Goal: Task Accomplishment & Management: Manage account settings

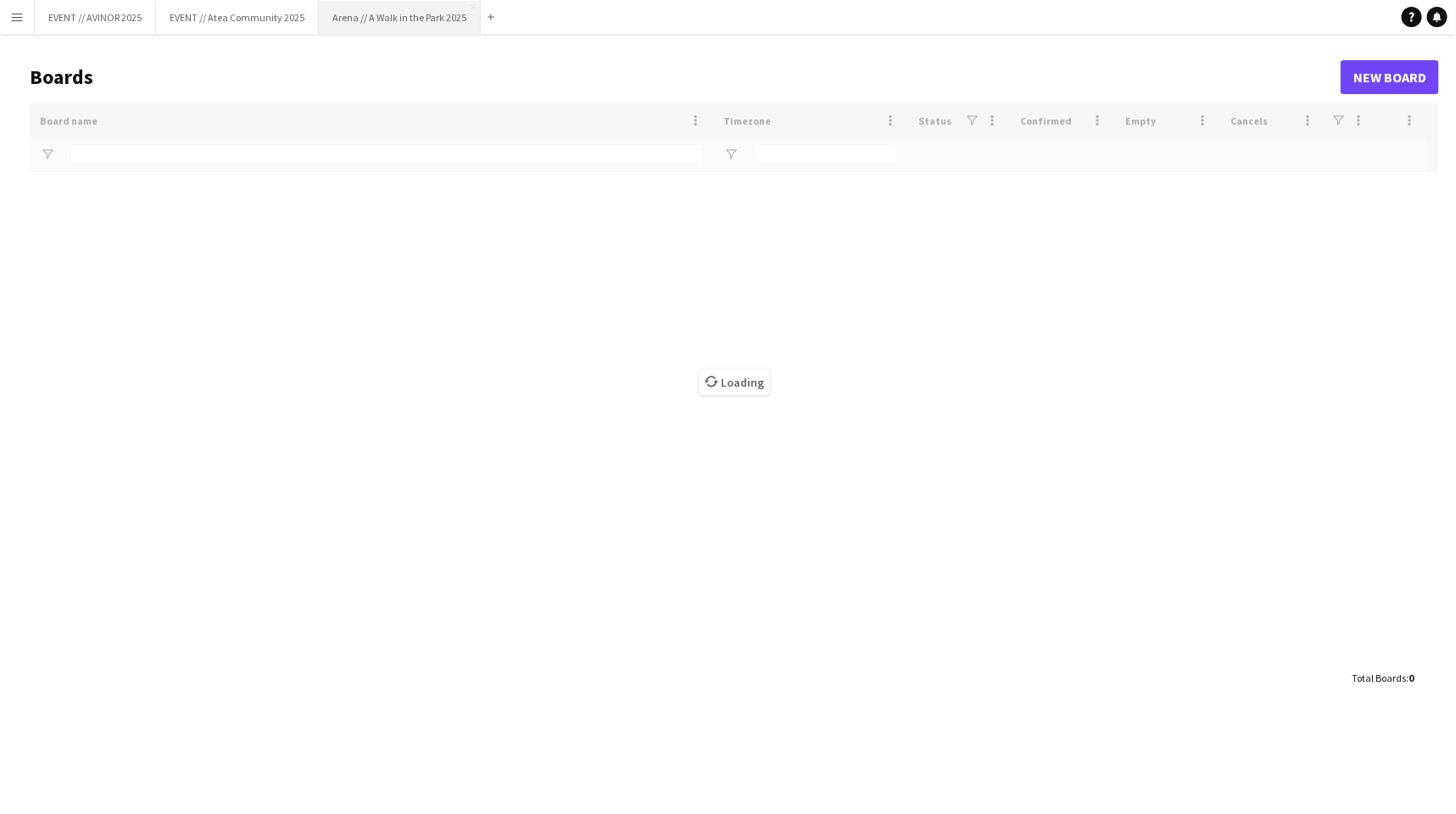
type input "****"
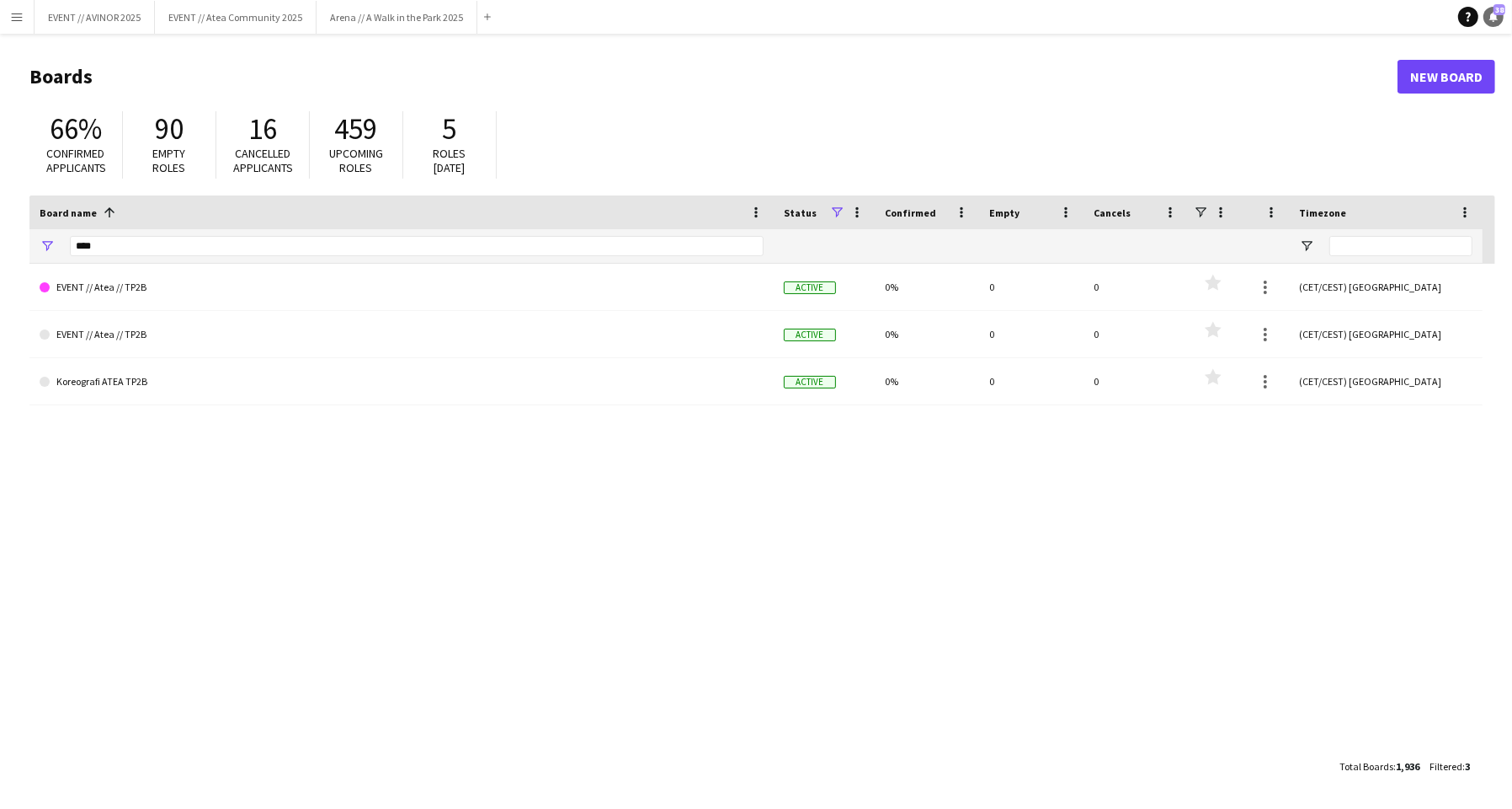
click at [1445, 20] on icon "Notifications" at bounding box center [1493, 17] width 10 height 10
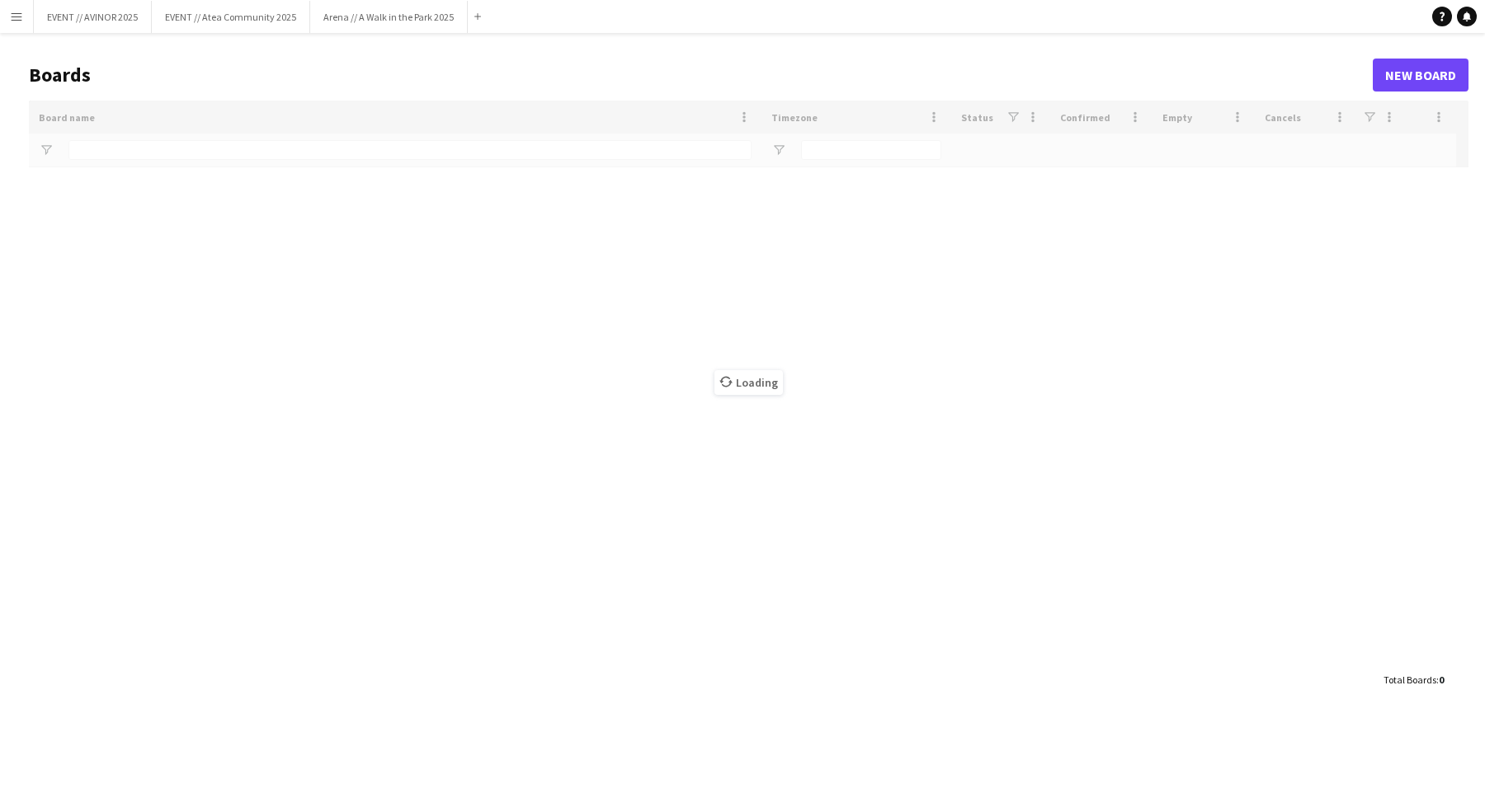
type input "****"
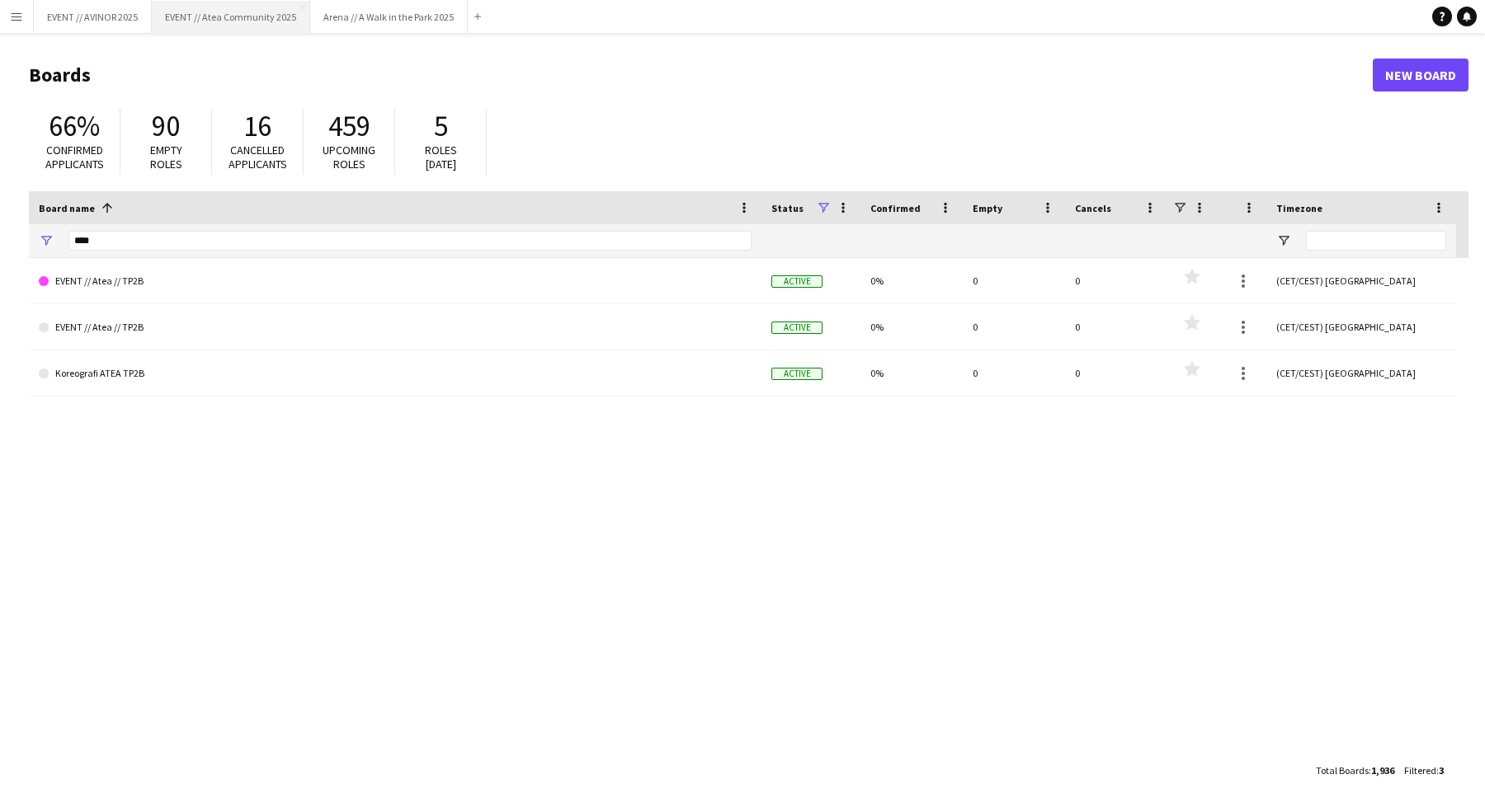
click at [213, 28] on button "EVENT // Atea Community 2025 Close" at bounding box center [230, 17] width 158 height 32
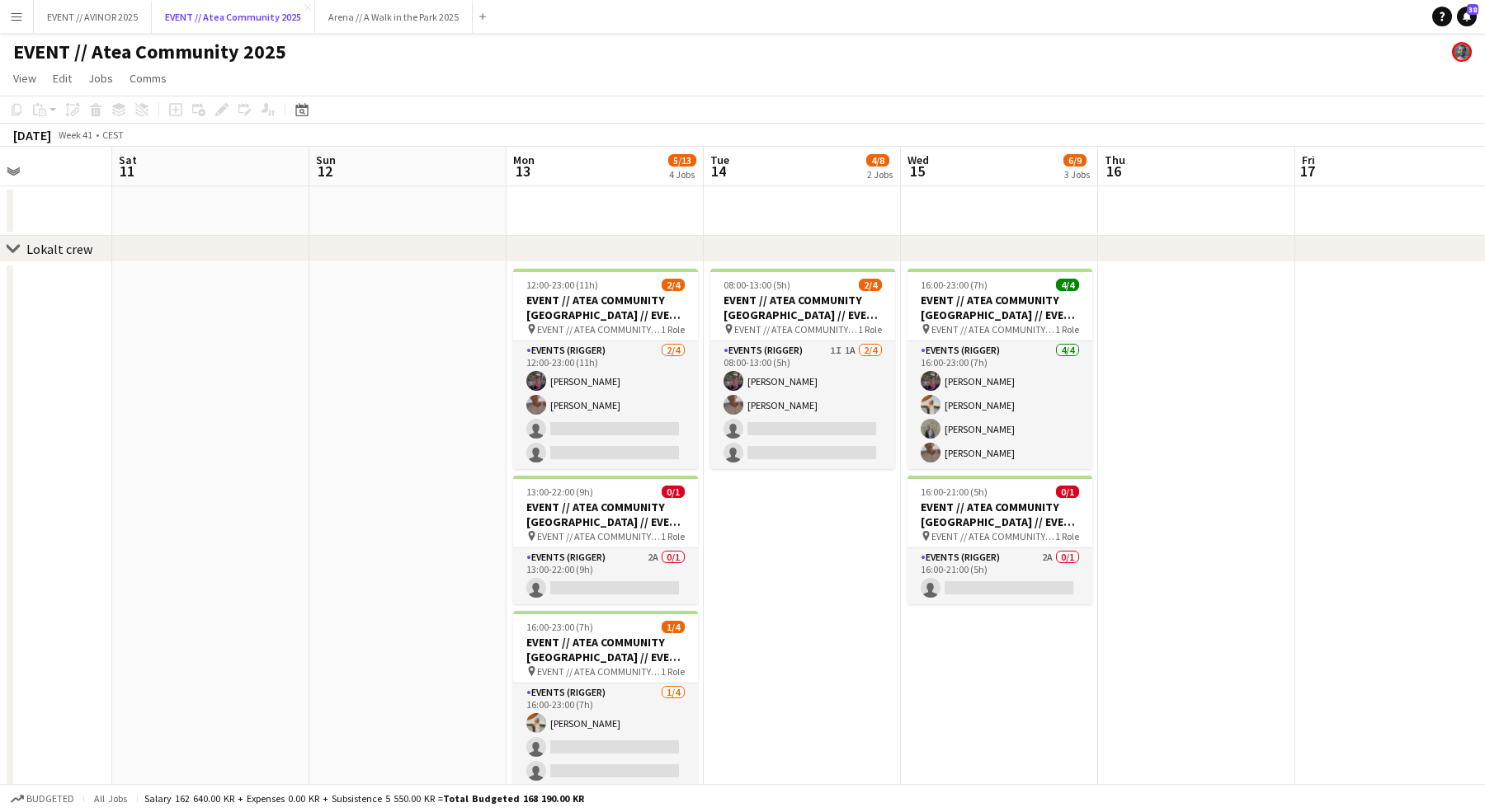
scroll to position [0, 683]
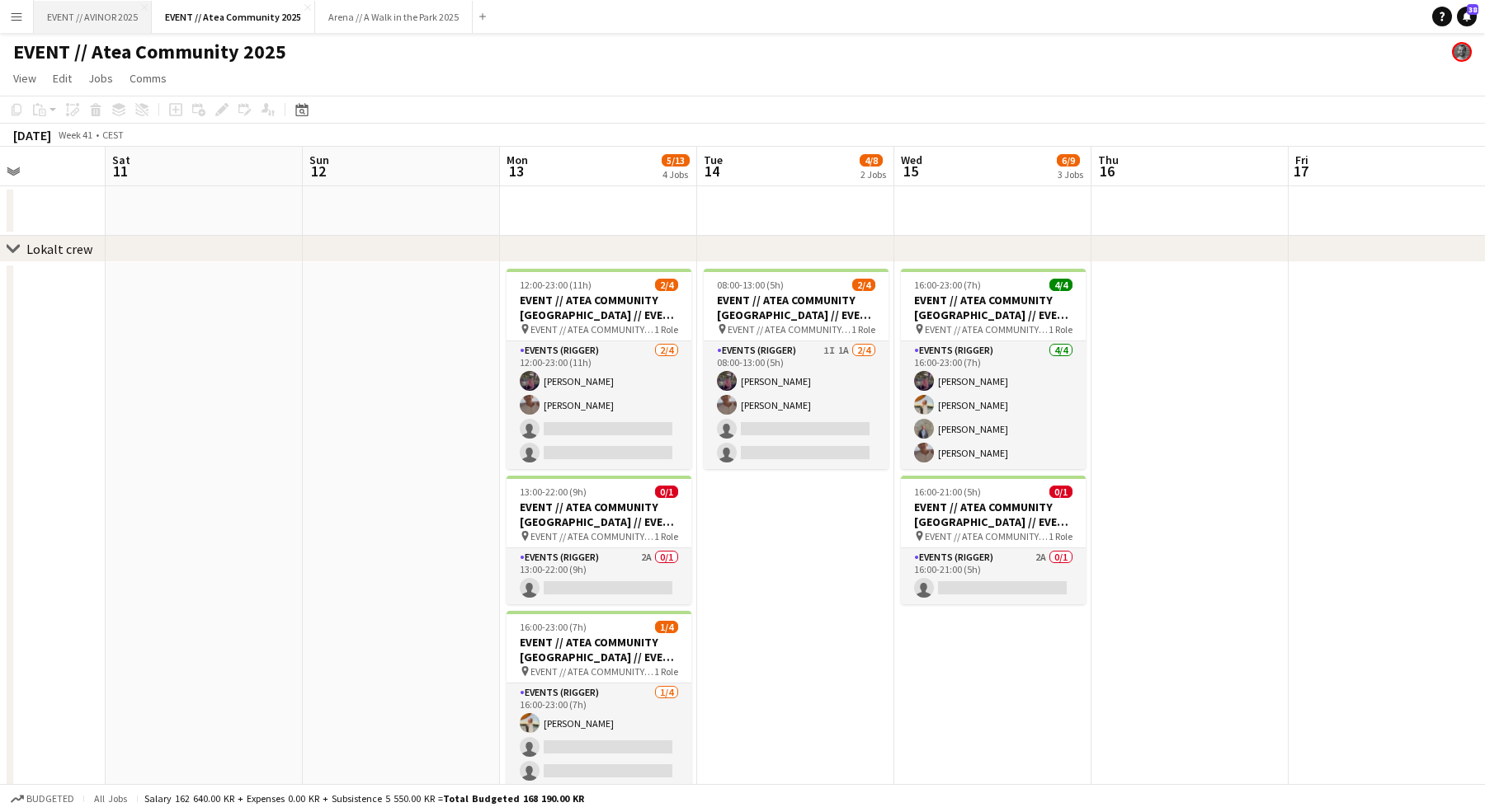
click at [75, 4] on button "EVENT // AVINOR 2025 Close" at bounding box center [92, 17] width 118 height 32
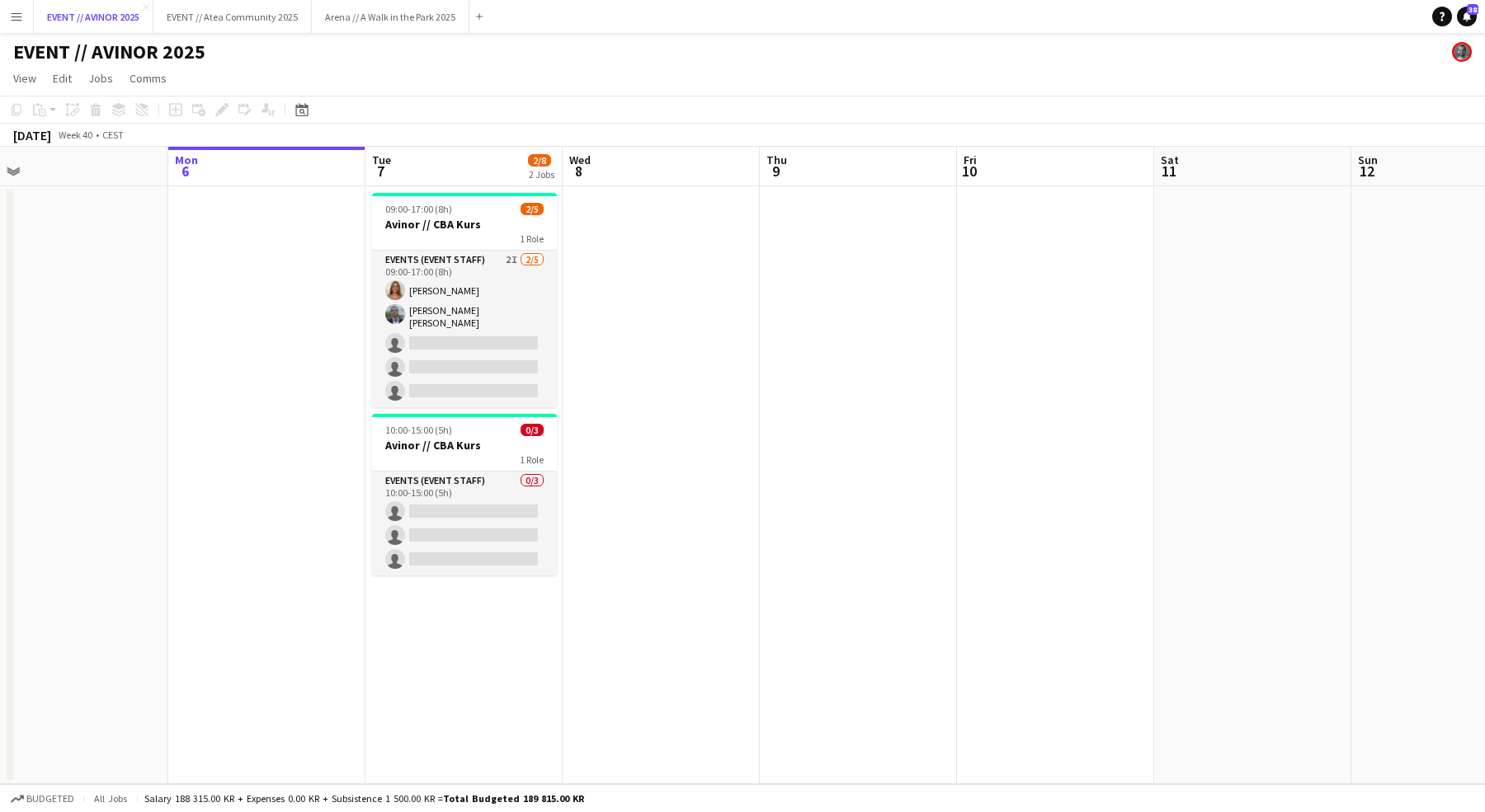
scroll to position [0, 404]
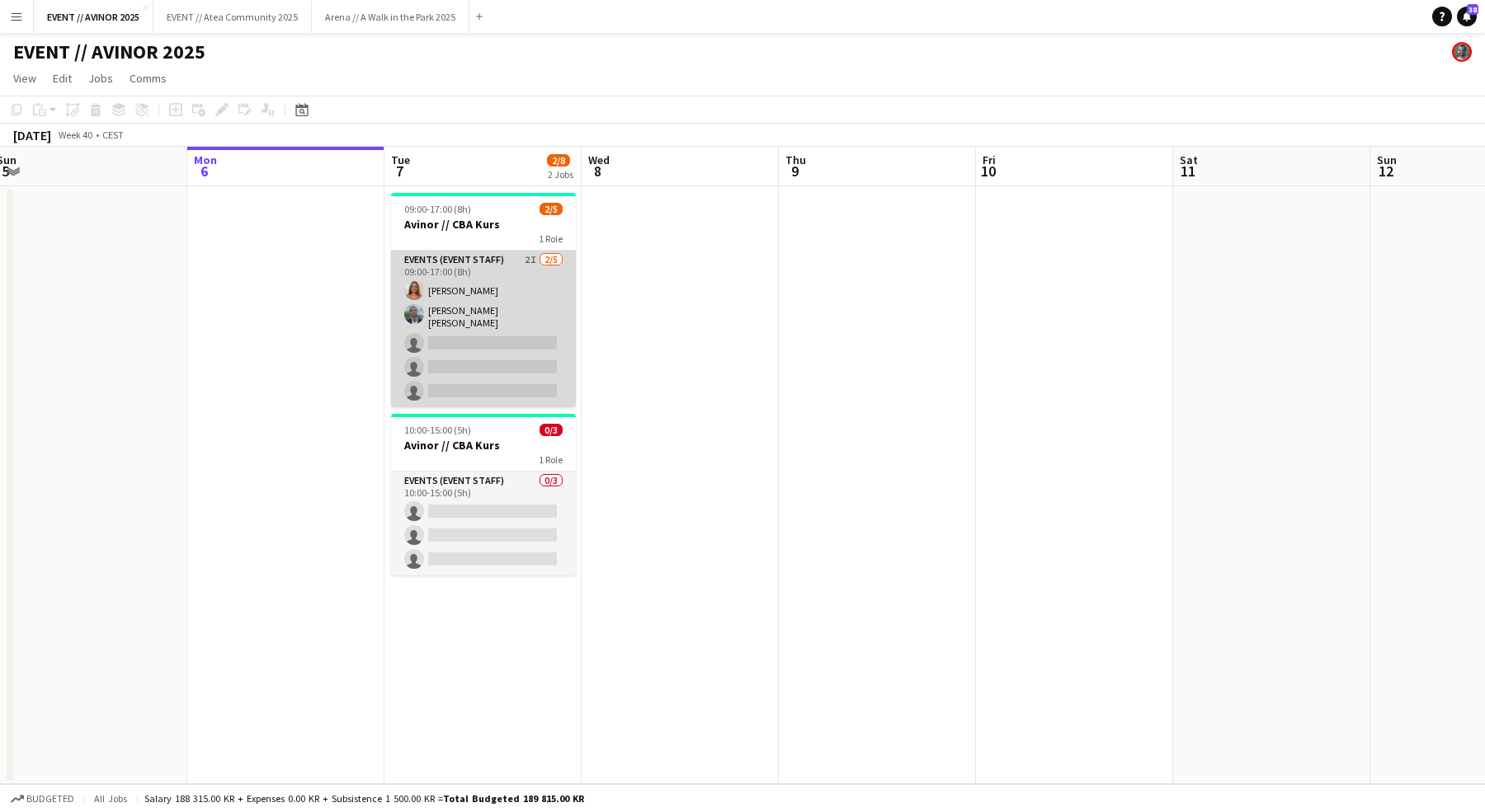
click at [542, 368] on app-card-role "Events (Event Staff) 2I 2/5 09:00-17:00 (8h) Selma Finne Oliver G. Zohore Bergs…" at bounding box center [483, 328] width 185 height 156
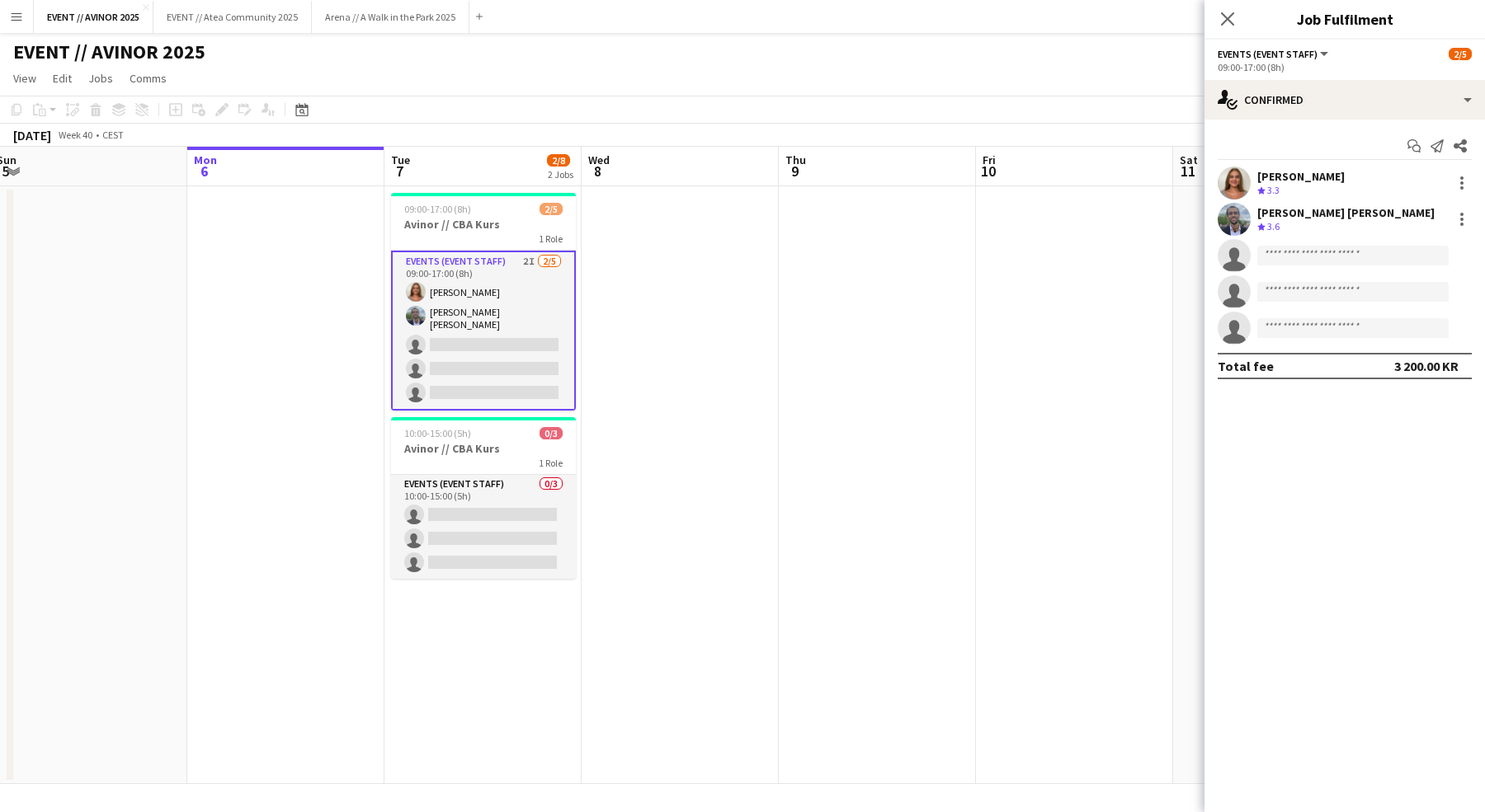
click at [511, 355] on app-card-role "Events (Event Staff) 2I 2/5 09:00-17:00 (8h) Selma Finne Oliver G. Zohore Bergs…" at bounding box center [483, 330] width 185 height 160
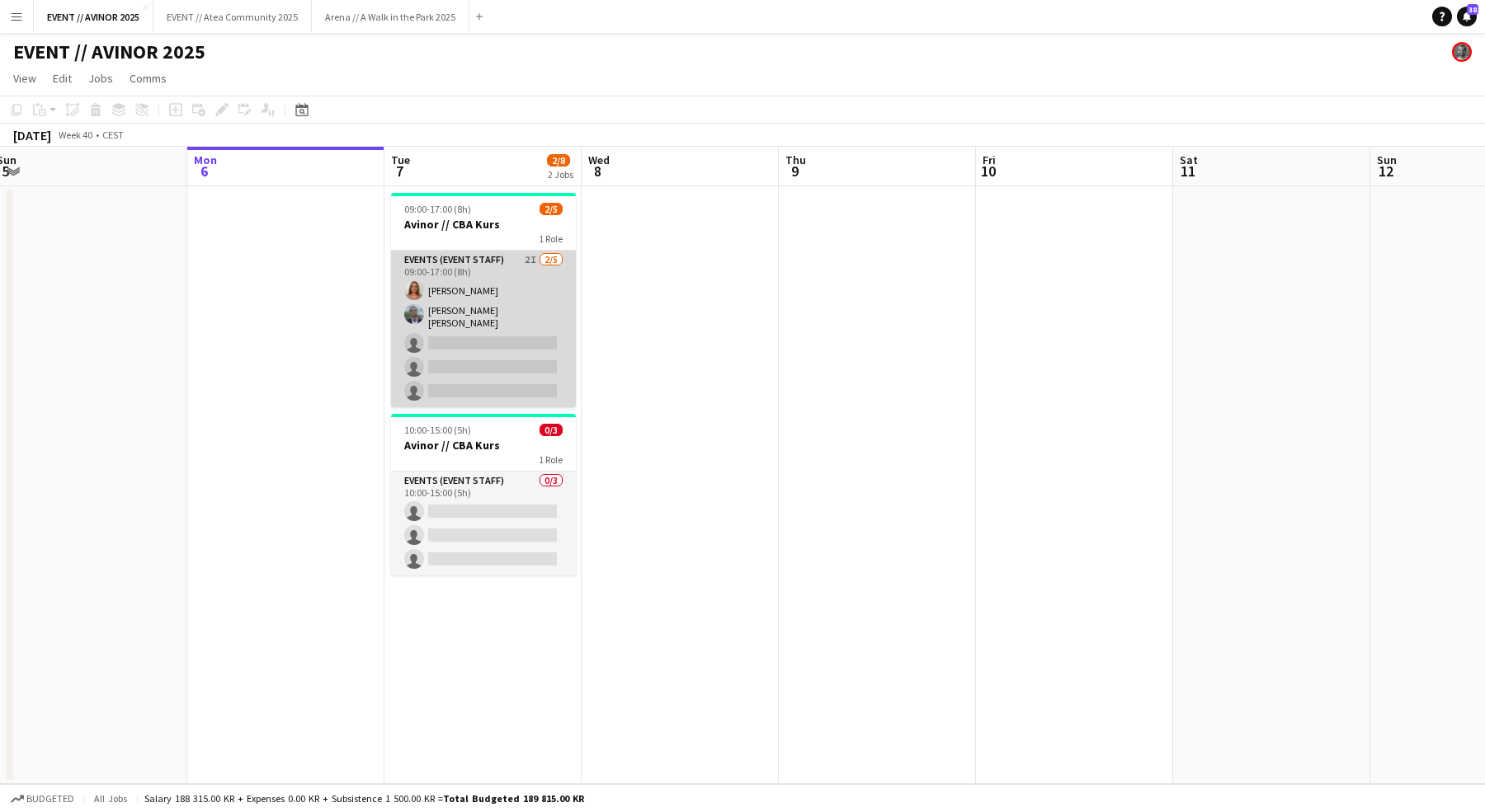
click at [511, 355] on app-card-role "Events (Event Staff) 2I 2/5 09:00-17:00 (8h) Selma Finne Oliver G. Zohore Bergs…" at bounding box center [483, 328] width 185 height 156
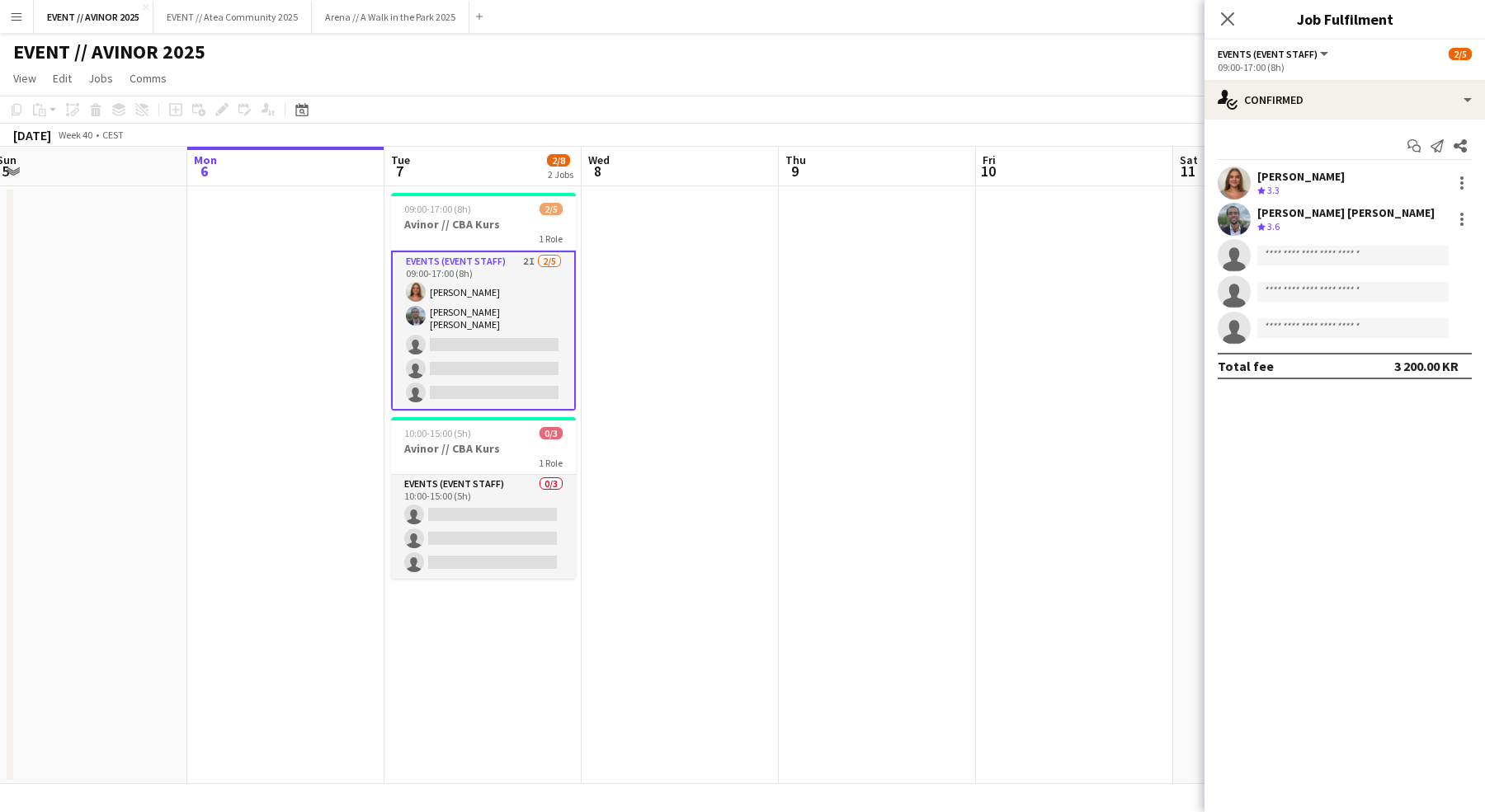
click at [510, 355] on app-card-role "Events (Event Staff) 2I 2/5 09:00-17:00 (8h) Selma Finne Oliver G. Zohore Bergs…" at bounding box center [483, 330] width 185 height 160
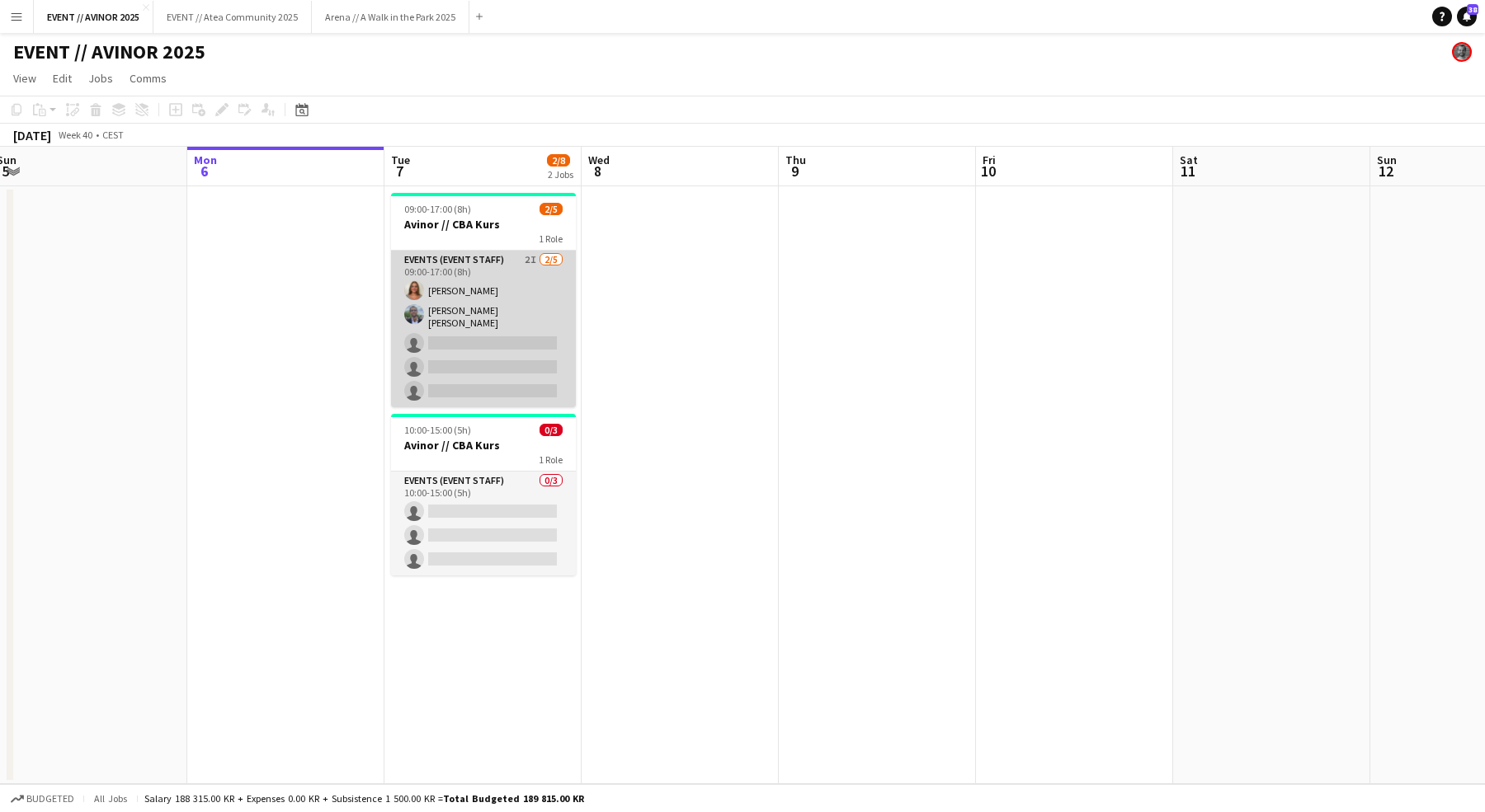
click at [510, 355] on app-card-role "Events (Event Staff) 2I 2/5 09:00-17:00 (8h) Selma Finne Oliver G. Zohore Bergs…" at bounding box center [483, 328] width 185 height 156
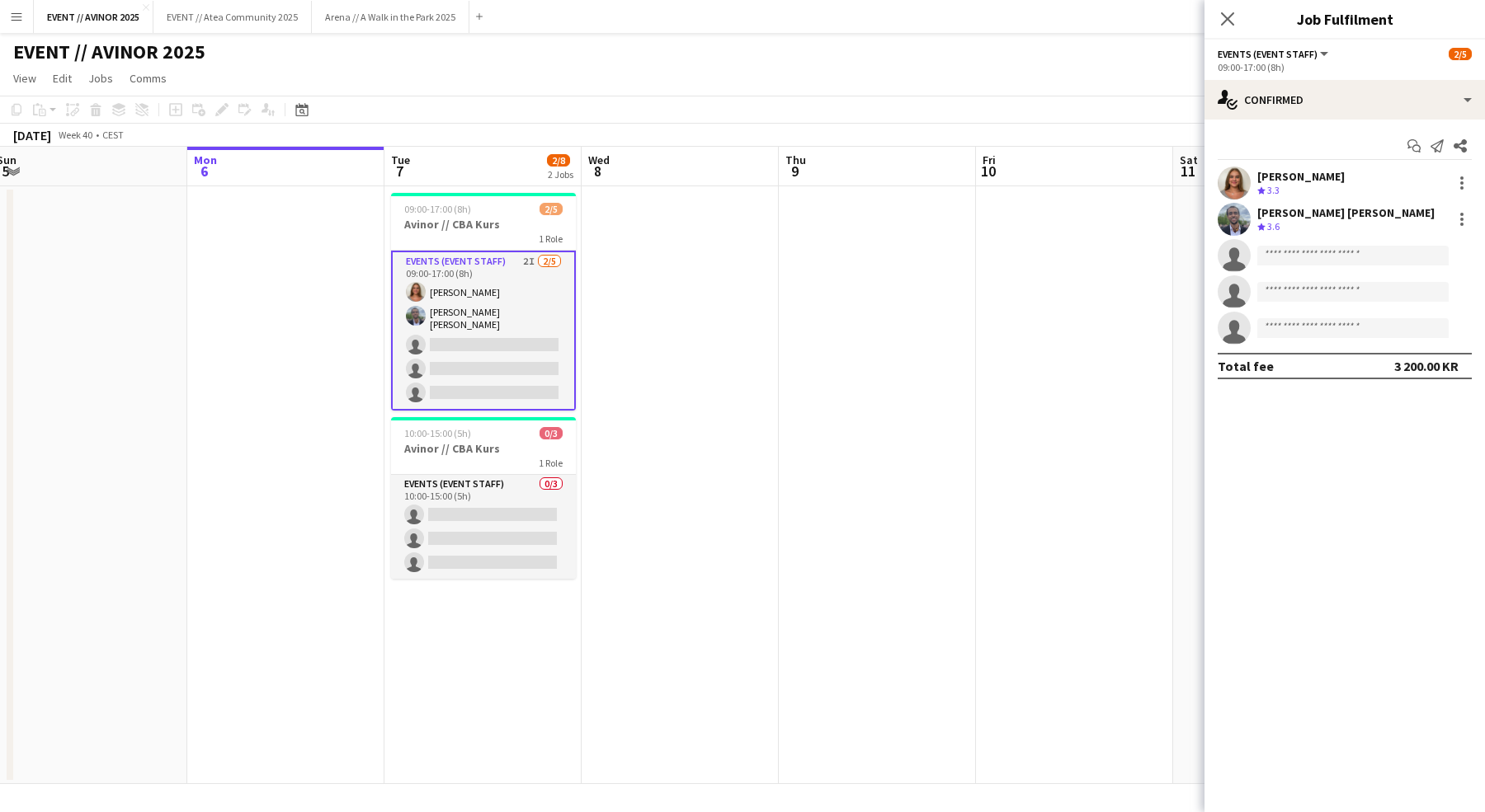
click at [1270, 222] on span "3.6" at bounding box center [1273, 226] width 13 height 13
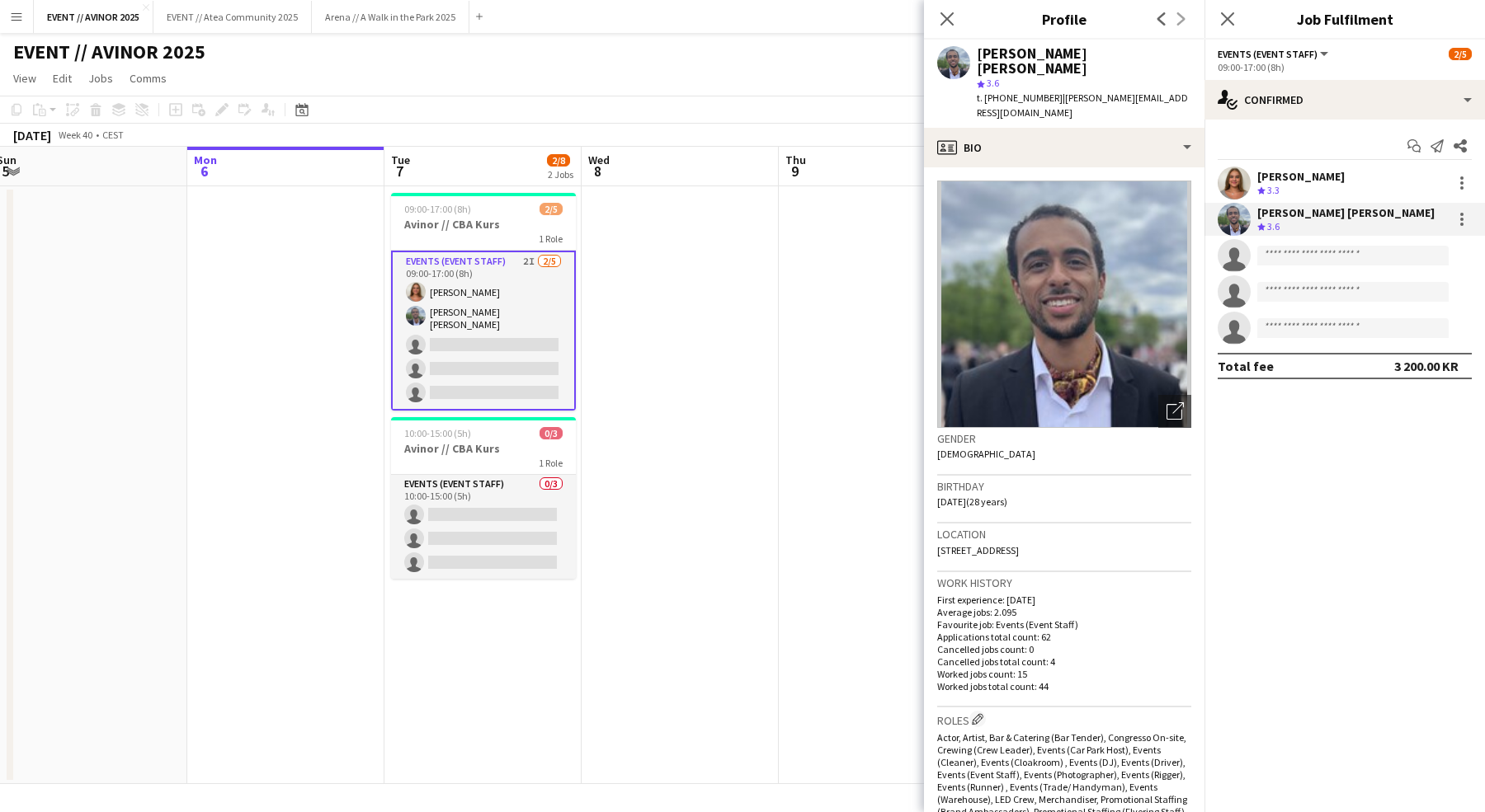
click at [1270, 222] on span "3.6" at bounding box center [1273, 226] width 13 height 13
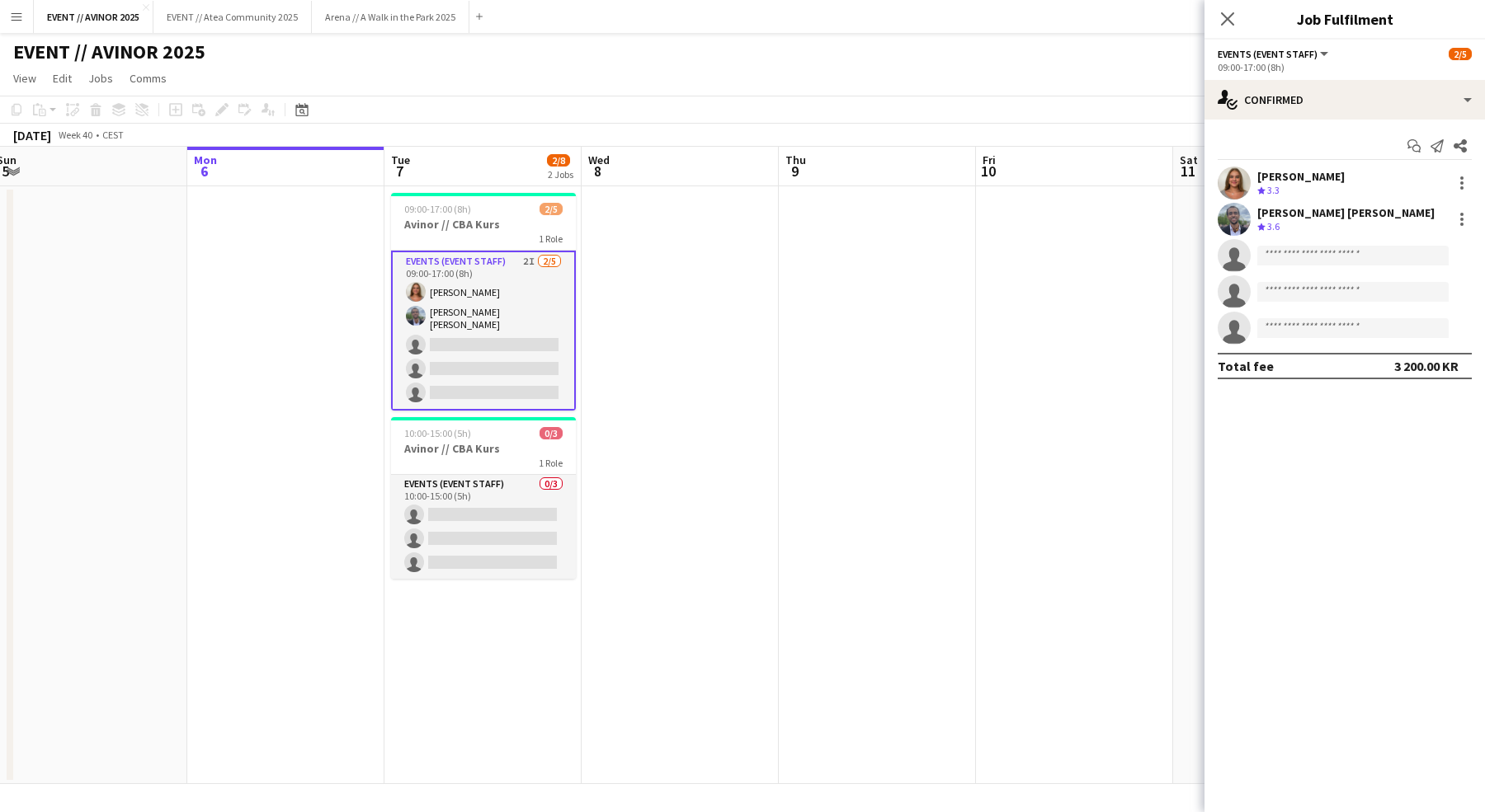
click at [1220, 57] on span "Events (Event Staff)" at bounding box center [1267, 53] width 100 height 13
click at [490, 123] on div "October 2025 Week 40 • CEST" at bounding box center [742, 135] width 1485 height 23
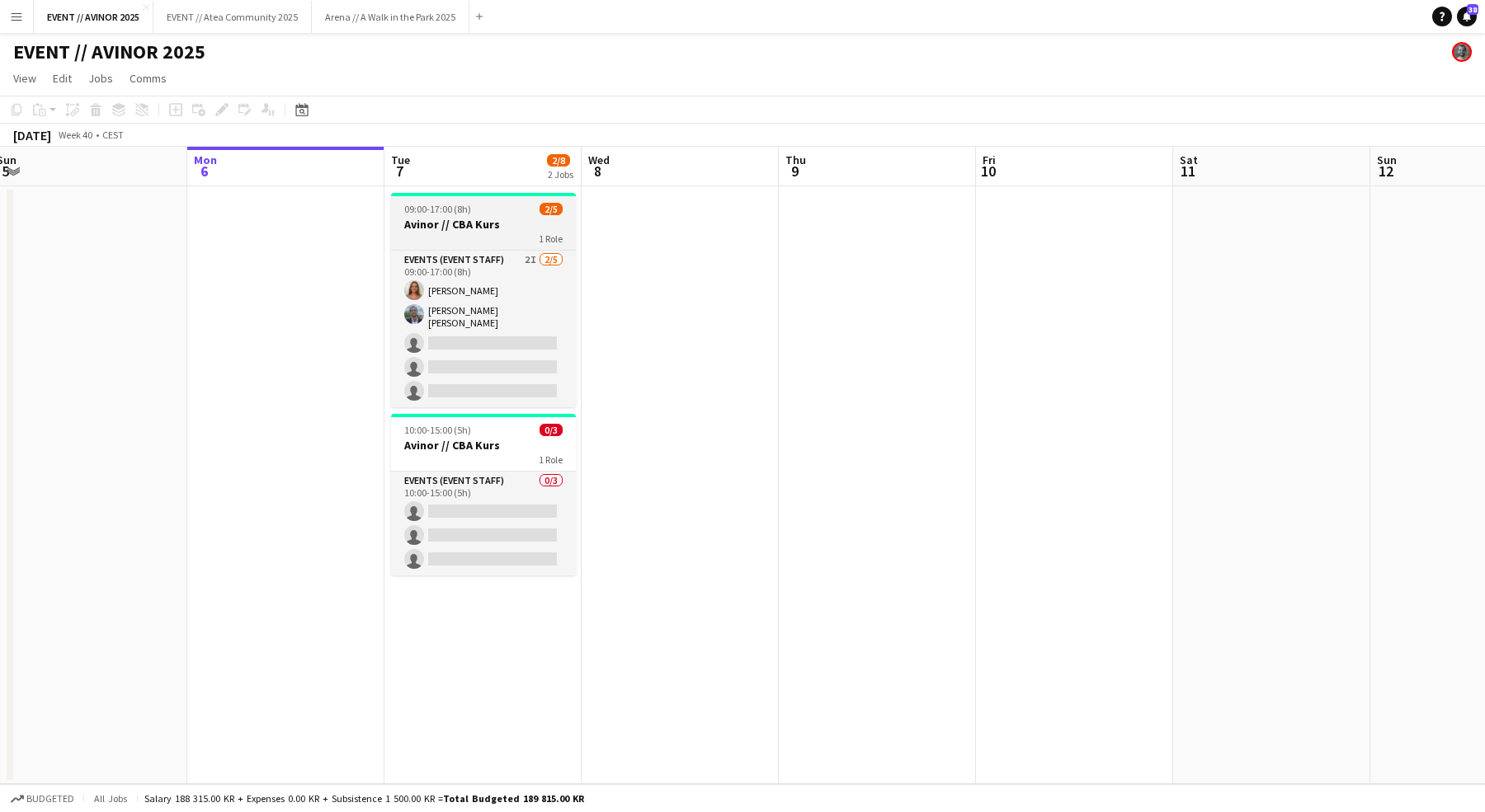
click at [432, 237] on div "1 Role" at bounding box center [483, 238] width 185 height 14
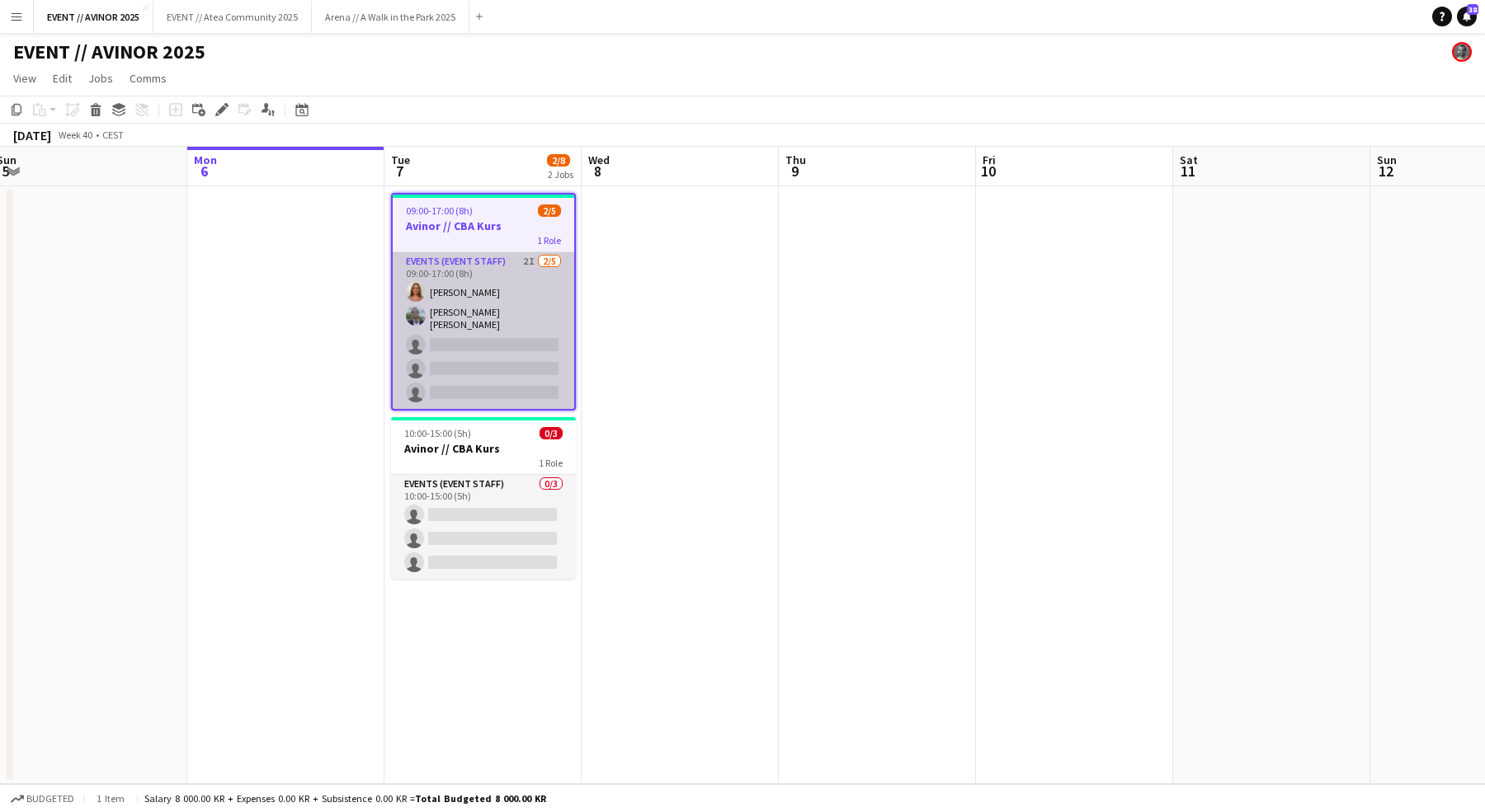
click at [451, 340] on app-card-role "Events (Event Staff) 2I 2/5 09:00-17:00 (8h) Selma Finne Oliver G. Zohore Bergs…" at bounding box center [483, 330] width 182 height 156
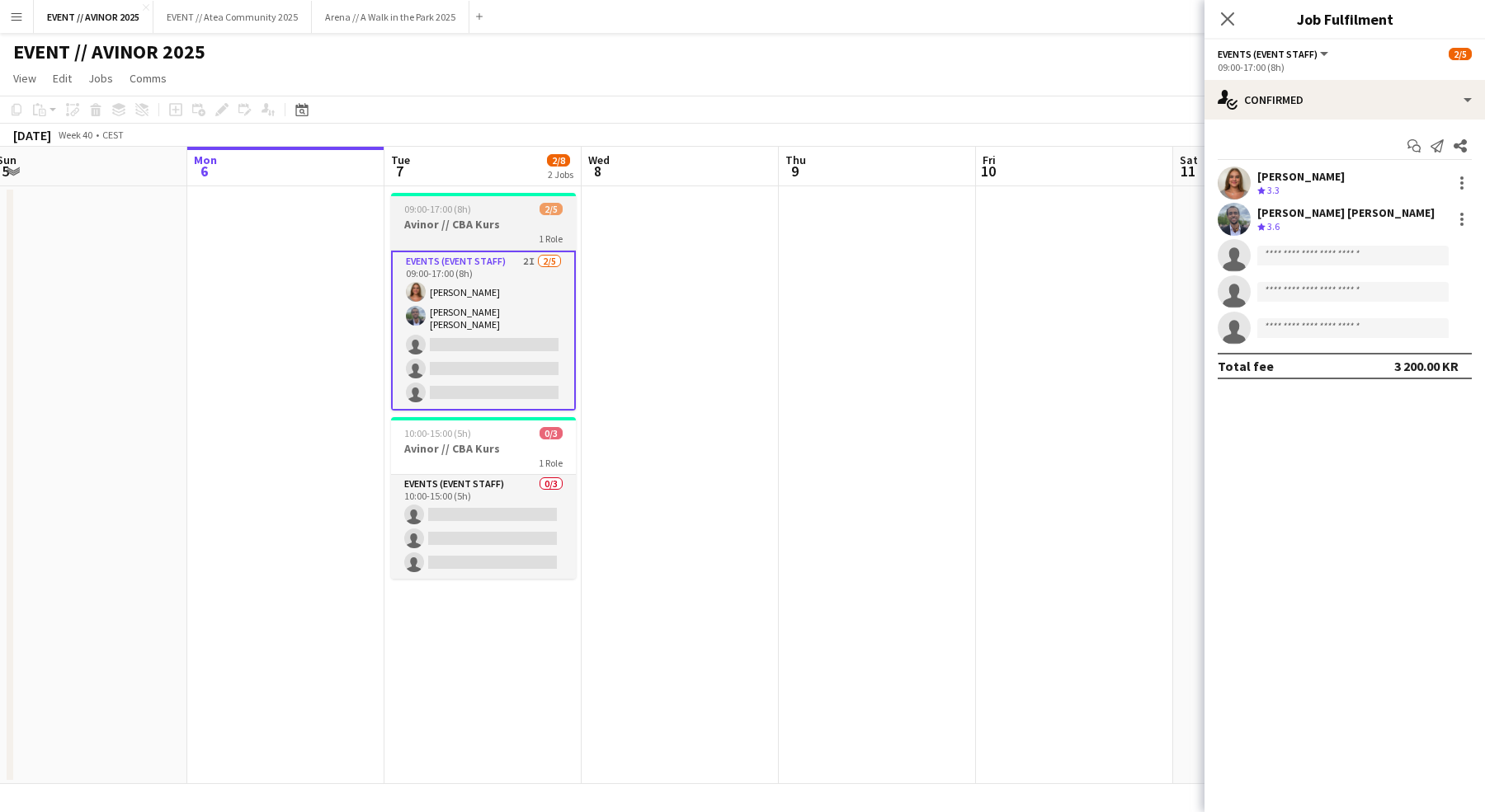
click at [449, 248] on app-job-card "09:00-17:00 (8h) 2/5 Avinor // CBA Kurs 1 Role Events (Event Staff) 2I 2/5 09:0…" at bounding box center [483, 302] width 185 height 218
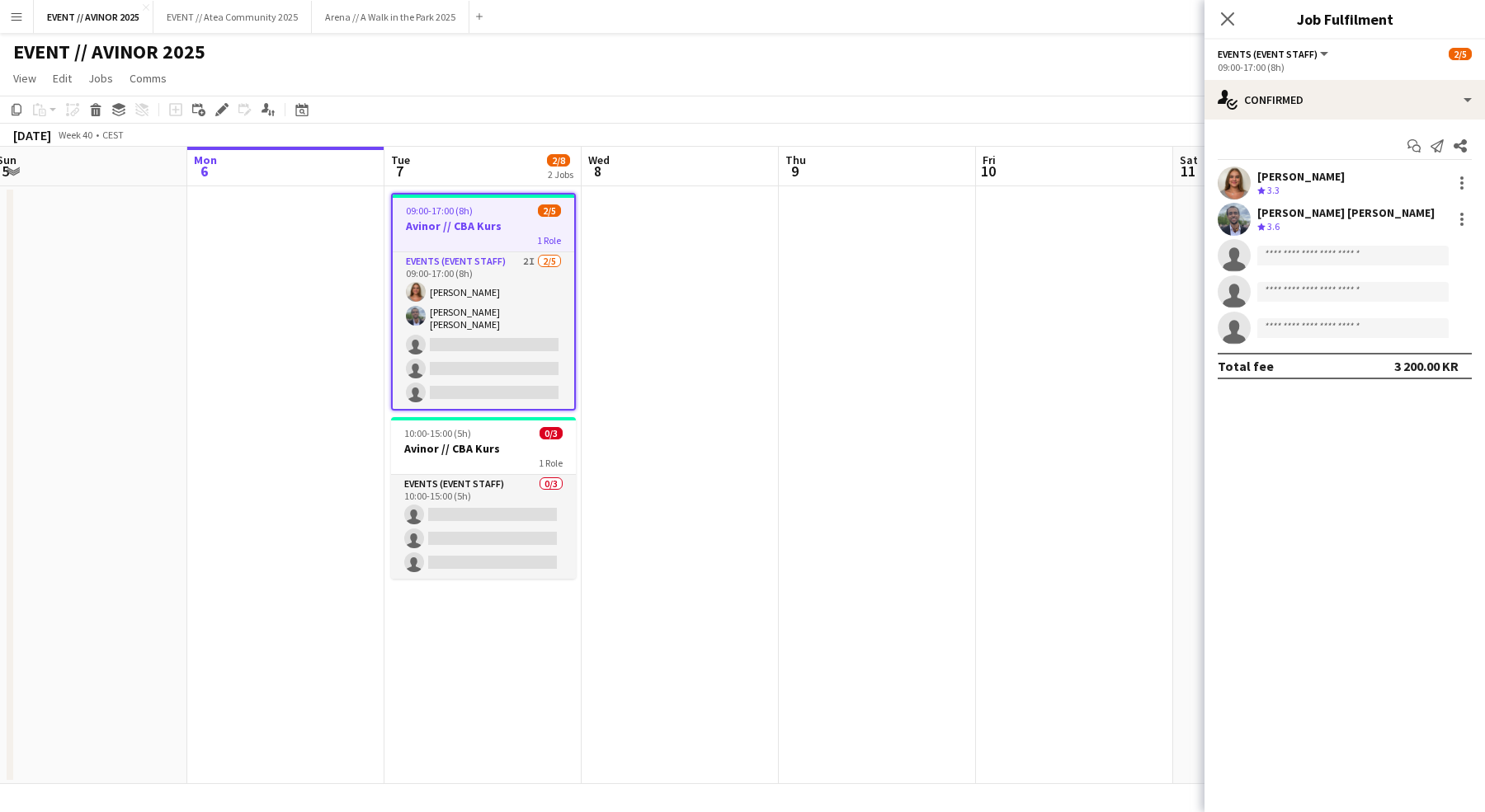
click at [311, 231] on app-date-cell at bounding box center [286, 485] width 197 height 597
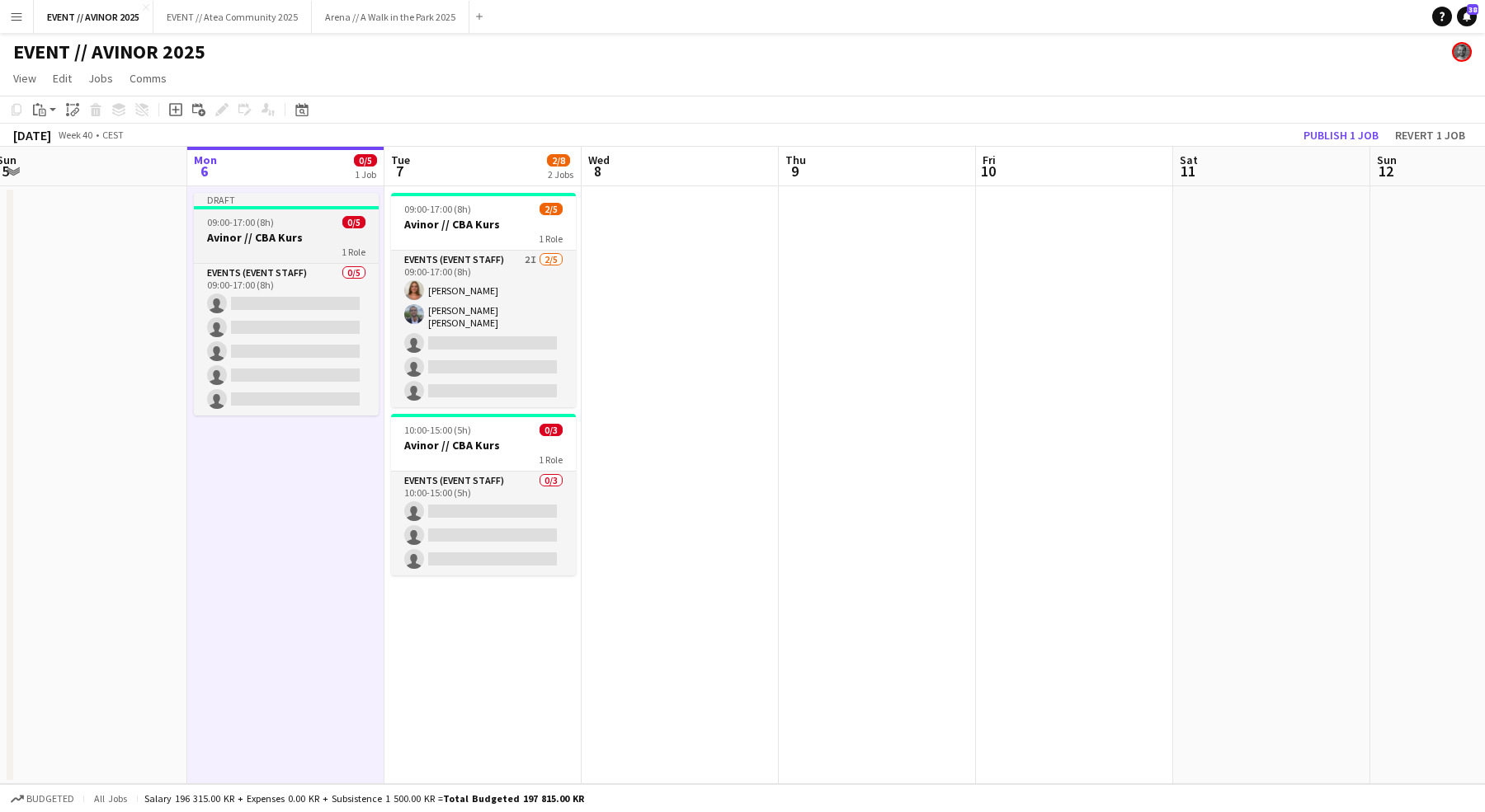
click at [281, 216] on div "09:00-17:00 (8h) 0/5" at bounding box center [286, 221] width 185 height 13
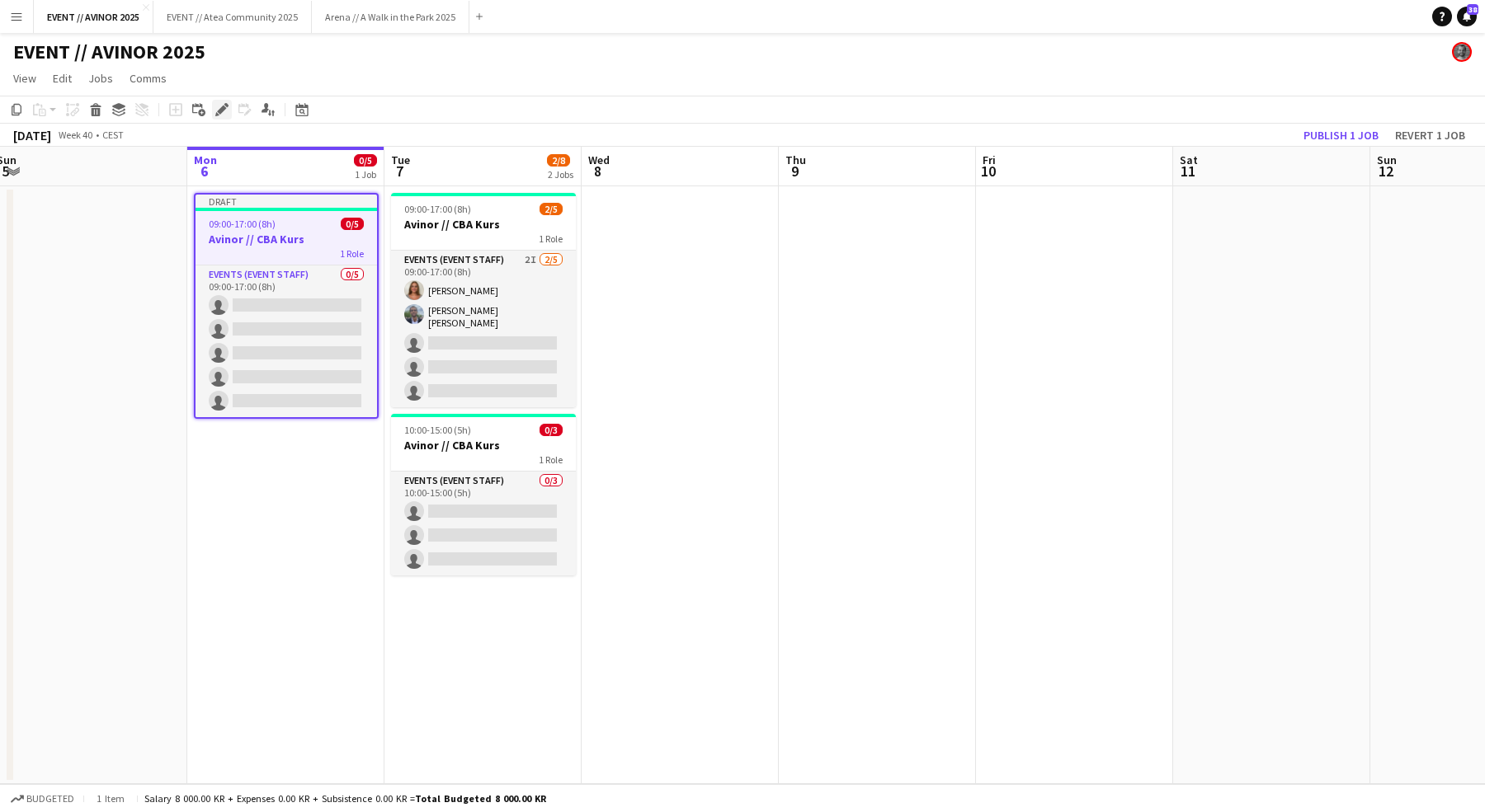
click at [226, 111] on icon "Edit" at bounding box center [223, 110] width 14 height 14
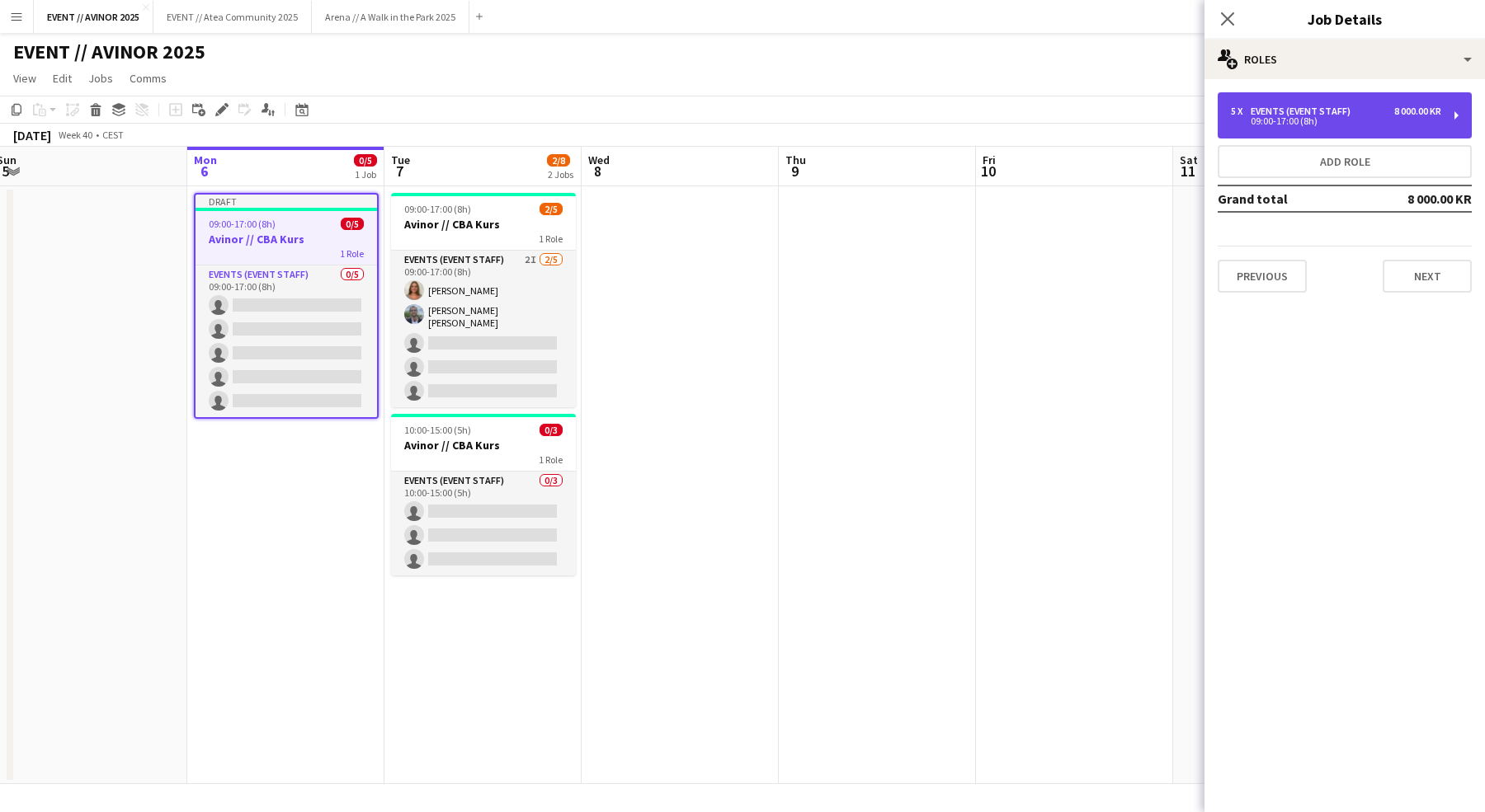
click at [1351, 112] on div "Events (Event Staff)" at bounding box center [1303, 112] width 106 height 12
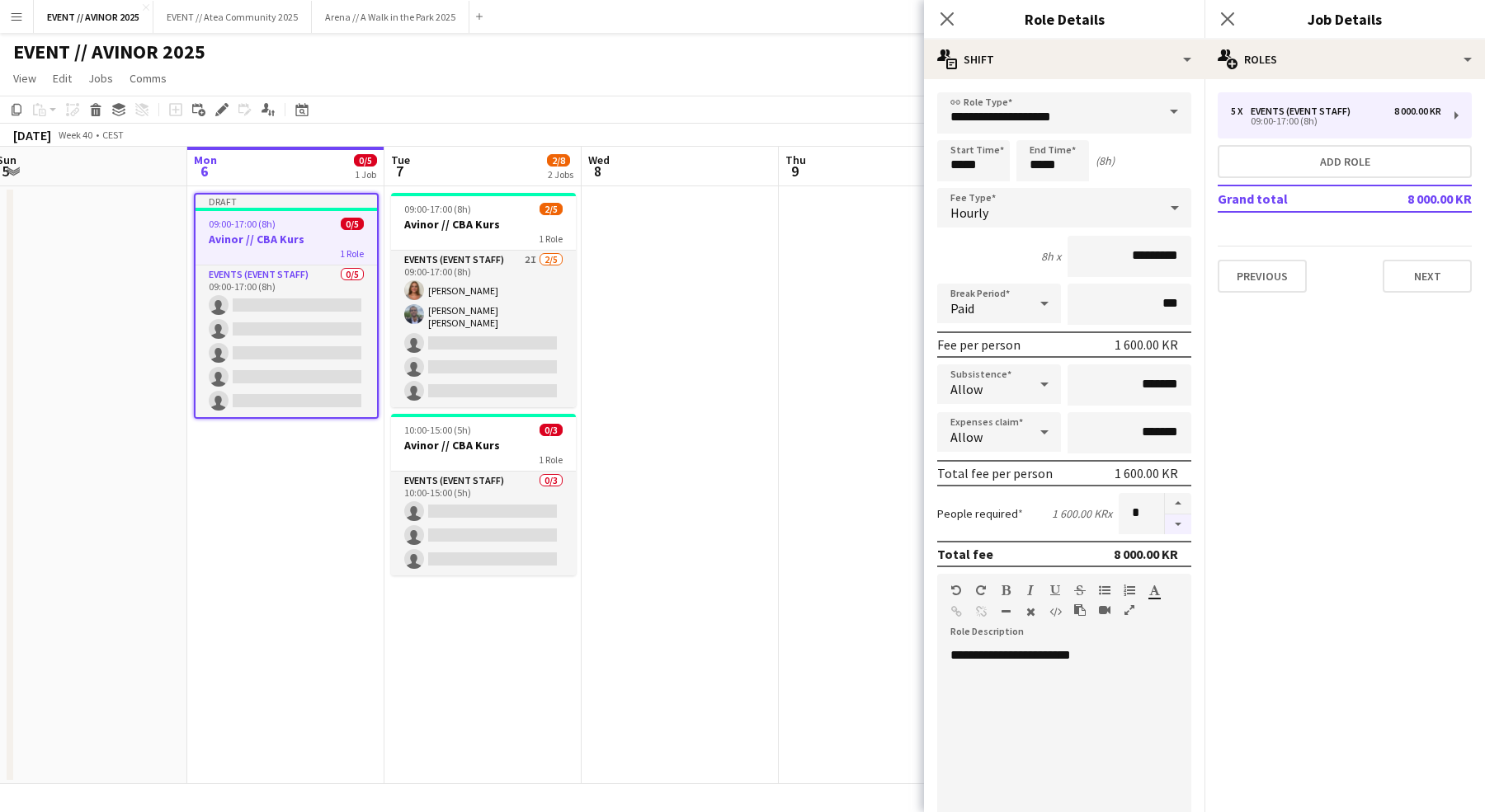
click at [1186, 522] on button "button" at bounding box center [1177, 524] width 26 height 20
type input "*"
click at [813, 506] on app-date-cell at bounding box center [877, 485] width 197 height 597
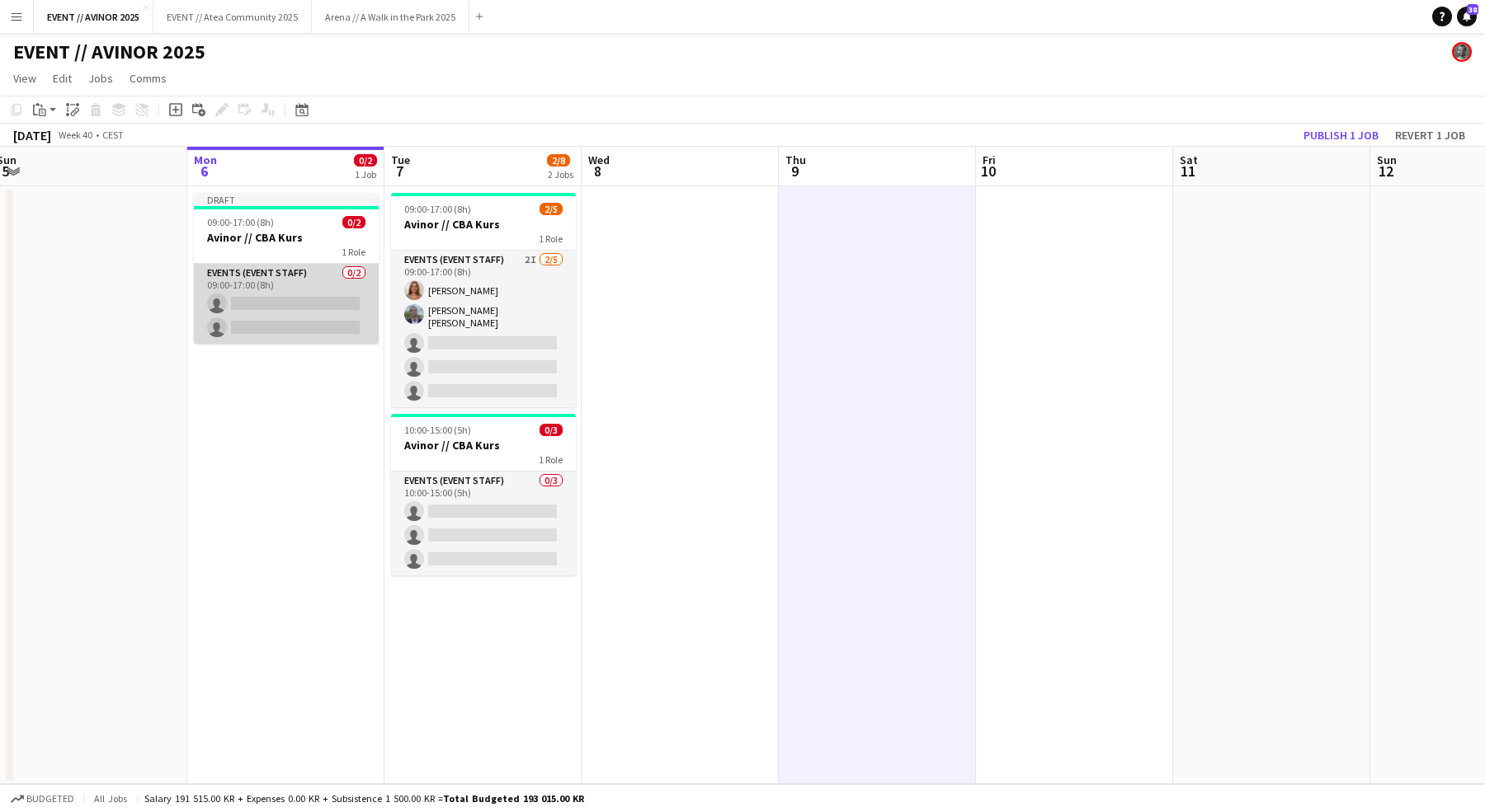
click at [297, 302] on app-card-role "Events (Event Staff) 0/2 09:00-17:00 (8h) single-neutral-actions single-neutral…" at bounding box center [286, 304] width 185 height 80
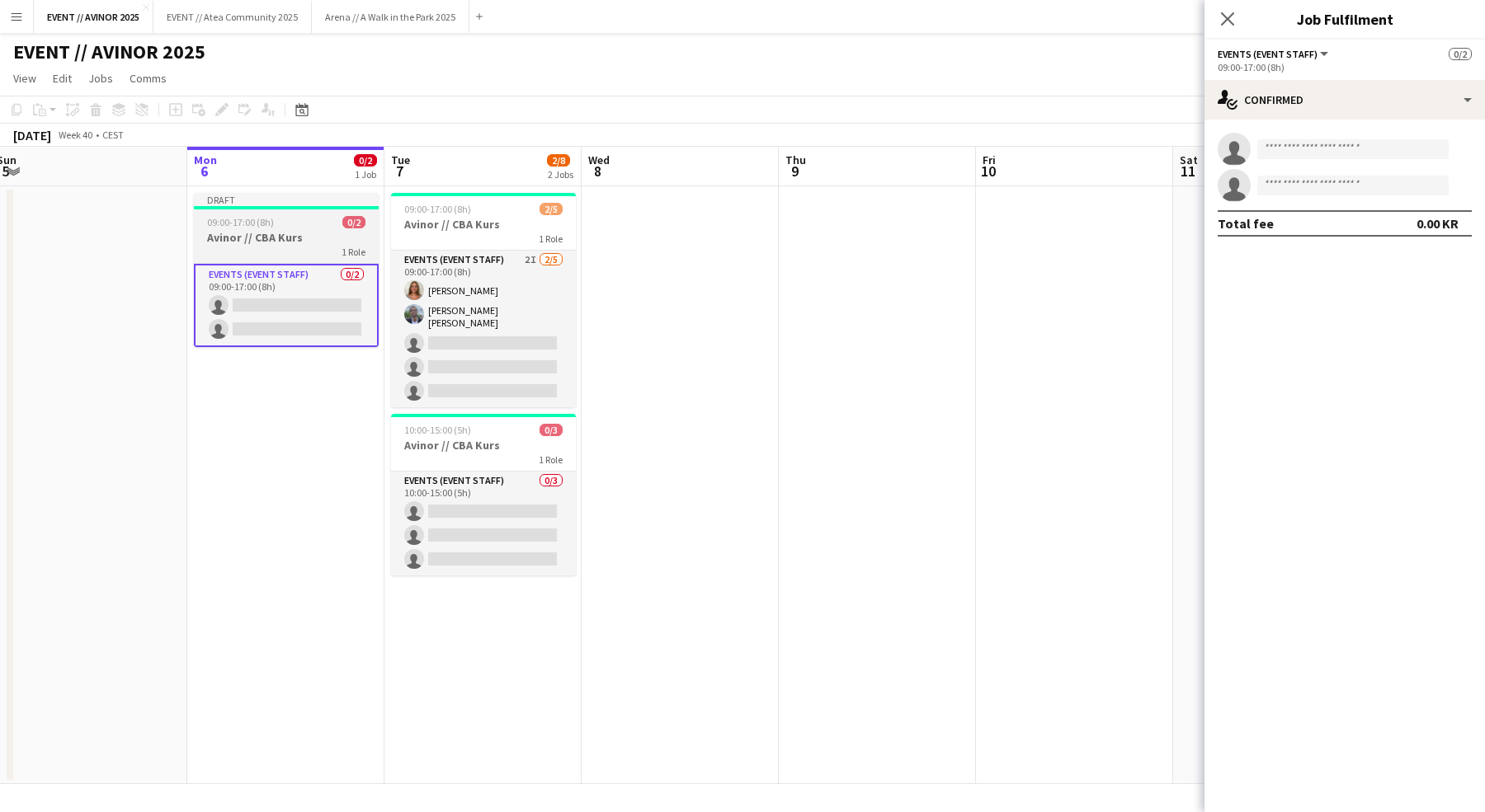
click at [304, 243] on h3 "Avinor // CBA Kurs" at bounding box center [286, 237] width 185 height 15
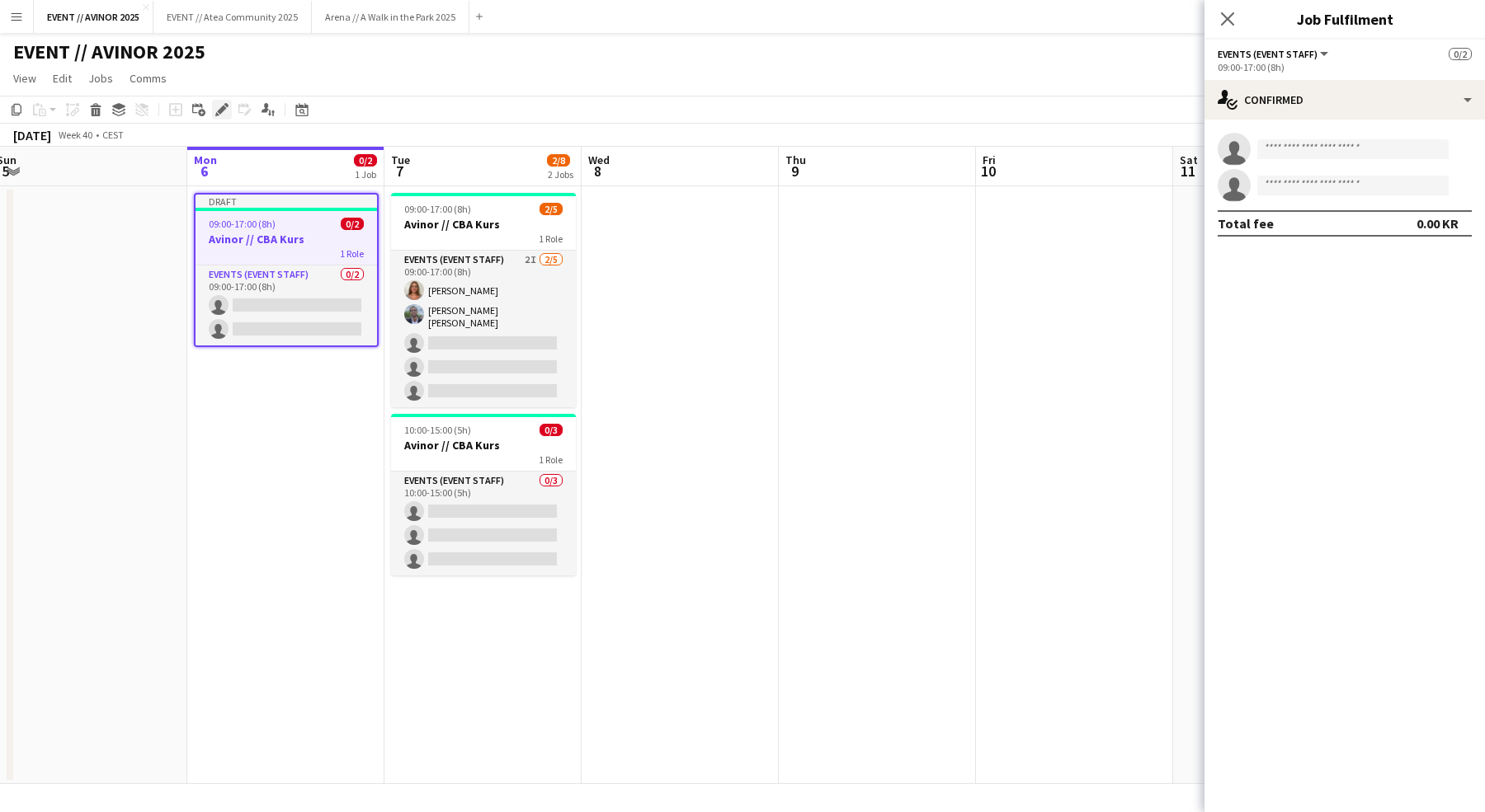
click at [229, 109] on div "Edit" at bounding box center [222, 110] width 19 height 19
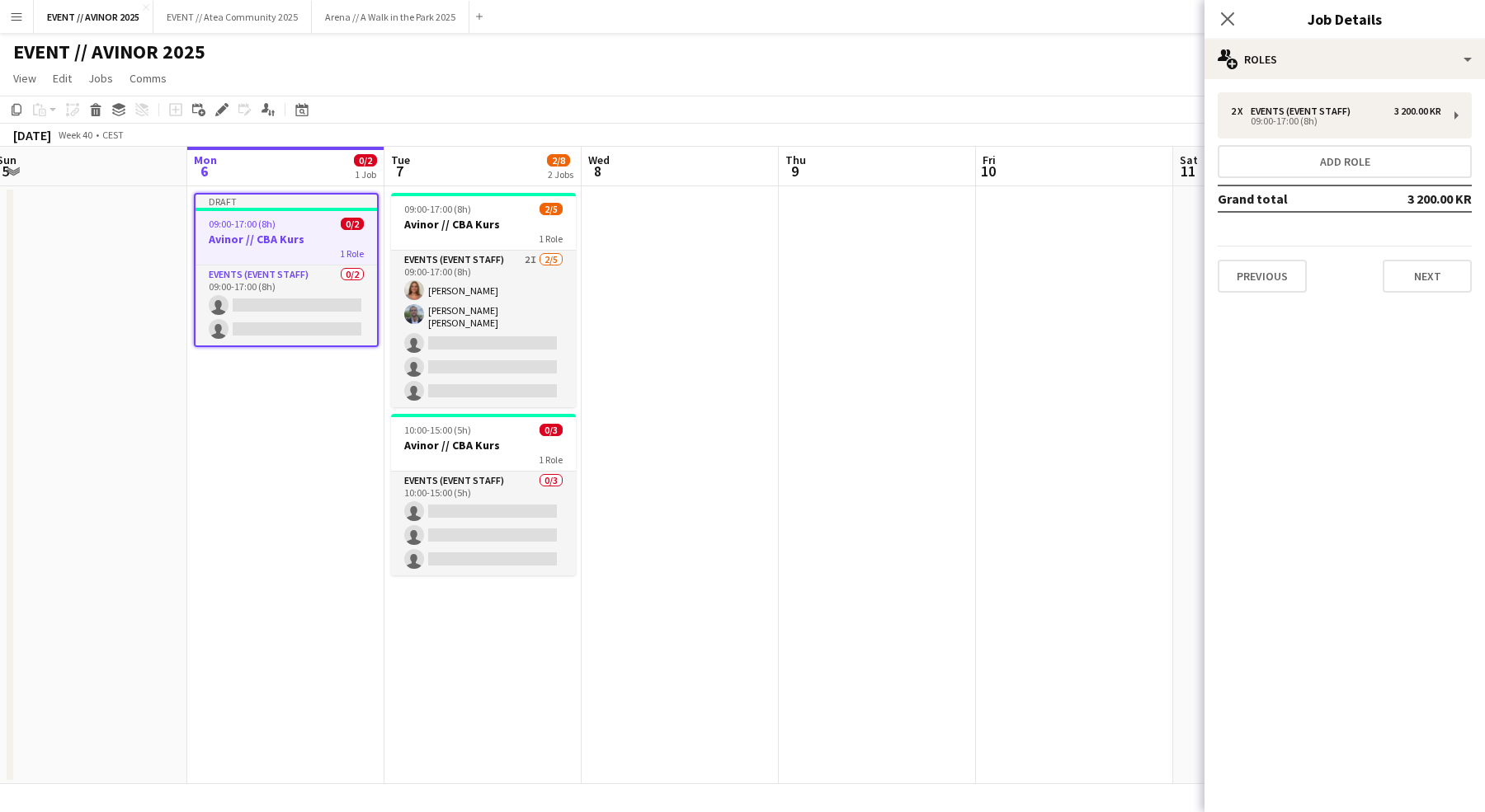
click at [1394, 90] on div "2 x Events (Event Staff) 3 200.00 KR 09:00-17:00 (8h) Add role Grand total 3 20…" at bounding box center [1344, 191] width 281 height 226
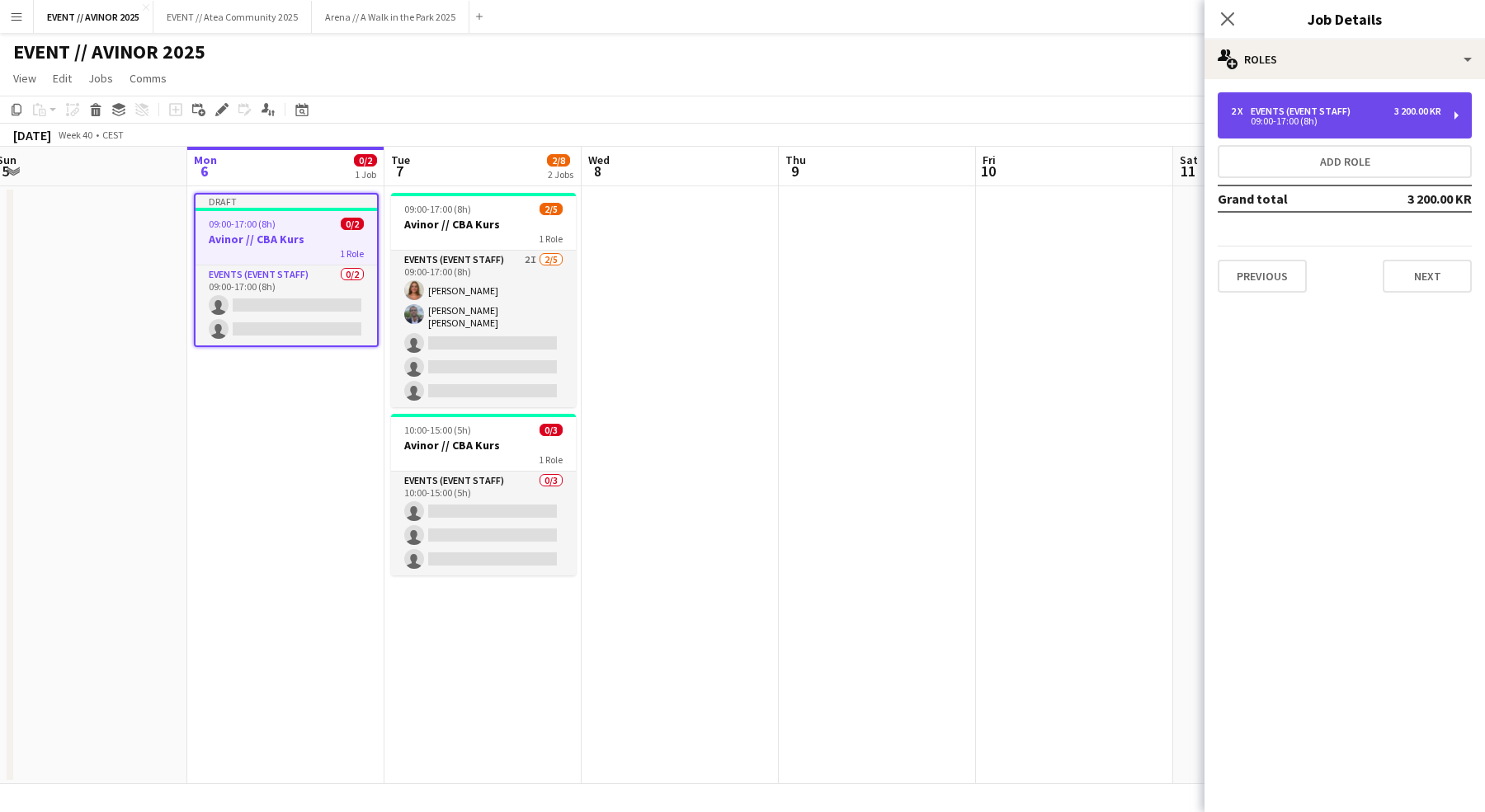
click at [1397, 95] on div "2 x Events (Event Staff) 3 200.00 KR 09:00-17:00 (8h)" at bounding box center [1344, 116] width 254 height 47
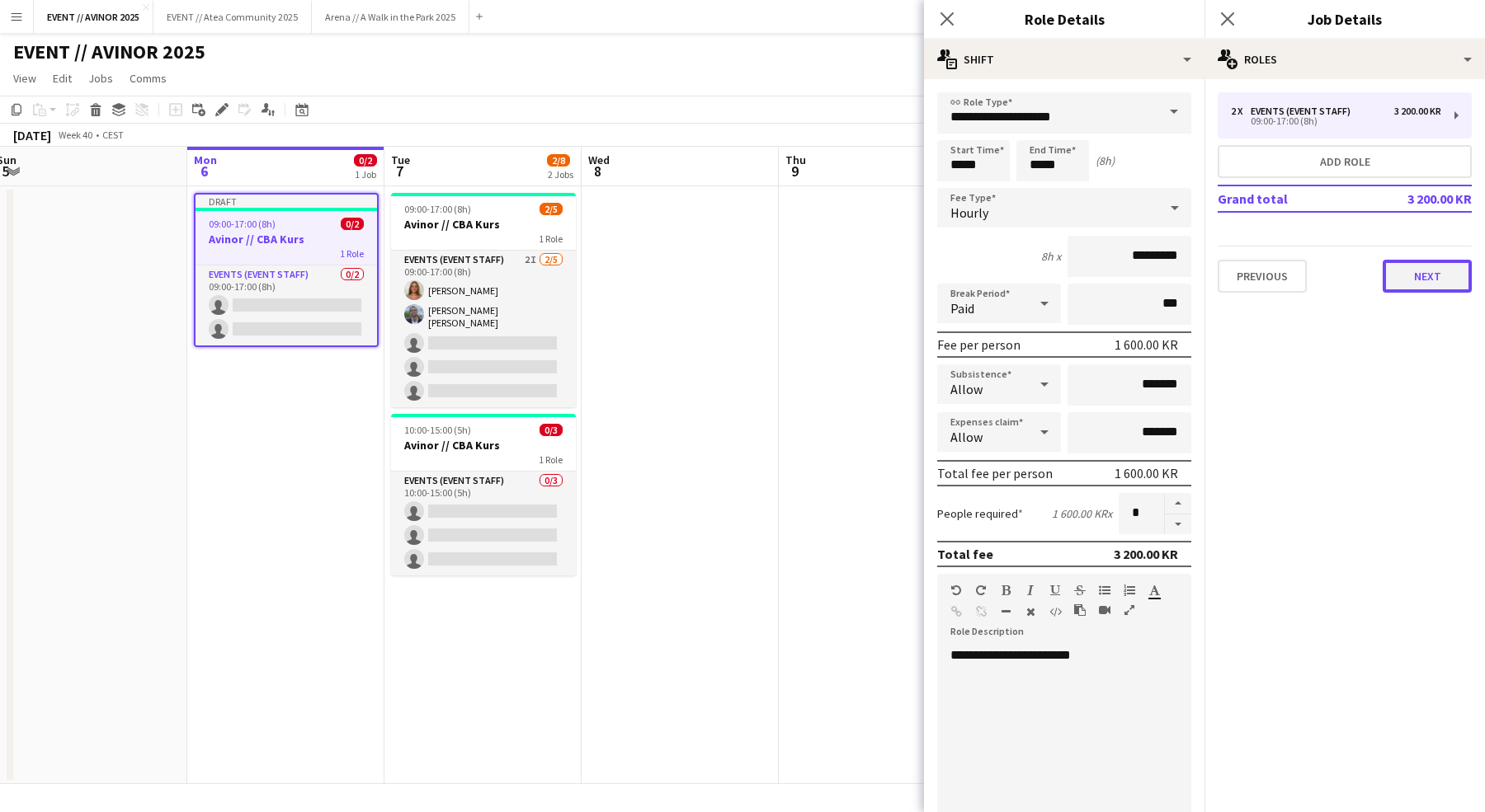
click at [1417, 280] on button "Next" at bounding box center [1427, 276] width 89 height 33
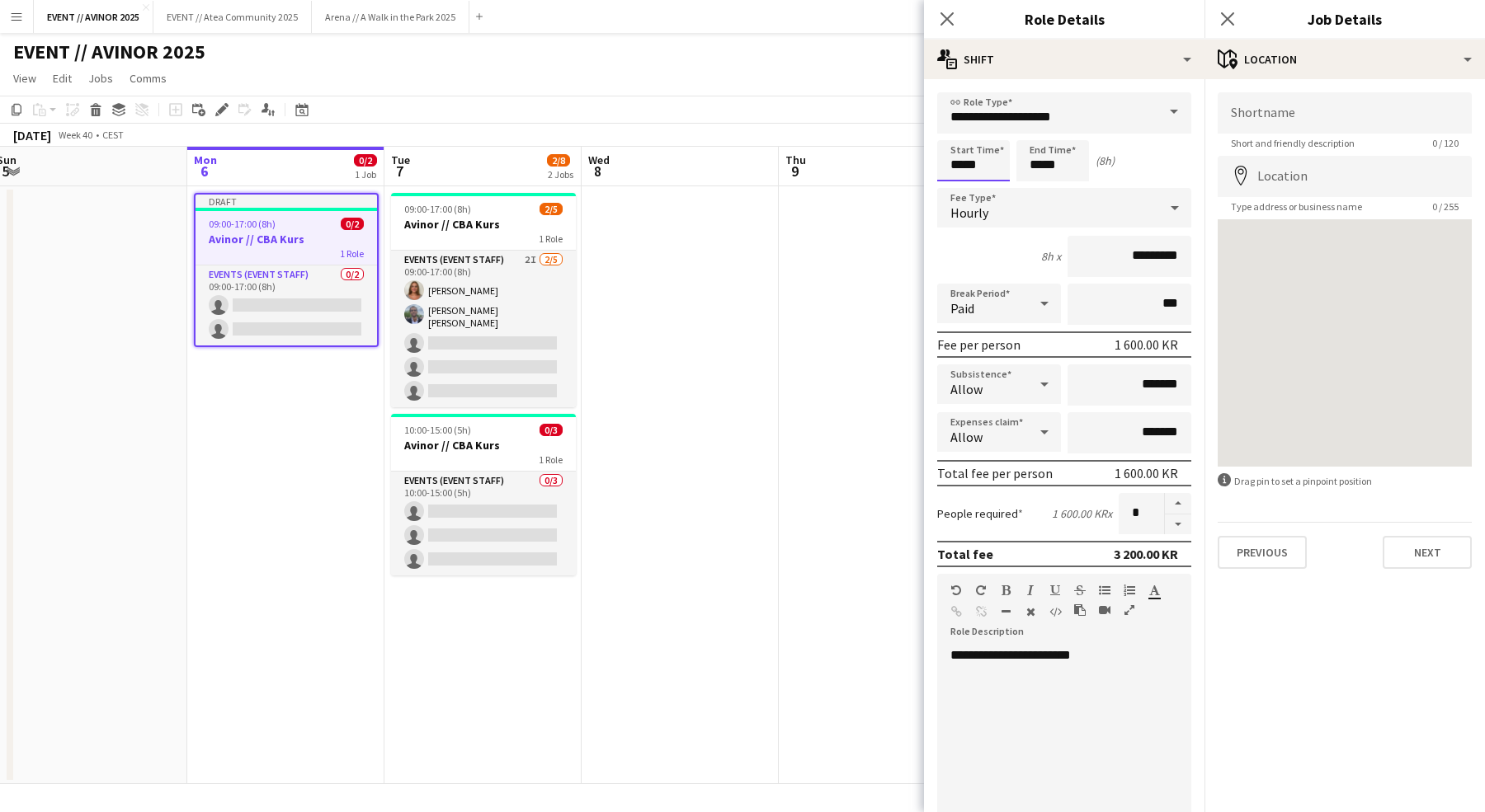
click at [959, 169] on input "*****" at bounding box center [973, 160] width 73 height 41
type input "*****"
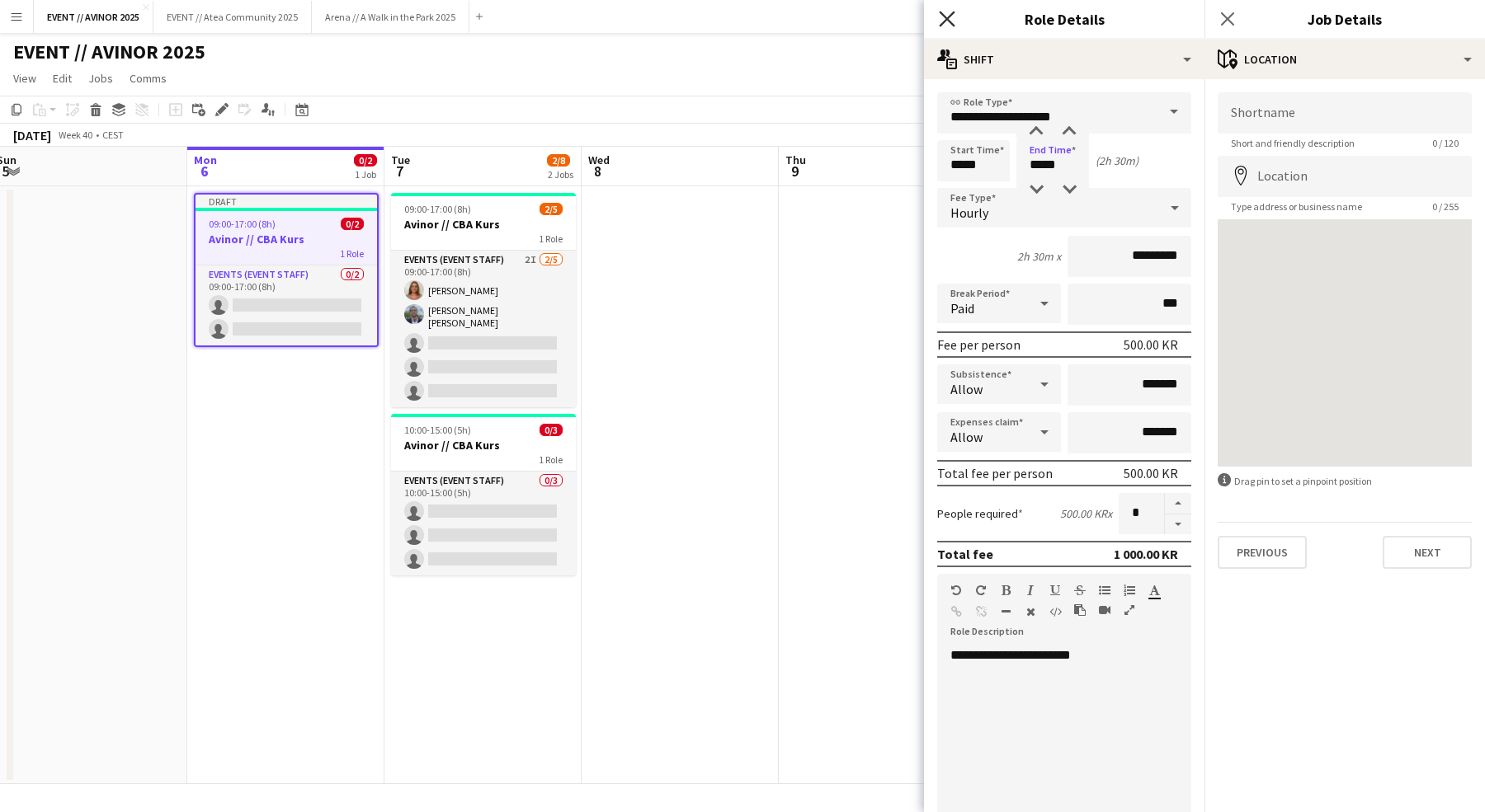
click at [945, 20] on icon at bounding box center [947, 18] width 16 height 16
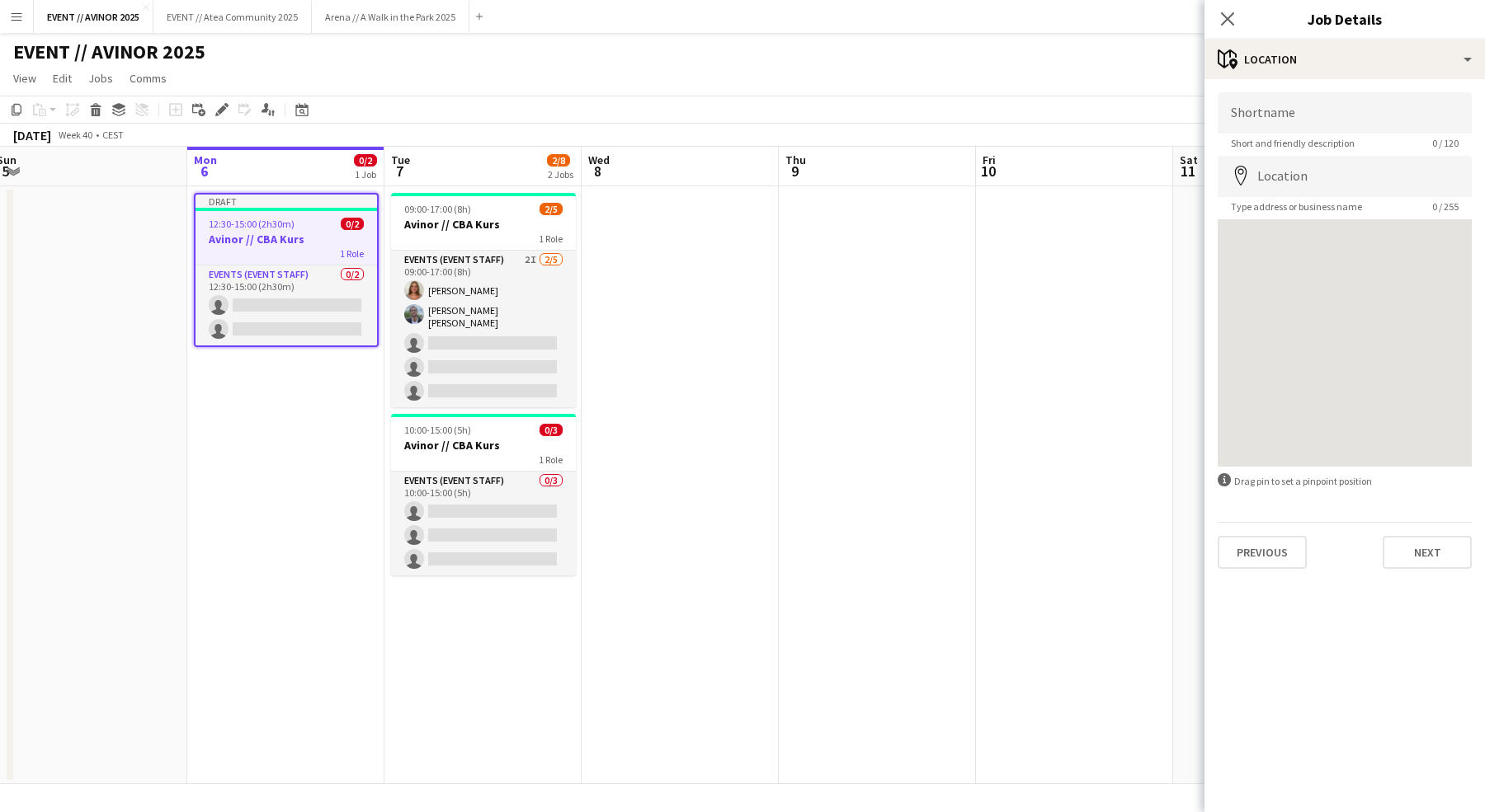
click at [1199, 20] on app-navbar "Menu Boards Boards Boards All jobs Status Workforce Workforce My Workforce Recr…" at bounding box center [742, 17] width 1485 height 33
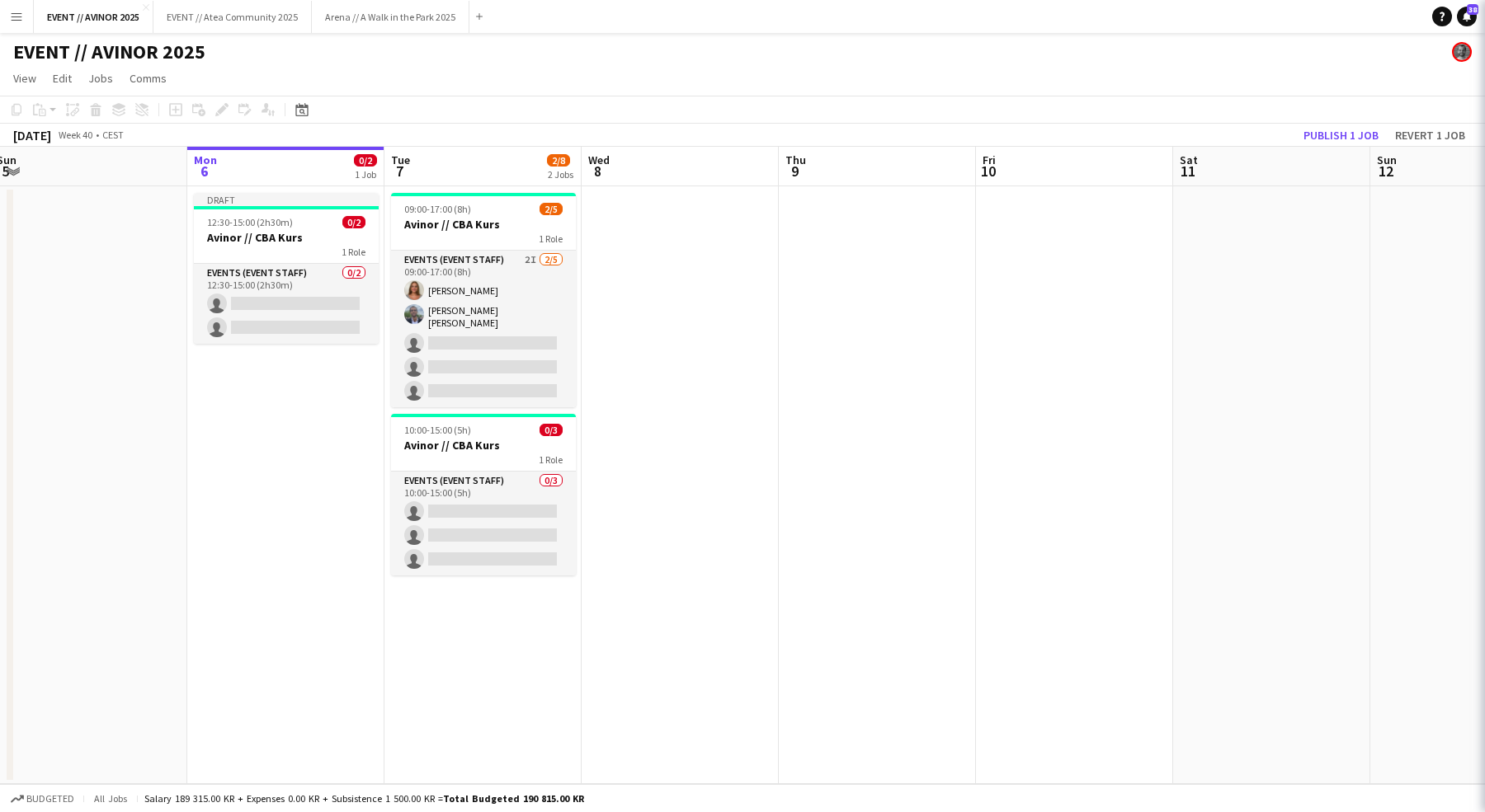
click at [1220, 19] on app-navbar "Menu Boards Boards Boards All jobs Status Workforce Workforce My Workforce Recr…" at bounding box center [742, 17] width 1485 height 33
click at [1337, 139] on button "Publish 1 job" at bounding box center [1340, 135] width 88 height 21
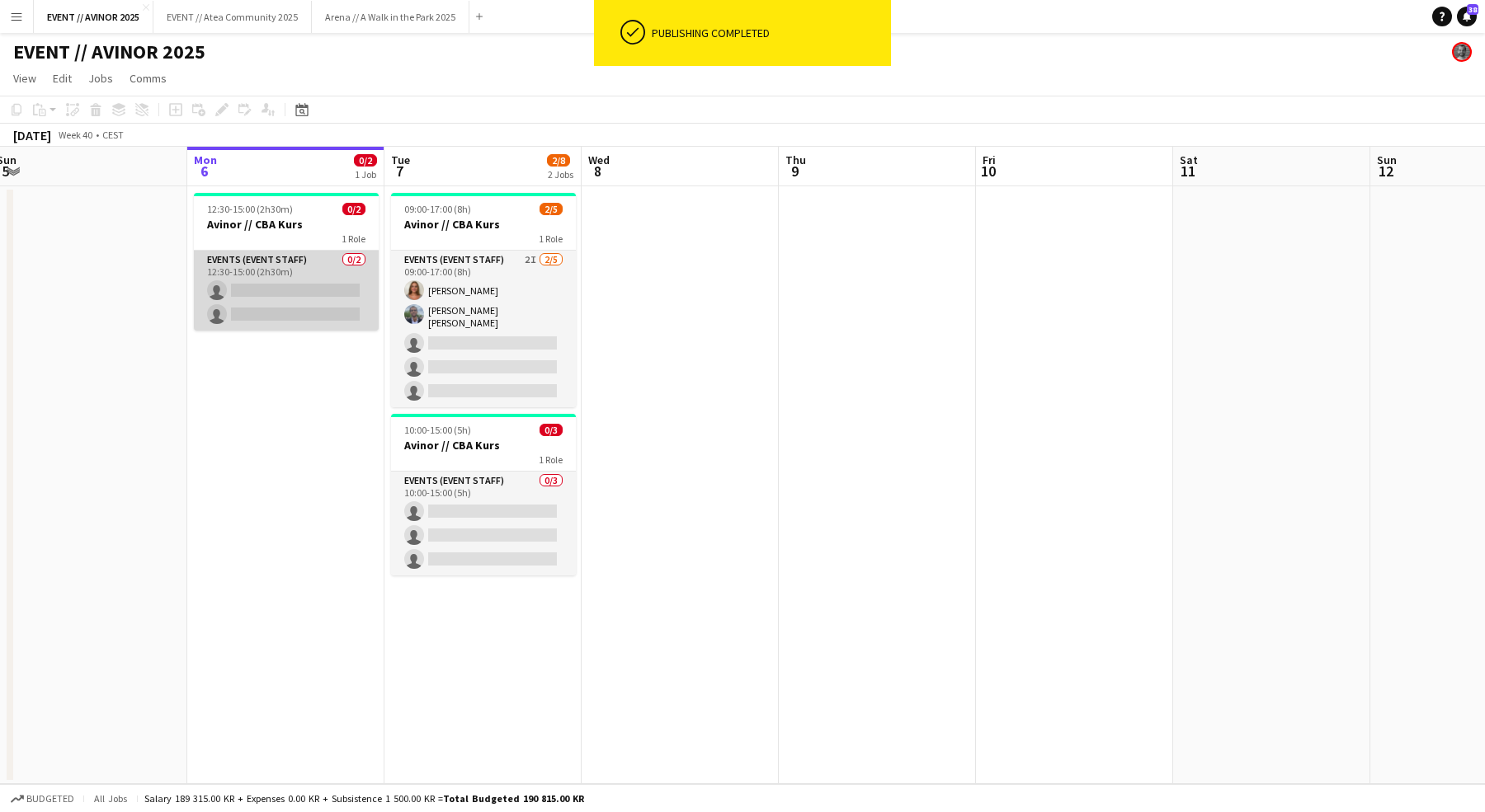
click at [277, 324] on app-card-role "Events (Event Staff) 0/2 12:30-15:00 (2h30m) single-neutral-actions single-neut…" at bounding box center [286, 290] width 185 height 80
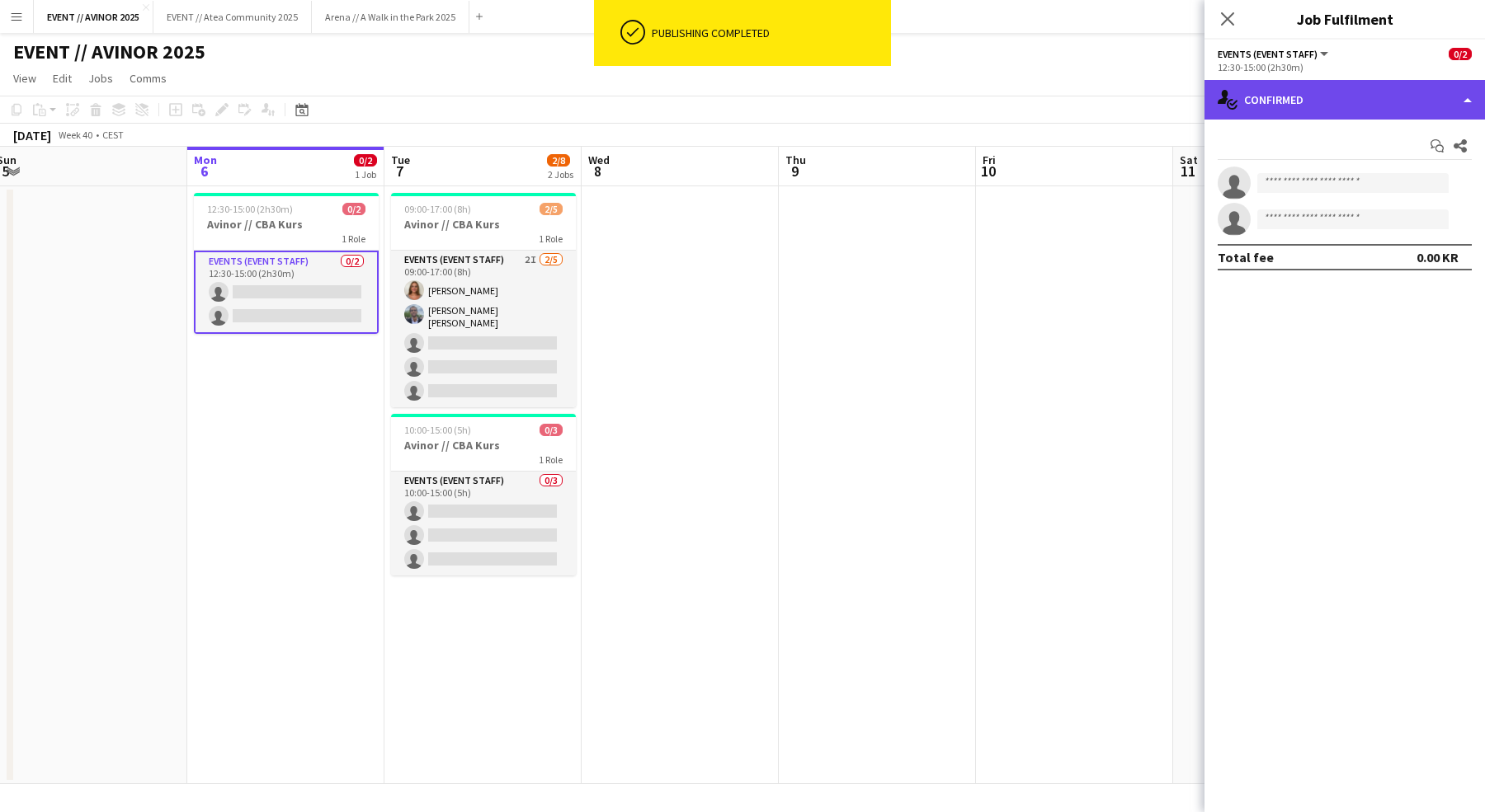
click at [1293, 84] on div "single-neutral-actions-check-2 Confirmed" at bounding box center [1344, 99] width 281 height 40
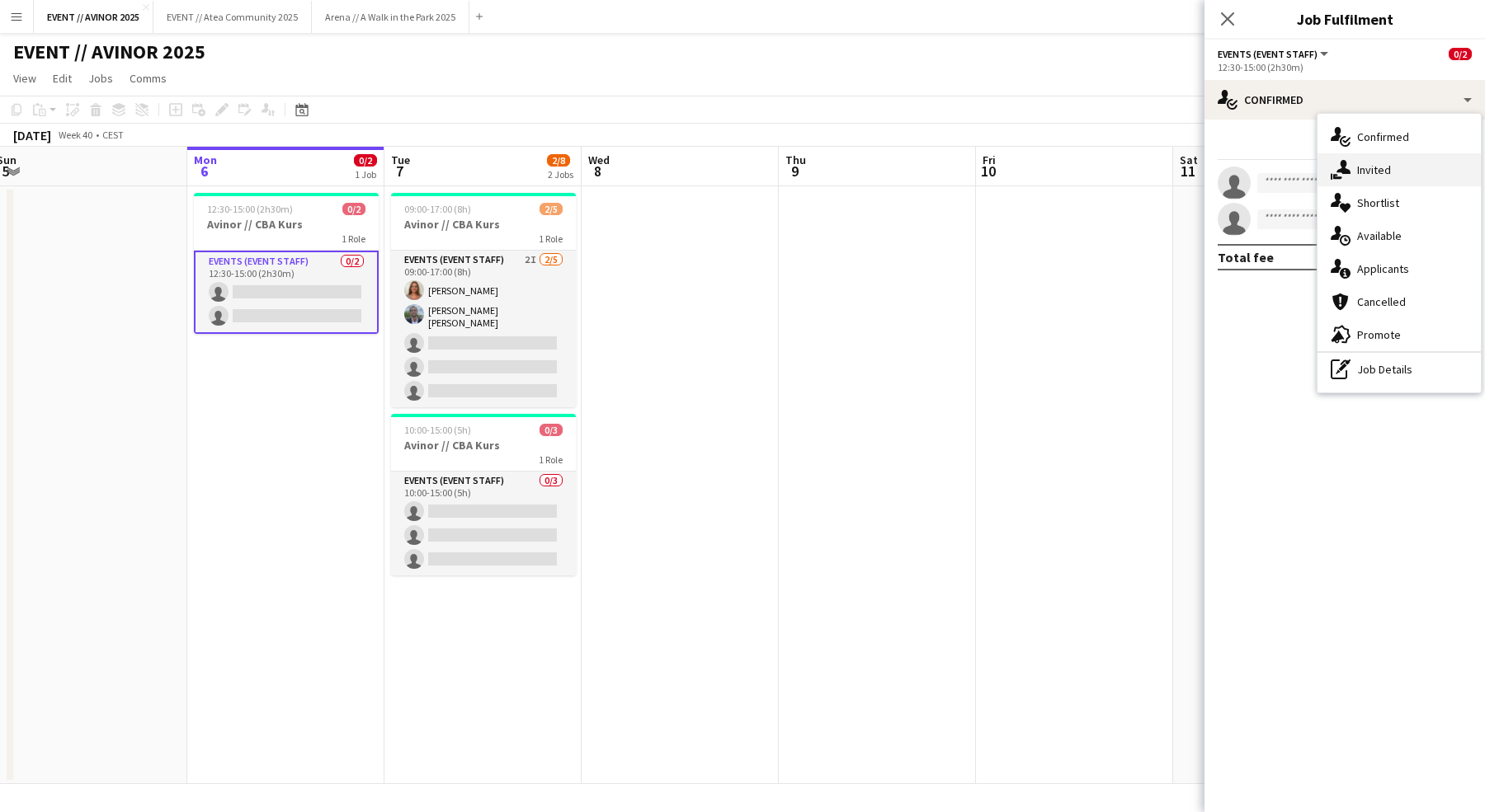
click at [1347, 178] on icon "single-neutral-actions-share-1" at bounding box center [1340, 170] width 19 height 19
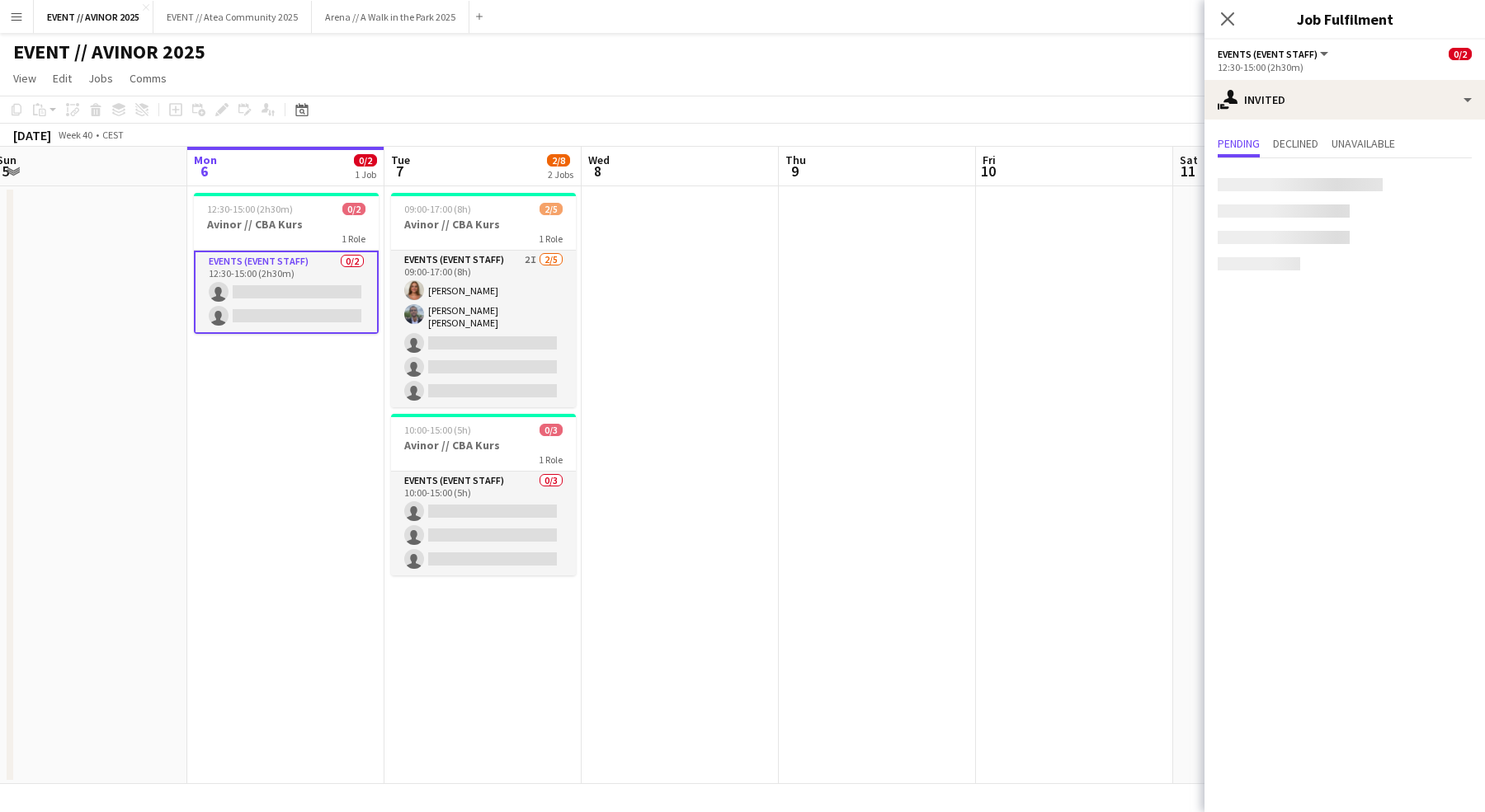
click at [1309, 120] on div "Pending Declined Unavailable" at bounding box center [1344, 208] width 281 height 177
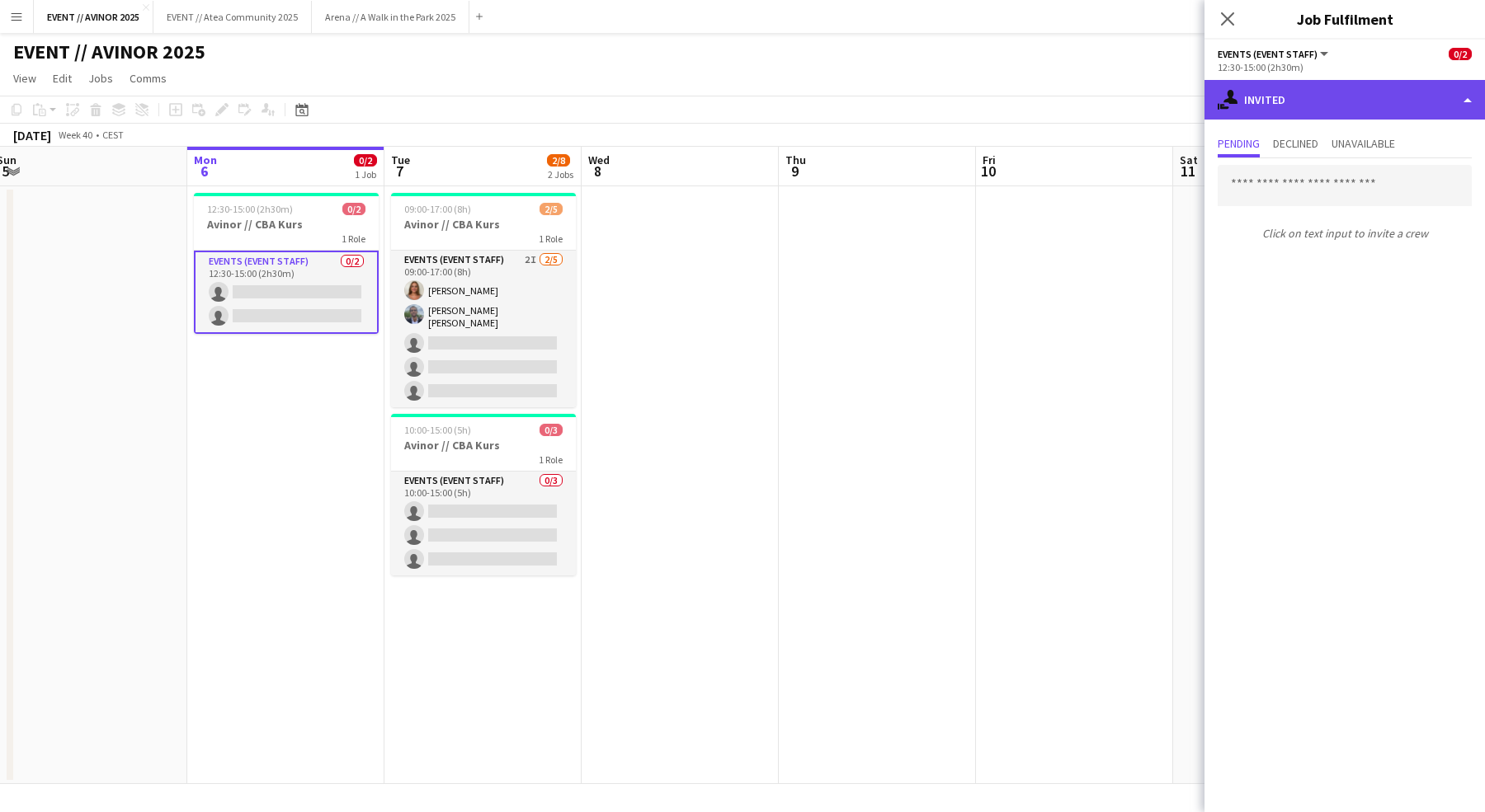
click at [1290, 96] on div "single-neutral-actions-share-1 Invited" at bounding box center [1344, 99] width 281 height 40
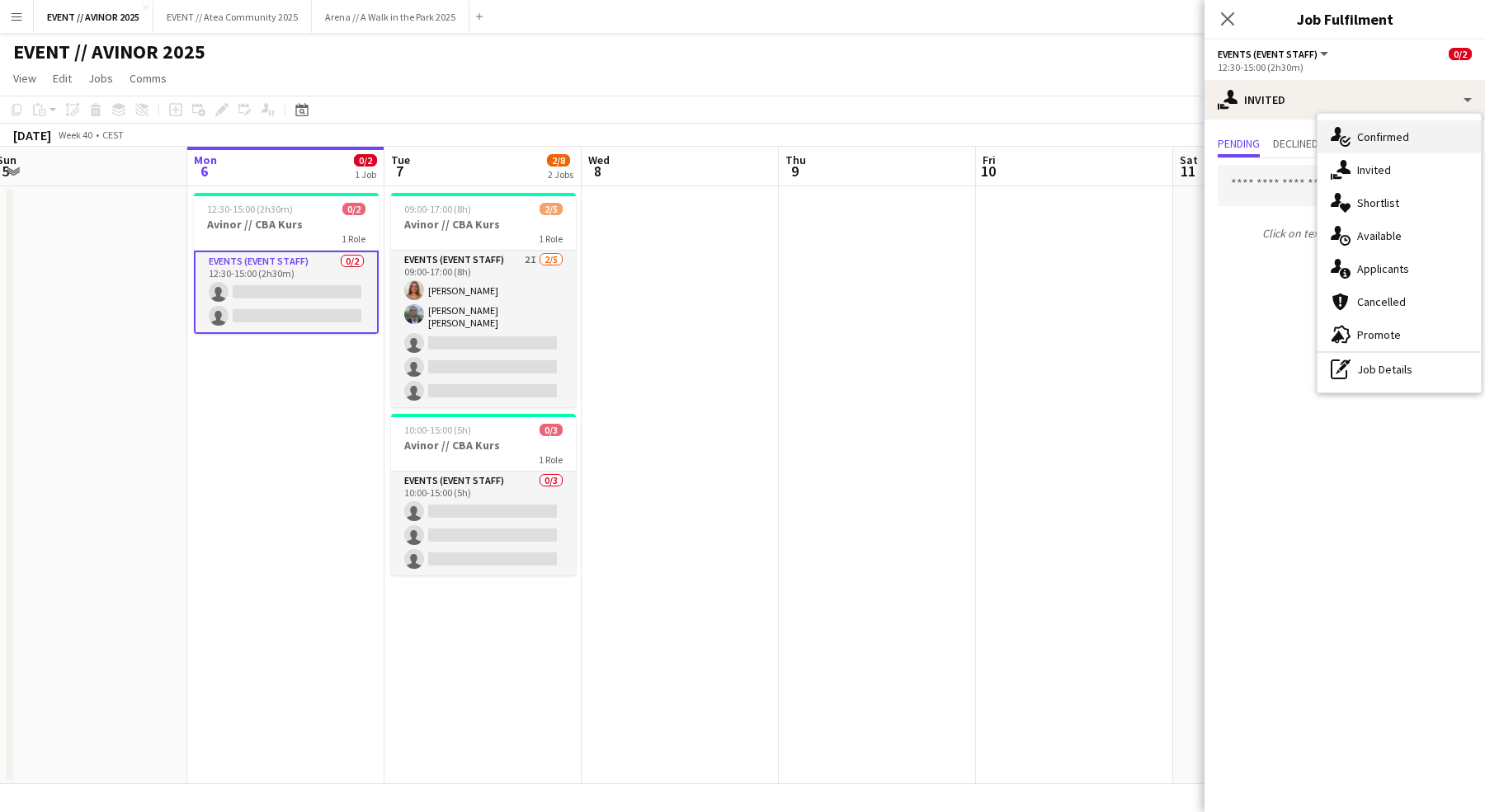
click at [1398, 142] on span "Confirmed" at bounding box center [1382, 136] width 52 height 15
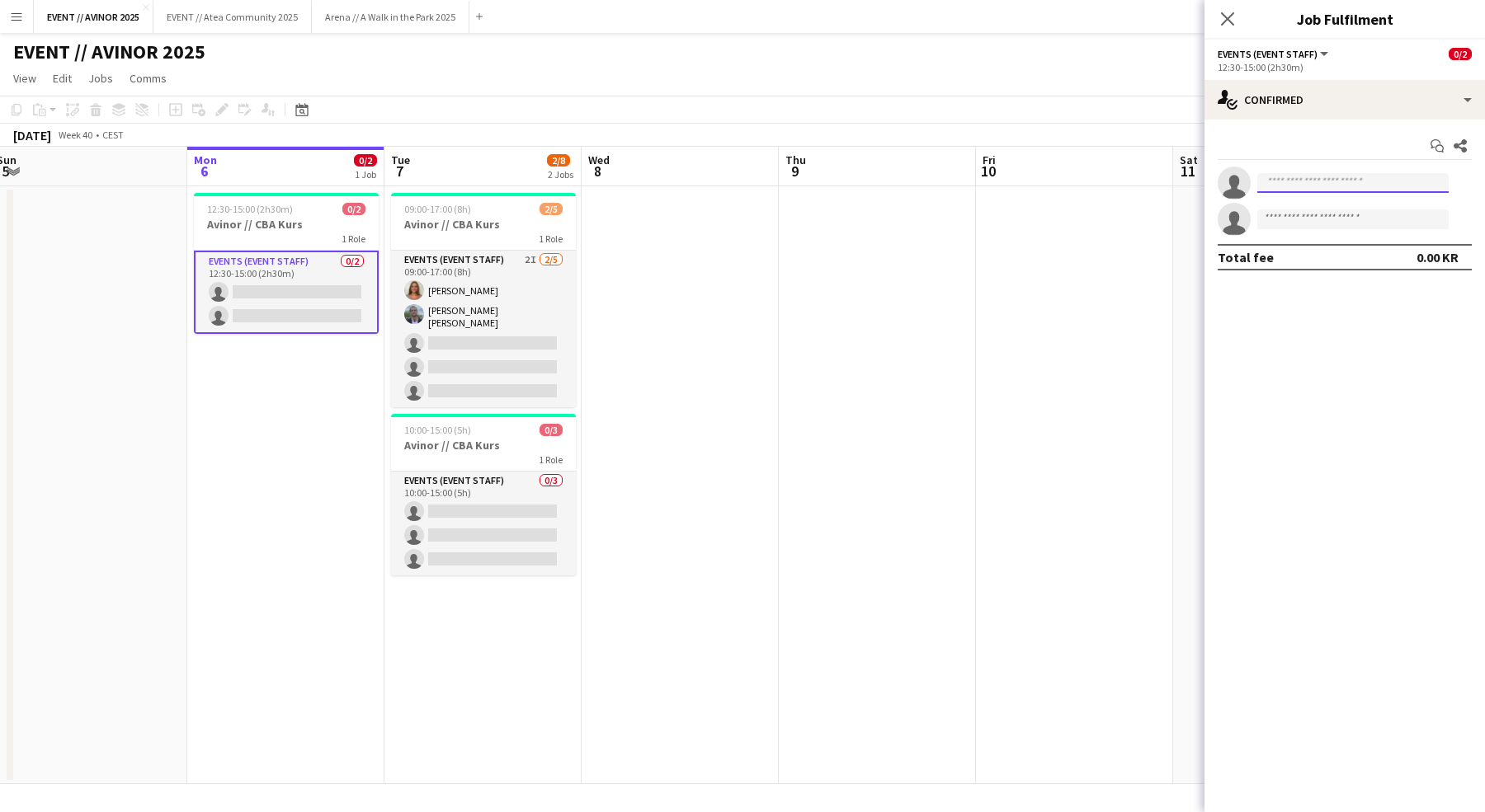
click at [1297, 184] on input at bounding box center [1352, 183] width 191 height 19
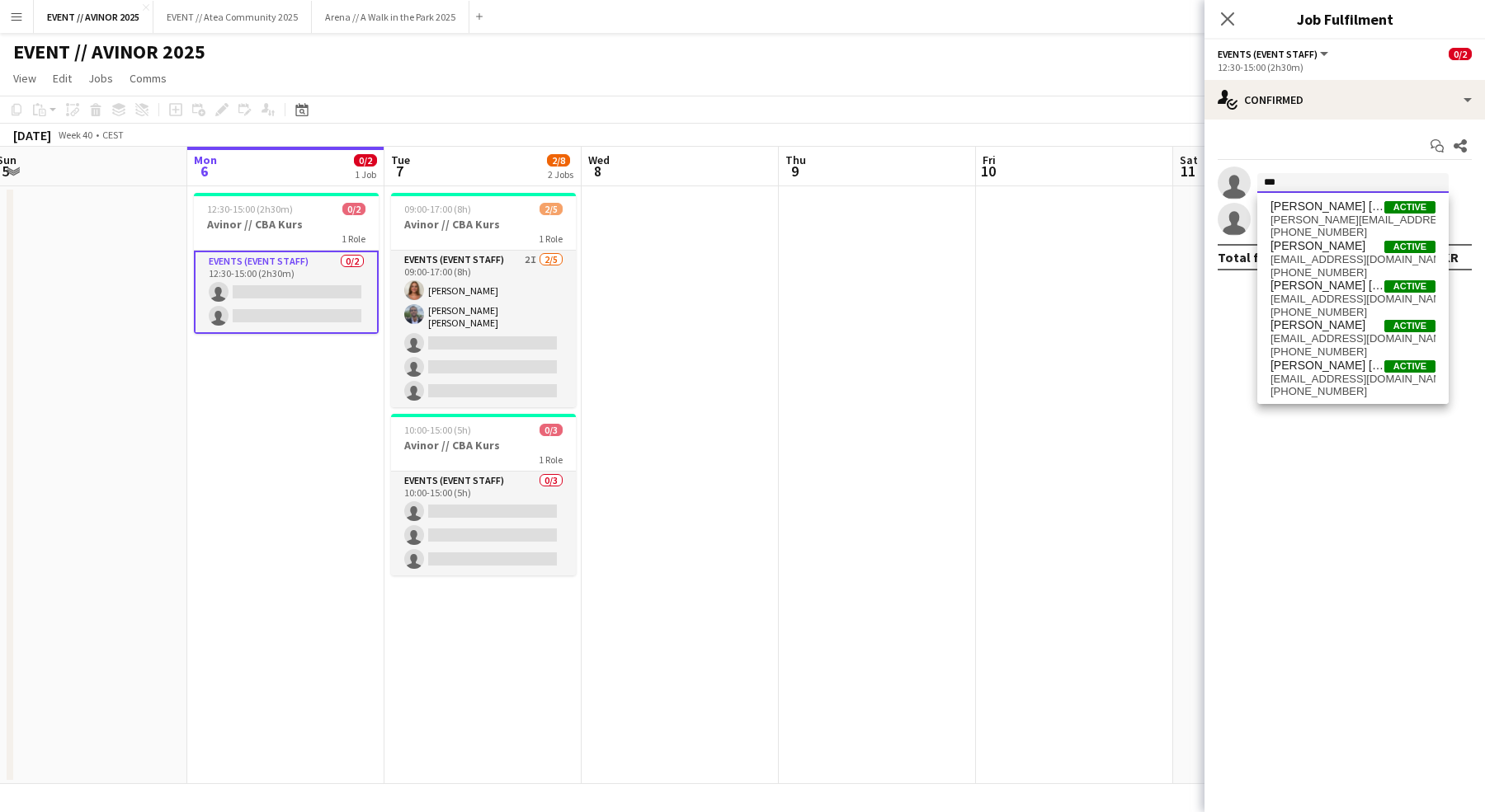
type input "***"
click at [721, 313] on app-date-cell at bounding box center [679, 485] width 197 height 597
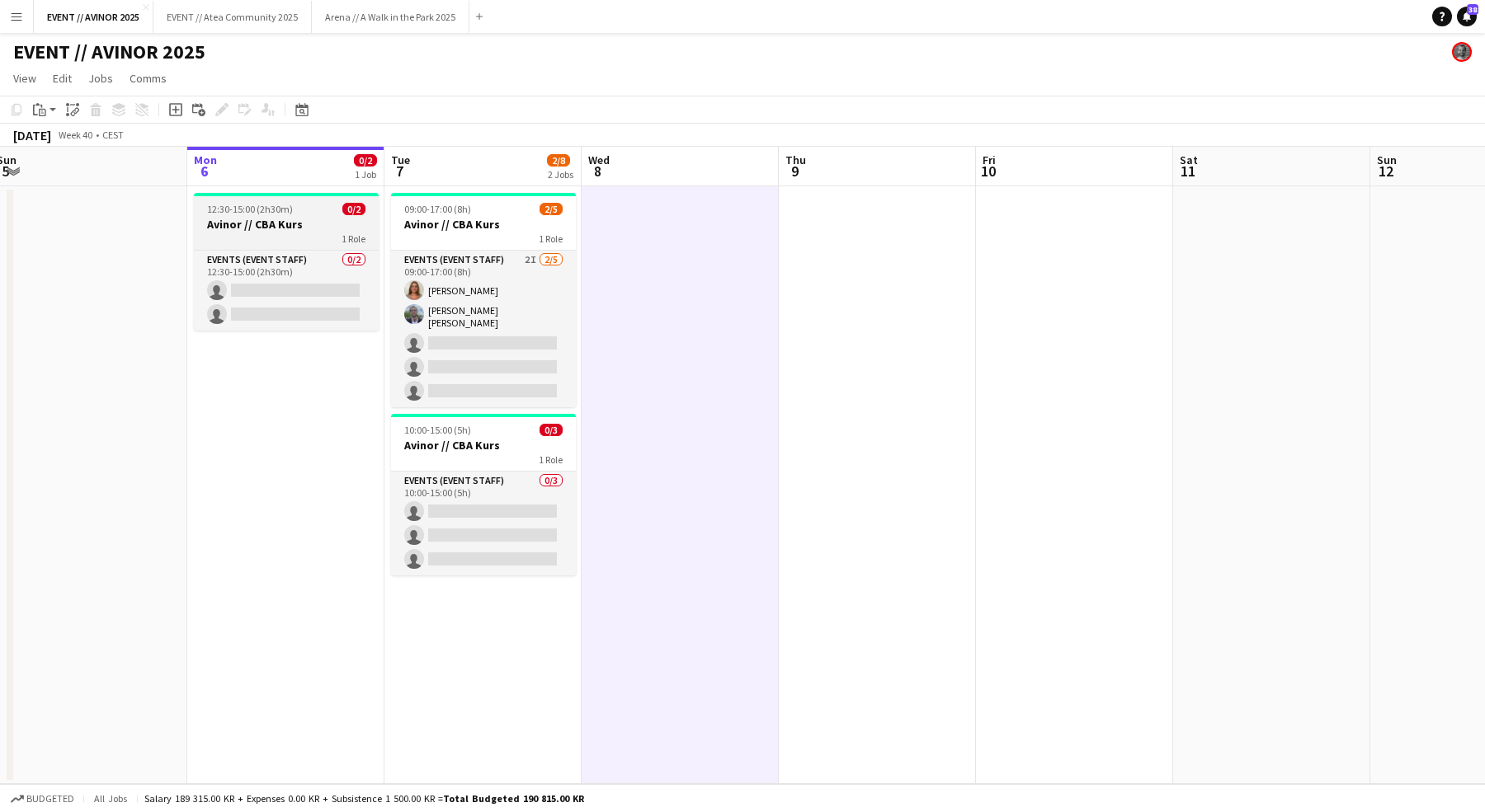
click at [245, 224] on h3 "Avinor // CBA Kurs" at bounding box center [286, 223] width 185 height 15
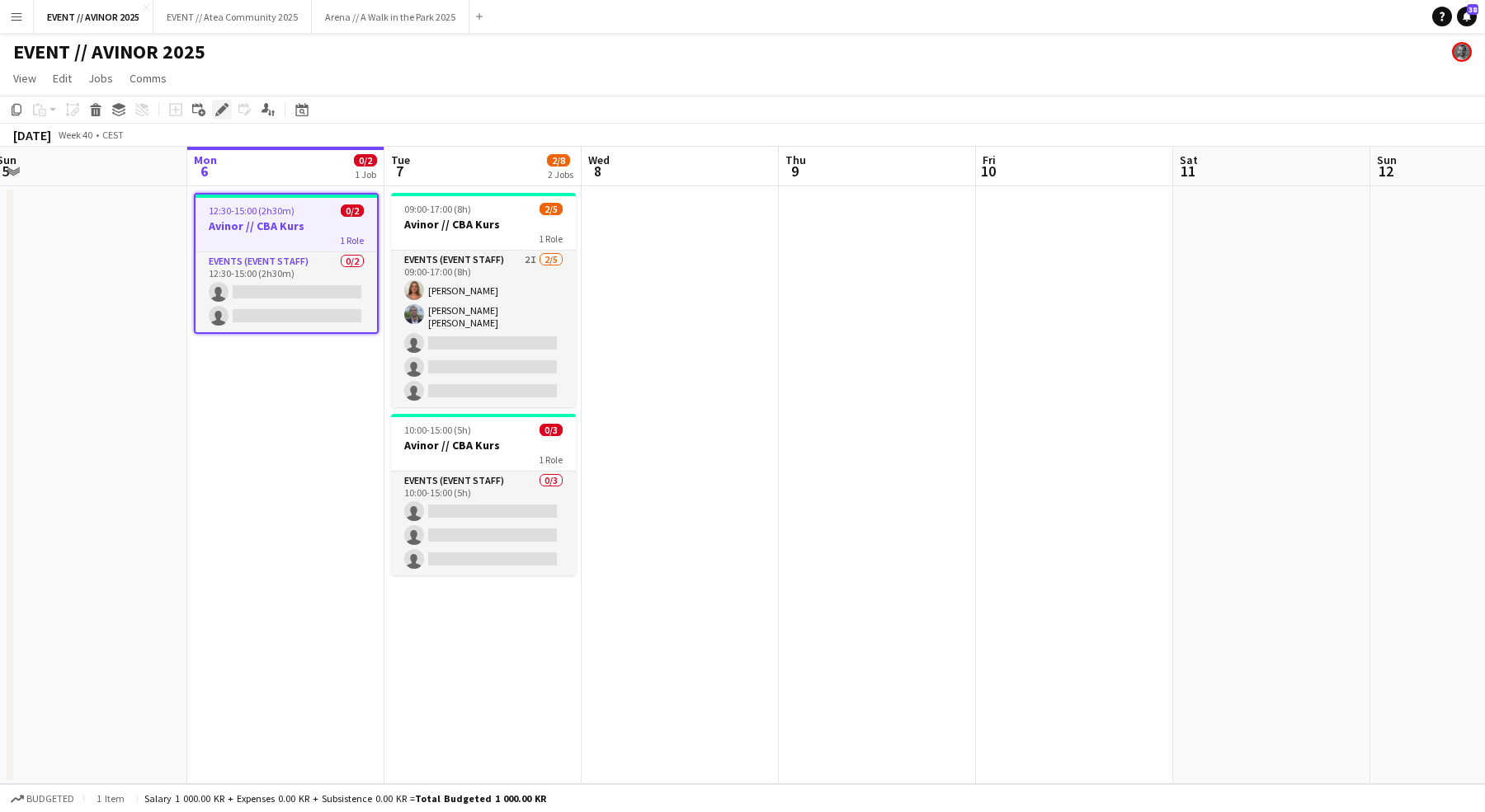
click at [225, 116] on icon "Edit" at bounding box center [223, 110] width 14 height 14
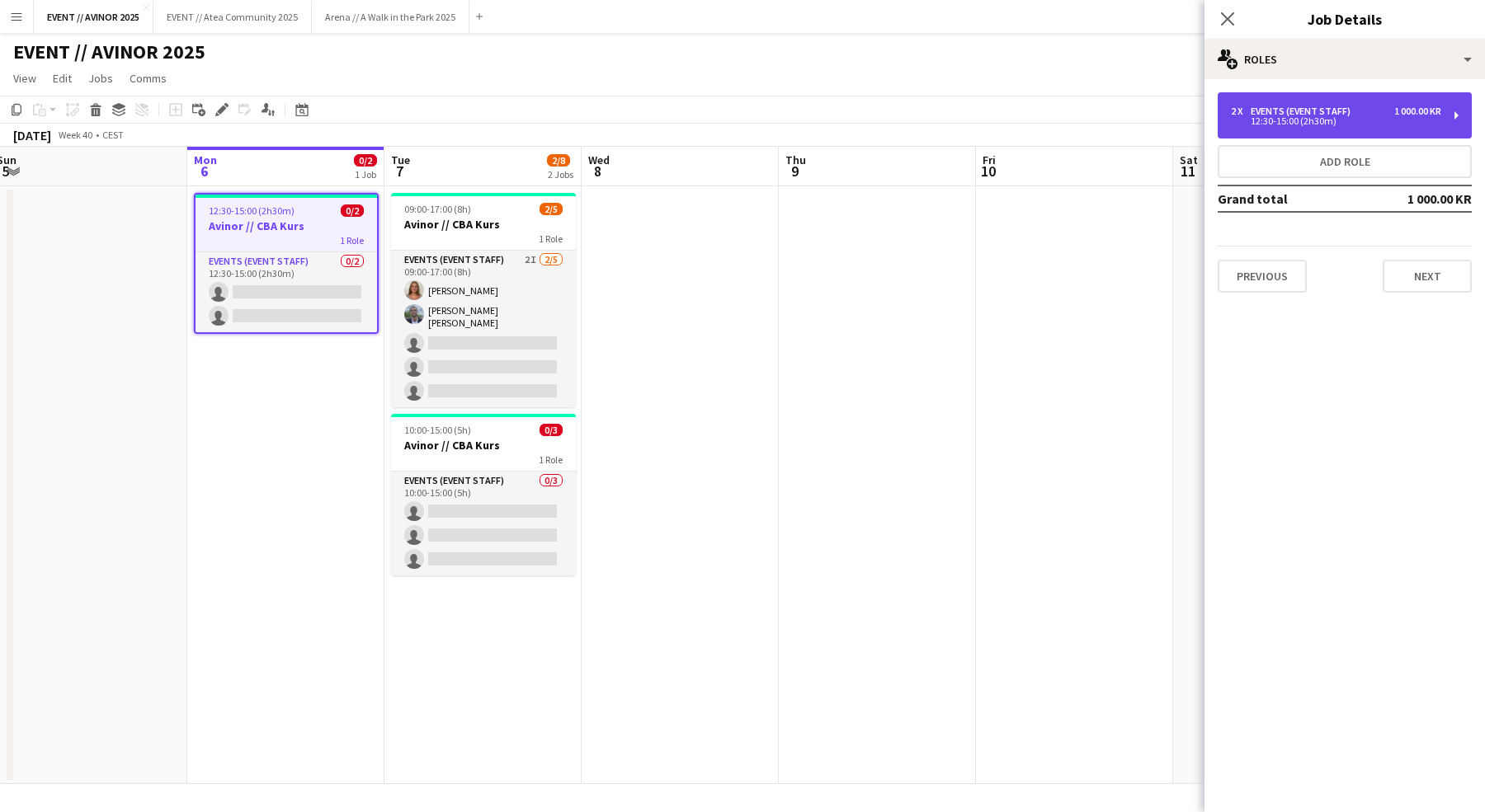
click at [1404, 100] on div "2 x Events (Event Staff) 1 000.00 KR 12:30-15:00 (2h30m)" at bounding box center [1344, 116] width 254 height 47
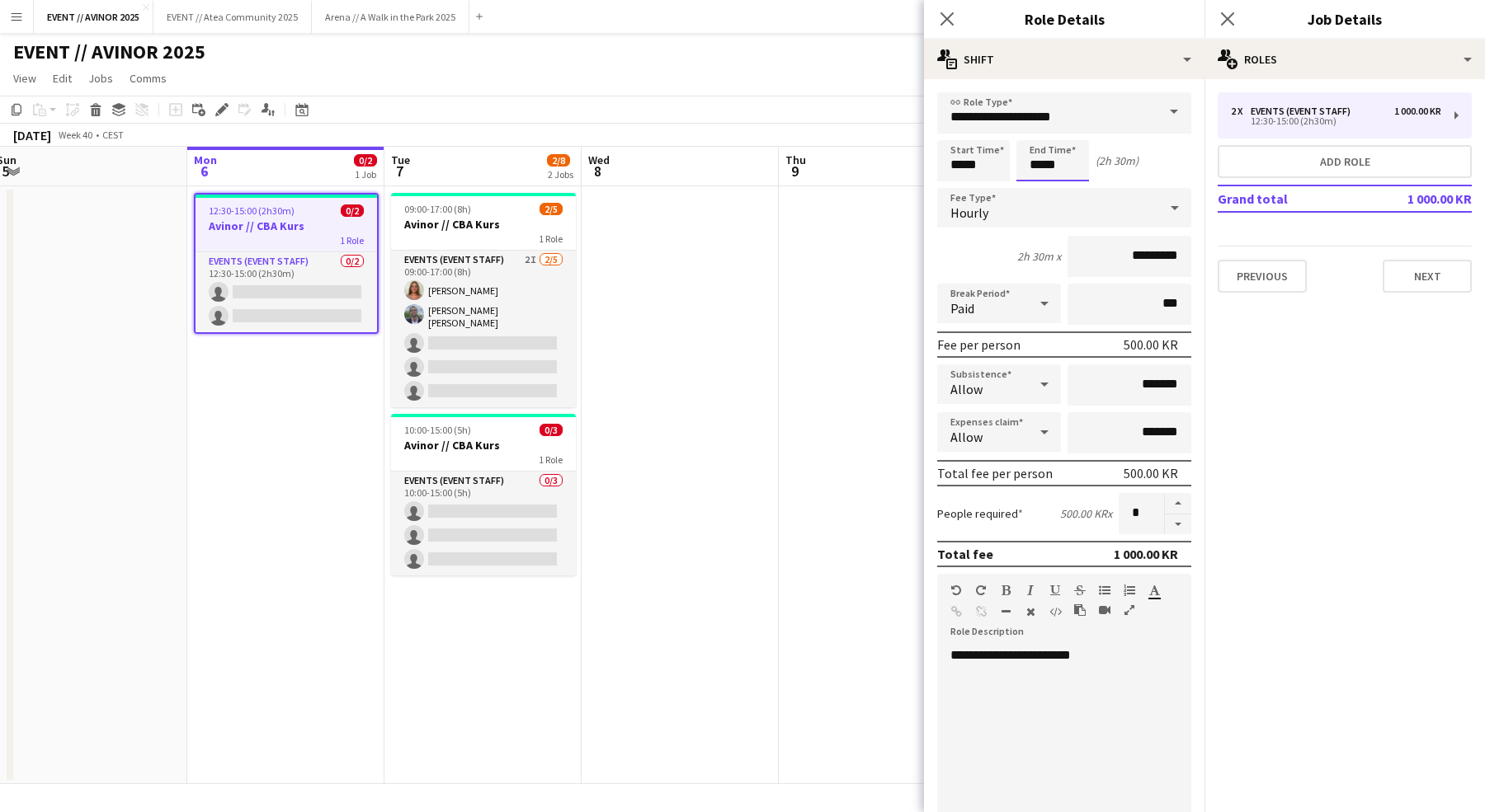
click at [1036, 166] on input "*****" at bounding box center [1053, 160] width 73 height 41
type input "*****"
click at [826, 104] on app-toolbar "Copy Paste Paste Command V Paste with crew Command Shift V Paste linked Job Del…" at bounding box center [742, 109] width 1485 height 28
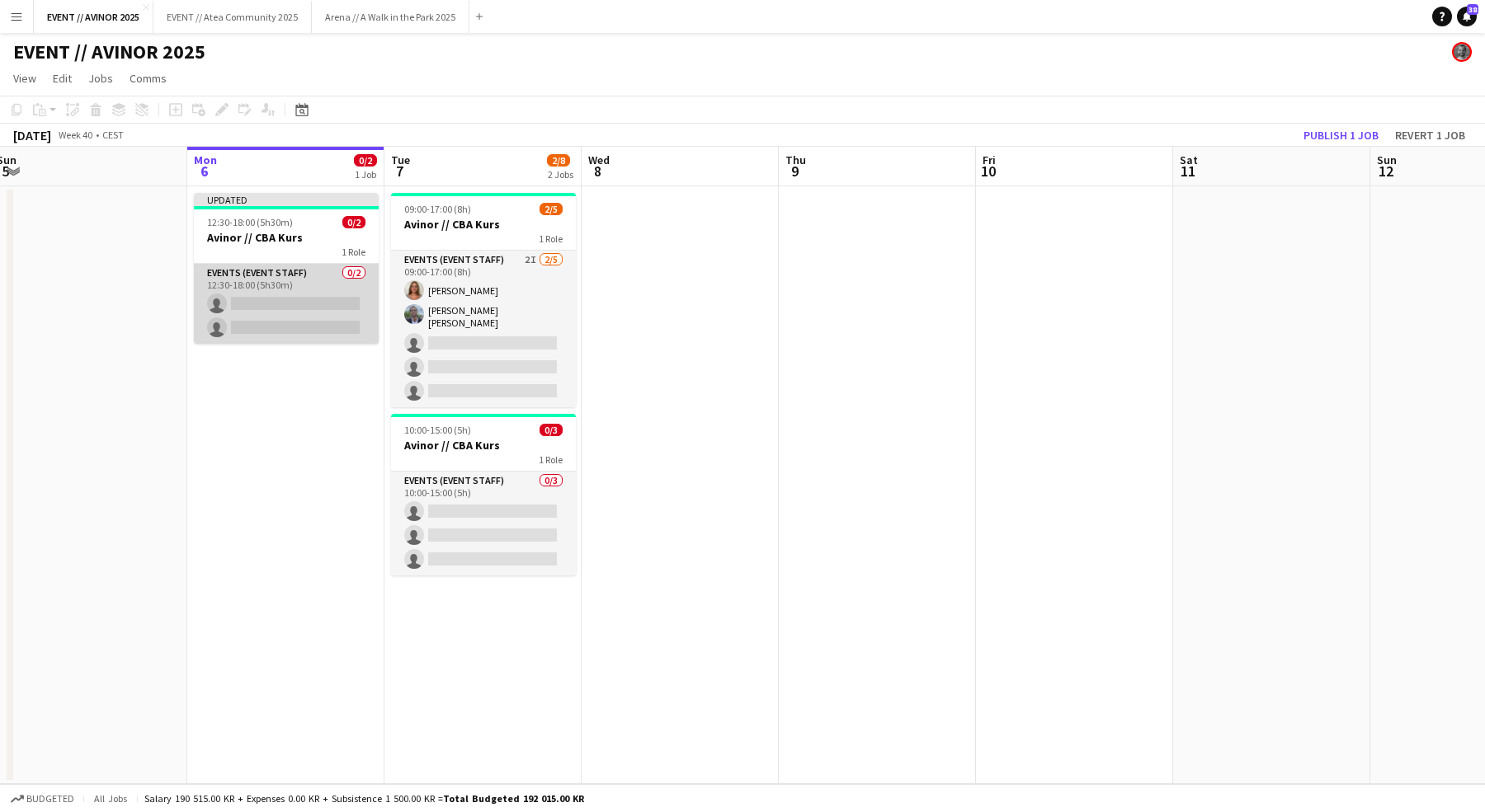
click at [298, 303] on app-card-role "Events (Event Staff) 0/2 12:30-18:00 (5h30m) single-neutral-actions single-neut…" at bounding box center [286, 304] width 185 height 80
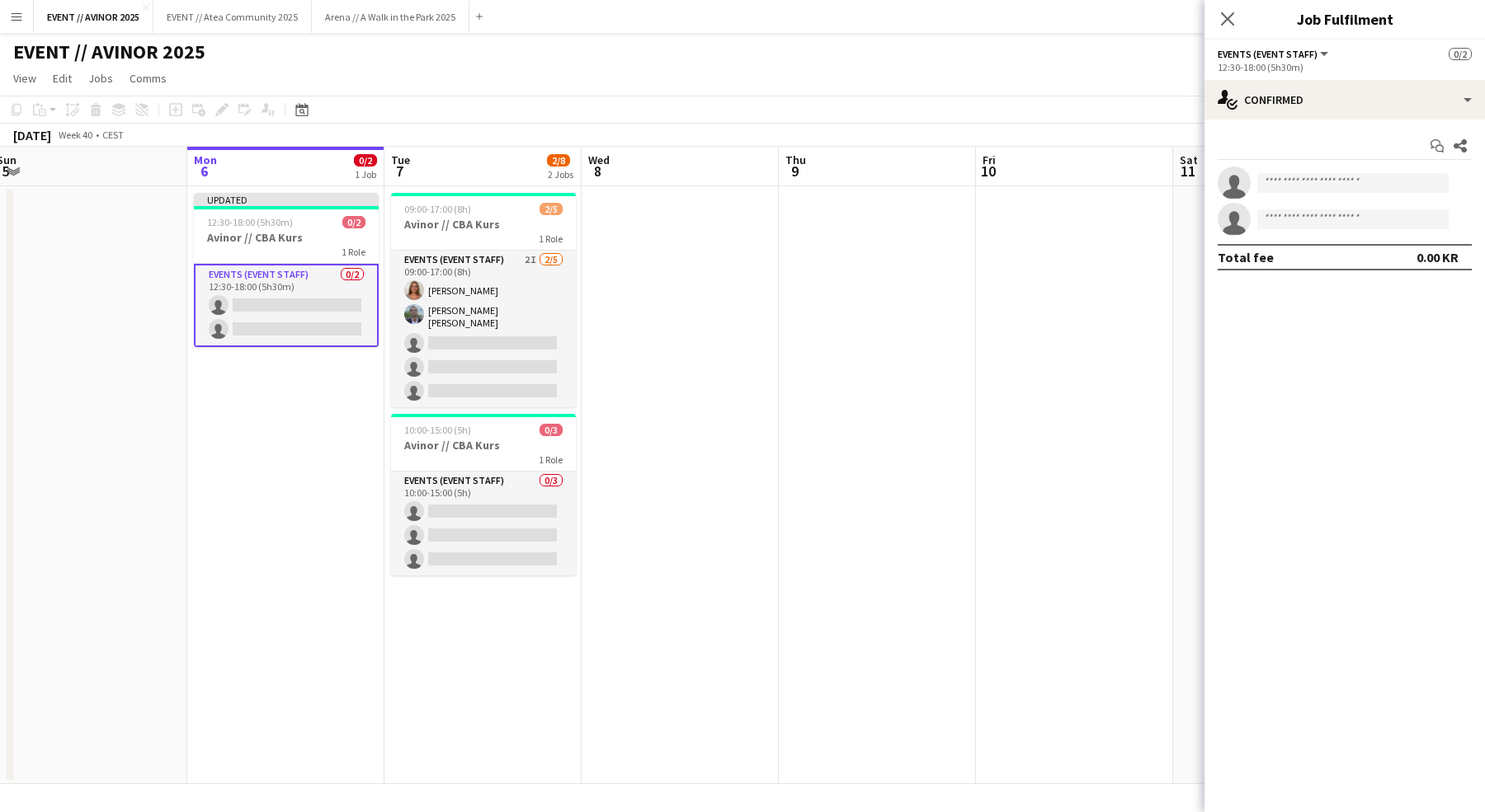
click at [1139, 30] on app-navbar "Menu Boards Boards Boards All jobs Status Workforce Workforce My Workforce Recr…" at bounding box center [742, 17] width 1485 height 33
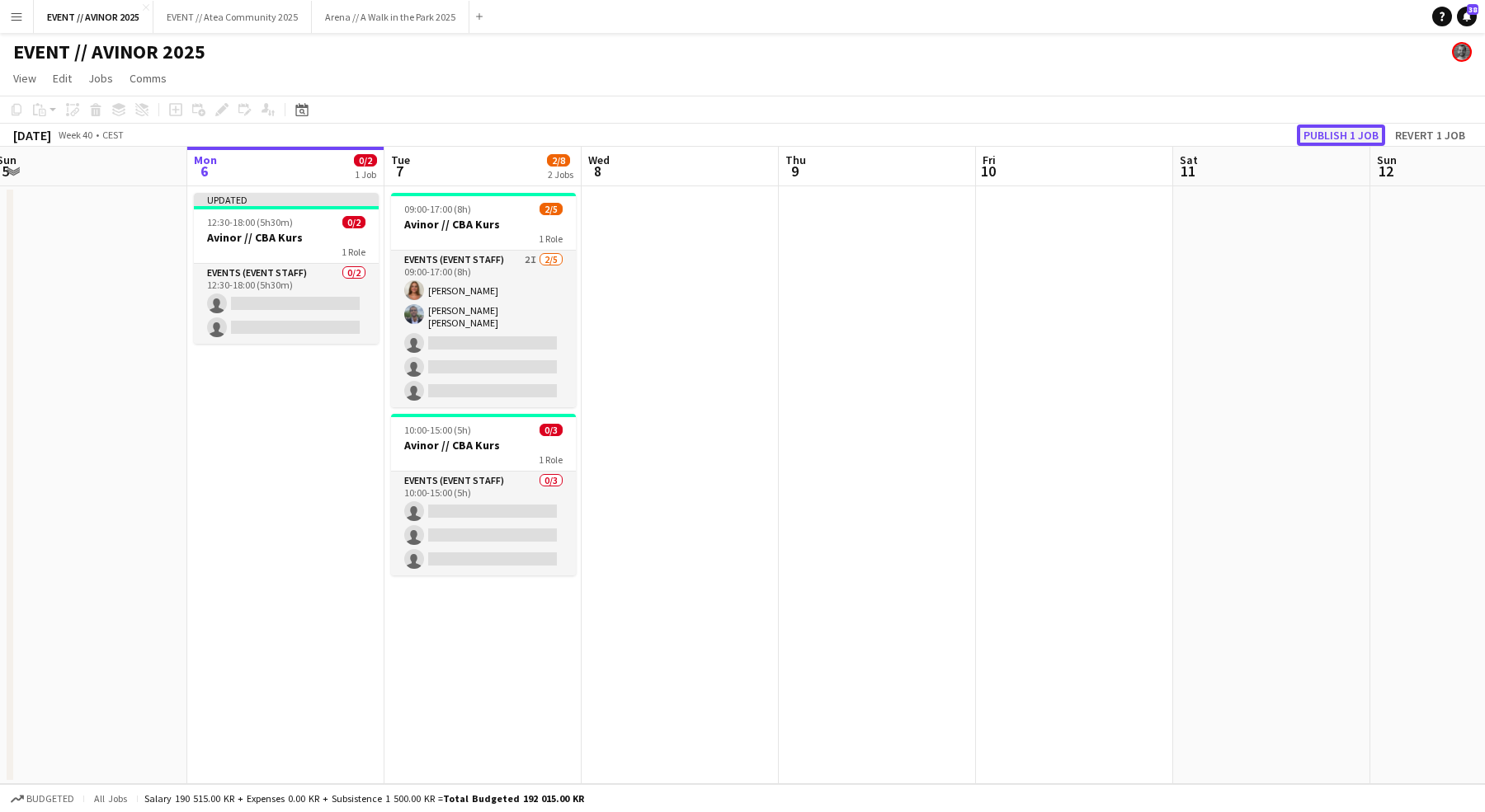
click at [1327, 134] on button "Publish 1 job" at bounding box center [1340, 135] width 88 height 21
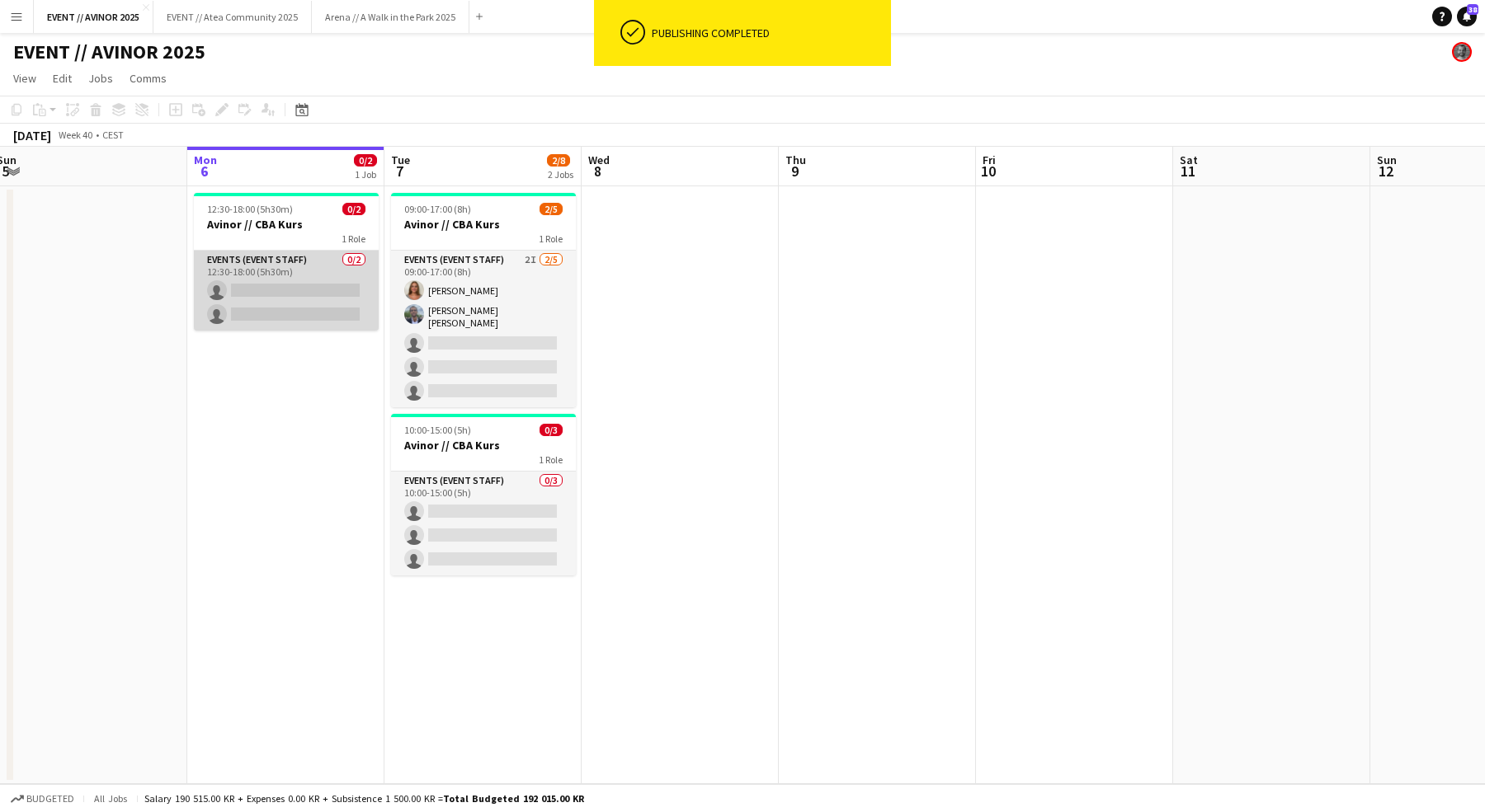
click at [291, 278] on app-card-role "Events (Event Staff) 0/2 12:30-18:00 (5h30m) single-neutral-actions single-neut…" at bounding box center [286, 290] width 185 height 80
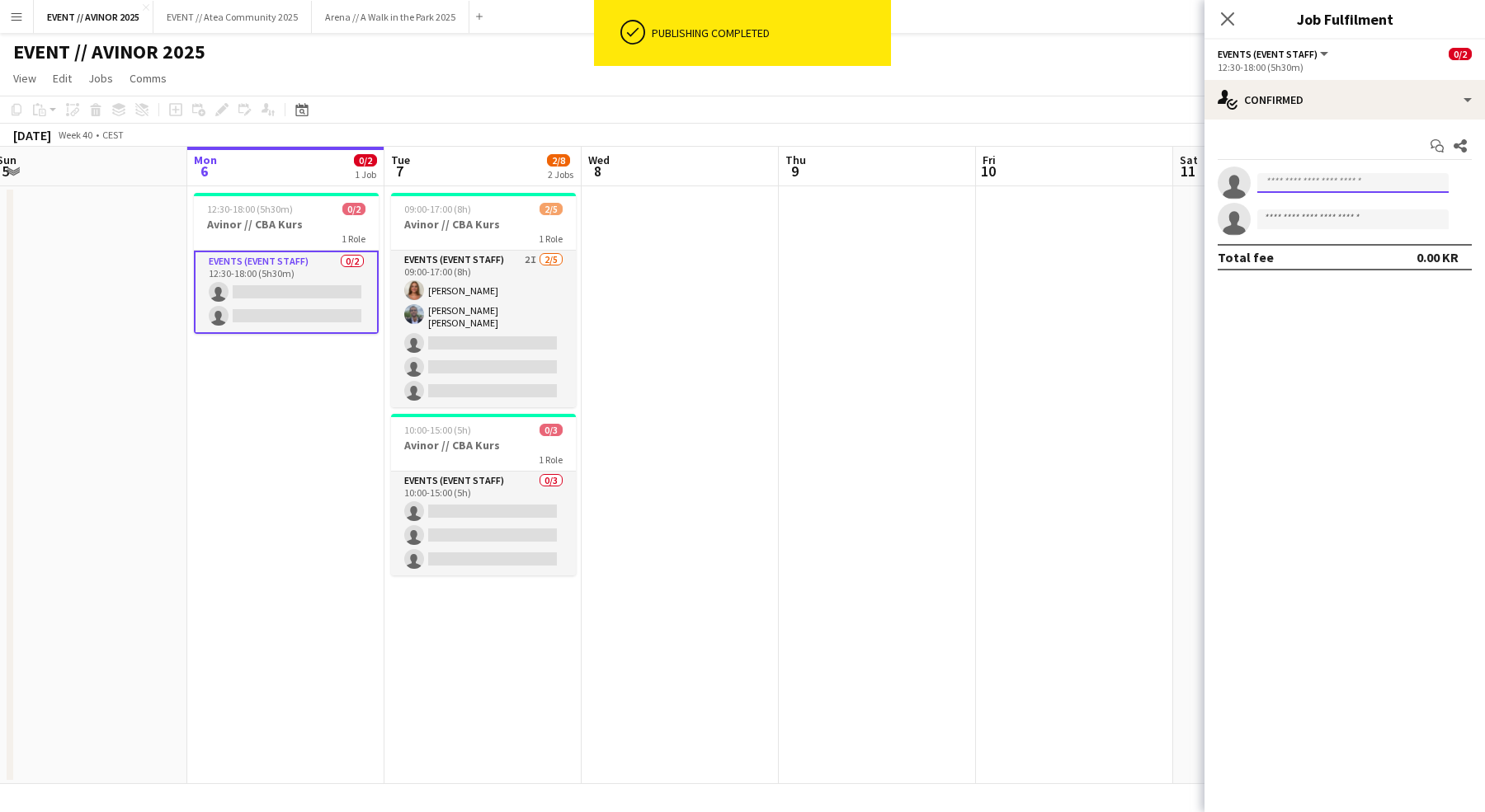
click at [1294, 174] on input at bounding box center [1352, 183] width 191 height 19
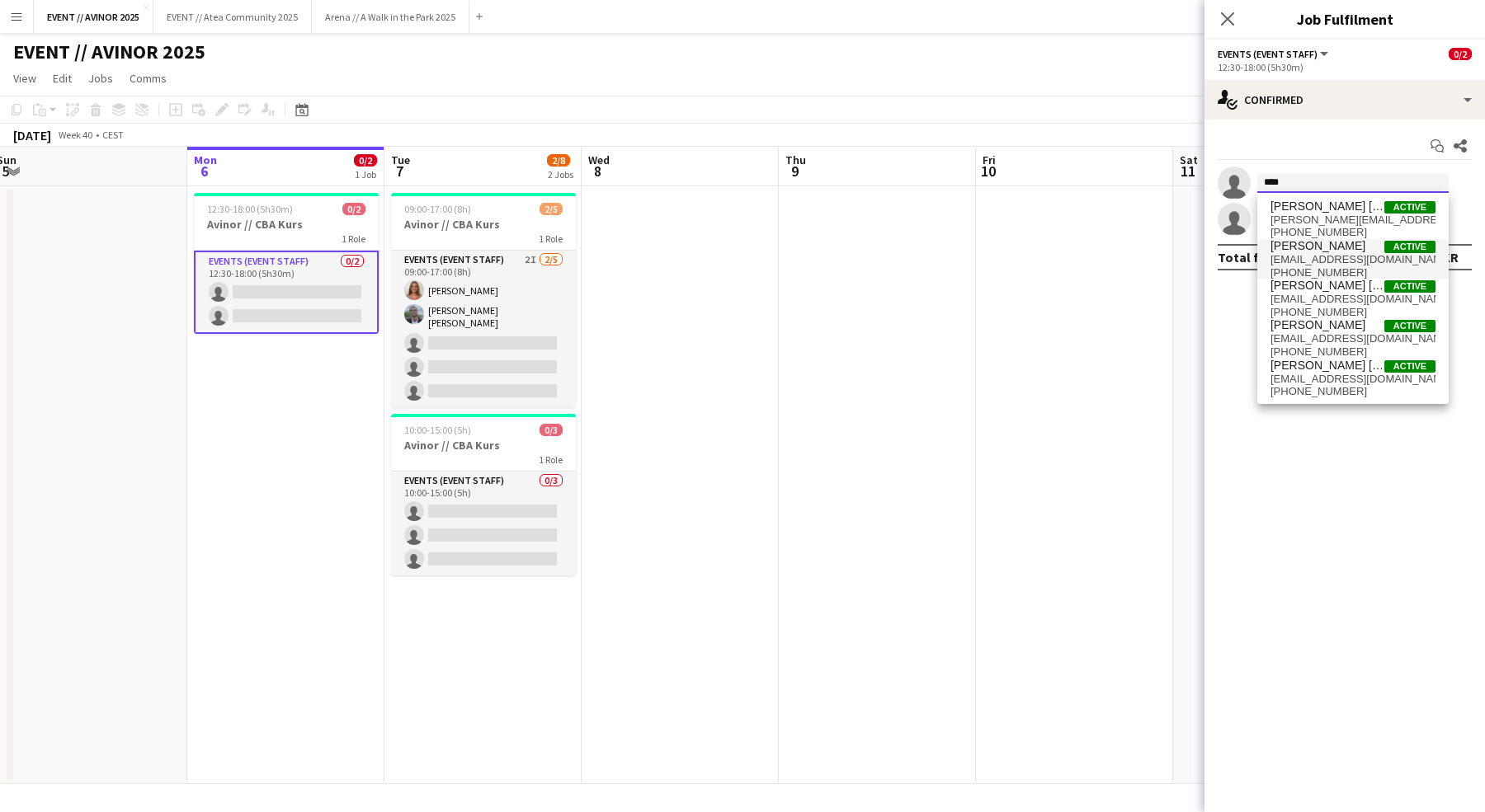
type input "****"
click at [1341, 260] on span "selfin1@outlook.com" at bounding box center [1353, 260] width 165 height 14
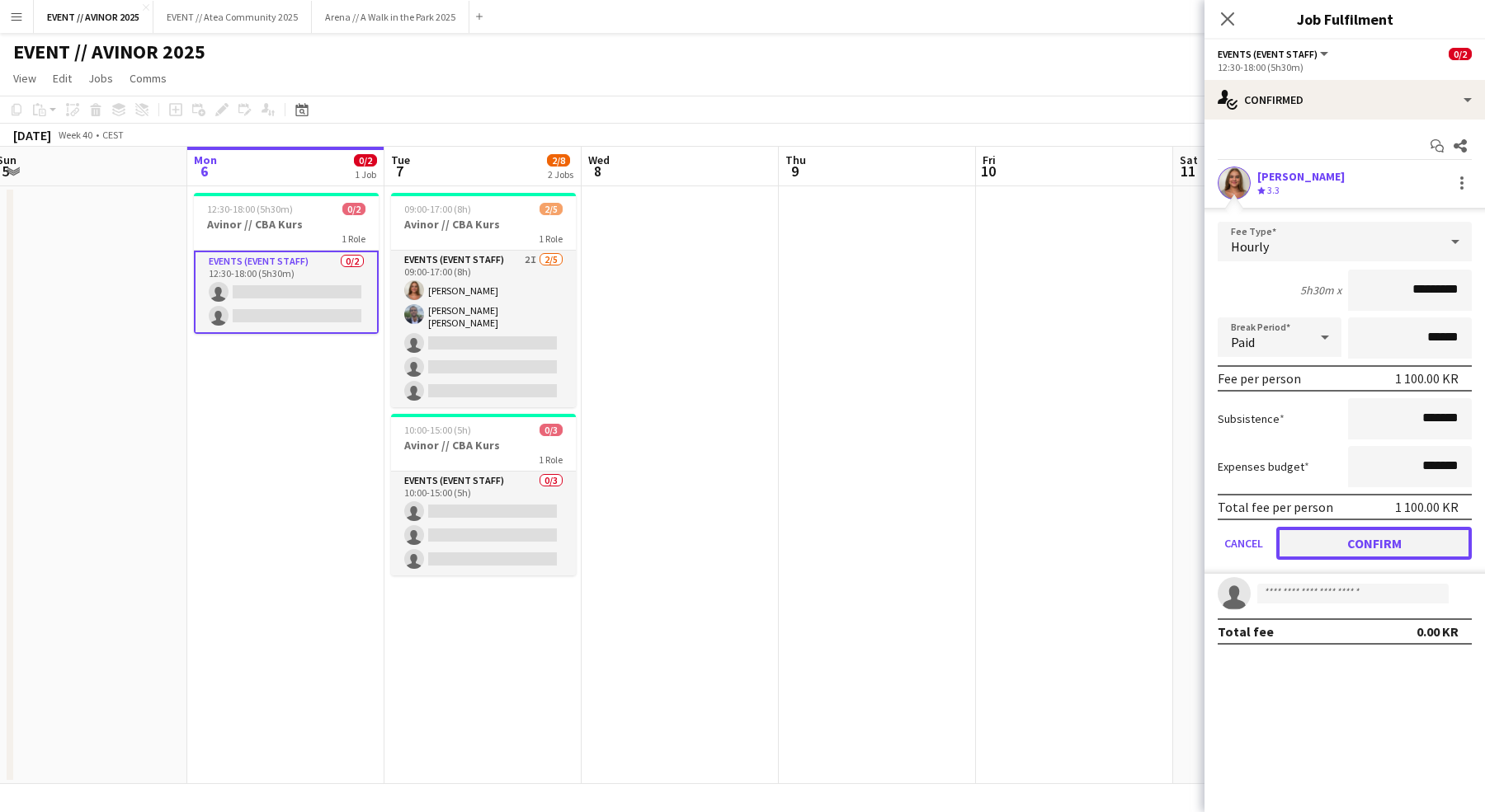
click at [1384, 533] on button "Confirm" at bounding box center [1373, 543] width 195 height 33
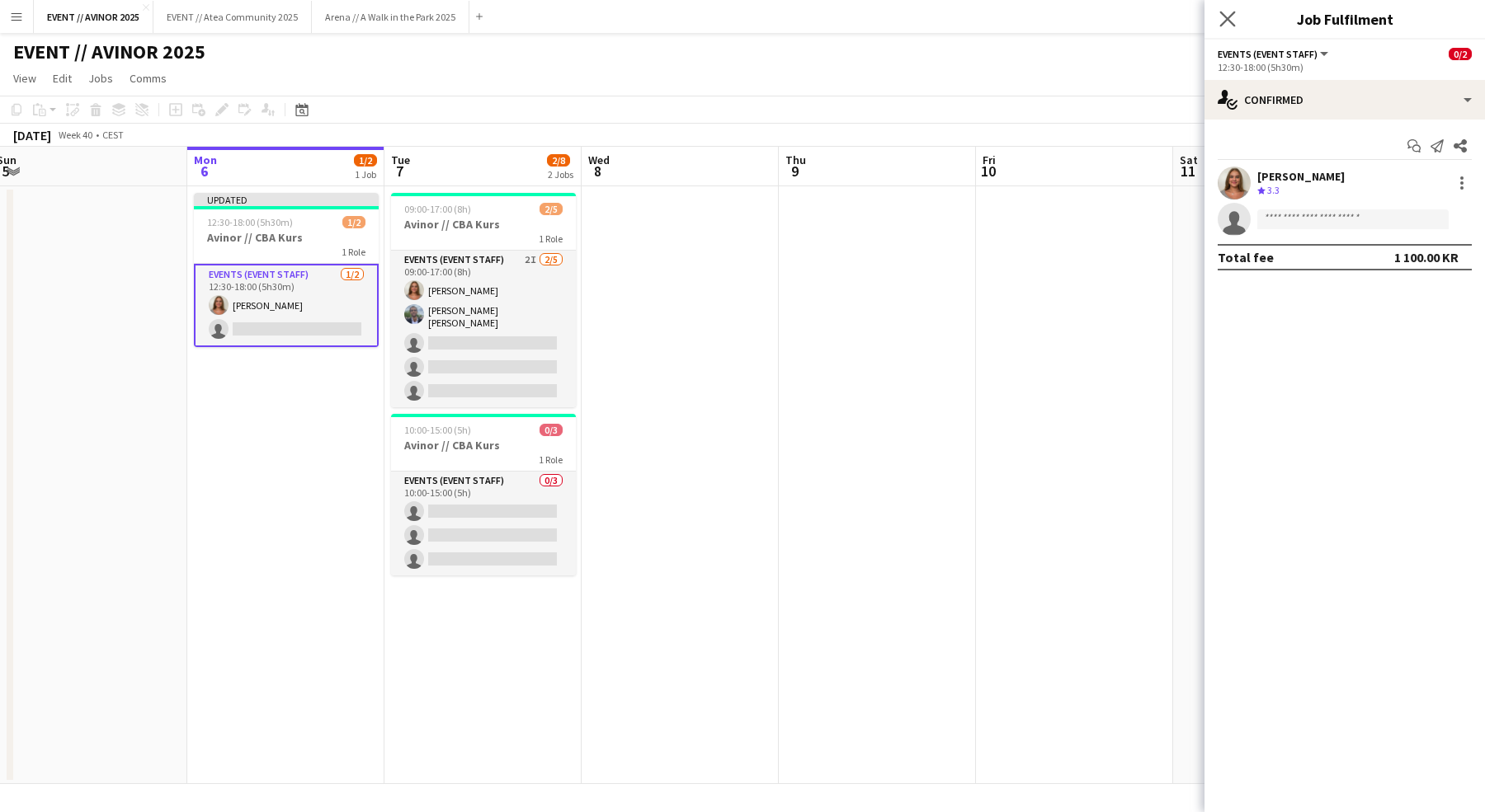
click at [1226, 9] on app-icon "Close pop-in" at bounding box center [1227, 19] width 24 height 24
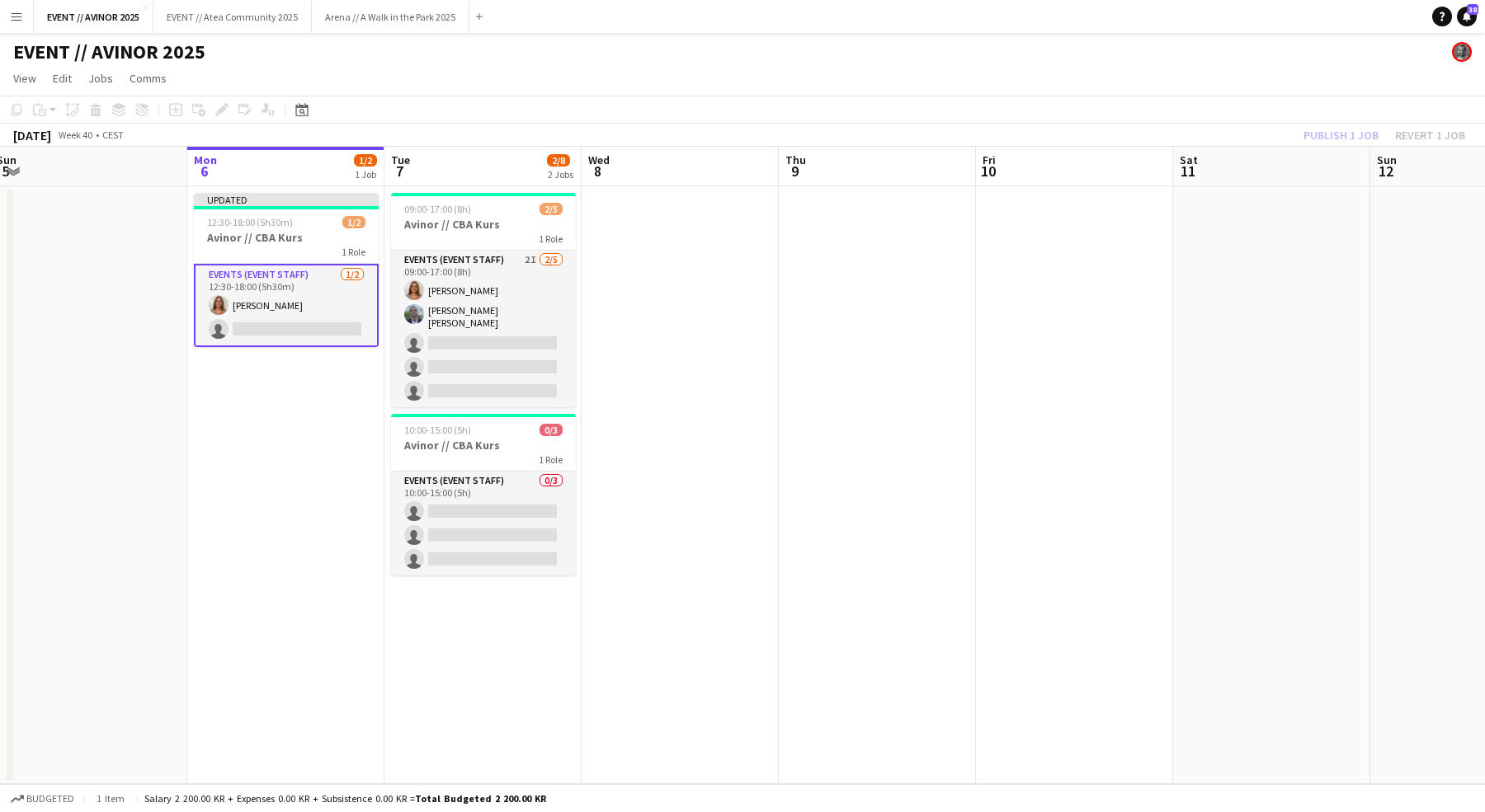
click at [240, 270] on app-card-role "Events (Event Staff) 1/2 12:30-18:00 (5h30m) Selma Finne single-neutral-actions" at bounding box center [286, 306] width 185 height 84
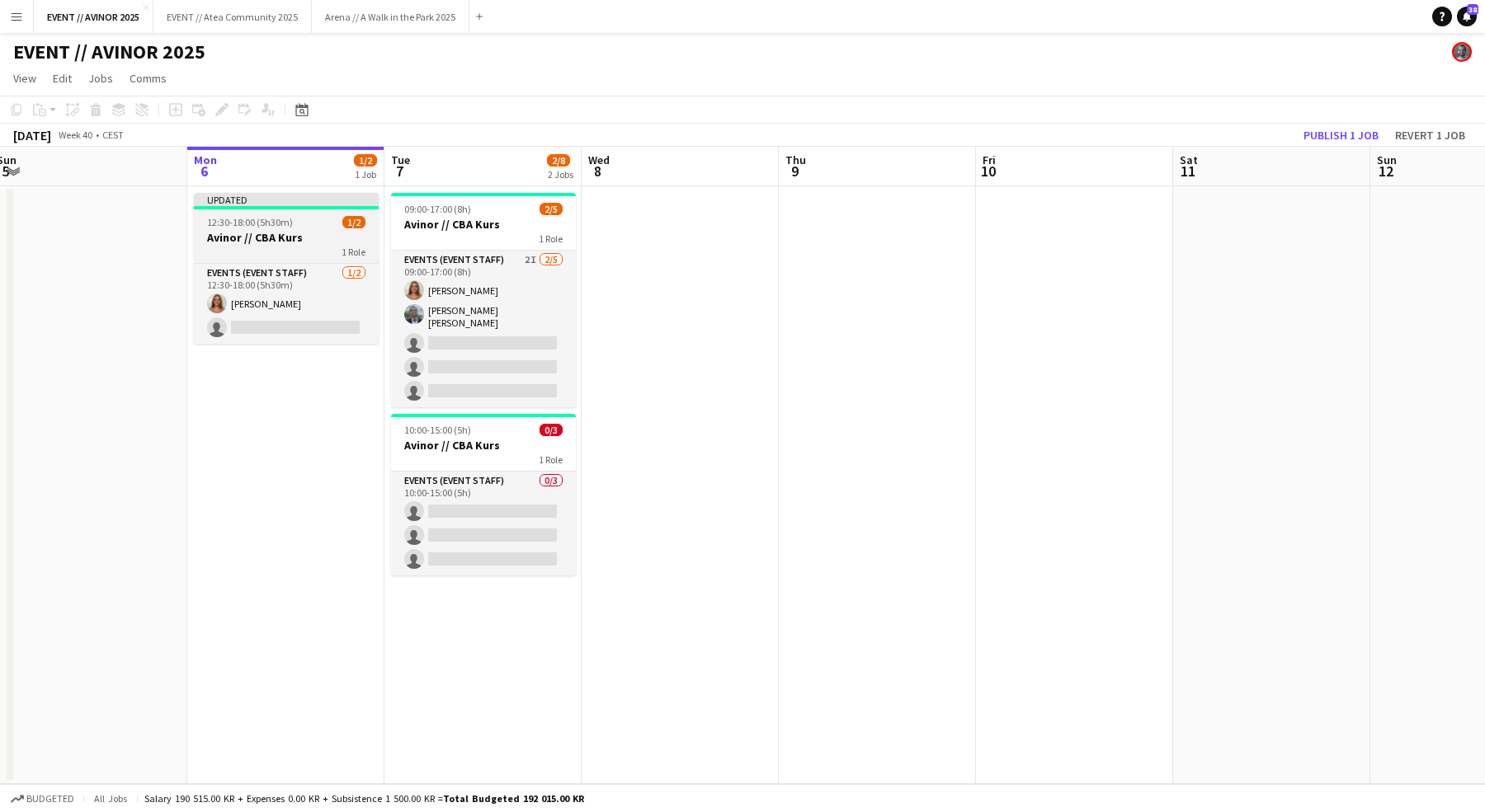
click at [248, 245] on div "1 Role" at bounding box center [286, 252] width 185 height 14
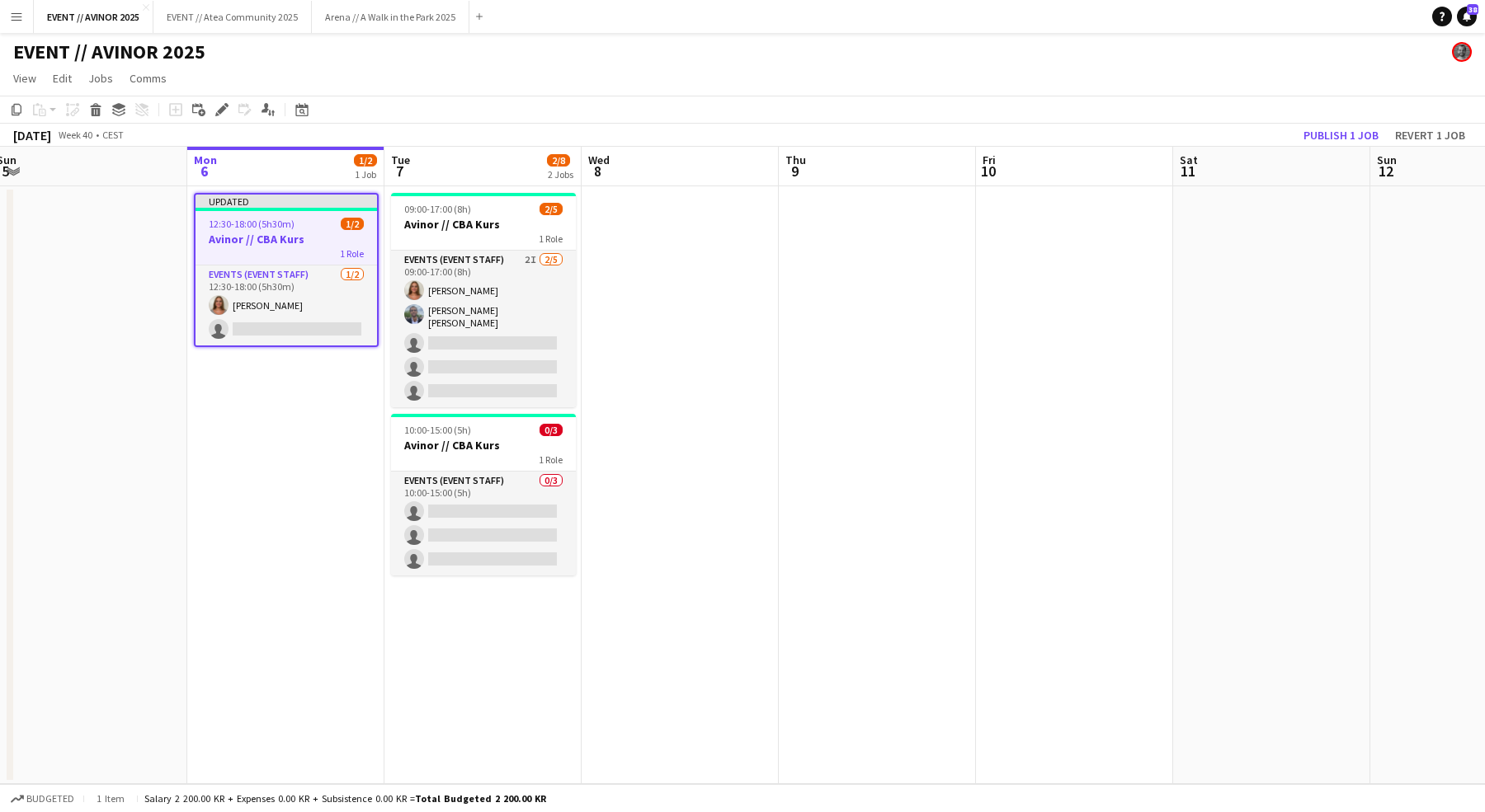
click at [210, 117] on div "Add job Add linked Job Edit Edit linked Job Applicants" at bounding box center [215, 110] width 126 height 19
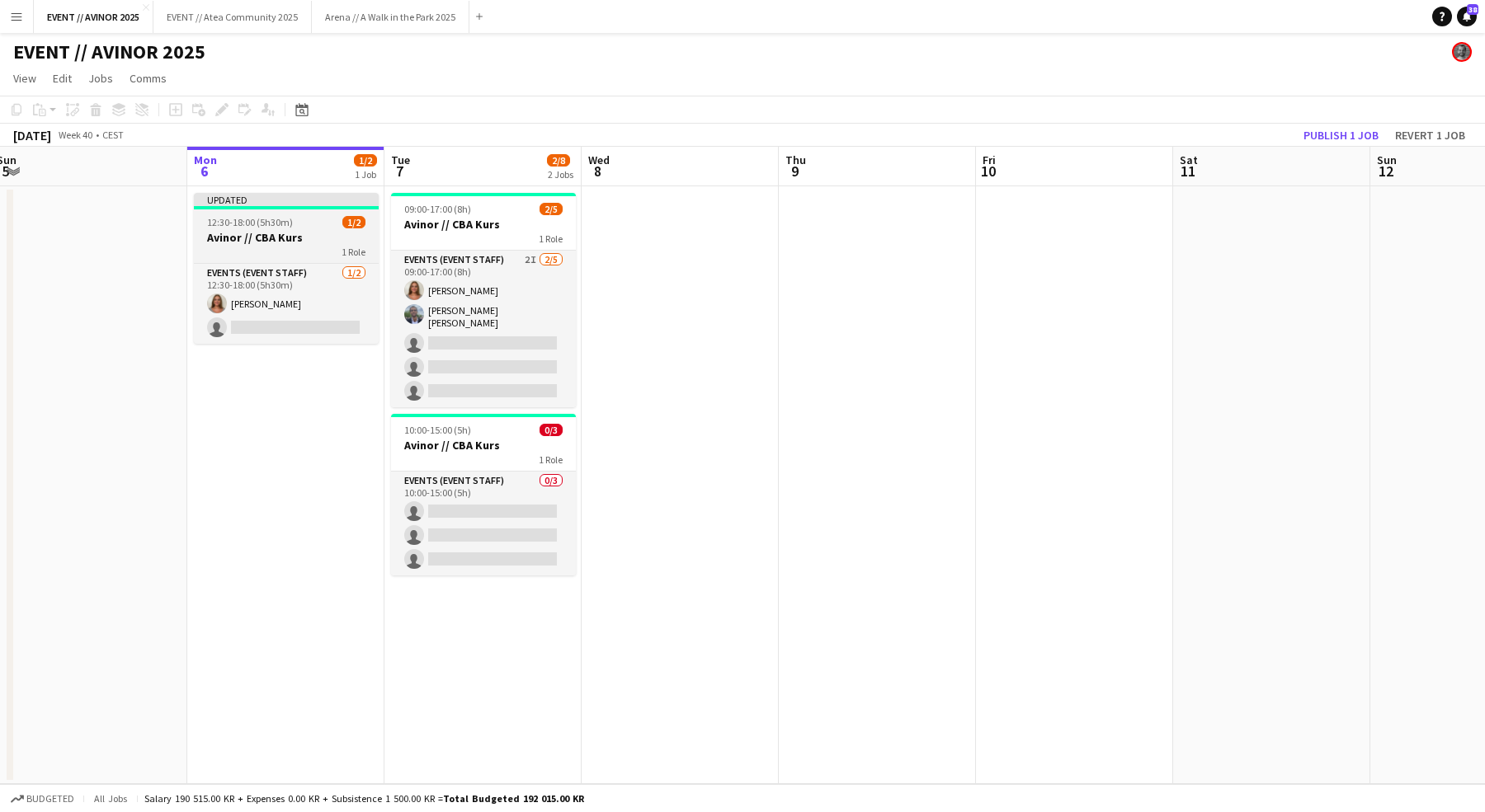
click at [270, 243] on h3 "Avinor // CBA Kurs" at bounding box center [286, 237] width 185 height 15
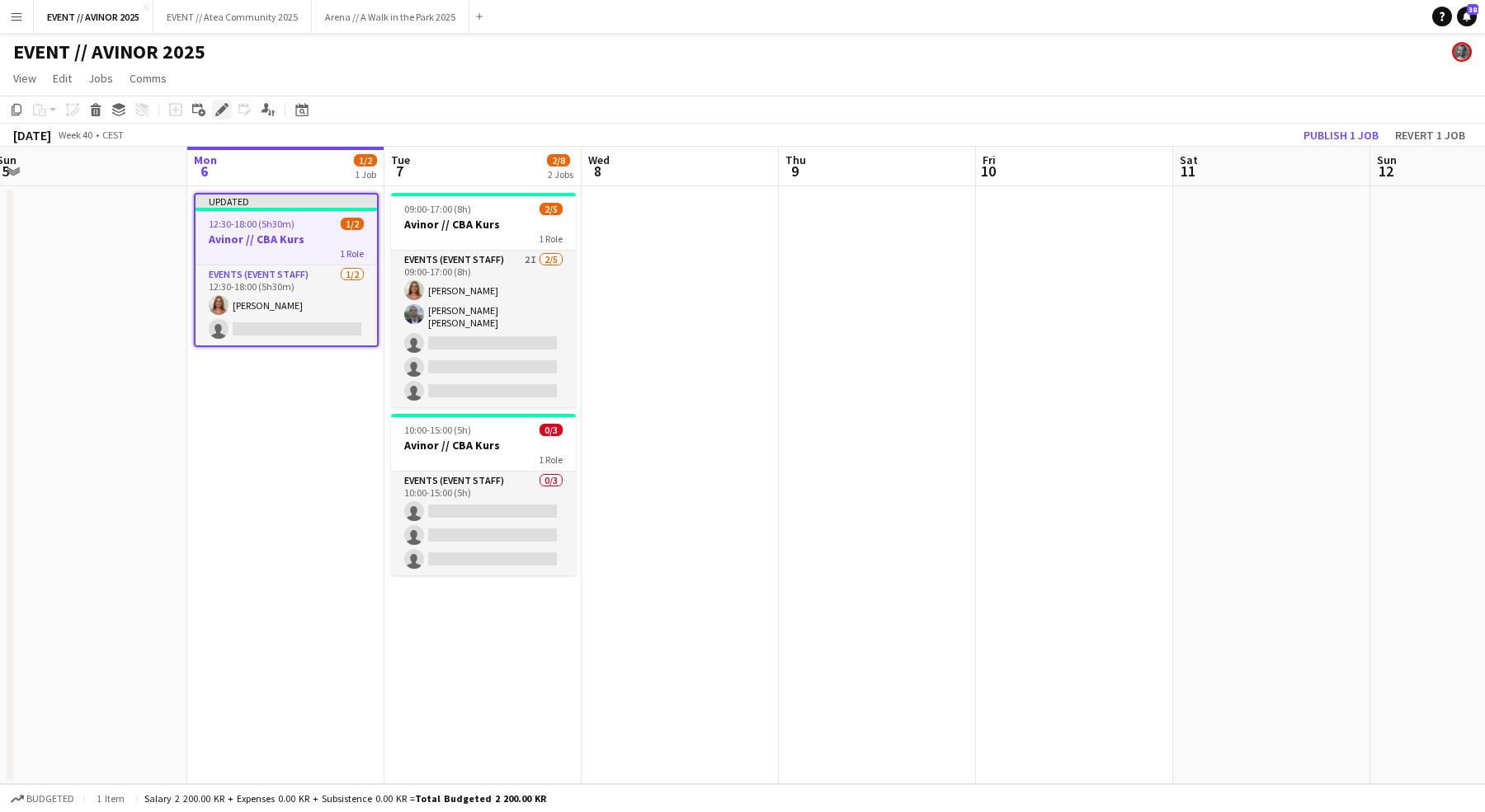
click at [218, 110] on icon "Edit" at bounding box center [223, 110] width 14 height 14
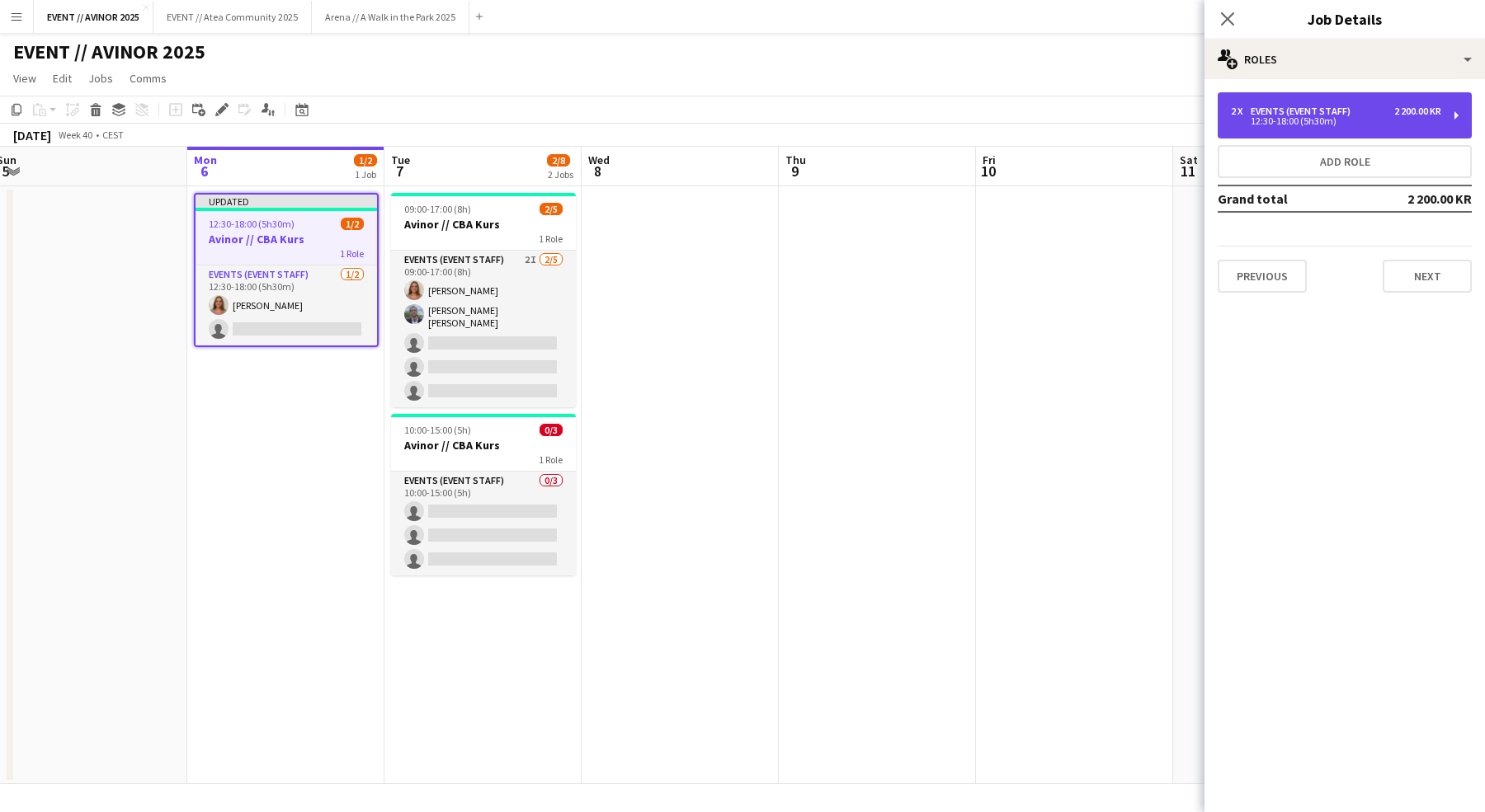
click at [1351, 126] on div "2 x Events (Event Staff) 2 200.00 KR 12:30-18:00 (5h30m)" at bounding box center [1344, 116] width 254 height 47
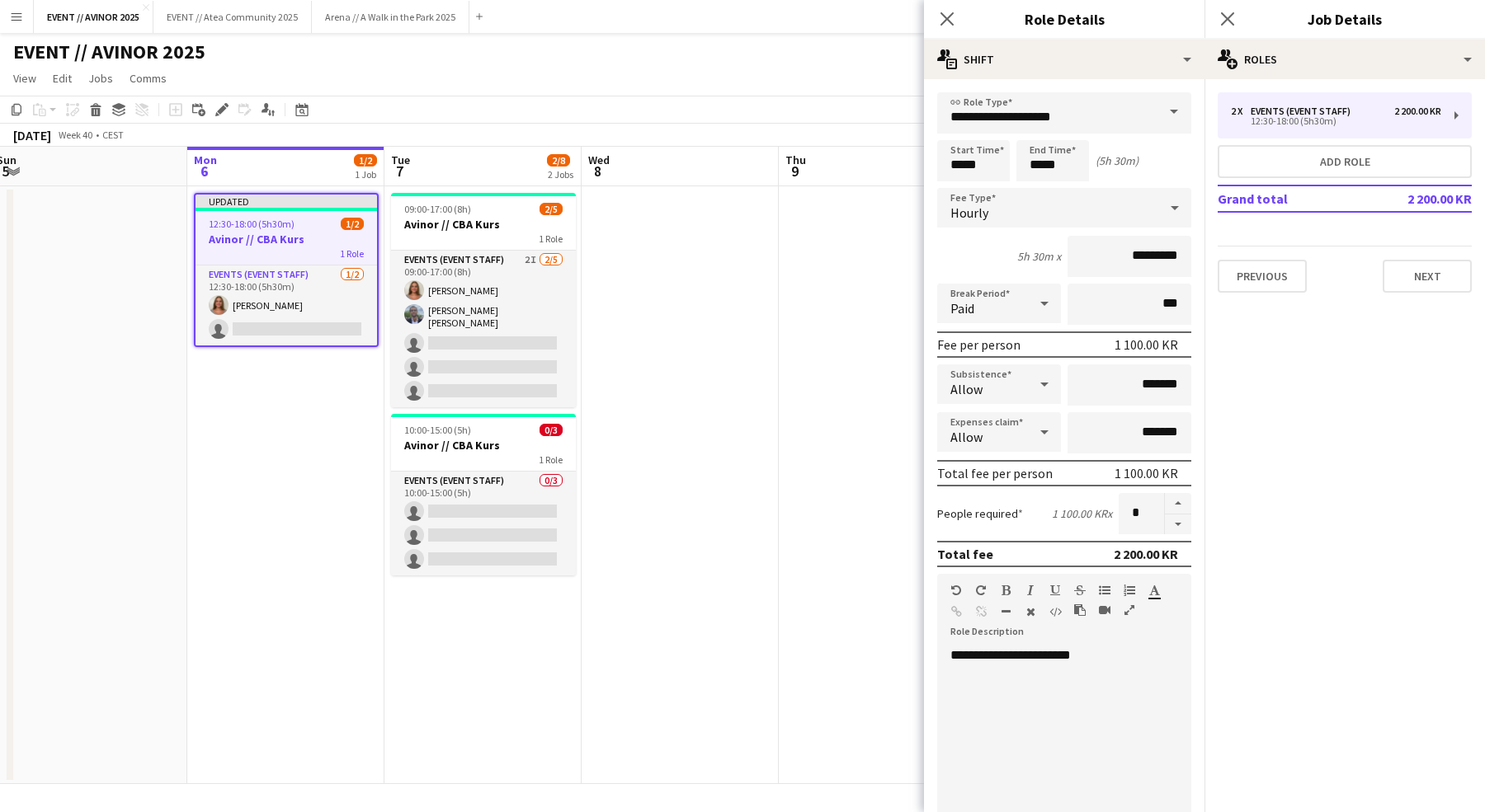
click at [1409, 292] on div "2 x Events (Event Staff) 2 200.00 KR 12:30-18:00 (5h30m) Add role Grand total 2…" at bounding box center [1344, 191] width 281 height 226
click at [1421, 280] on button "Next" at bounding box center [1427, 276] width 89 height 33
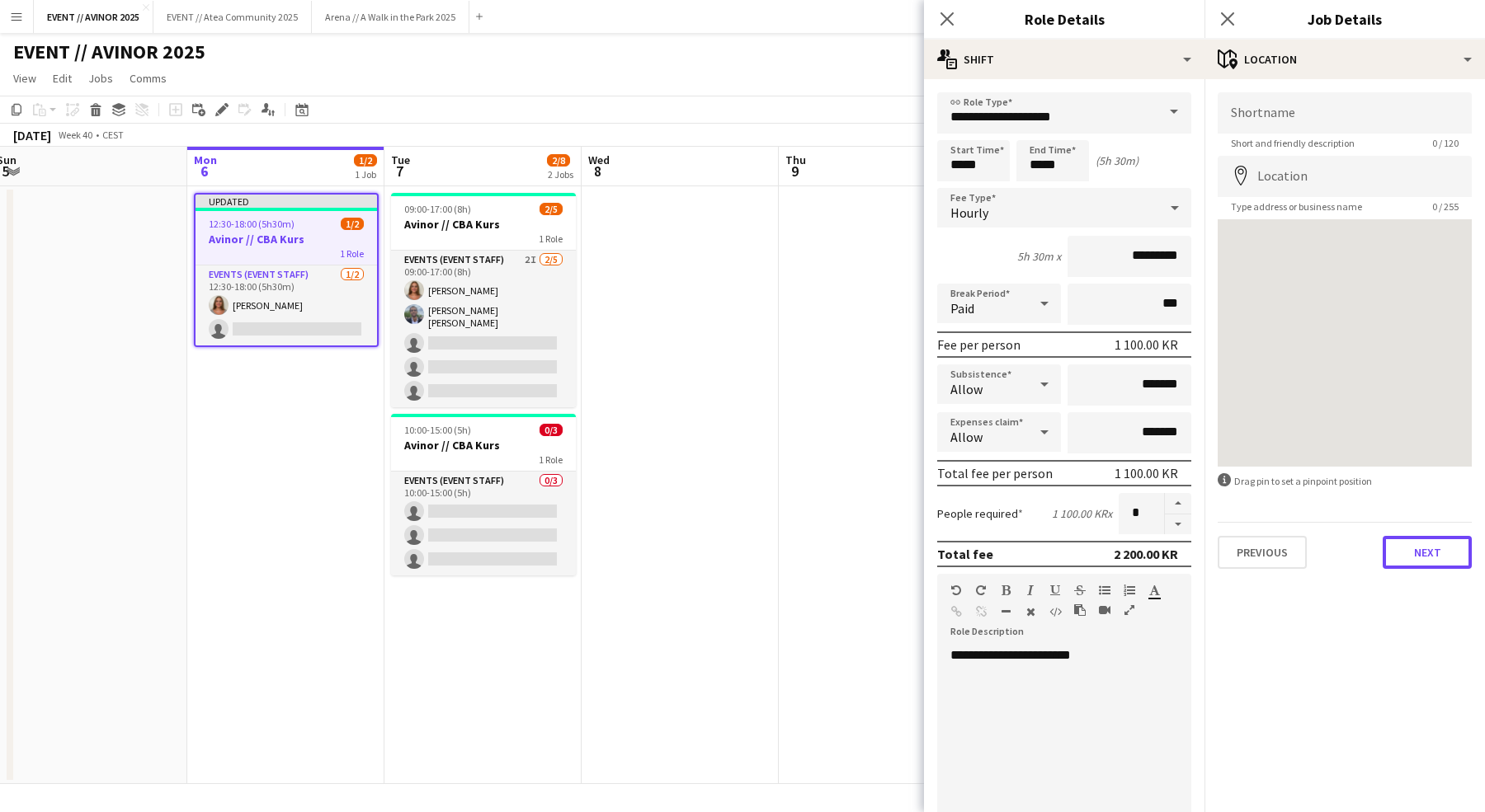
click at [1416, 568] on div "Previous Next" at bounding box center [1344, 545] width 254 height 47
click at [1413, 561] on button "Next" at bounding box center [1427, 553] width 89 height 33
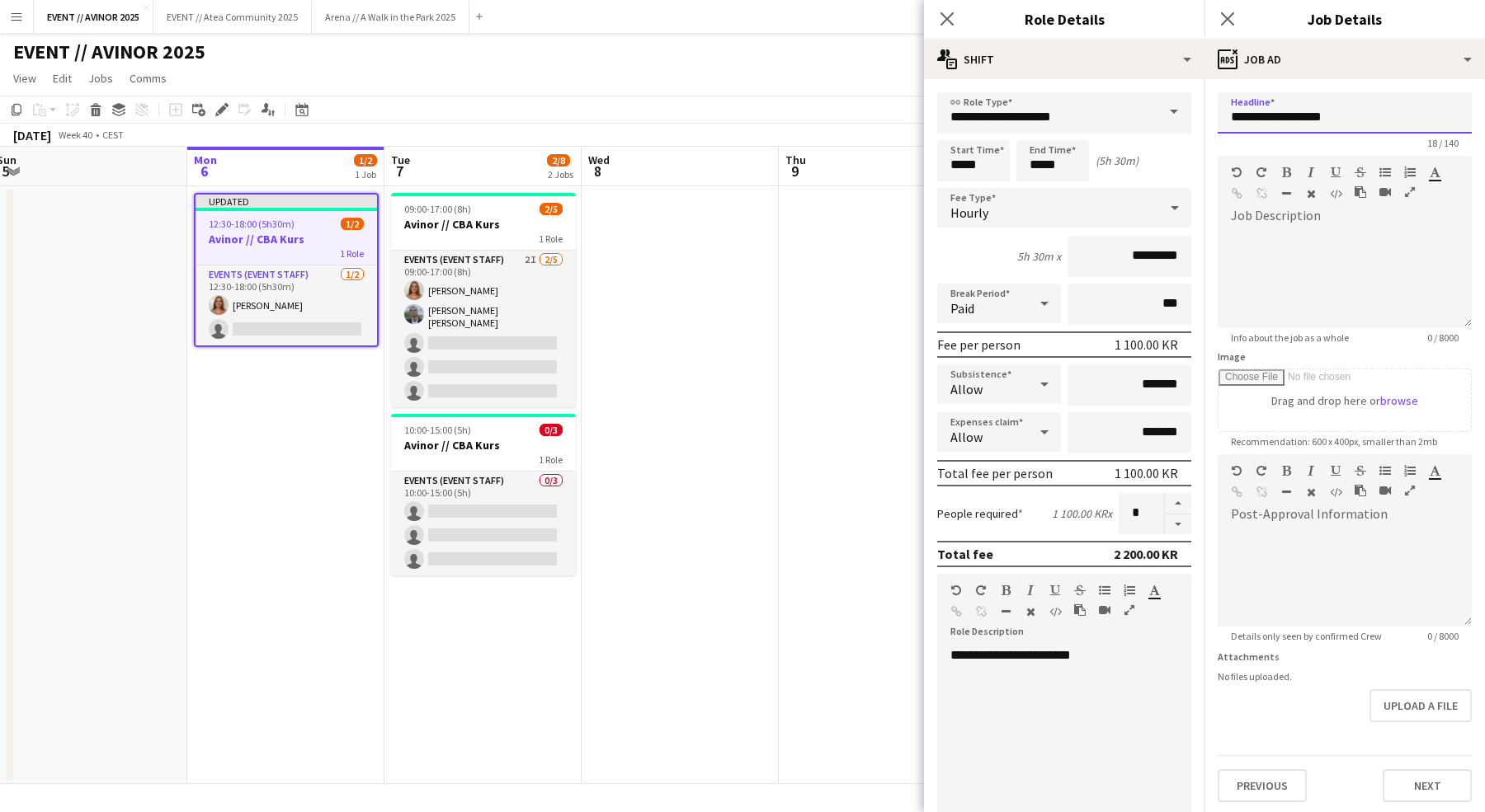
click at [1279, 117] on input "**********" at bounding box center [1344, 113] width 254 height 41
type input "**********"
click at [1454, 753] on button "Next" at bounding box center [1427, 786] width 89 height 33
type input "*******"
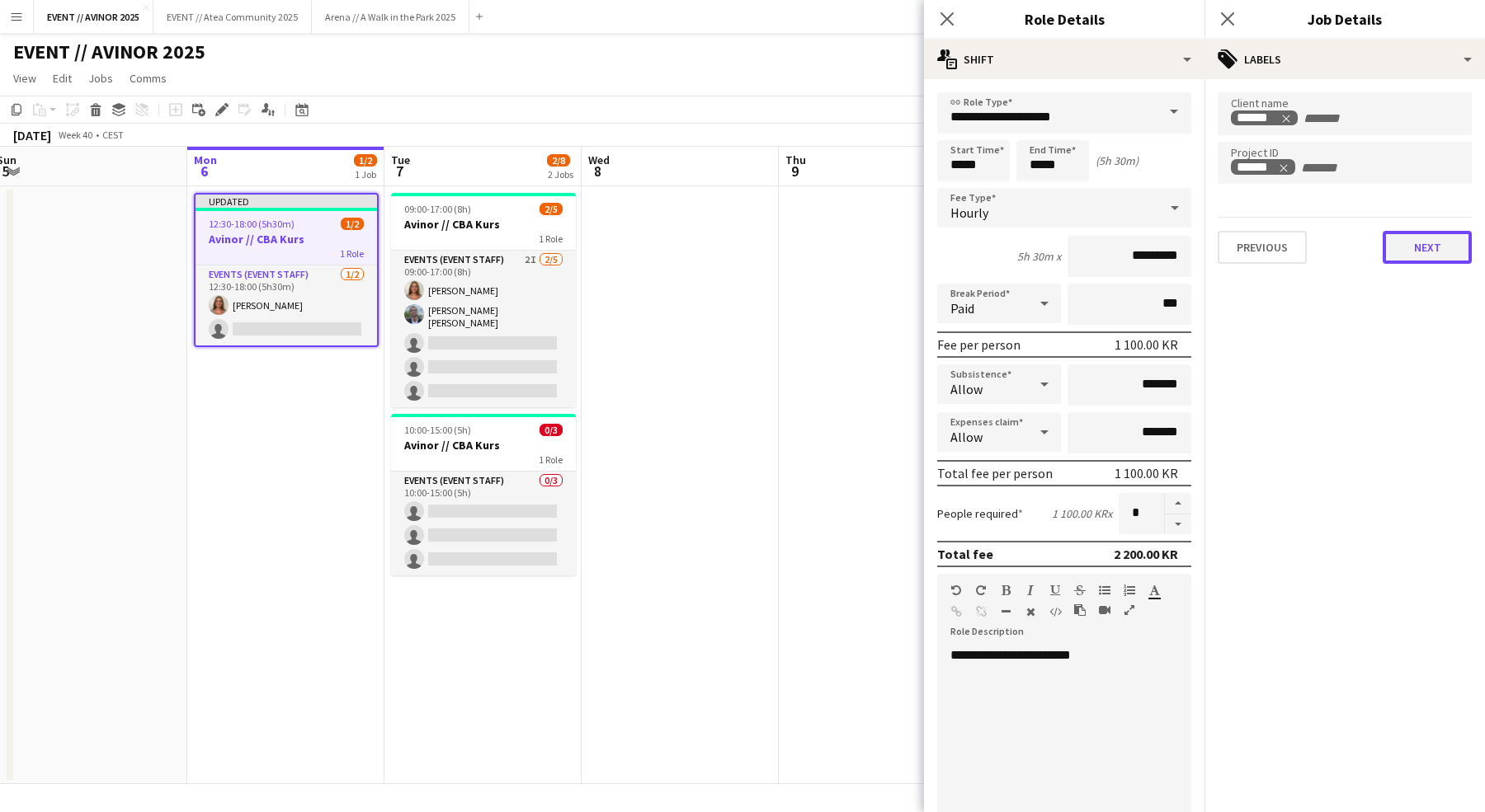
click at [1409, 237] on button "Next" at bounding box center [1427, 248] width 89 height 33
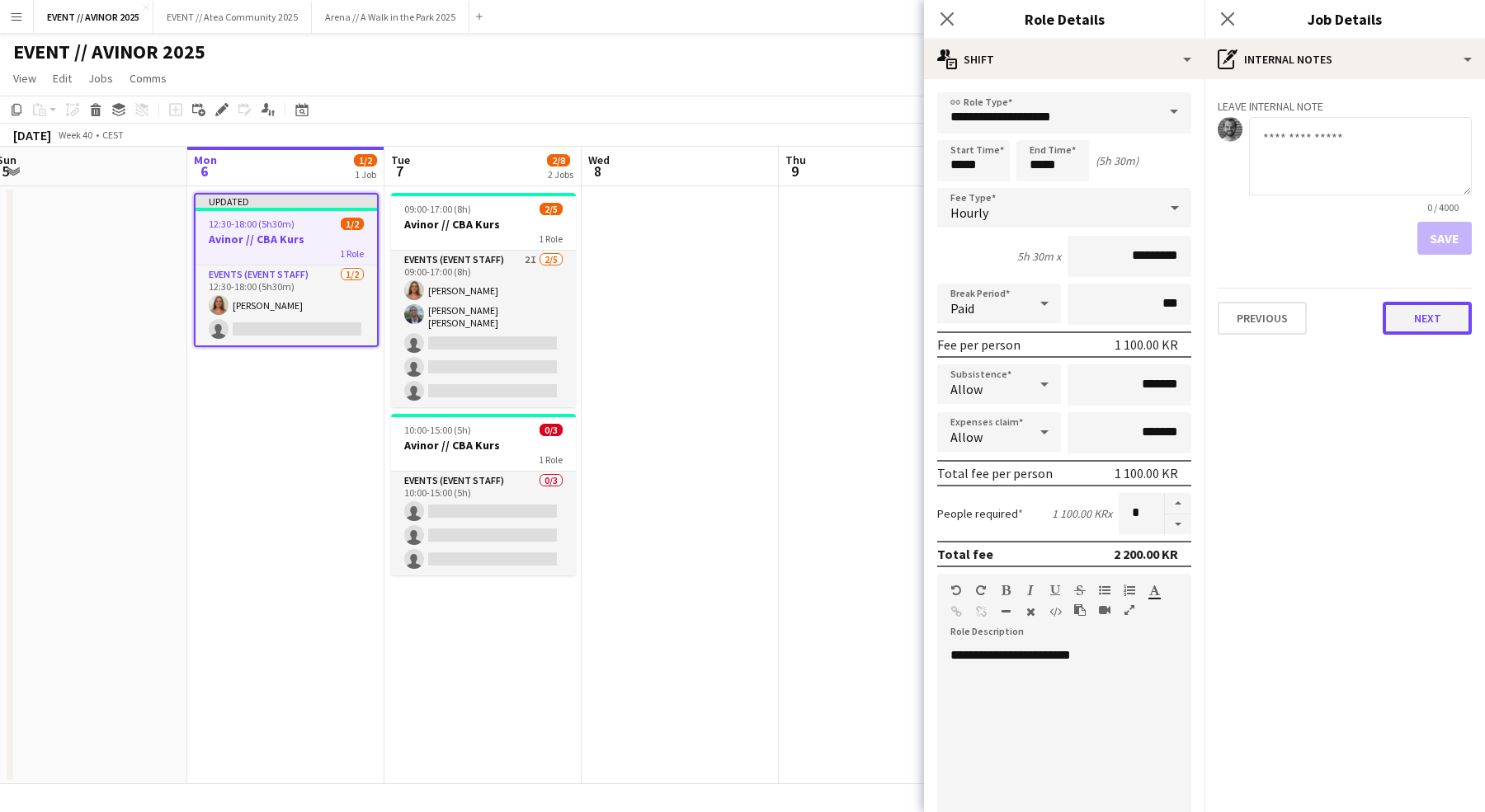
click at [1418, 309] on button "Next" at bounding box center [1427, 319] width 89 height 33
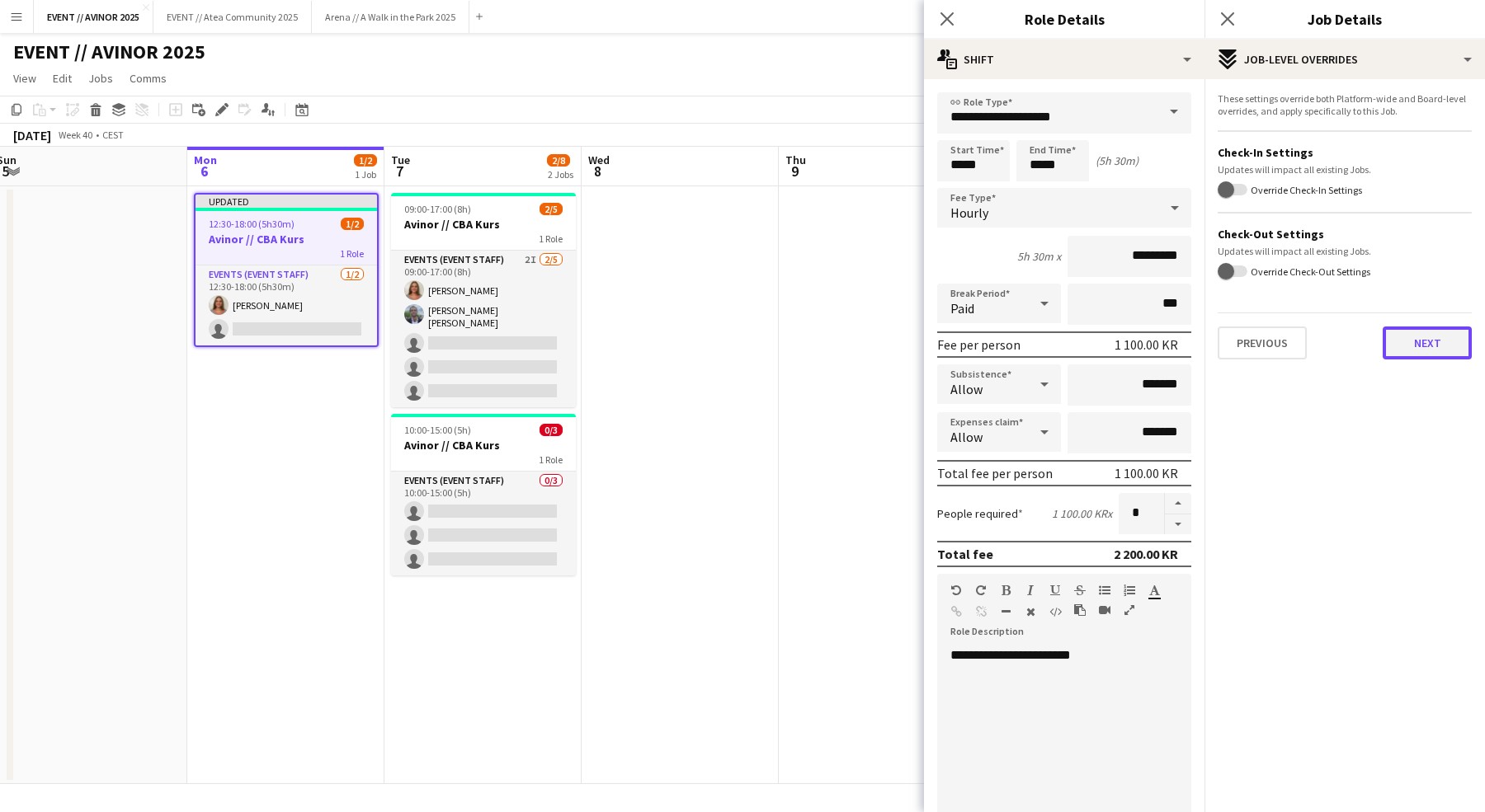
click at [1416, 350] on button "Next" at bounding box center [1427, 343] width 89 height 33
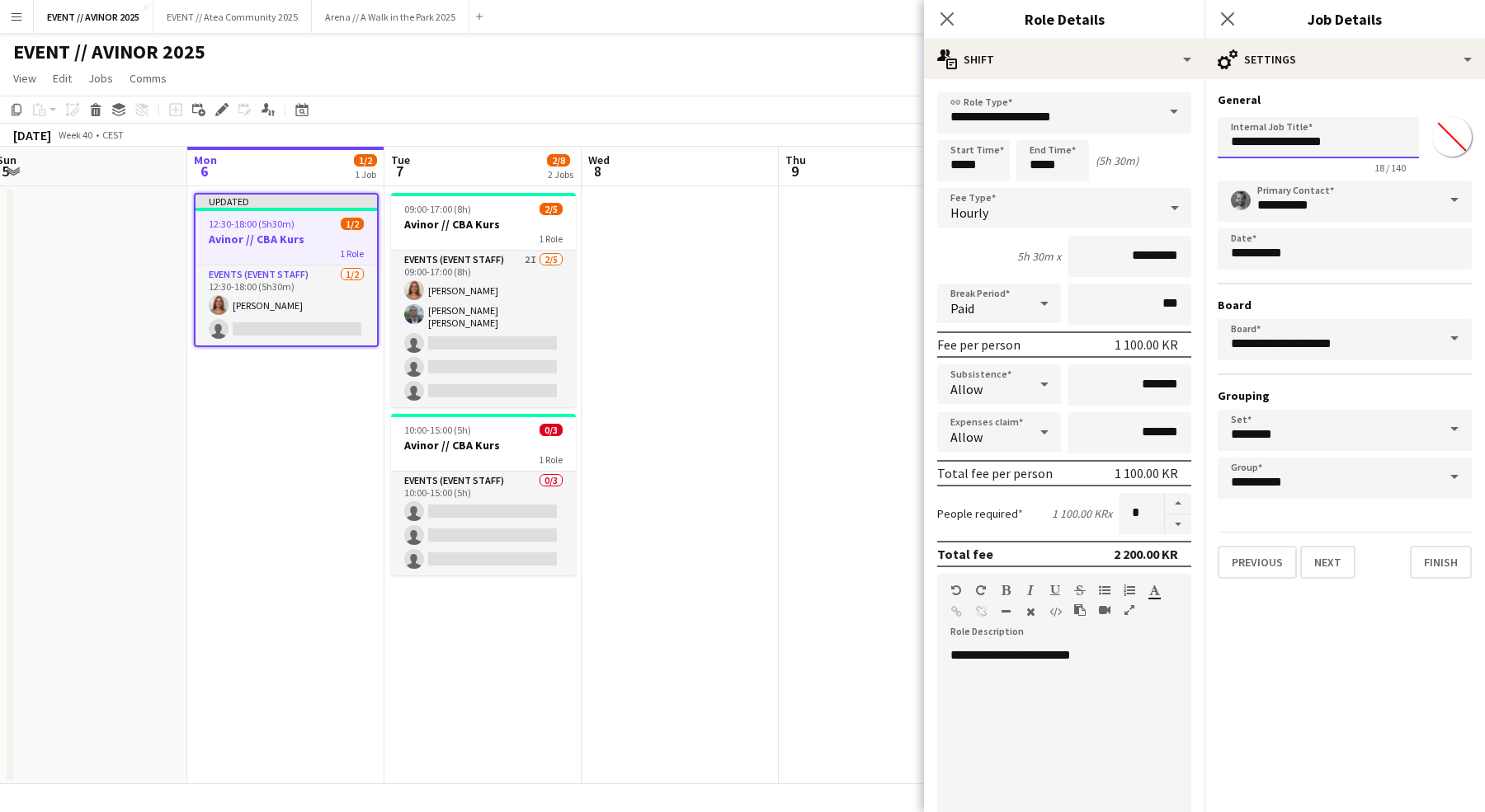
click at [1298, 145] on input "**********" at bounding box center [1318, 138] width 201 height 41
paste input "**********"
type input "**********"
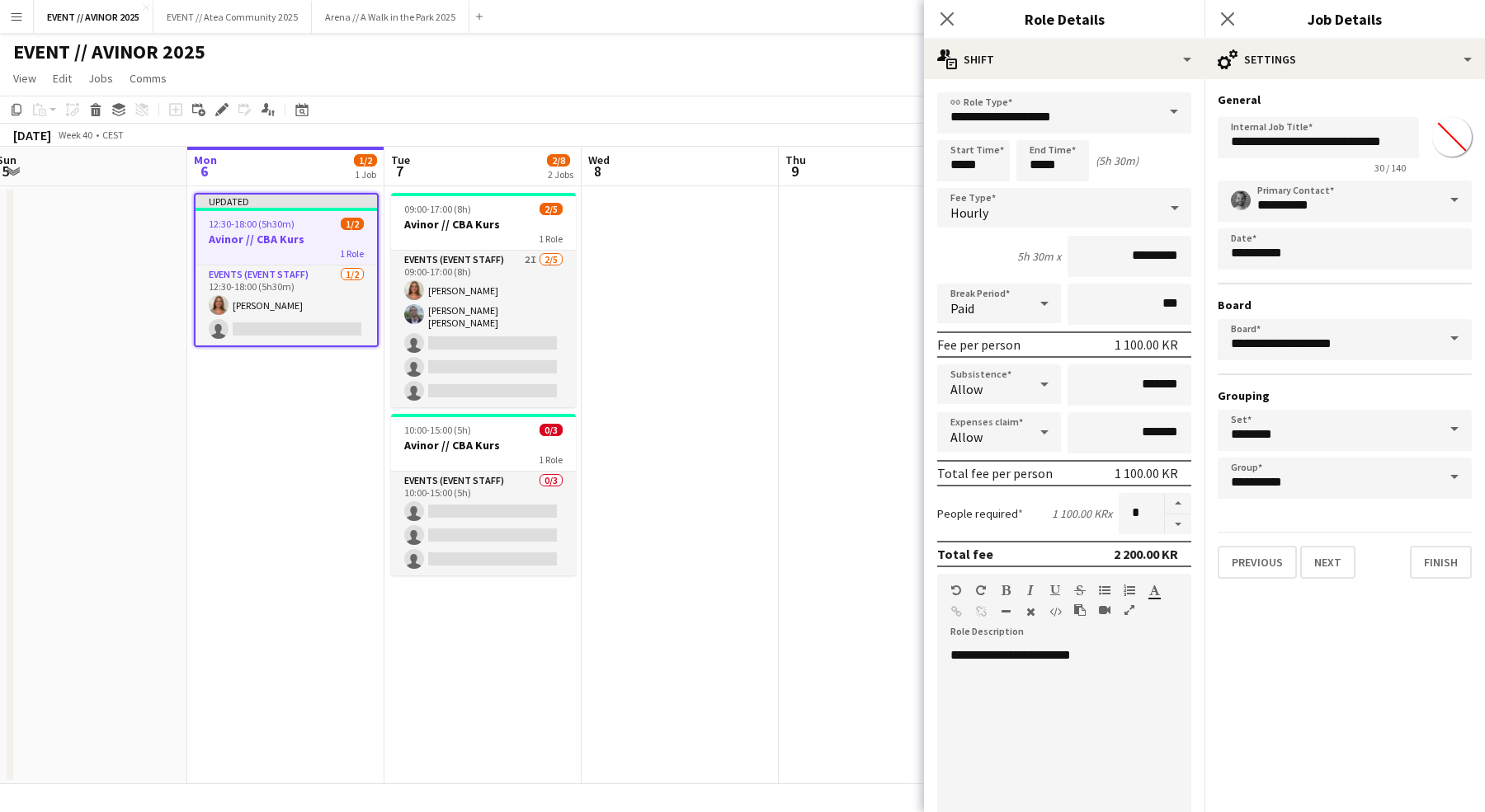
click at [668, 174] on app-board-header-date "Wed 8" at bounding box center [679, 166] width 197 height 40
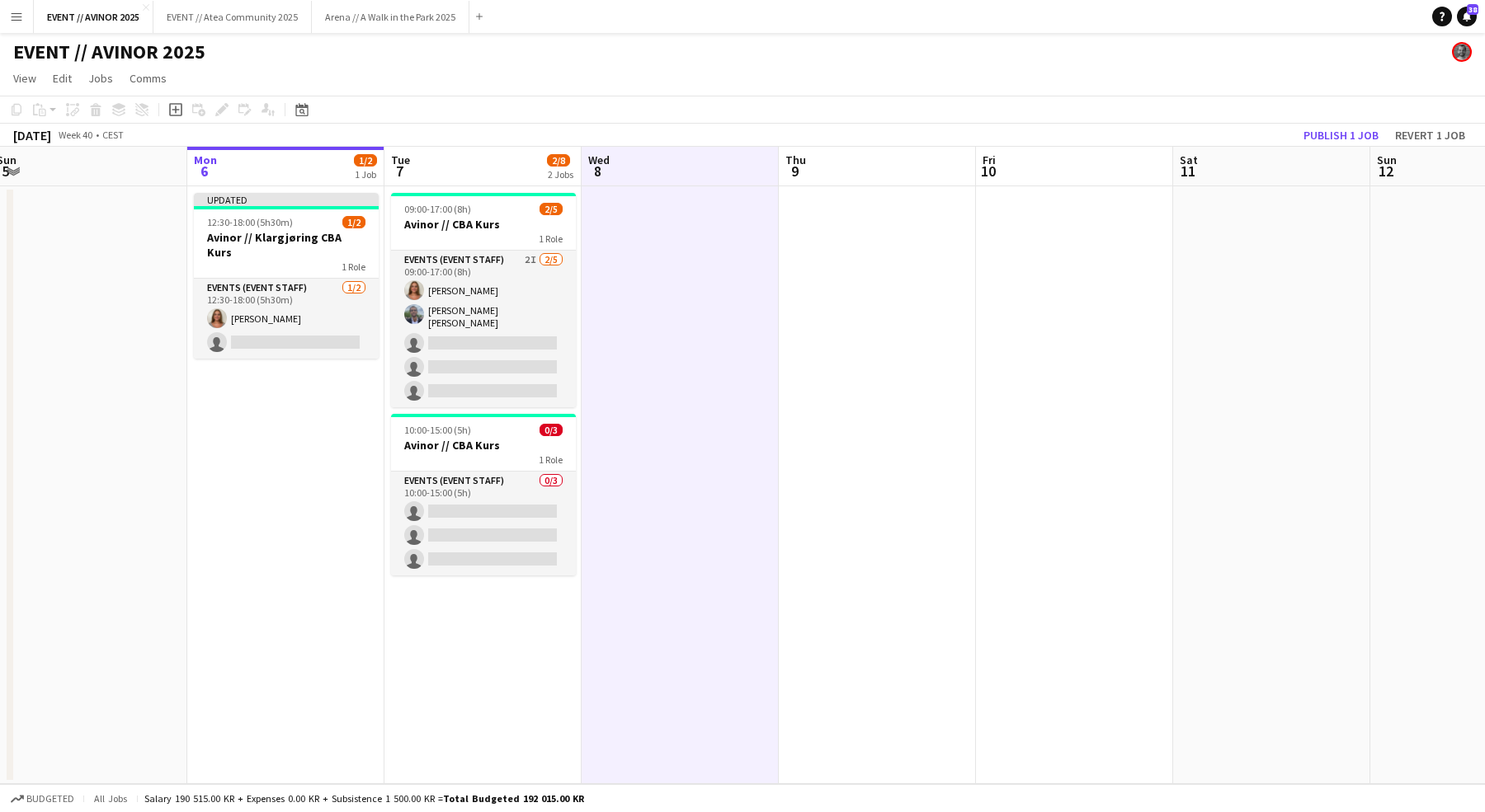
click at [674, 118] on app-toolbar "Copy Paste Paste Command V Paste with crew Command Shift V Paste linked Job Del…" at bounding box center [742, 109] width 1485 height 28
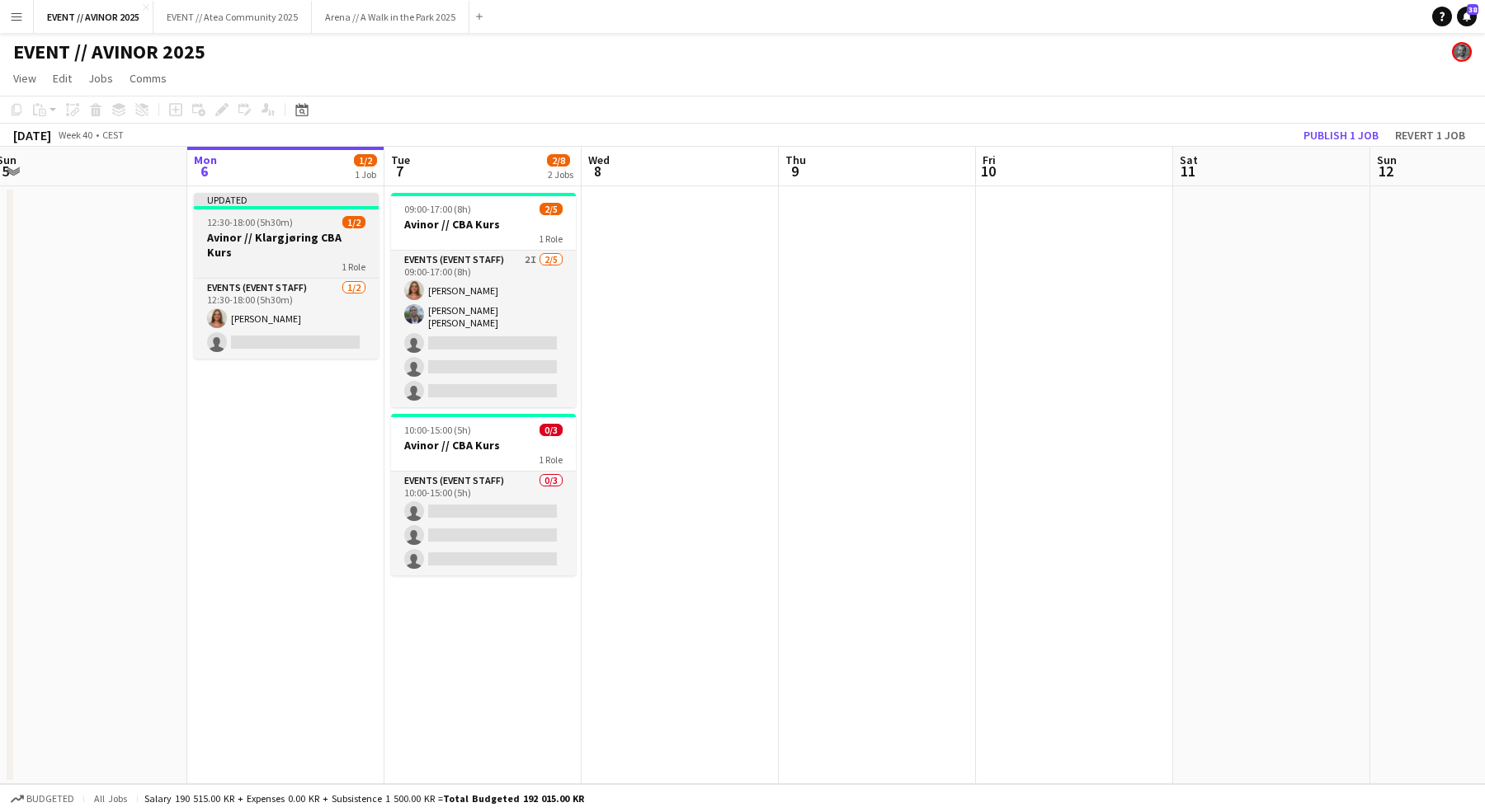
click at [292, 259] on div "1 Role" at bounding box center [286, 266] width 185 height 14
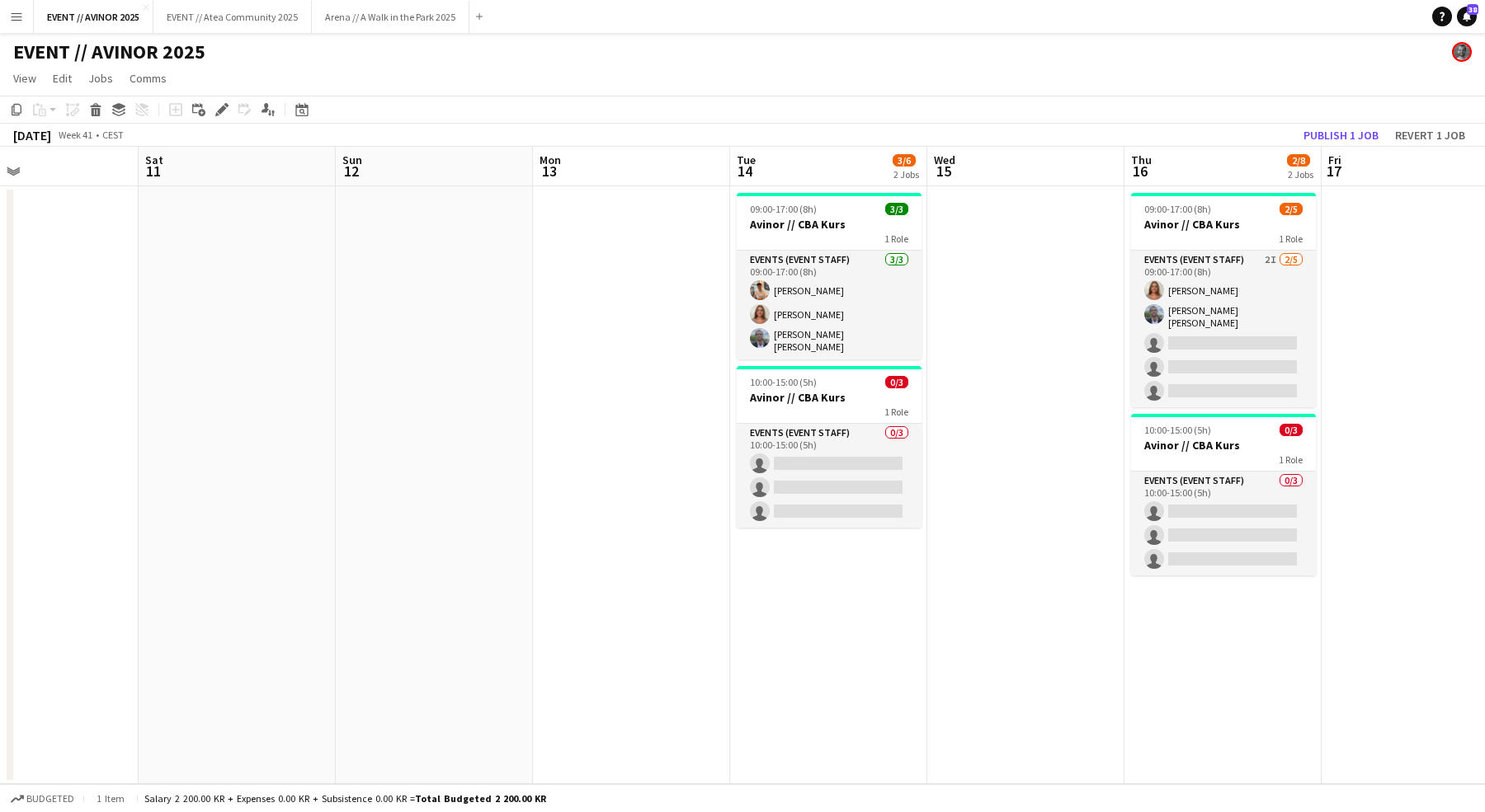
scroll to position [0, 658]
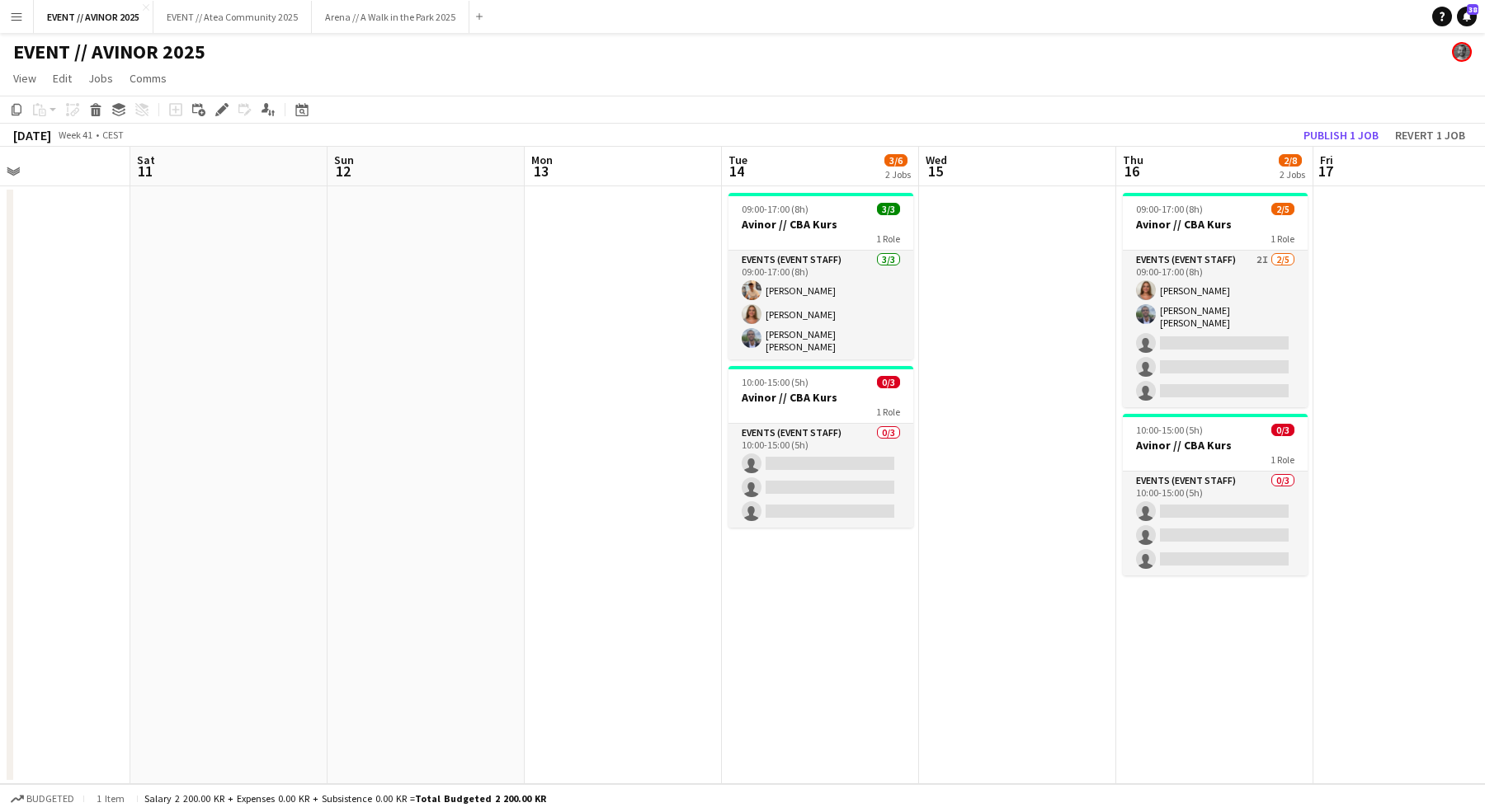
click at [662, 320] on app-date-cell at bounding box center [623, 485] width 197 height 597
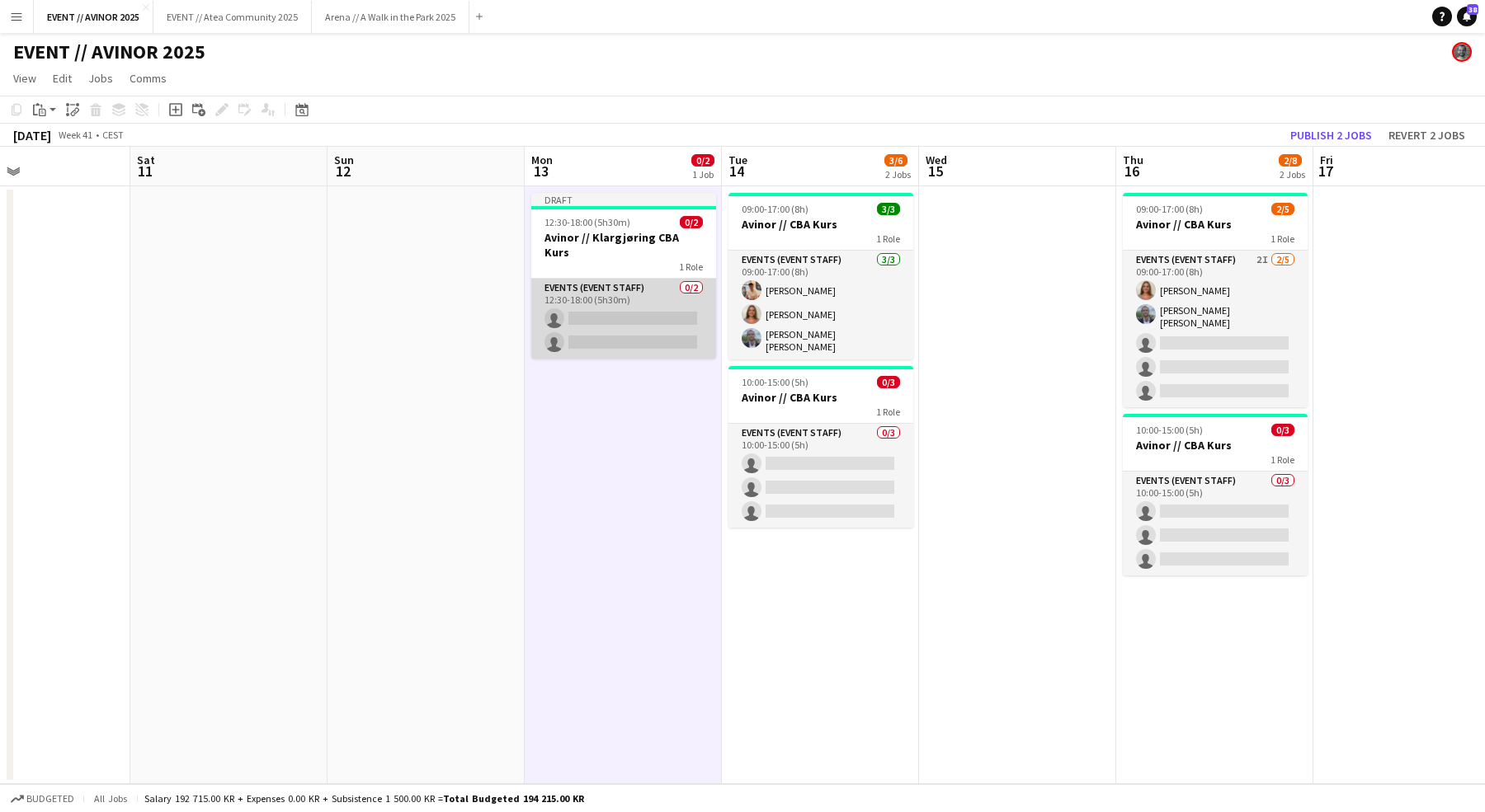
click at [671, 314] on app-card-role "Events (Event Staff) 0/2 12:30-18:00 (5h30m) single-neutral-actions single-neut…" at bounding box center [624, 319] width 185 height 80
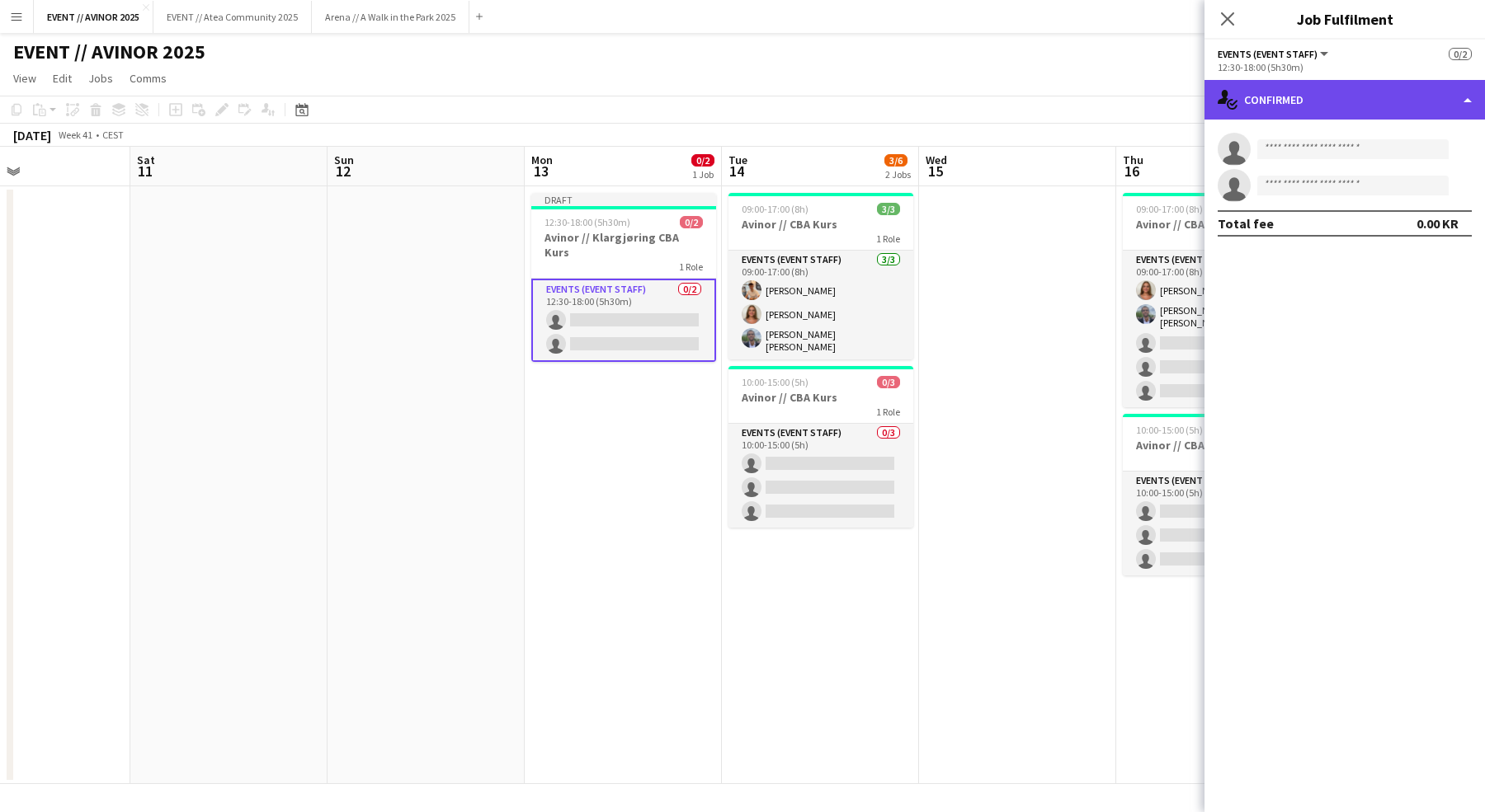
click at [1407, 89] on div "single-neutral-actions-check-2 Confirmed" at bounding box center [1344, 99] width 281 height 40
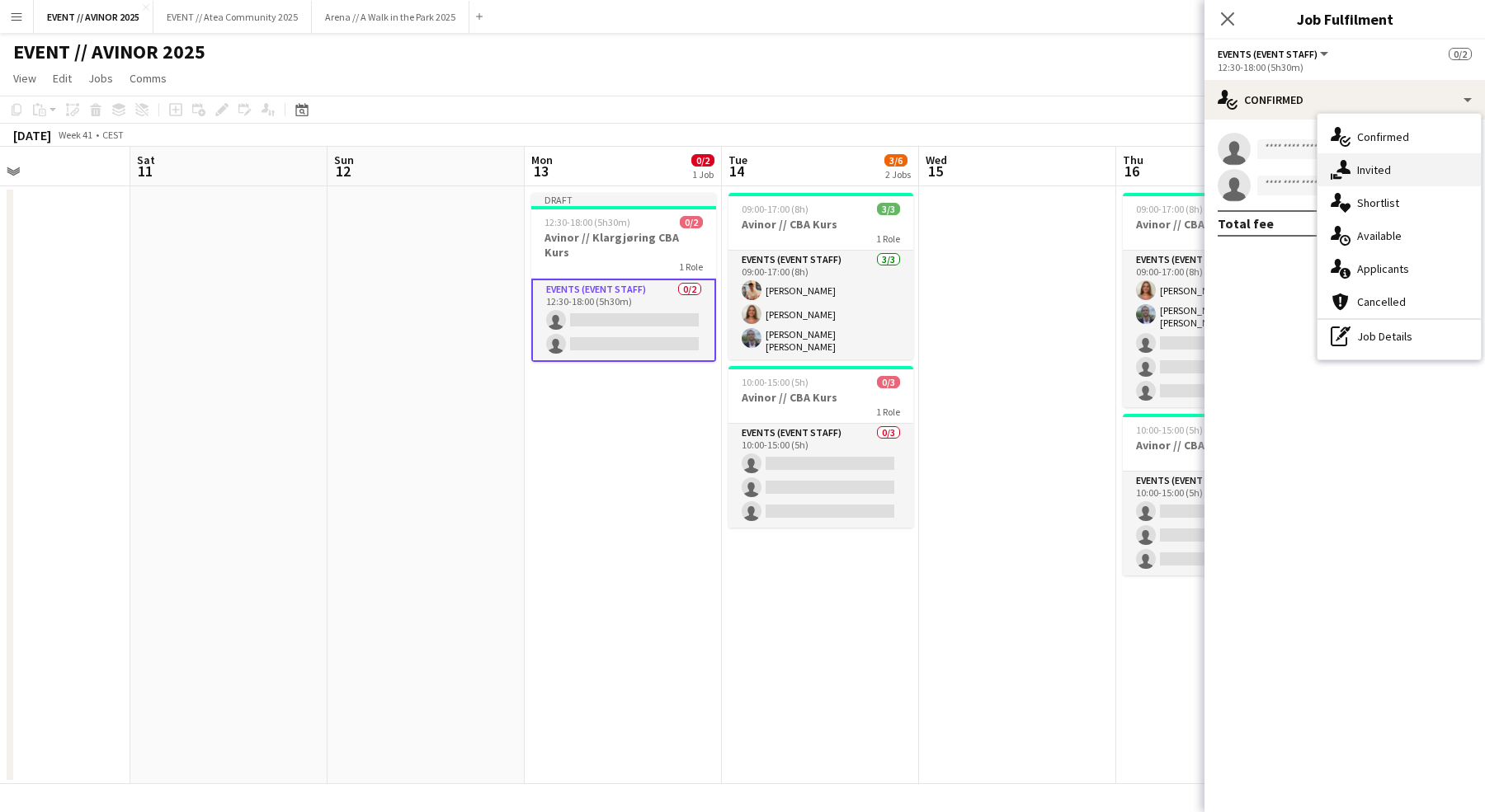
click at [1411, 159] on div "single-neutral-actions-share-1 Invited" at bounding box center [1399, 170] width 163 height 33
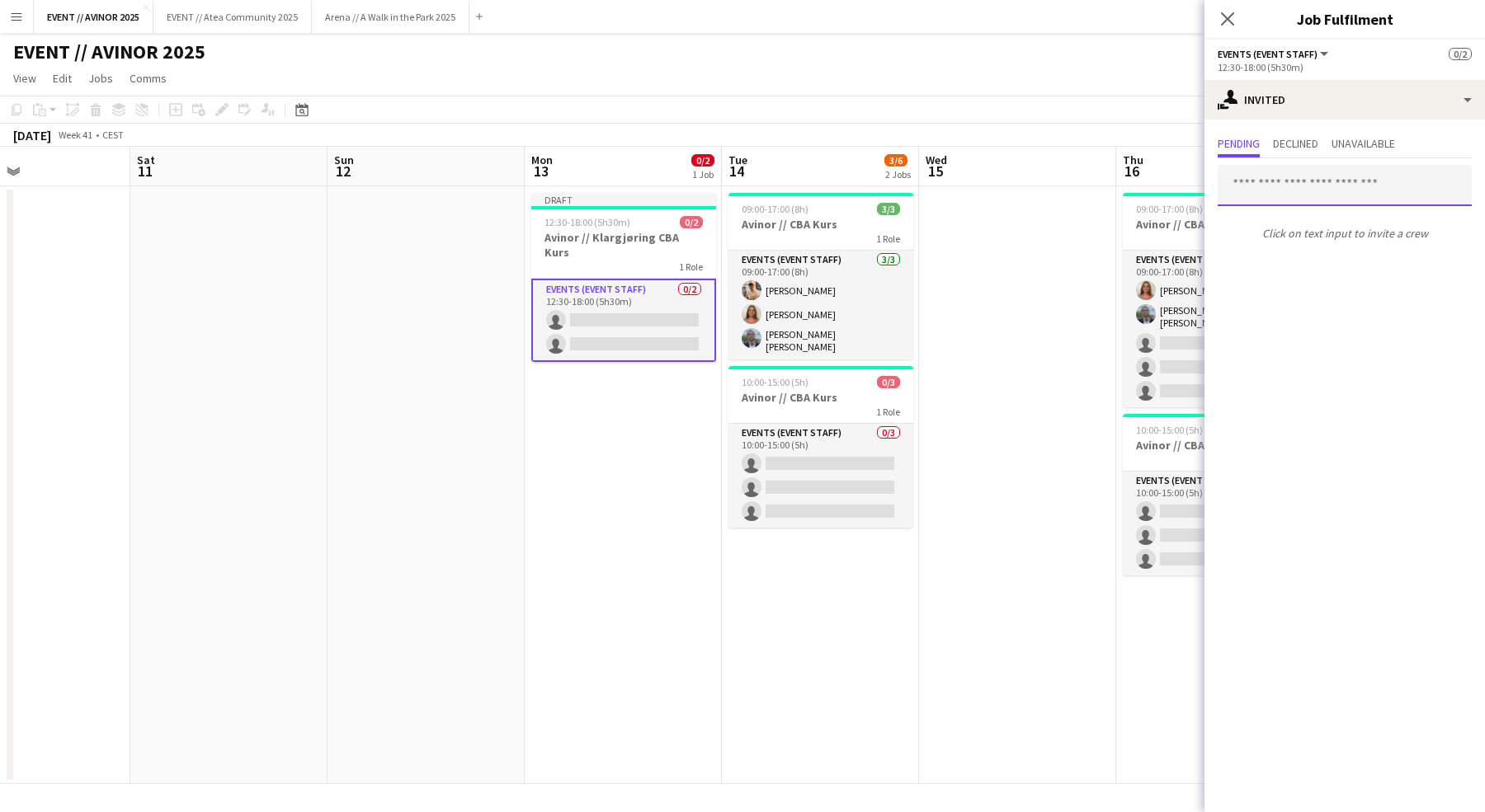
click at [1278, 179] on input "text" at bounding box center [1344, 186] width 254 height 41
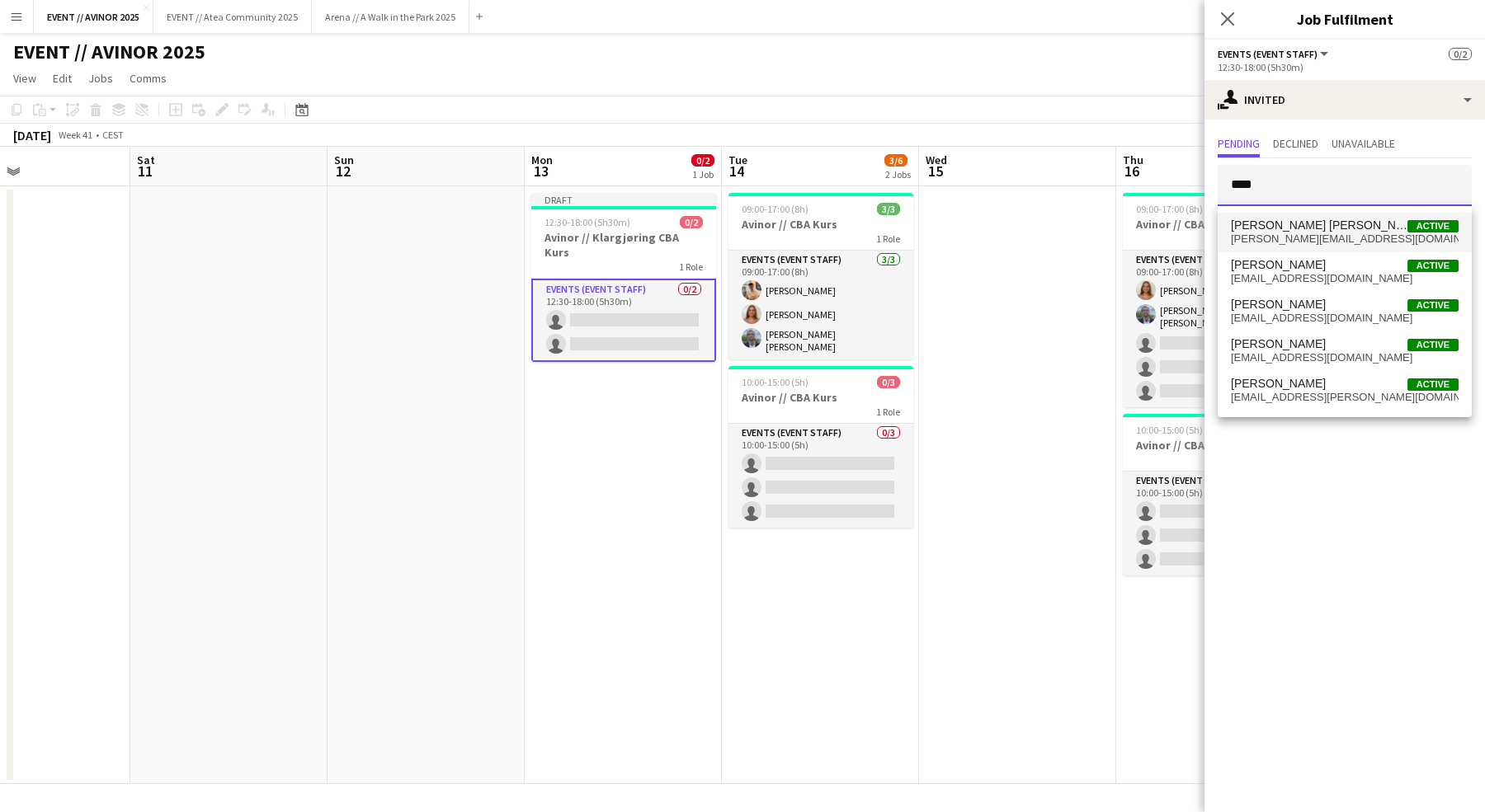
type input "****"
click at [1290, 232] on span "oliver_zb@live.dk" at bounding box center [1344, 239] width 227 height 14
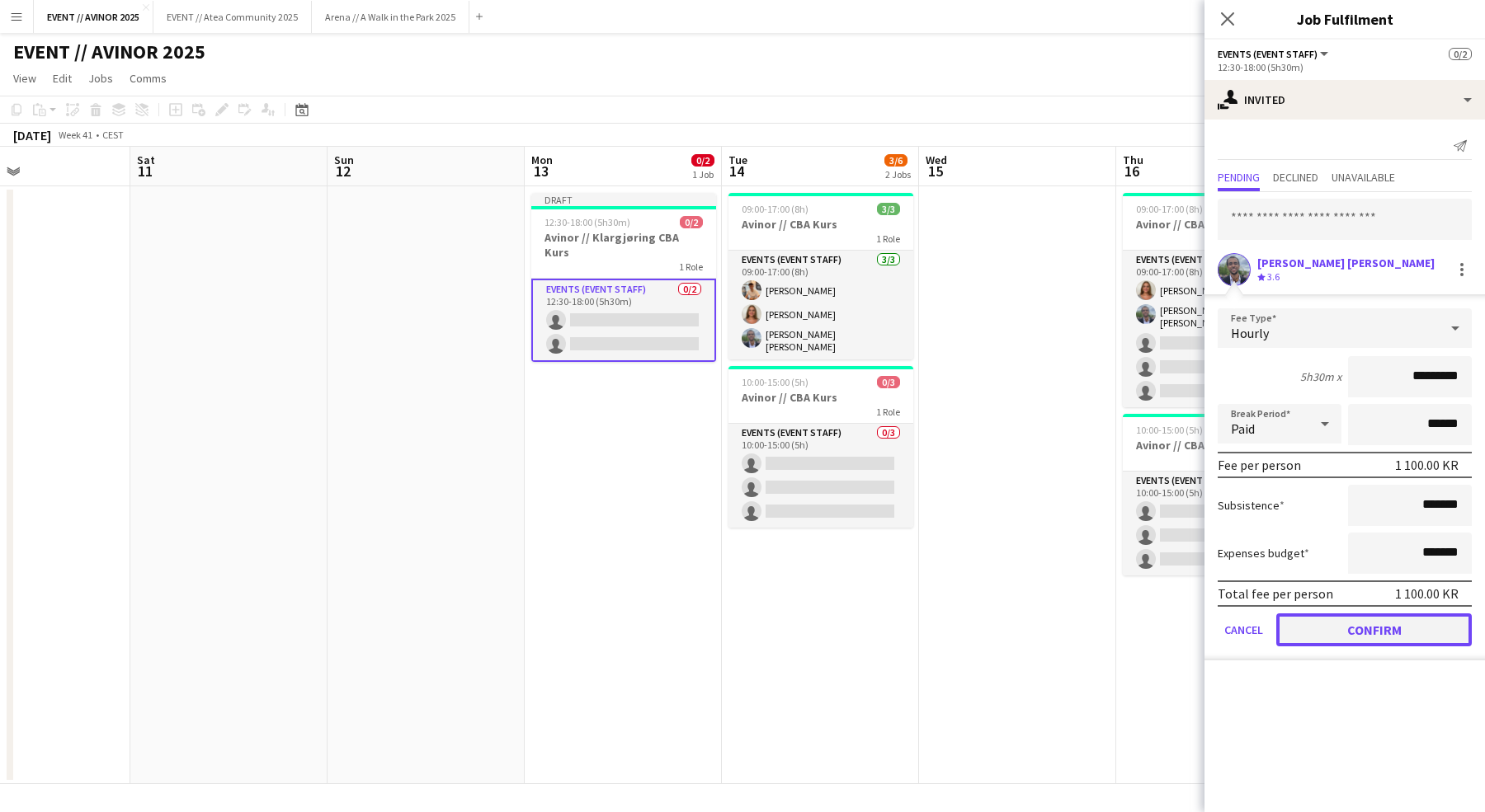
click at [1393, 633] on button "Confirm" at bounding box center [1373, 629] width 195 height 33
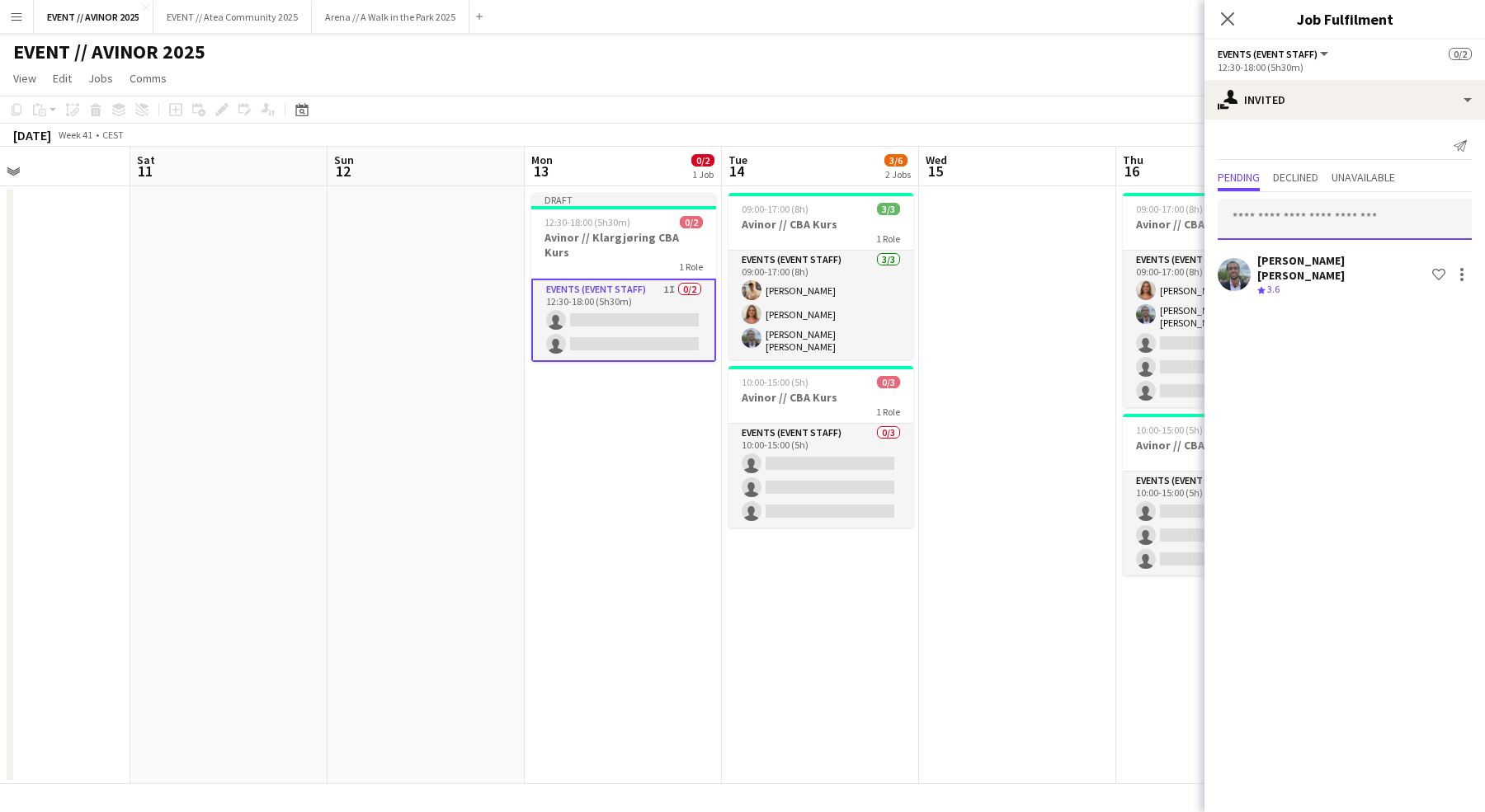
click at [1286, 217] on input "text" at bounding box center [1344, 220] width 254 height 41
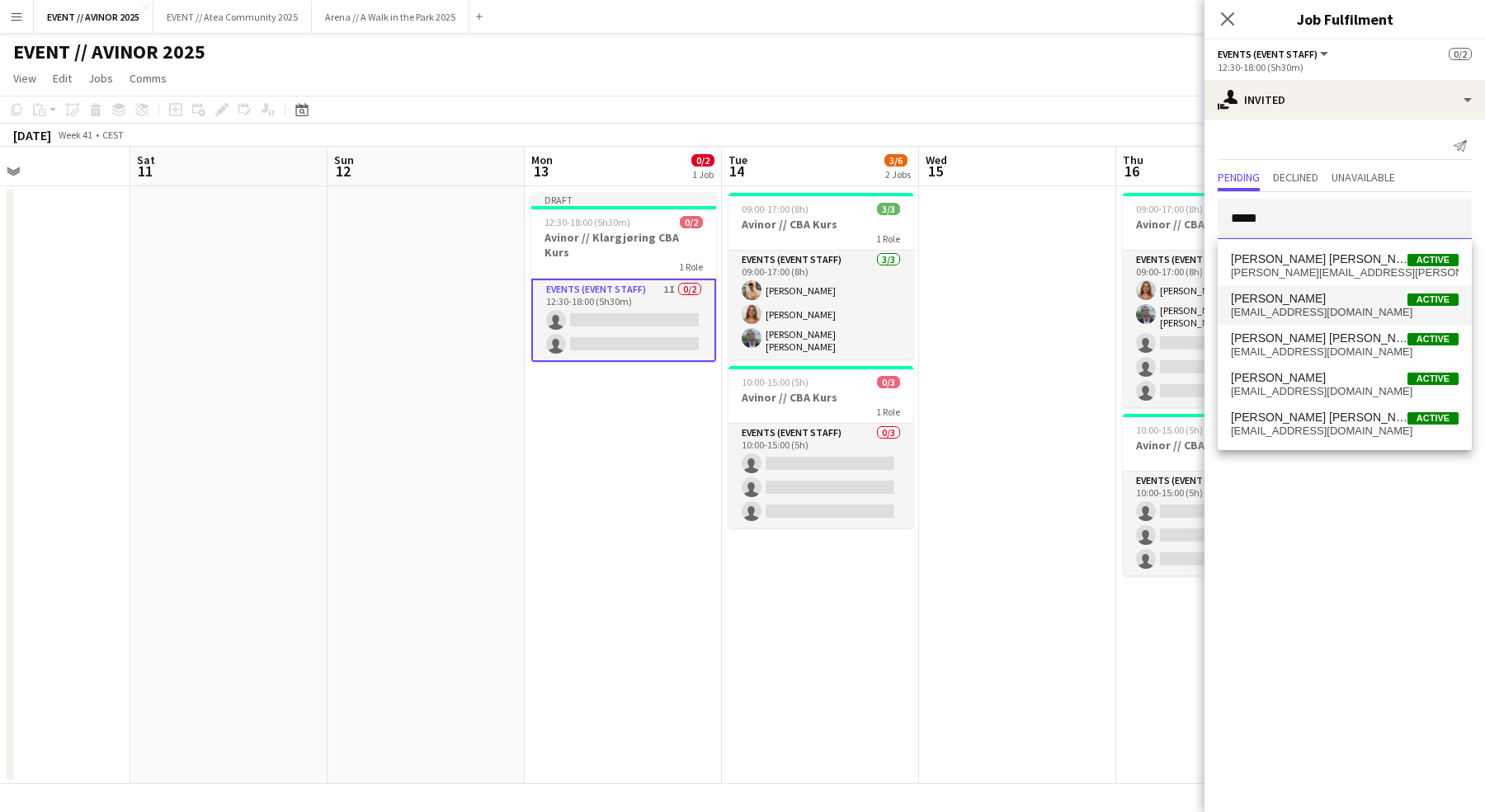
type input "*****"
click at [1276, 310] on span "selfin1@outlook.com" at bounding box center [1344, 313] width 227 height 14
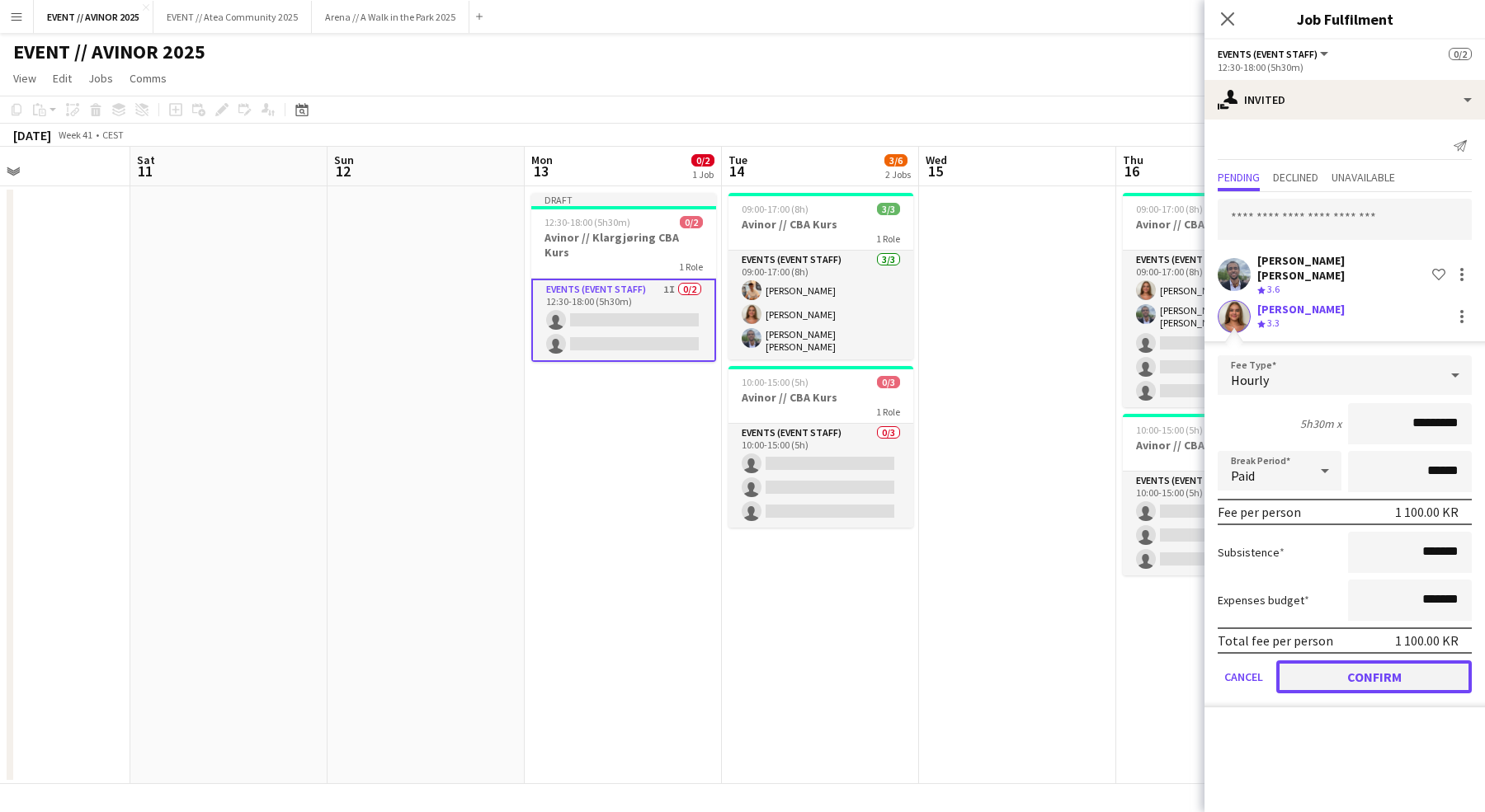
click at [1356, 660] on button "Confirm" at bounding box center [1373, 677] width 195 height 33
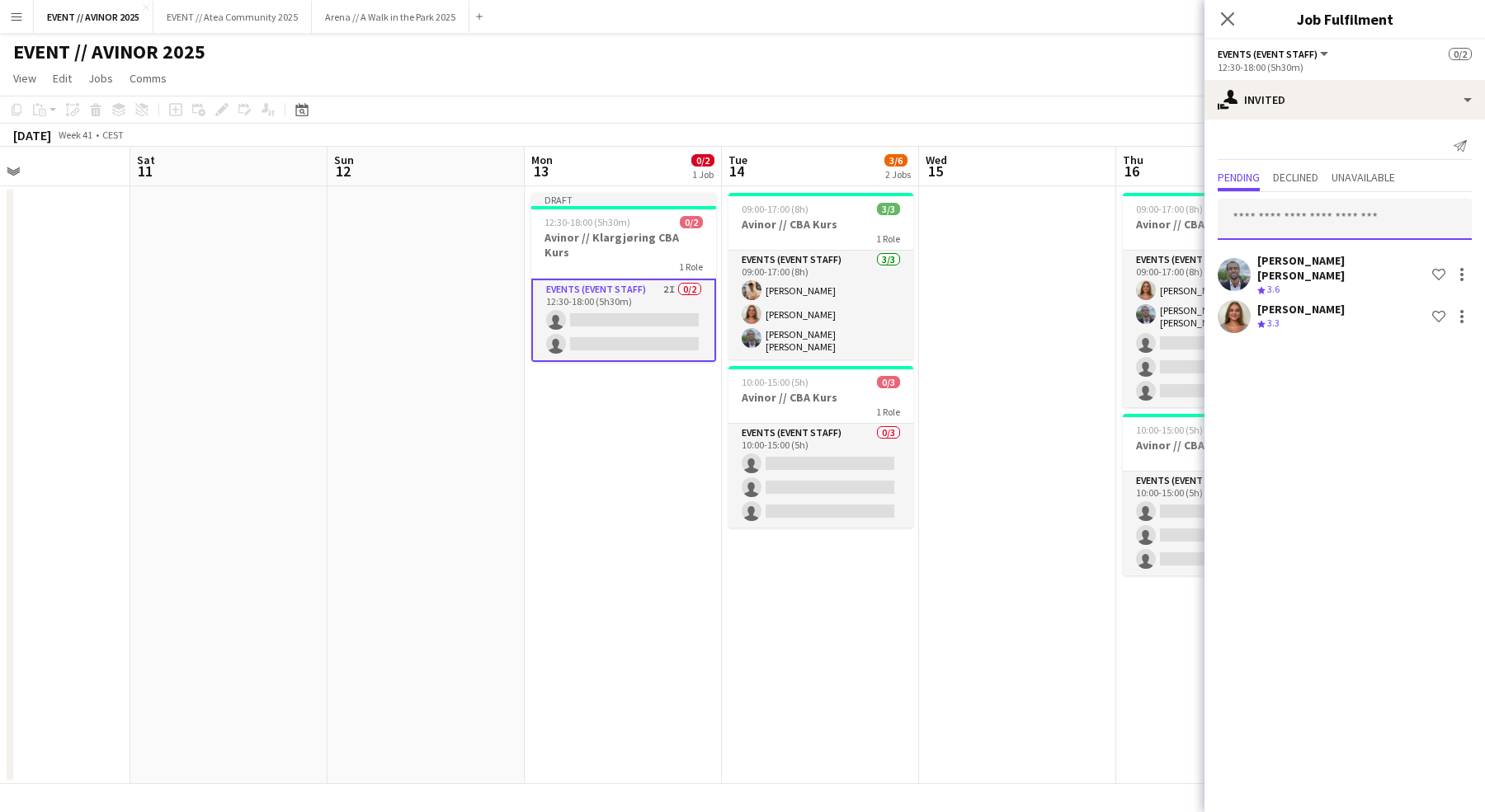
click at [1275, 204] on input "text" at bounding box center [1344, 220] width 254 height 41
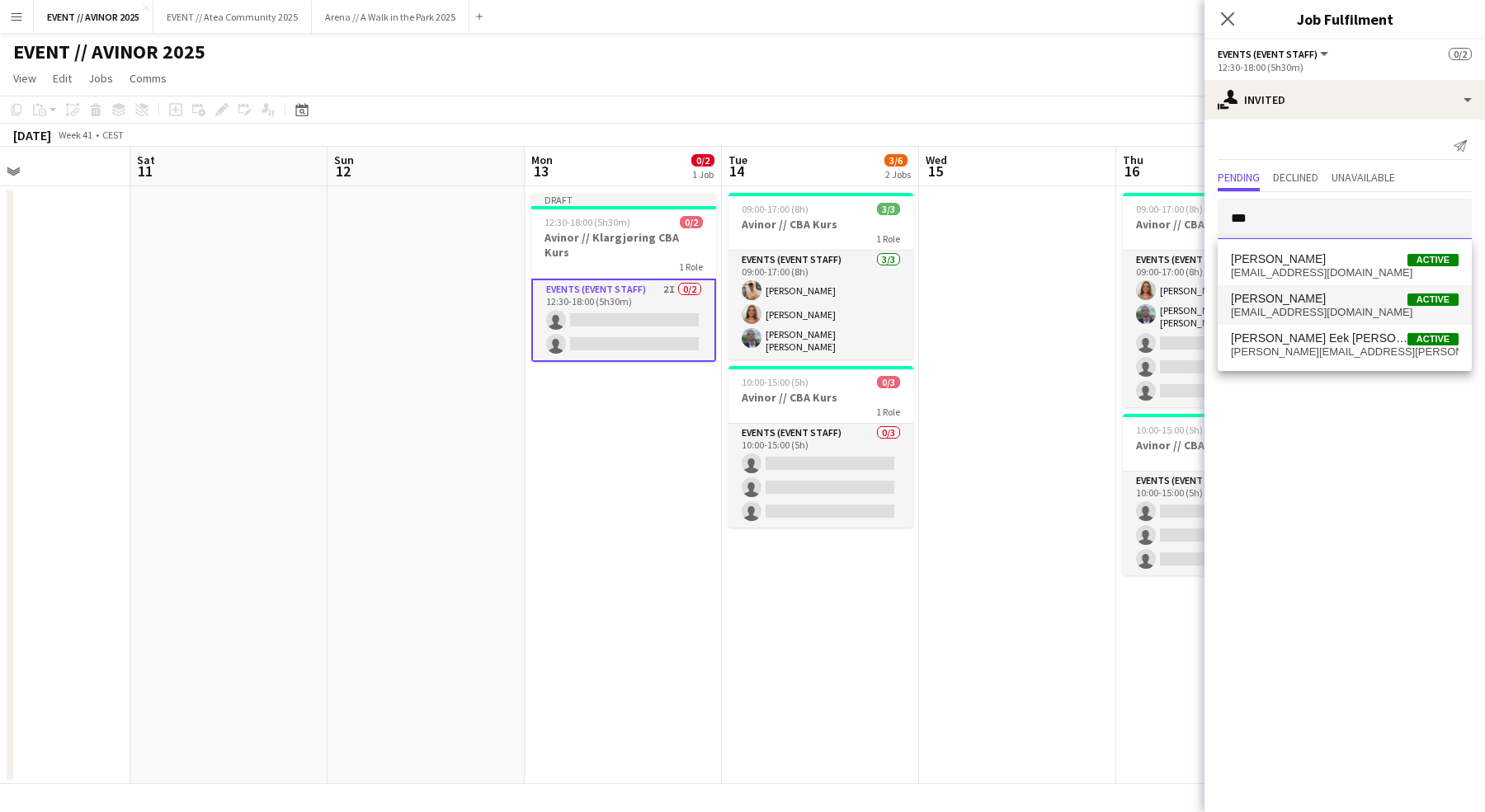
type input "***"
click at [1295, 315] on span "alban_idrizi@hotmail.com" at bounding box center [1344, 313] width 227 height 14
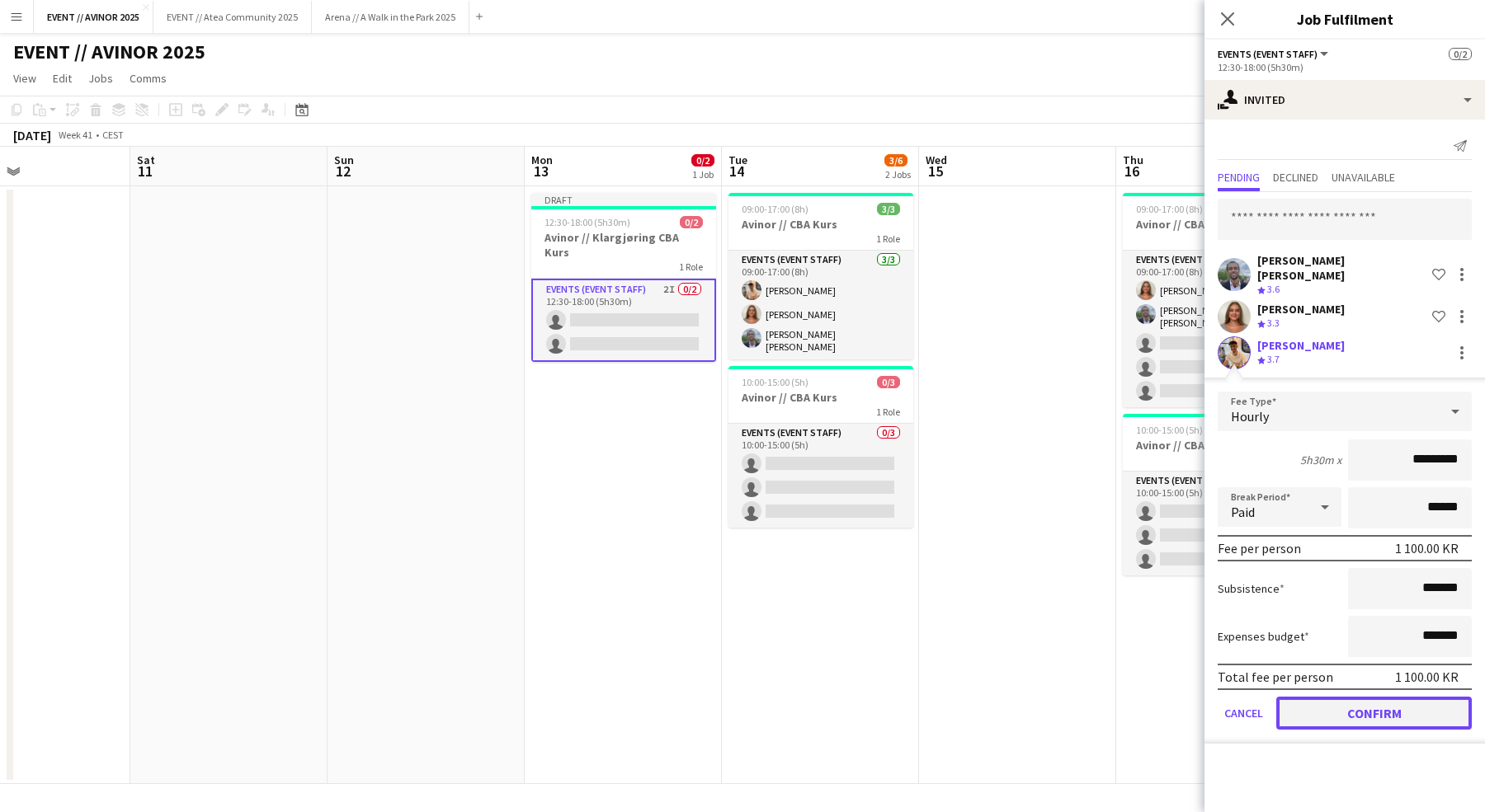
click at [1370, 696] on button "Confirm" at bounding box center [1373, 713] width 195 height 33
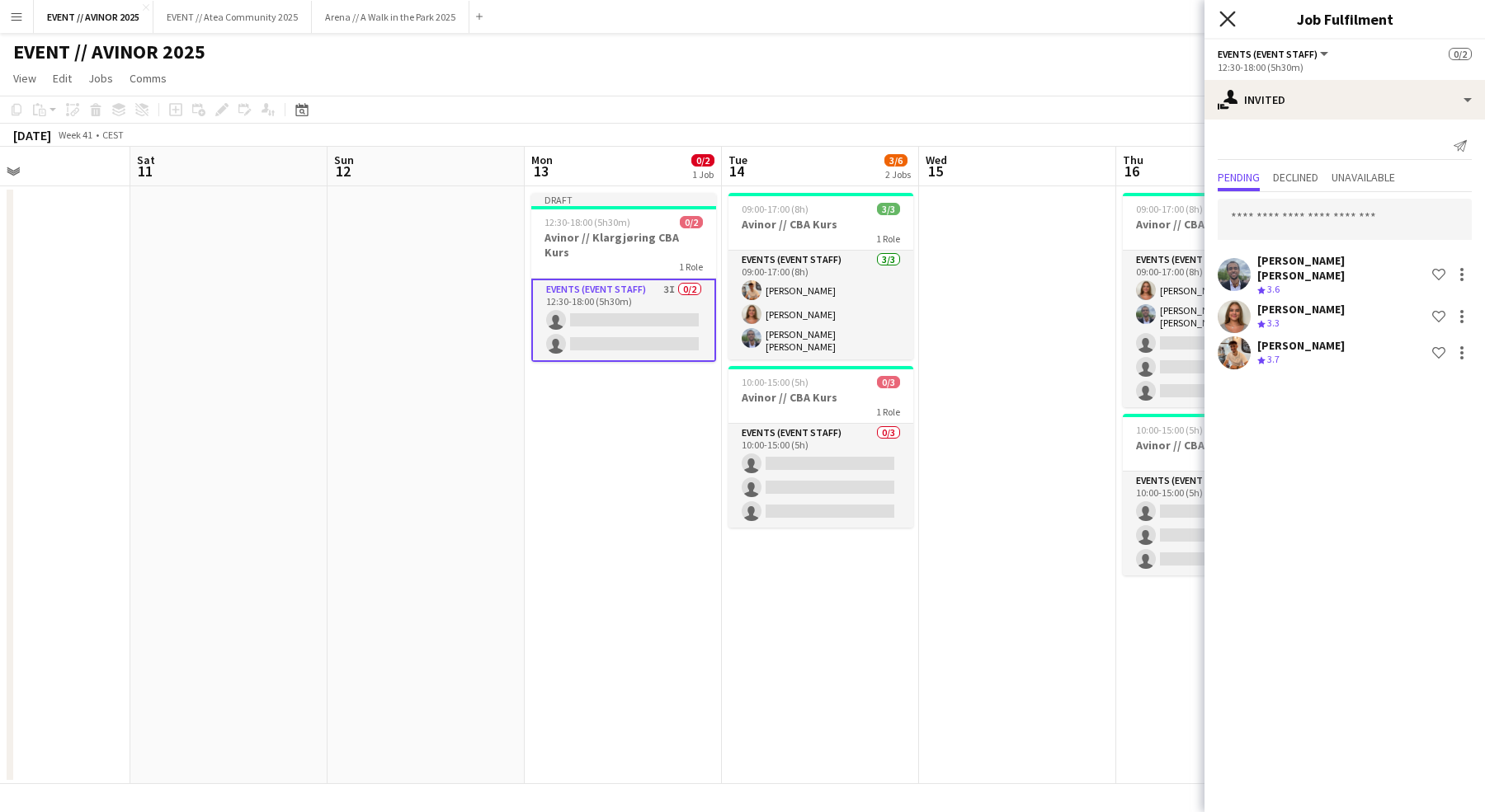
click at [1224, 15] on icon at bounding box center [1226, 18] width 16 height 16
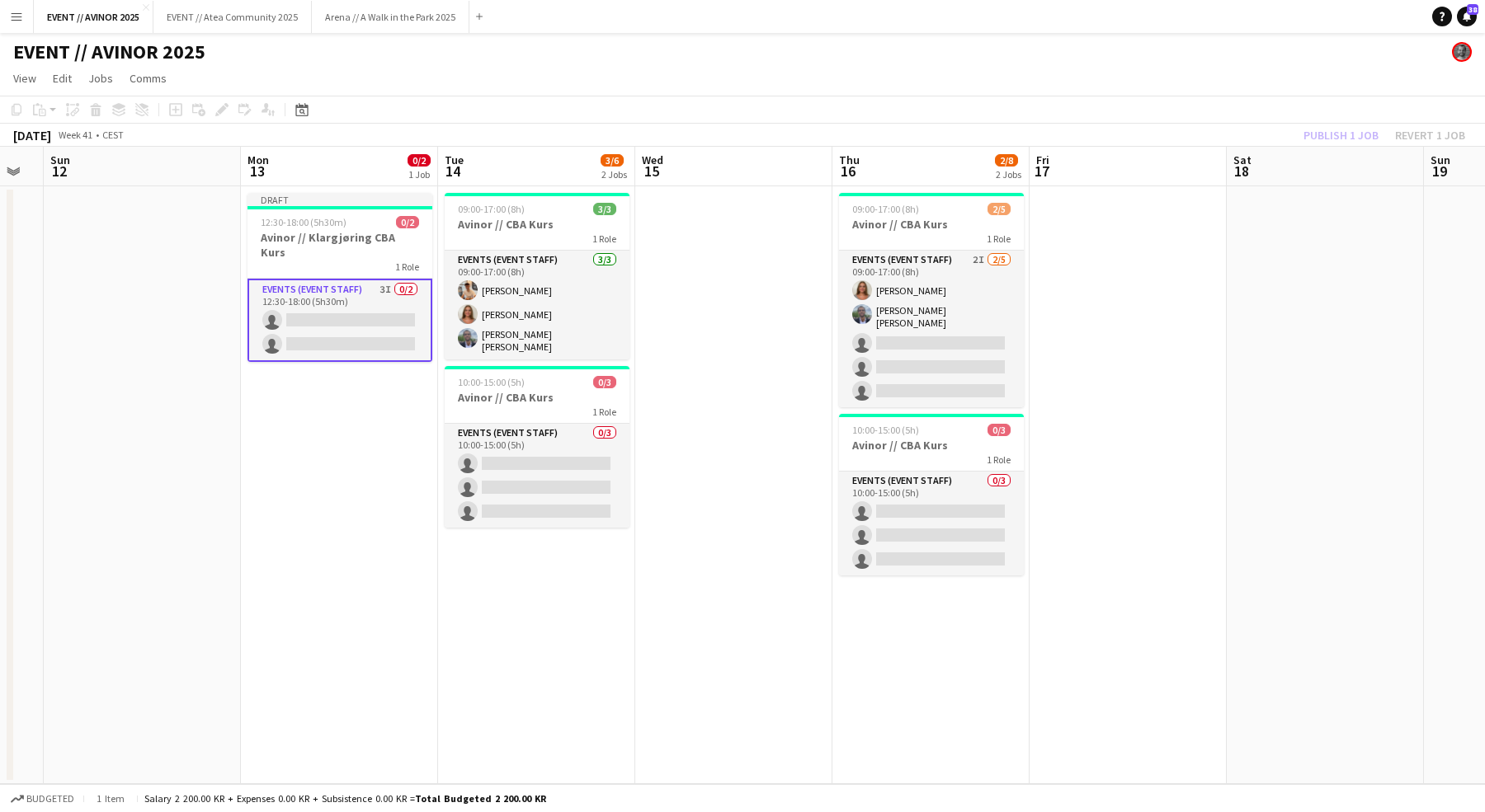
scroll to position [0, 554]
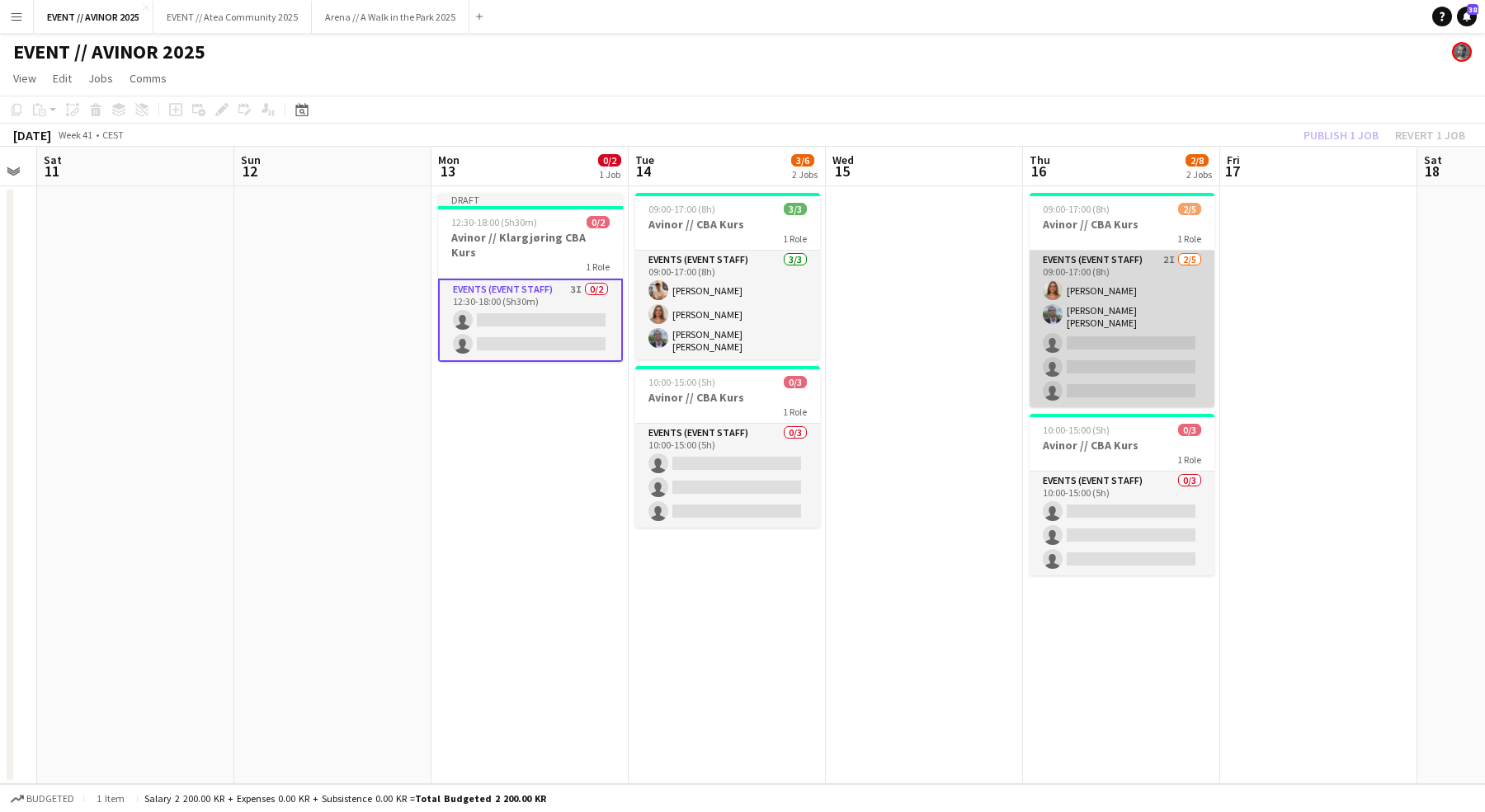
click at [1069, 362] on app-card-role "Events (Event Staff) 2I 2/5 09:00-17:00 (8h) Selma Finne Oliver G. Zohore Bergs…" at bounding box center [1122, 328] width 185 height 156
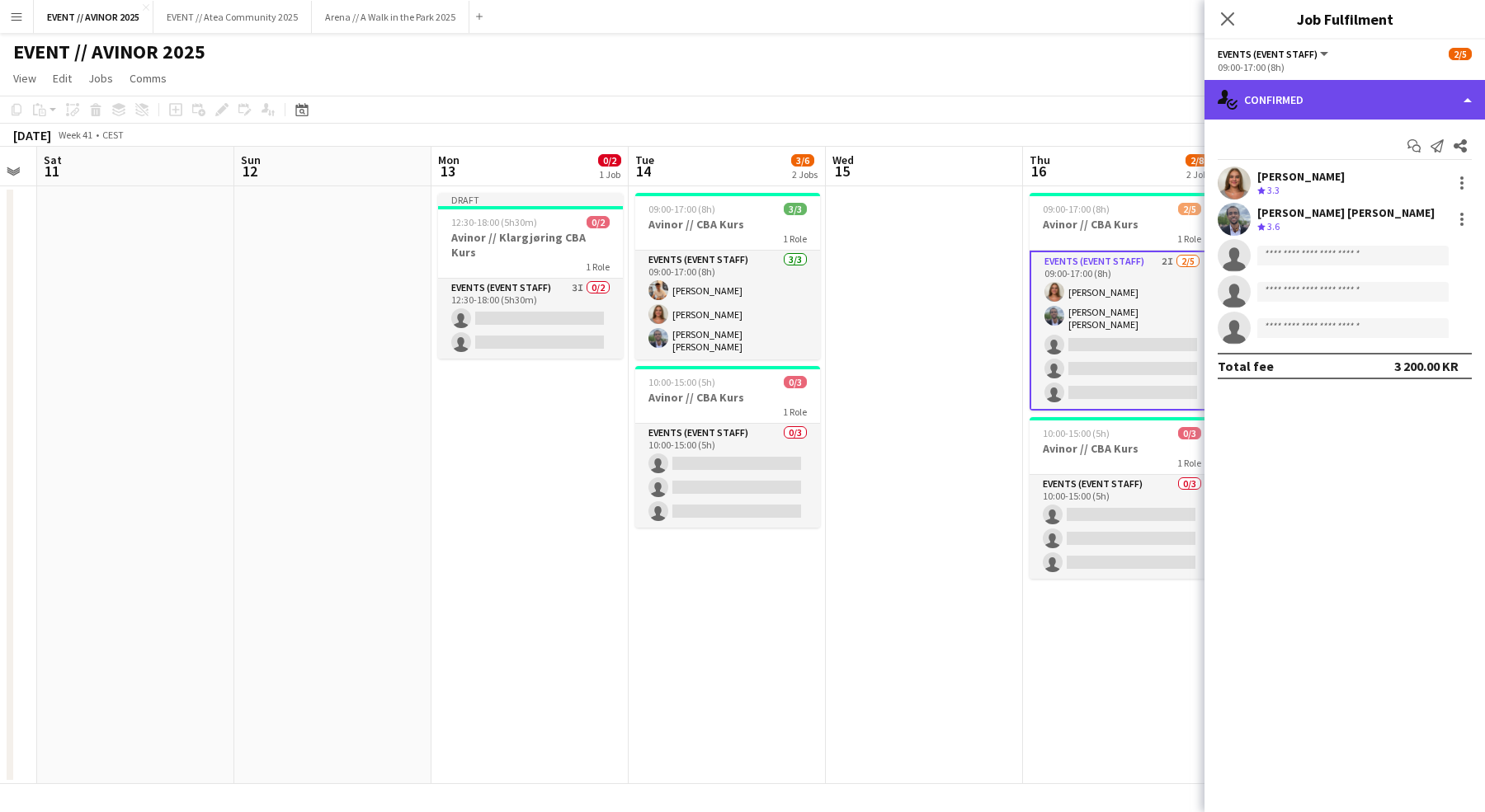
click at [1328, 118] on div "single-neutral-actions-check-2 Confirmed" at bounding box center [1344, 99] width 281 height 40
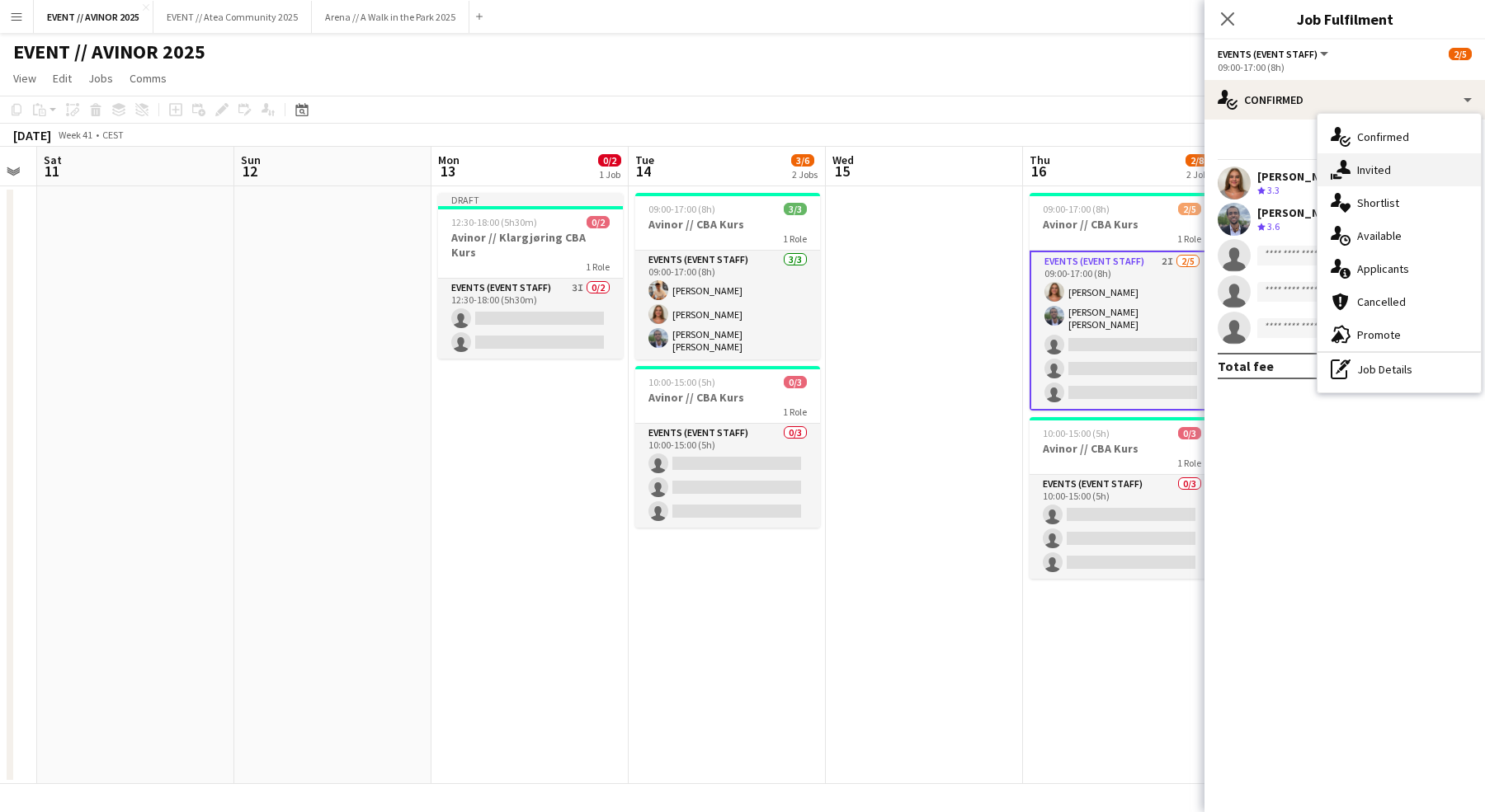
click at [1360, 163] on span "Invited" at bounding box center [1373, 169] width 34 height 15
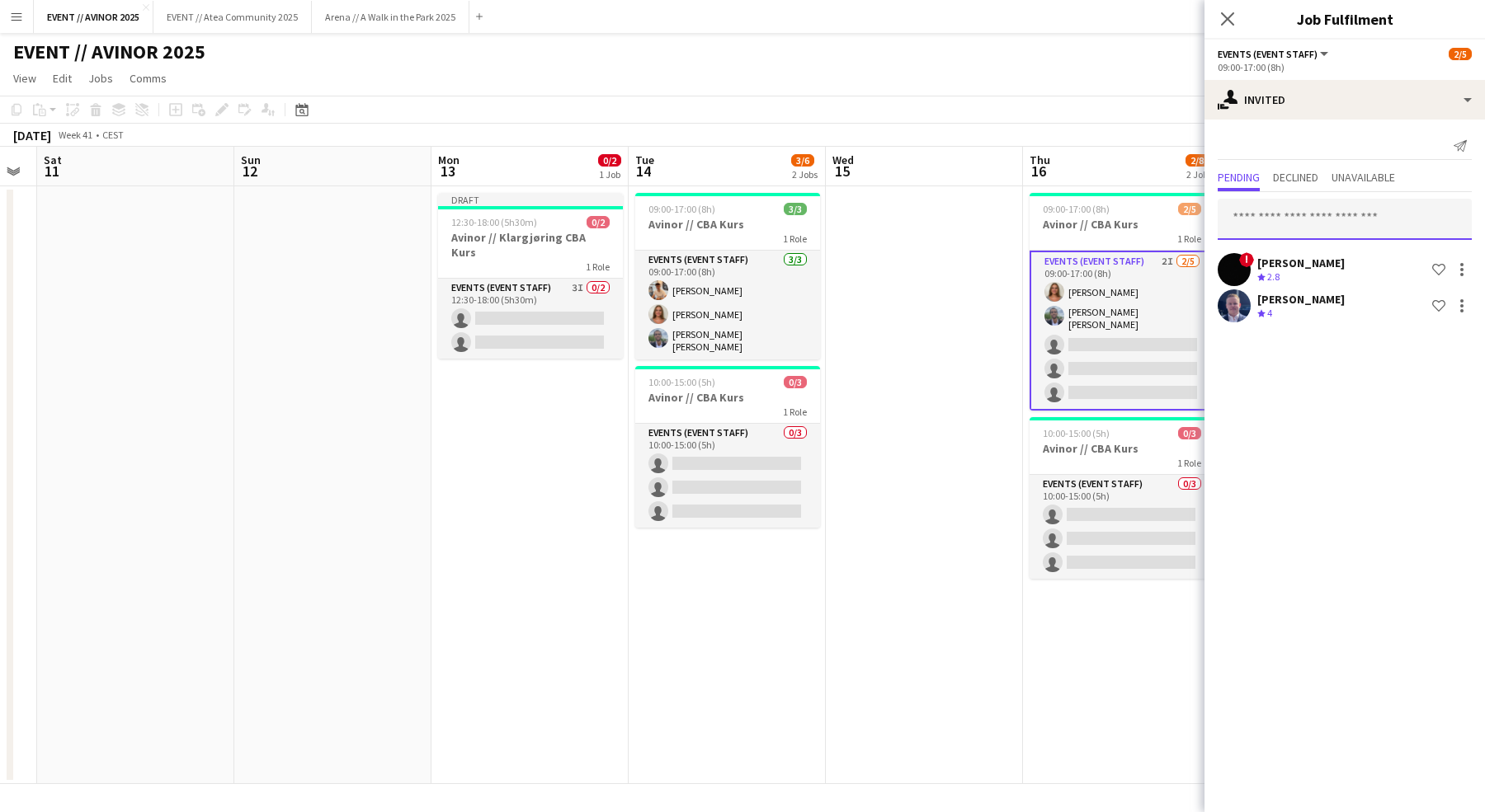
click at [1314, 220] on input "text" at bounding box center [1344, 220] width 254 height 41
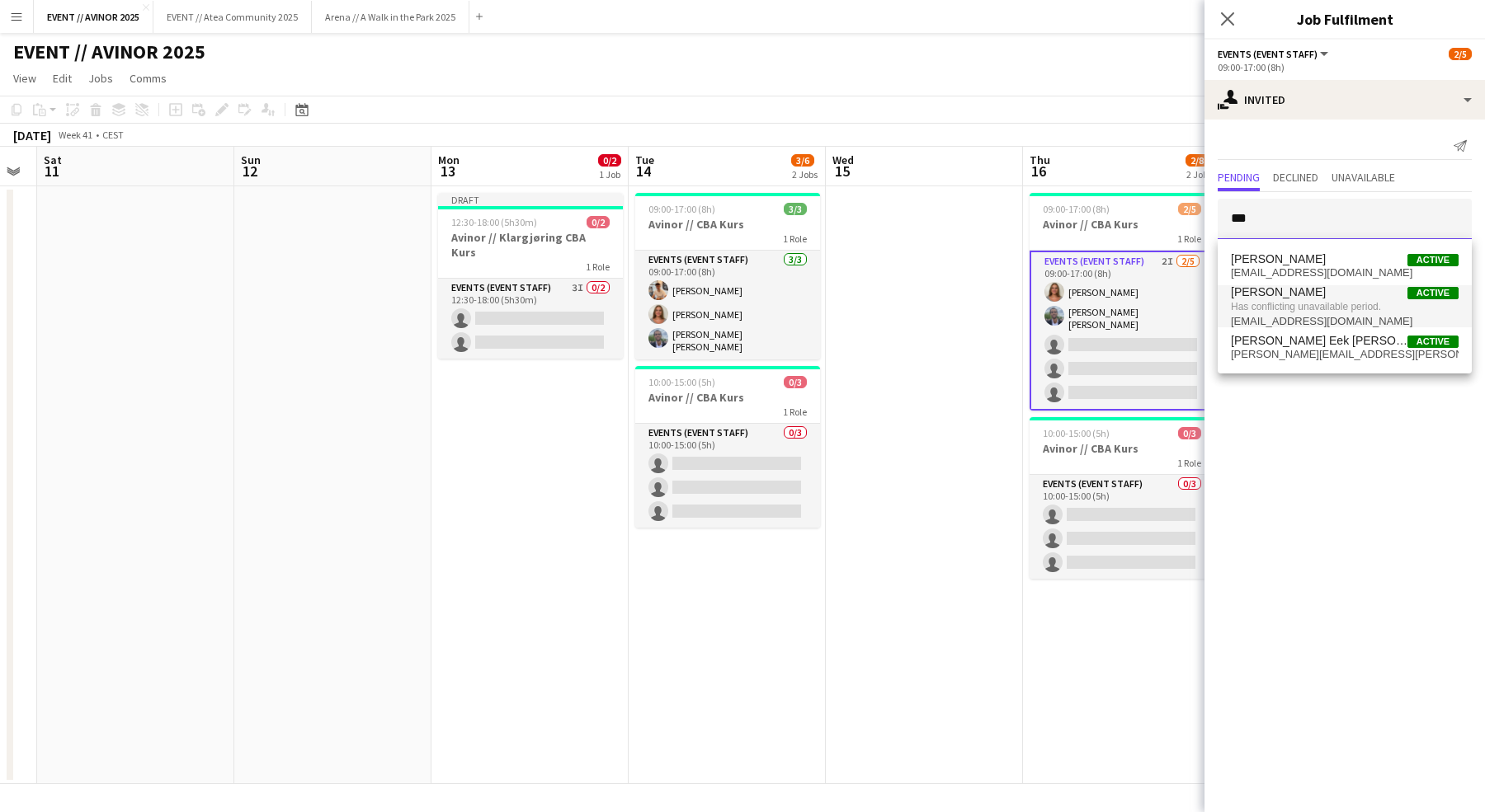
type input "***"
click at [1303, 319] on span "alban_idrizi@hotmail.com" at bounding box center [1344, 321] width 227 height 14
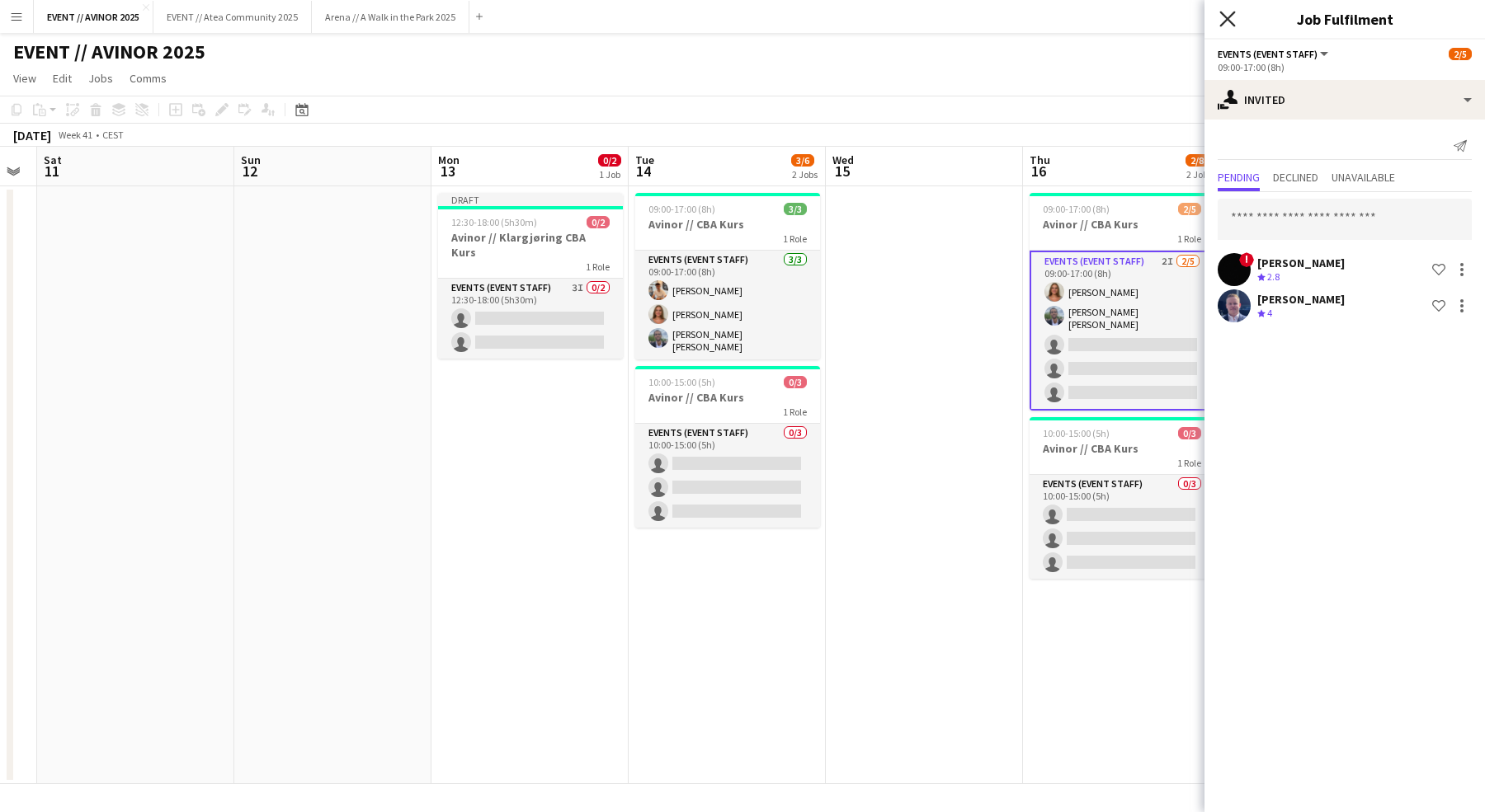
click at [1228, 17] on icon "Close pop-in" at bounding box center [1226, 18] width 16 height 16
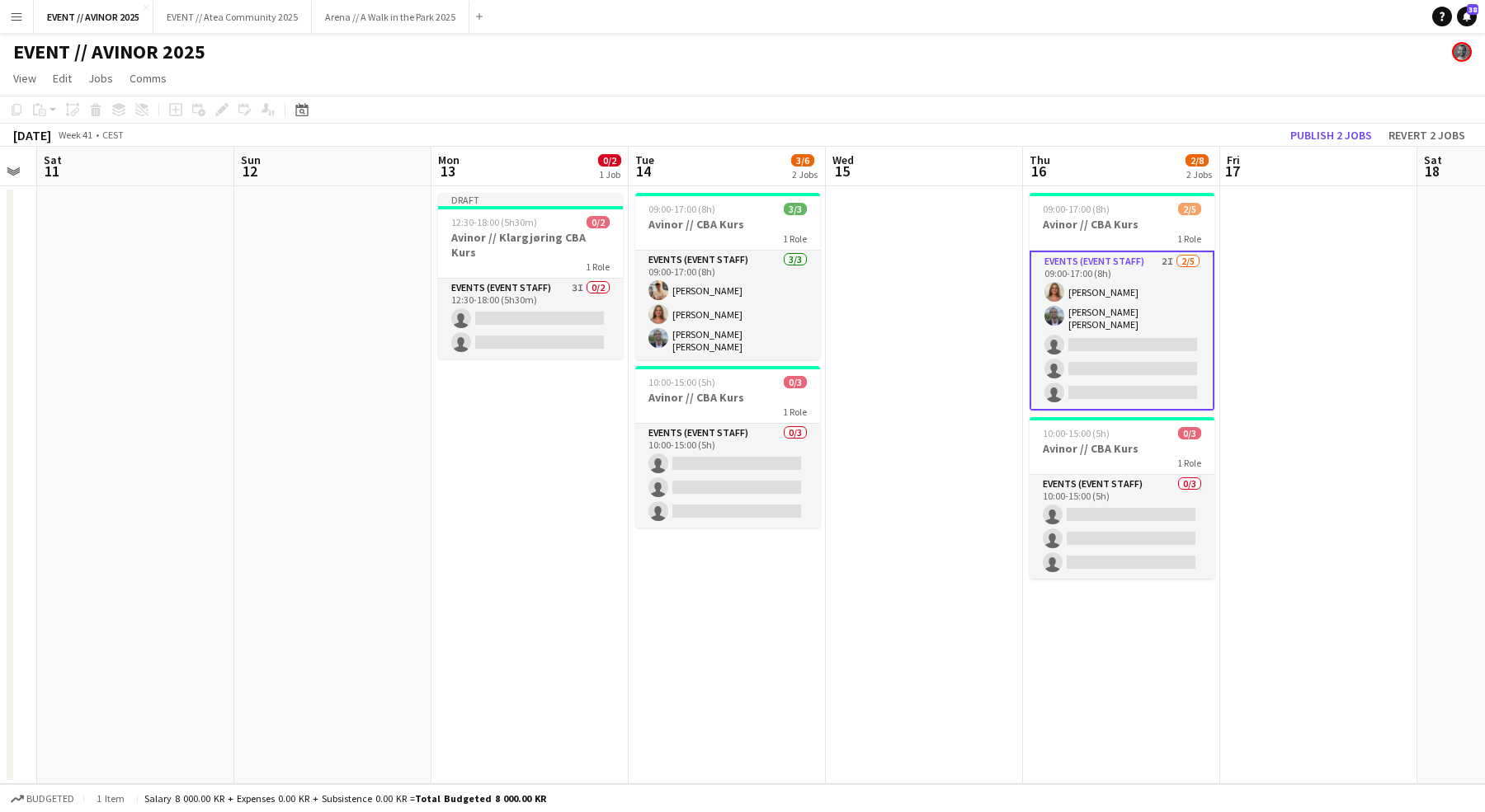
click at [1109, 105] on app-toolbar "Copy Paste Paste Command V Paste with crew Command Shift V Paste linked Job Del…" at bounding box center [742, 109] width 1485 height 28
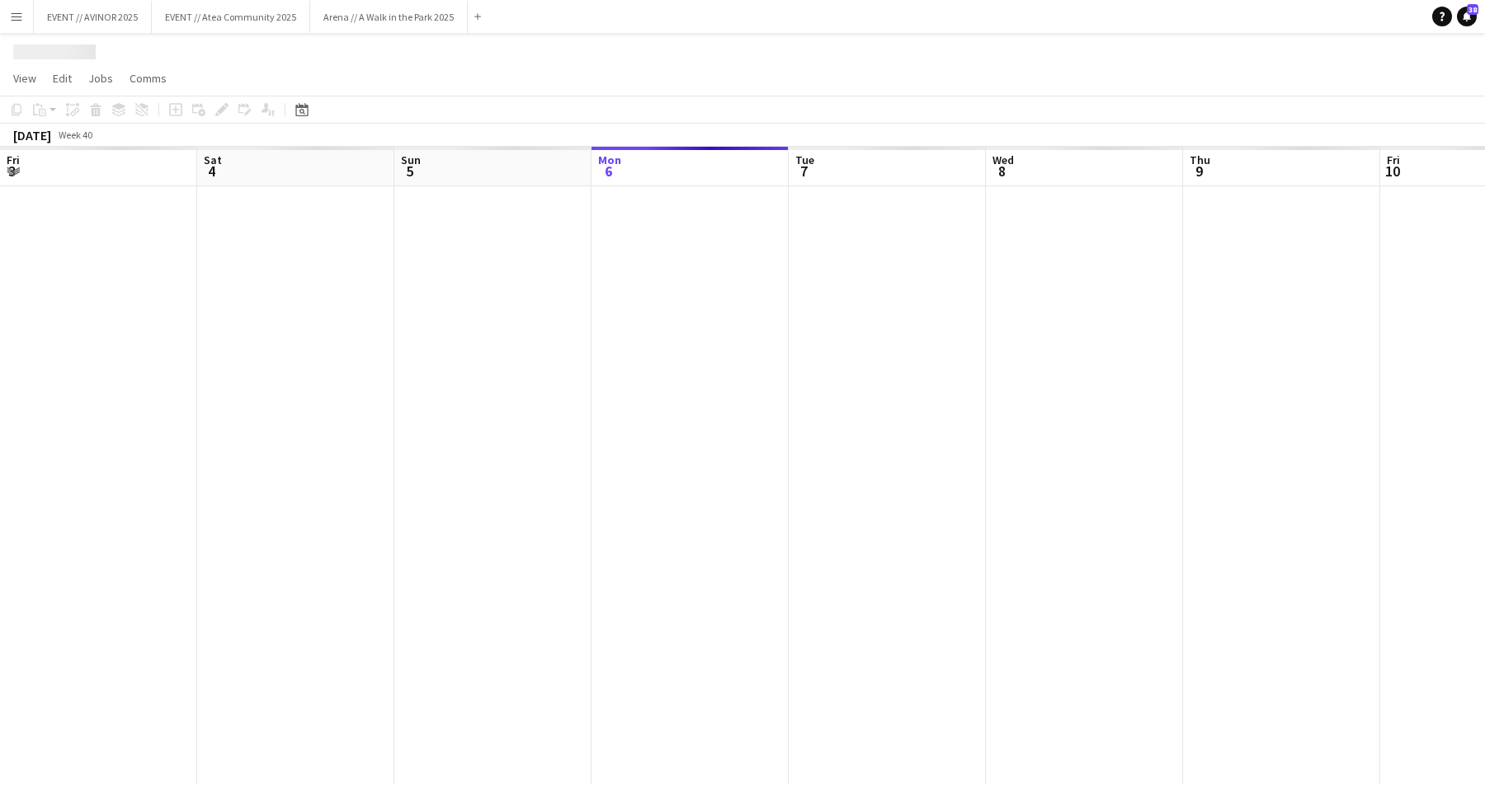
scroll to position [0, 395]
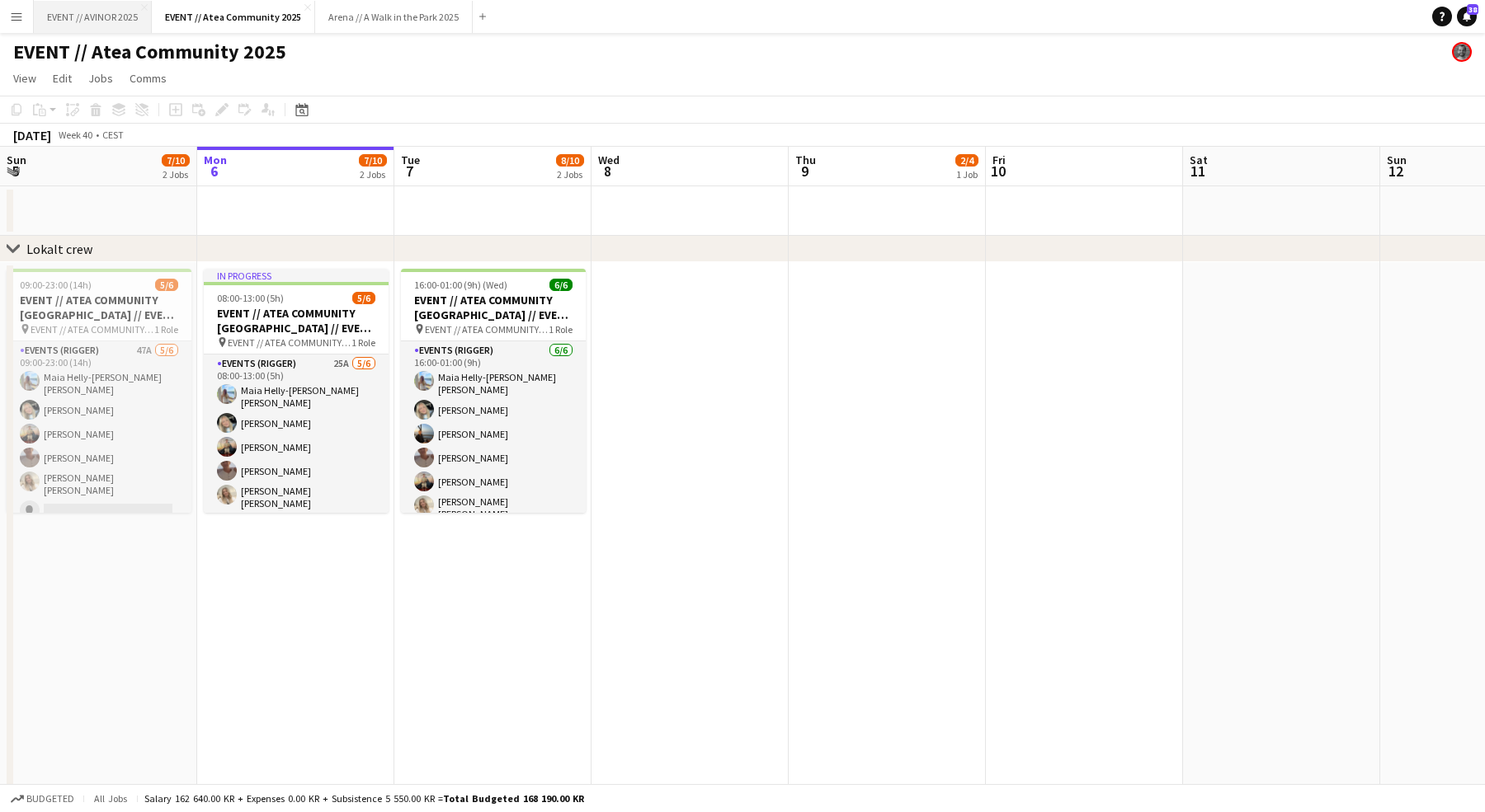
click at [112, 15] on button "EVENT // AVINOR 2025 Close" at bounding box center [92, 17] width 118 height 32
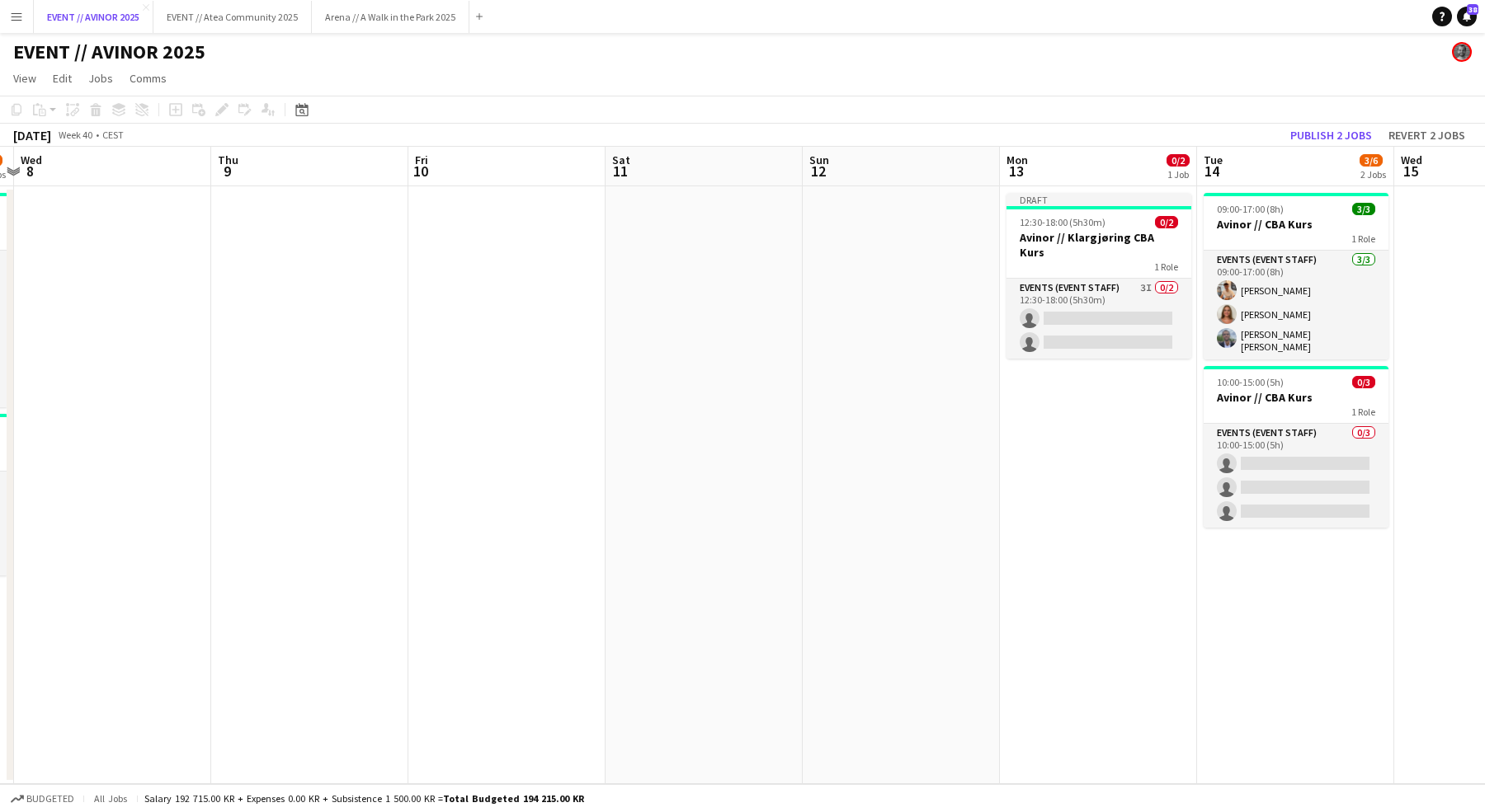
scroll to position [0, 603]
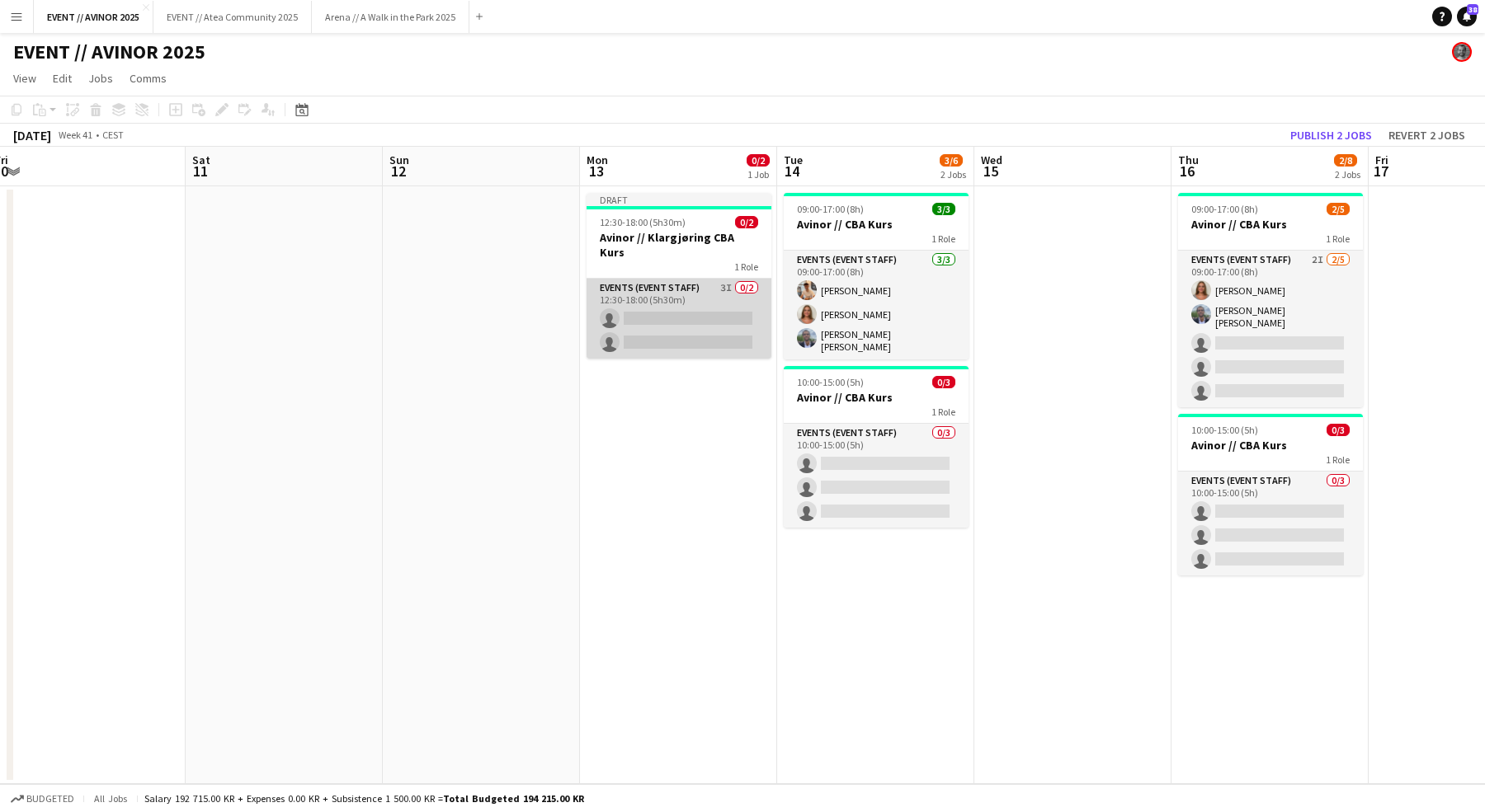
click at [727, 300] on app-card-role "Events (Event Staff) 3I 0/2 12:30-18:00 (5h30m) single-neutral-actions single-n…" at bounding box center [678, 319] width 185 height 80
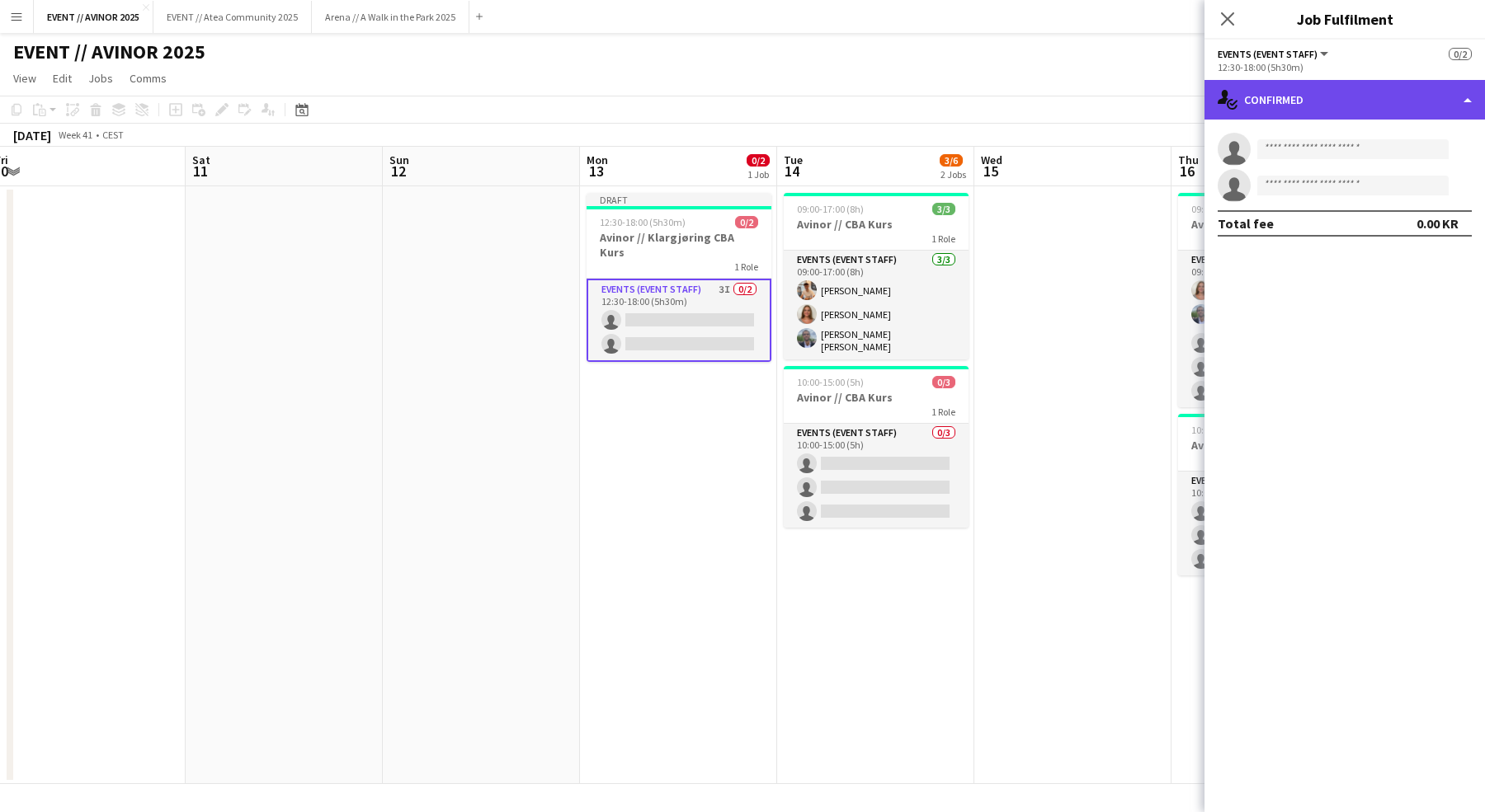
click at [1422, 98] on div "single-neutral-actions-check-2 Confirmed" at bounding box center [1344, 99] width 281 height 40
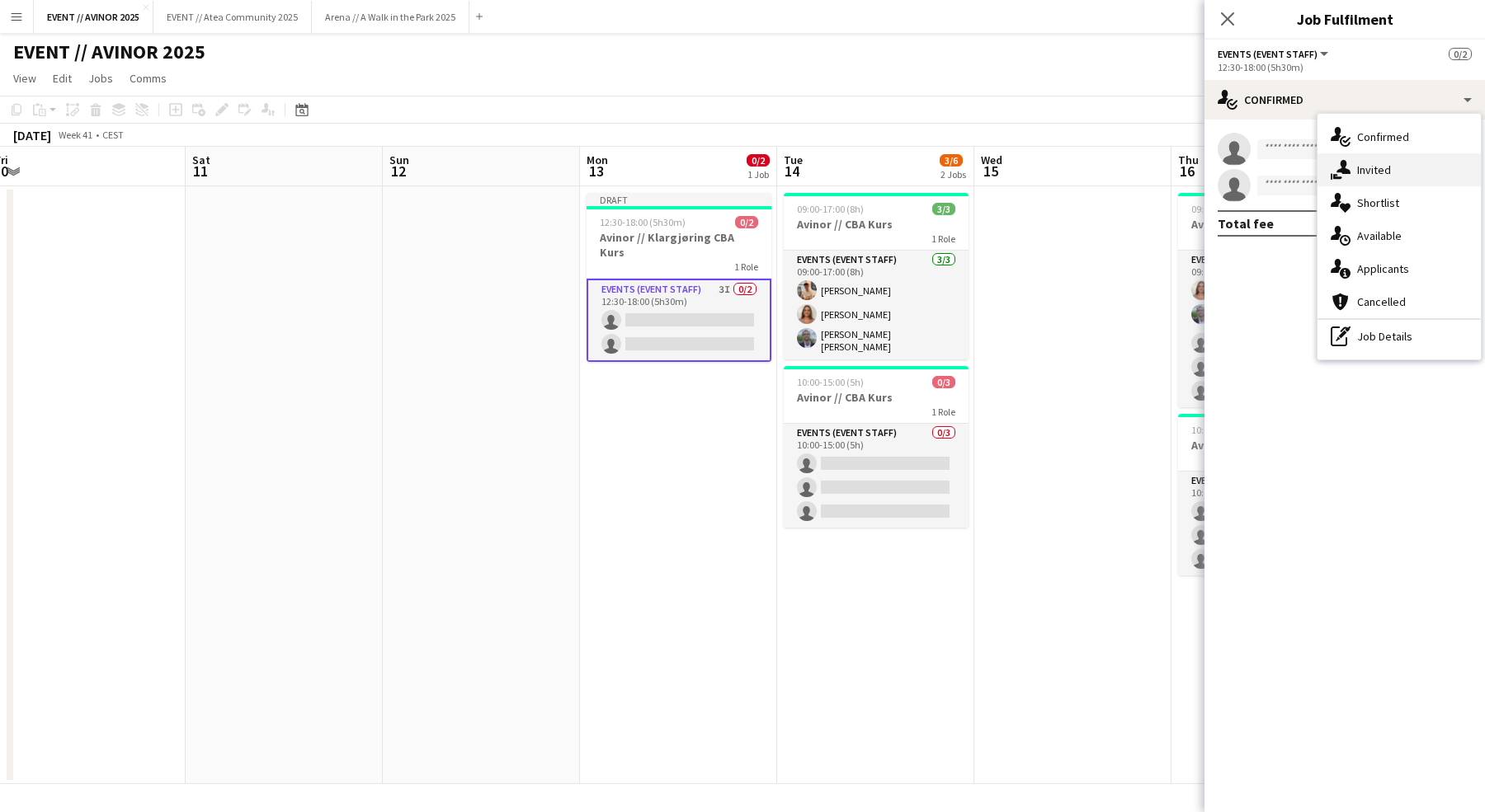
click at [1429, 179] on div "single-neutral-actions-share-1 Invited" at bounding box center [1399, 170] width 163 height 33
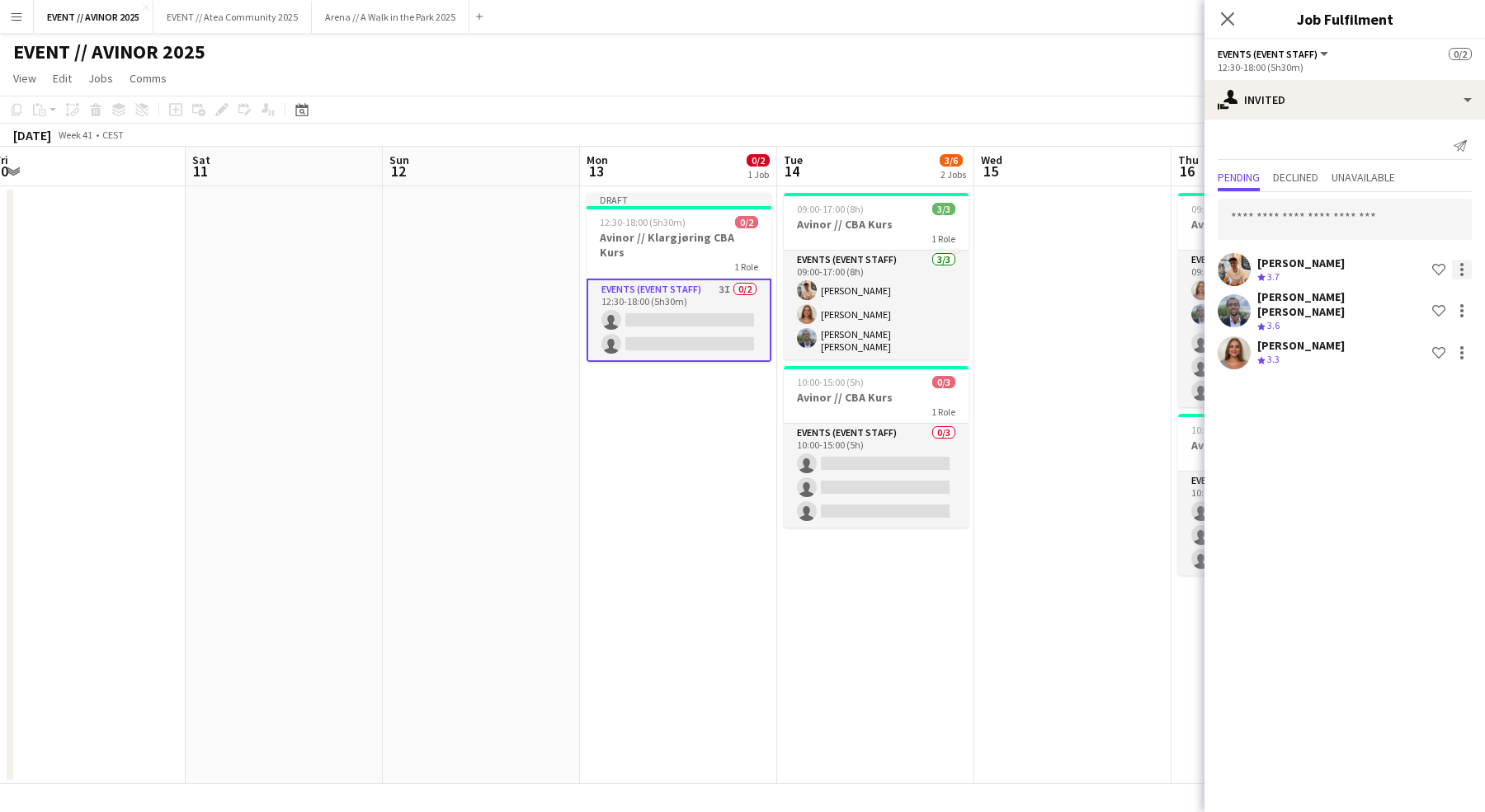
click at [1468, 267] on div at bounding box center [1462, 269] width 19 height 19
click at [1112, 335] on div at bounding box center [742, 406] width 1485 height 812
click at [724, 259] on div "1 Role" at bounding box center [678, 266] width 185 height 14
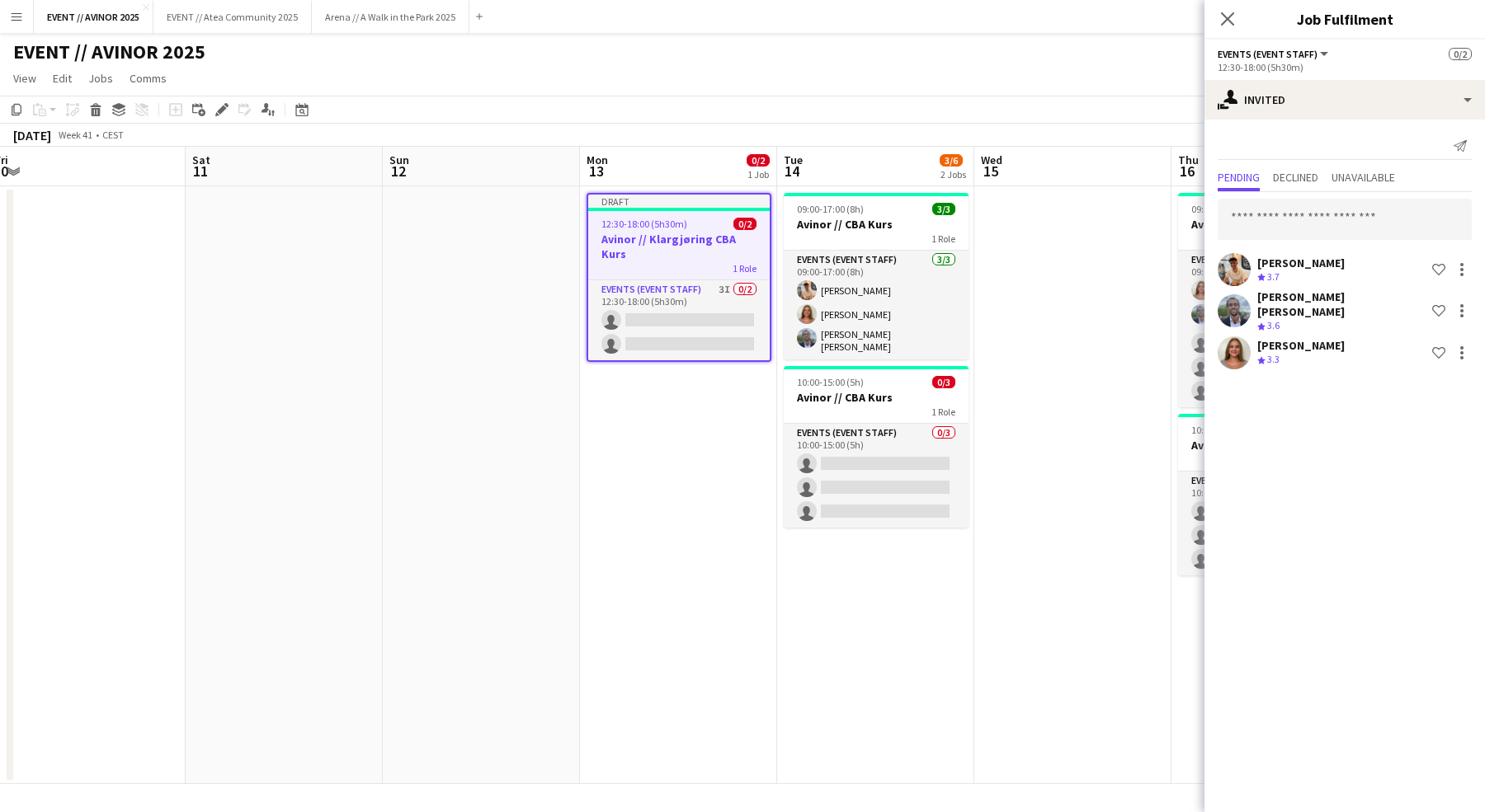
click at [1053, 261] on app-date-cell at bounding box center [1072, 485] width 197 height 597
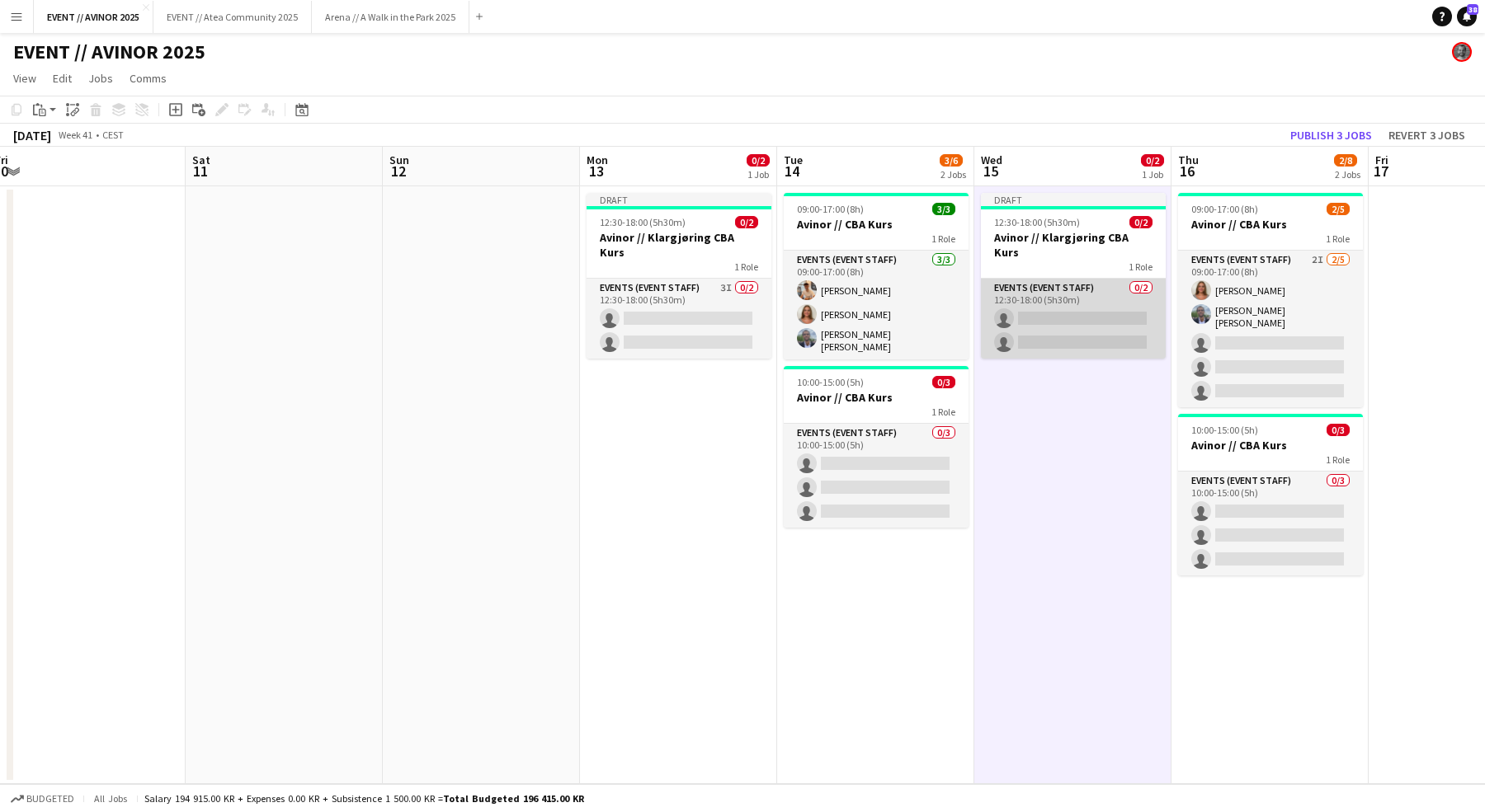
click at [1054, 290] on app-card-role "Events (Event Staff) 0/2 12:30-18:00 (5h30m) single-neutral-actions single-neut…" at bounding box center [1073, 319] width 185 height 80
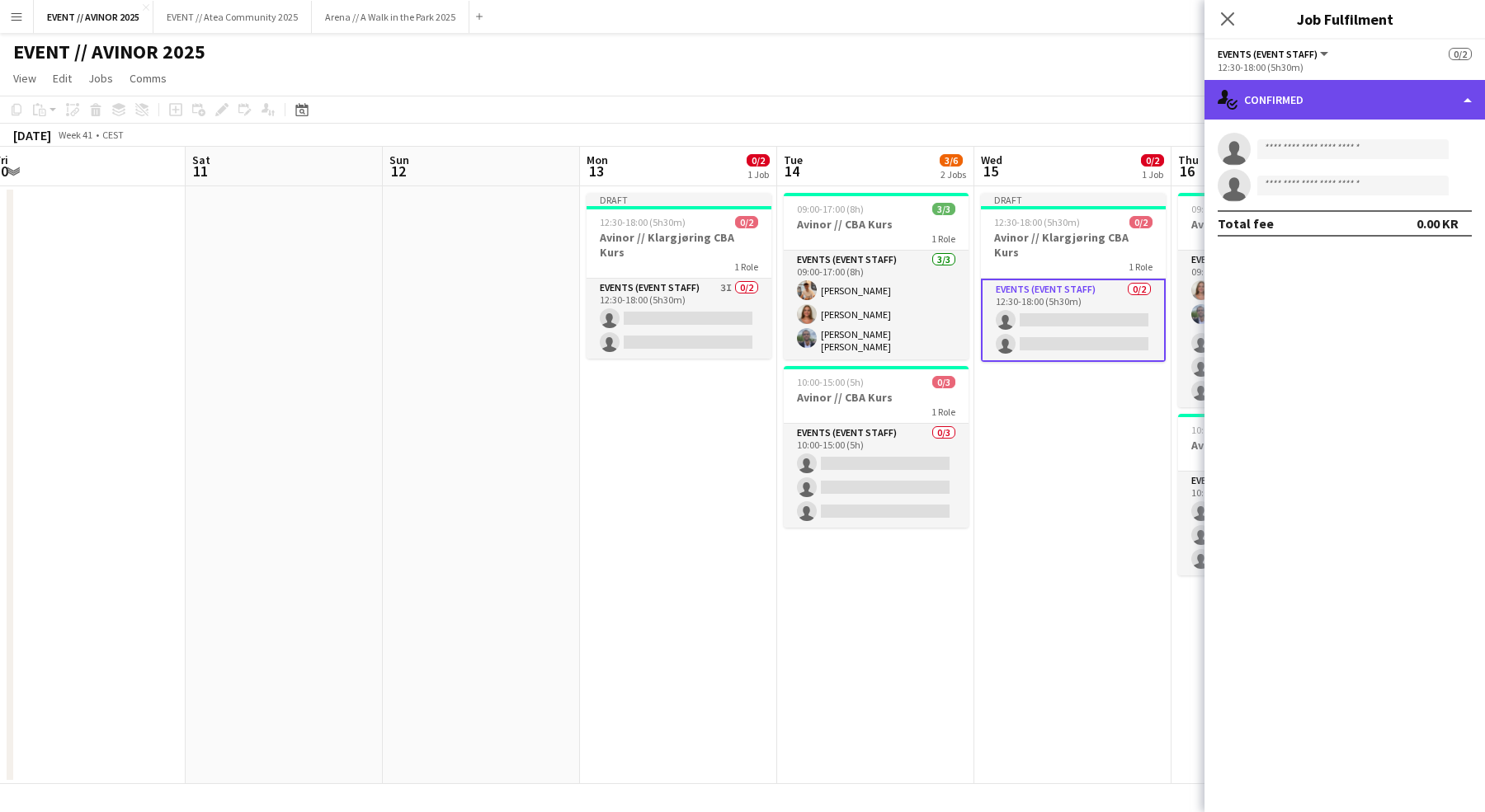
click at [1391, 96] on div "single-neutral-actions-check-2 Confirmed" at bounding box center [1344, 99] width 281 height 40
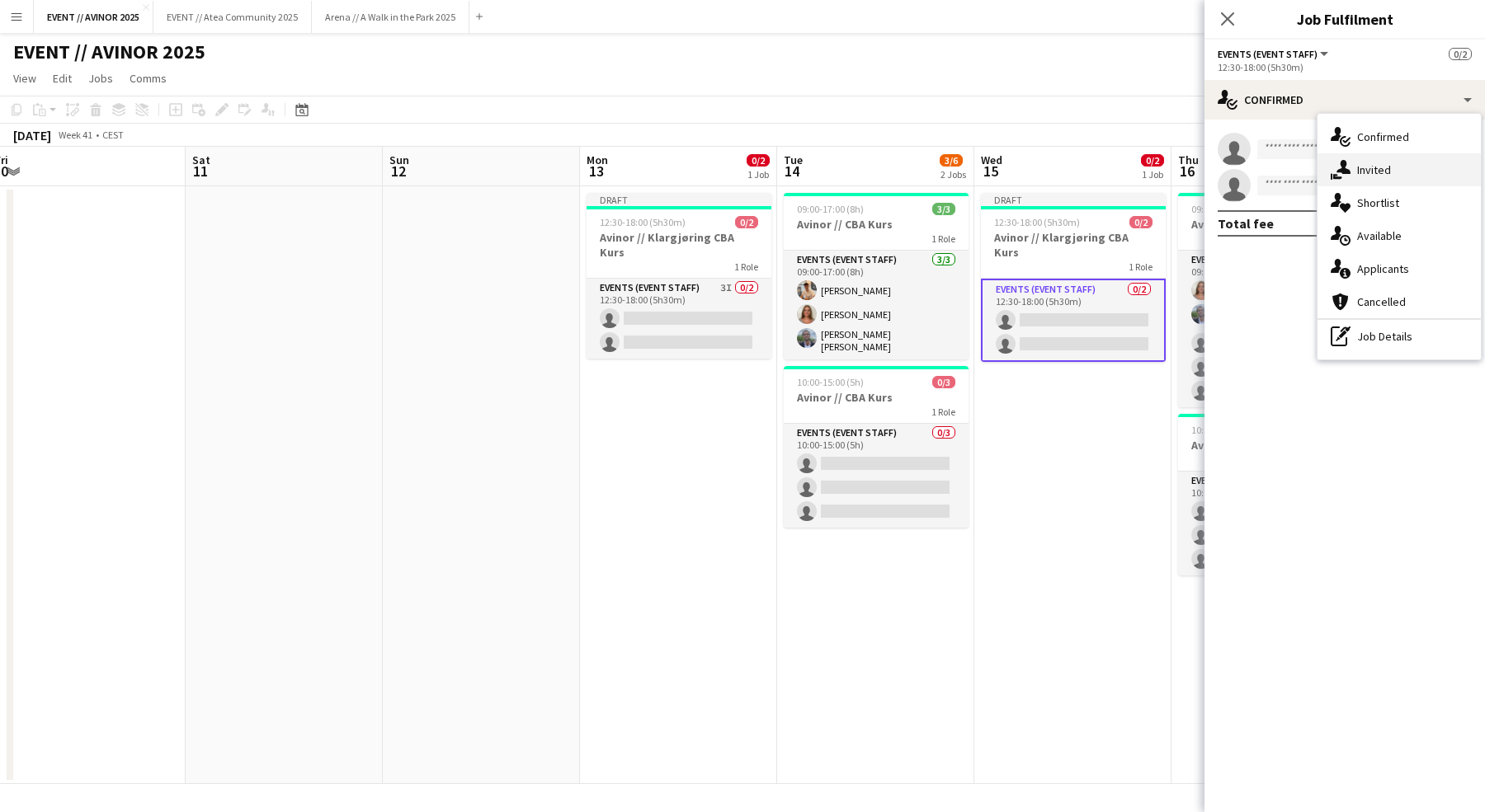
click at [1398, 181] on div "single-neutral-actions-share-1 Invited" at bounding box center [1399, 170] width 163 height 33
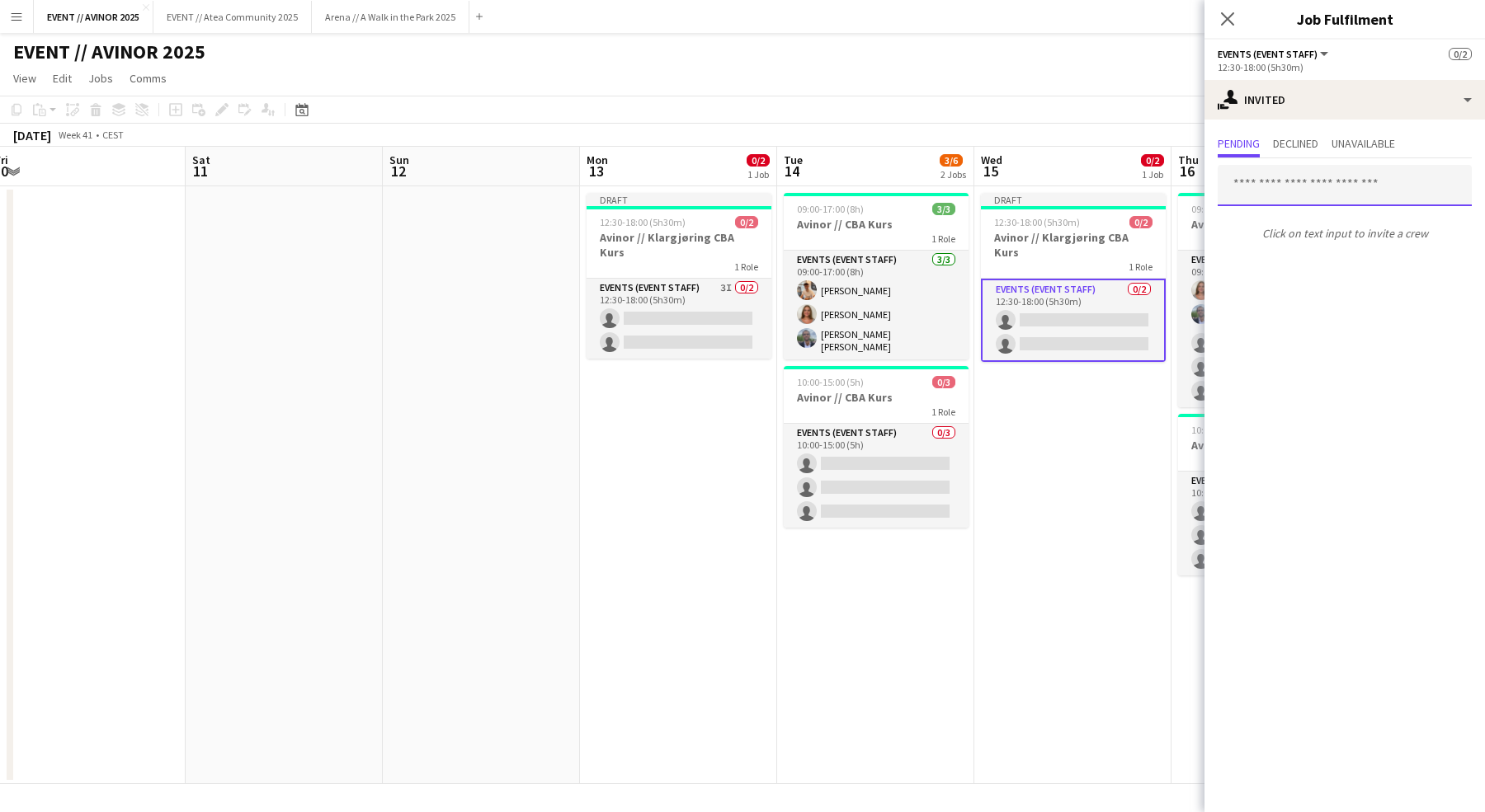
click at [1335, 177] on input "text" at bounding box center [1344, 186] width 254 height 41
type input "*****"
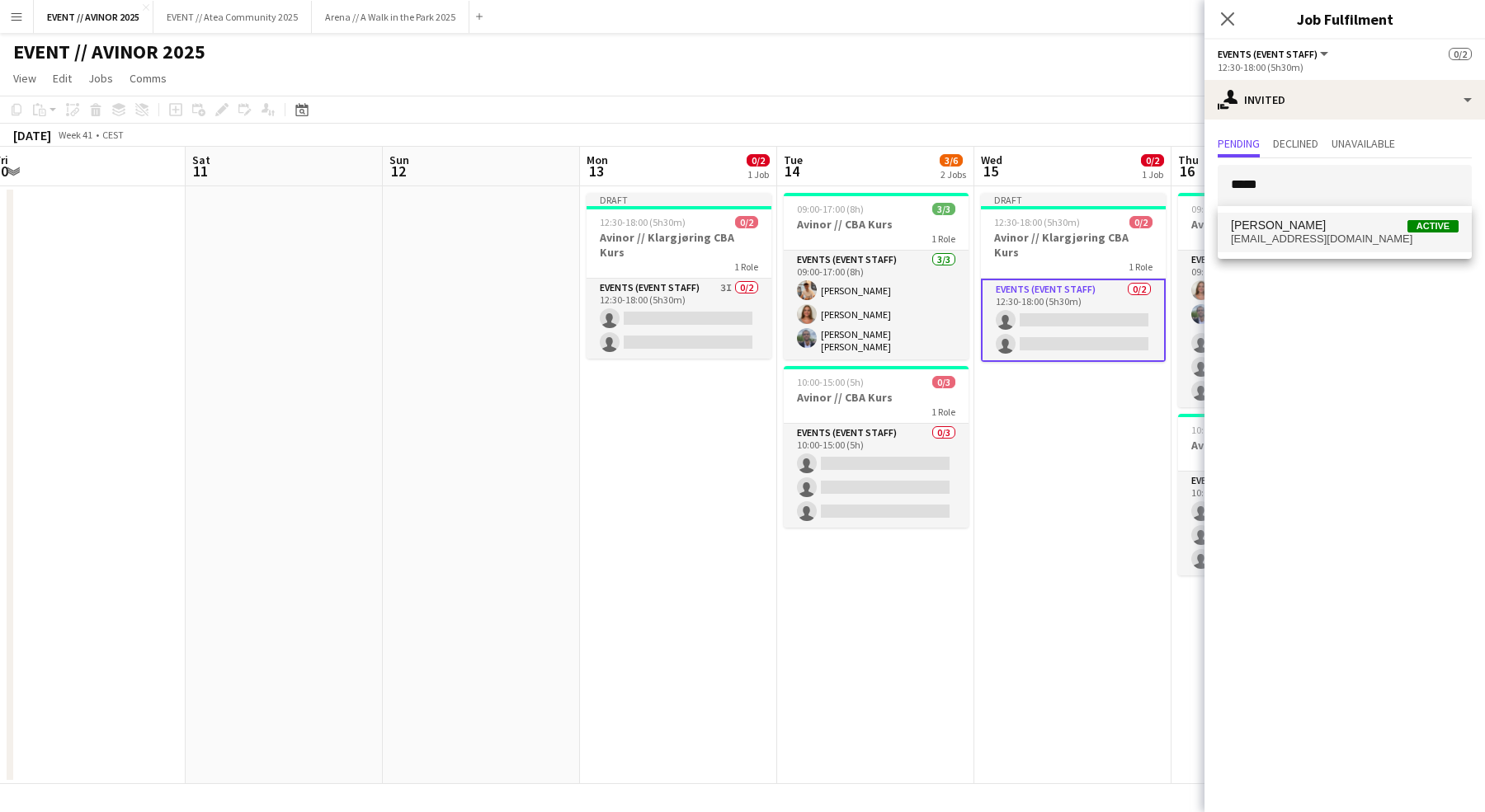
click at [1332, 231] on span "Alban Idrizi Active" at bounding box center [1344, 225] width 227 height 14
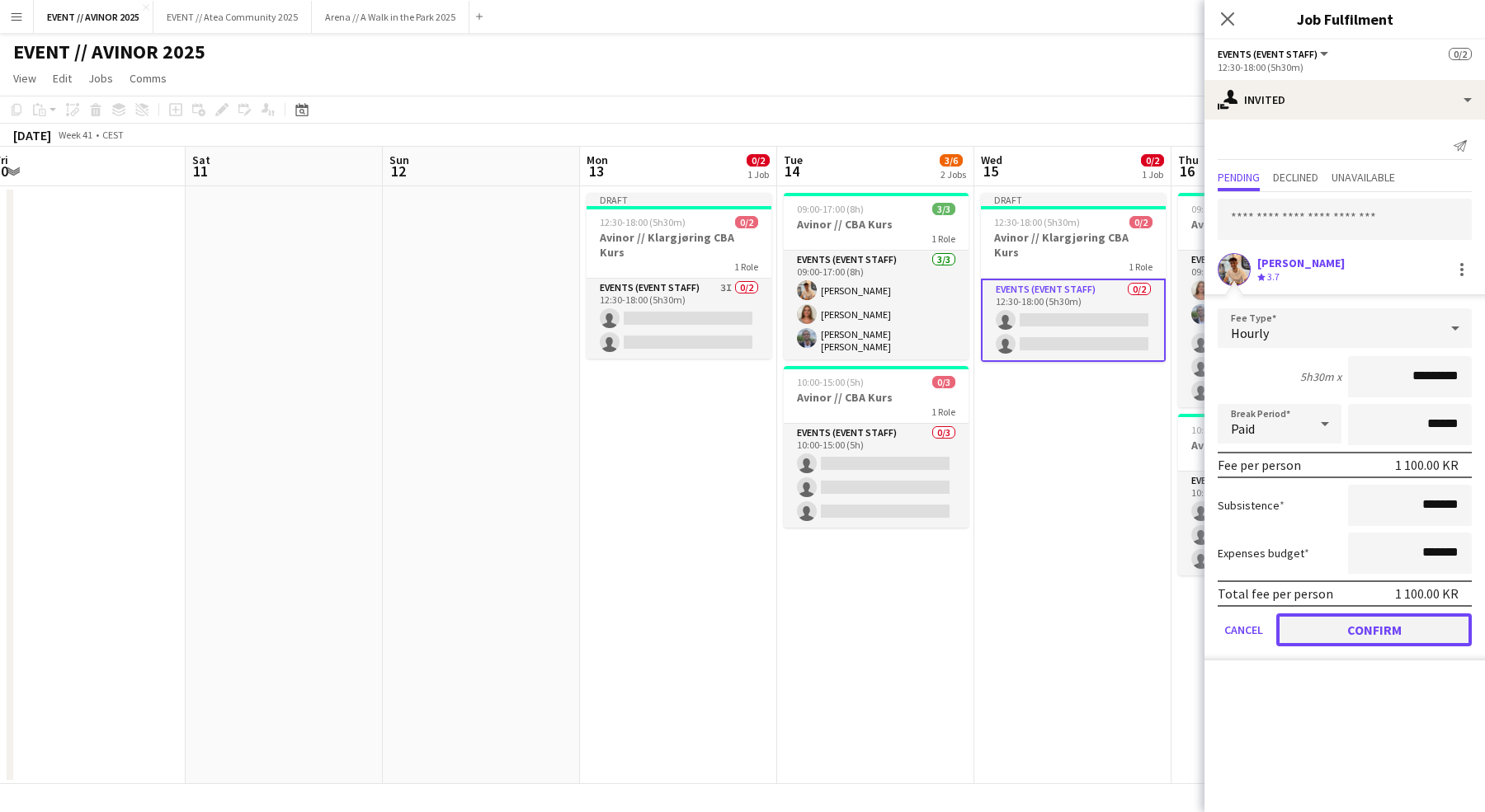
click at [1374, 627] on button "Confirm" at bounding box center [1373, 629] width 195 height 33
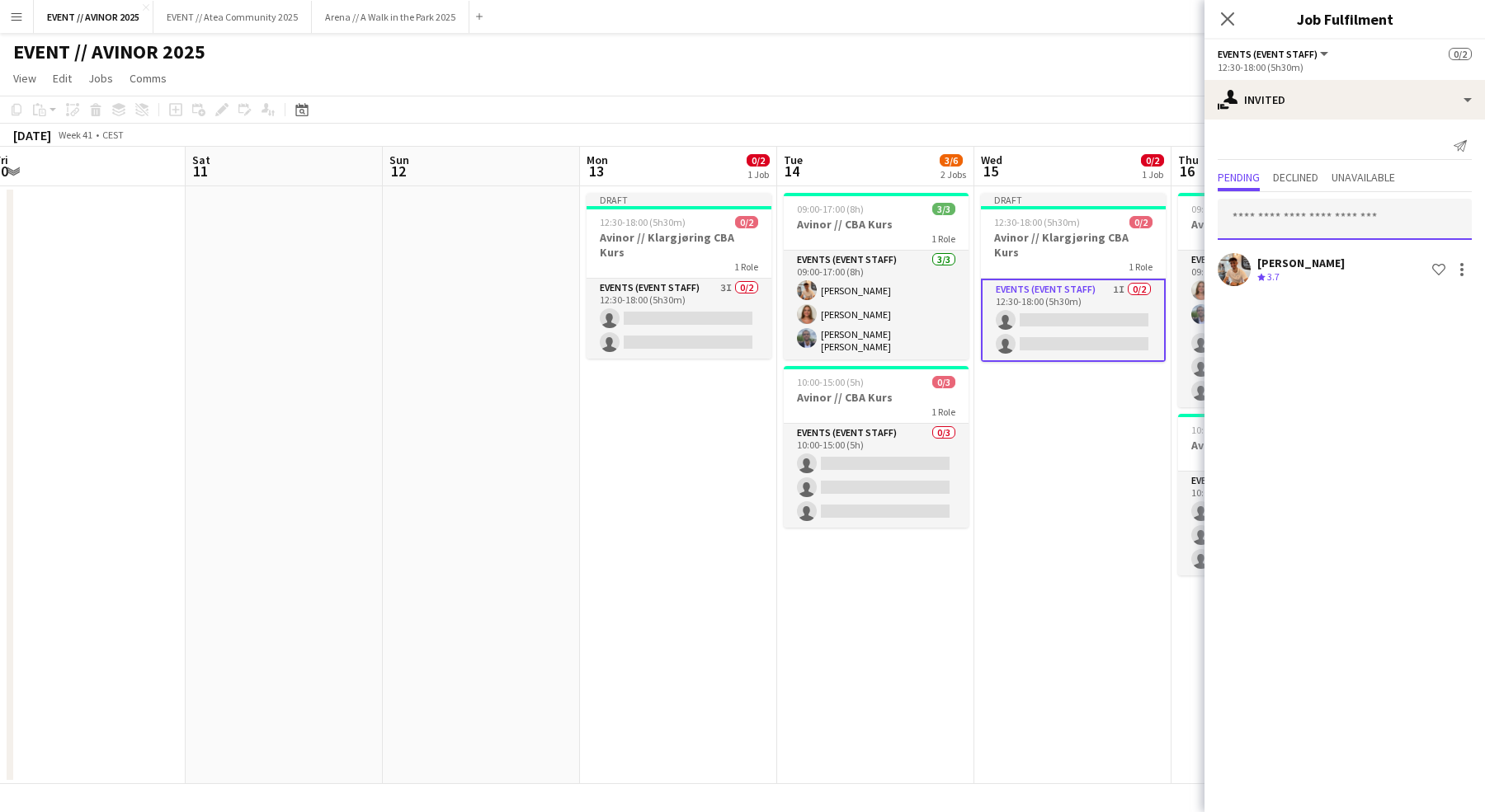
click at [1289, 222] on input "text" at bounding box center [1344, 220] width 254 height 41
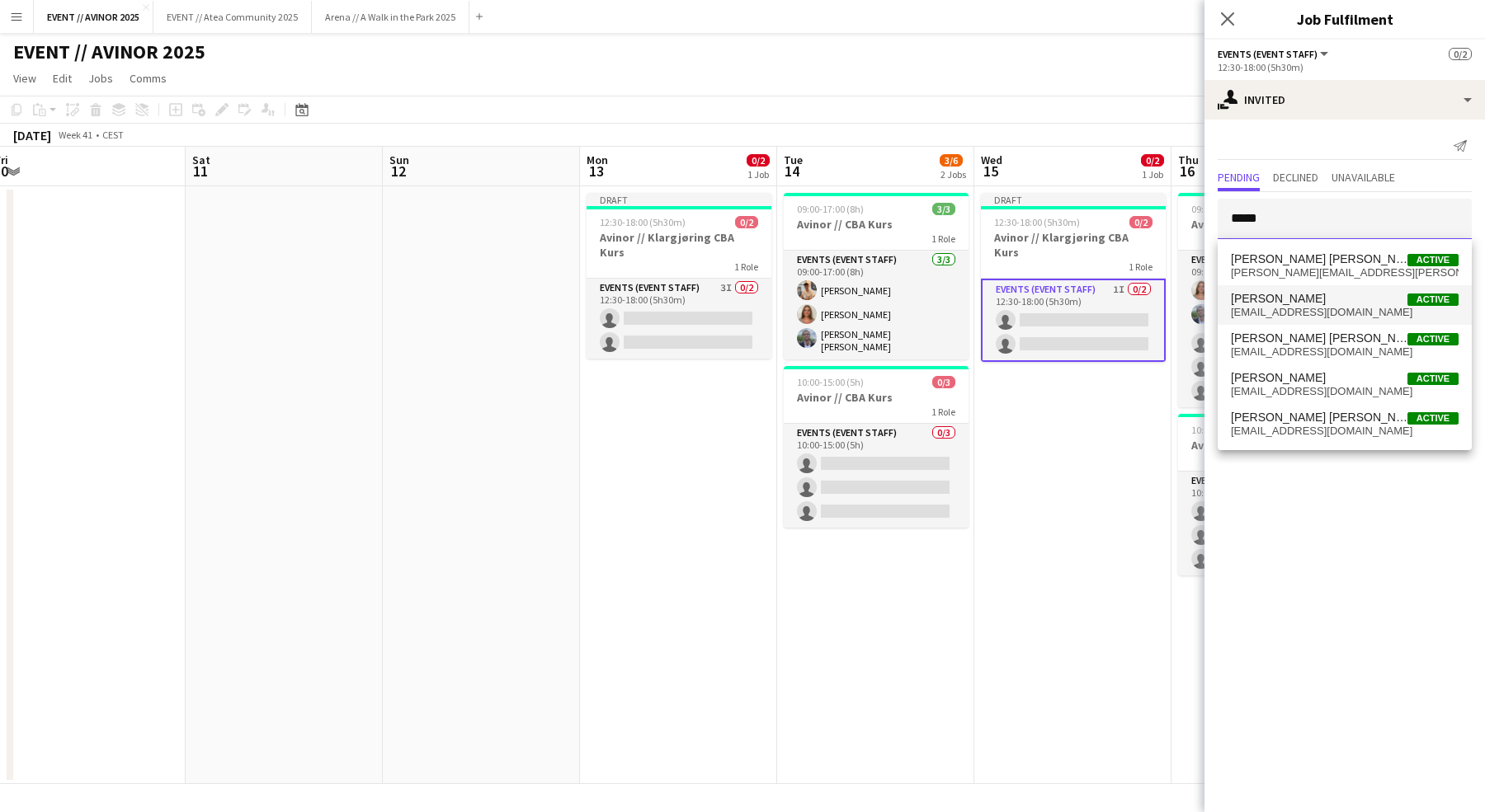
type input "*****"
click at [1296, 312] on span "selfin1@outlook.com" at bounding box center [1344, 313] width 227 height 14
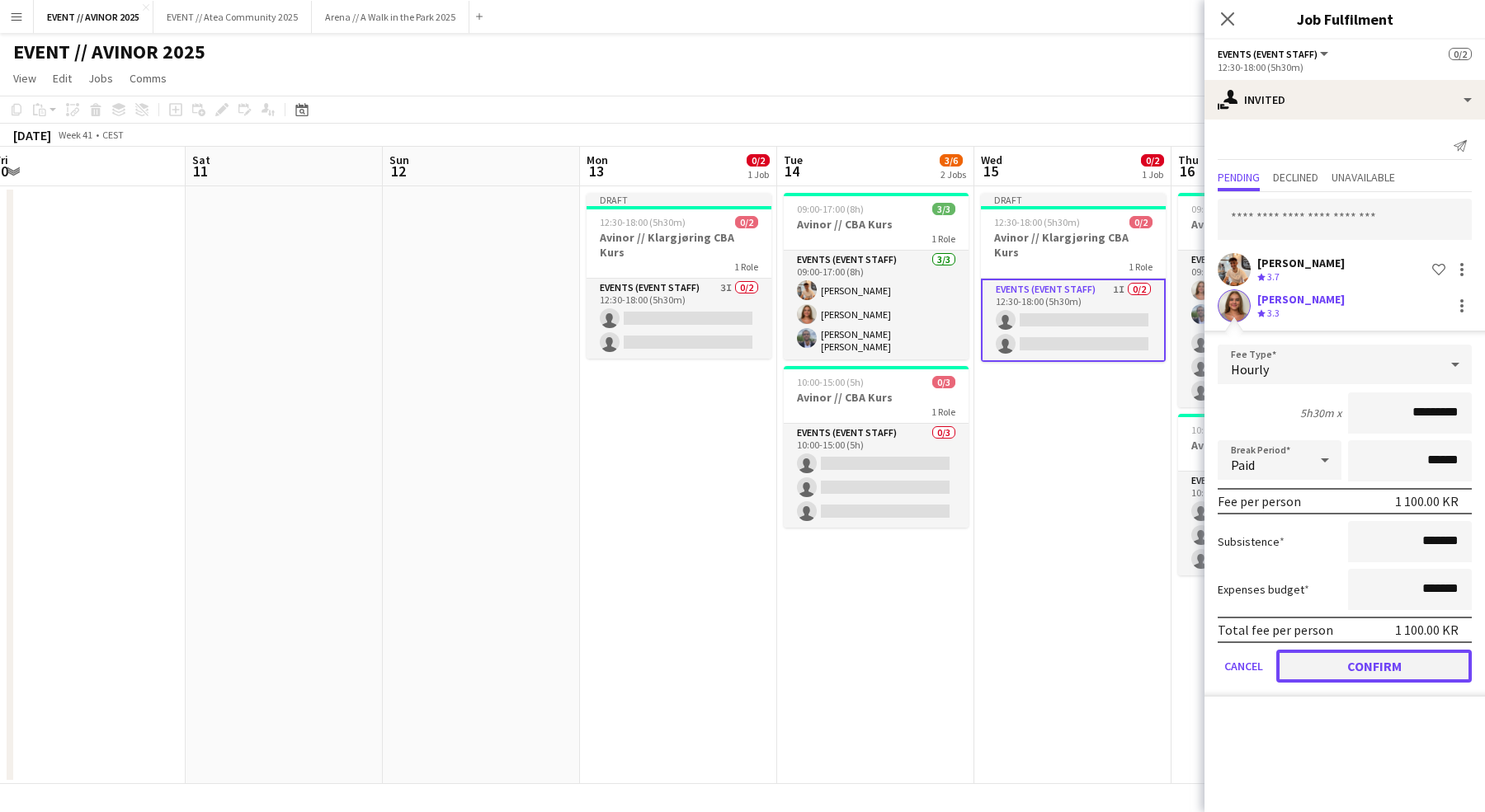
click at [1383, 667] on button "Confirm" at bounding box center [1373, 666] width 195 height 33
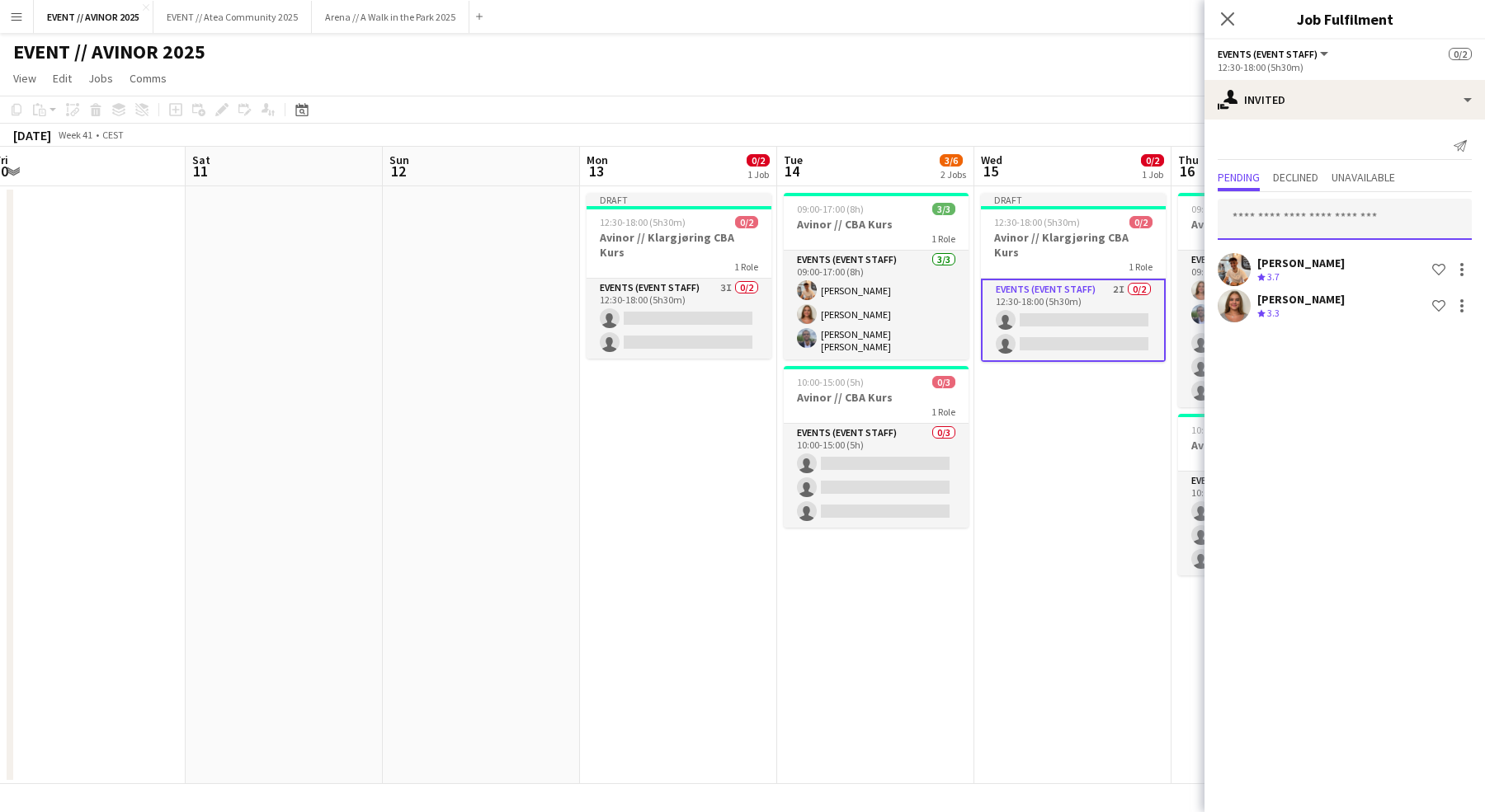
click at [1304, 212] on input "text" at bounding box center [1344, 220] width 254 height 41
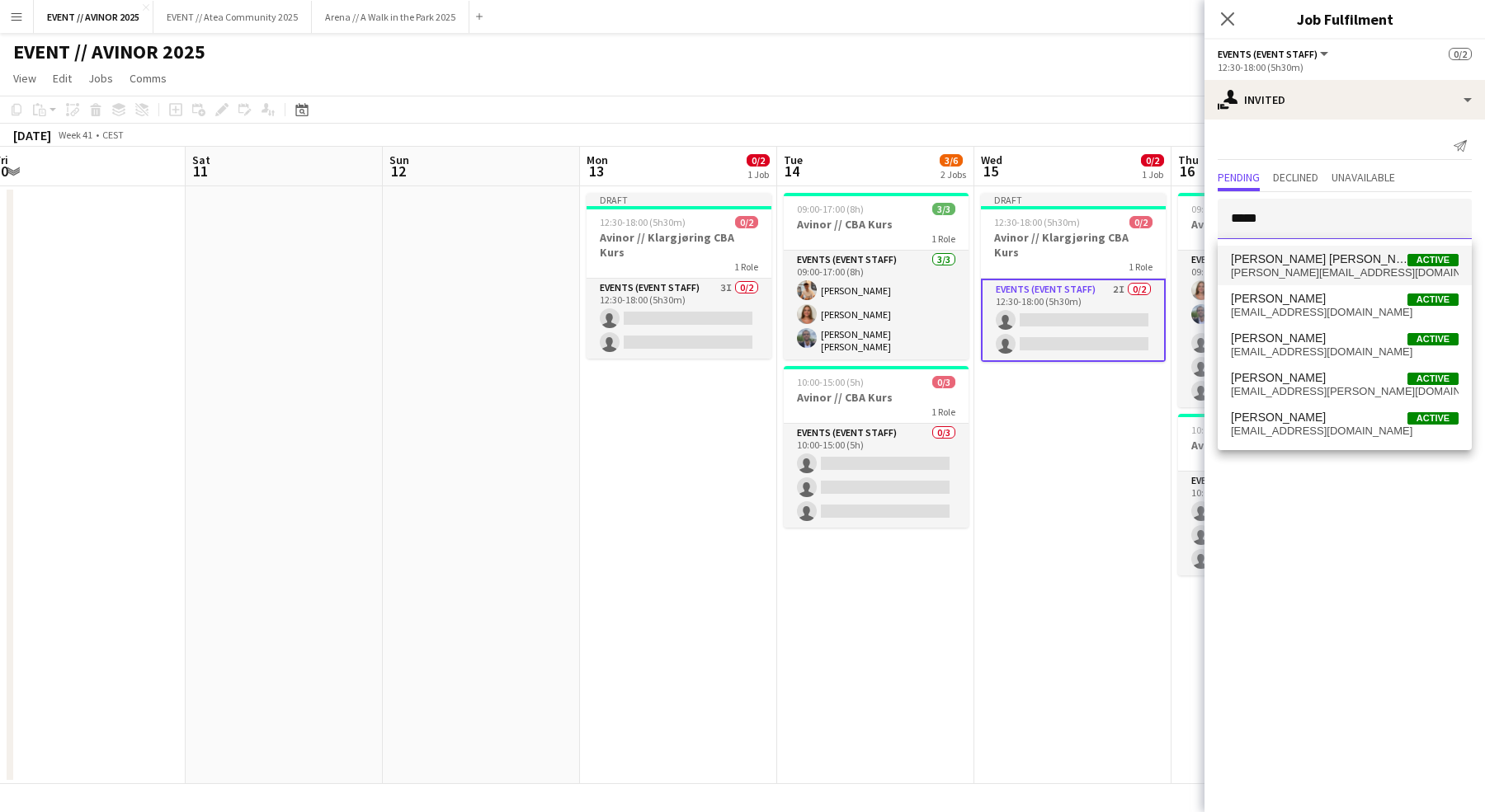
type input "*****"
click at [1302, 264] on span "Oliver G. Zohore Bergstedt" at bounding box center [1319, 259] width 177 height 14
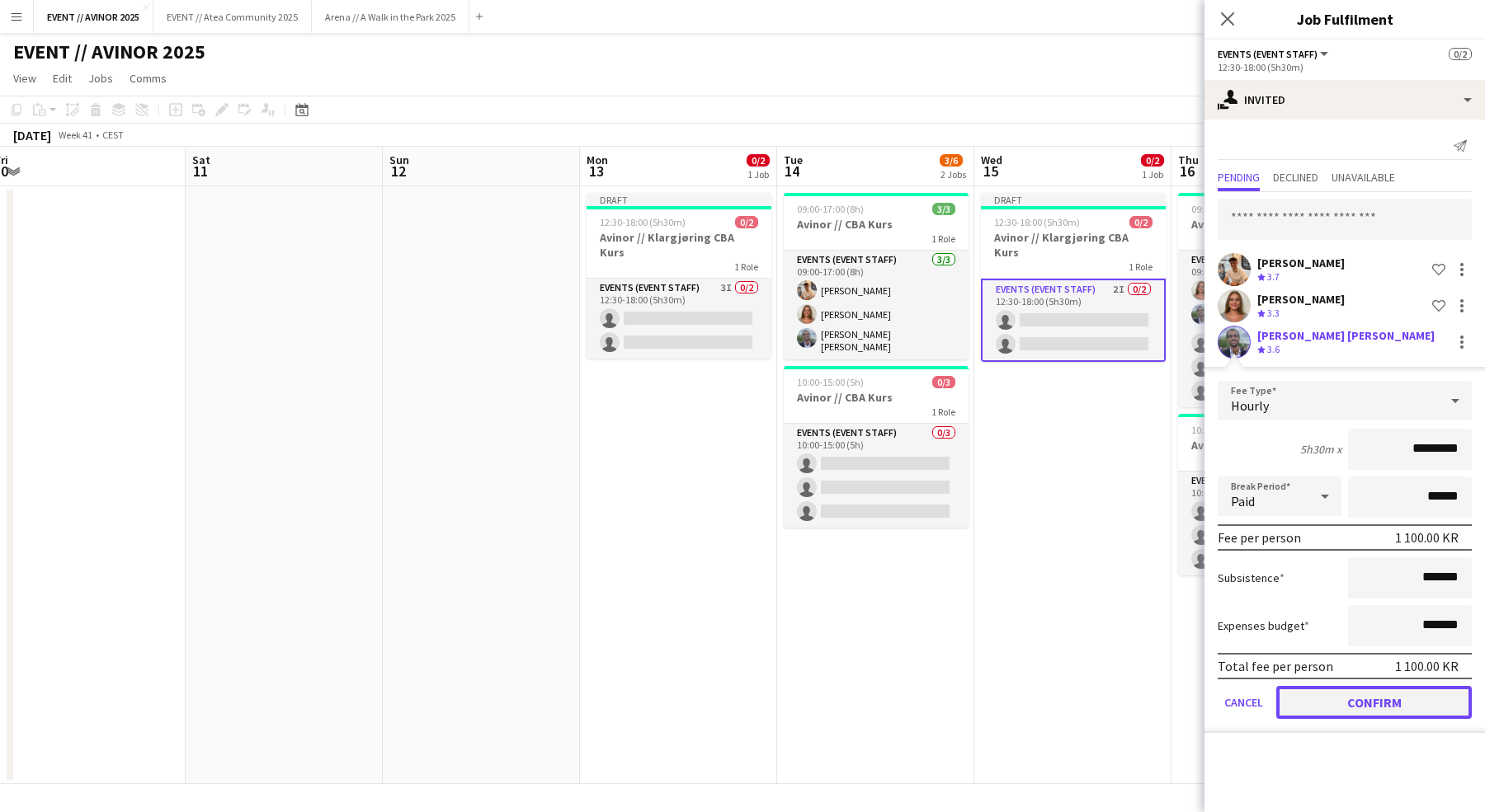
click at [1360, 689] on button "Confirm" at bounding box center [1373, 702] width 195 height 33
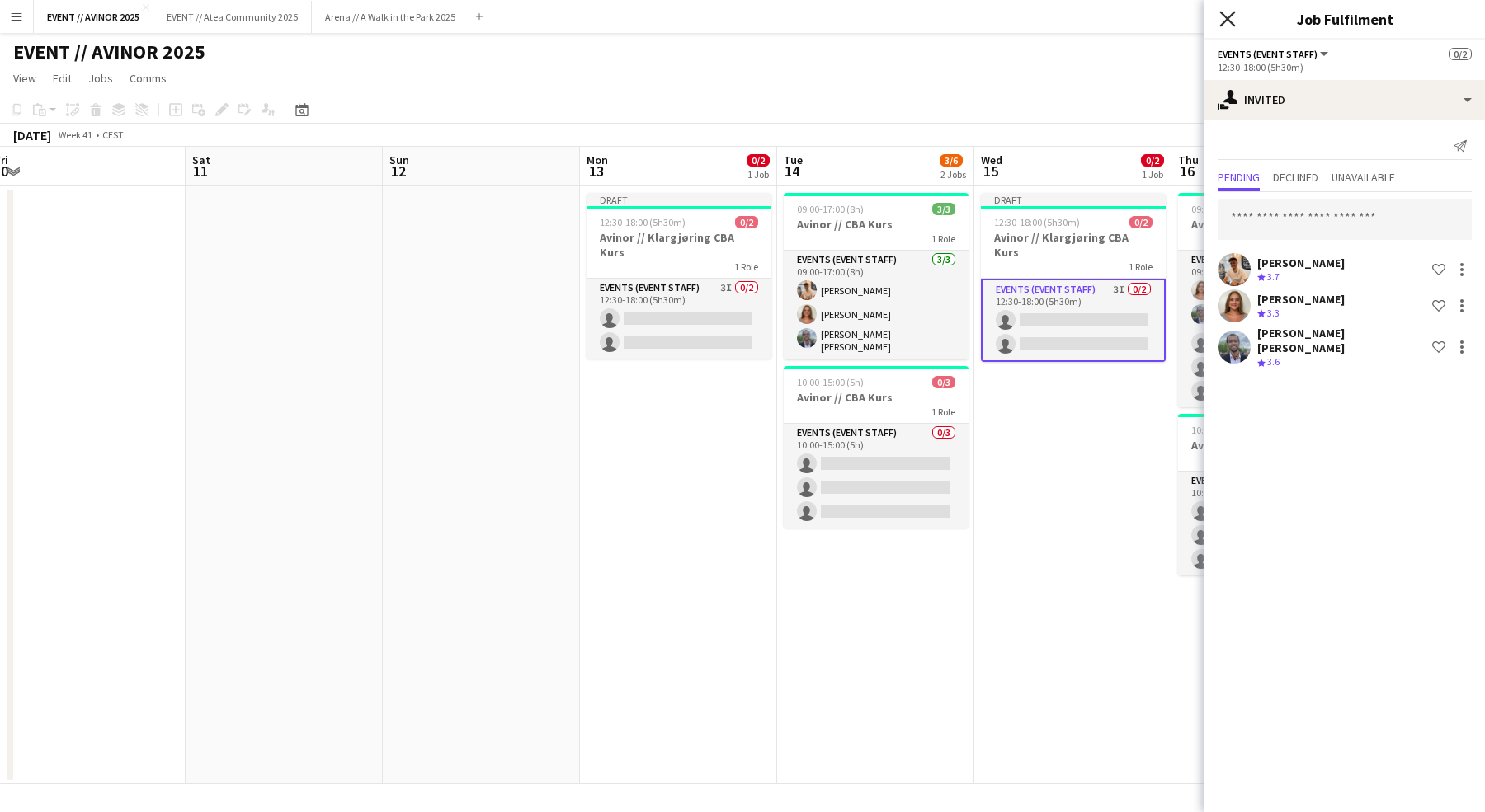
click at [1230, 20] on icon "Close pop-in" at bounding box center [1226, 18] width 16 height 16
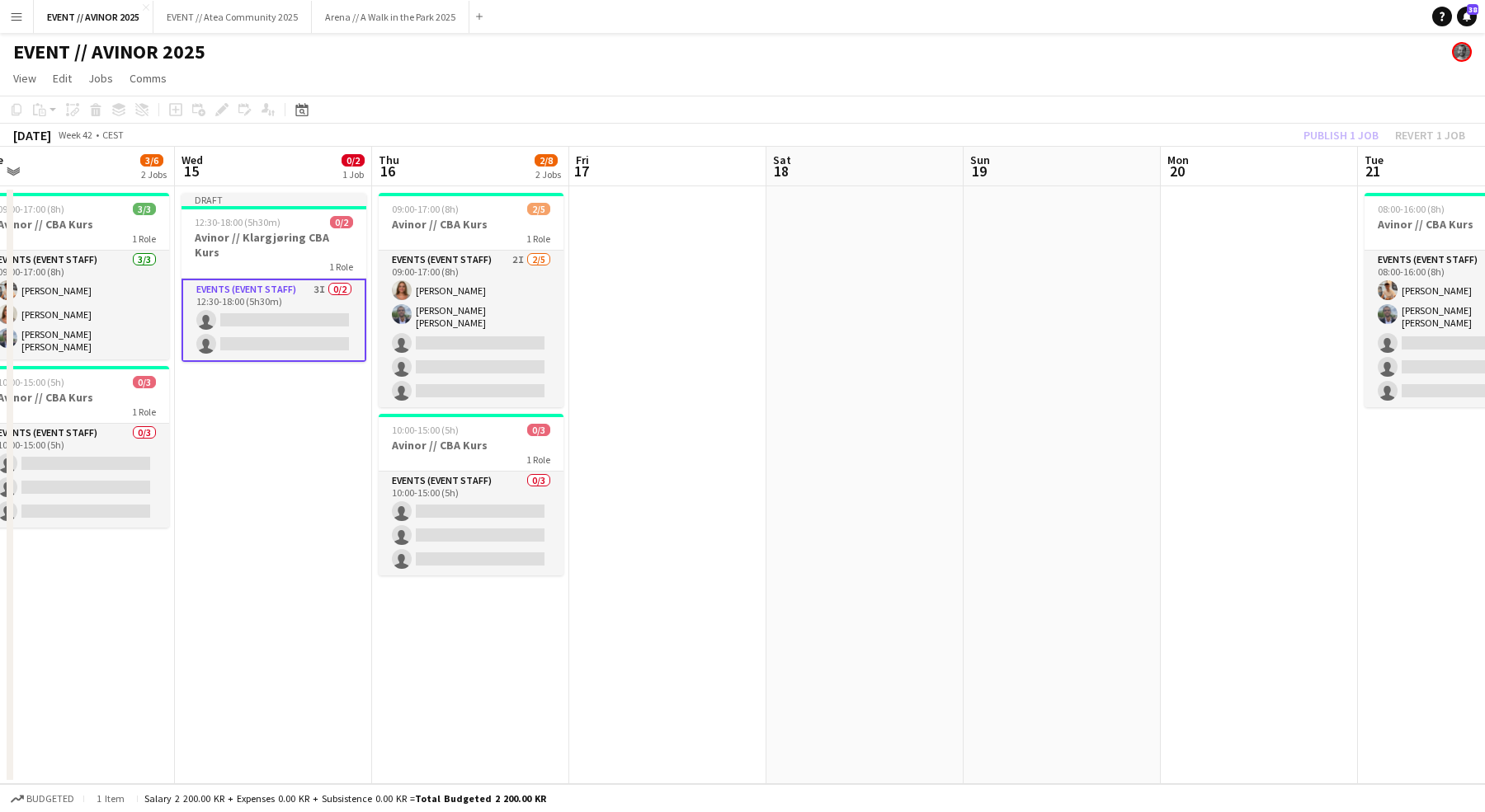
scroll to position [0, 423]
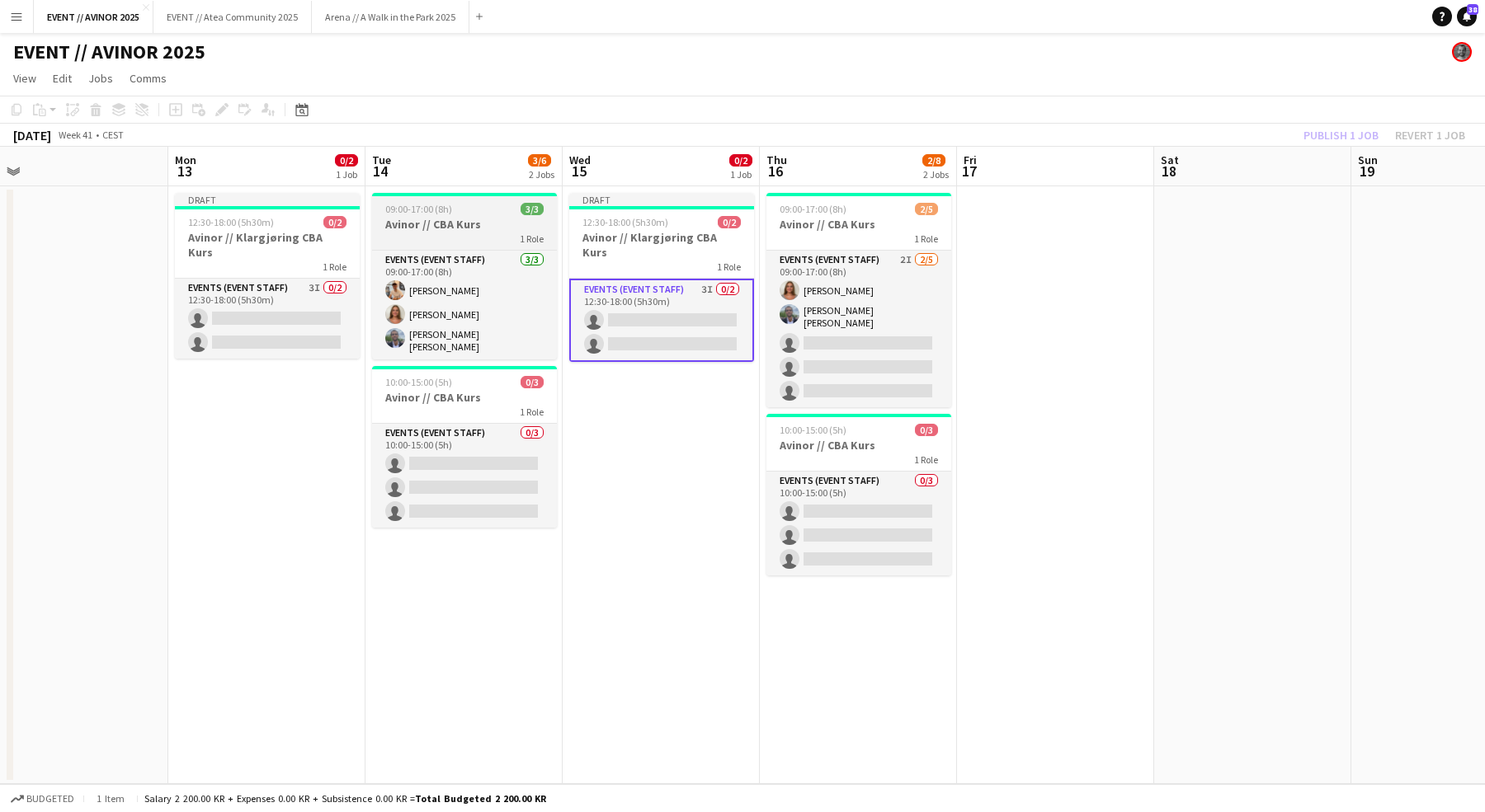
click at [435, 214] on span "09:00-17:00 (8h)" at bounding box center [418, 209] width 67 height 13
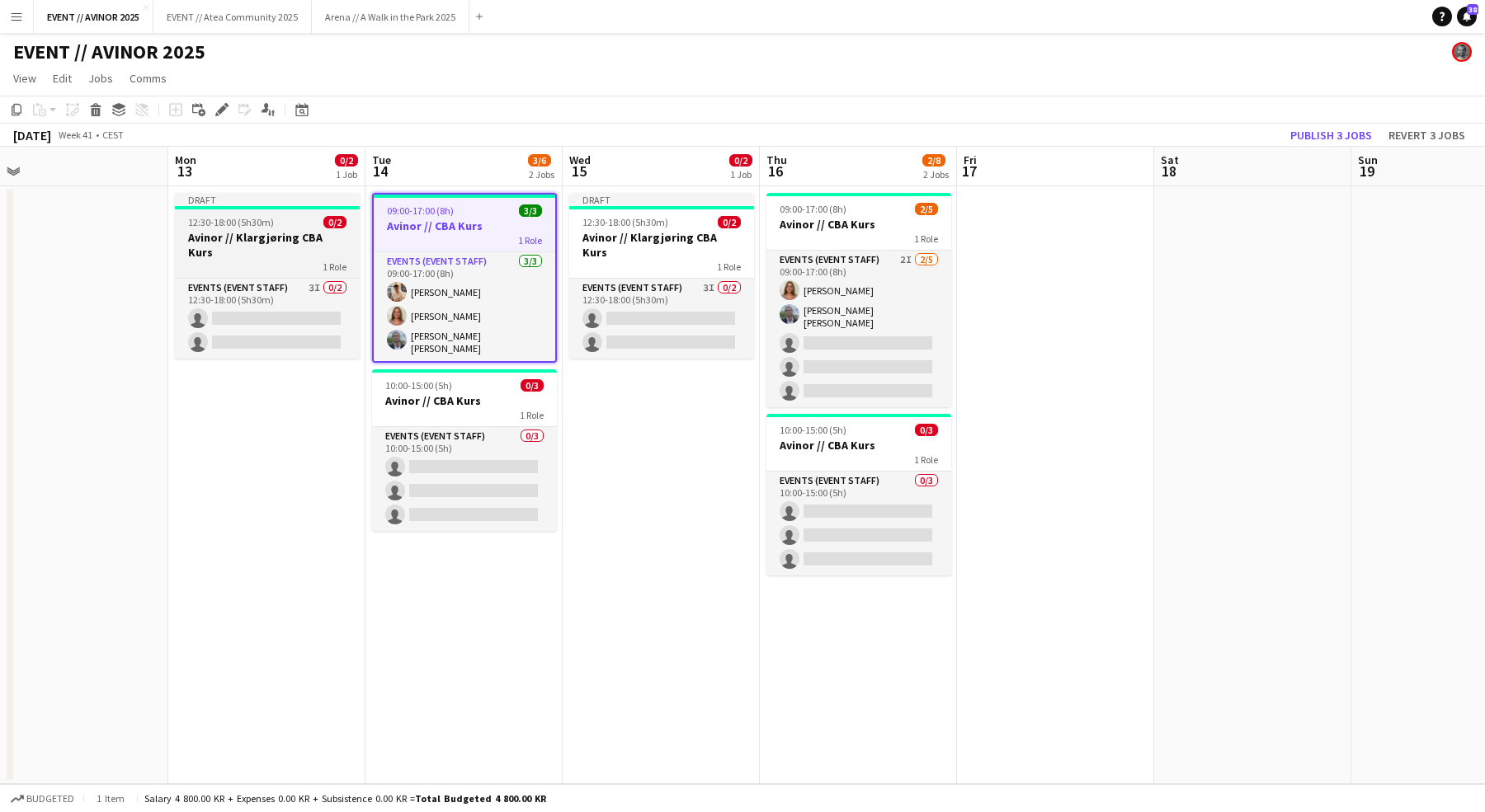
click at [286, 233] on h3 "Avinor // Klargjøring CBA Kurs" at bounding box center [267, 245] width 185 height 30
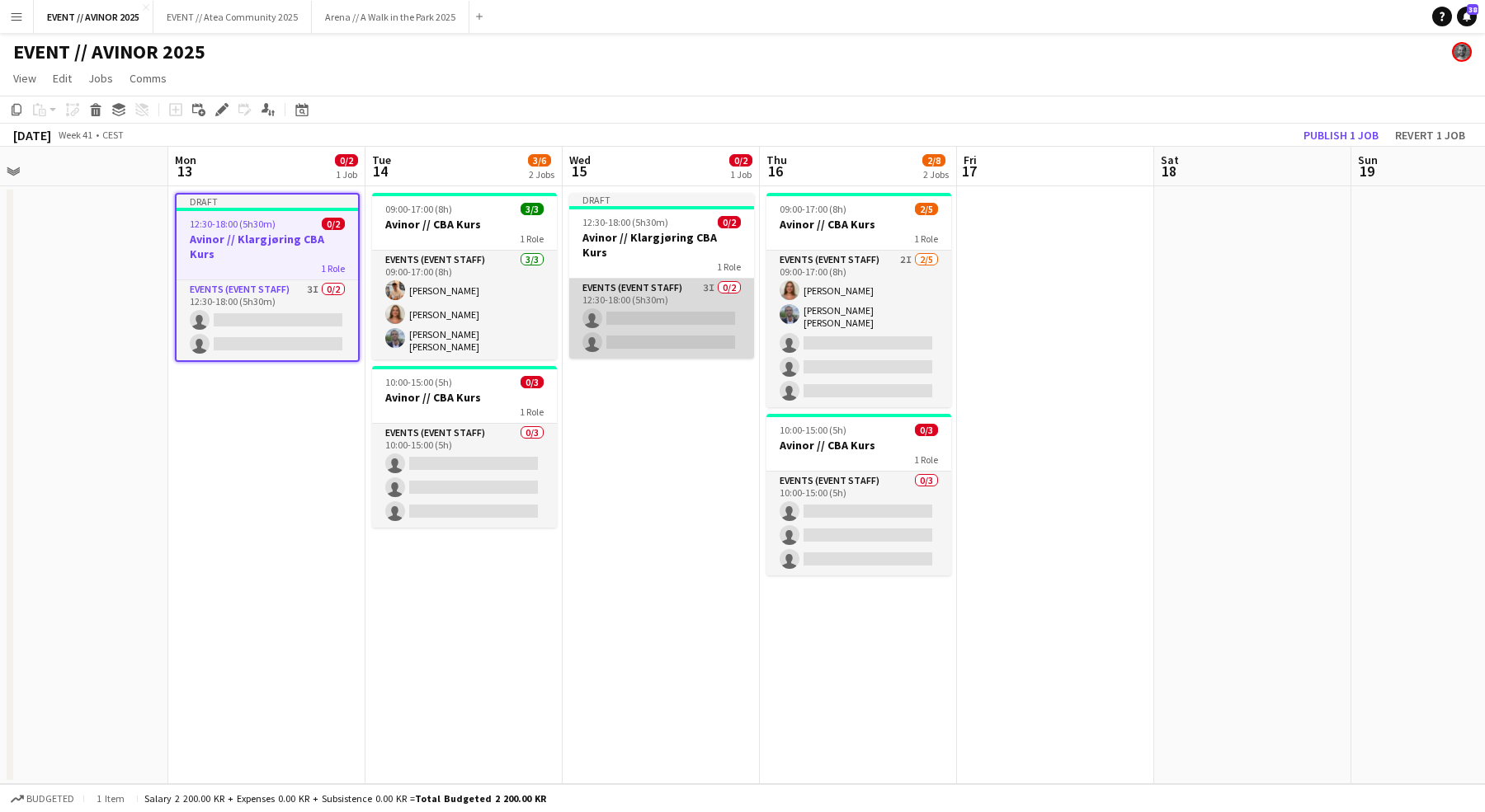
scroll to position [0, 673]
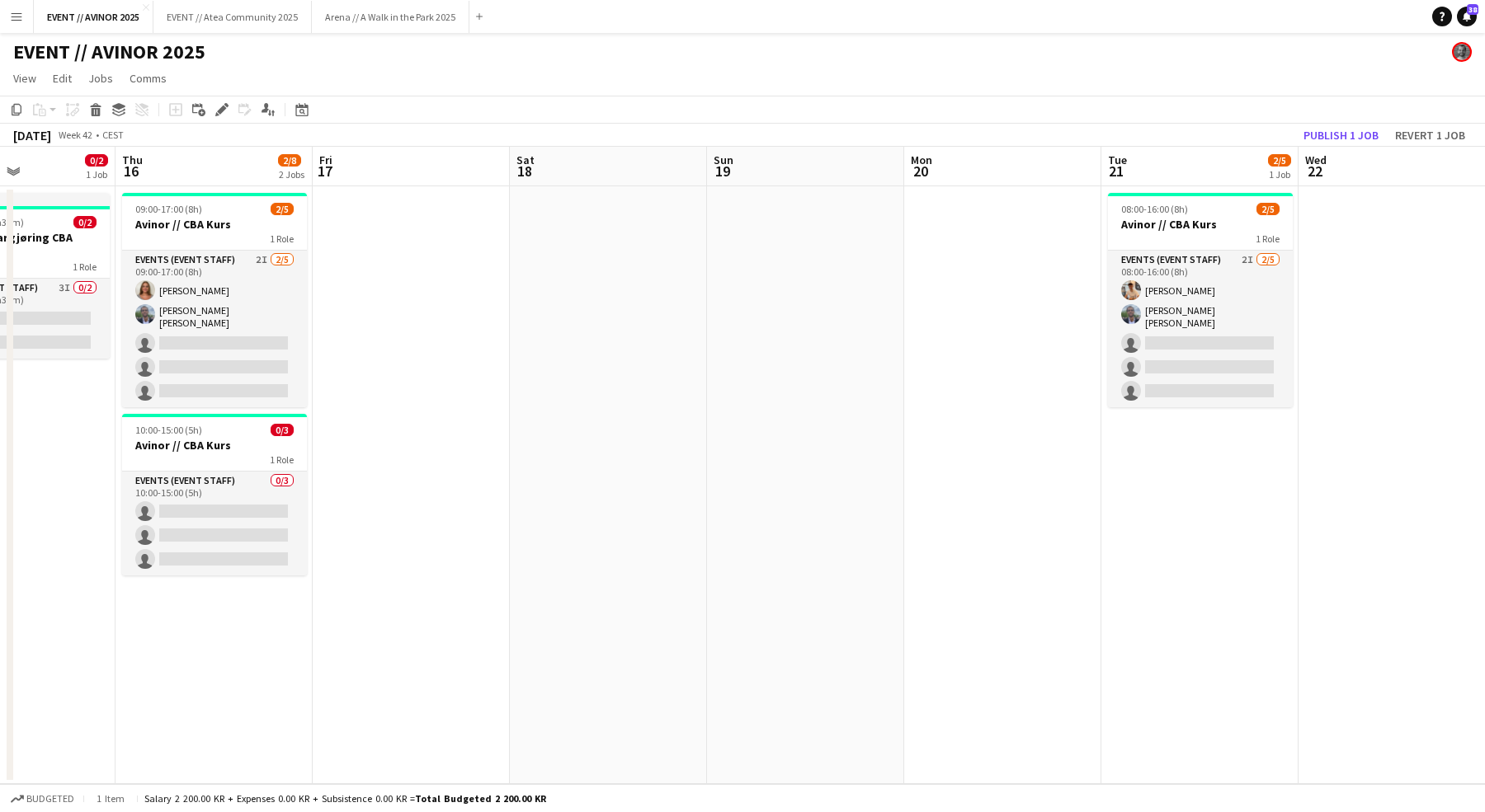
click at [999, 285] on app-date-cell at bounding box center [1002, 485] width 197 height 597
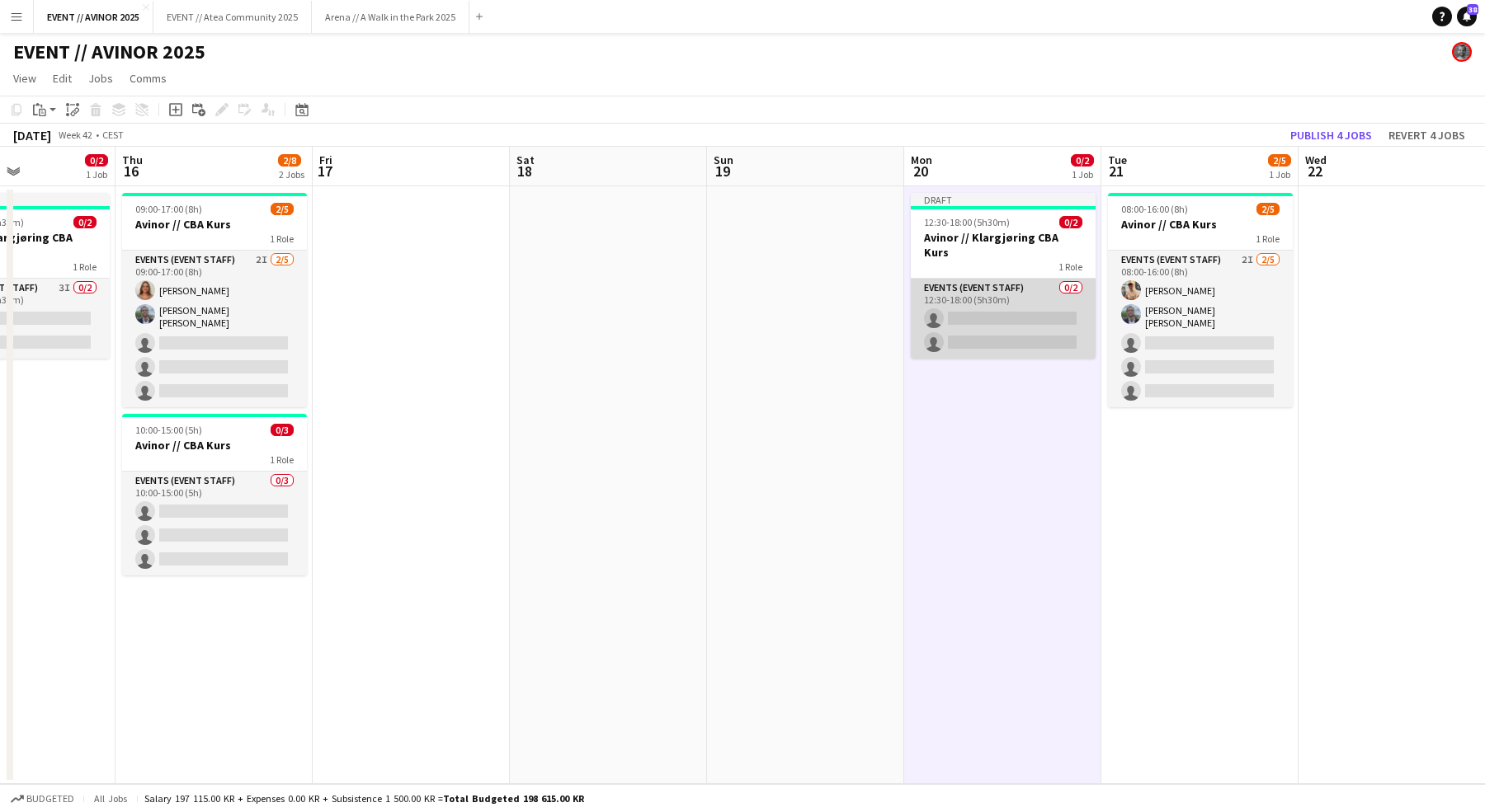
click at [969, 299] on app-card-role "Events (Event Staff) 0/2 12:30-18:00 (5h30m) single-neutral-actions single-neut…" at bounding box center [1003, 319] width 185 height 80
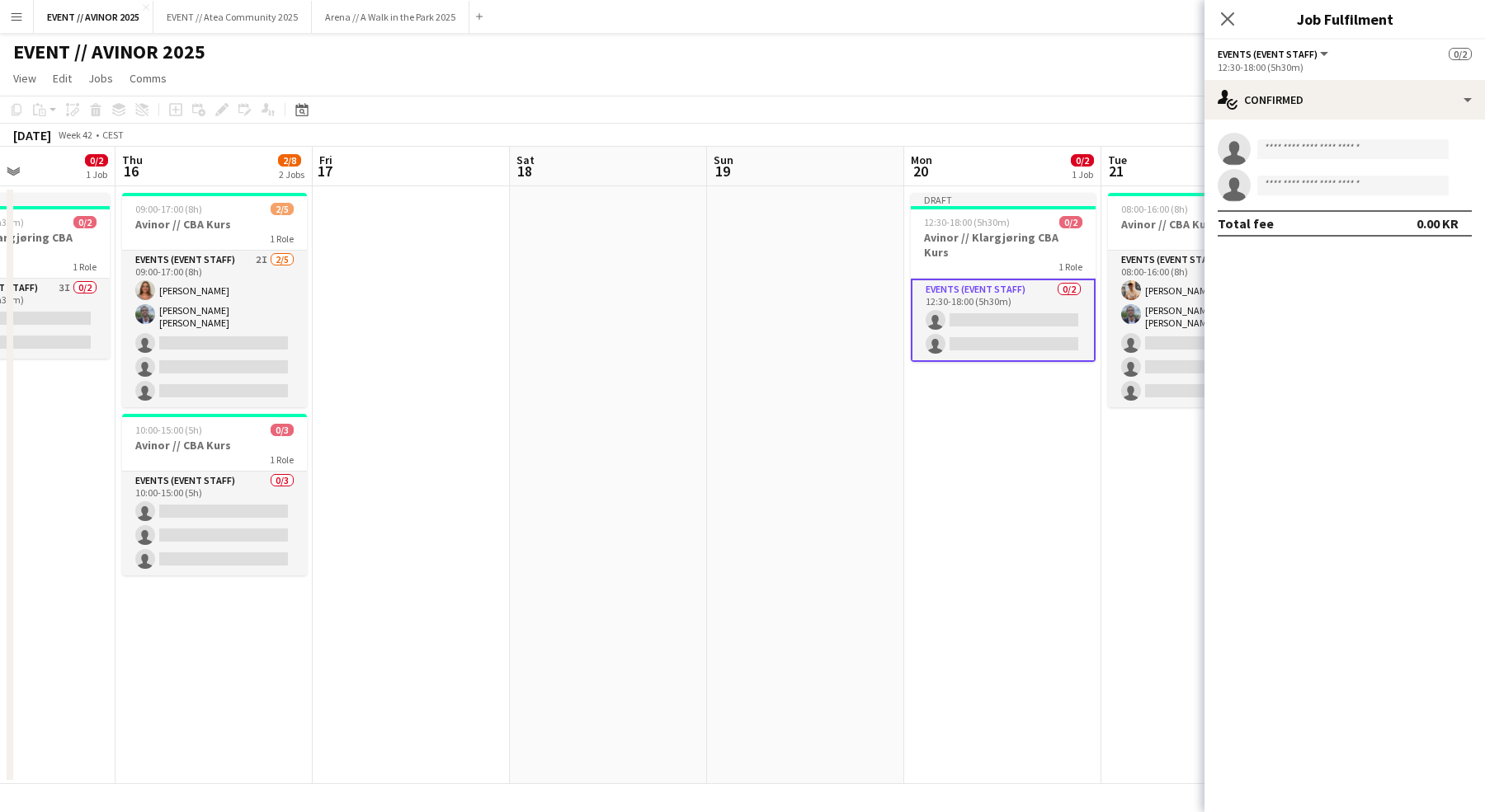
click at [1370, 74] on app-options-switcher "Events (Event Staff) All roles Events (Event Staff) 0/2 12:30-18:00 (5h30m)" at bounding box center [1344, 60] width 281 height 41
click at [1370, 96] on div "single-neutral-actions-check-2 Confirmed" at bounding box center [1344, 99] width 281 height 40
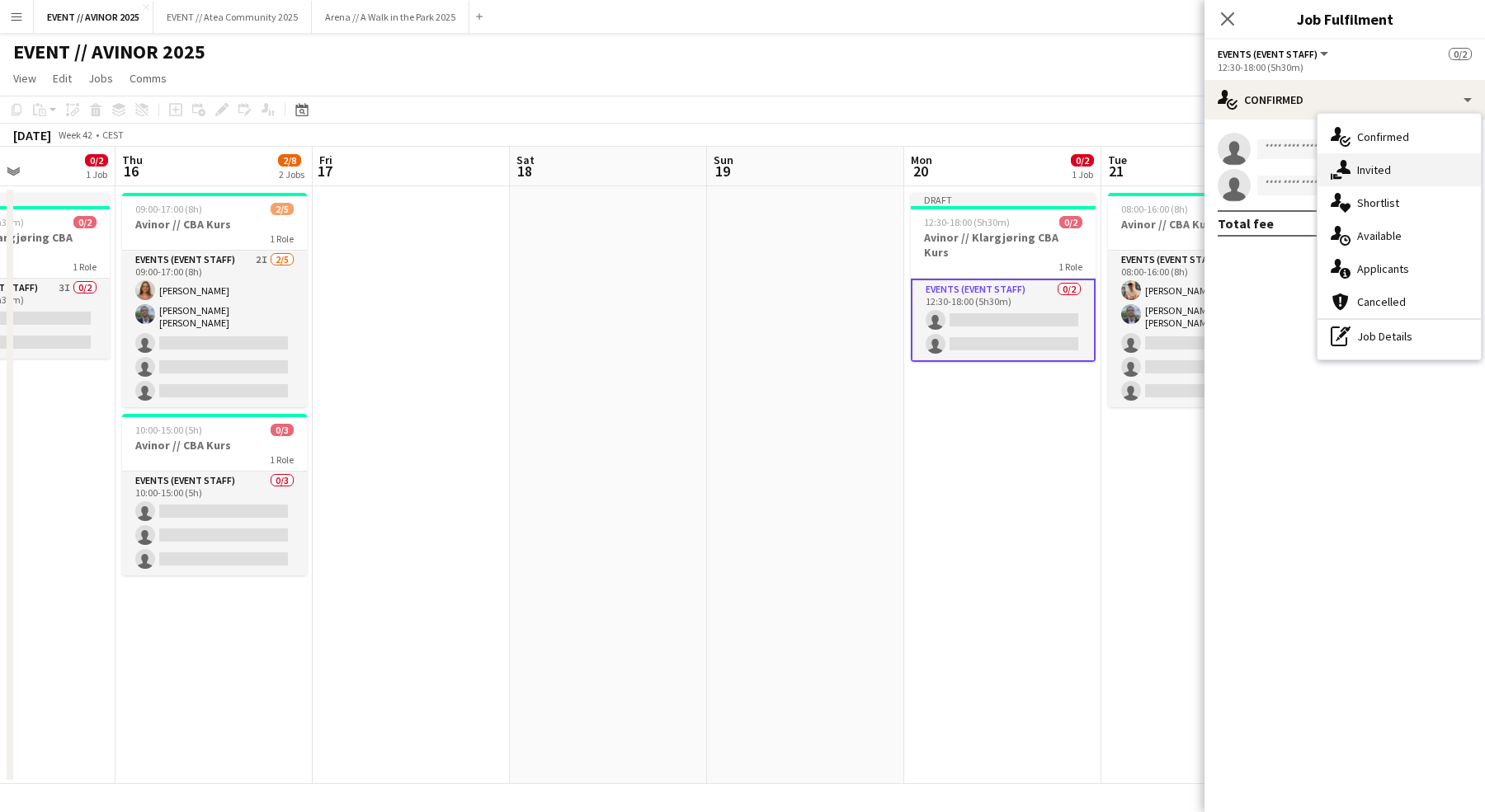
click at [1376, 159] on div "single-neutral-actions-share-1 Invited" at bounding box center [1399, 170] width 163 height 33
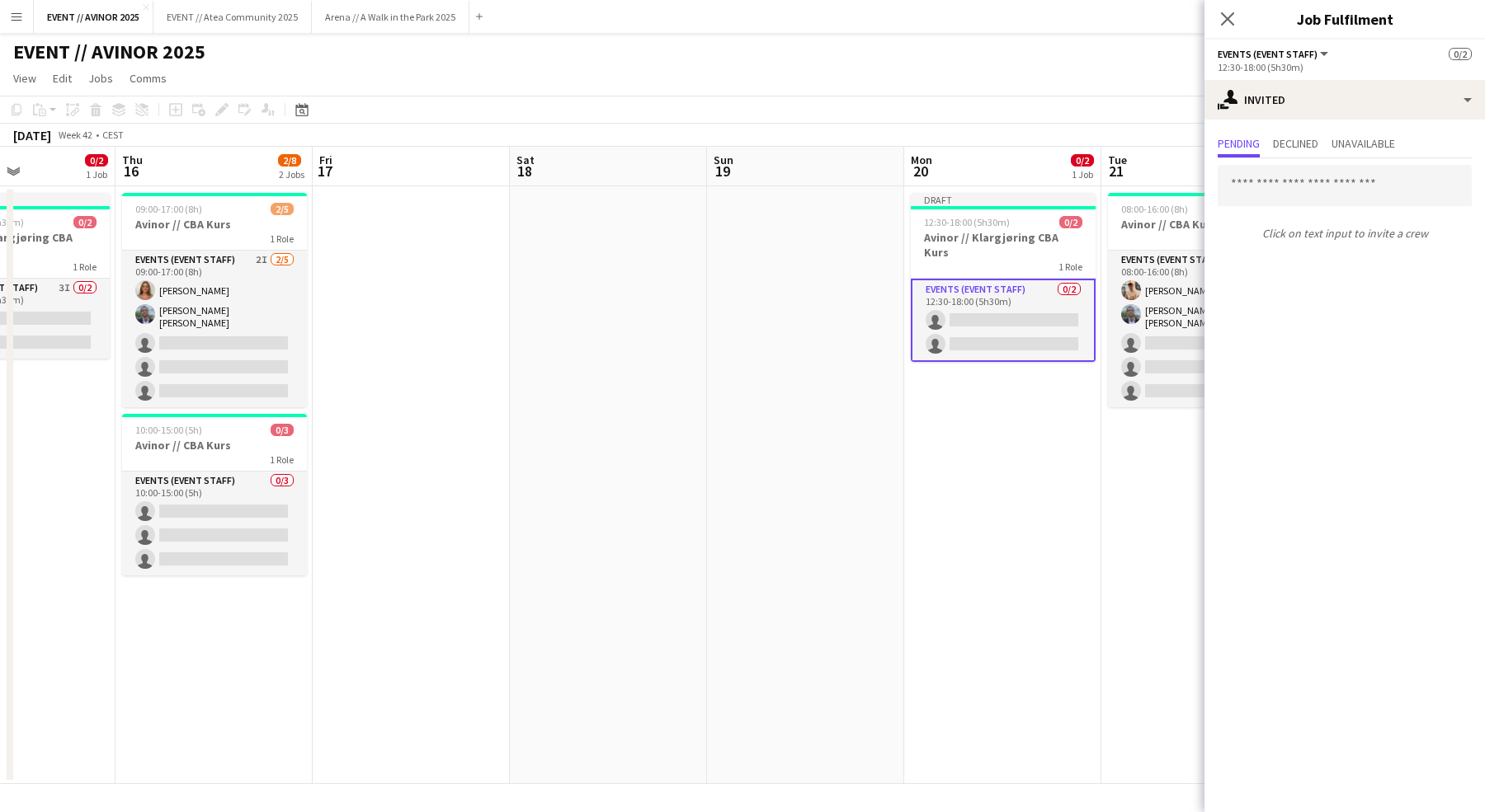
click at [1313, 183] on input "text" at bounding box center [1344, 186] width 254 height 41
type input "*****"
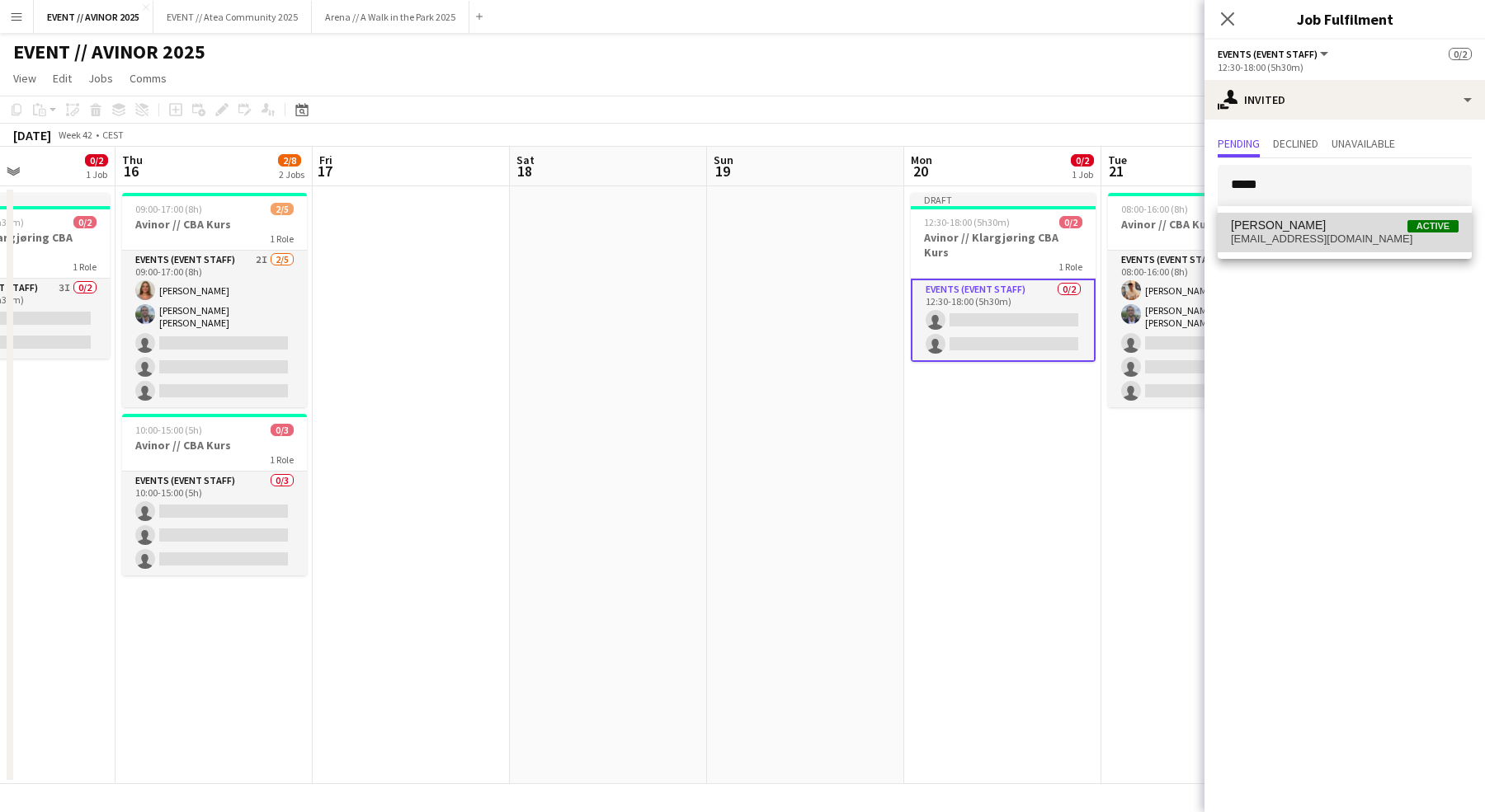
click at [1317, 224] on span "Alban Idrizi Active" at bounding box center [1344, 225] width 227 height 14
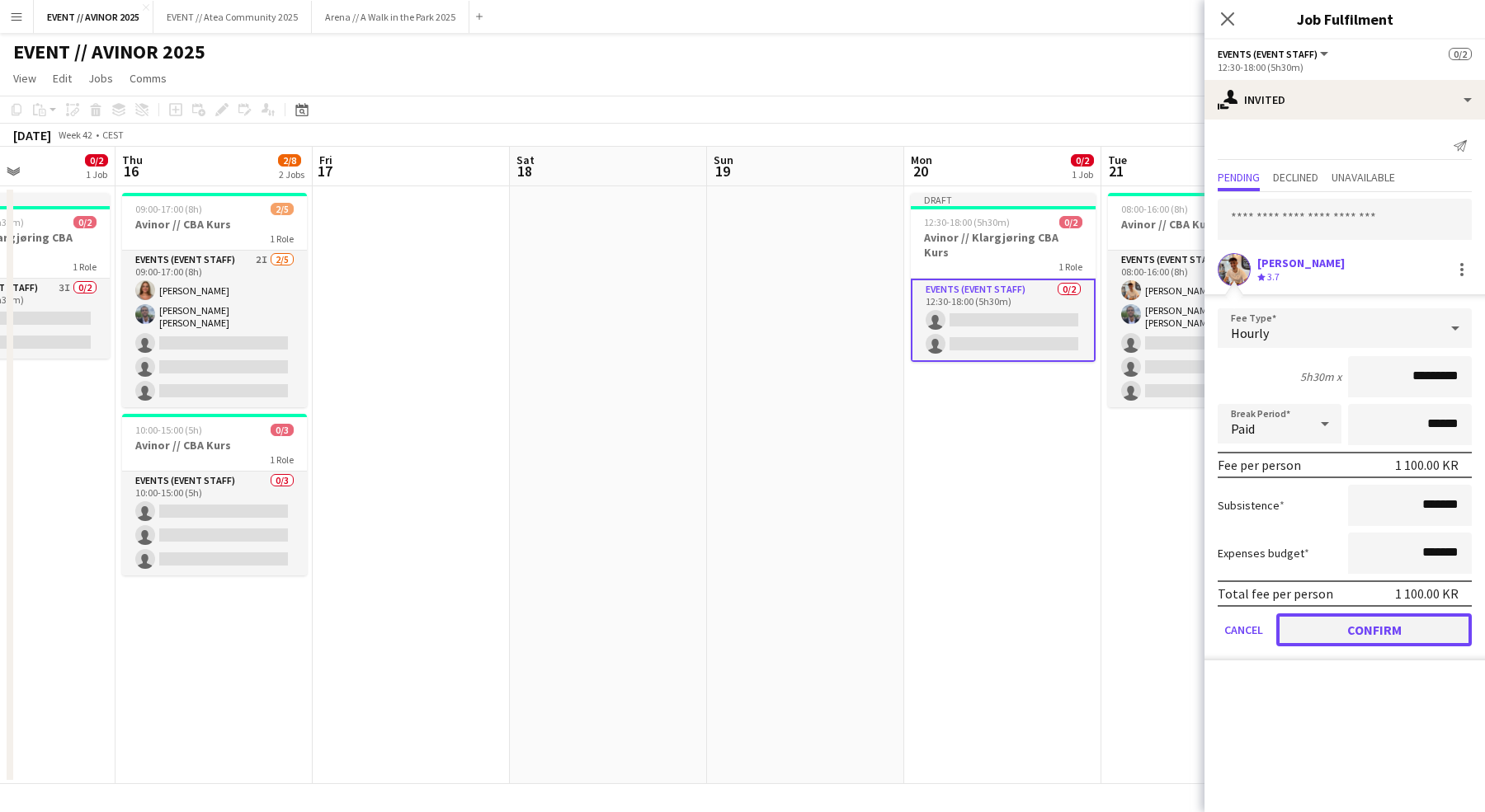
click at [1379, 627] on button "Confirm" at bounding box center [1373, 629] width 195 height 33
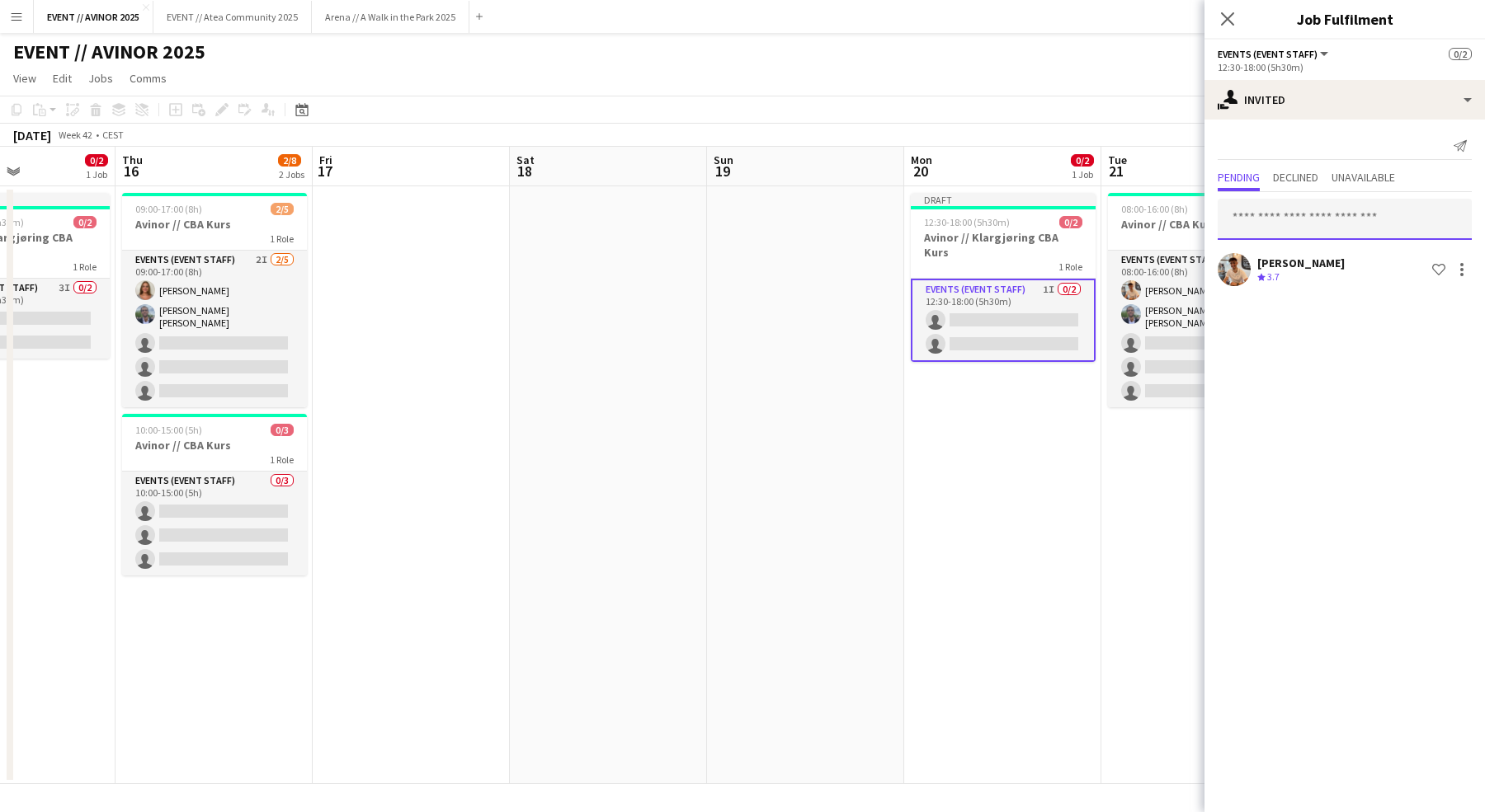
click at [1301, 204] on input "text" at bounding box center [1344, 220] width 254 height 41
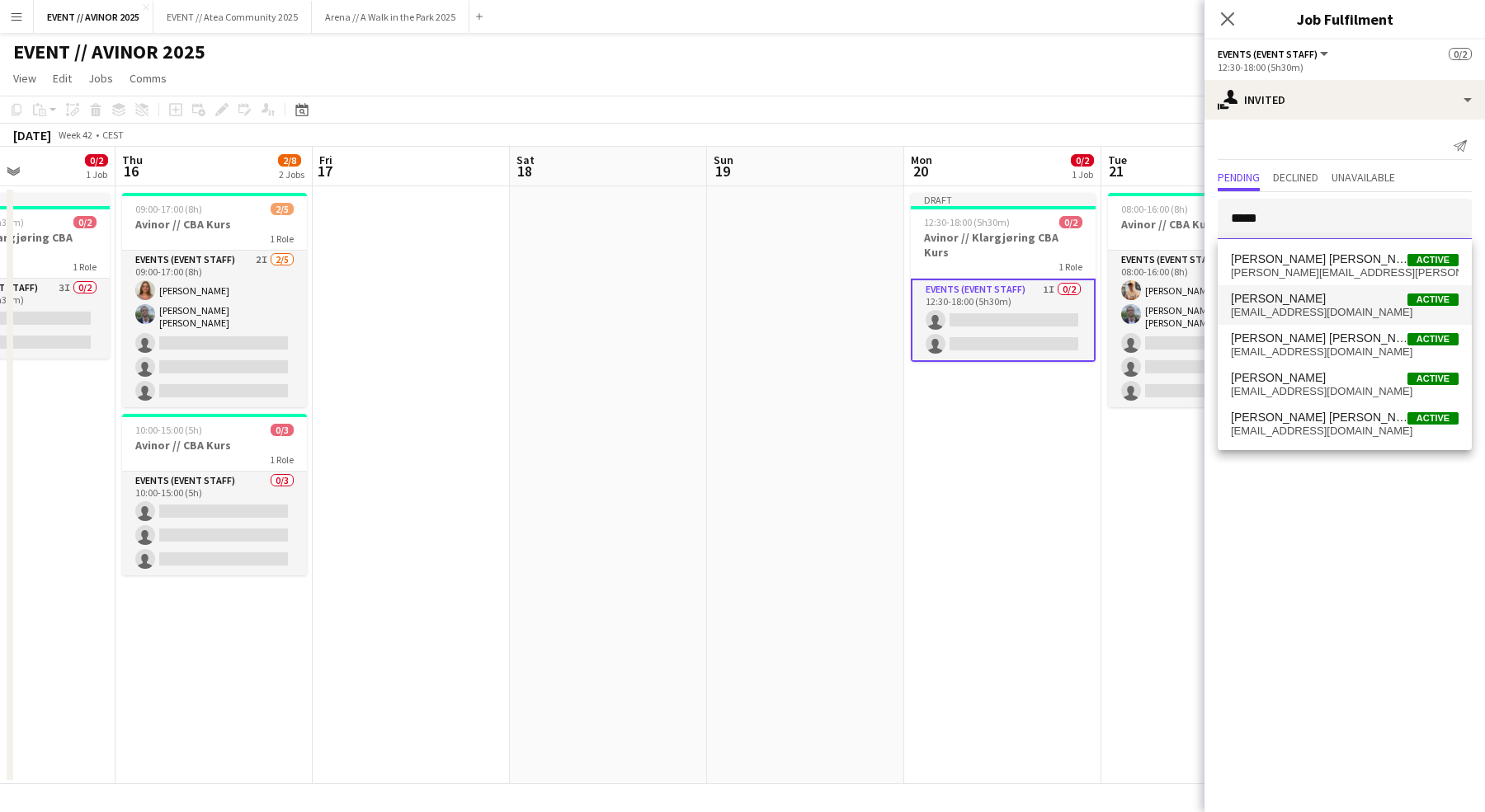
type input "*****"
click at [1287, 313] on span "selfin1@outlook.com" at bounding box center [1344, 313] width 227 height 14
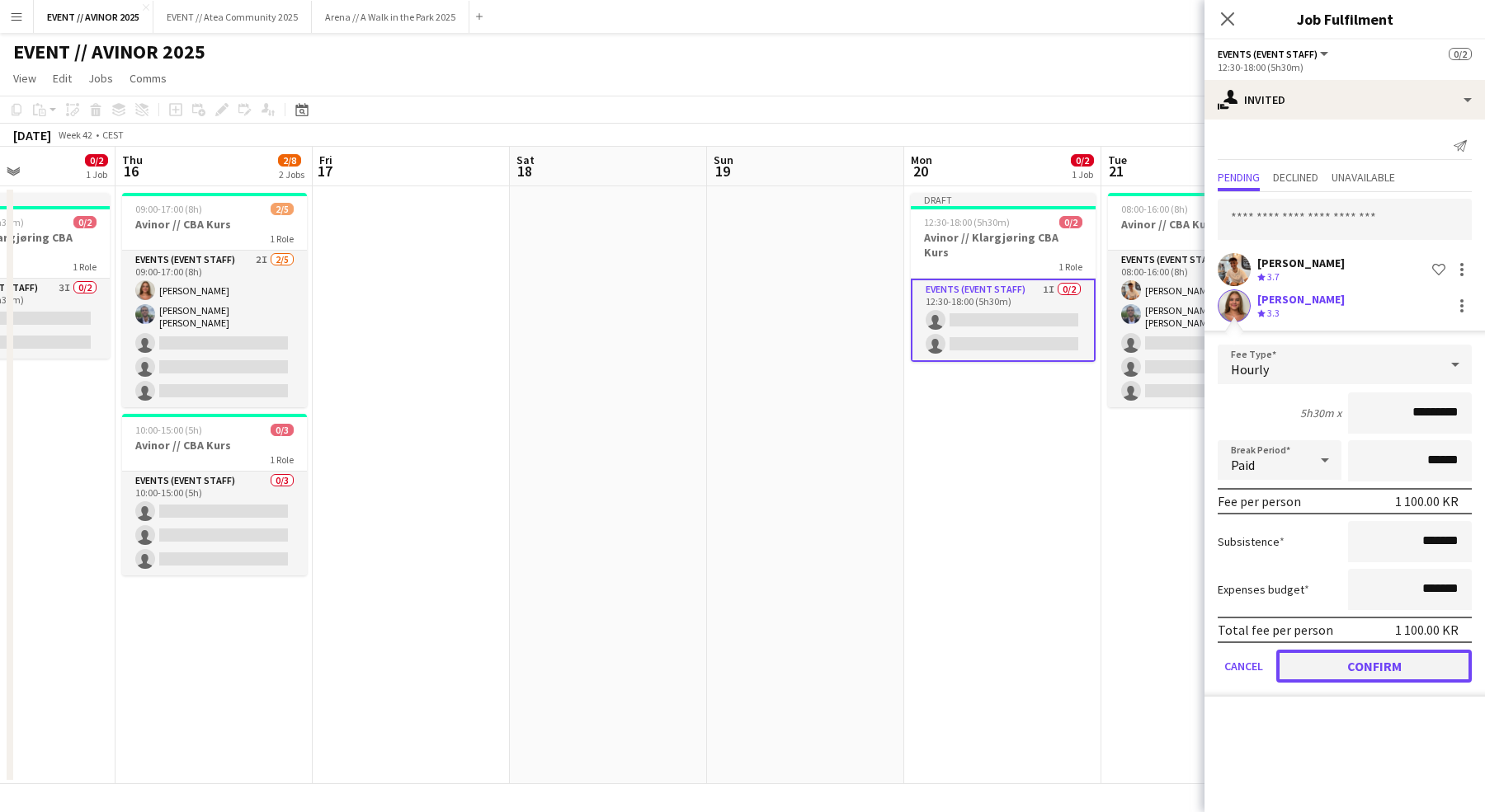
click at [1356, 661] on button "Confirm" at bounding box center [1373, 666] width 195 height 33
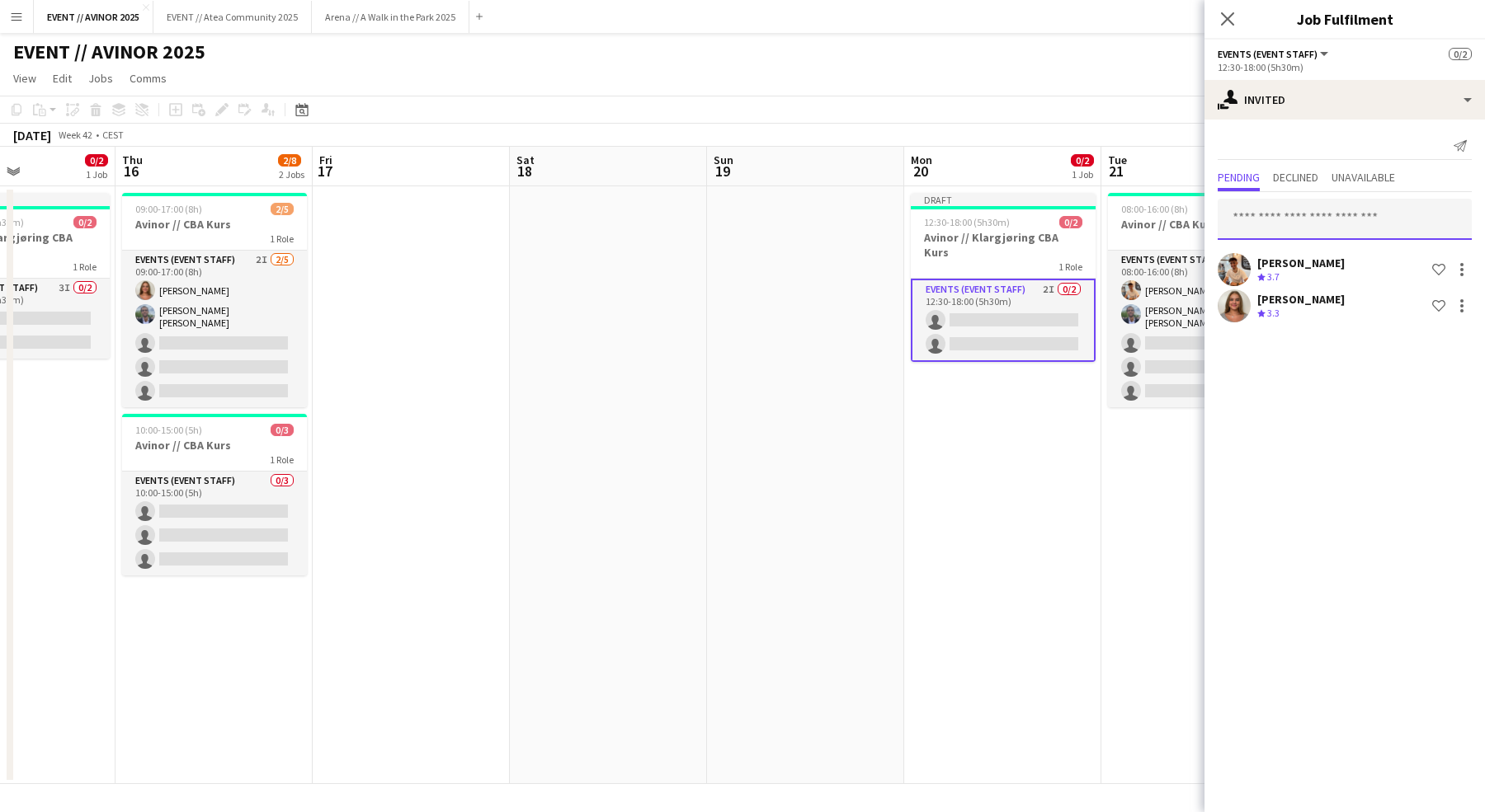
click at [1284, 222] on input "text" at bounding box center [1344, 220] width 254 height 41
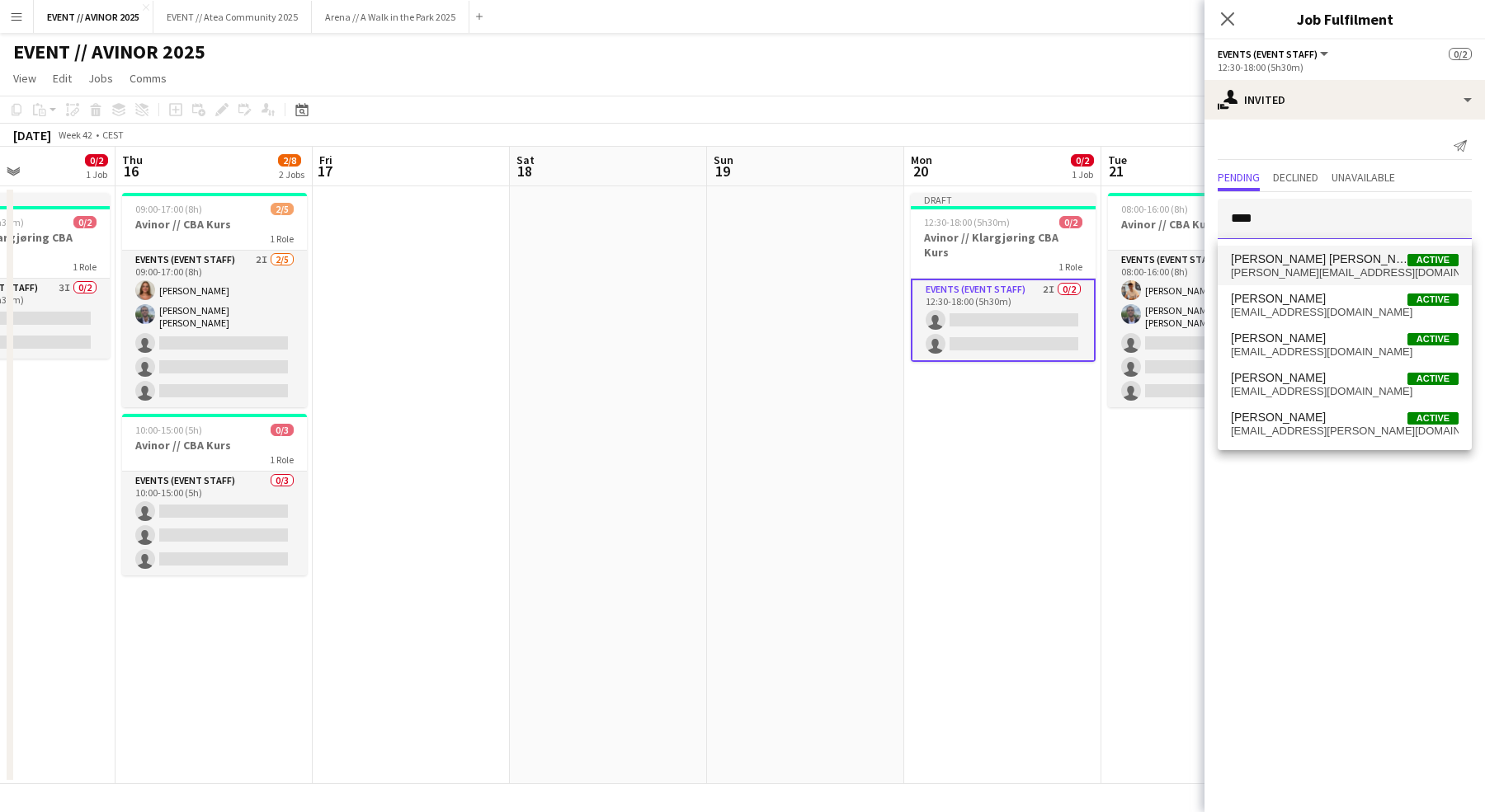
type input "****"
click at [1304, 271] on span "oliver_zb@live.dk" at bounding box center [1344, 273] width 227 height 14
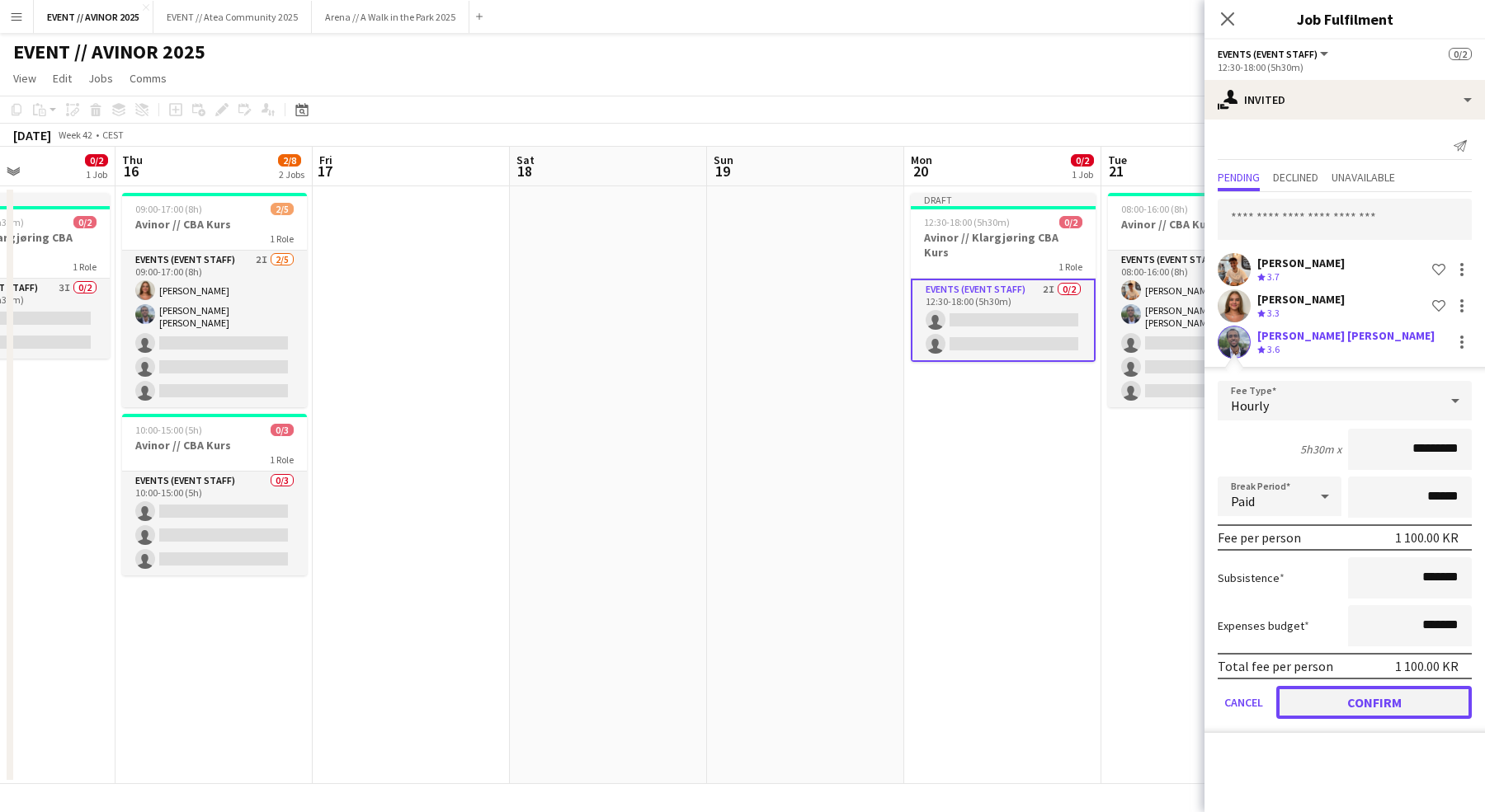
click at [1387, 708] on button "Confirm" at bounding box center [1373, 702] width 195 height 33
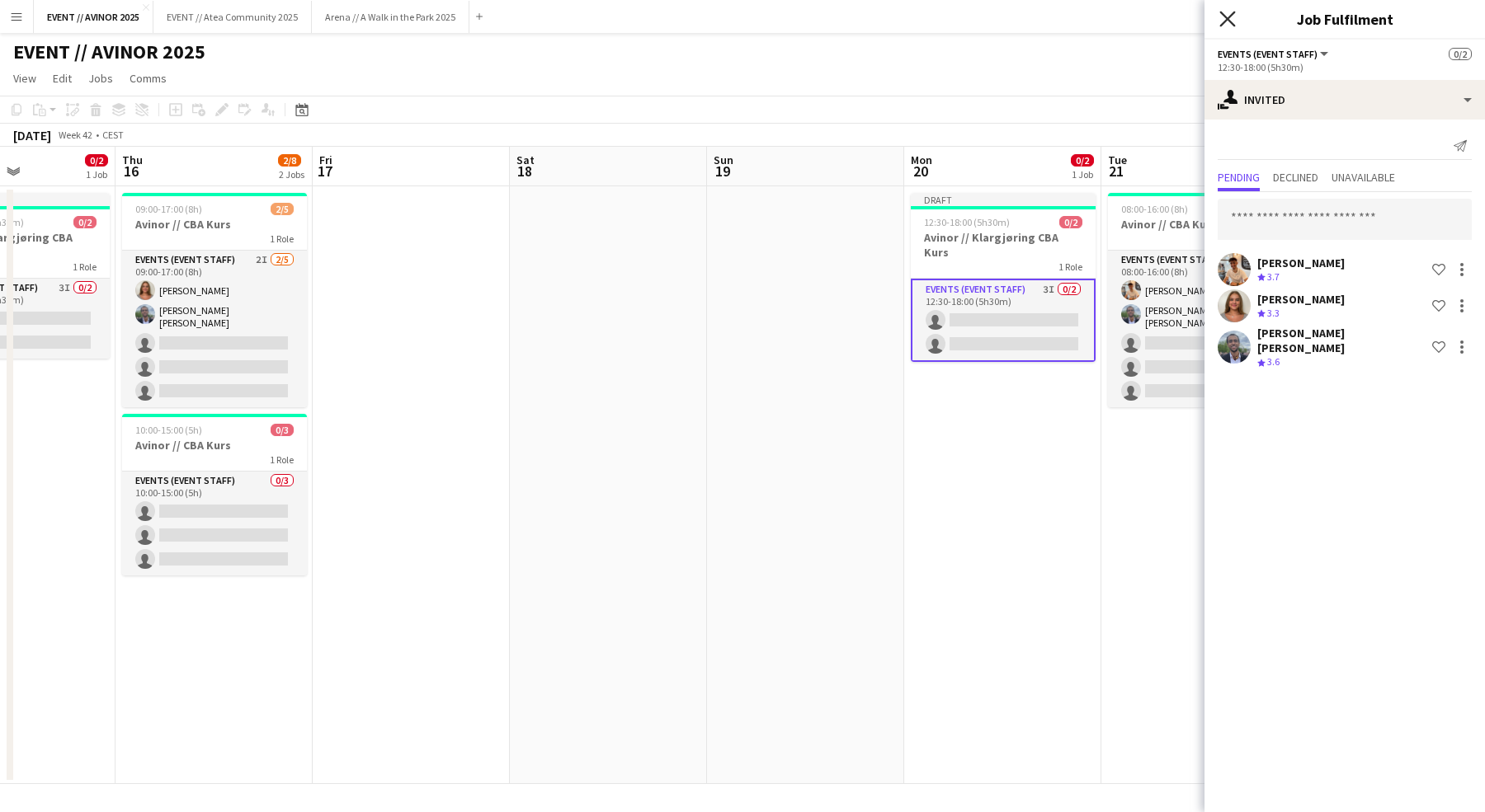
click at [1221, 19] on icon "Close pop-in" at bounding box center [1226, 18] width 16 height 16
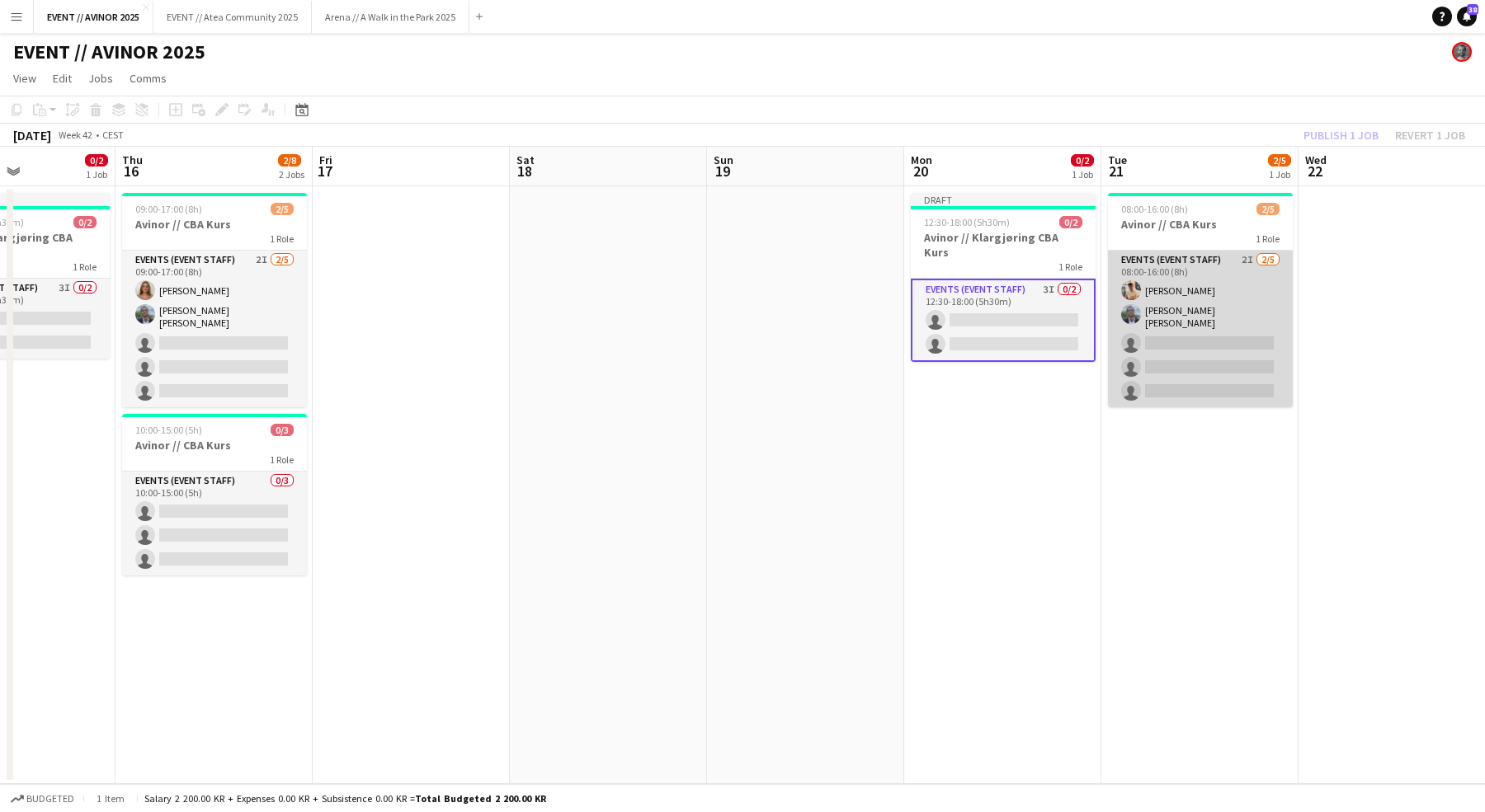
click at [1171, 337] on app-card-role "Events (Event Staff) 2I 2/5 08:00-16:00 (8h) Alban Idrizi Oliver G. Zohore Berg…" at bounding box center [1200, 328] width 185 height 156
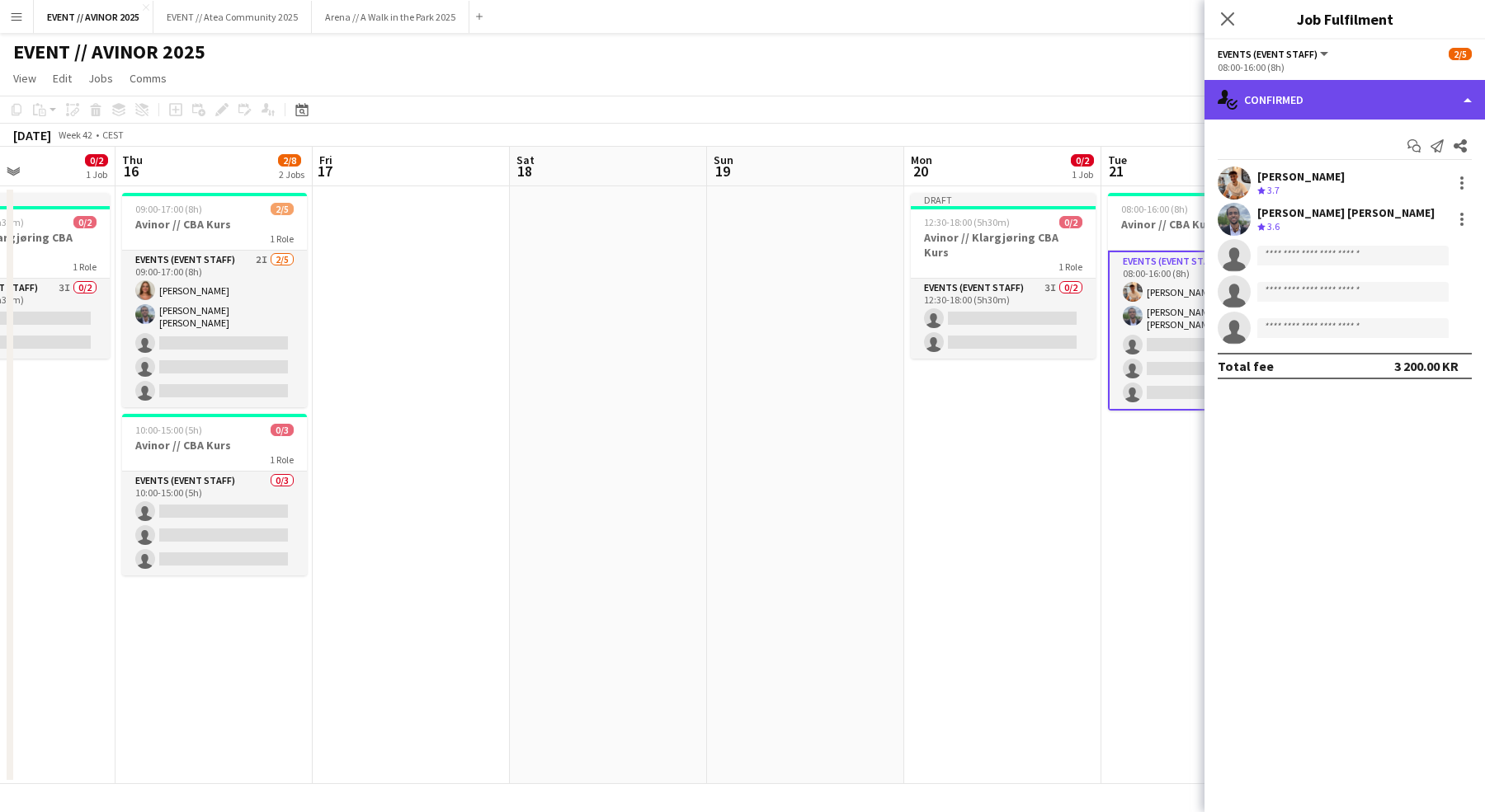
click at [1315, 98] on div "single-neutral-actions-check-2 Confirmed" at bounding box center [1344, 99] width 281 height 40
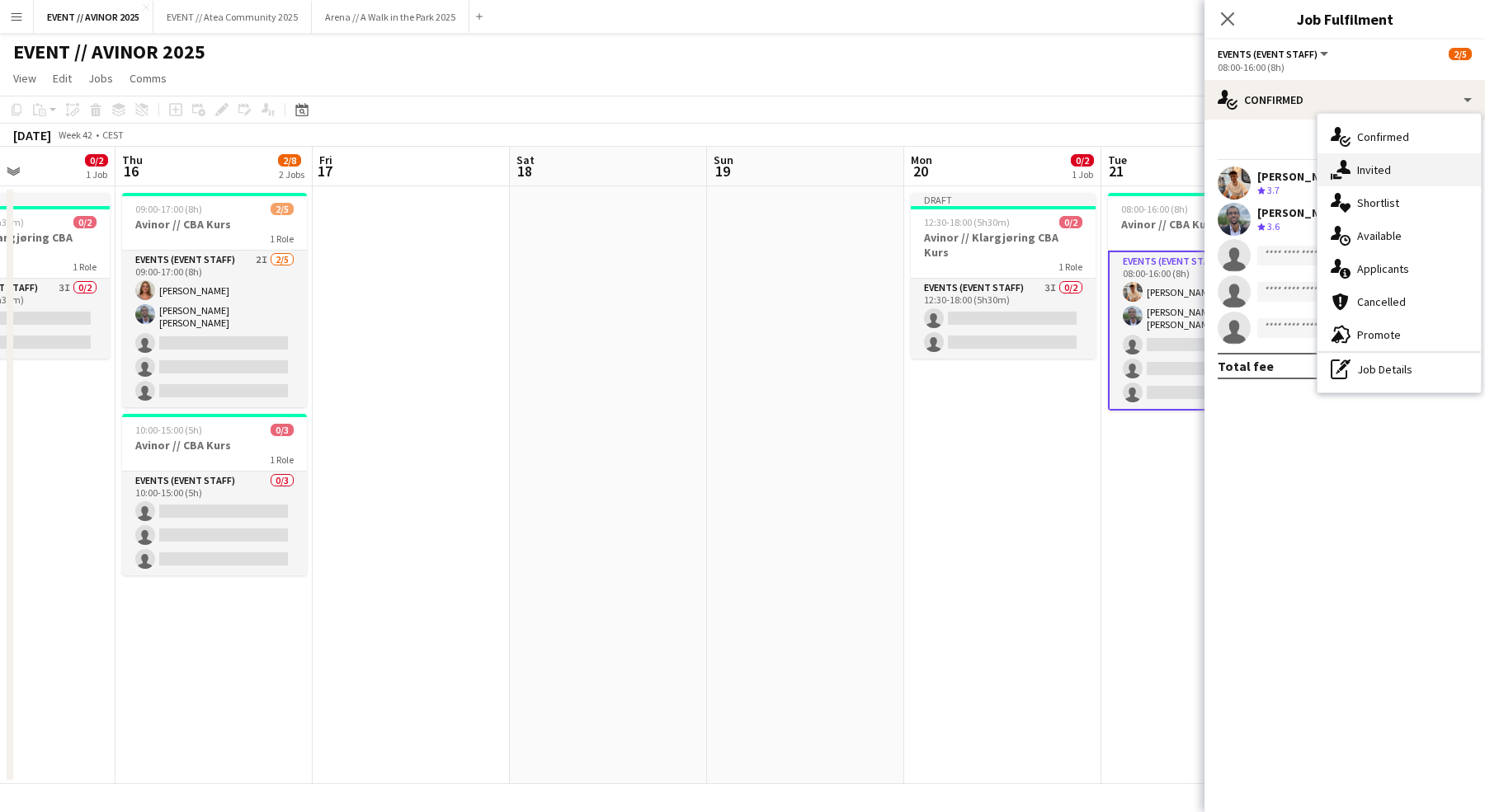
click at [1355, 164] on div "single-neutral-actions-share-1 Invited" at bounding box center [1399, 170] width 163 height 33
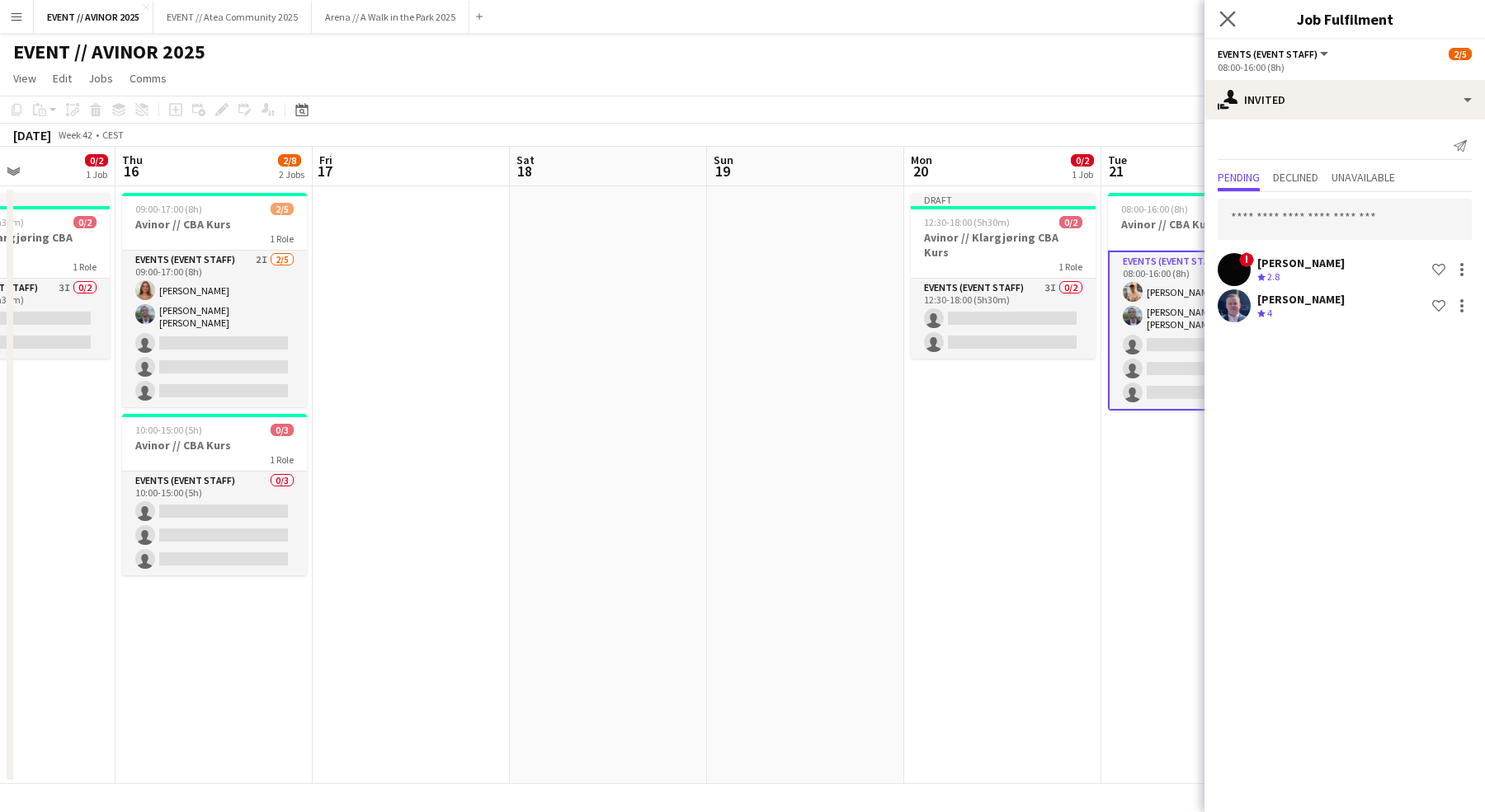
click at [1230, 8] on app-icon "Close pop-in" at bounding box center [1227, 19] width 24 height 24
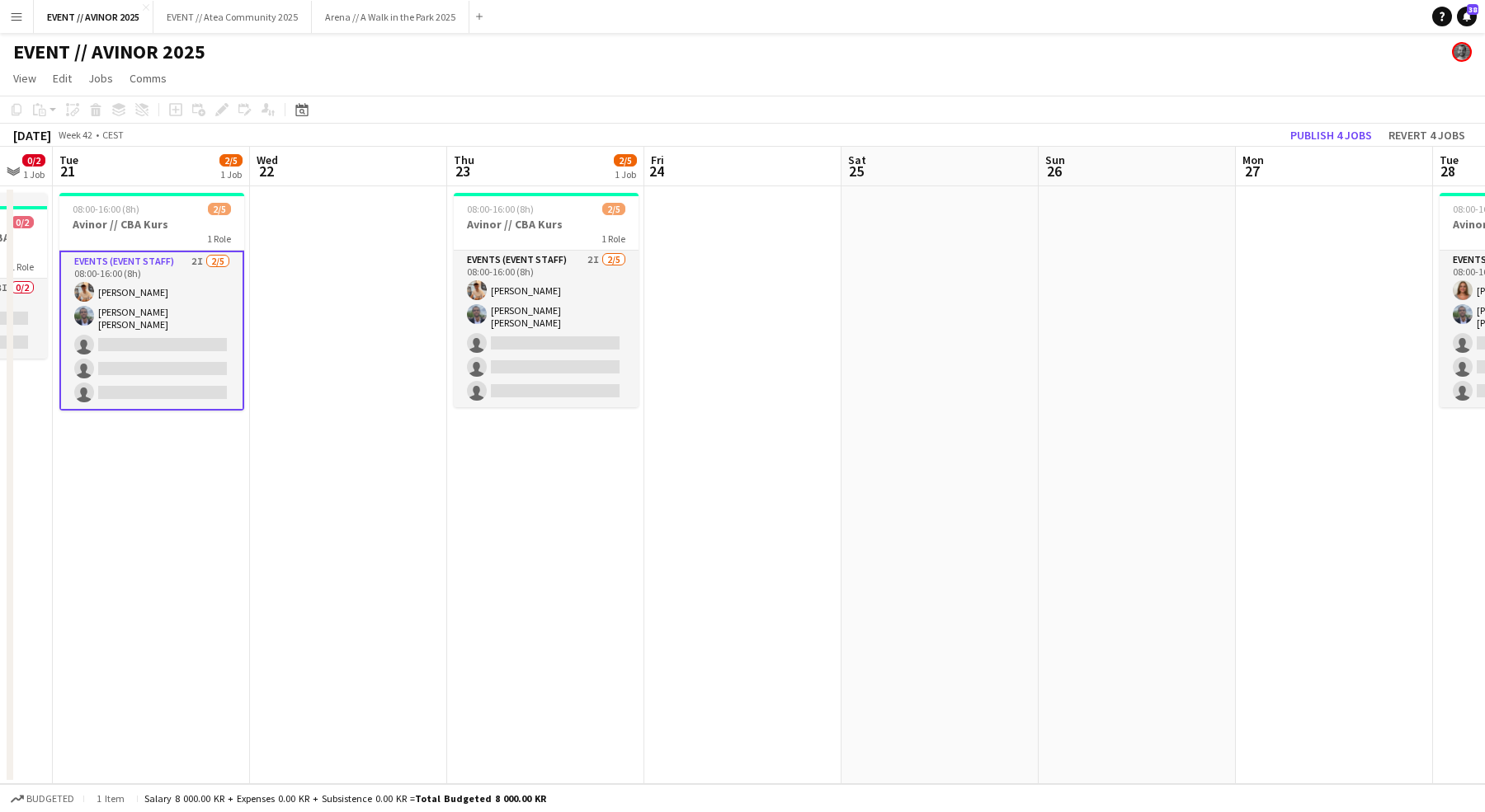
scroll to position [0, 646]
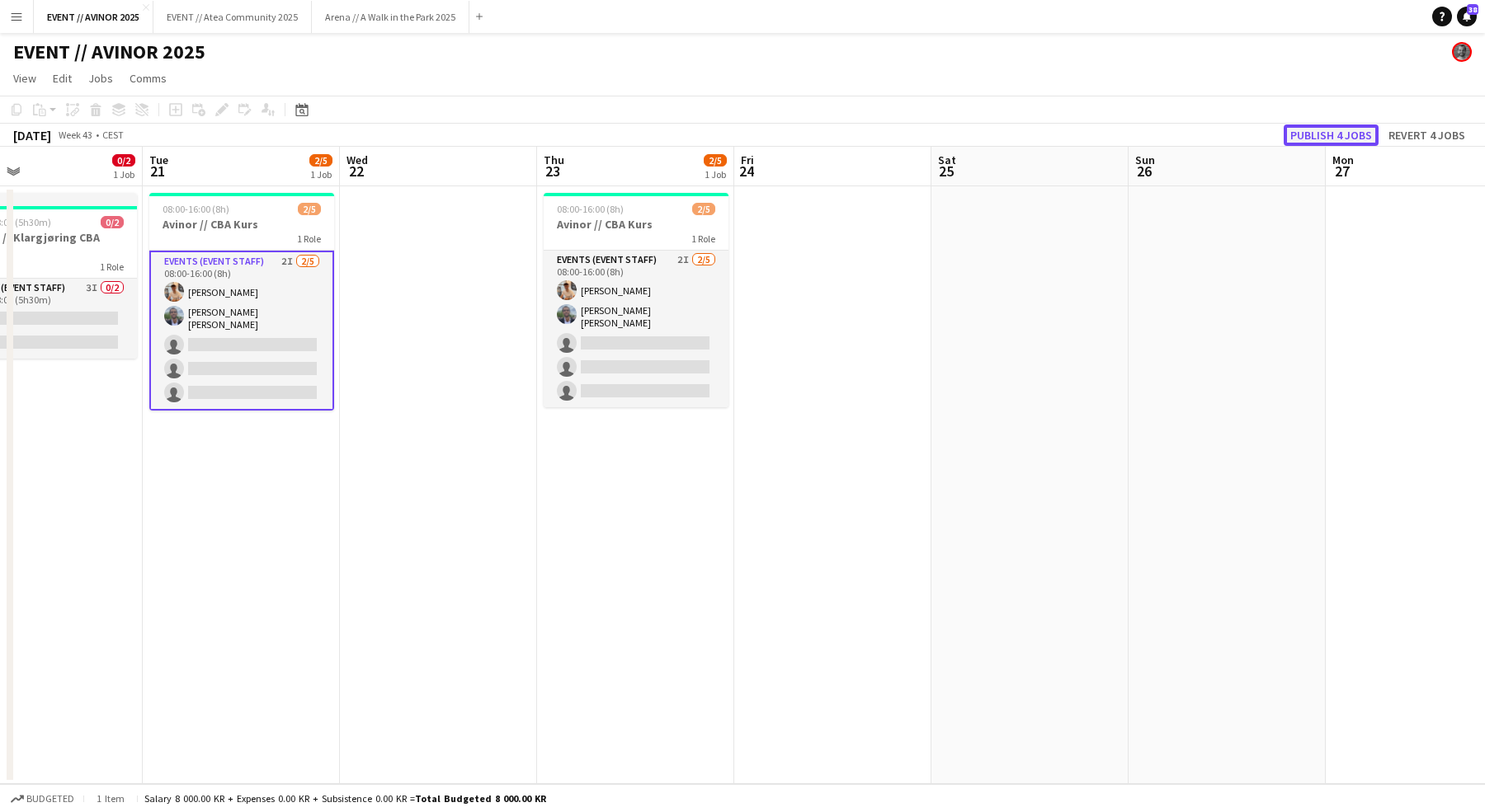
click at [1332, 135] on button "Publish 4 jobs" at bounding box center [1331, 135] width 95 height 21
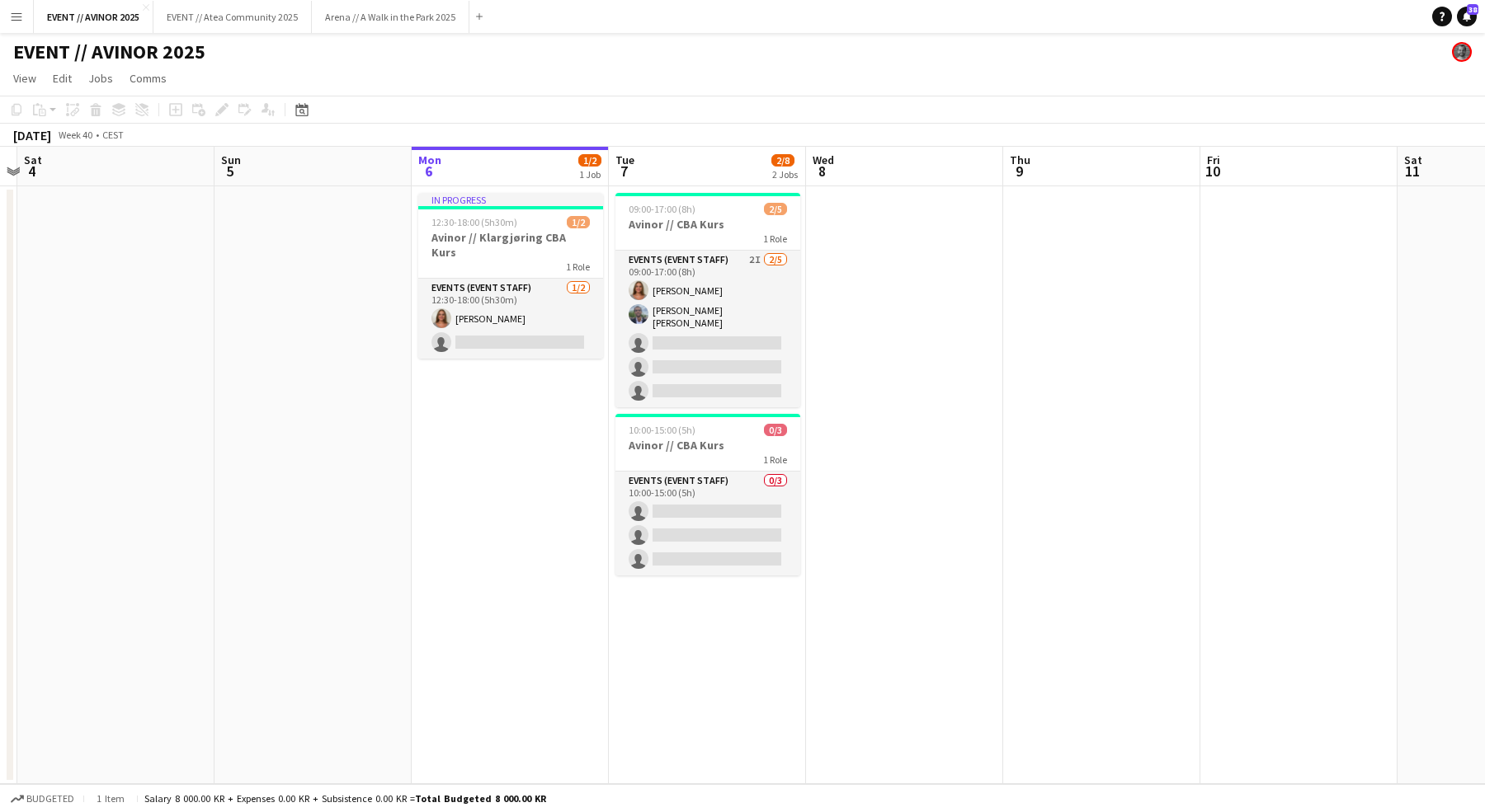
scroll to position [0, 648]
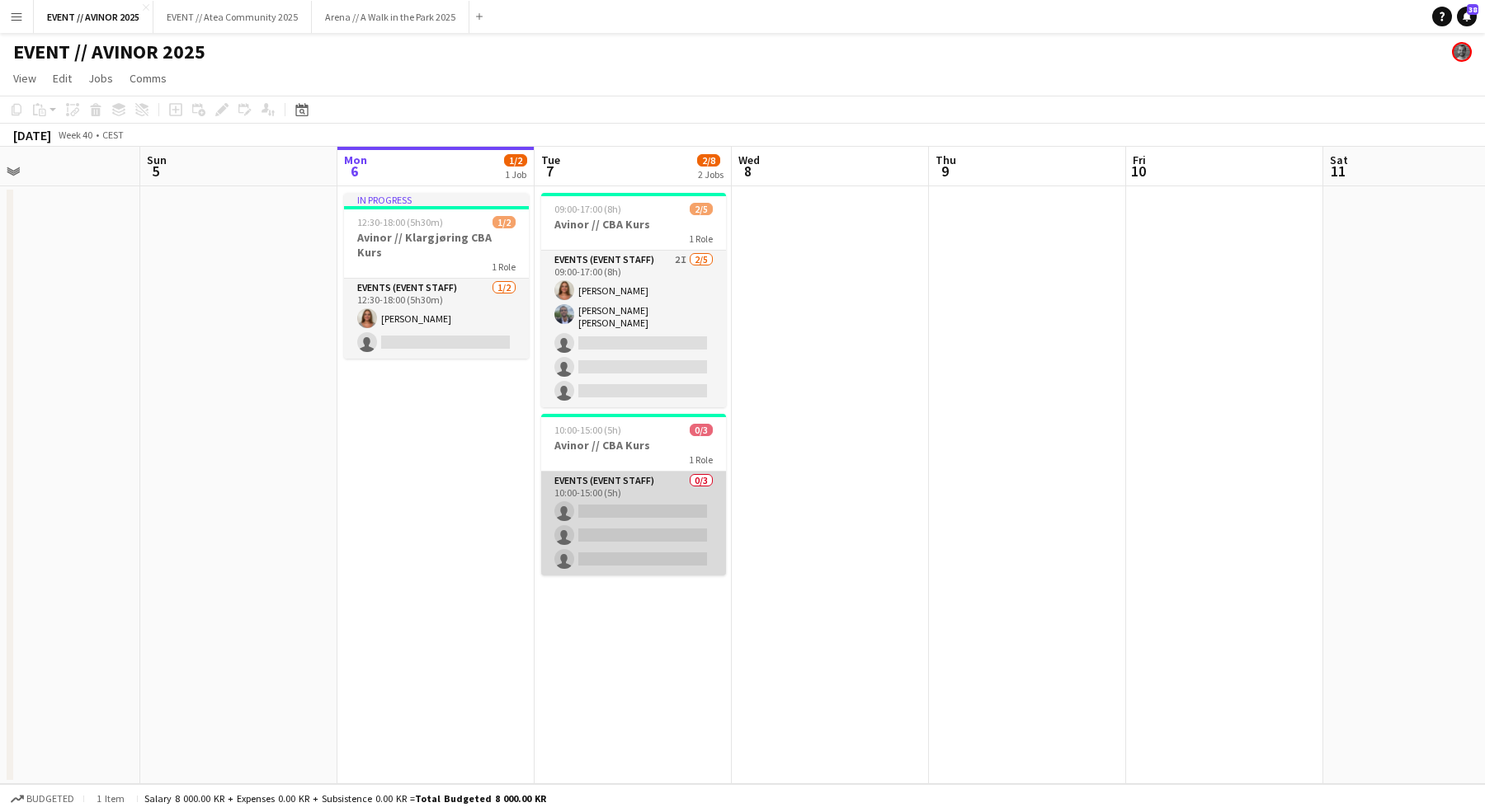
click at [648, 502] on app-card-role "Events (Event Staff) 0/3 10:00-15:00 (5h) single-neutral-actions single-neutral…" at bounding box center [634, 523] width 185 height 104
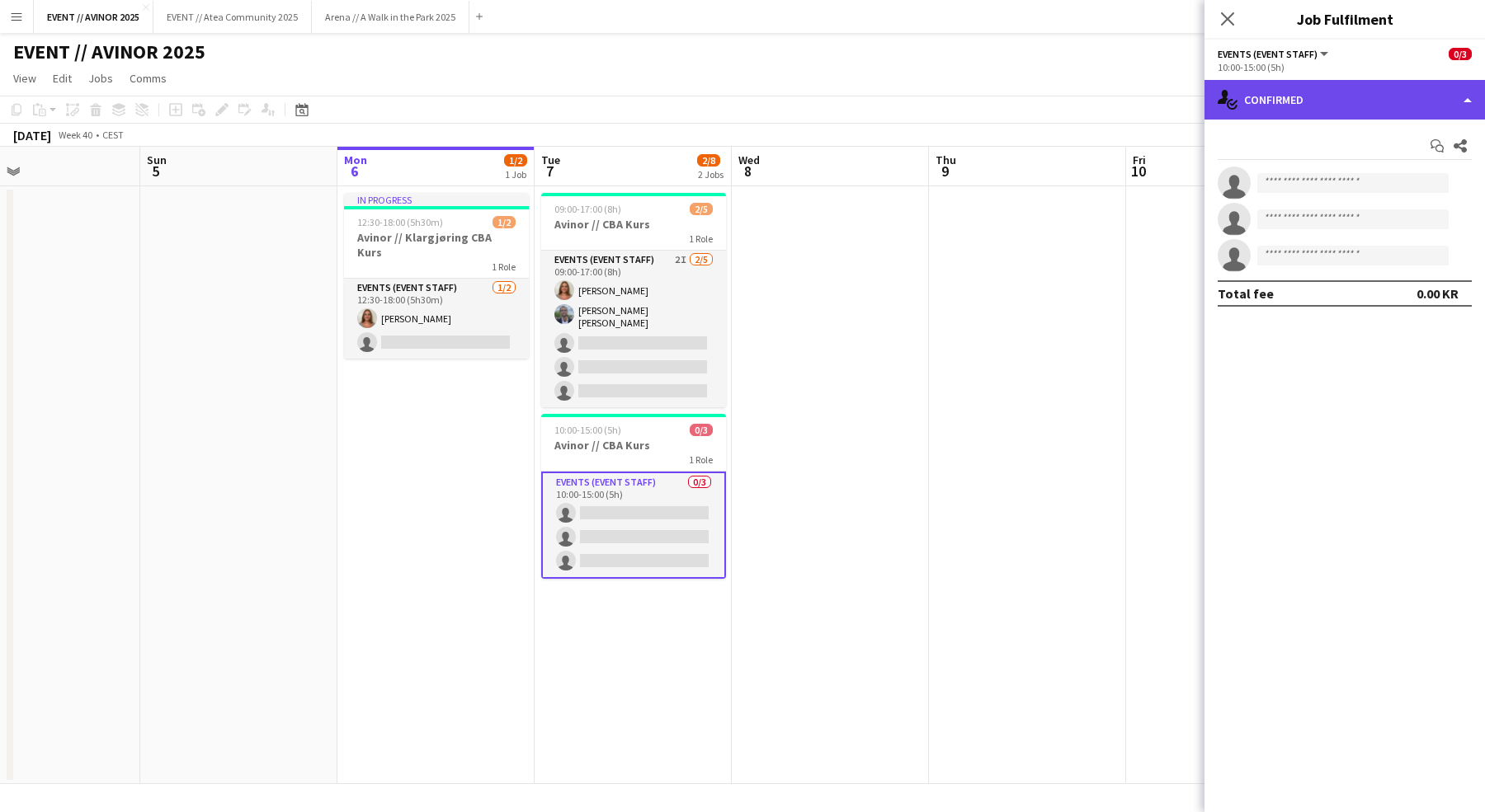
click at [1374, 105] on div "single-neutral-actions-check-2 Confirmed" at bounding box center [1344, 99] width 281 height 40
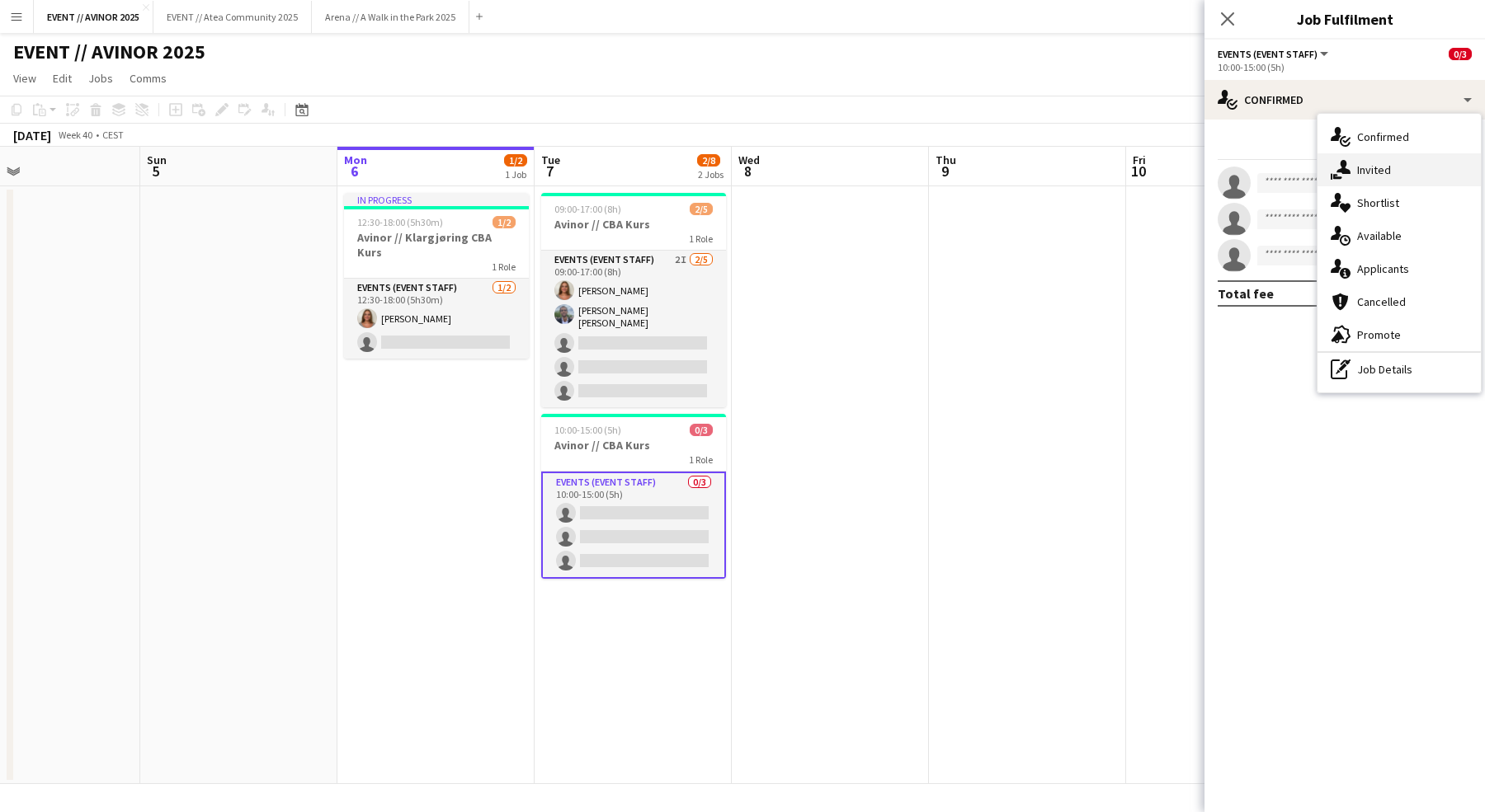
click at [1385, 165] on span "Invited" at bounding box center [1373, 169] width 34 height 15
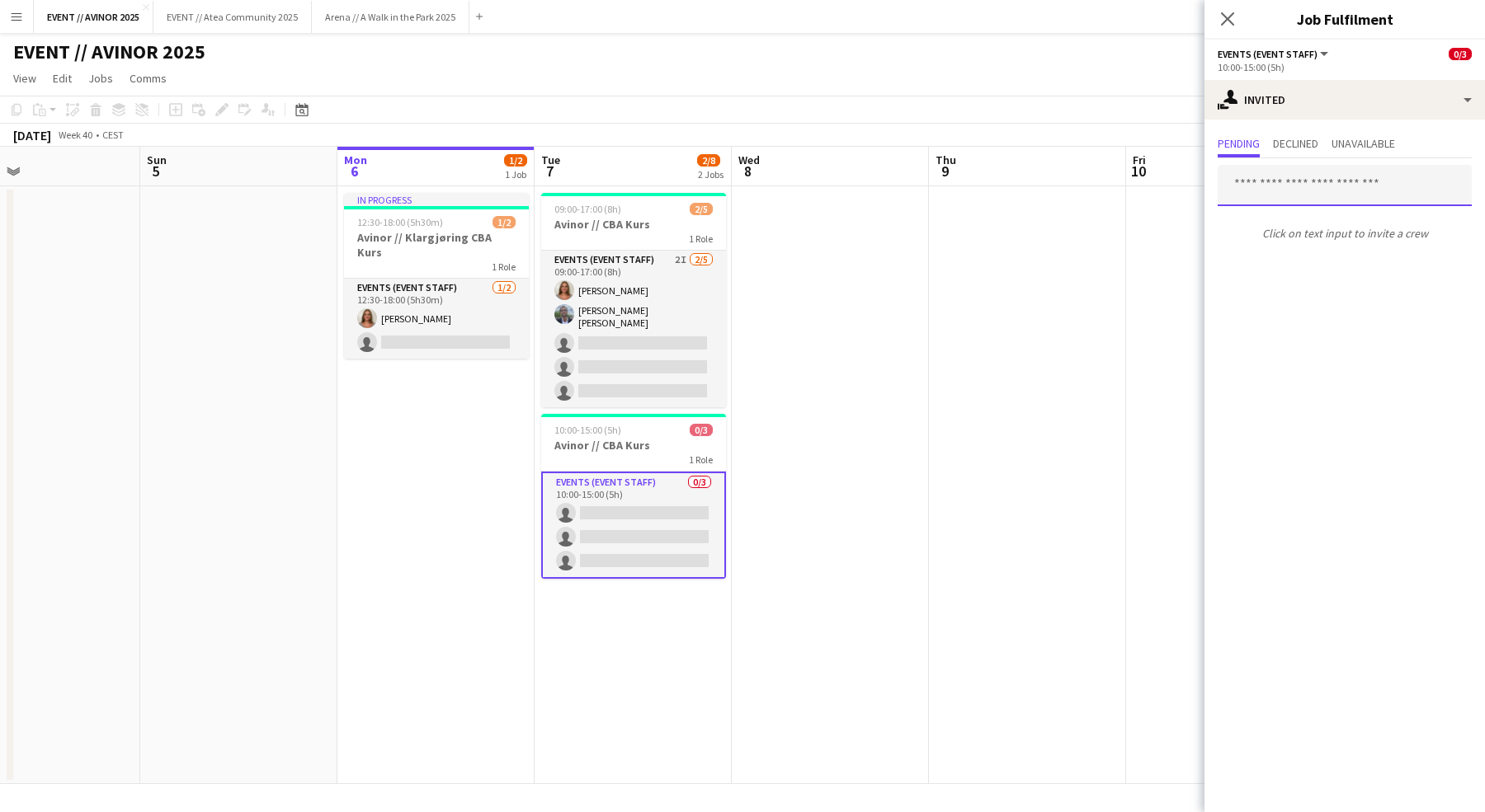
click at [1300, 183] on input "text" at bounding box center [1344, 186] width 254 height 41
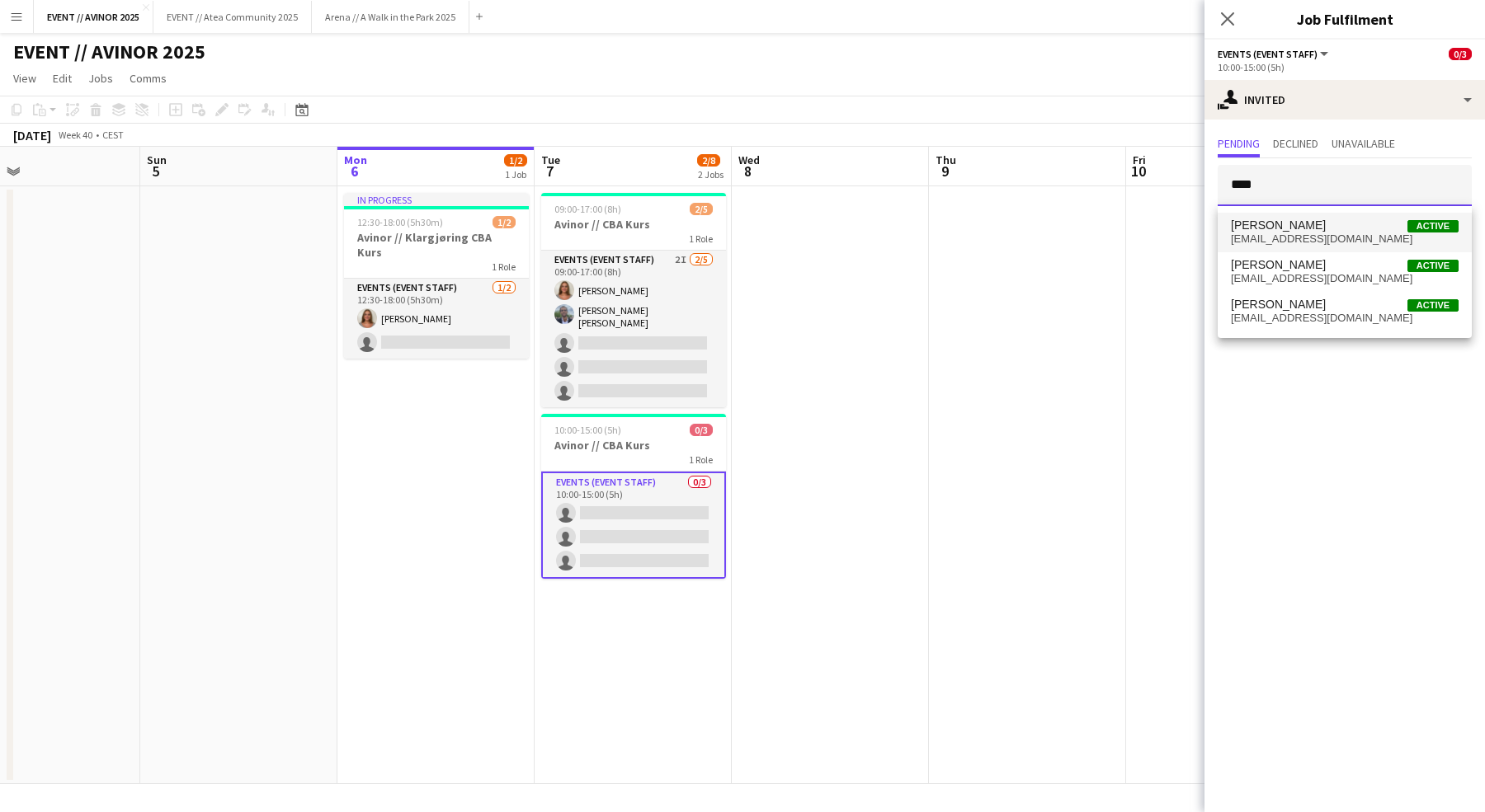
type input "****"
click at [1303, 243] on span "husseinosrs2010@icloud.com" at bounding box center [1344, 239] width 227 height 14
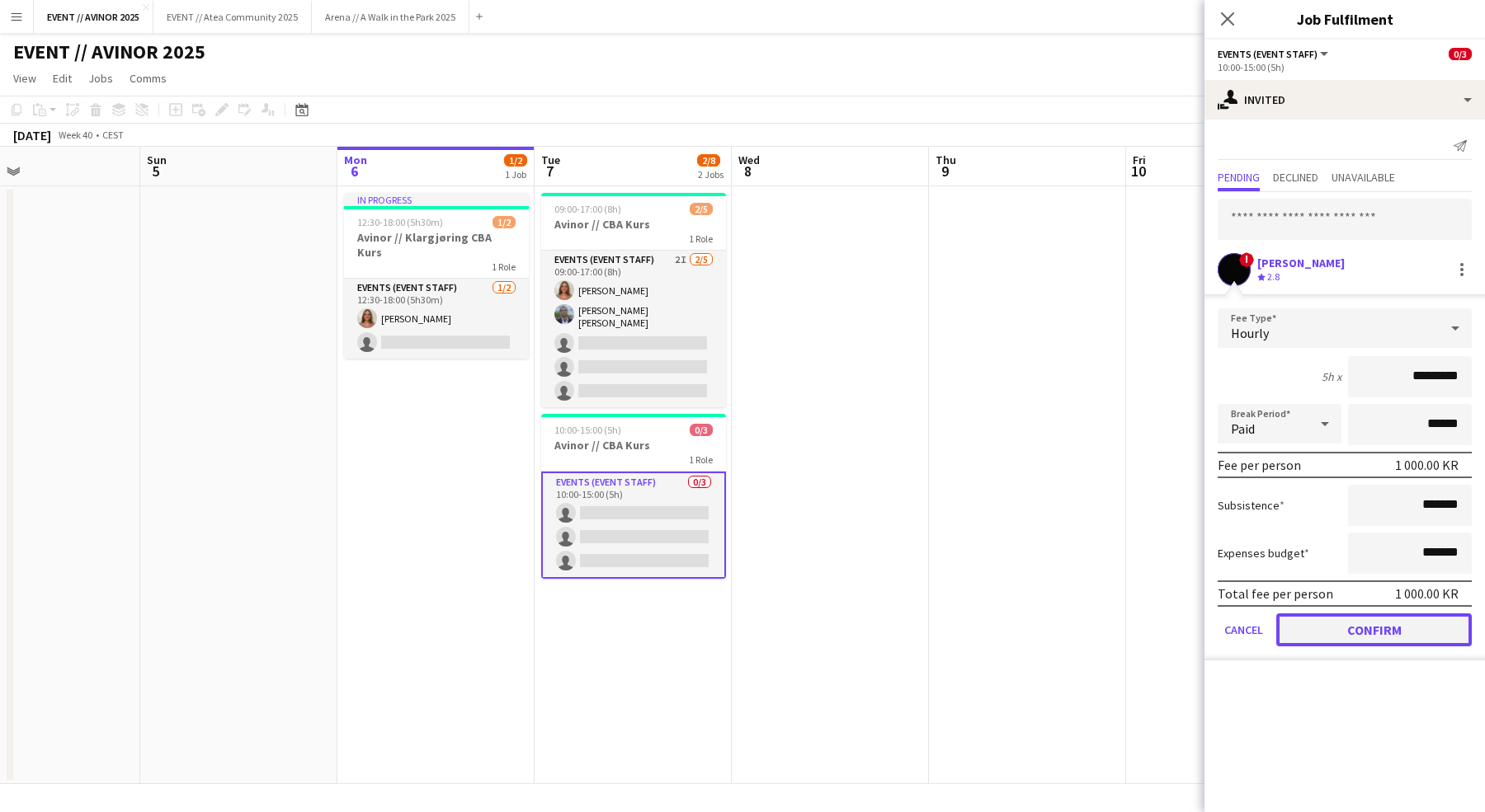
click at [1361, 629] on button "Confirm" at bounding box center [1373, 629] width 195 height 33
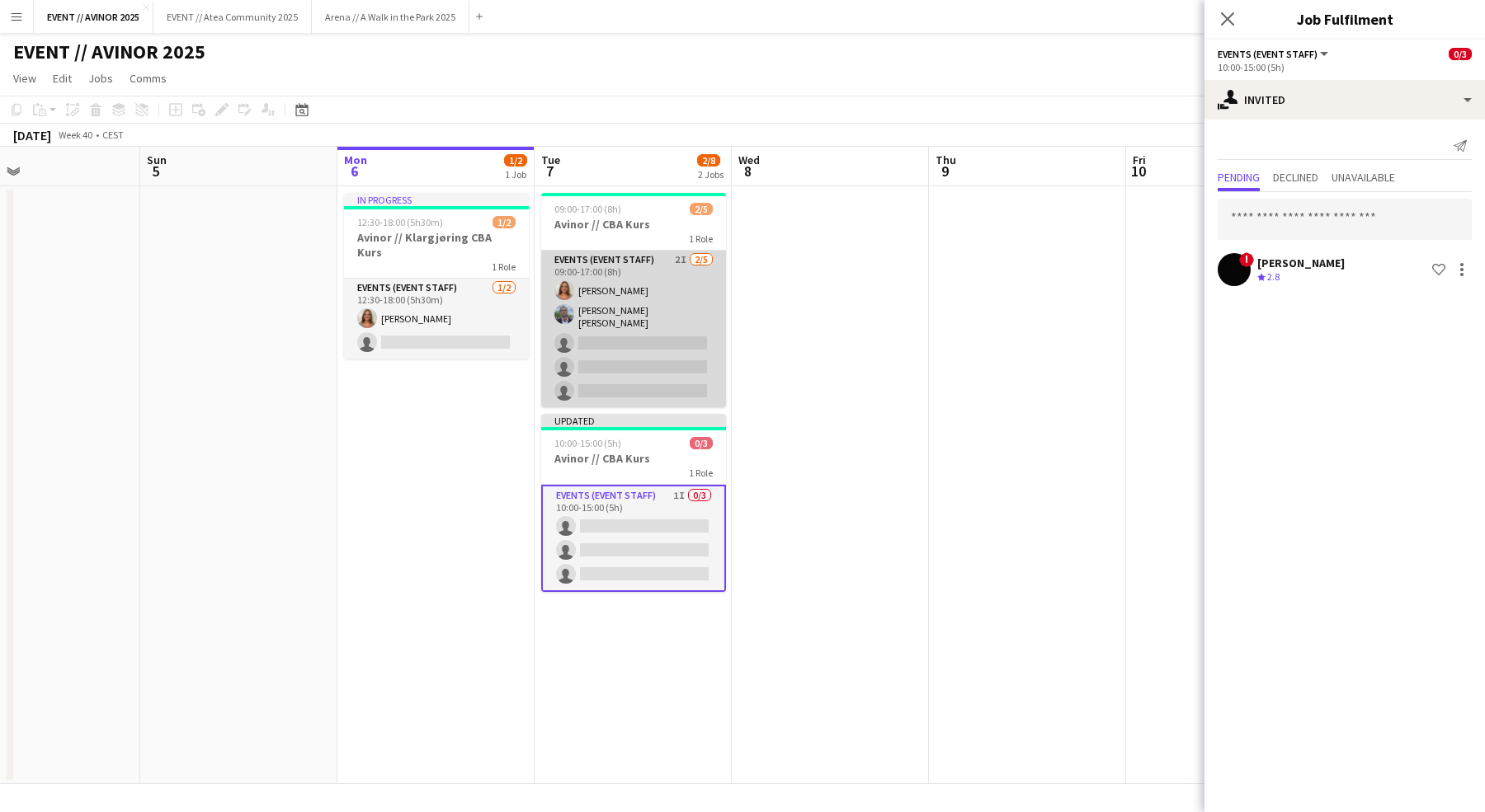
click at [692, 349] on app-card-role "Events (Event Staff) 2I 2/5 09:00-17:00 (8h) Selma Finne Oliver G. Zohore Bergs…" at bounding box center [634, 328] width 185 height 156
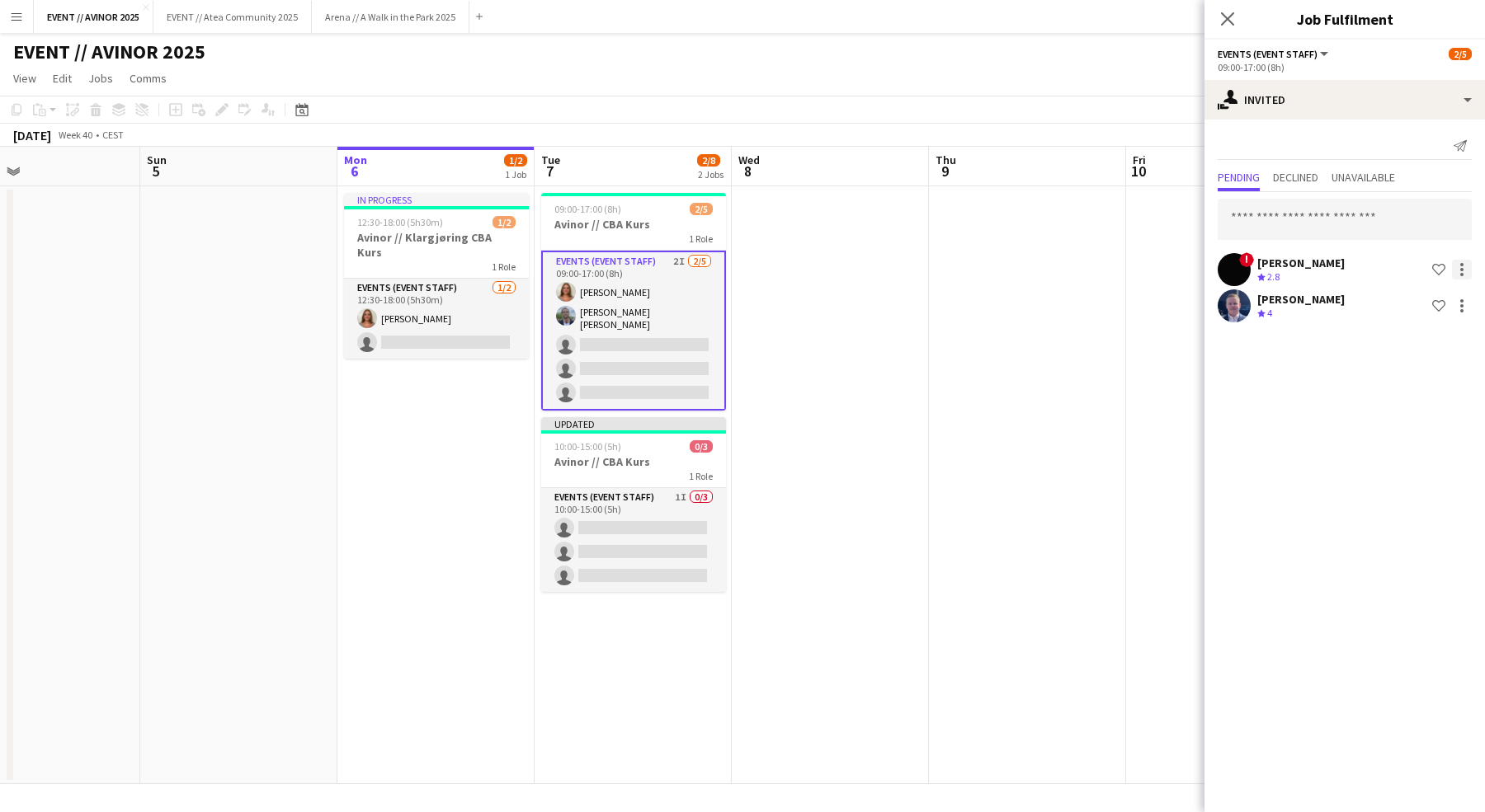
click at [1457, 270] on div at bounding box center [1462, 269] width 19 height 19
click at [1425, 427] on button "Cancel invitation" at bounding box center [1409, 418] width 123 height 40
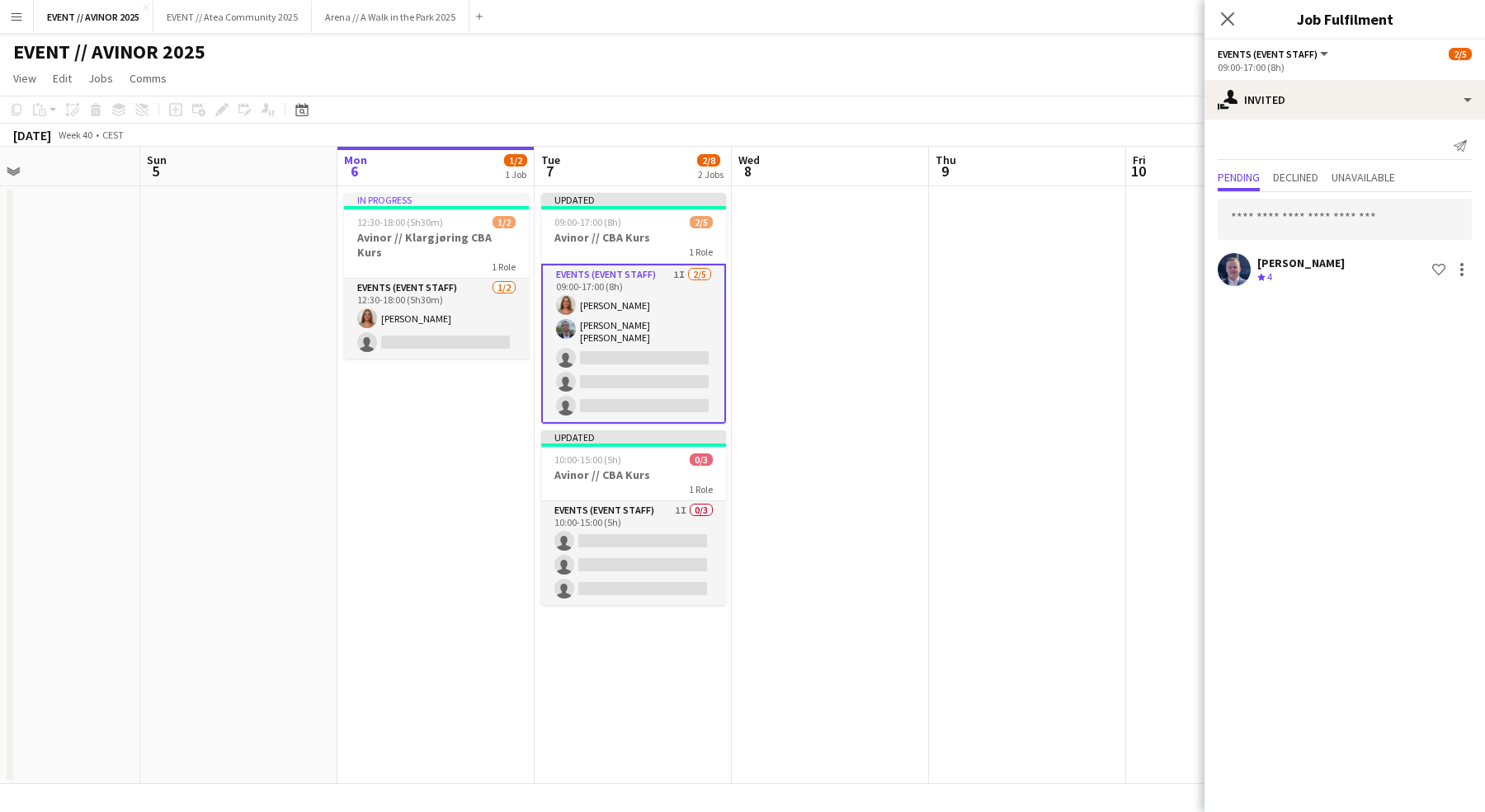
click at [1086, 334] on app-date-cell at bounding box center [1027, 485] width 197 height 597
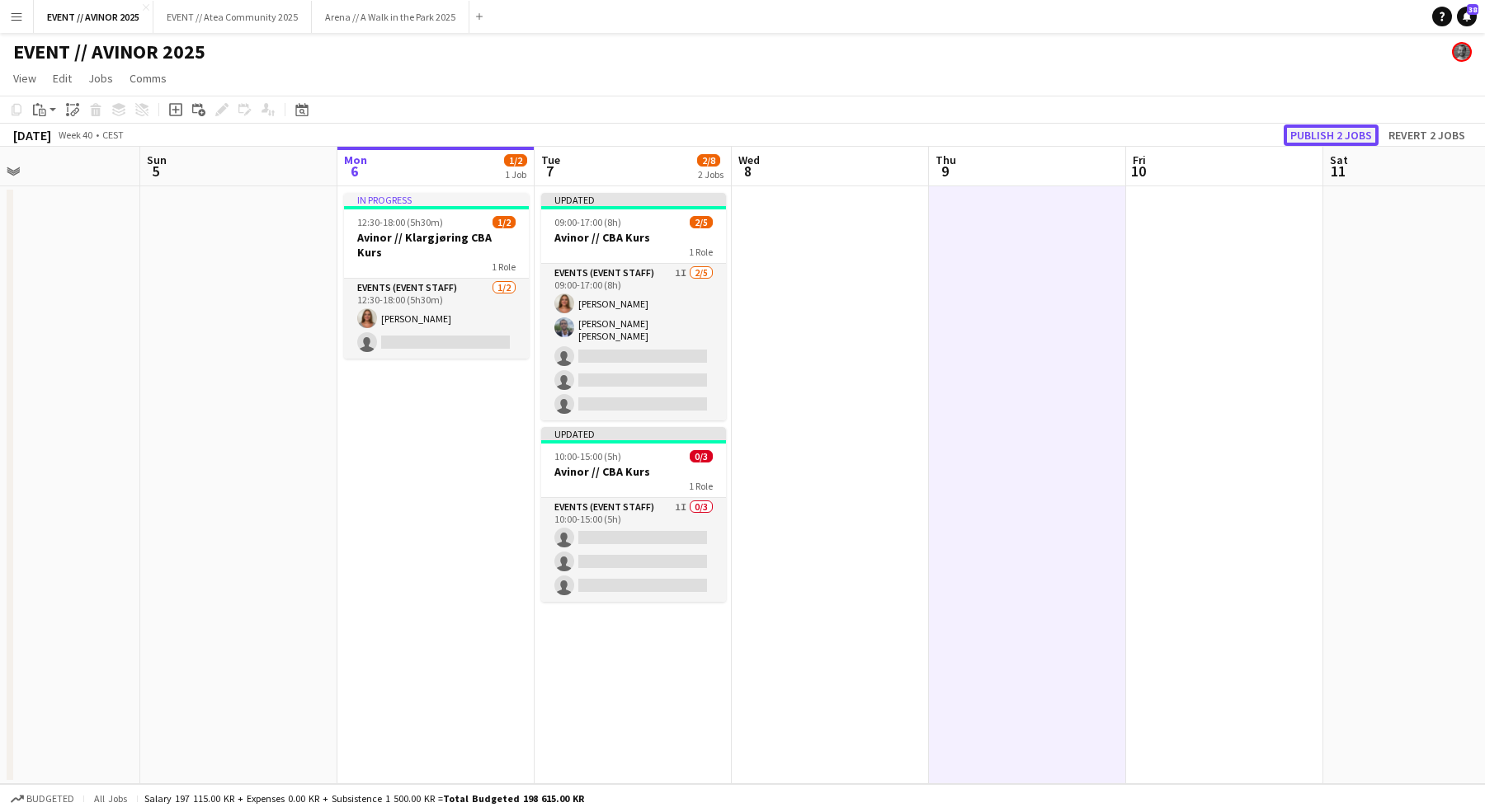
click at [1340, 133] on button "Publish 2 jobs" at bounding box center [1331, 135] width 95 height 21
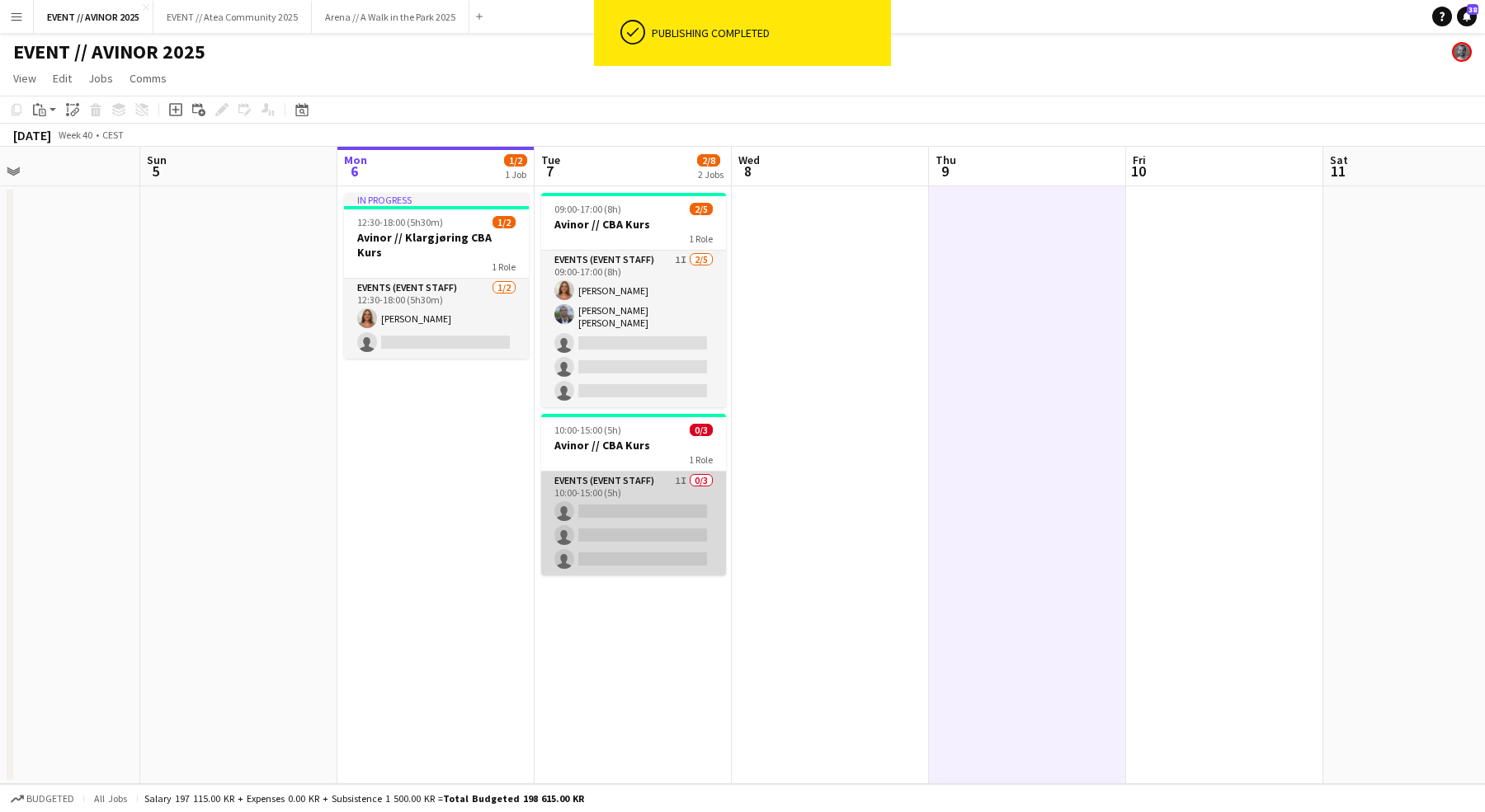
click at [673, 524] on app-card-role "Events (Event Staff) 1I 0/3 10:00-15:00 (5h) single-neutral-actions single-neut…" at bounding box center [634, 523] width 185 height 104
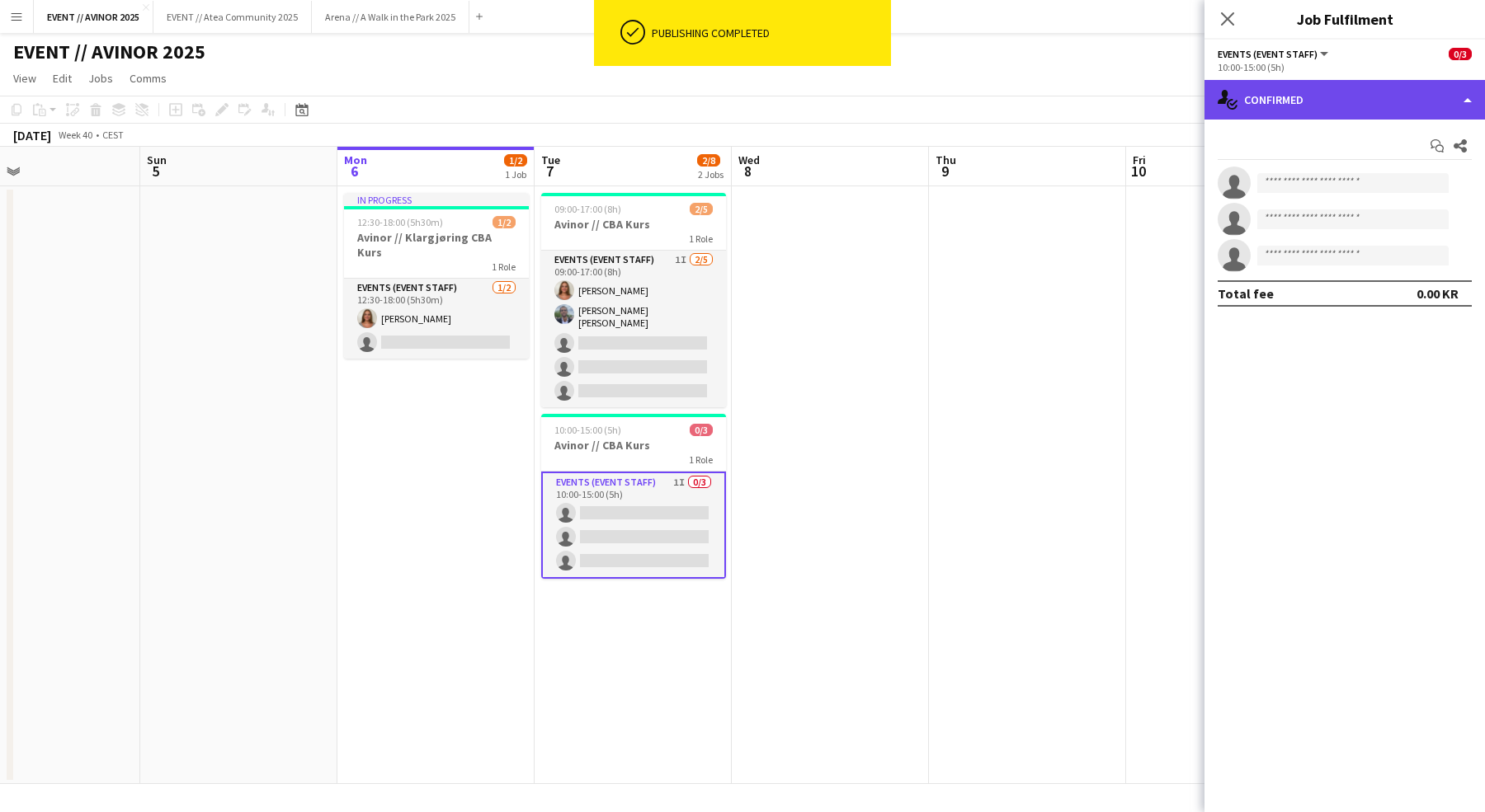
click at [1350, 103] on div "single-neutral-actions-check-2 Confirmed" at bounding box center [1344, 99] width 281 height 40
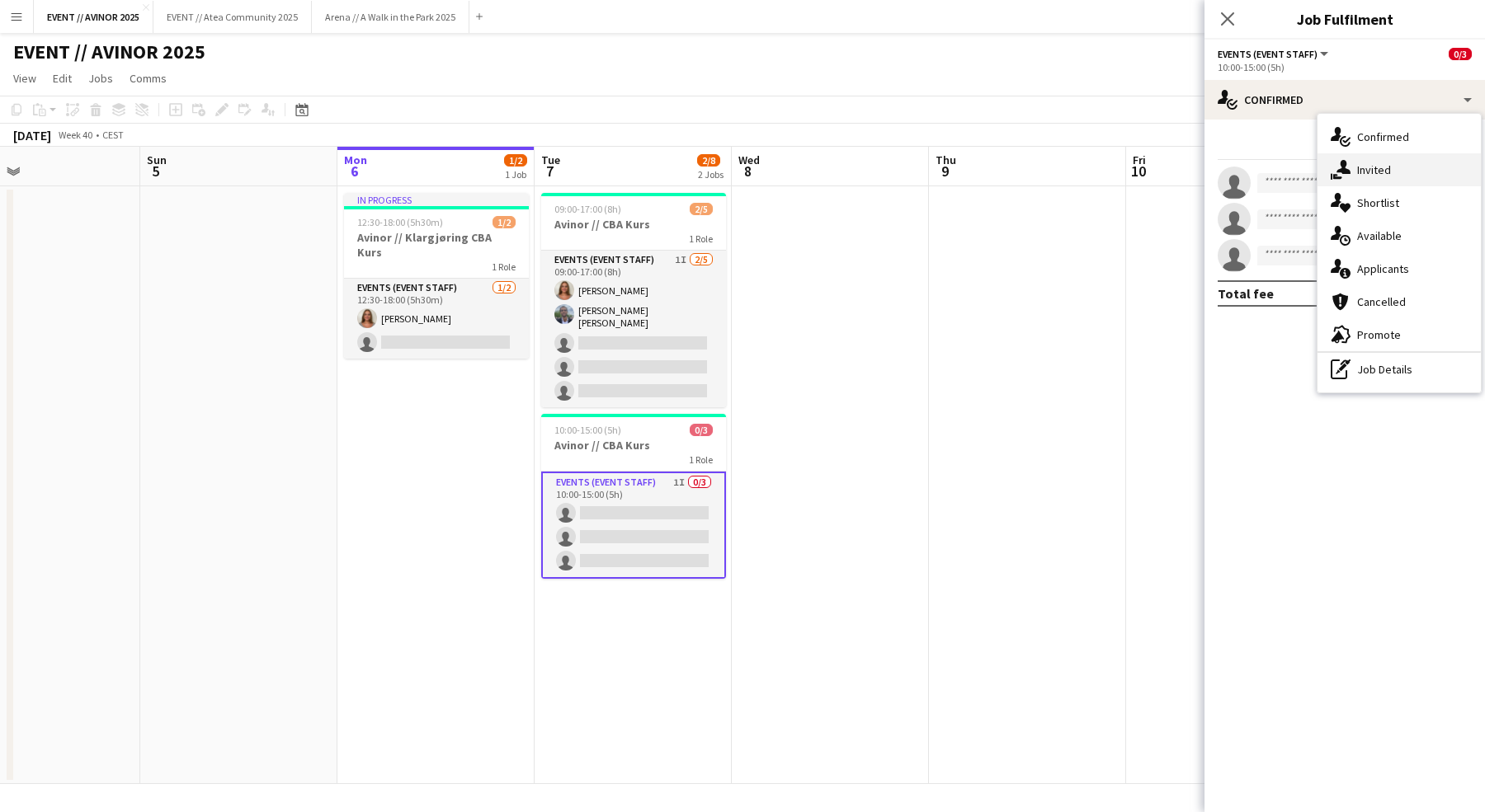
click at [1357, 160] on div "single-neutral-actions-share-1 Invited" at bounding box center [1399, 170] width 163 height 33
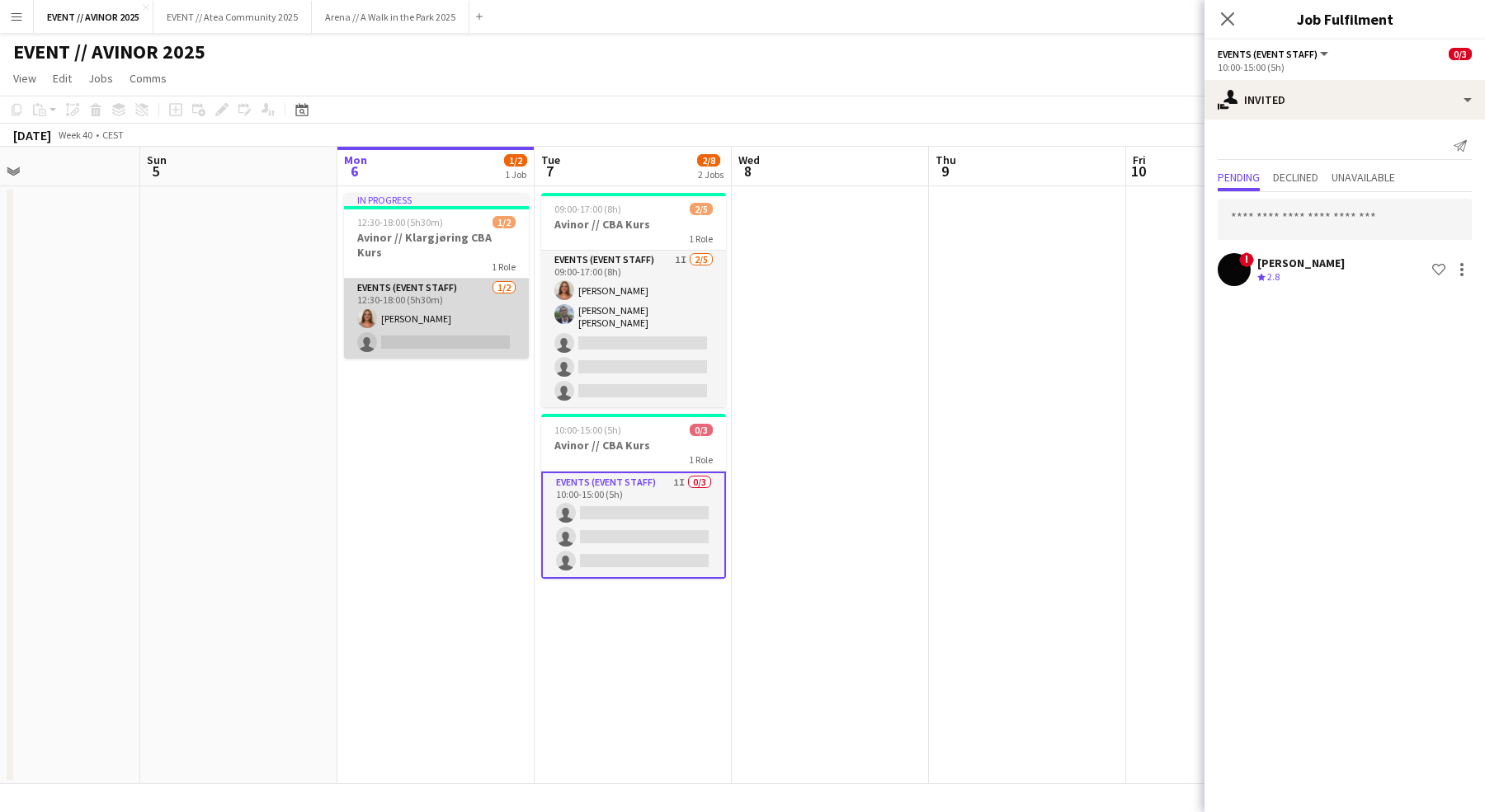
click at [480, 318] on app-card-role "Events (Event Staff) 1/2 12:30-18:00 (5h30m) Selma Finne single-neutral-actions" at bounding box center [436, 319] width 185 height 80
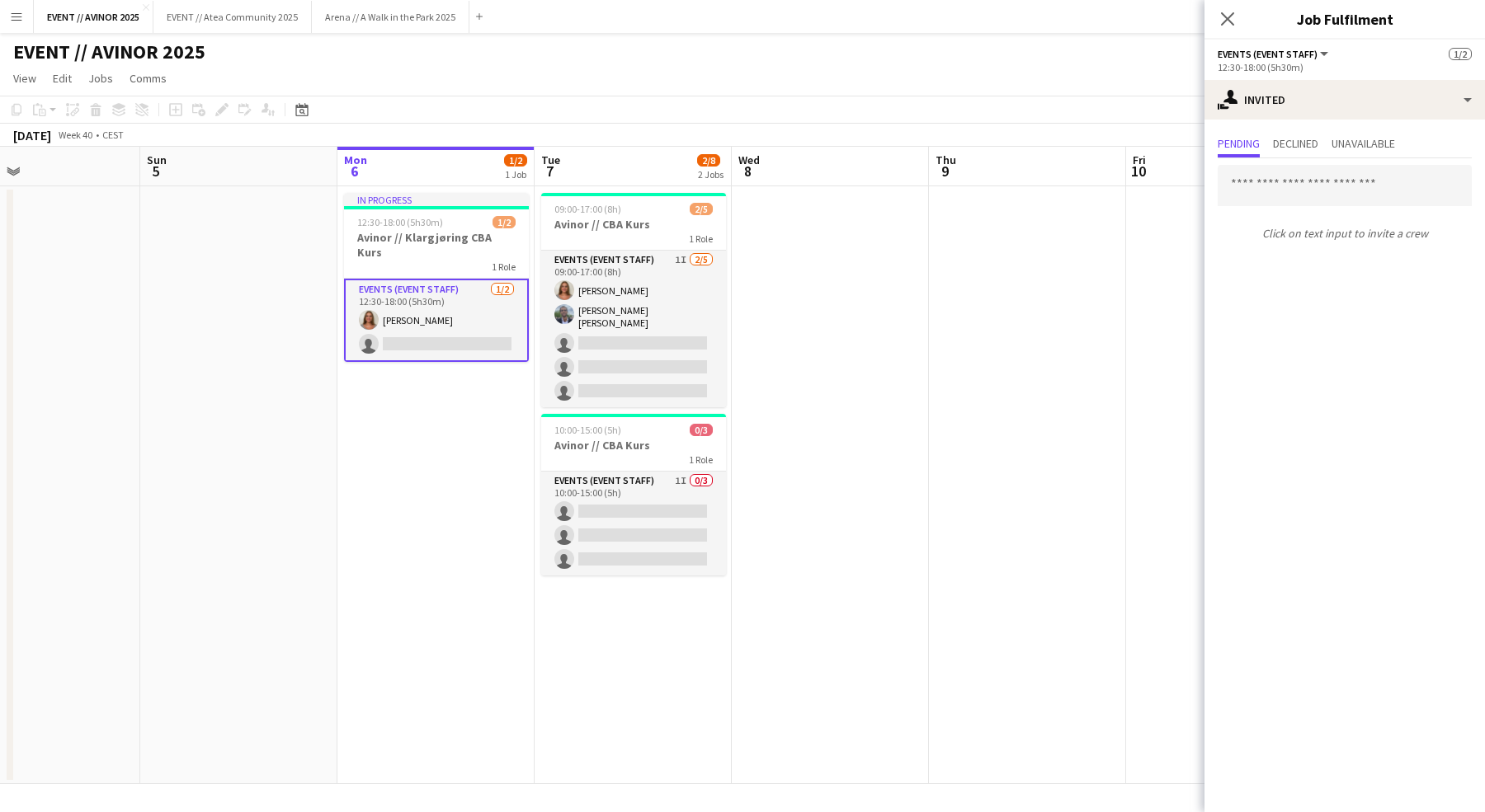
click at [1298, 162] on div "Click on text input to invite a crew" at bounding box center [1344, 203] width 281 height 89
click at [1298, 183] on input "text" at bounding box center [1344, 186] width 254 height 41
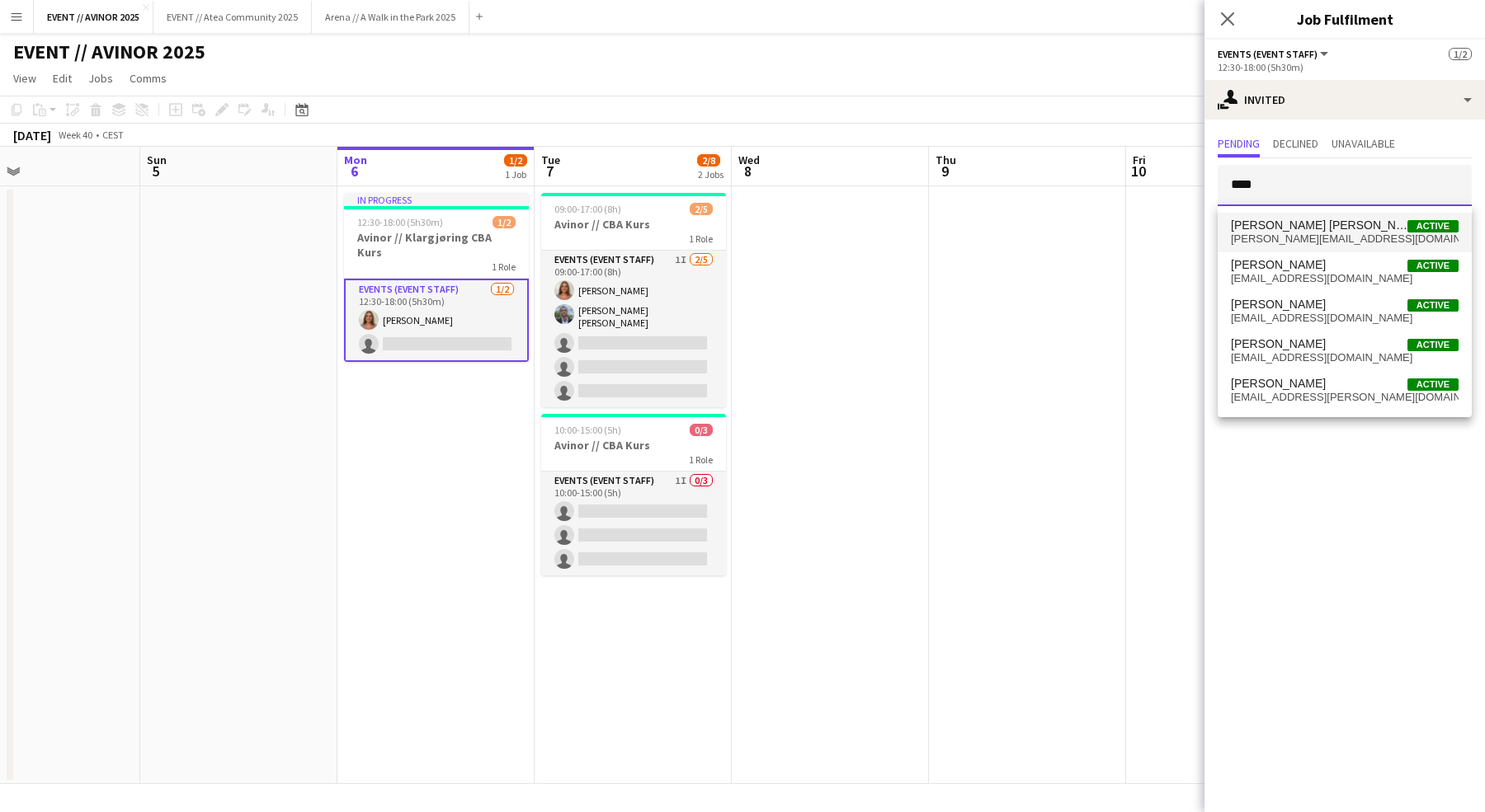
type input "****"
click at [1289, 237] on span "oliver_zb@live.dk" at bounding box center [1344, 239] width 227 height 14
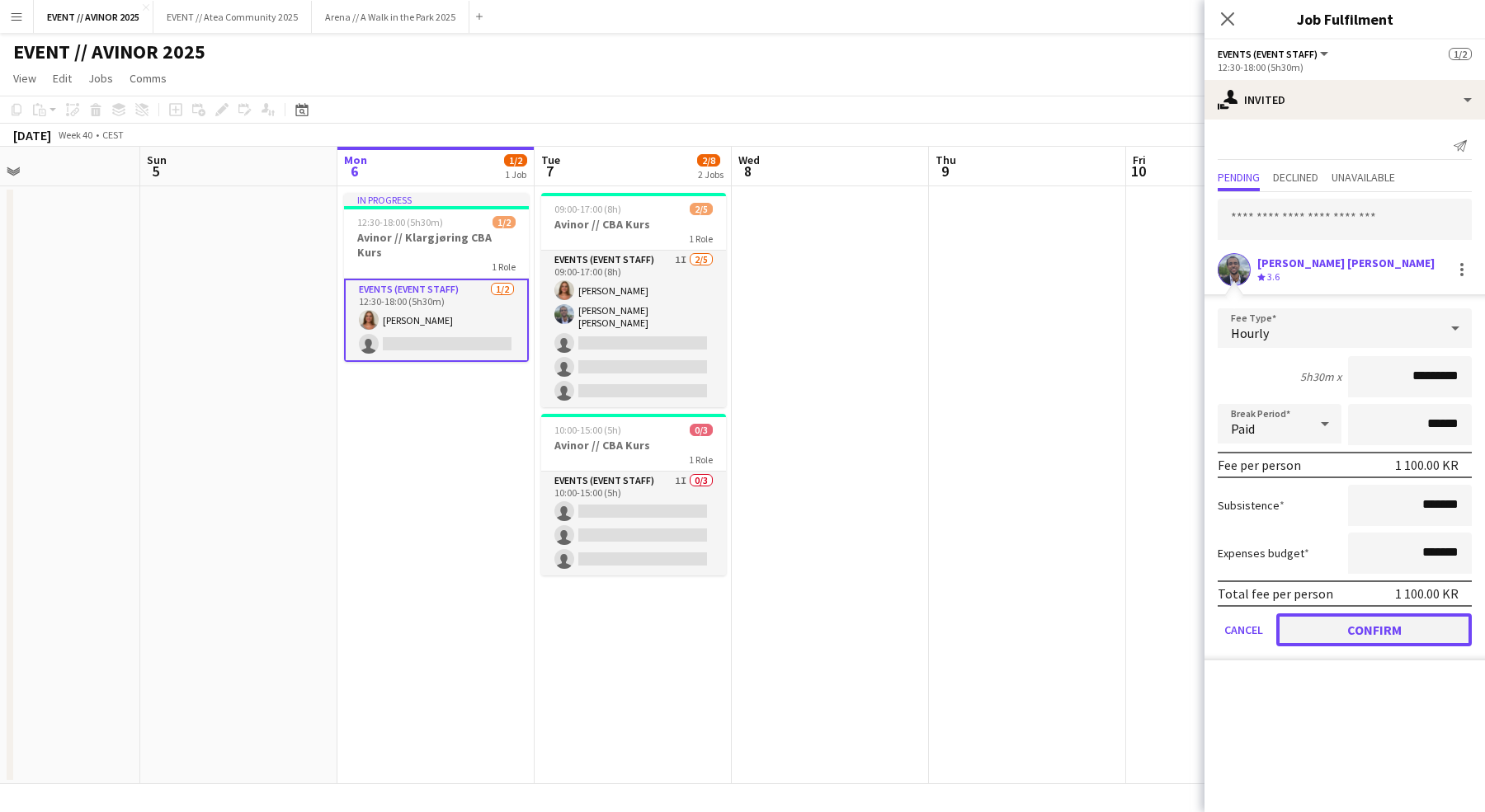
click at [1371, 615] on button "Confirm" at bounding box center [1373, 629] width 195 height 33
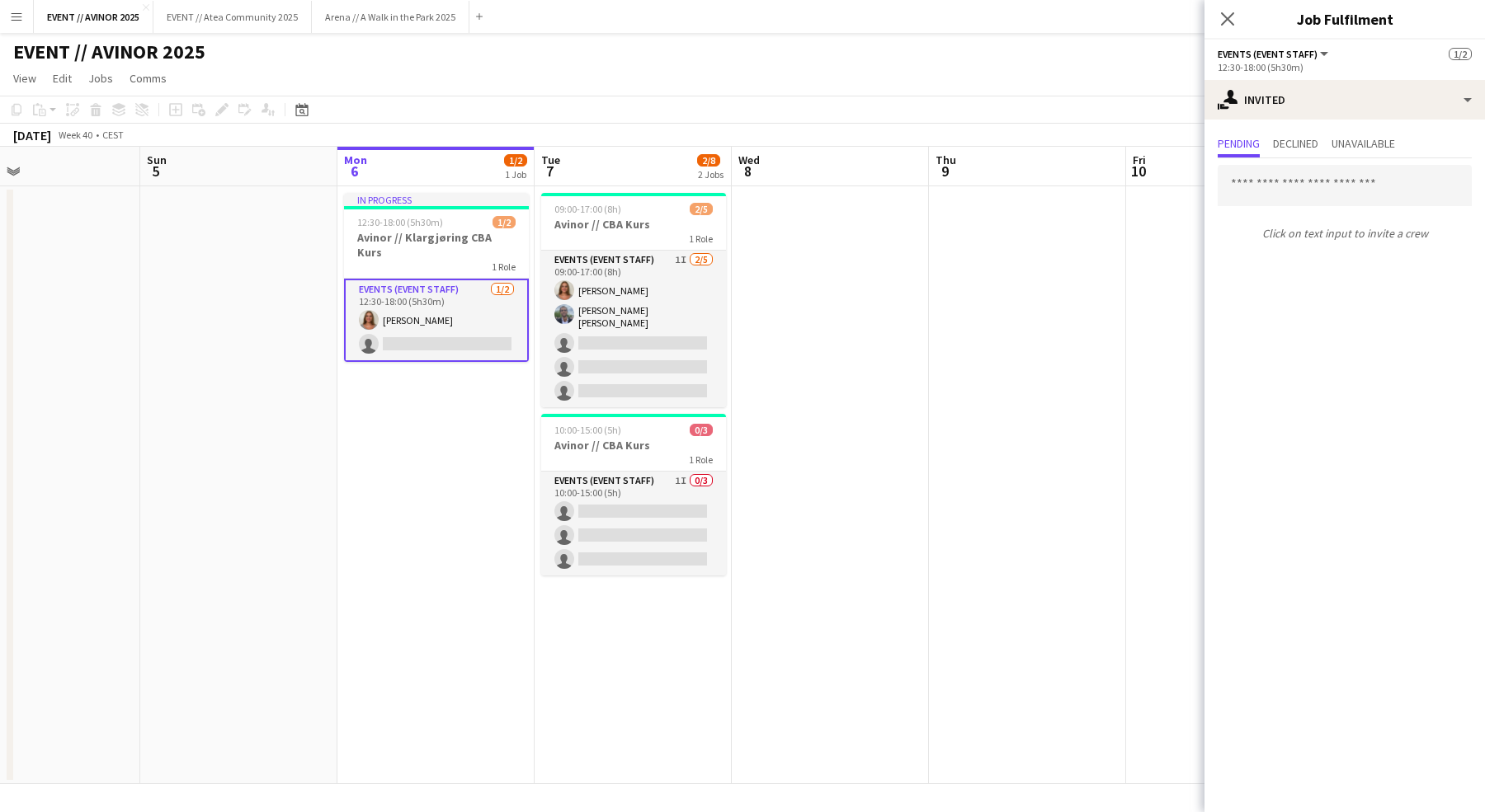
click at [1220, 30] on div "Close pop-in" at bounding box center [1227, 18] width 47 height 38
click at [1229, 18] on icon at bounding box center [1226, 18] width 16 height 16
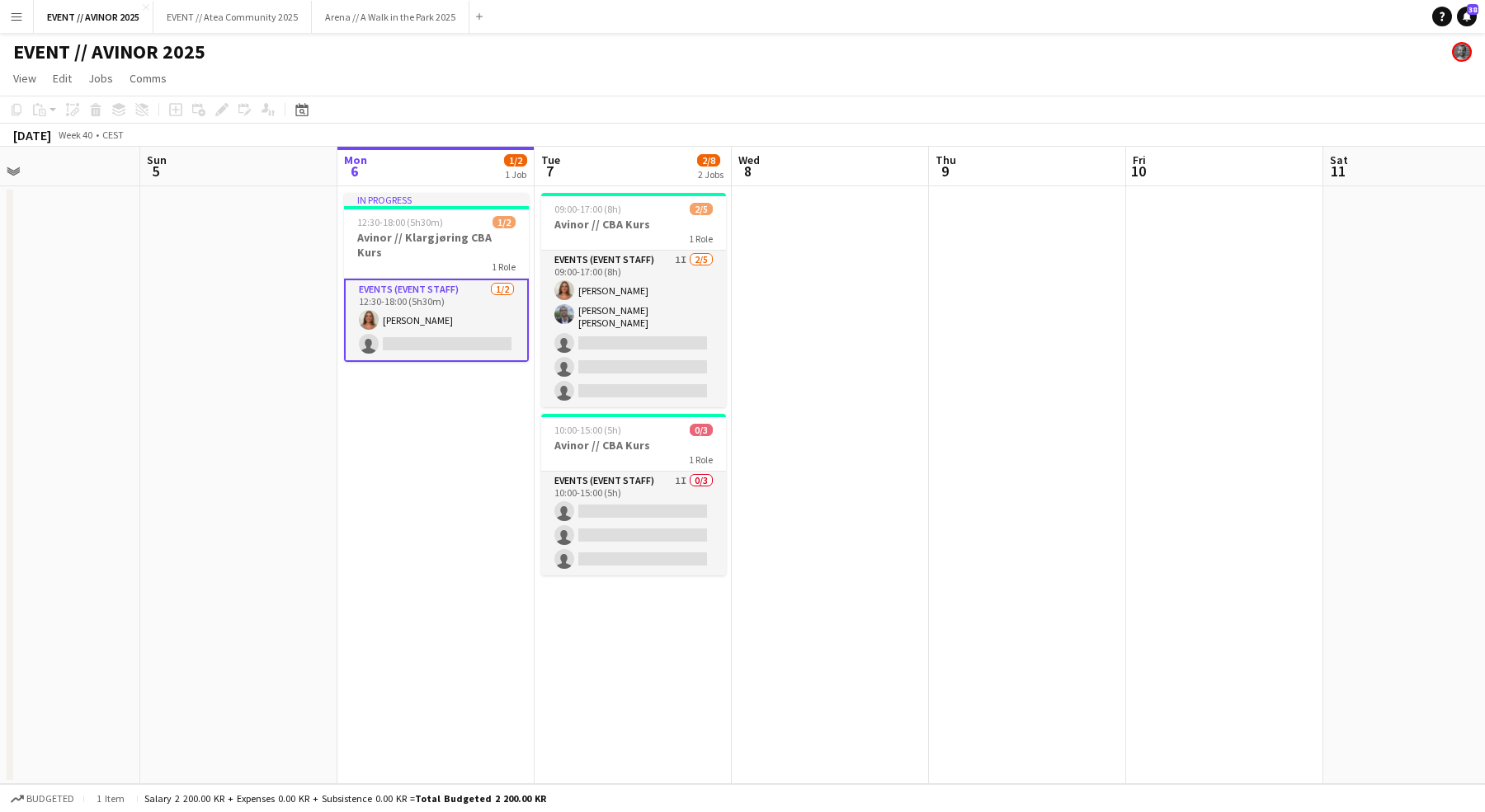
click at [1180, 104] on app-toolbar "Copy Paste Paste Command V Paste with crew Command Shift V Paste linked Job Del…" at bounding box center [742, 109] width 1485 height 28
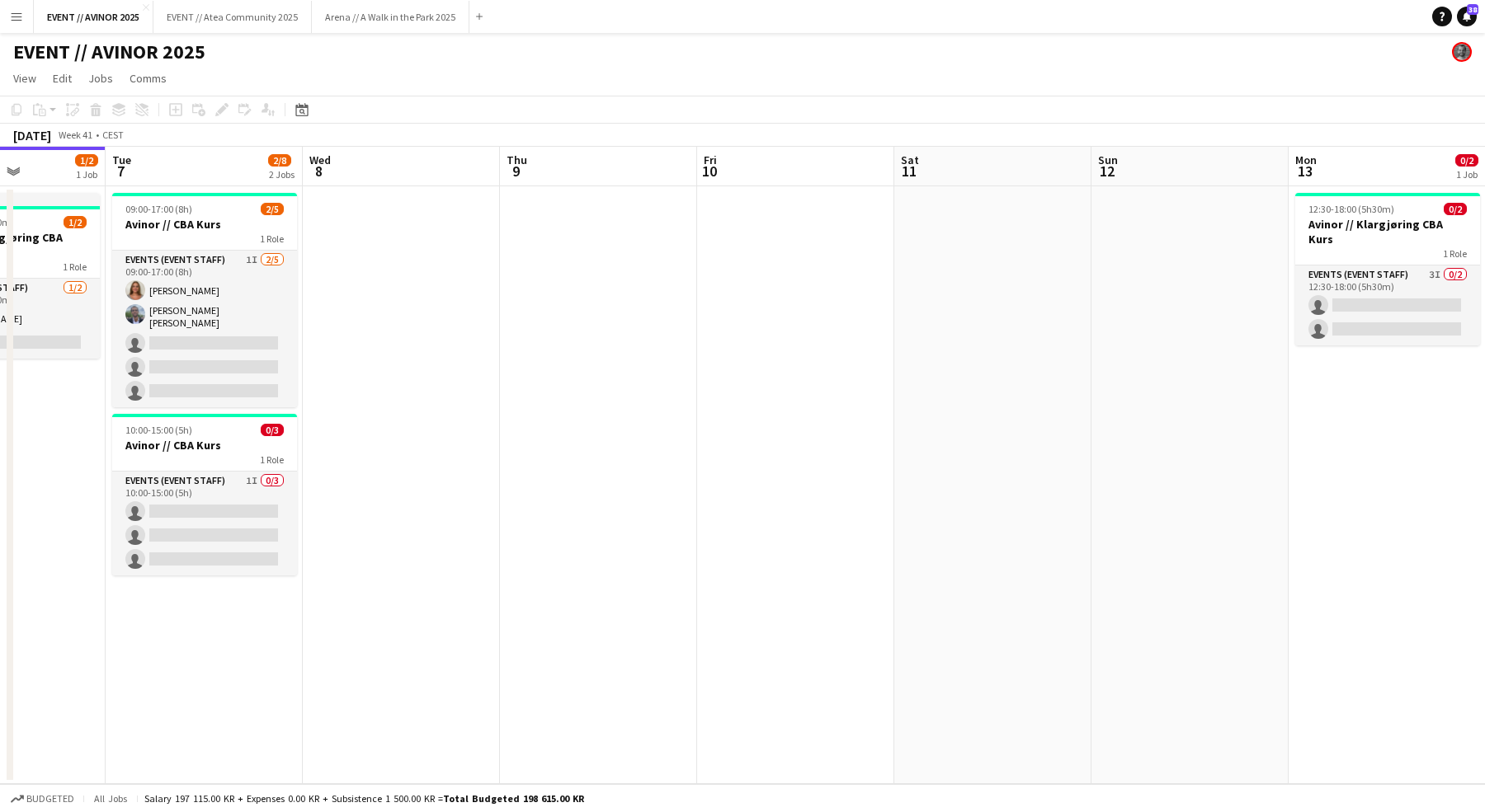
scroll to position [0, 485]
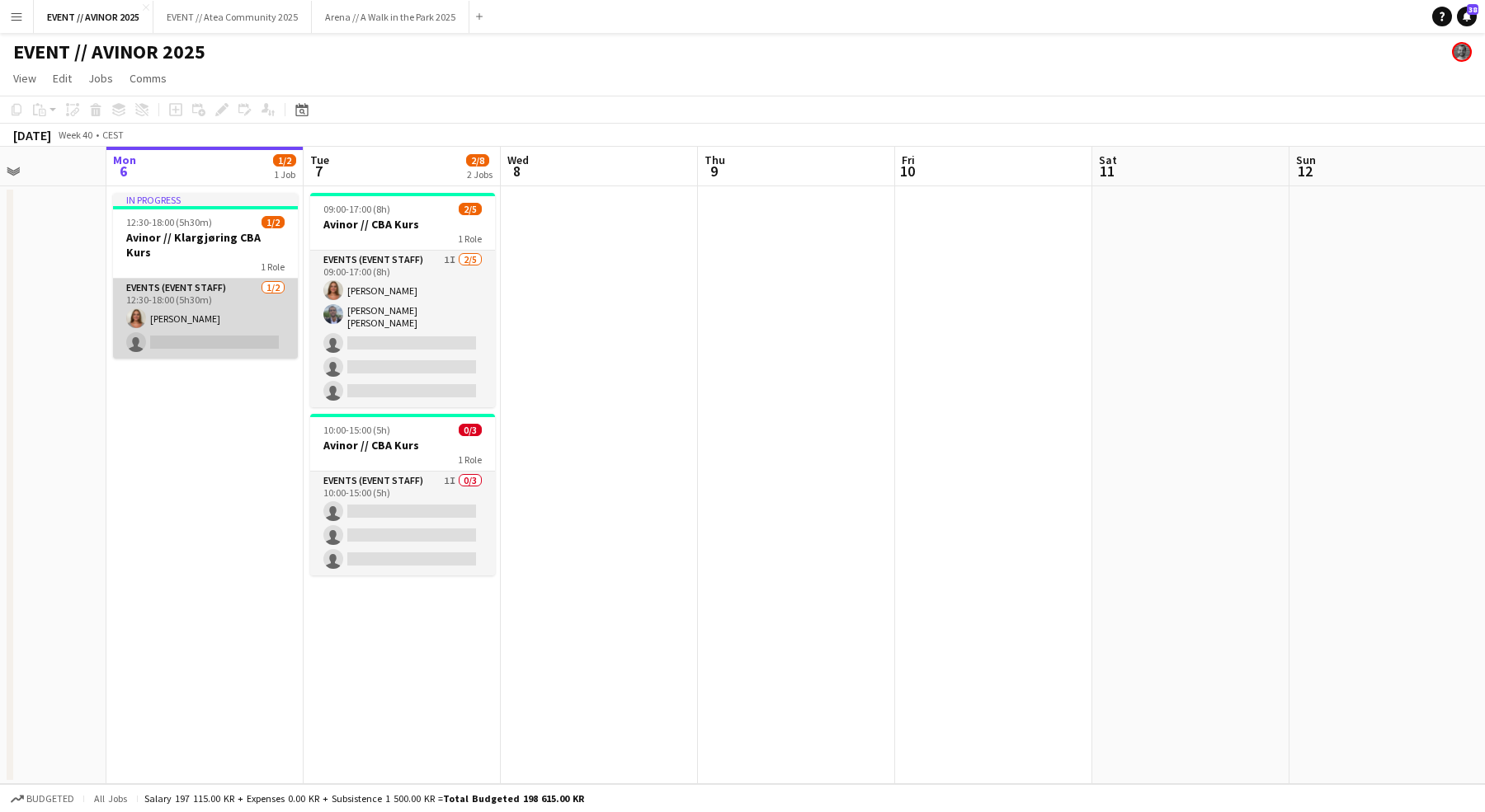
click at [203, 329] on app-card-role "Events (Event Staff) 1/2 12:30-18:00 (5h30m) Selma Finne single-neutral-actions" at bounding box center [205, 319] width 185 height 80
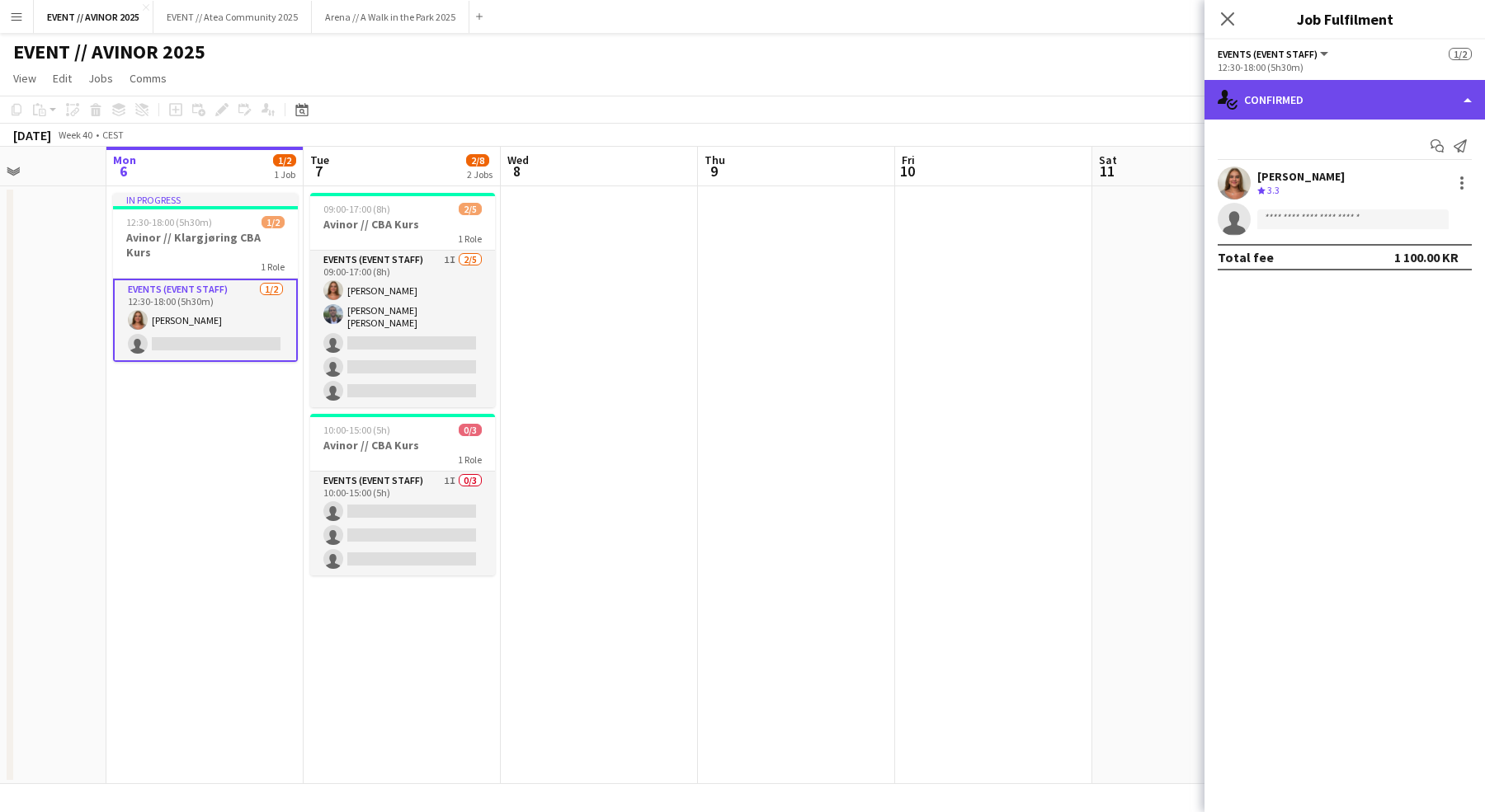
click at [1302, 101] on div "single-neutral-actions-check-2 Confirmed" at bounding box center [1344, 99] width 281 height 40
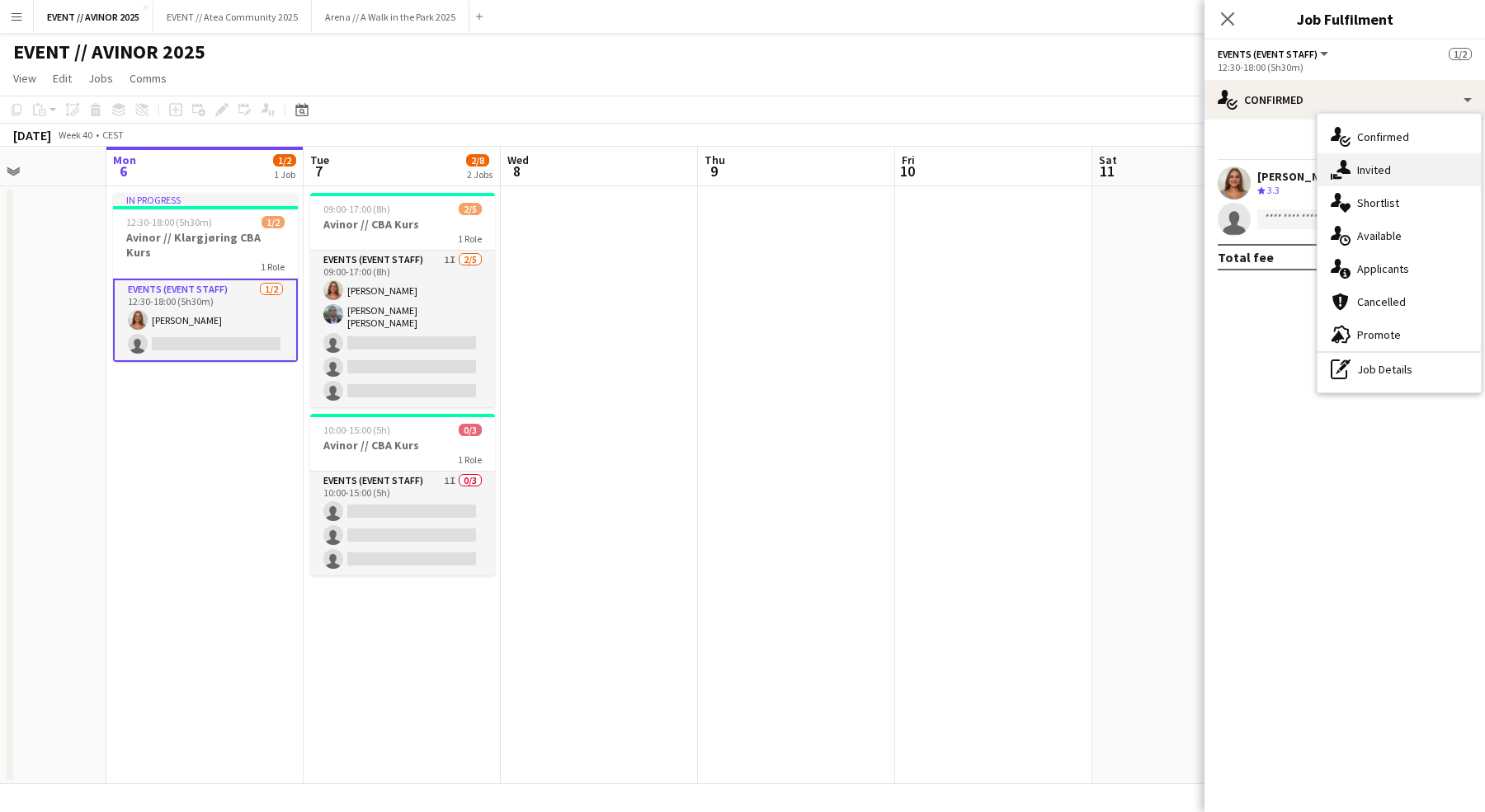
click at [1355, 176] on div "single-neutral-actions-share-1 Invited" at bounding box center [1399, 170] width 163 height 33
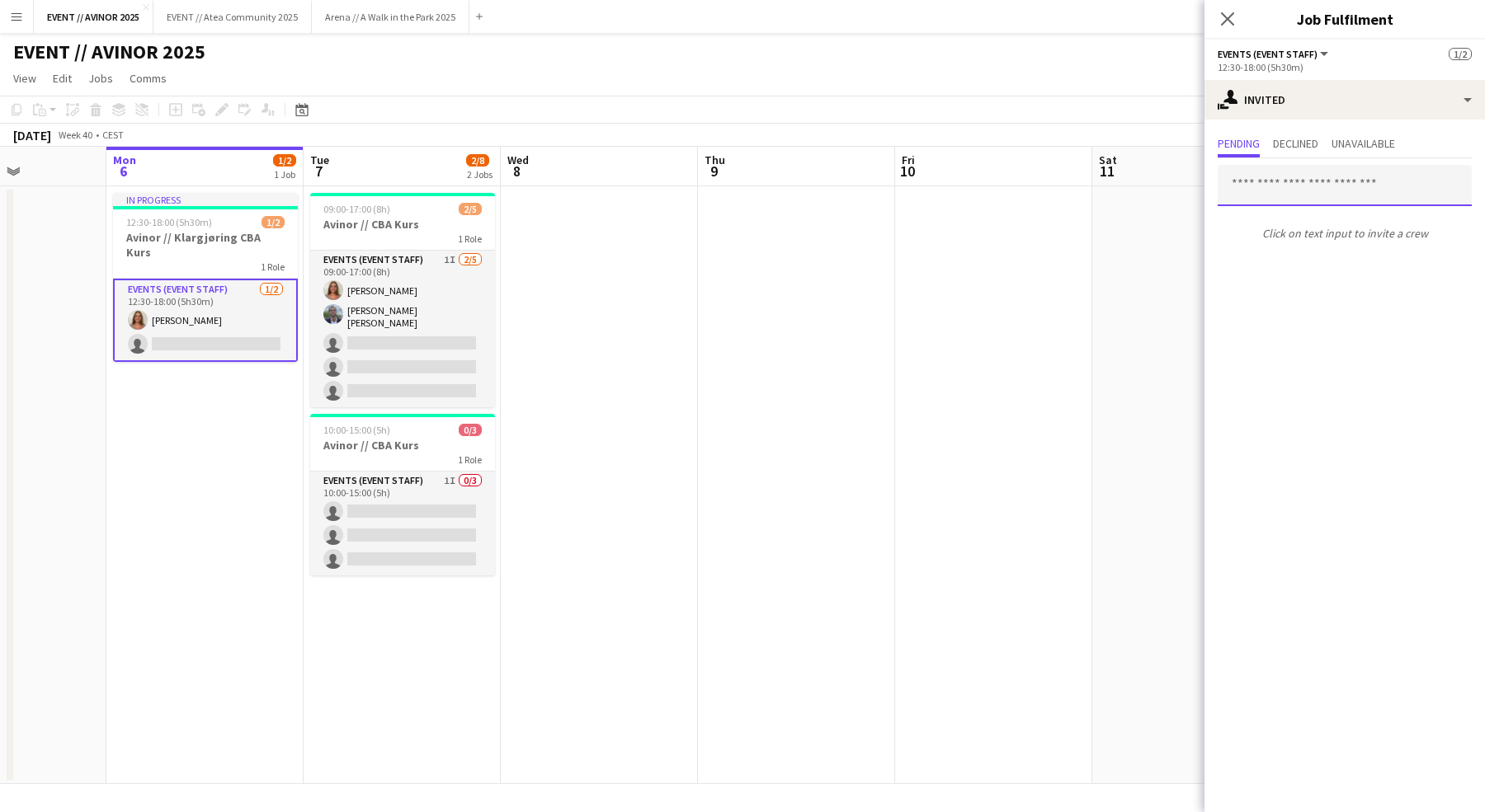
click at [1282, 190] on input "text" at bounding box center [1344, 186] width 254 height 41
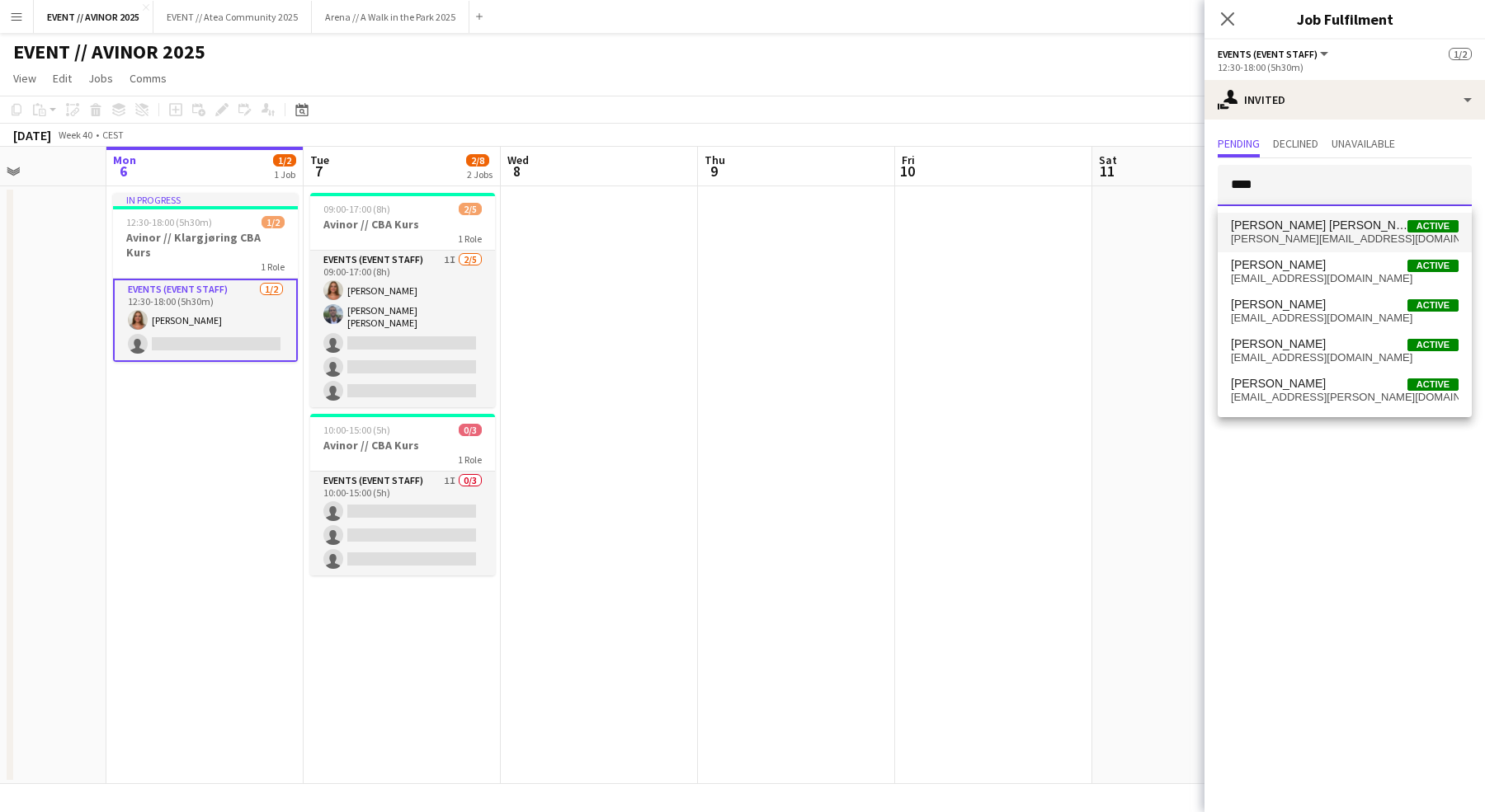
type input "****"
click at [1277, 236] on span "oliver_zb@live.dk" at bounding box center [1344, 239] width 227 height 14
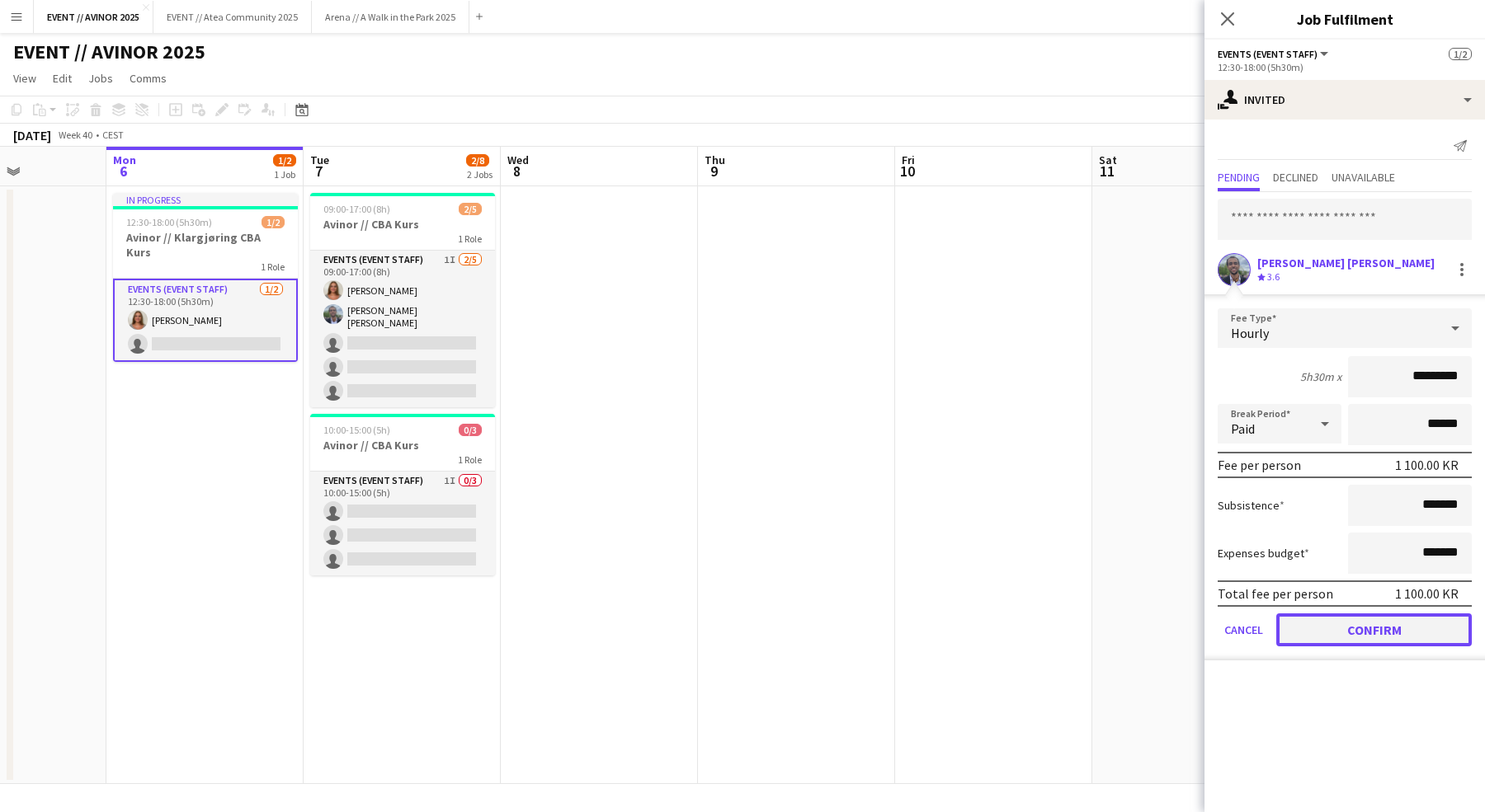
click at [1353, 626] on button "Confirm" at bounding box center [1373, 629] width 195 height 33
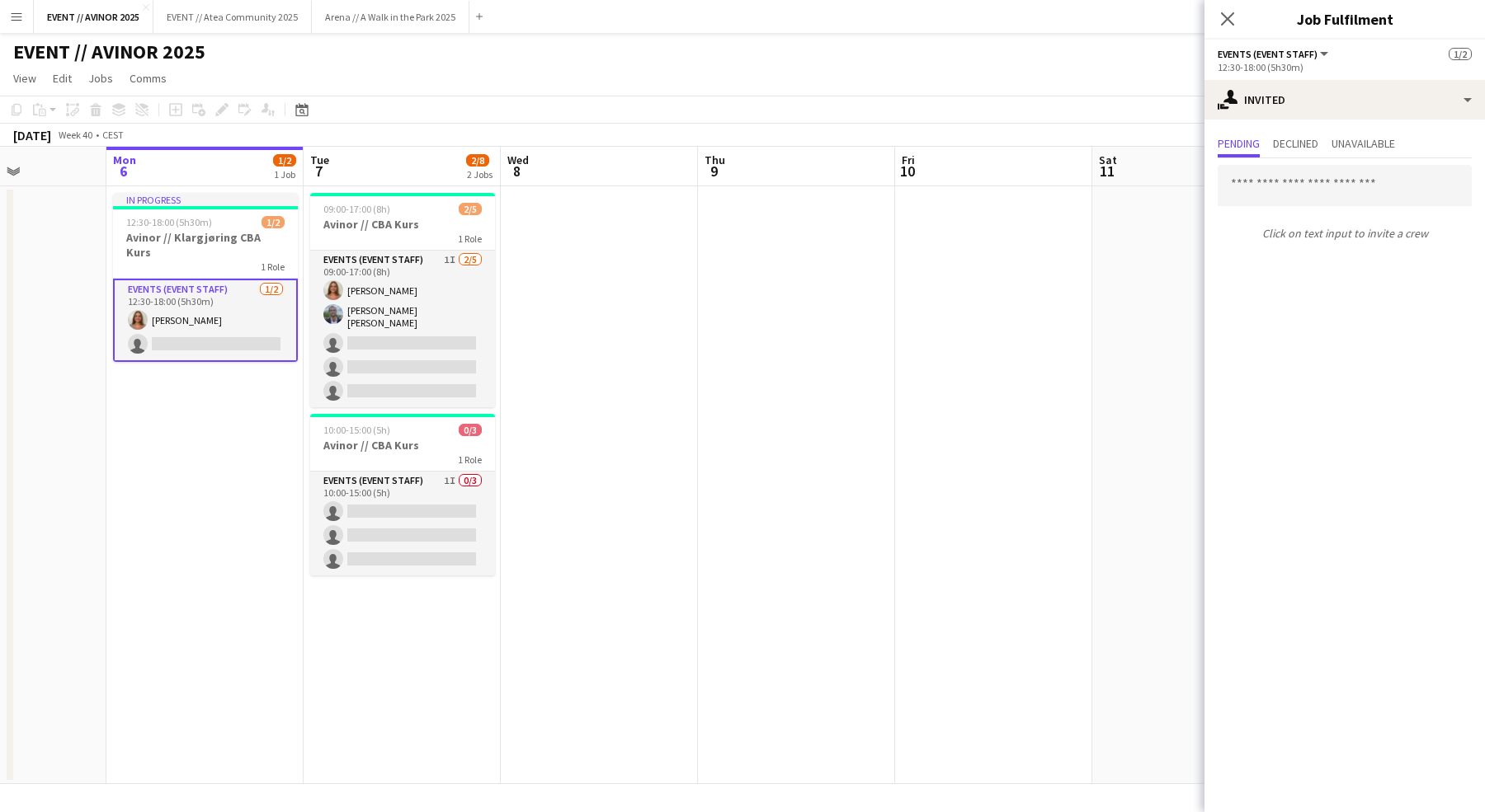
click at [945, 290] on app-date-cell at bounding box center [993, 485] width 197 height 597
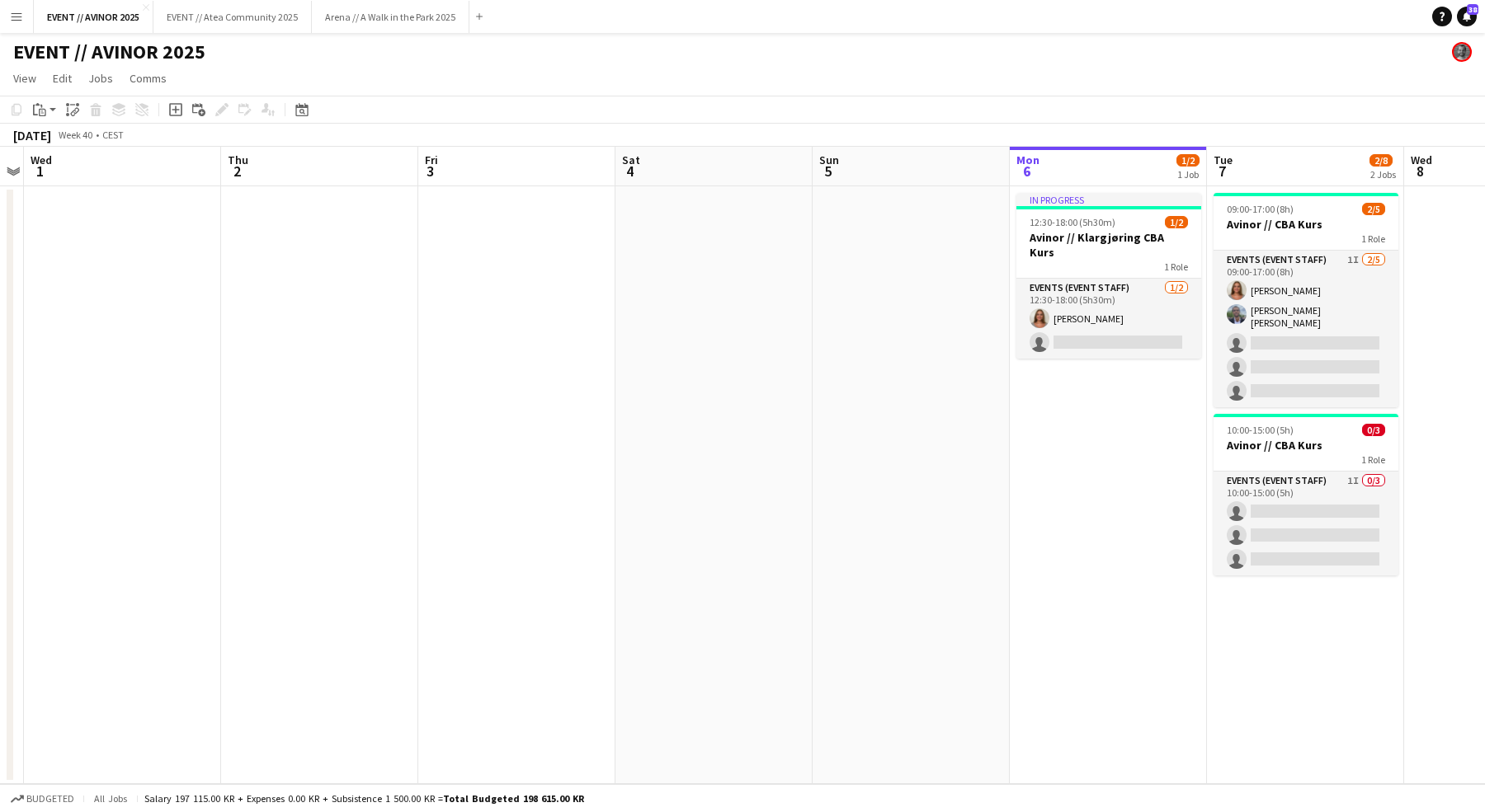
scroll to position [0, 570]
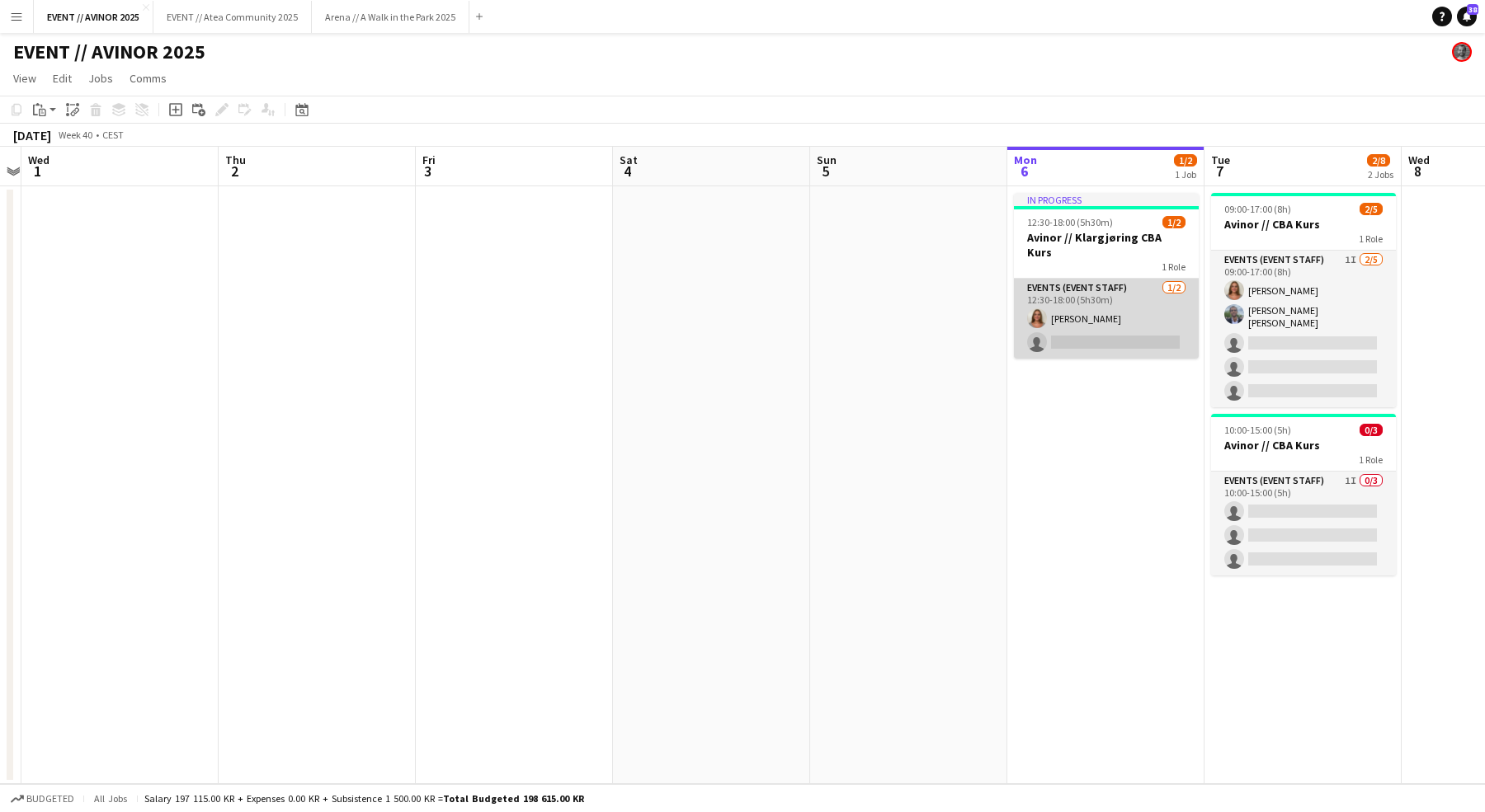
click at [1035, 324] on app-card-role "Events (Event Staff) 1/2 12:30-18:00 (5h30m) Selma Finne single-neutral-actions" at bounding box center [1106, 319] width 185 height 80
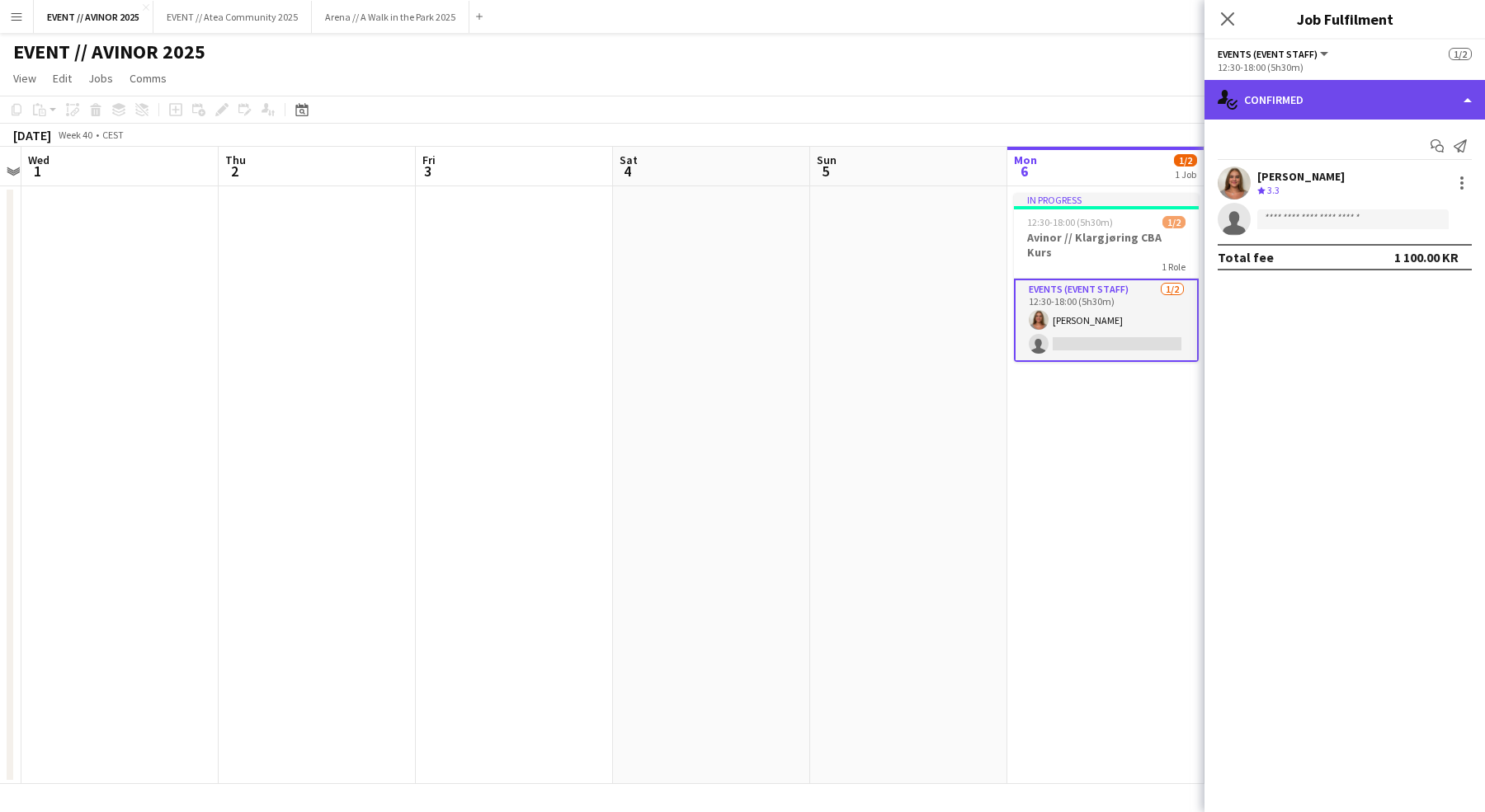
click at [1320, 87] on div "single-neutral-actions-check-2 Confirmed" at bounding box center [1344, 99] width 281 height 40
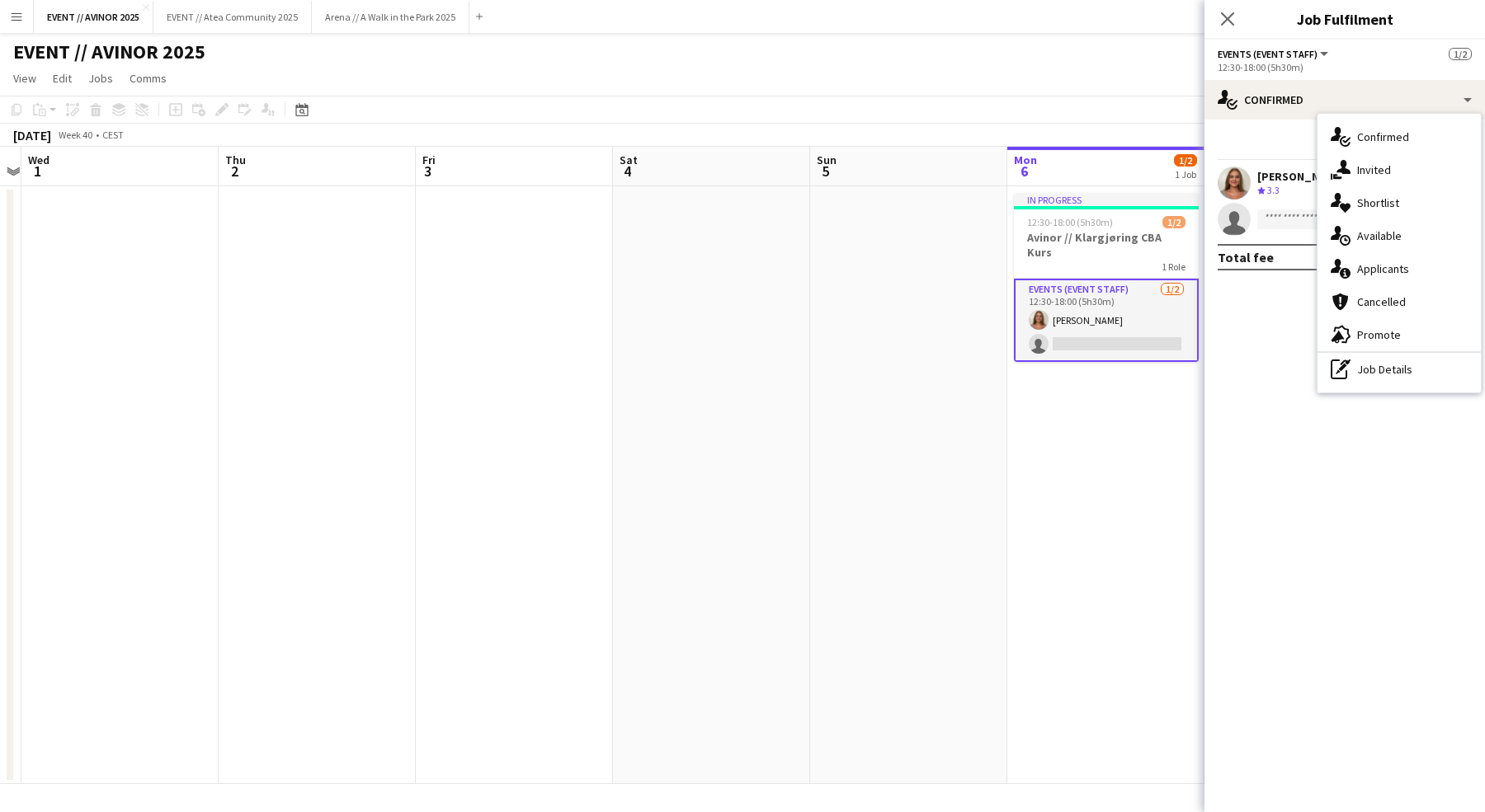
click at [1106, 73] on app-page-menu "View Day view expanded Day view collapsed Month view Date picker Jump to today …" at bounding box center [742, 80] width 1485 height 31
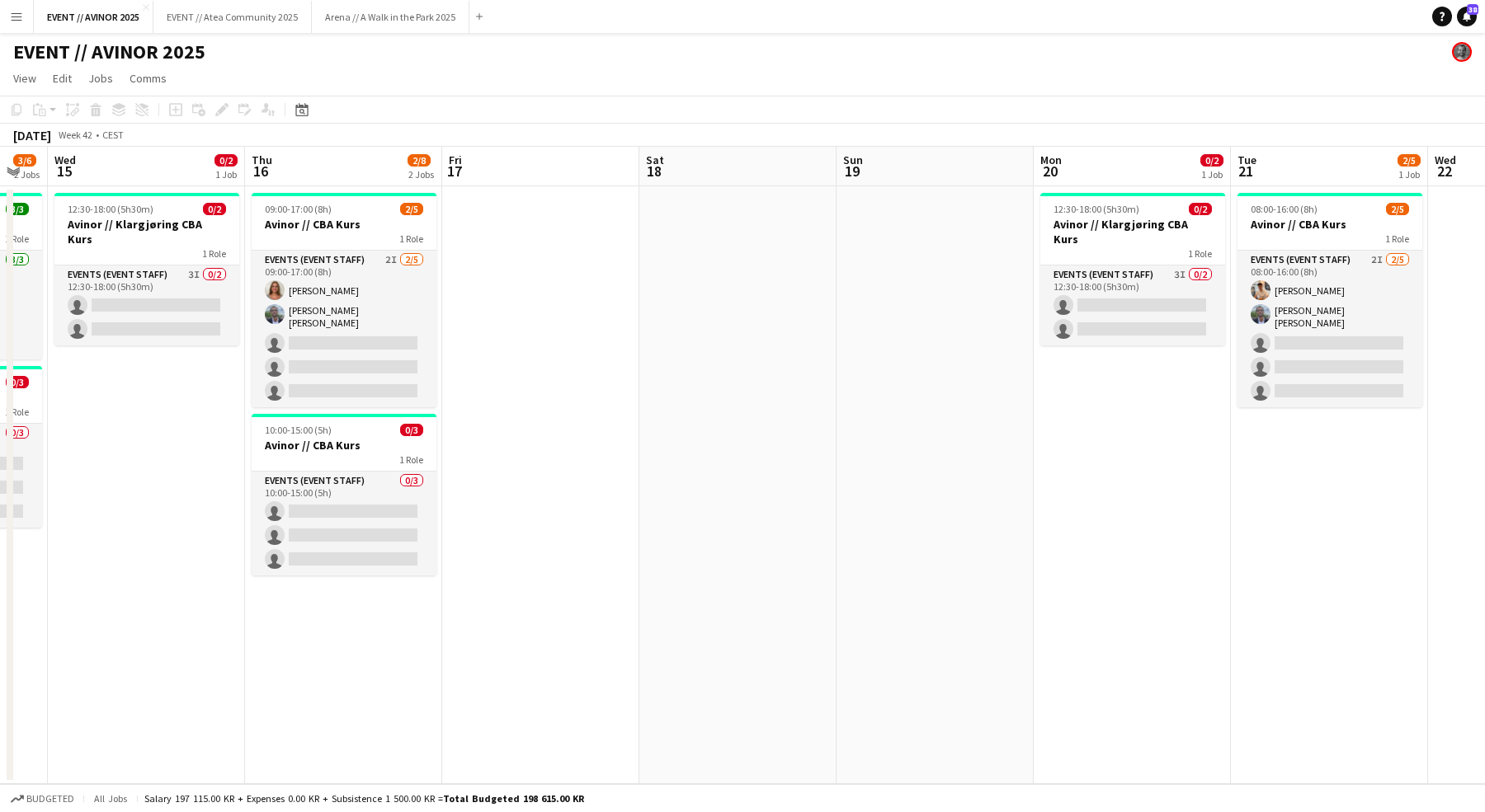
scroll to position [0, 496]
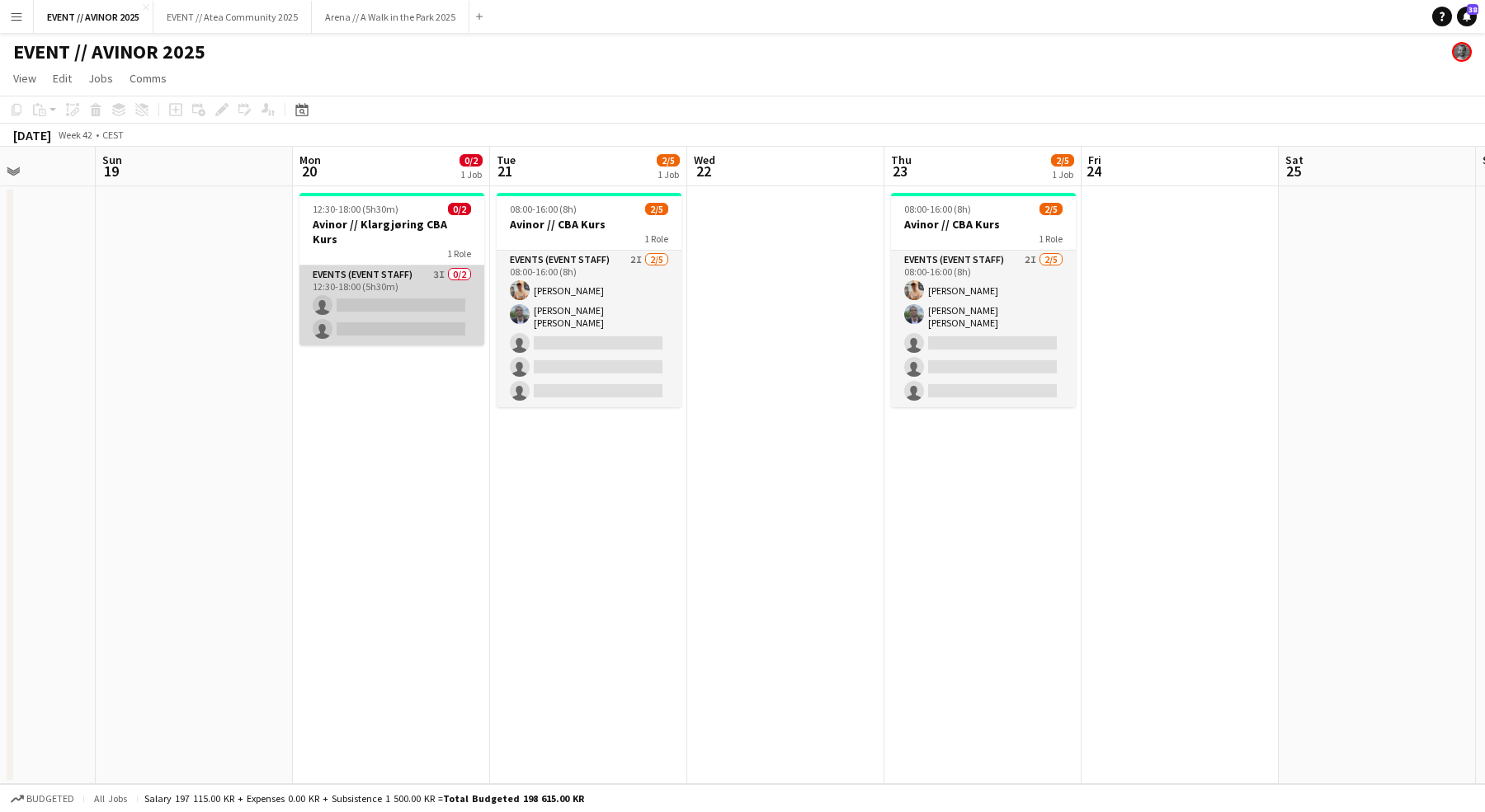
click at [439, 301] on app-card-role "Events (Event Staff) 3I 0/2 12:30-18:00 (5h30m) single-neutral-actions single-n…" at bounding box center [392, 305] width 185 height 80
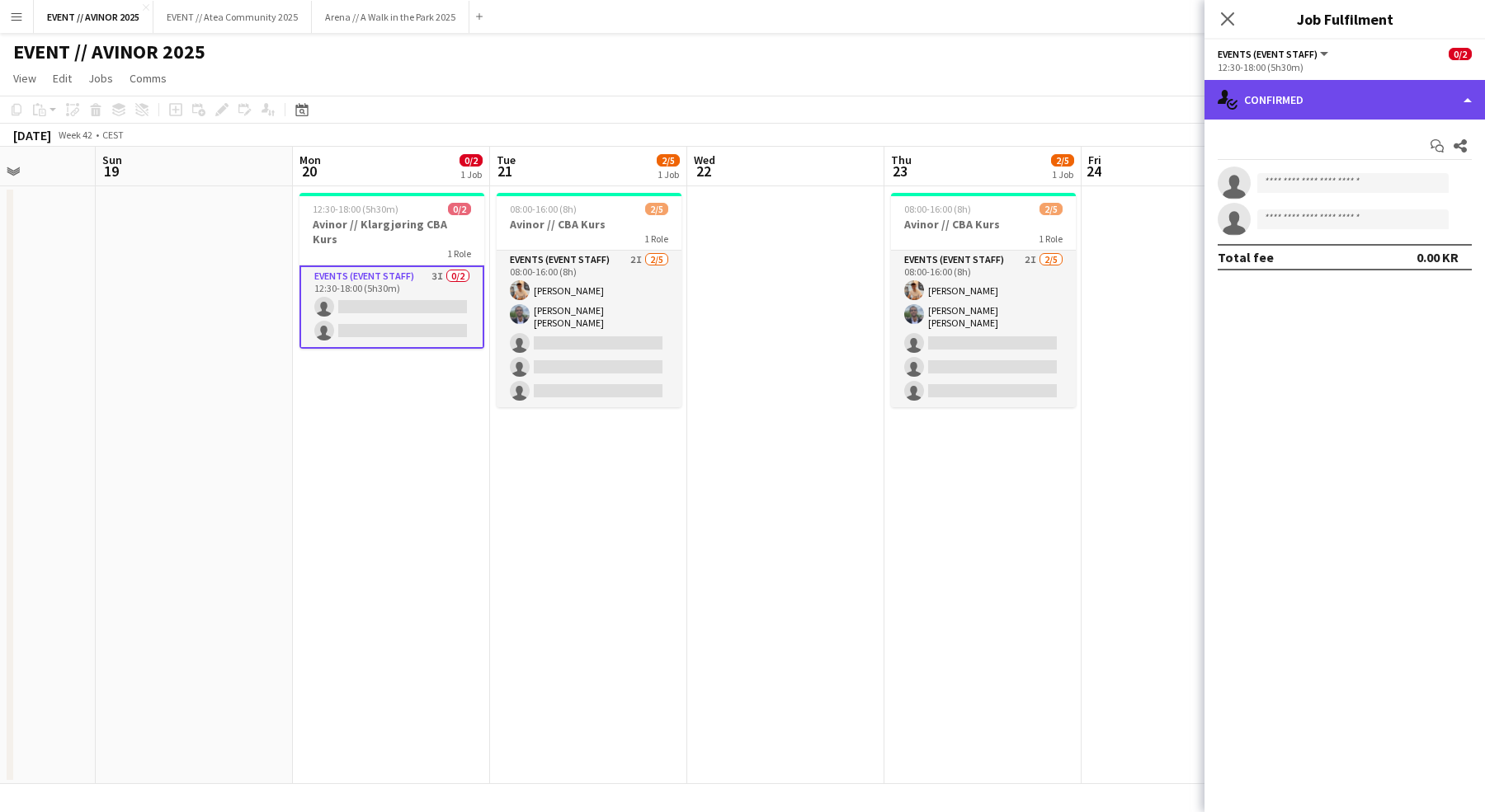
click at [1420, 105] on div "single-neutral-actions-check-2 Confirmed" at bounding box center [1344, 99] width 281 height 40
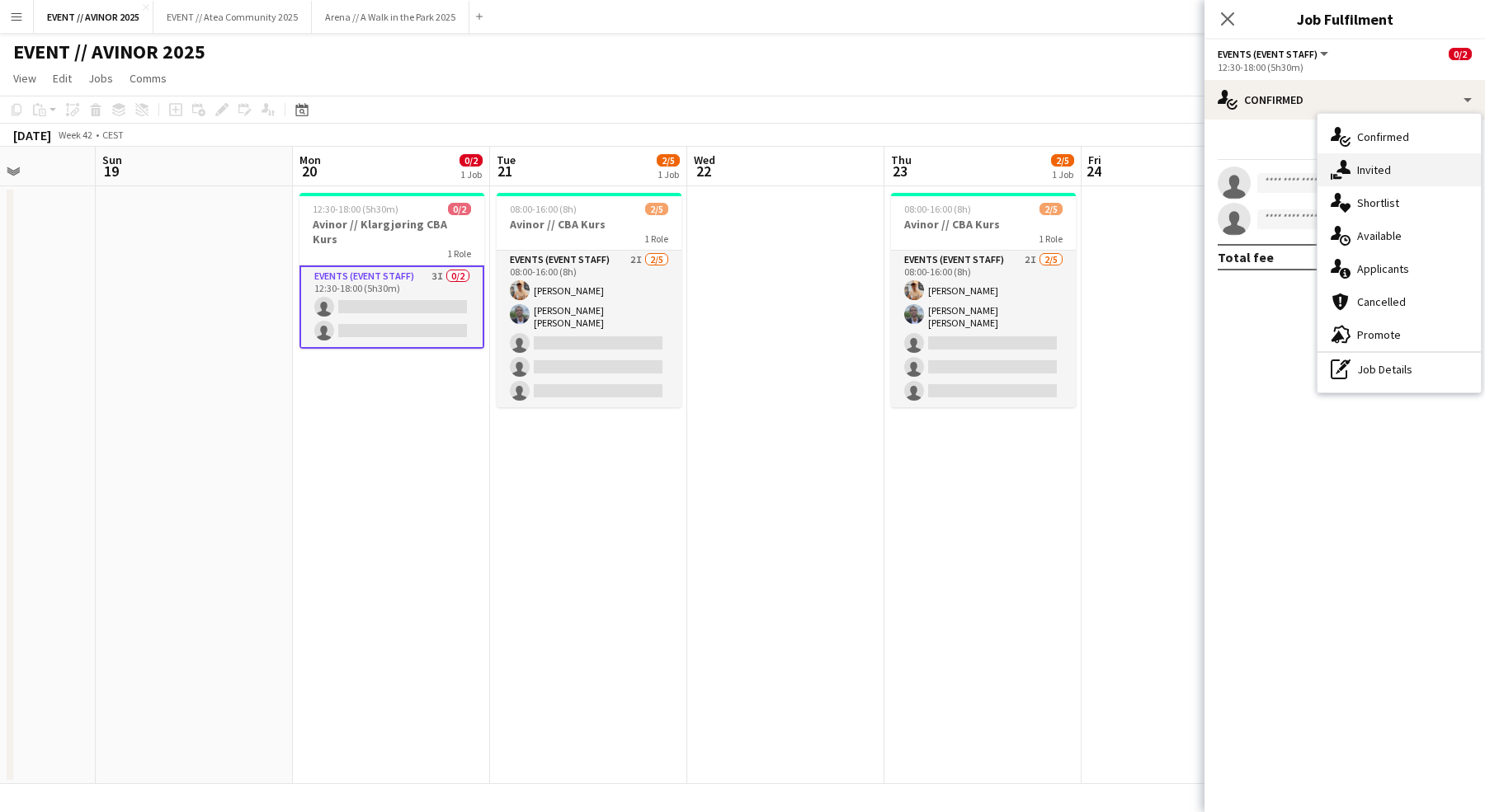
click at [1414, 160] on div "single-neutral-actions-share-1 Invited" at bounding box center [1399, 170] width 163 height 33
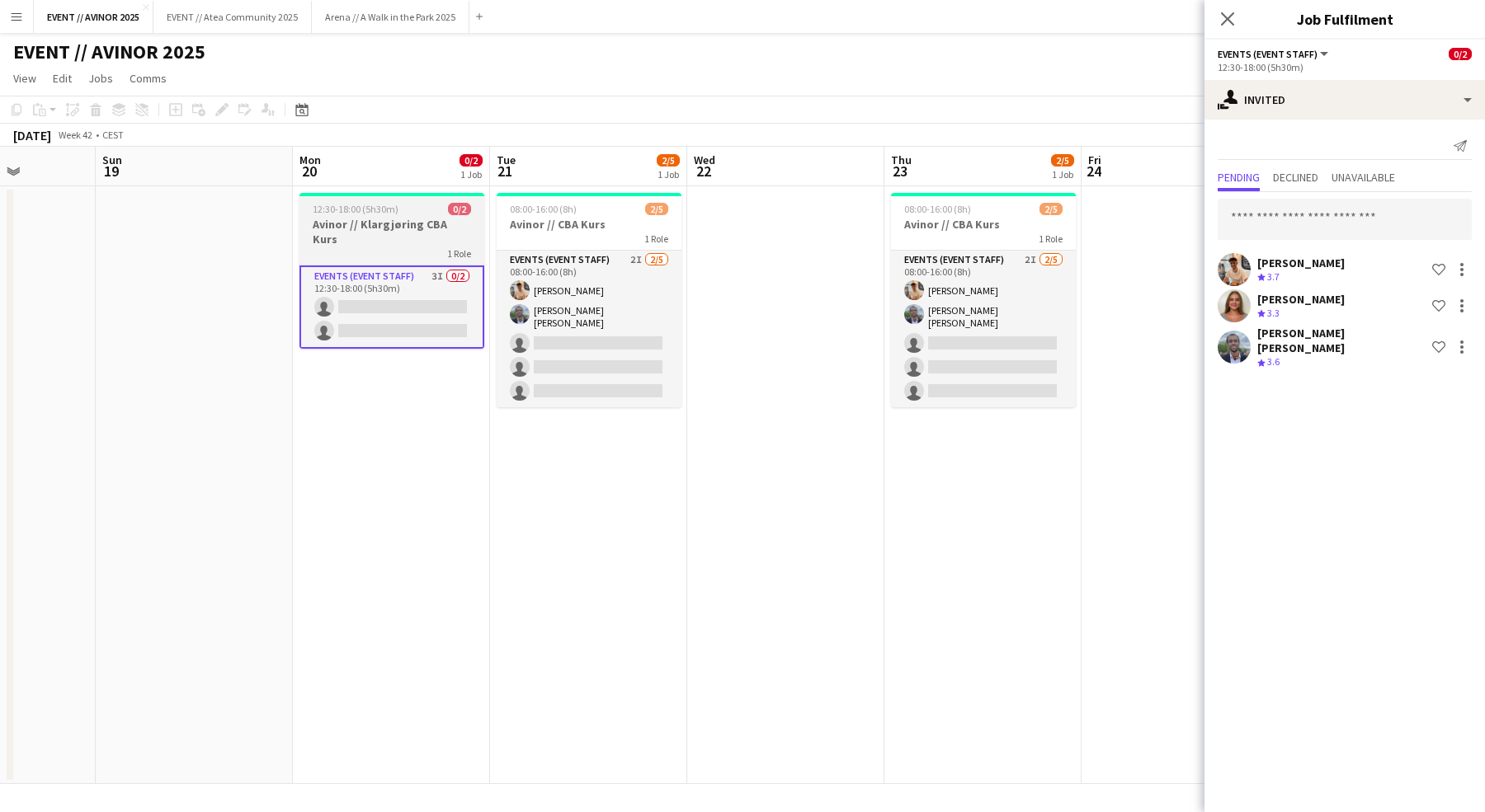
click at [352, 225] on h3 "Avinor // Klargjøring CBA Kurs" at bounding box center [392, 231] width 185 height 30
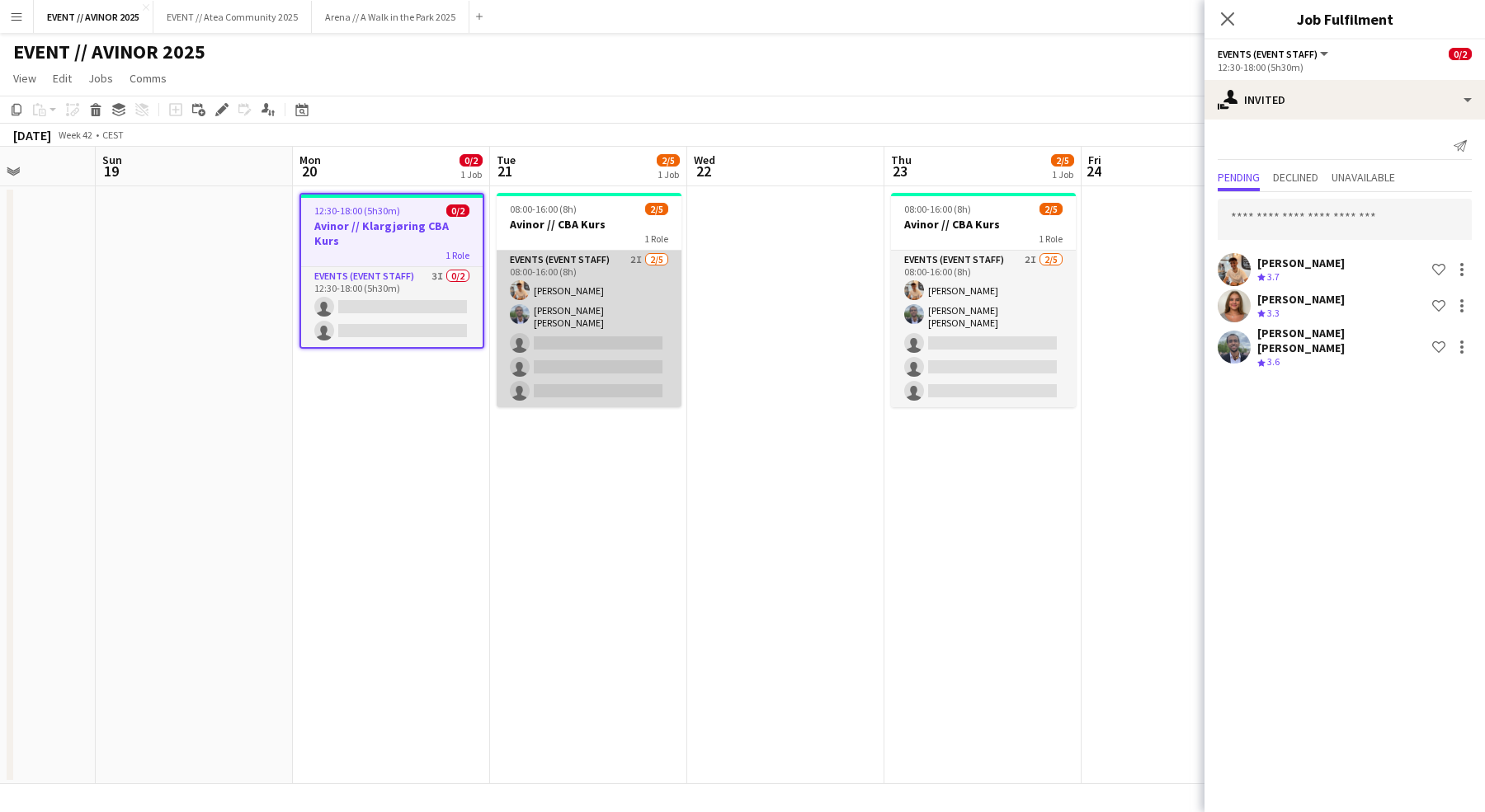
click at [675, 283] on app-card-role "Events (Event Staff) 2I 2/5 08:00-16:00 (8h) Alban Idrizi Oliver G. Zohore Berg…" at bounding box center [589, 328] width 185 height 156
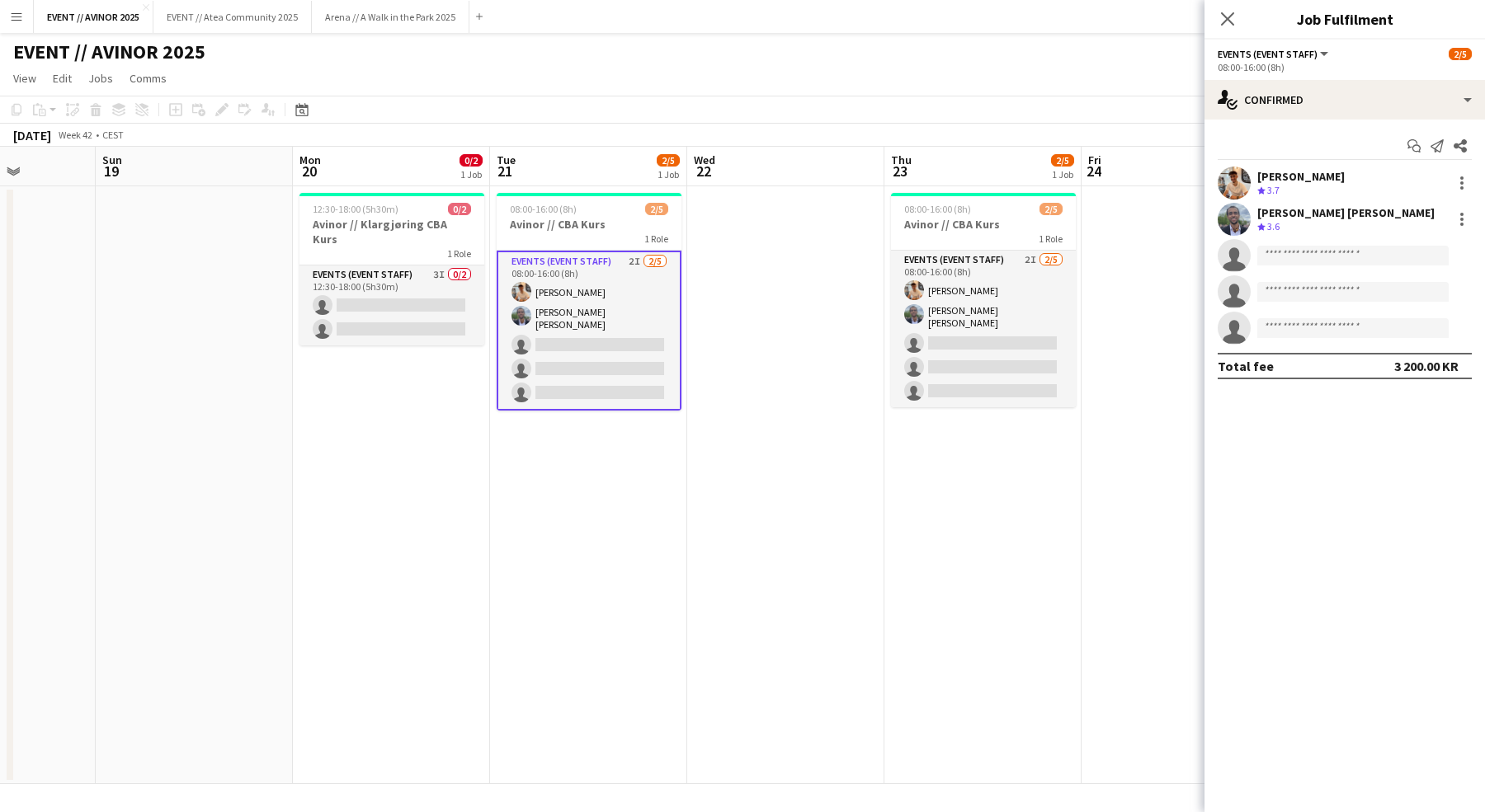
click at [773, 283] on app-date-cell at bounding box center [785, 485] width 197 height 597
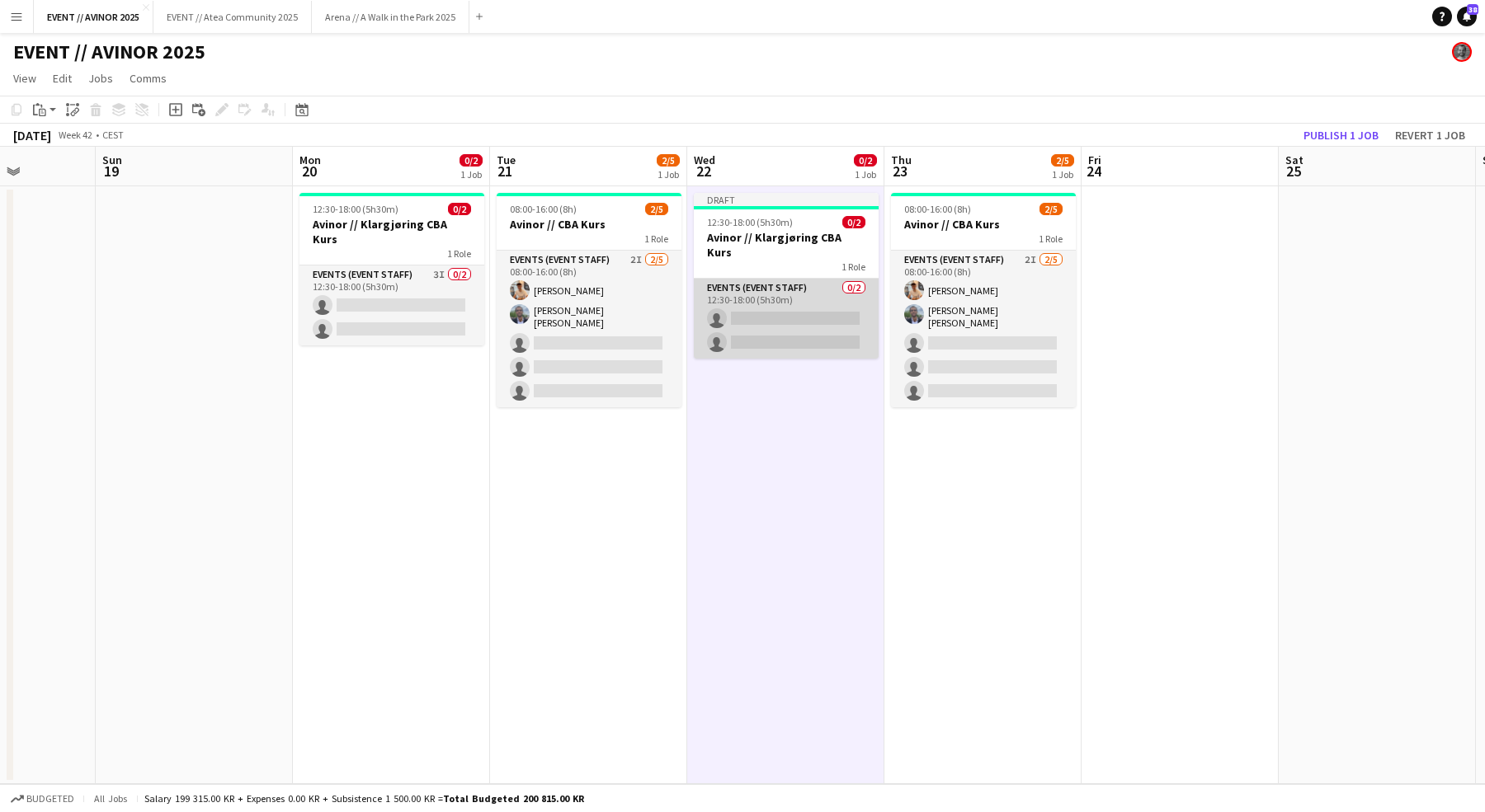
click at [830, 309] on app-card-role "Events (Event Staff) 0/2 12:30-18:00 (5h30m) single-neutral-actions single-neut…" at bounding box center [786, 319] width 185 height 80
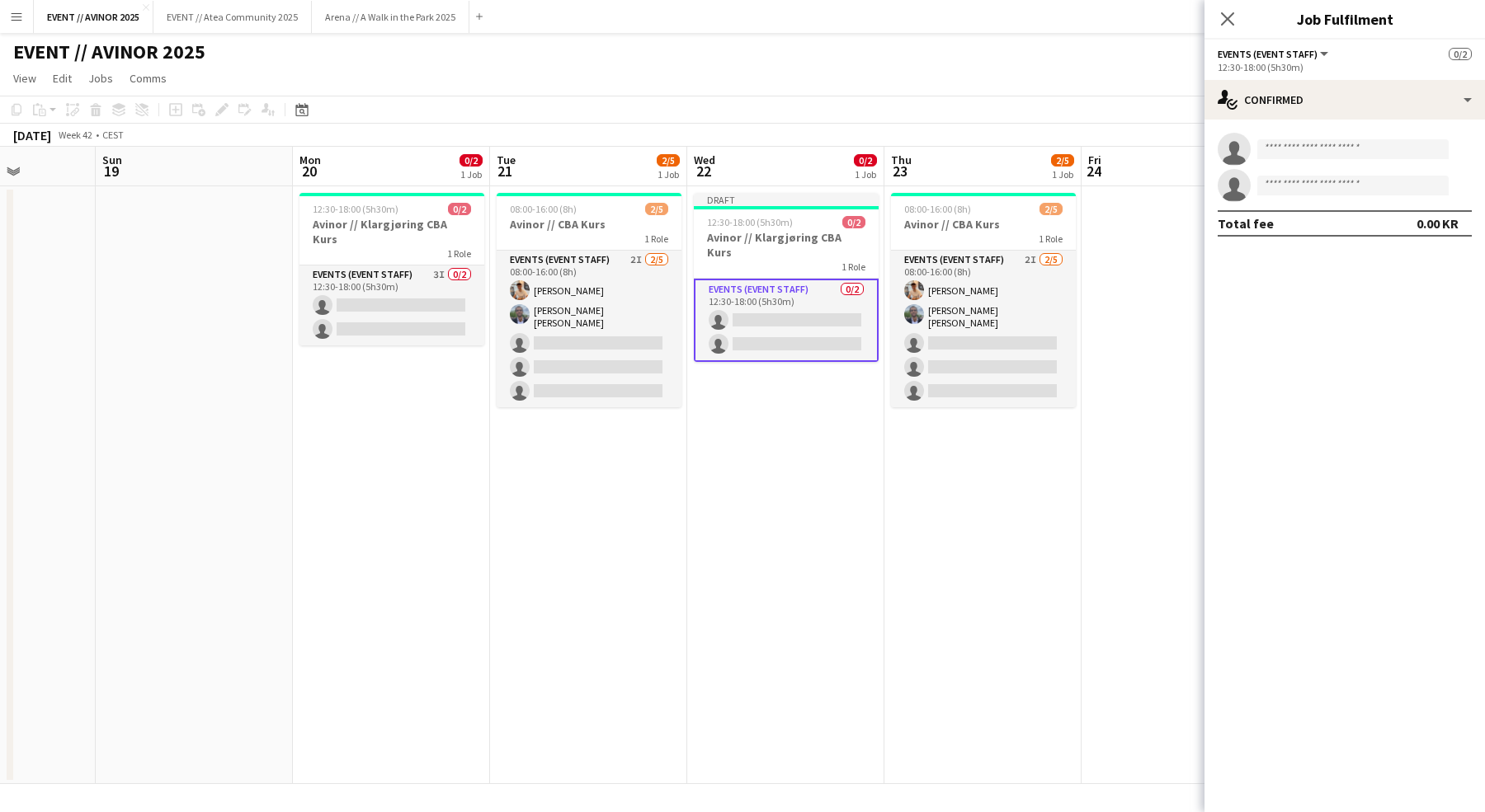
click at [1343, 119] on div "single-neutral-actions single-neutral-actions Total fee 0.00 KR" at bounding box center [1344, 185] width 281 height 130
click at [1338, 106] on div "single-neutral-actions-check-2 Confirmed" at bounding box center [1344, 99] width 281 height 40
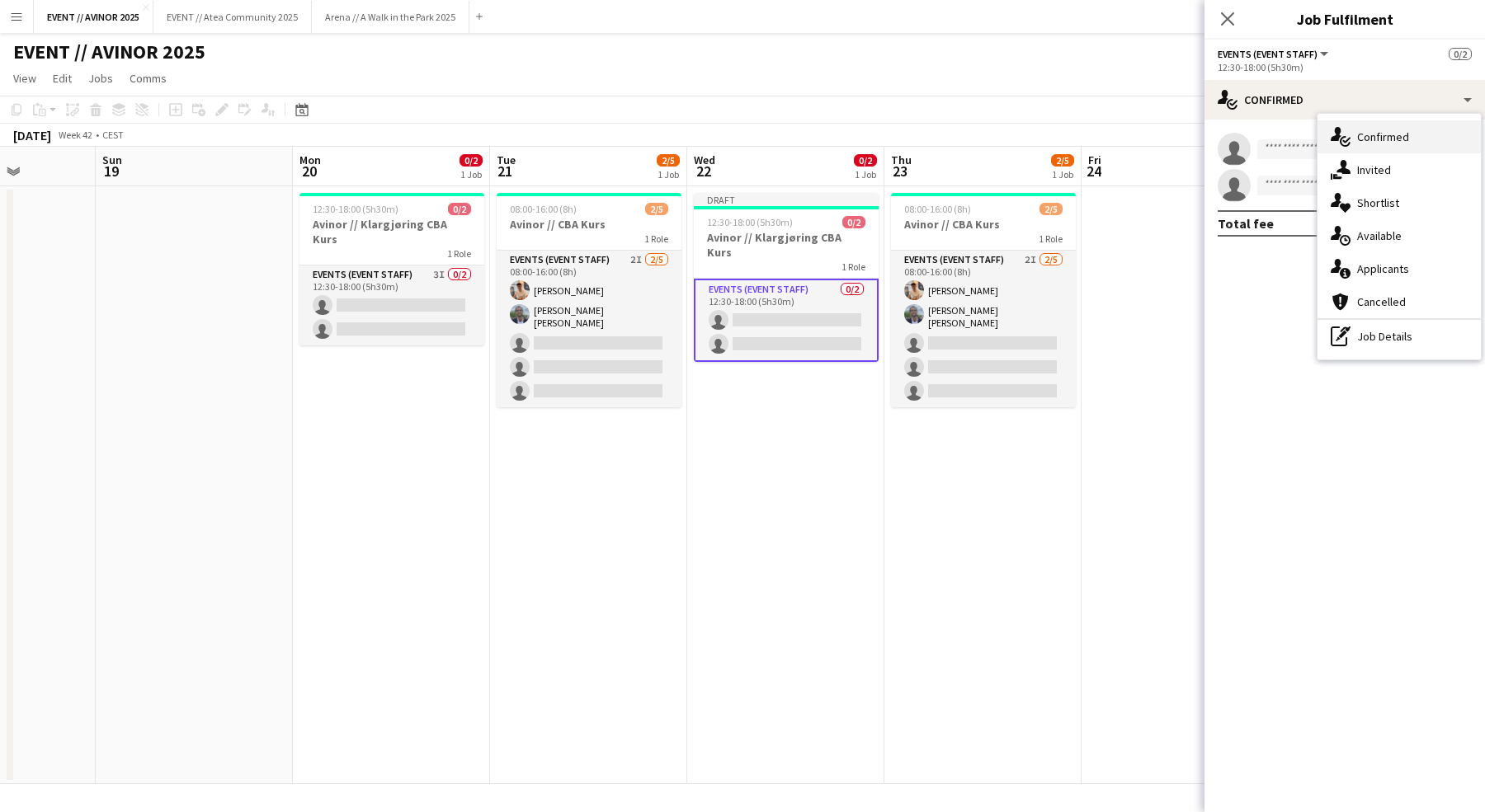
click at [1355, 149] on div "single-neutral-actions-check-2 Confirmed" at bounding box center [1399, 137] width 163 height 33
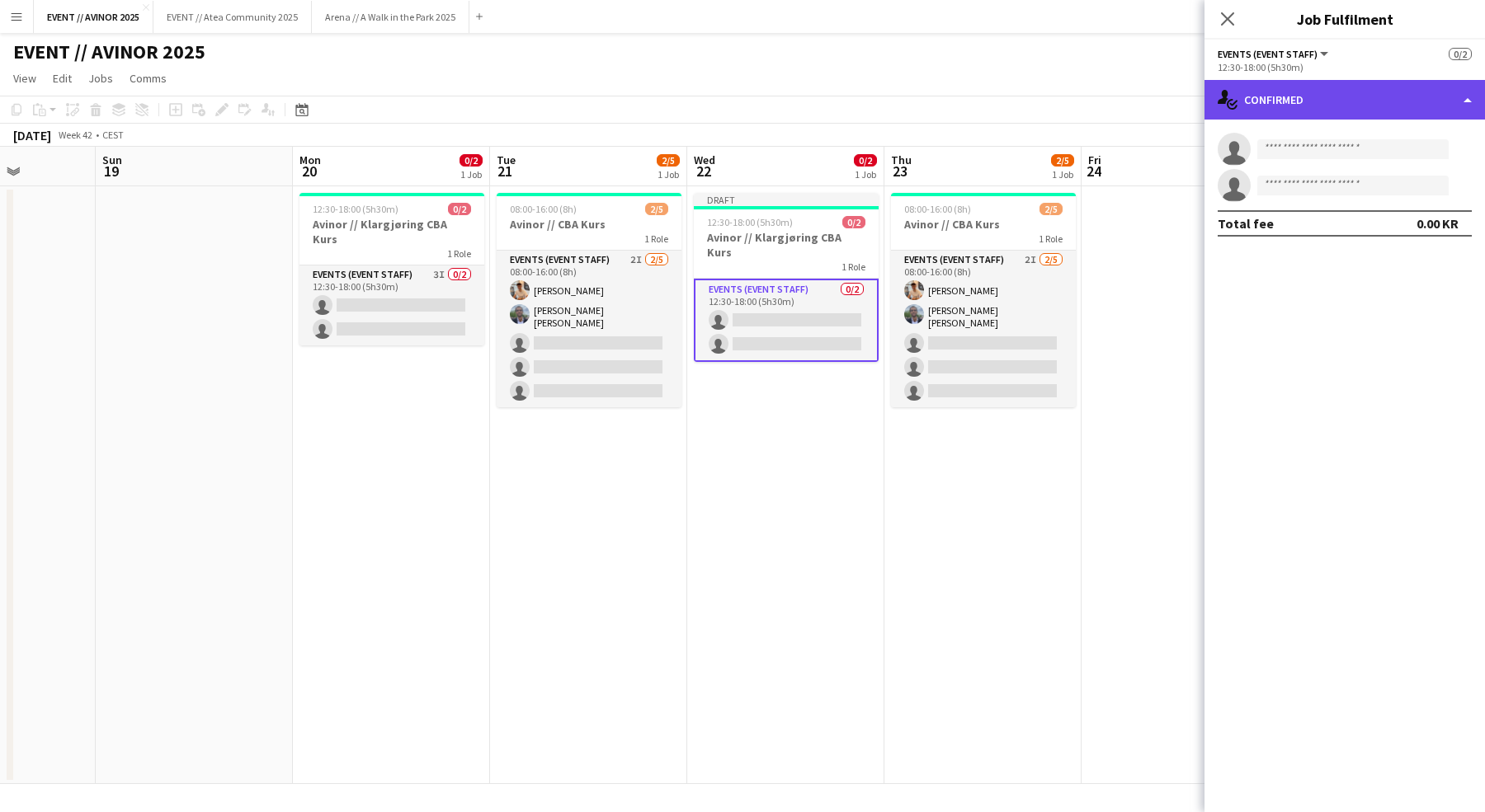
click at [1319, 91] on div "single-neutral-actions-check-2 Confirmed" at bounding box center [1344, 99] width 281 height 40
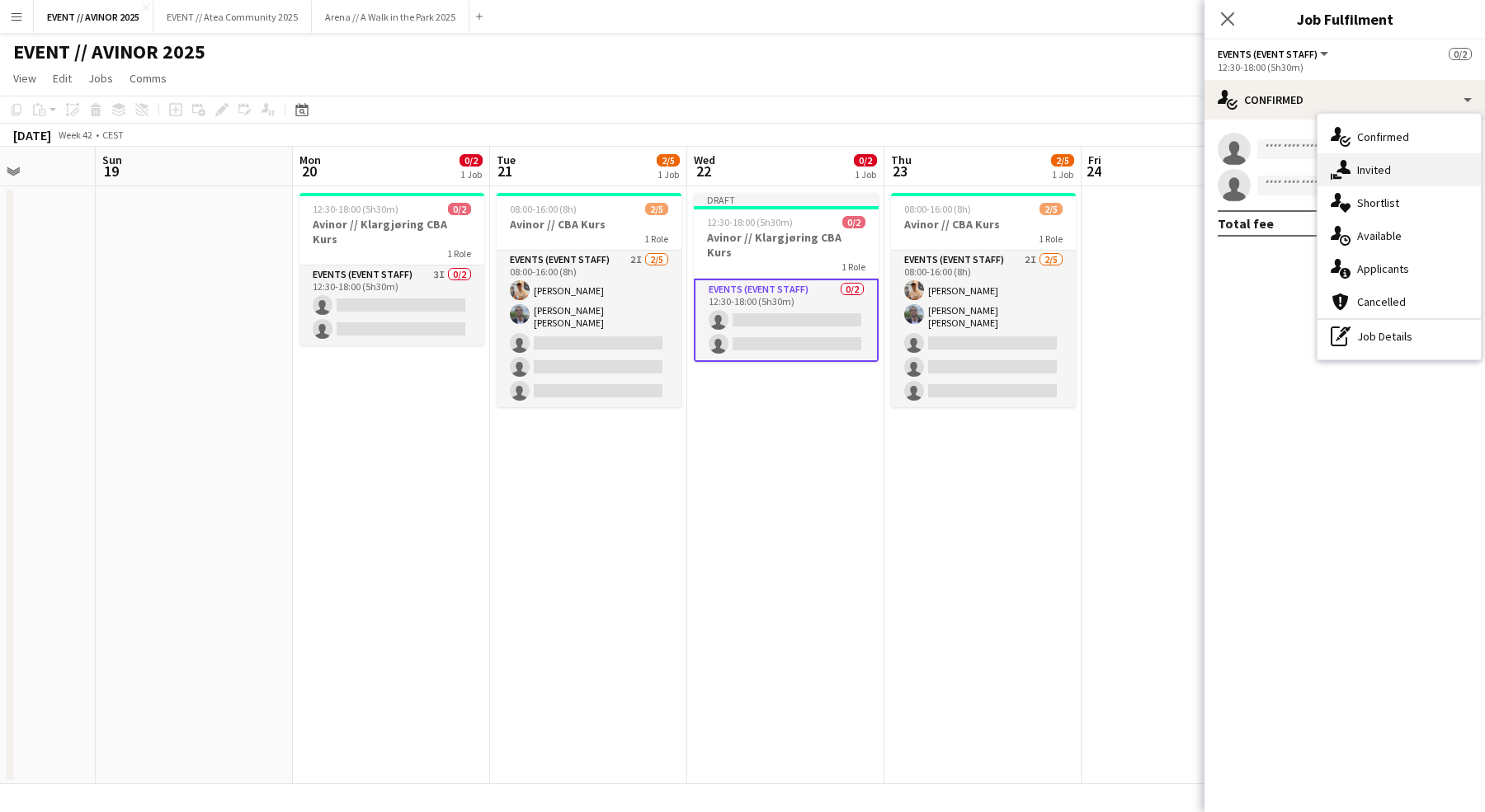
click at [1367, 176] on span "Invited" at bounding box center [1373, 169] width 34 height 15
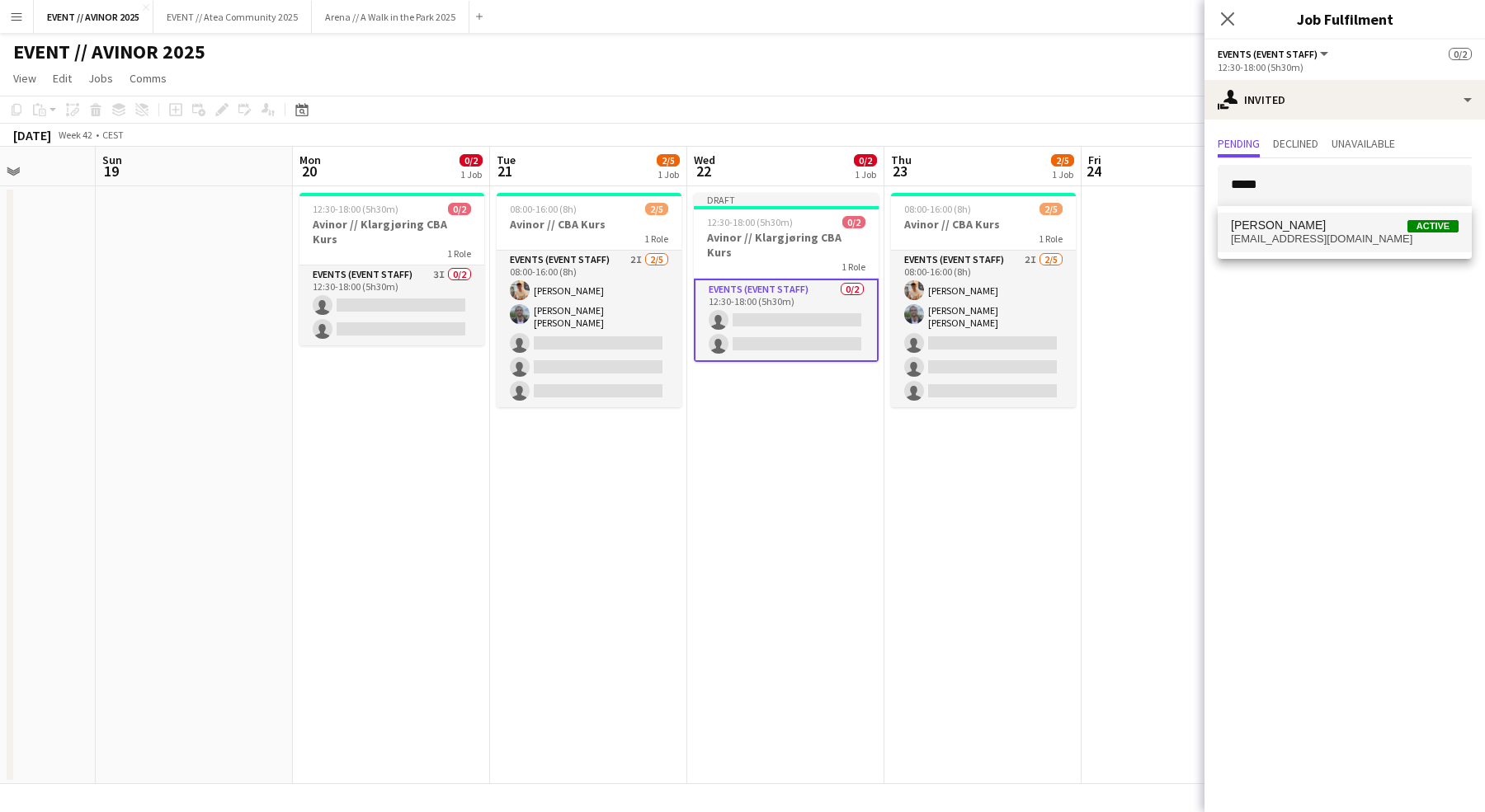
type input "*****"
click at [1279, 217] on mat-option "Alban Idrizi Active alban_idrizi@hotmail.com" at bounding box center [1344, 232] width 254 height 40
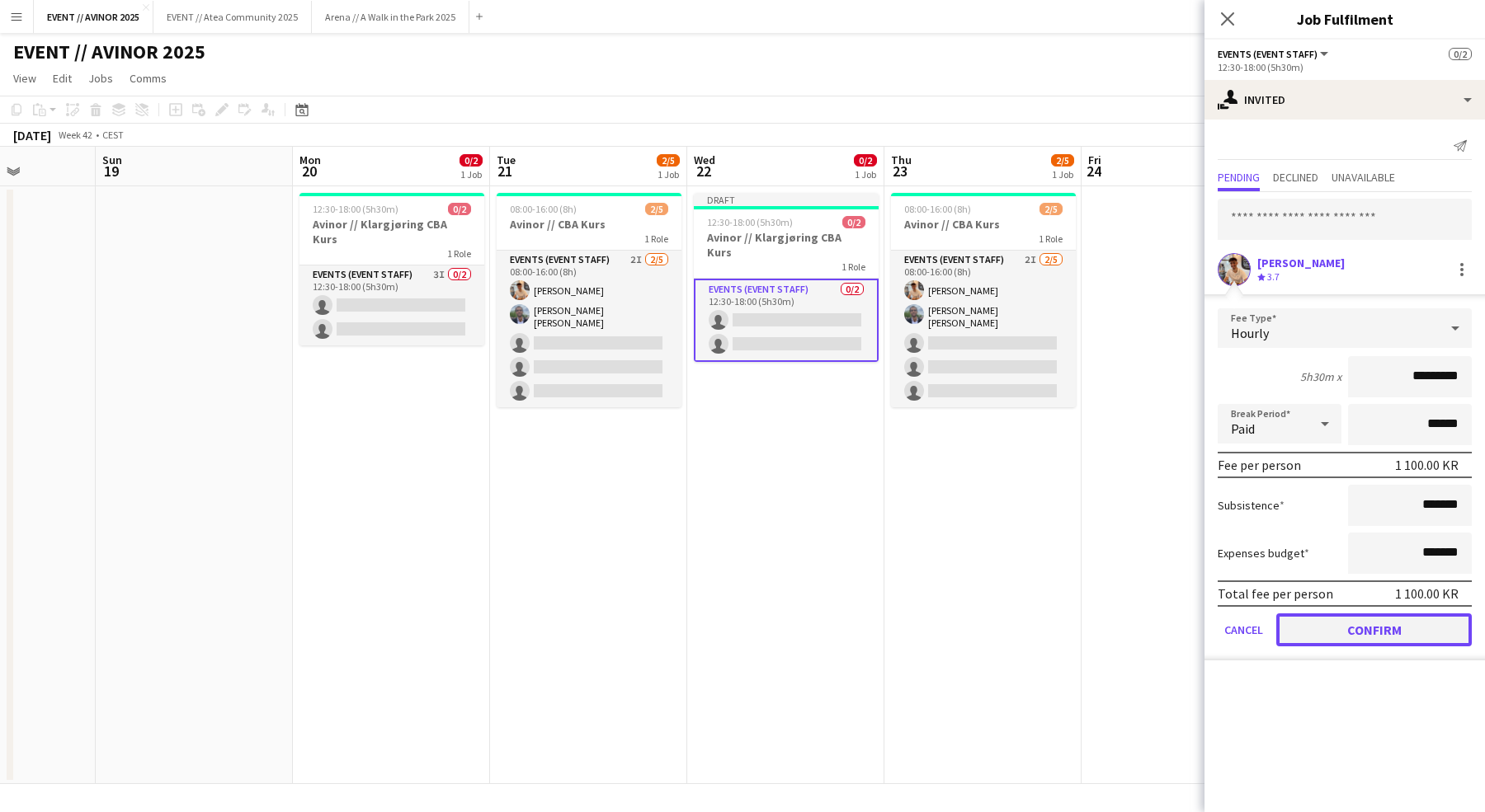
click at [1379, 633] on button "Confirm" at bounding box center [1373, 629] width 195 height 33
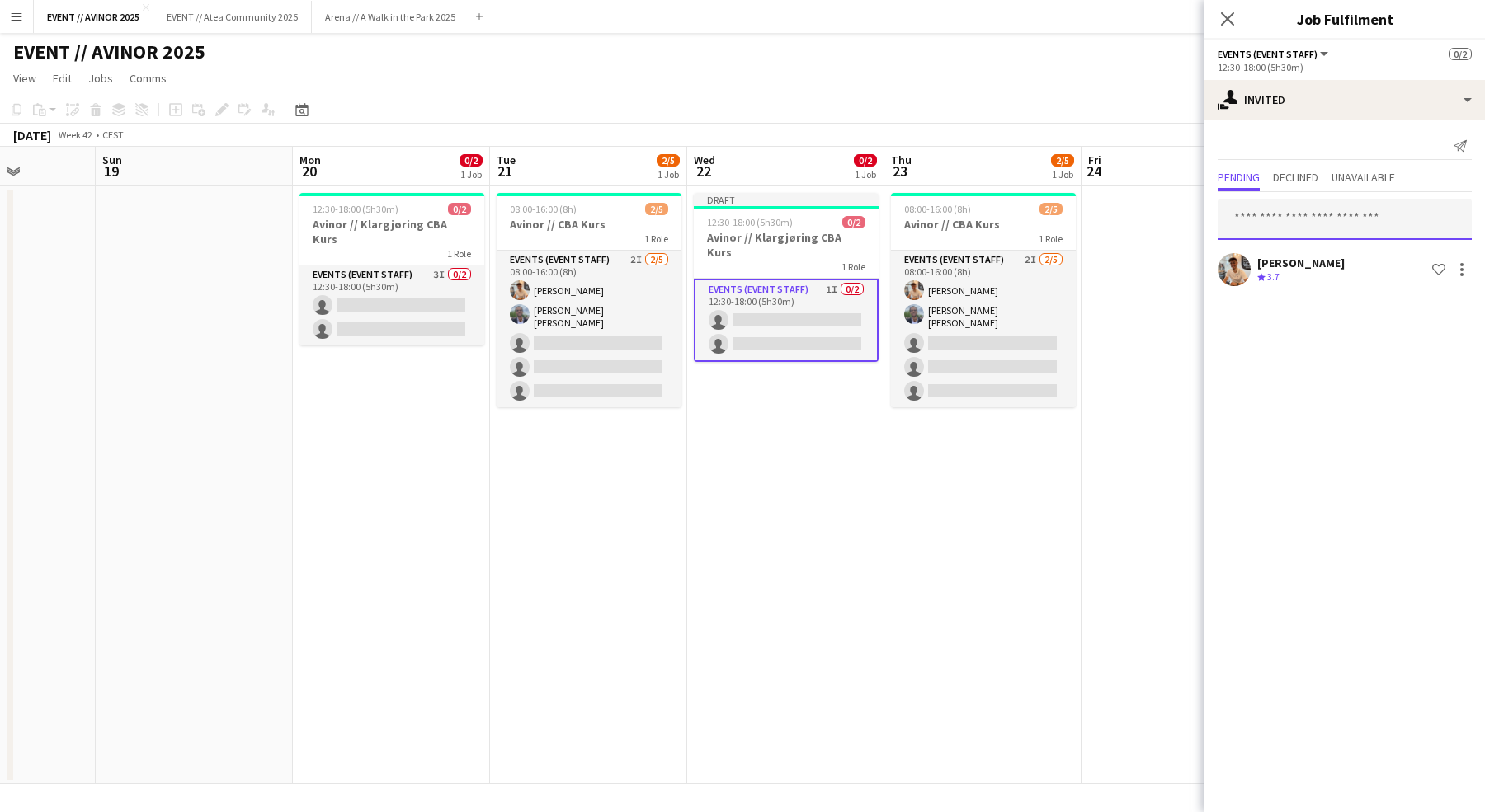
click at [1295, 228] on input "text" at bounding box center [1344, 220] width 254 height 41
type input "*"
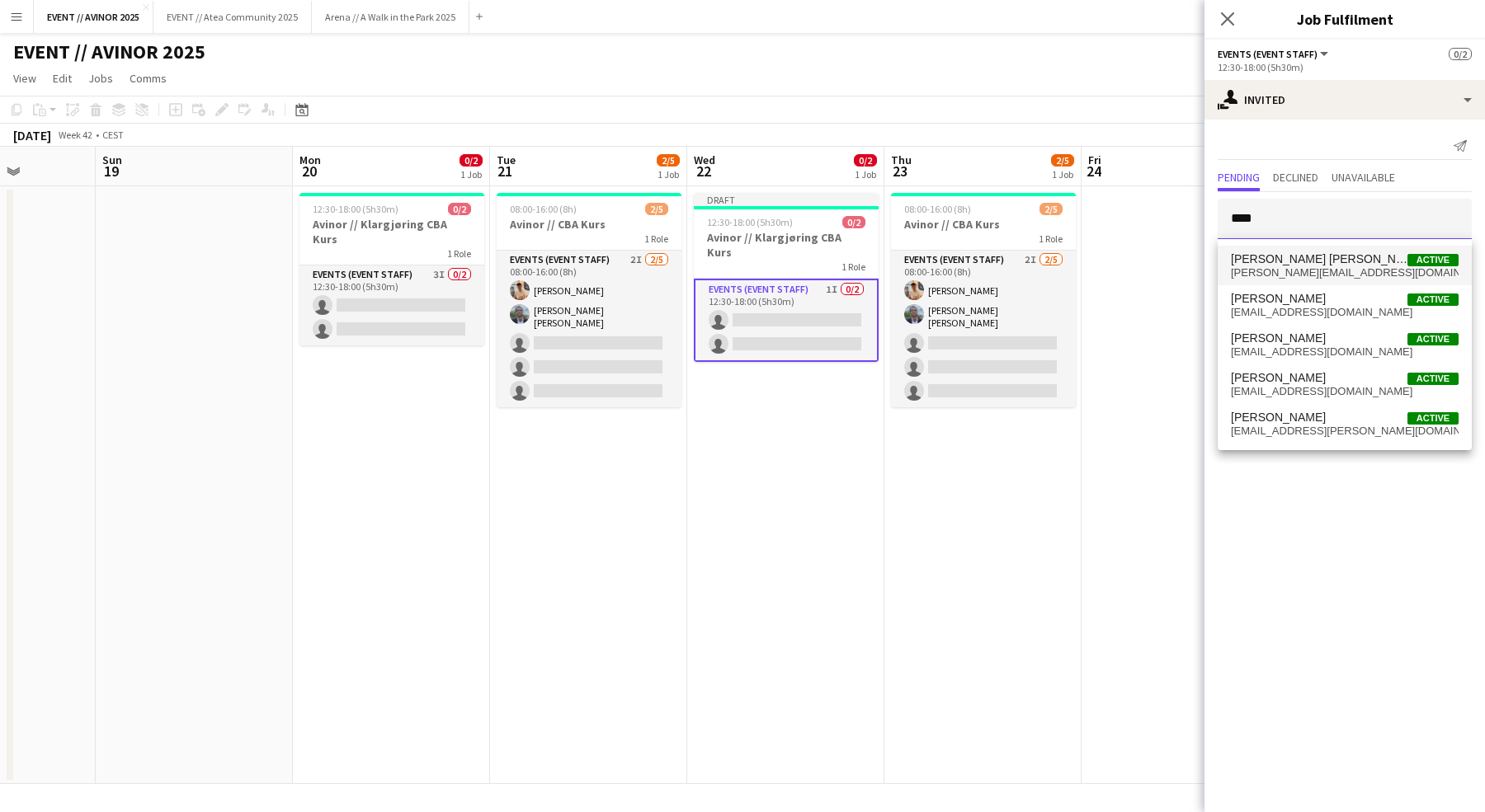
type input "****"
click at [1298, 281] on mat-option "Oliver G. Zohore Bergstedt Active oliver_zb@live.dk" at bounding box center [1344, 265] width 254 height 40
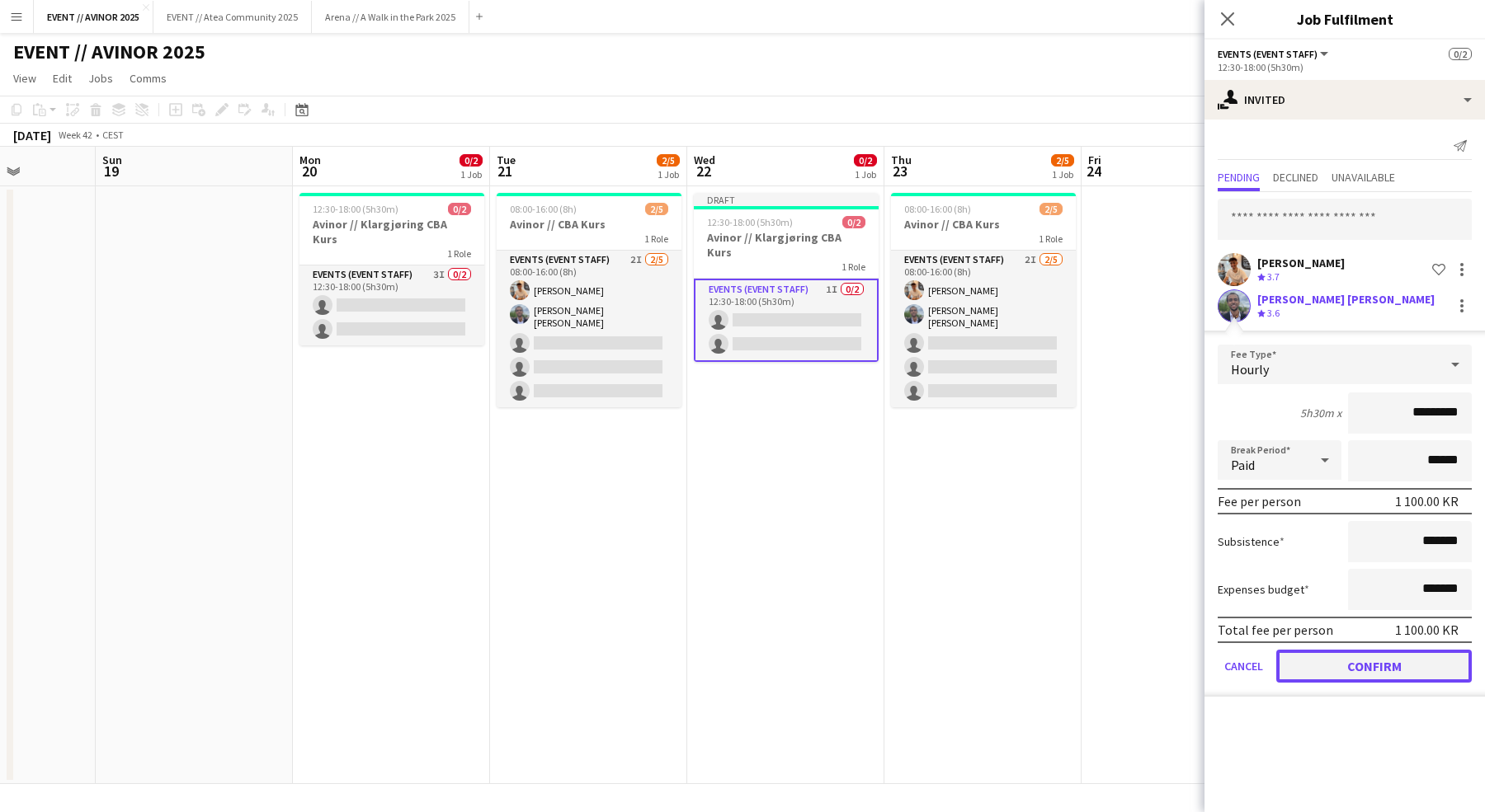
click at [1350, 667] on button "Confirm" at bounding box center [1373, 666] width 195 height 33
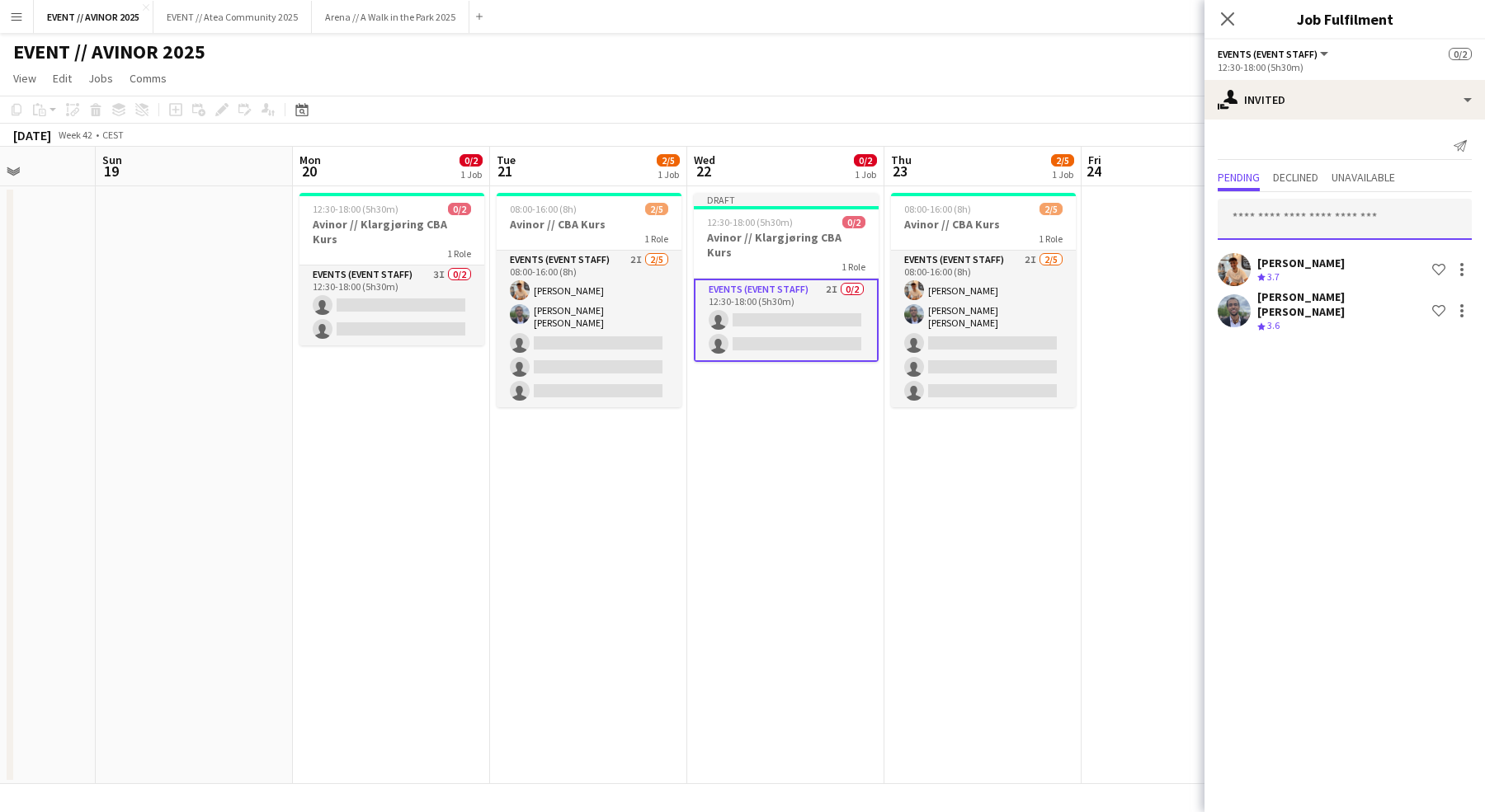
click at [1291, 206] on input "text" at bounding box center [1344, 220] width 254 height 41
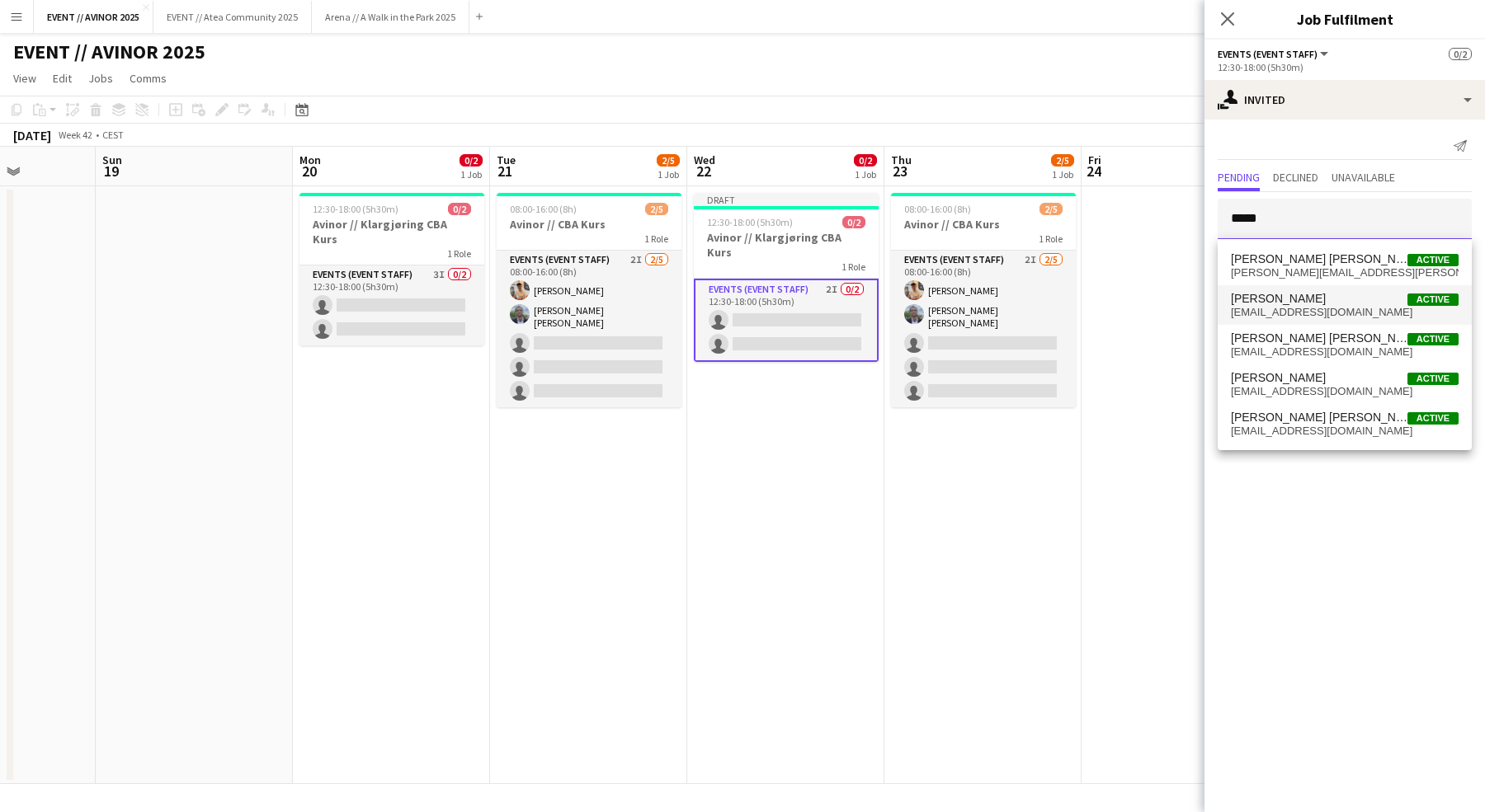
type input "*****"
click at [1288, 313] on span "selfin1@outlook.com" at bounding box center [1344, 313] width 227 height 14
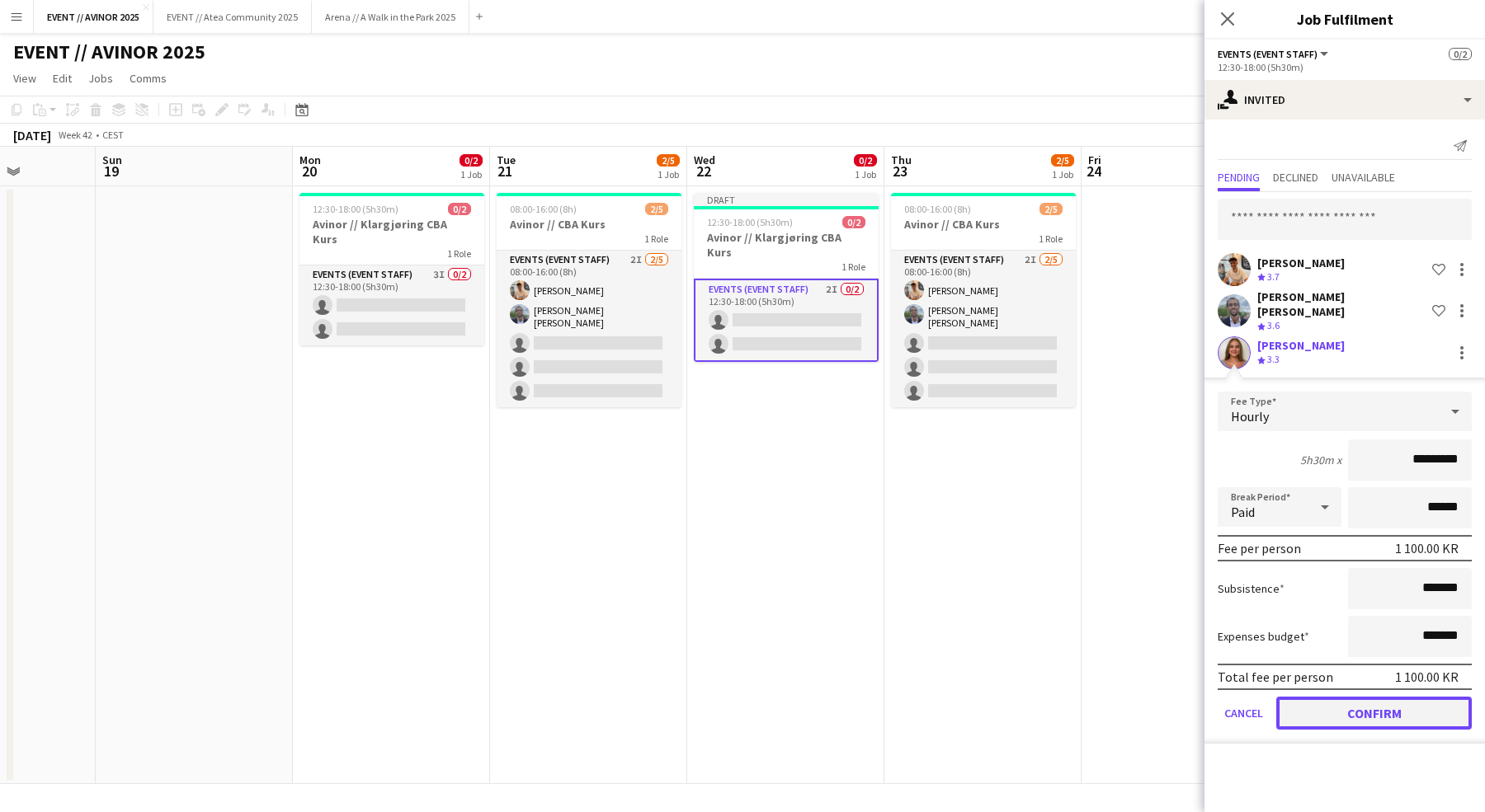
click at [1332, 696] on button "Confirm" at bounding box center [1373, 713] width 195 height 33
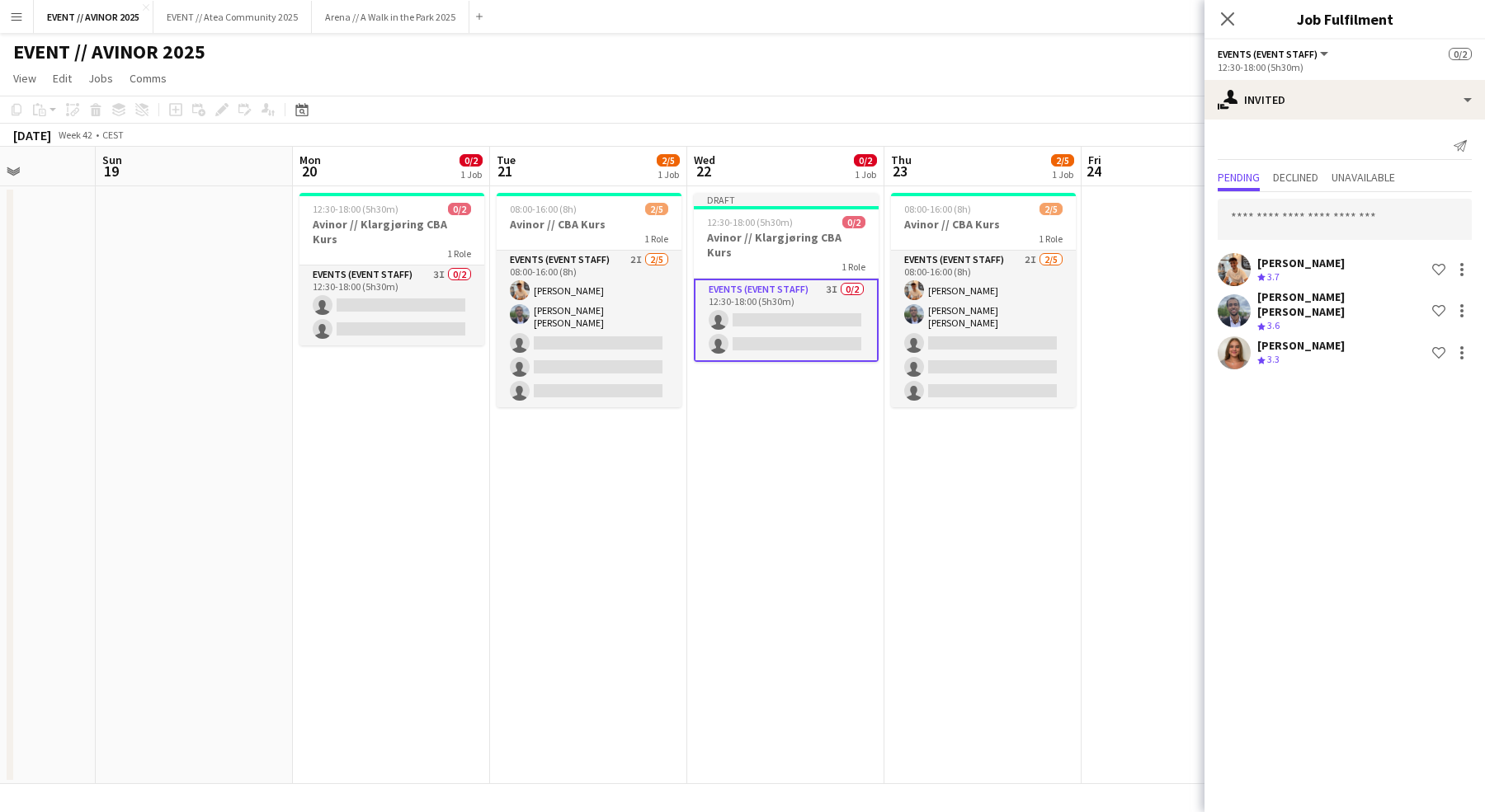
click at [1228, 7] on div "Close pop-in" at bounding box center [1227, 18] width 47 height 38
click at [1228, 19] on icon at bounding box center [1226, 18] width 16 height 16
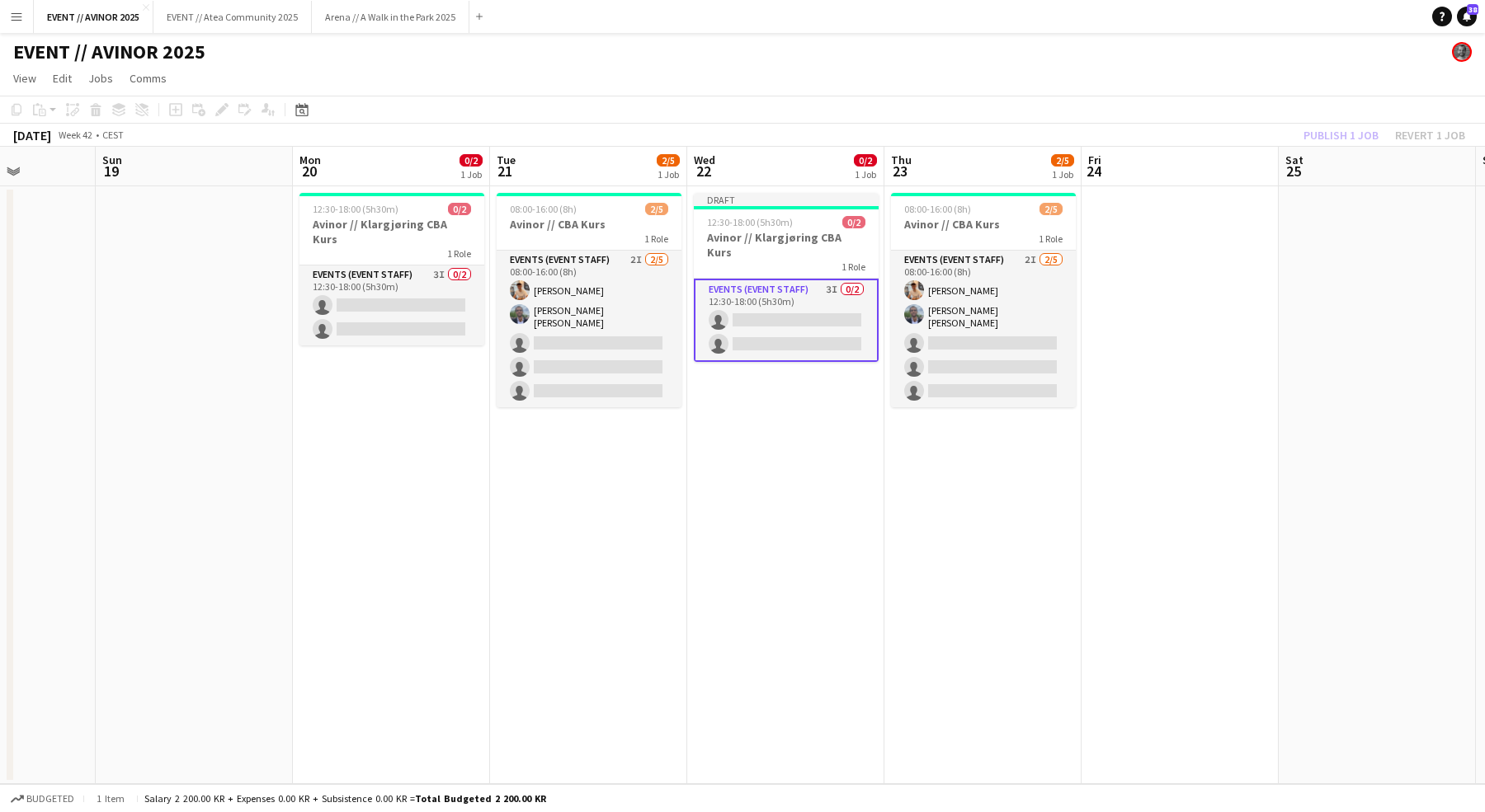
click at [1349, 103] on app-toolbar "Copy Paste Paste Command V Paste with crew Command Shift V Paste linked Job Del…" at bounding box center [742, 109] width 1485 height 28
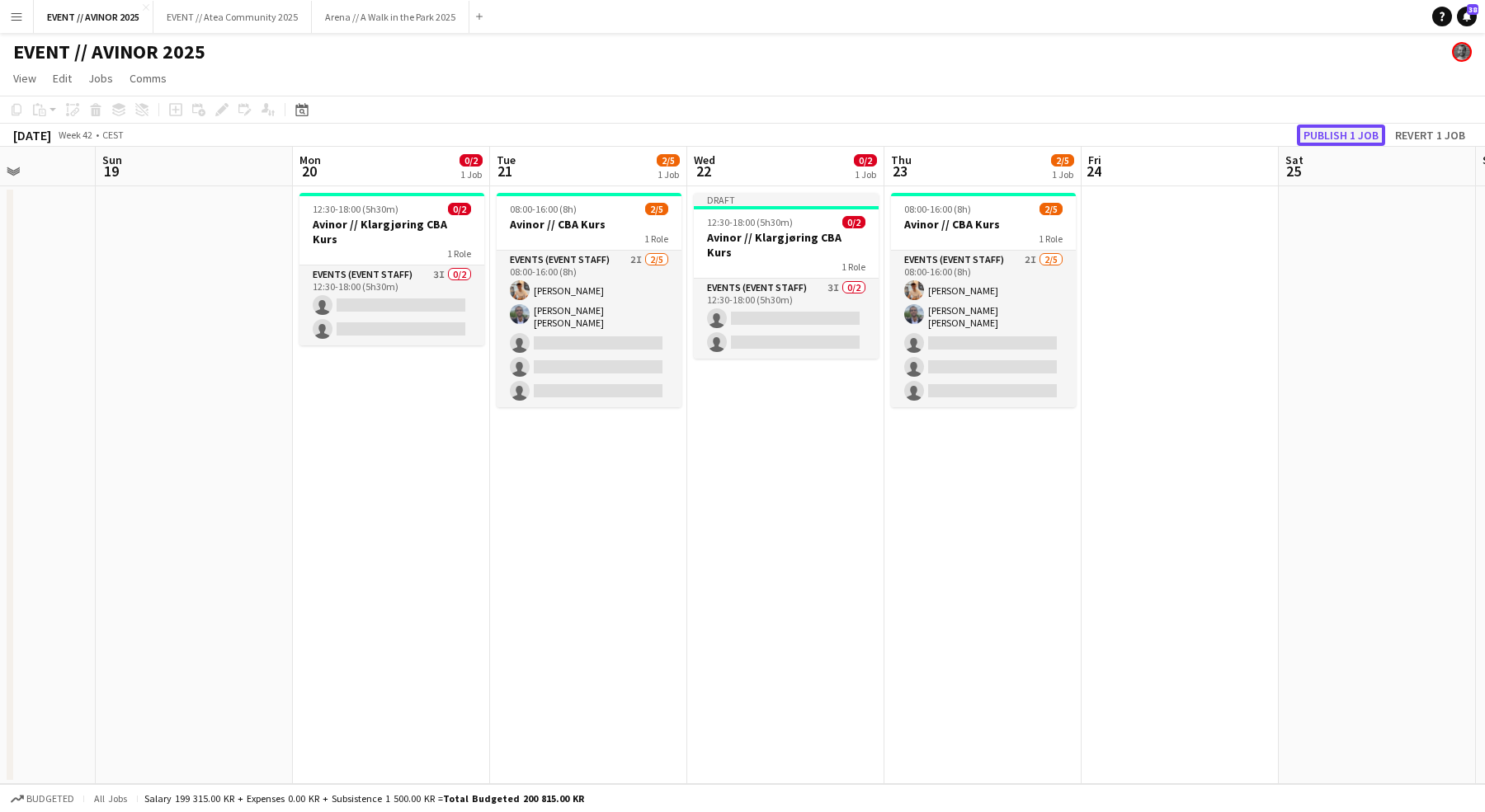
click at [1343, 133] on button "Publish 1 job" at bounding box center [1340, 135] width 88 height 21
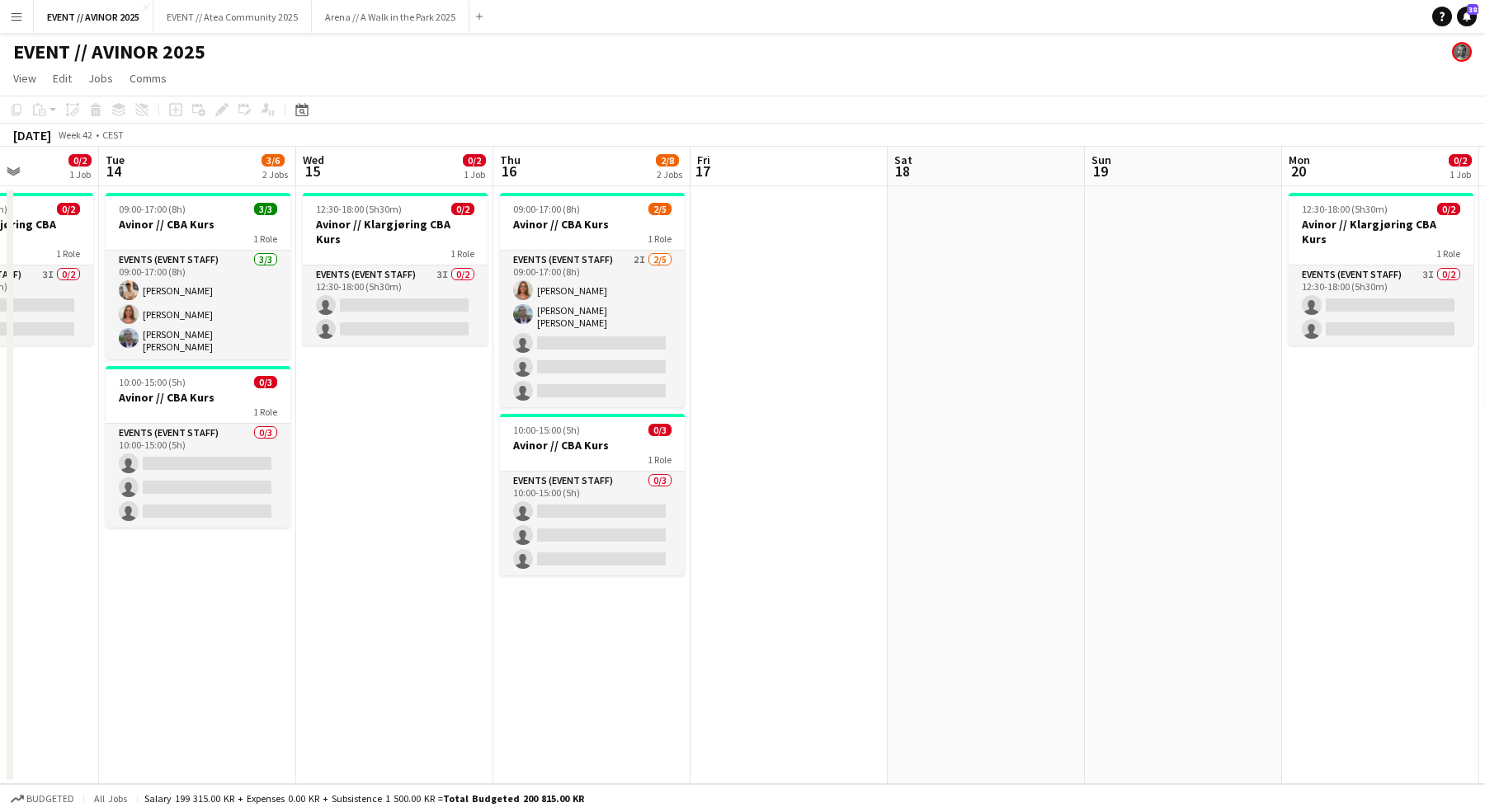
scroll to position [0, 335]
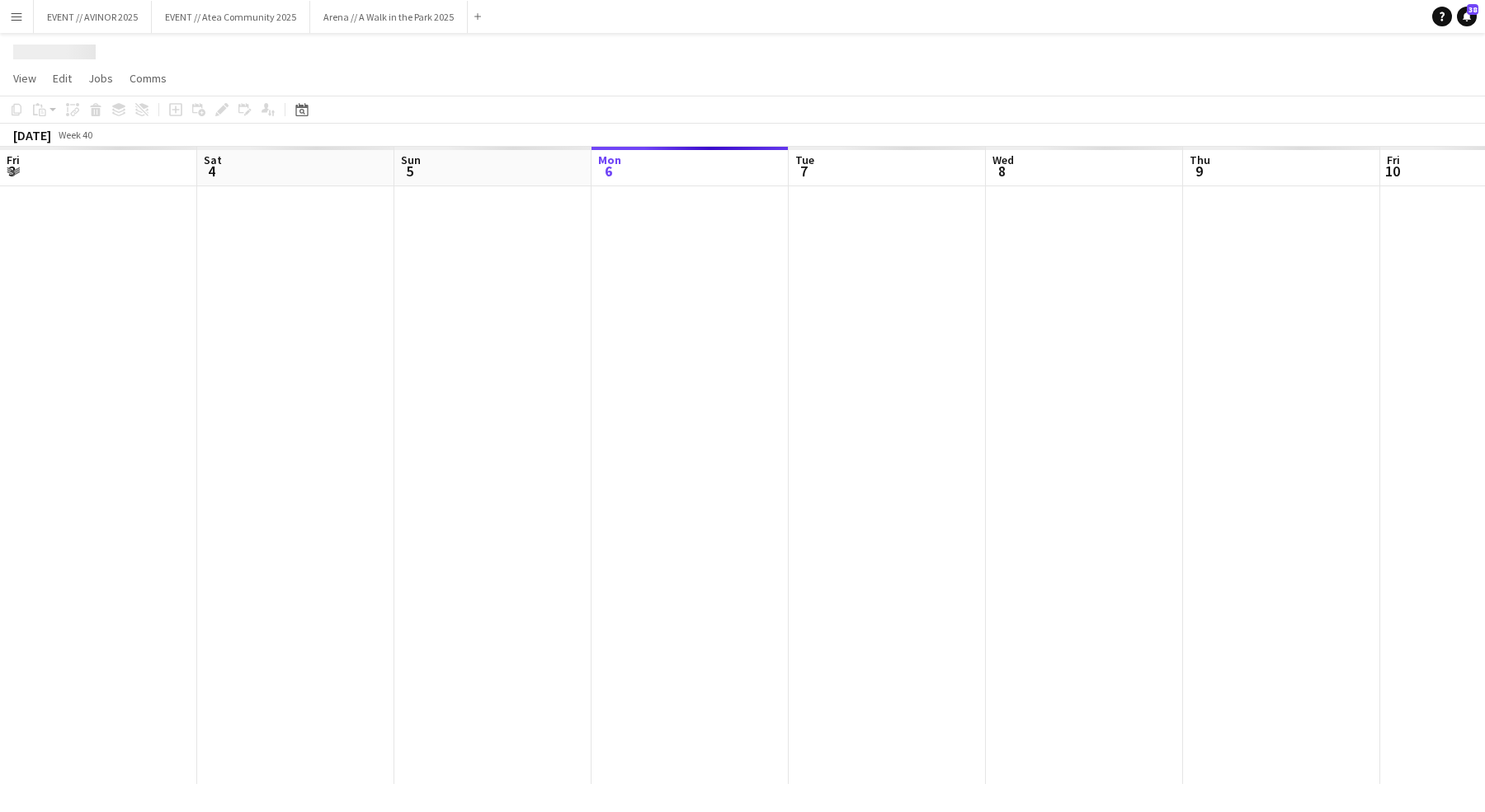
scroll to position [0, 395]
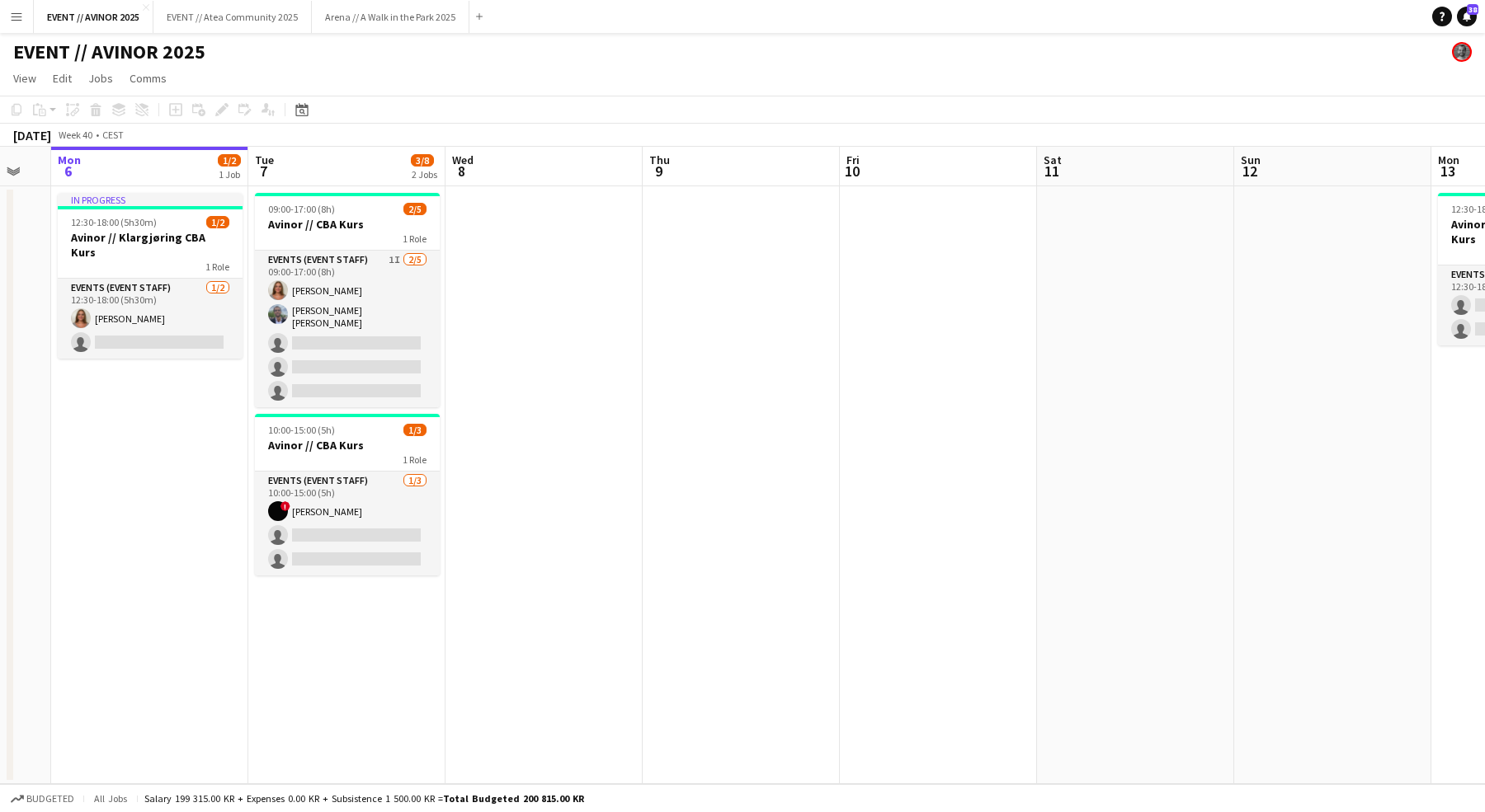
scroll to position [0, 541]
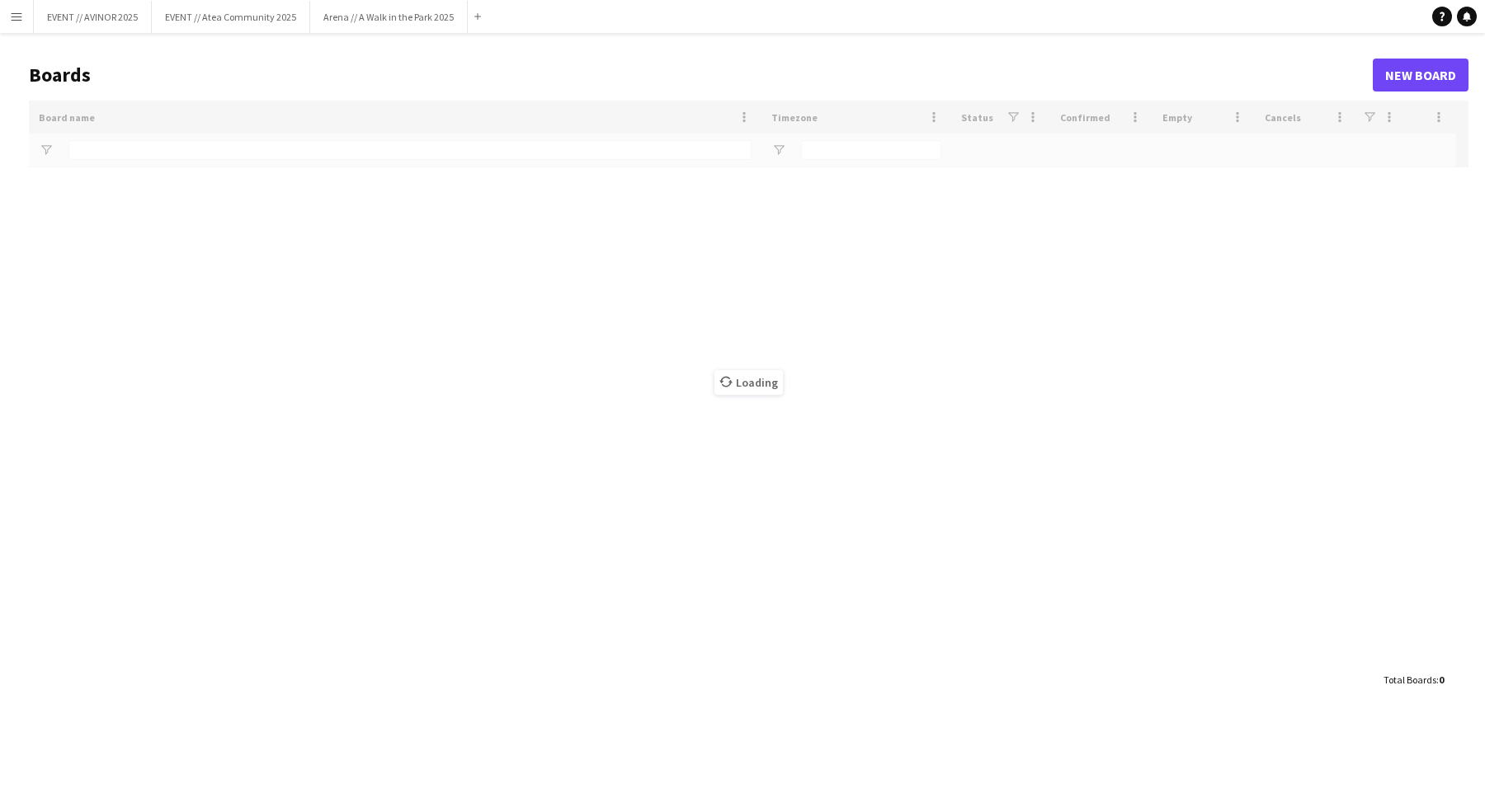
type input "****"
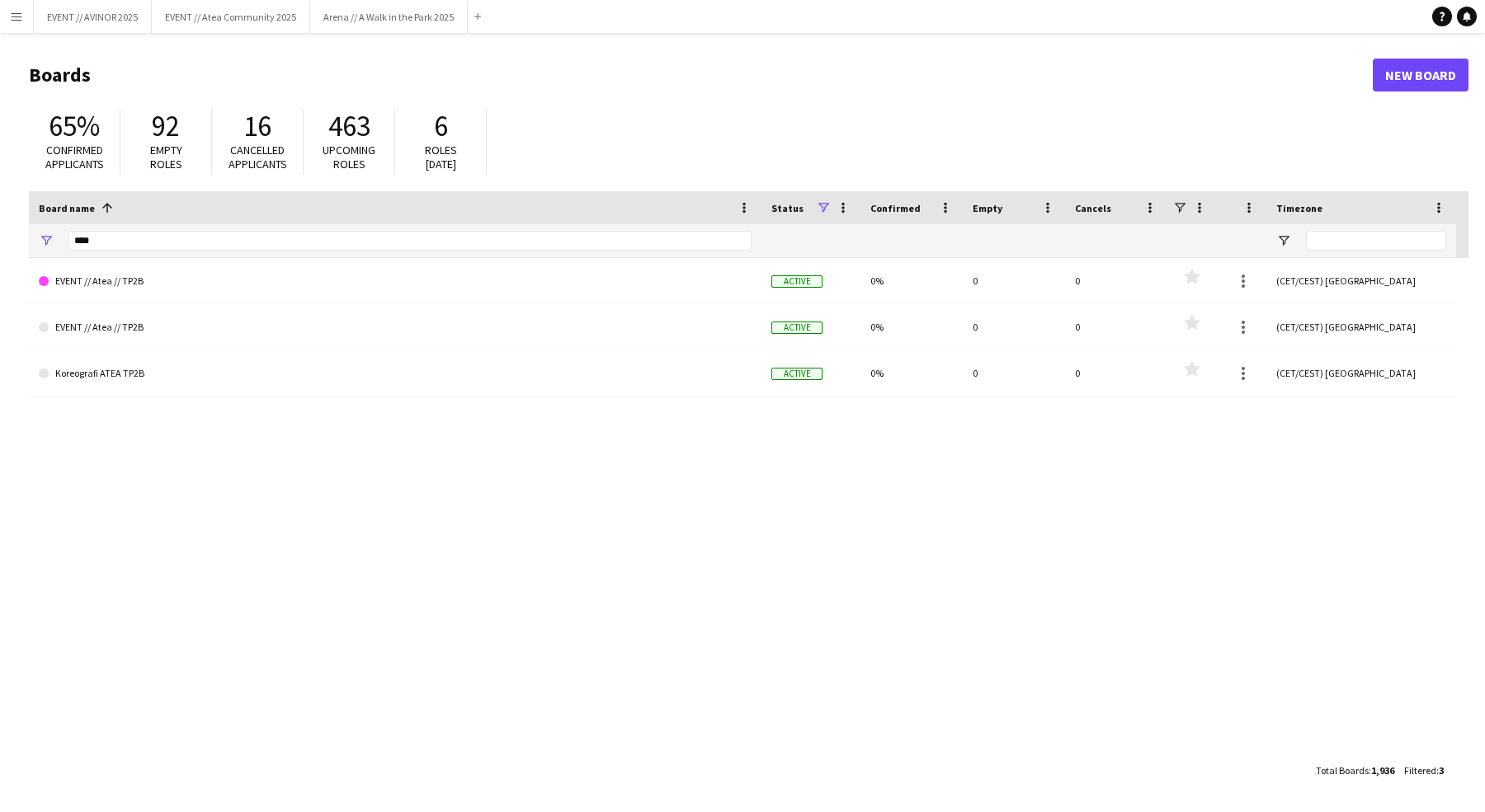
click at [235, 33] on main "Boards New Board 65% Confirmed applicants 92 Empty roles 16 Cancelled applicant…" at bounding box center [742, 422] width 1485 height 778
click at [235, 27] on button "EVENT // Atea Community 2025 Close" at bounding box center [230, 17] width 158 height 32
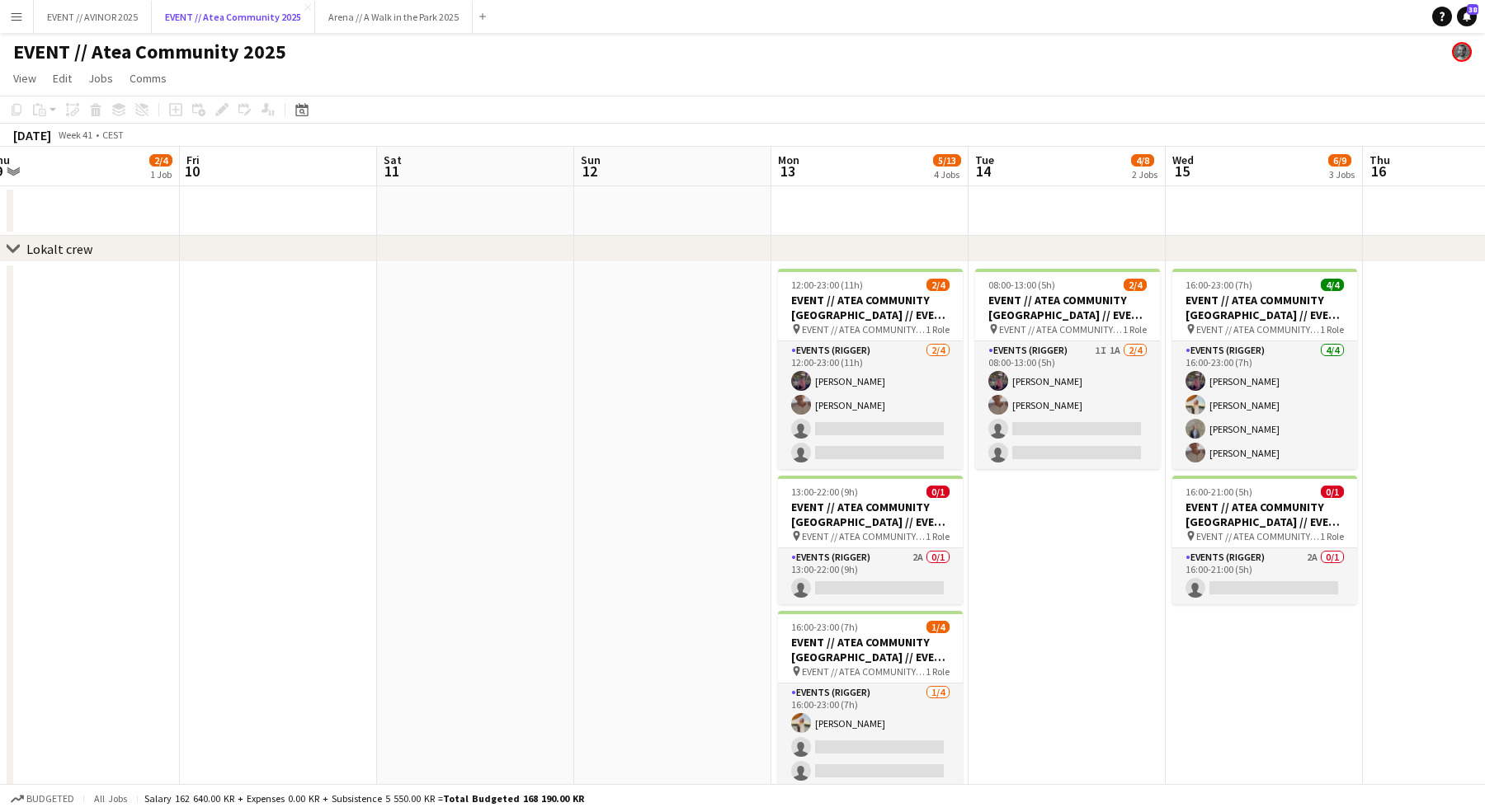
scroll to position [0, 676]
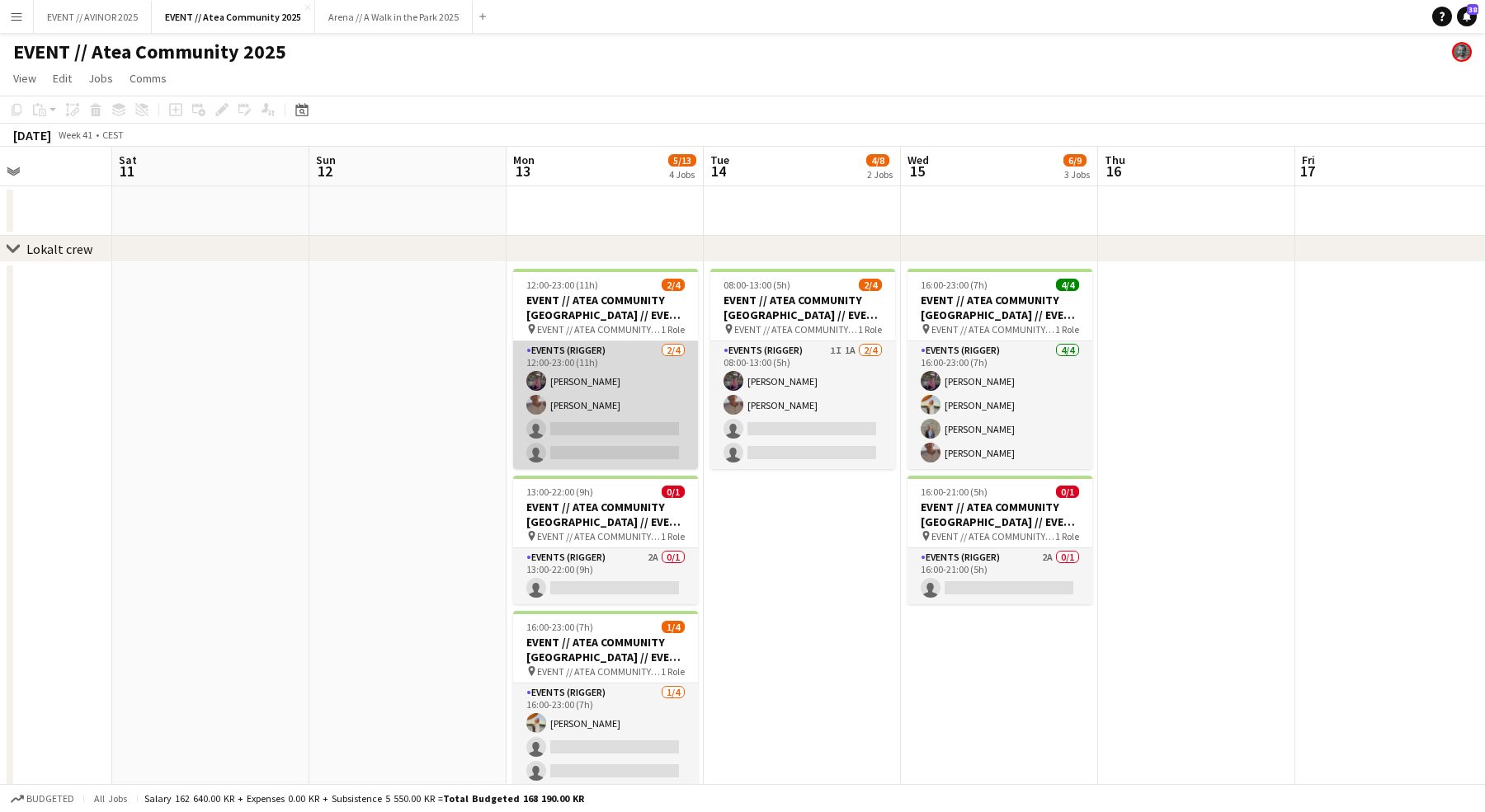
click at [630, 436] on app-card-role "Events (Rigger) 2/4 12:00-23:00 (11h) Thomas Stoltz Charlie Thomassen single-ne…" at bounding box center [605, 405] width 185 height 128
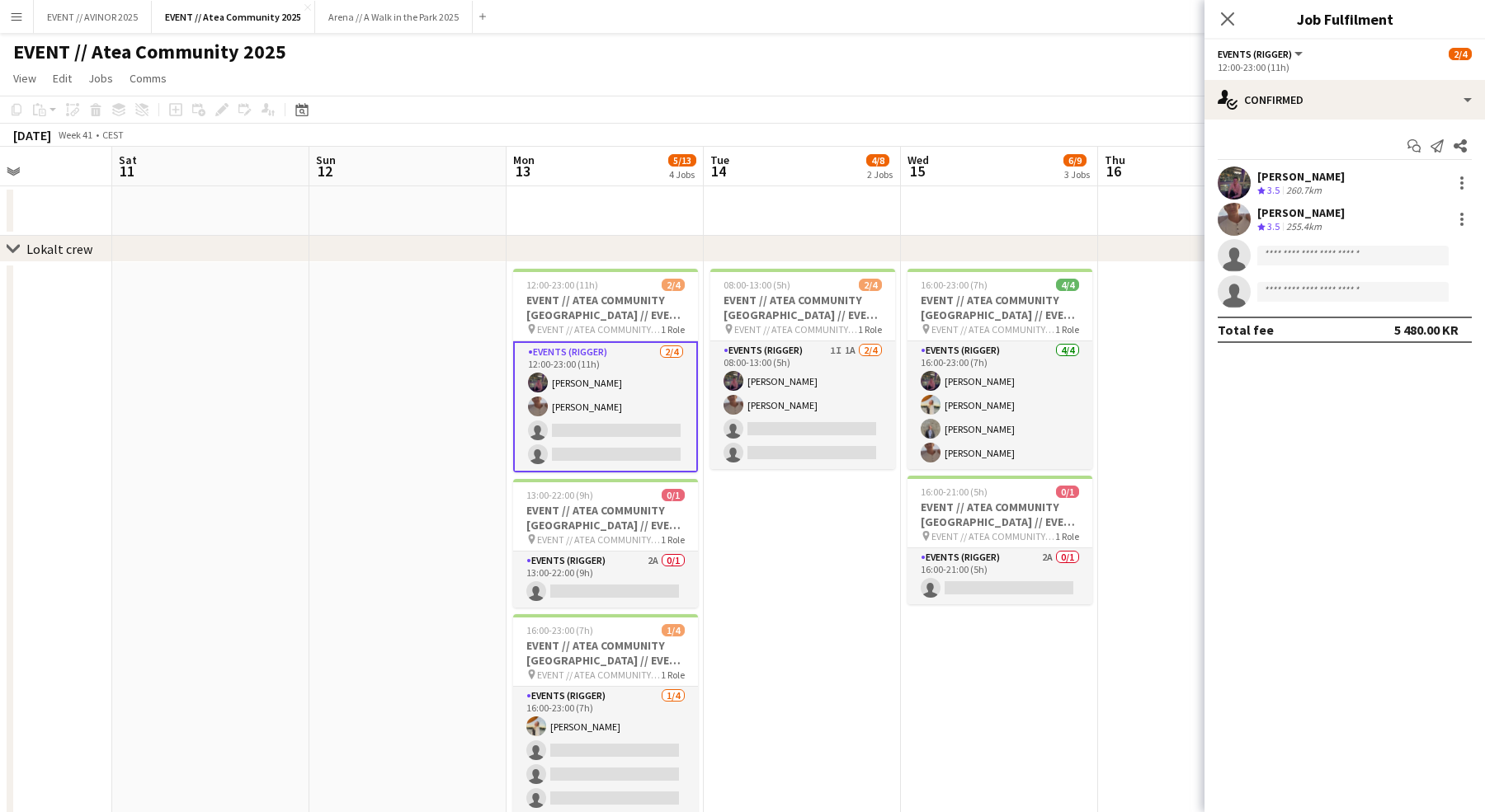
click at [820, 147] on app-board-header-date "Tue 14 4/8 2 Jobs" at bounding box center [802, 166] width 197 height 40
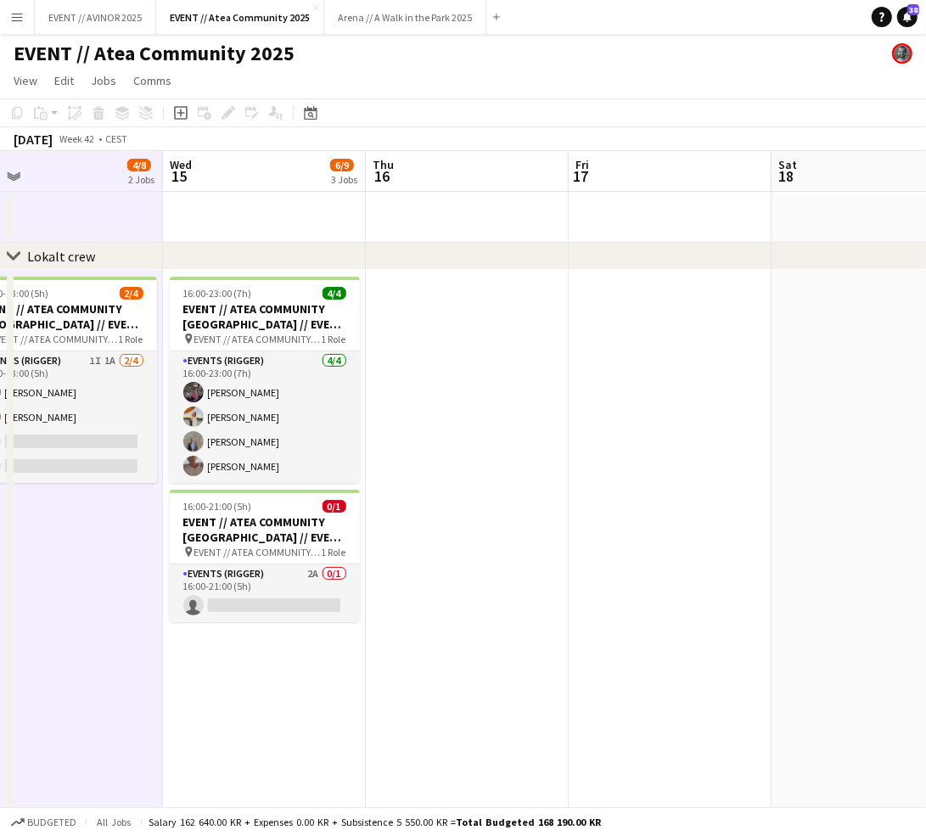
scroll to position [0, 537]
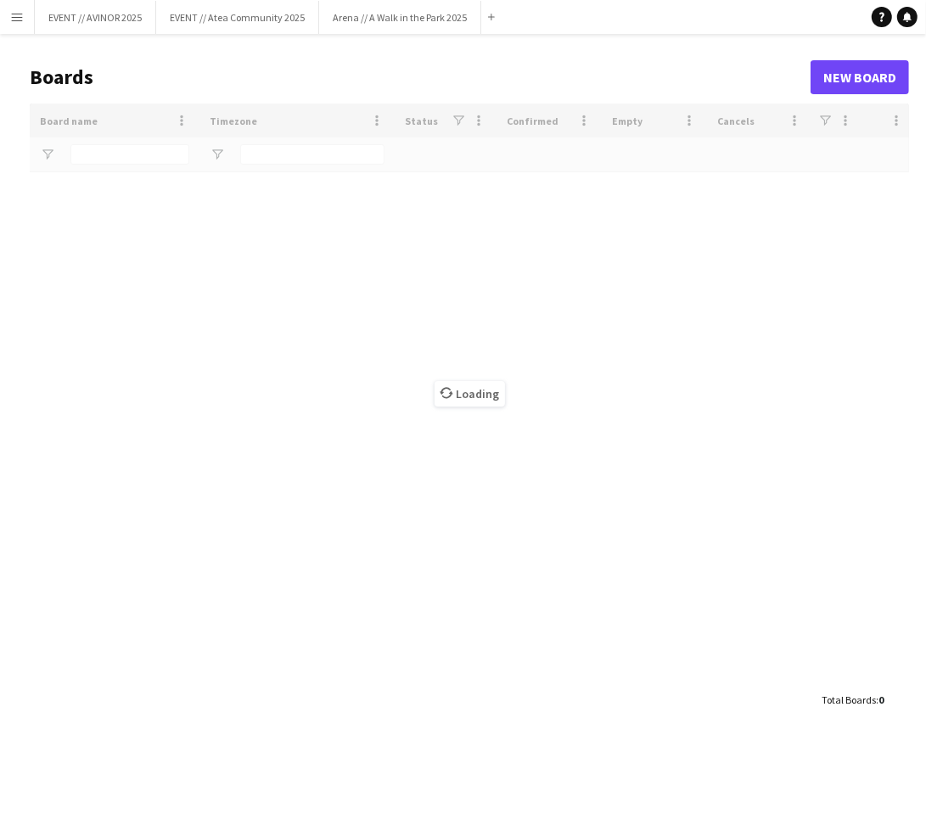
type input "****"
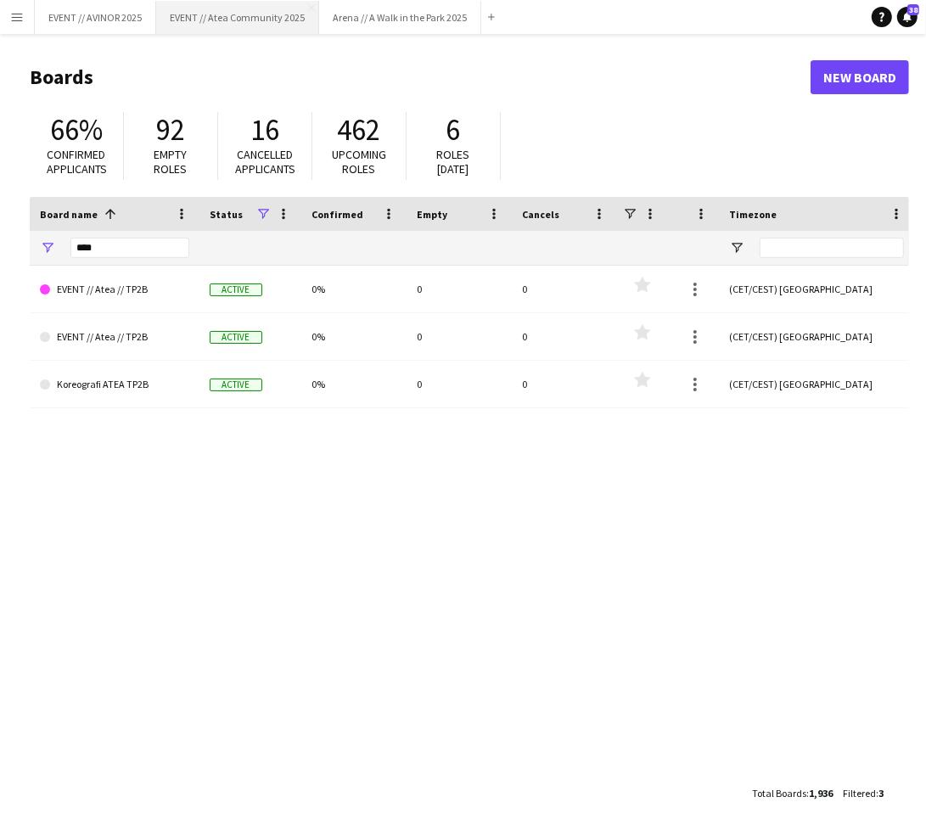
click at [260, 28] on button "EVENT // Atea Community 2025 Close" at bounding box center [237, 17] width 163 height 33
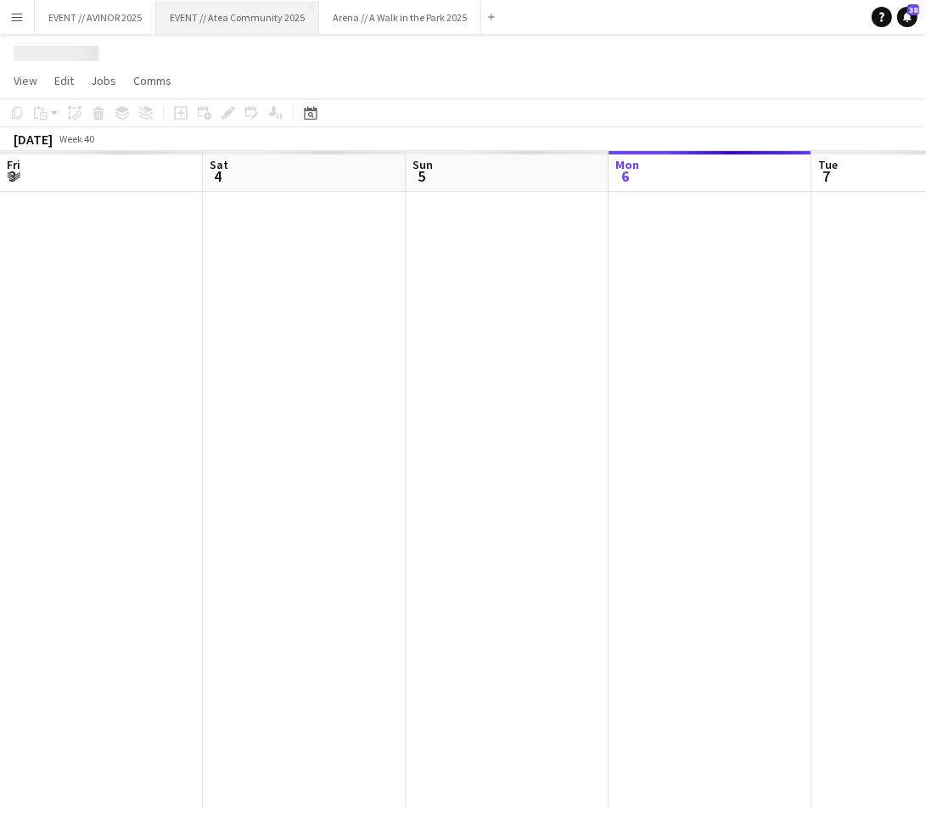
scroll to position [0, 406]
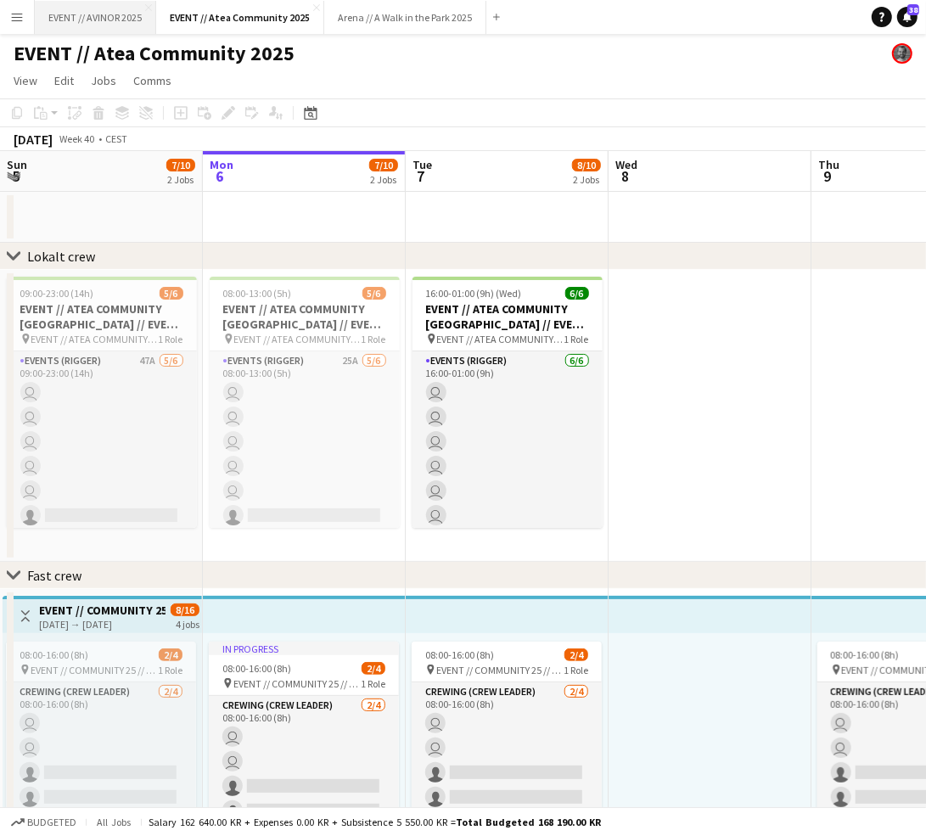
click at [78, 29] on button "EVENT // AVINOR 2025 Close" at bounding box center [95, 17] width 121 height 33
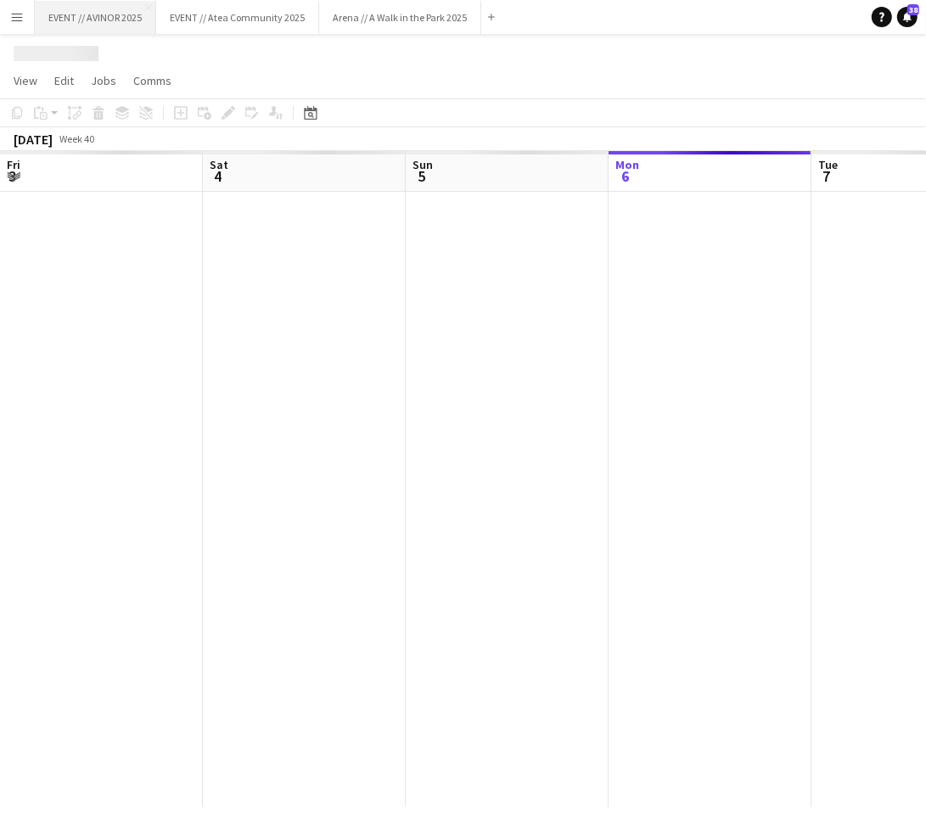
scroll to position [0, 406]
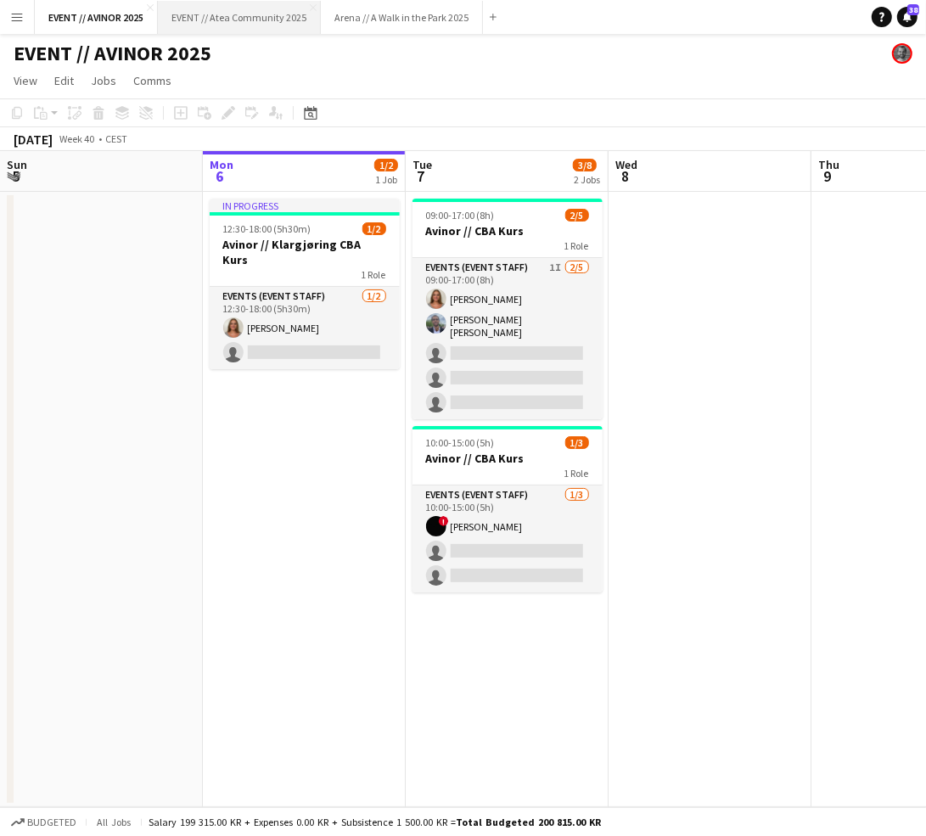
click at [205, 14] on button "EVENT // Atea Community 2025 Close" at bounding box center [239, 17] width 163 height 33
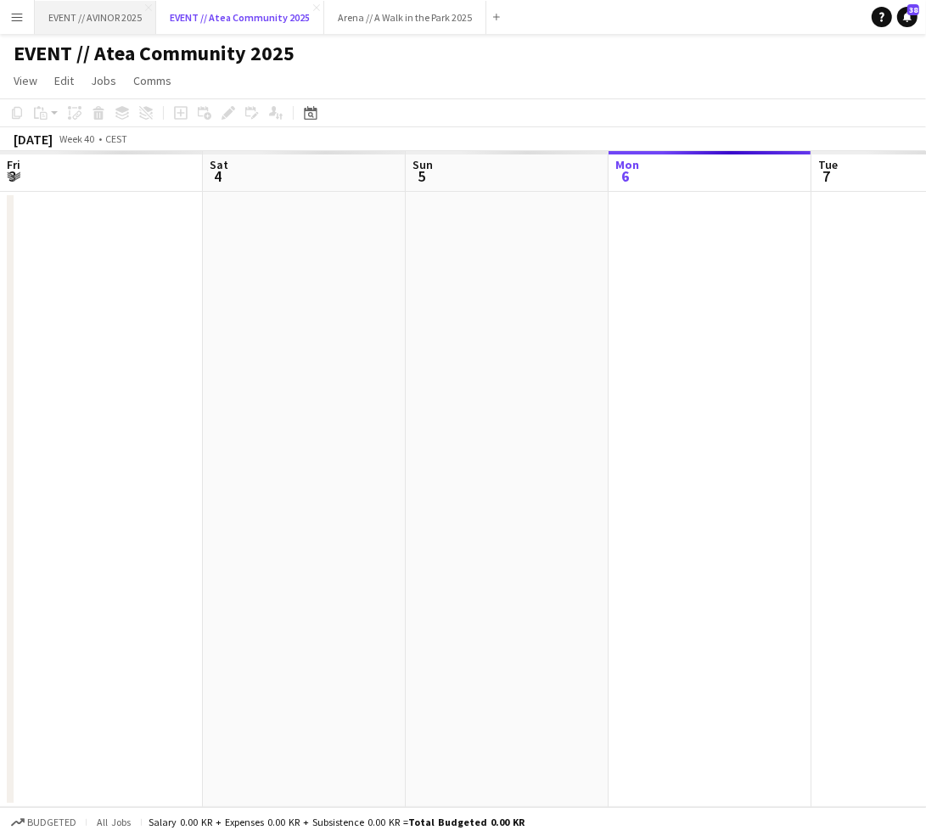
scroll to position [0, 406]
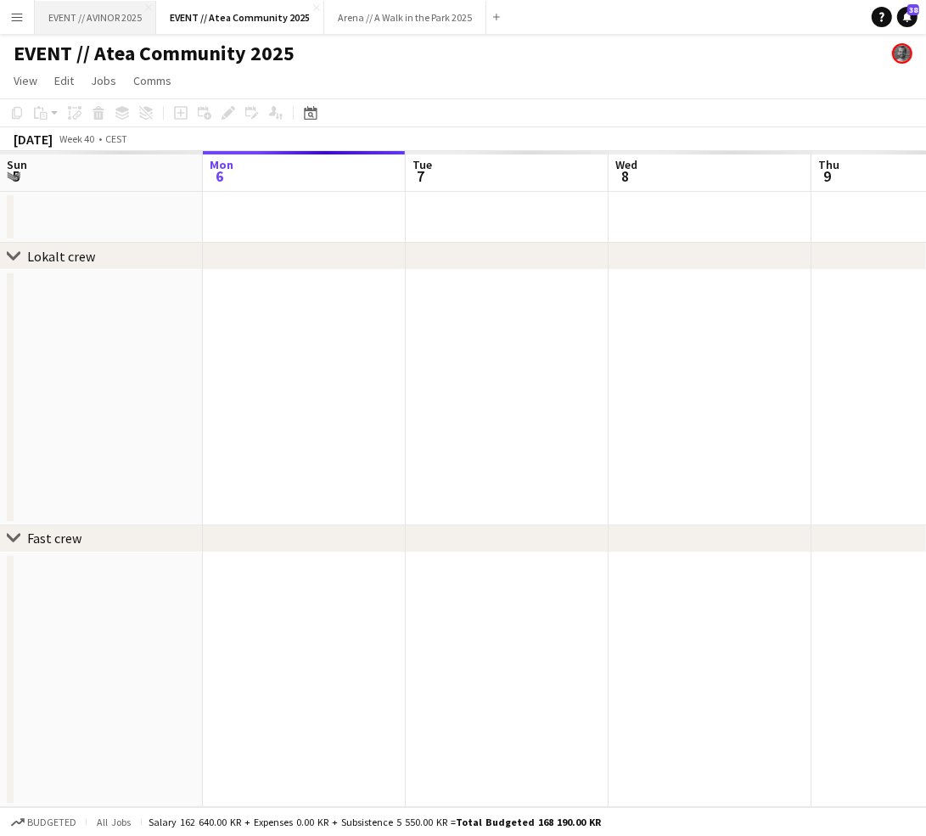
click at [76, 14] on button "EVENT // AVINOR 2025 Close" at bounding box center [95, 17] width 121 height 33
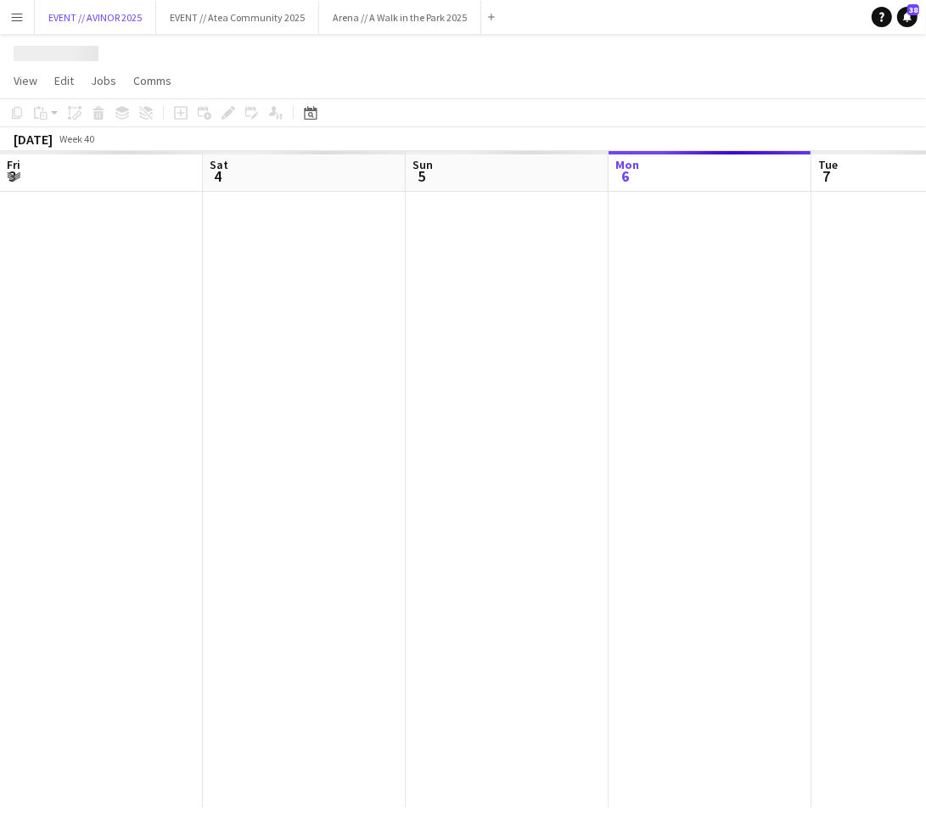
scroll to position [0, 406]
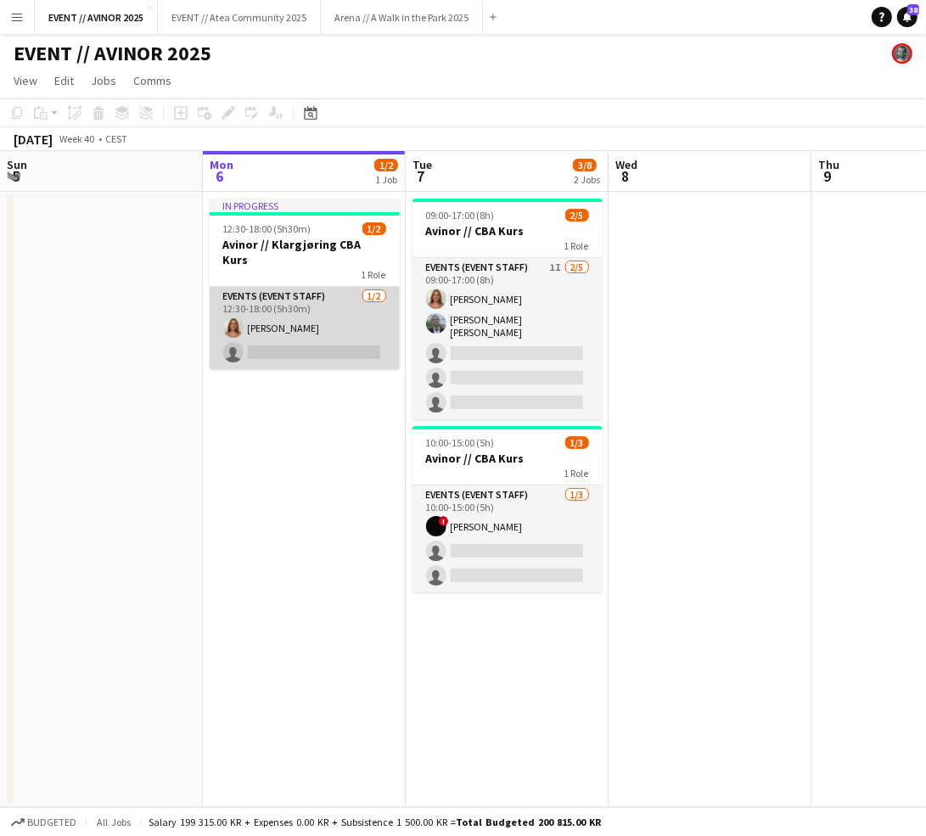
click at [287, 317] on app-card-role "Events (Event Staff) 1/2 12:30-18:00 (5h30m) Selma Finne single-neutral-actions" at bounding box center [305, 328] width 190 height 82
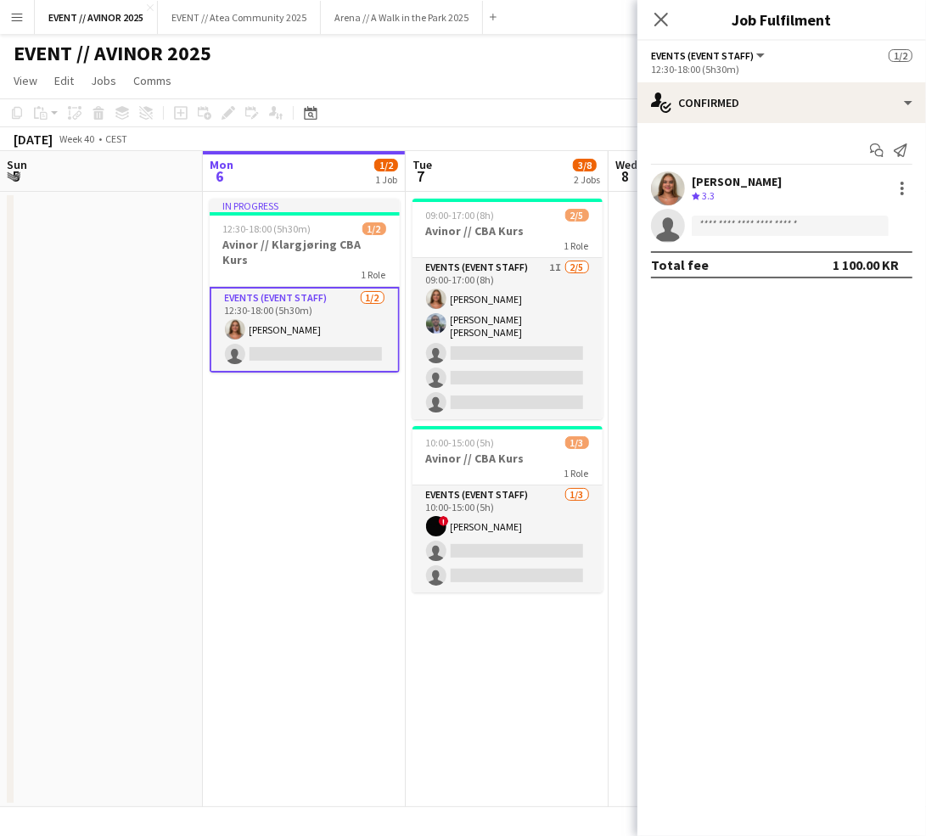
click at [692, 181] on div "[PERSON_NAME]" at bounding box center [737, 181] width 90 height 15
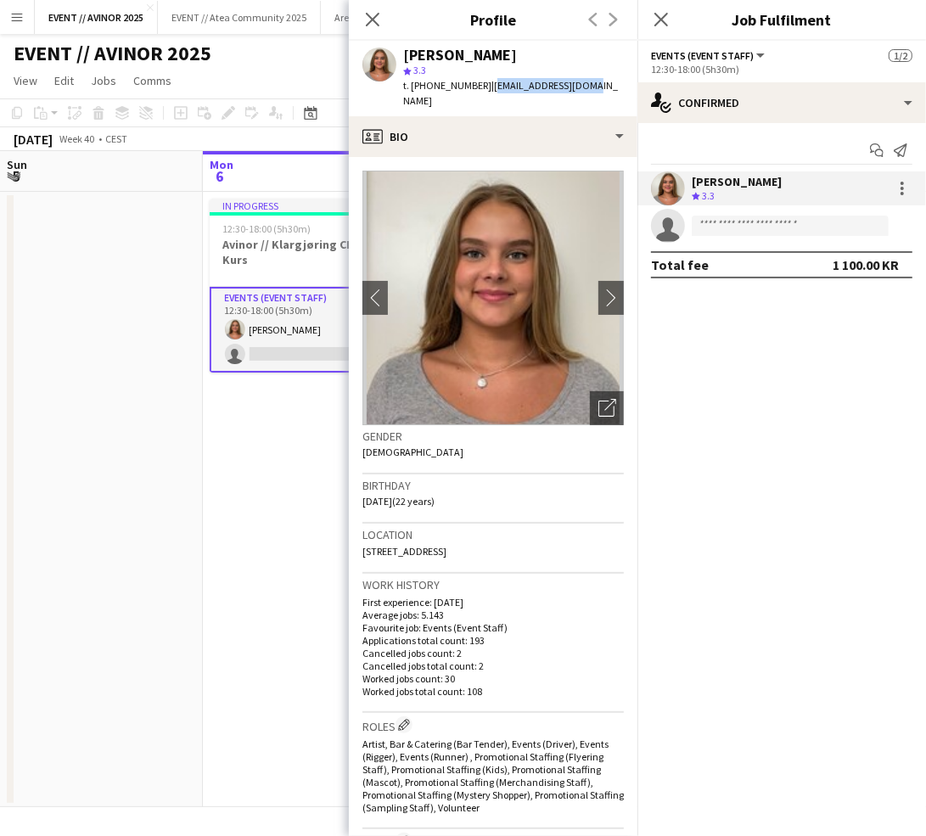
drag, startPoint x: 475, startPoint y: 88, endPoint x: 604, endPoint y: 91, distance: 129.0
click at [604, 91] on app-profile-header "Selma Finne star 3.3 t. +4747707480 | selfin1@outlook.com" at bounding box center [493, 79] width 289 height 76
copy span "[EMAIL_ADDRESS][DOMAIN_NAME]"
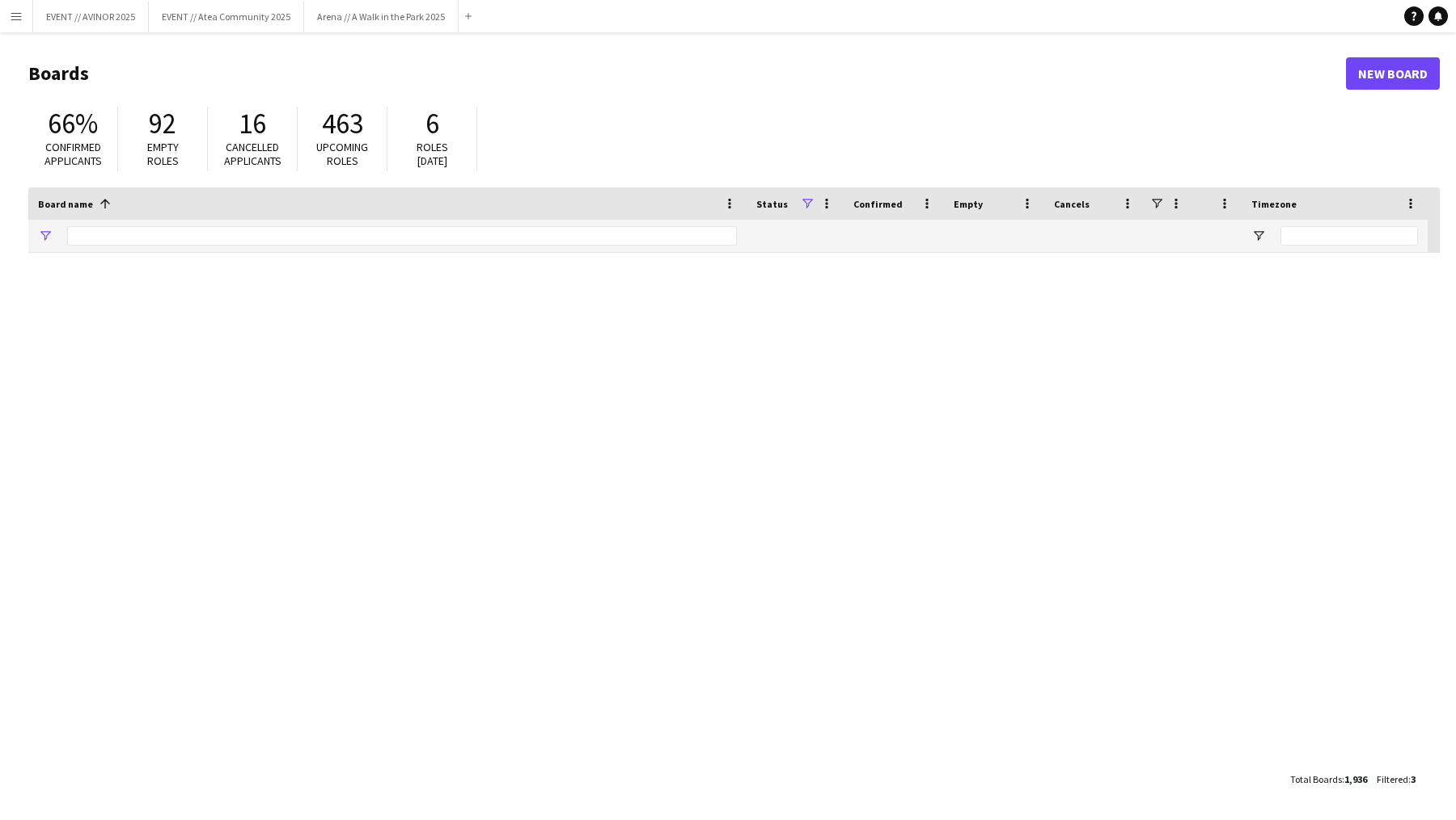
type input "****"
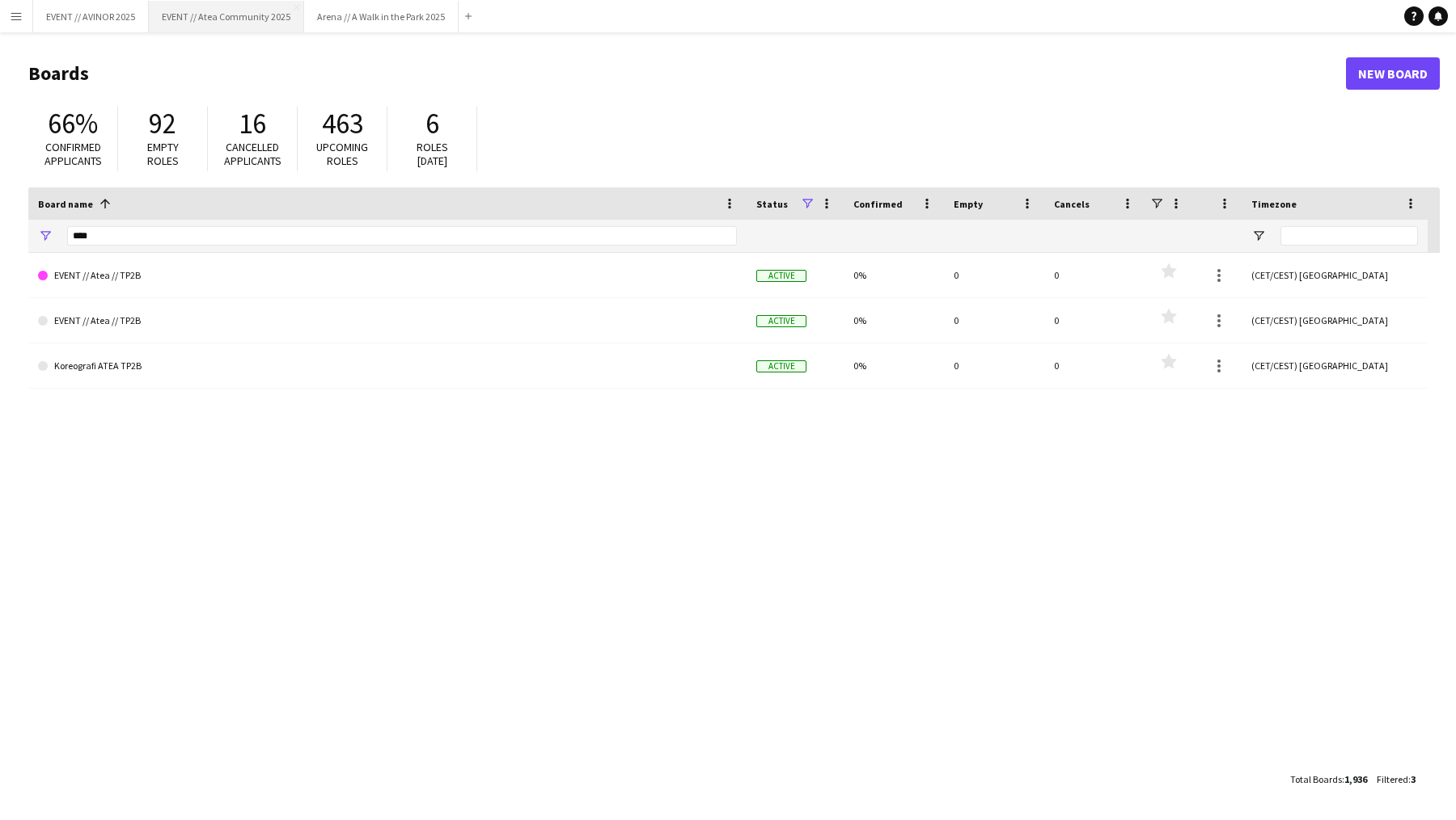
click at [245, 9] on button "EVENT // Atea Community 2025 Close" at bounding box center [226, 16] width 155 height 31
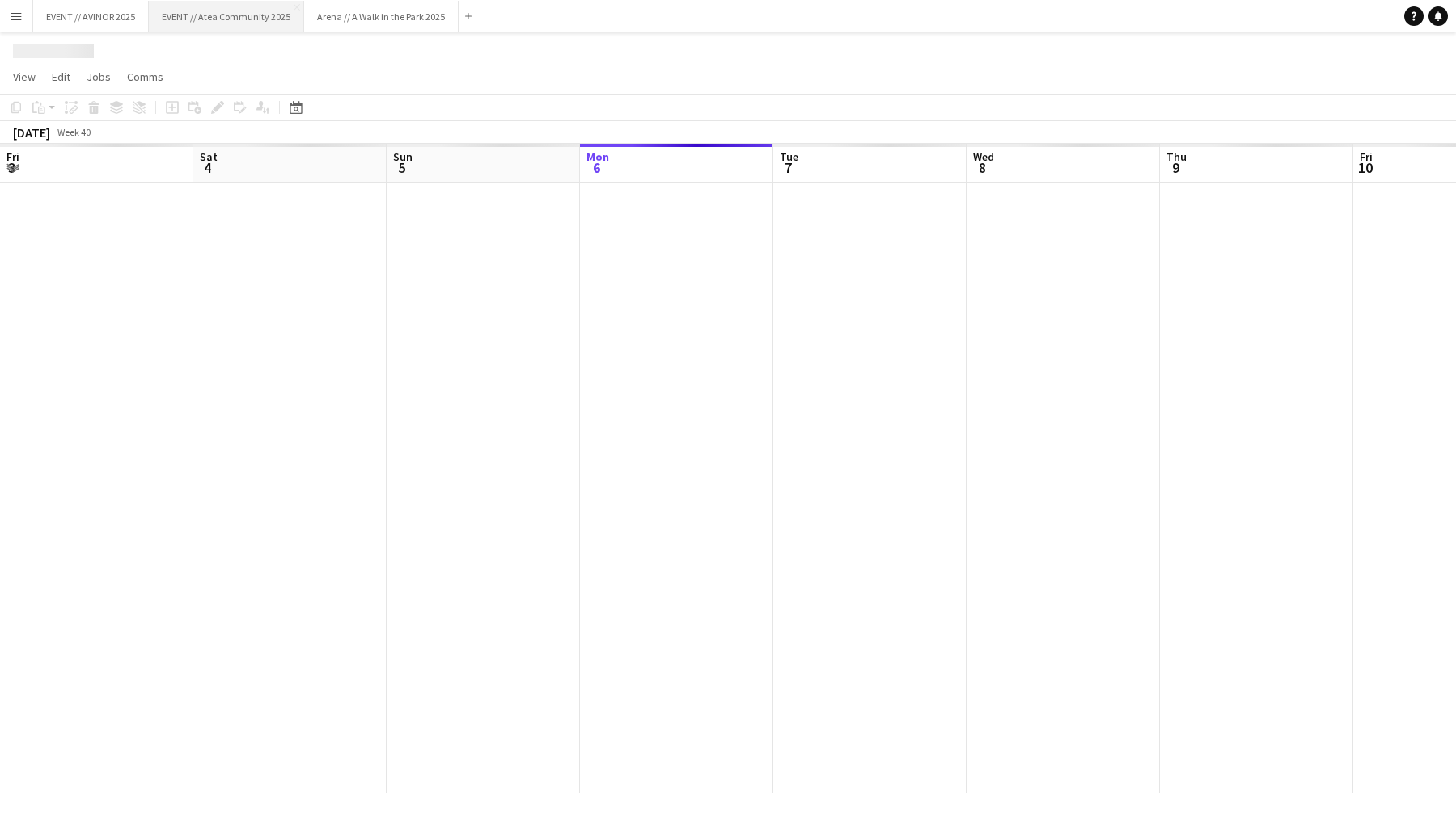
scroll to position [0, 387]
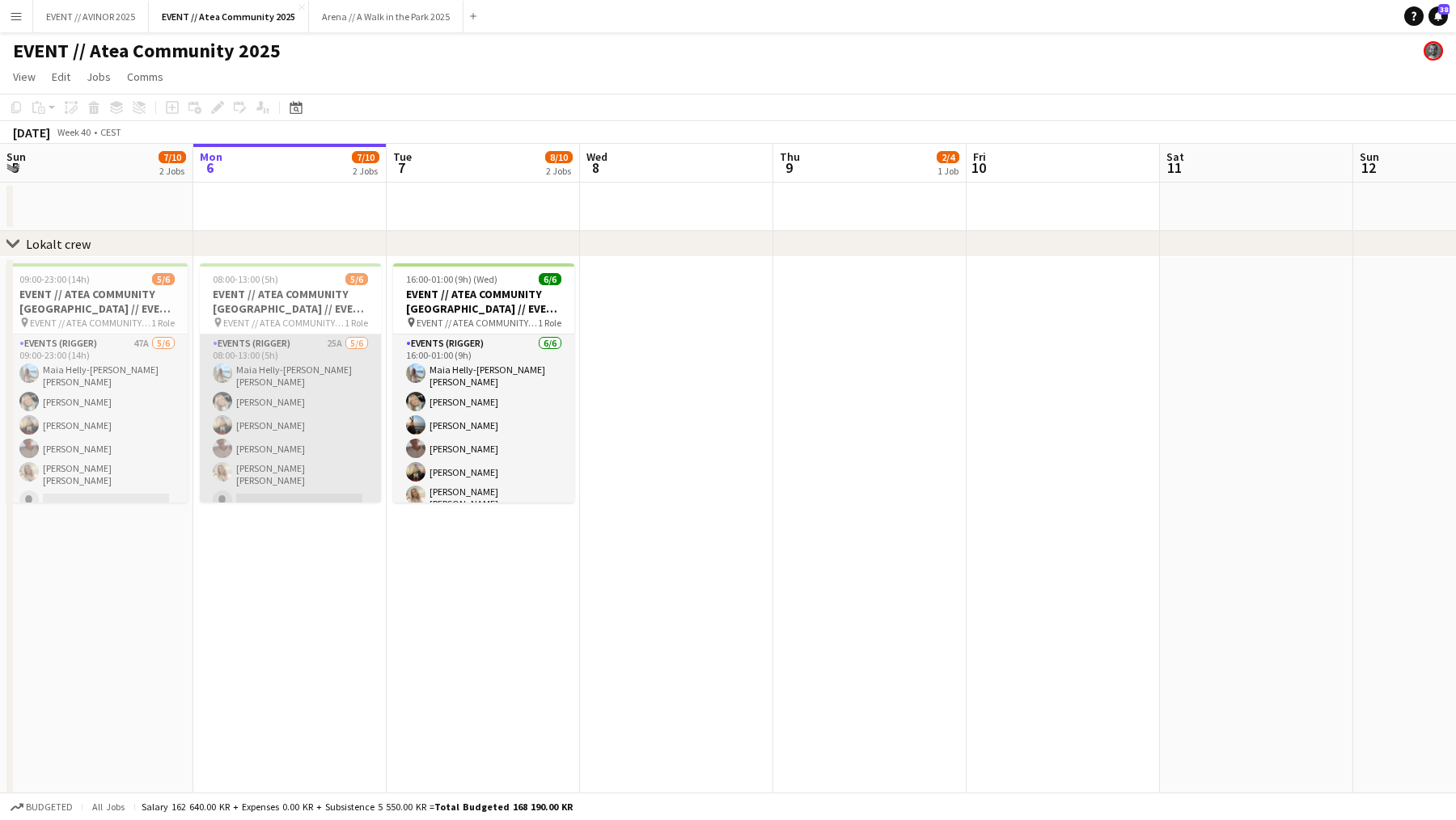
click at [278, 400] on app-card-role "Events (Rigger) 25A [DATE] 08:00-13:00 (5h) Maia Helly-[PERSON_NAME] [PERSON_NA…" at bounding box center [291, 425] width 181 height 182
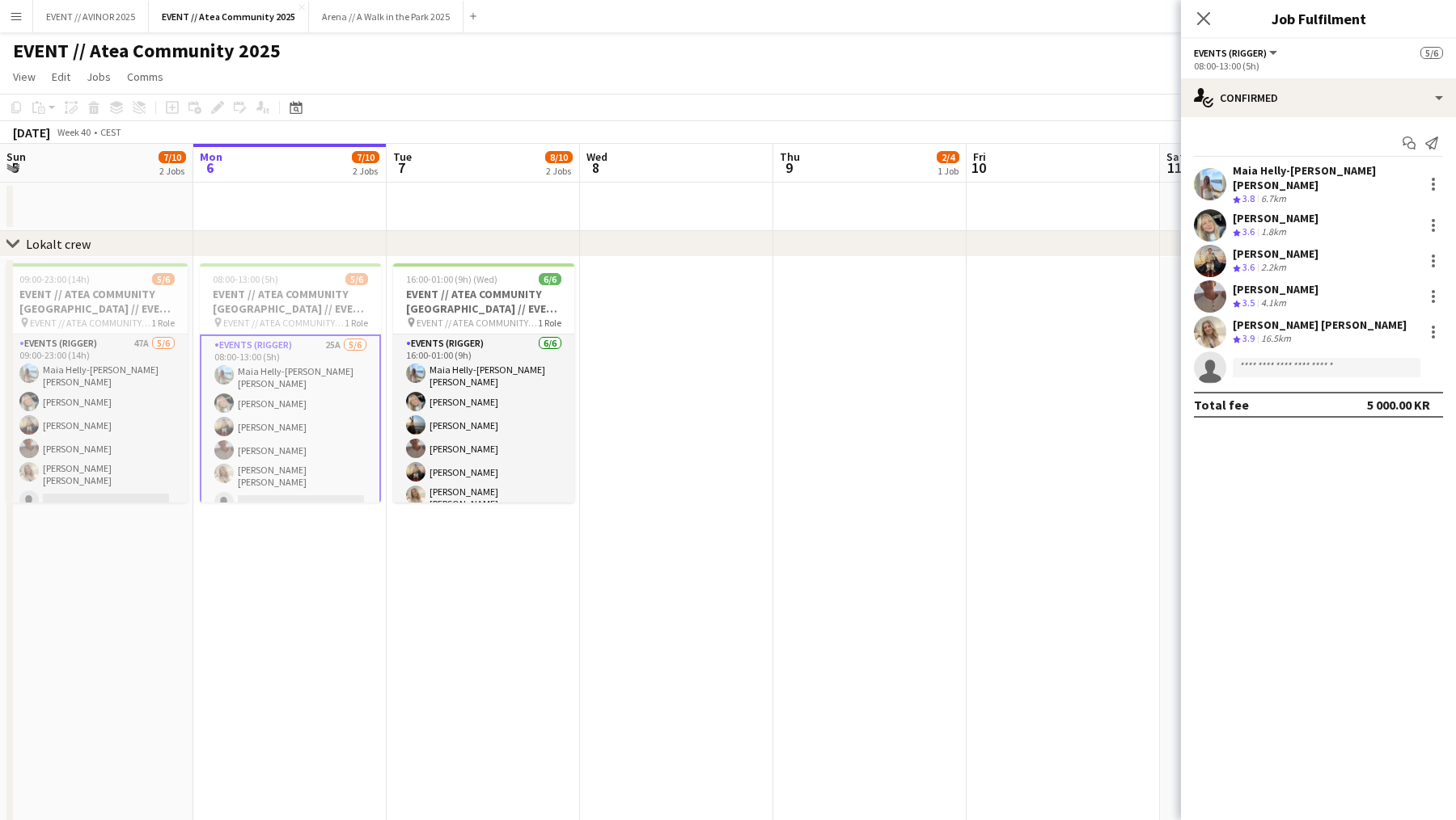
click at [689, 99] on app-toolbar "Copy Paste Paste Command V Paste with crew Command Shift V Paste linked Job [GE…" at bounding box center [728, 107] width 1456 height 28
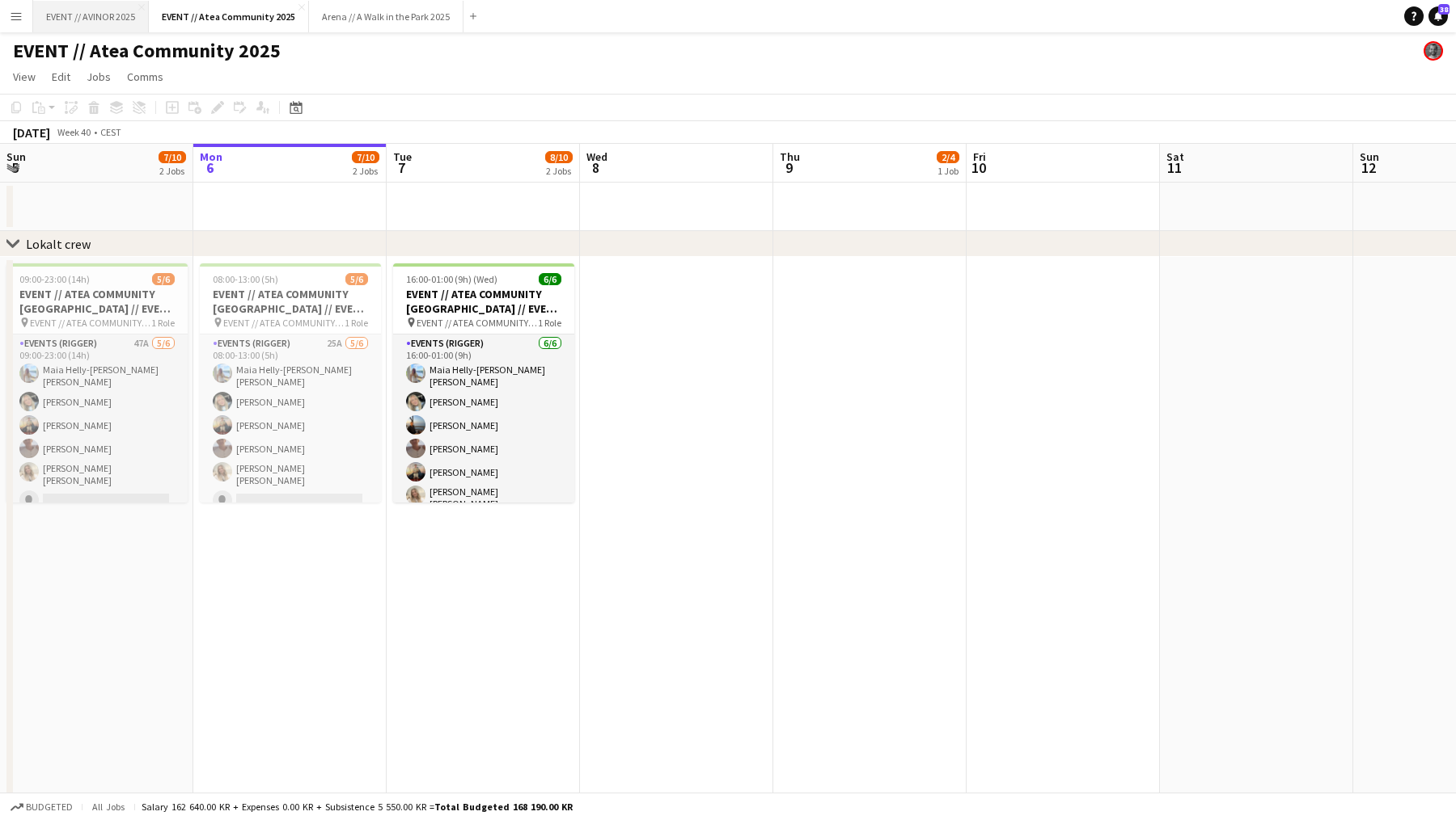
click at [109, 14] on button "EVENT // AVINOR 2025 Close" at bounding box center [91, 16] width 115 height 31
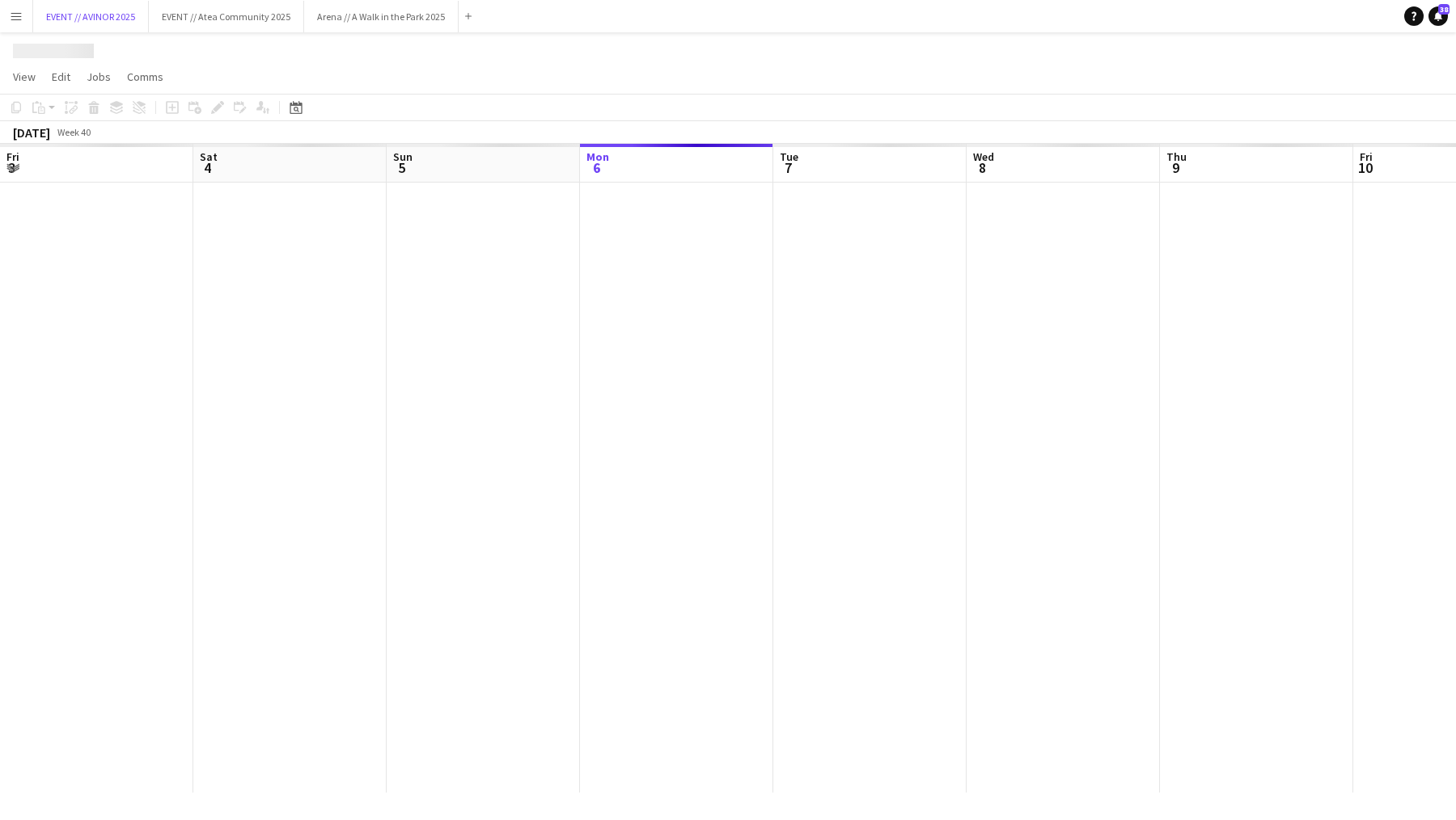
scroll to position [0, 387]
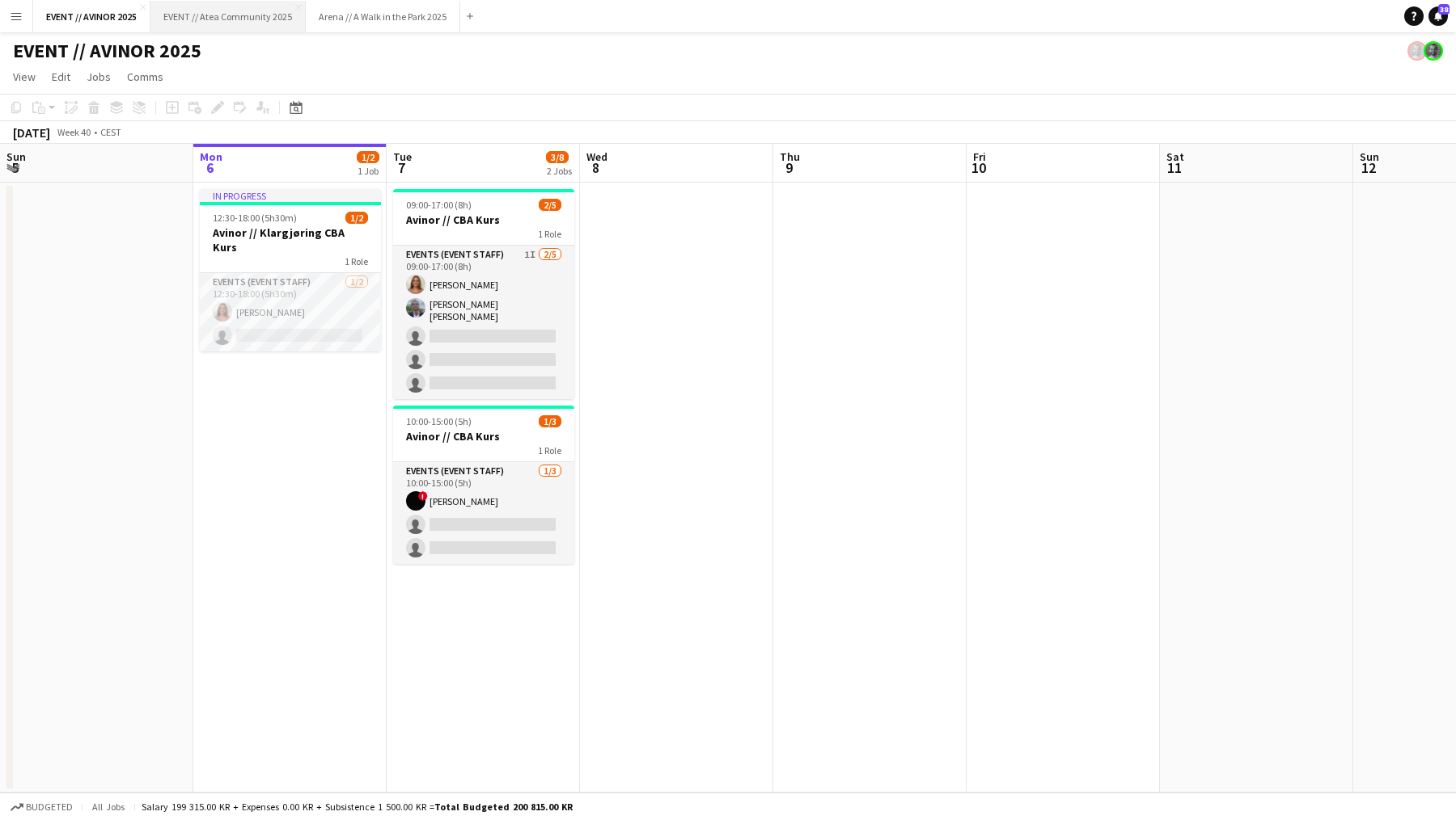
click at [259, 8] on button "EVENT // Atea Community 2025 Close" at bounding box center [228, 16] width 155 height 31
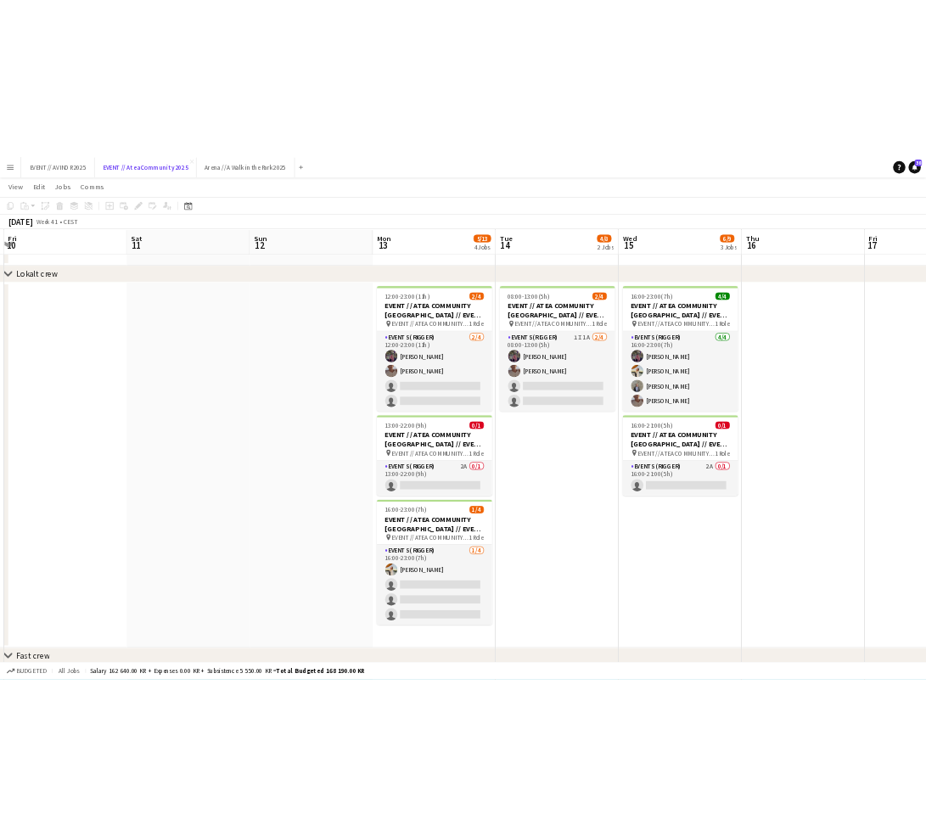
scroll to position [64, 0]
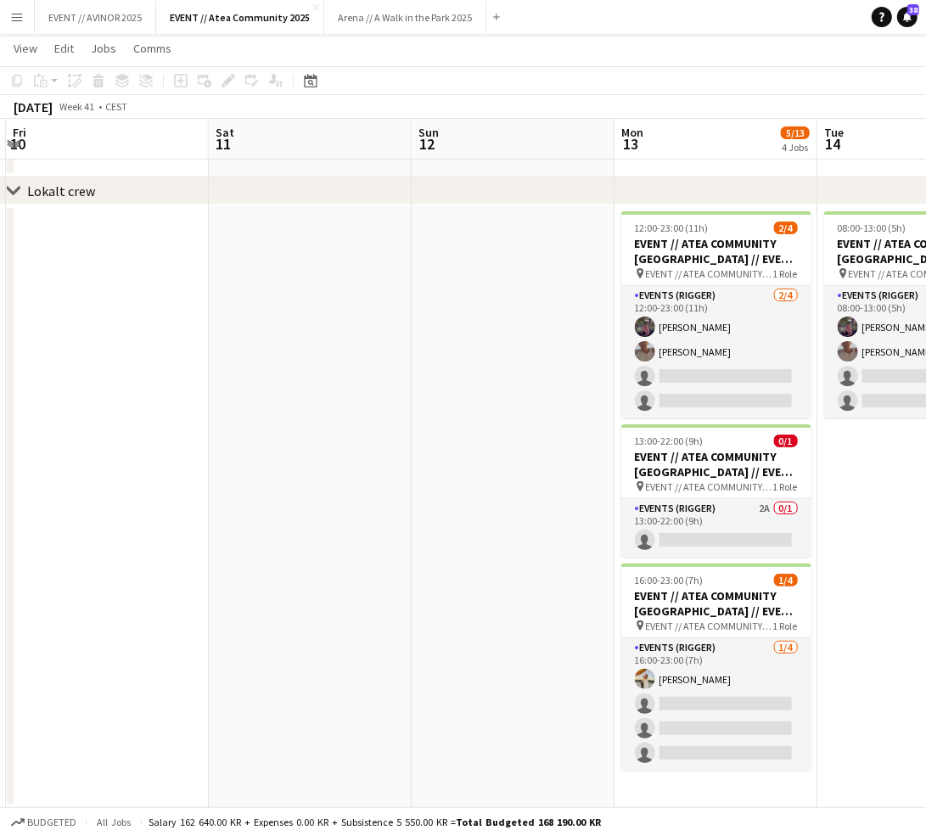
click at [395, 52] on app-page-menu "View Day view expanded Day view collapsed Month view Date picker Jump to today …" at bounding box center [463, 50] width 926 height 32
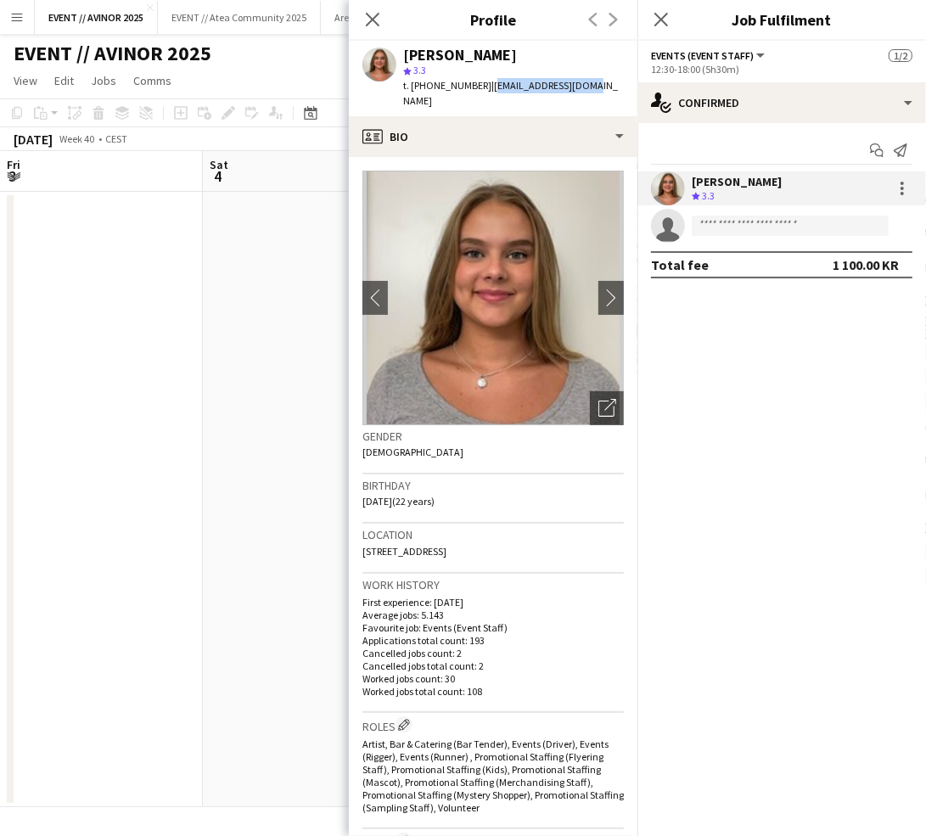
scroll to position [0, 406]
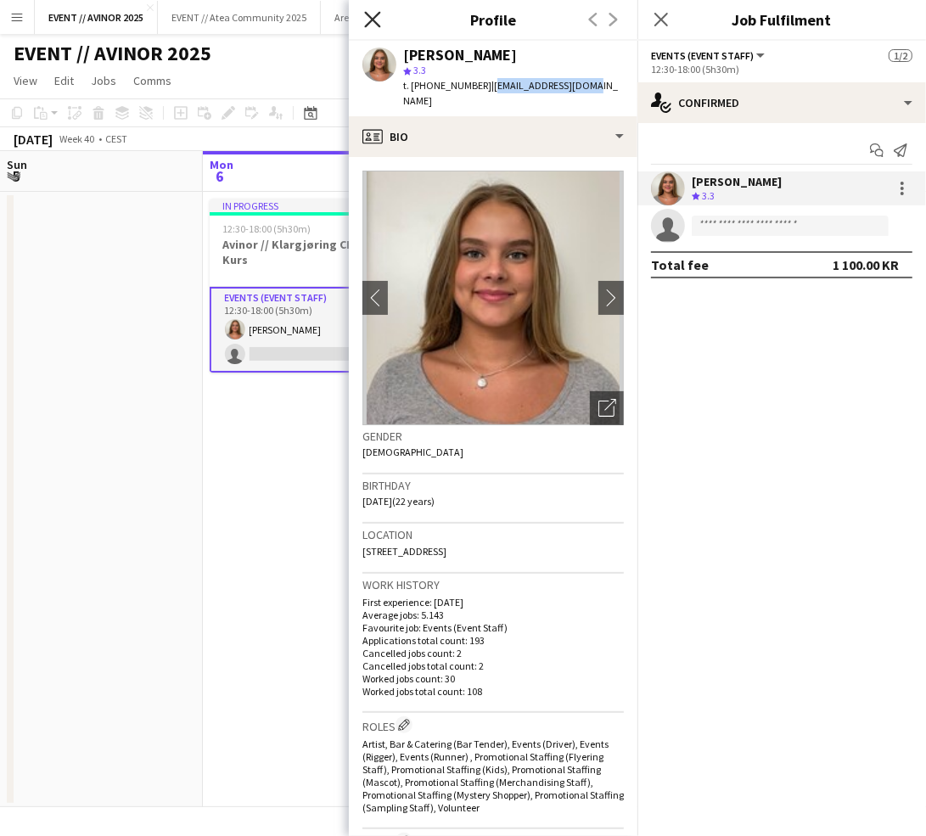
click at [373, 13] on icon "Close pop-in" at bounding box center [372, 19] width 16 height 16
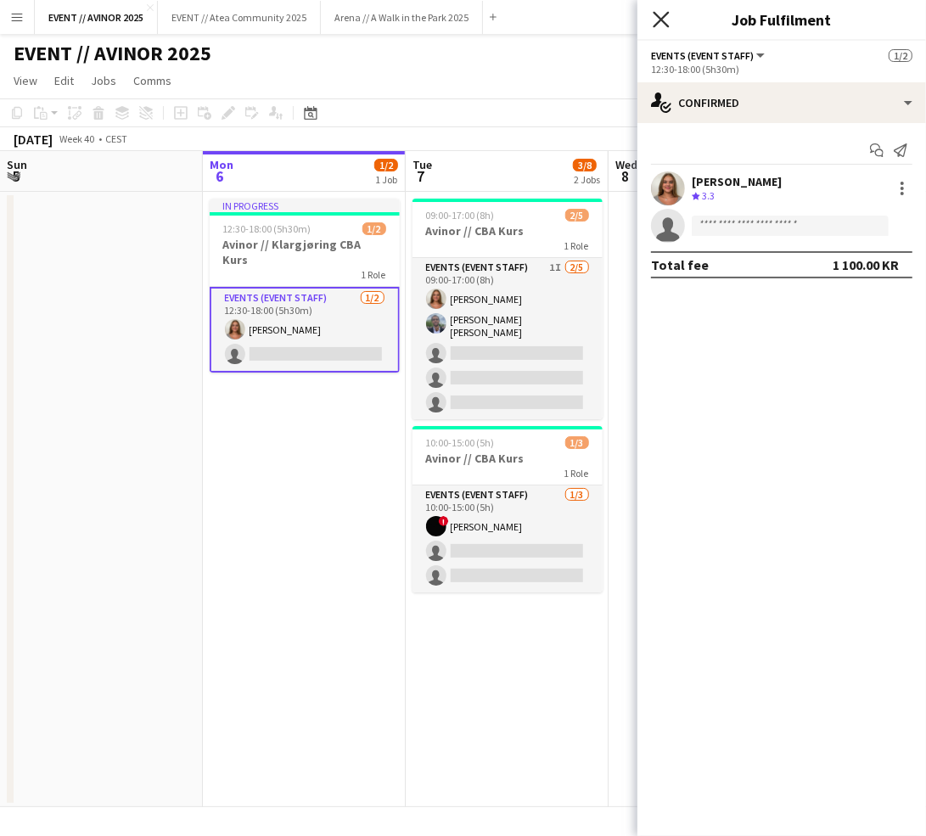
click at [653, 17] on icon "Close pop-in" at bounding box center [661, 19] width 16 height 16
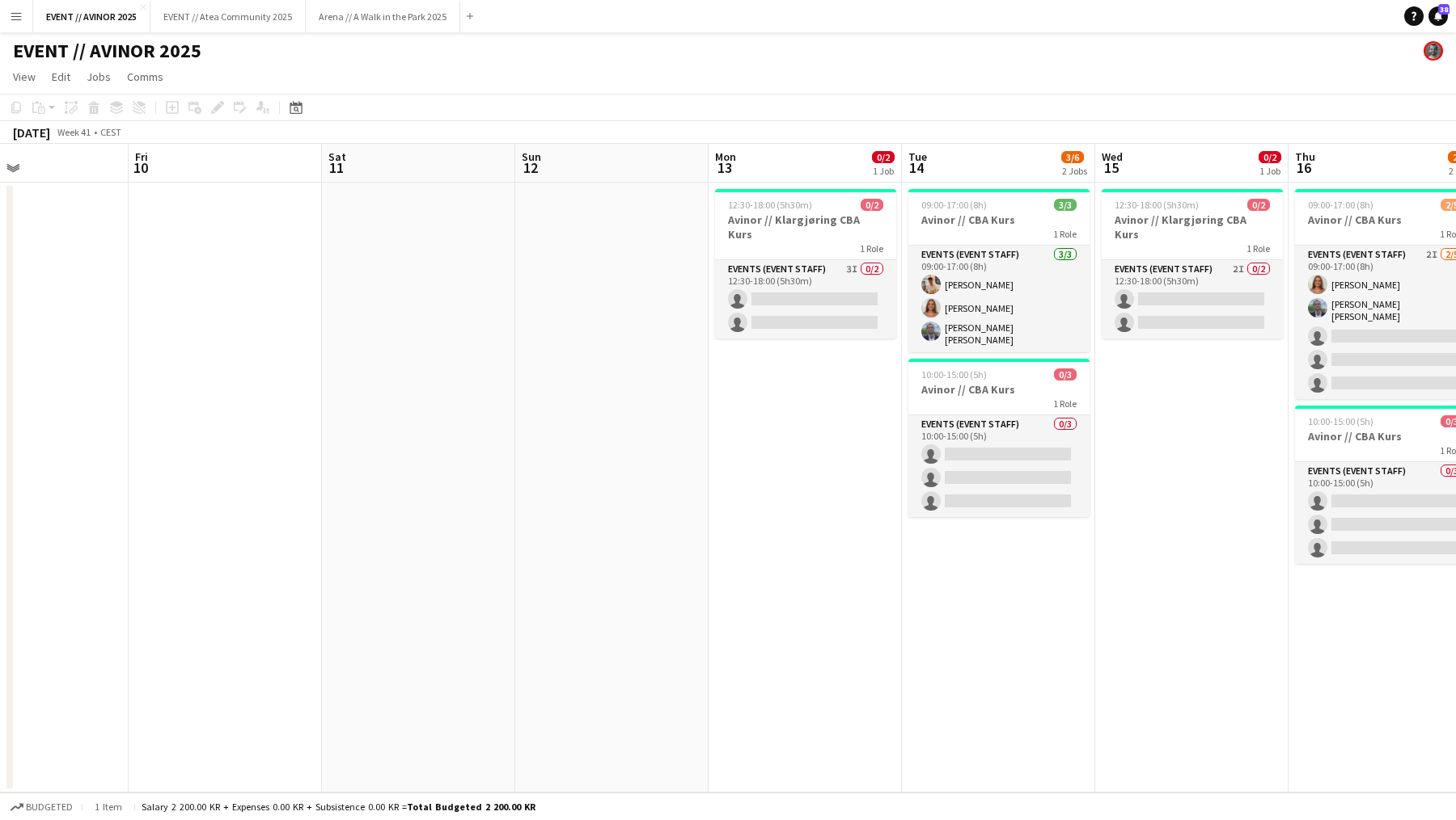
scroll to position [0, 494]
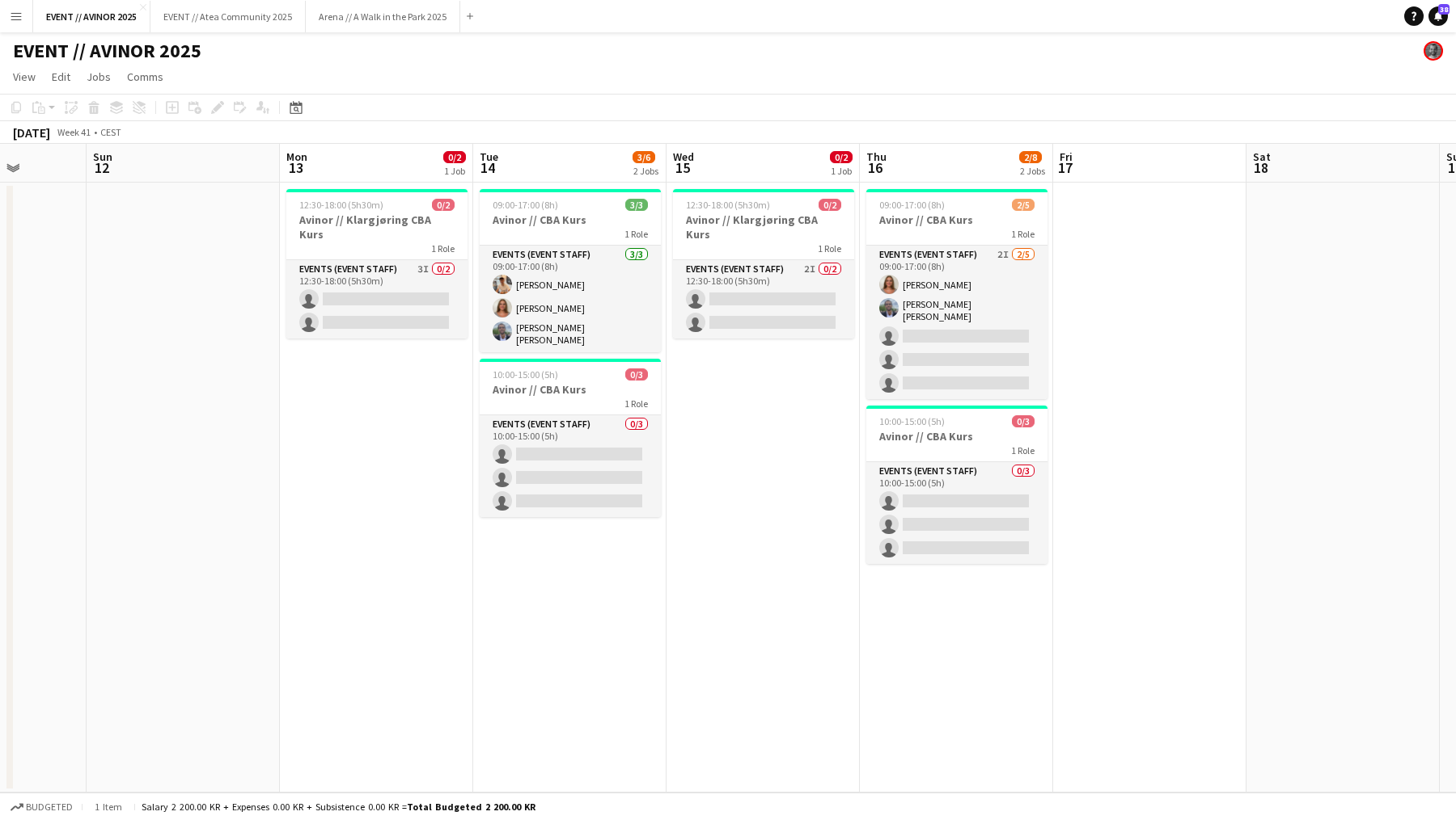
click at [401, 323] on app-date-cell "12:30-18:00 (5h30m) 0/2 Avinor // Klargjøring CBA Kurs 1 Role Events (Event Sta…" at bounding box center [376, 488] width 193 height 610
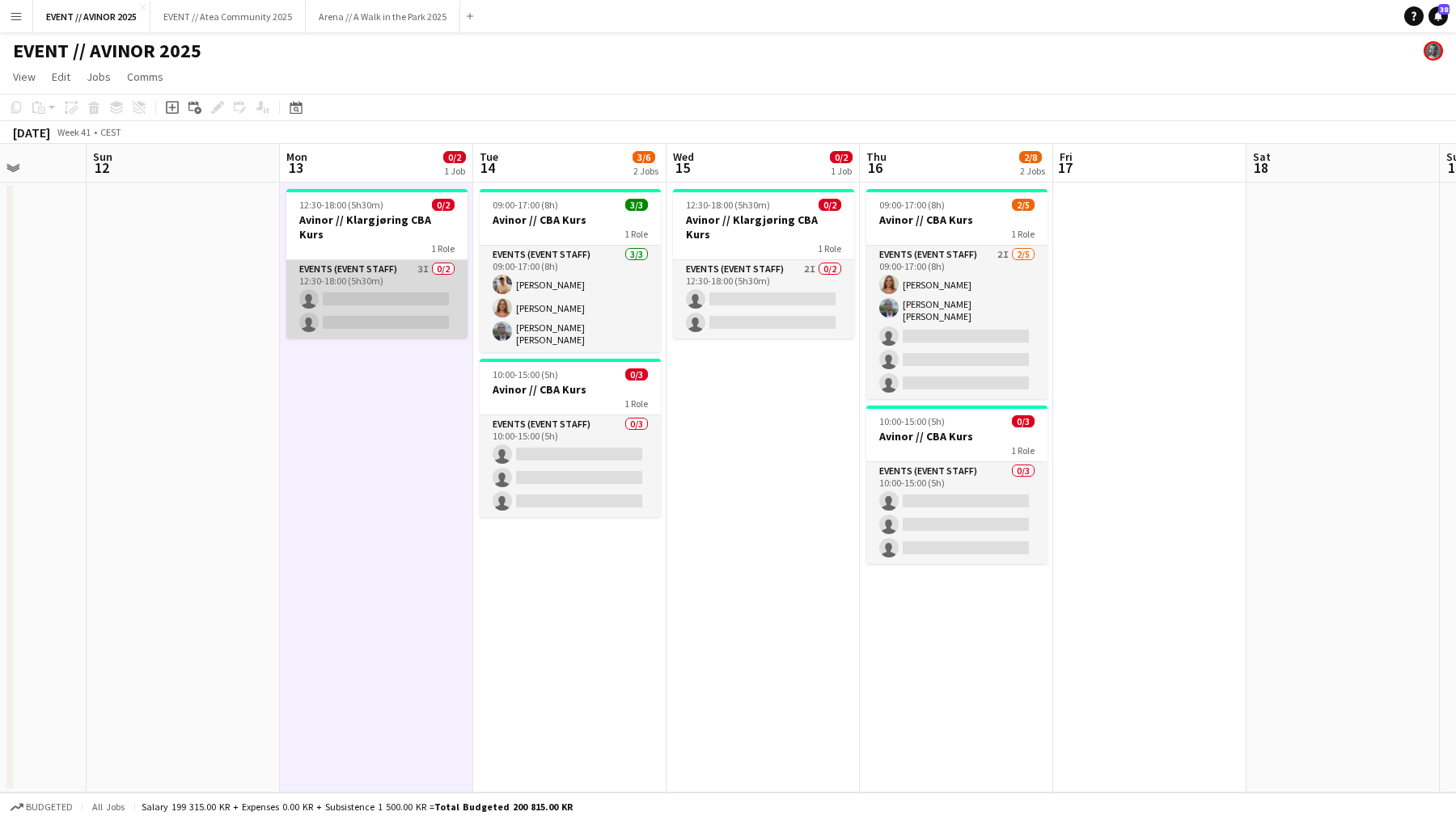
click at [409, 288] on app-card-role "Events (Event Staff) 3I 0/2 12:30-18:00 (5h30m) single-neutral-actions single-n…" at bounding box center [376, 299] width 181 height 78
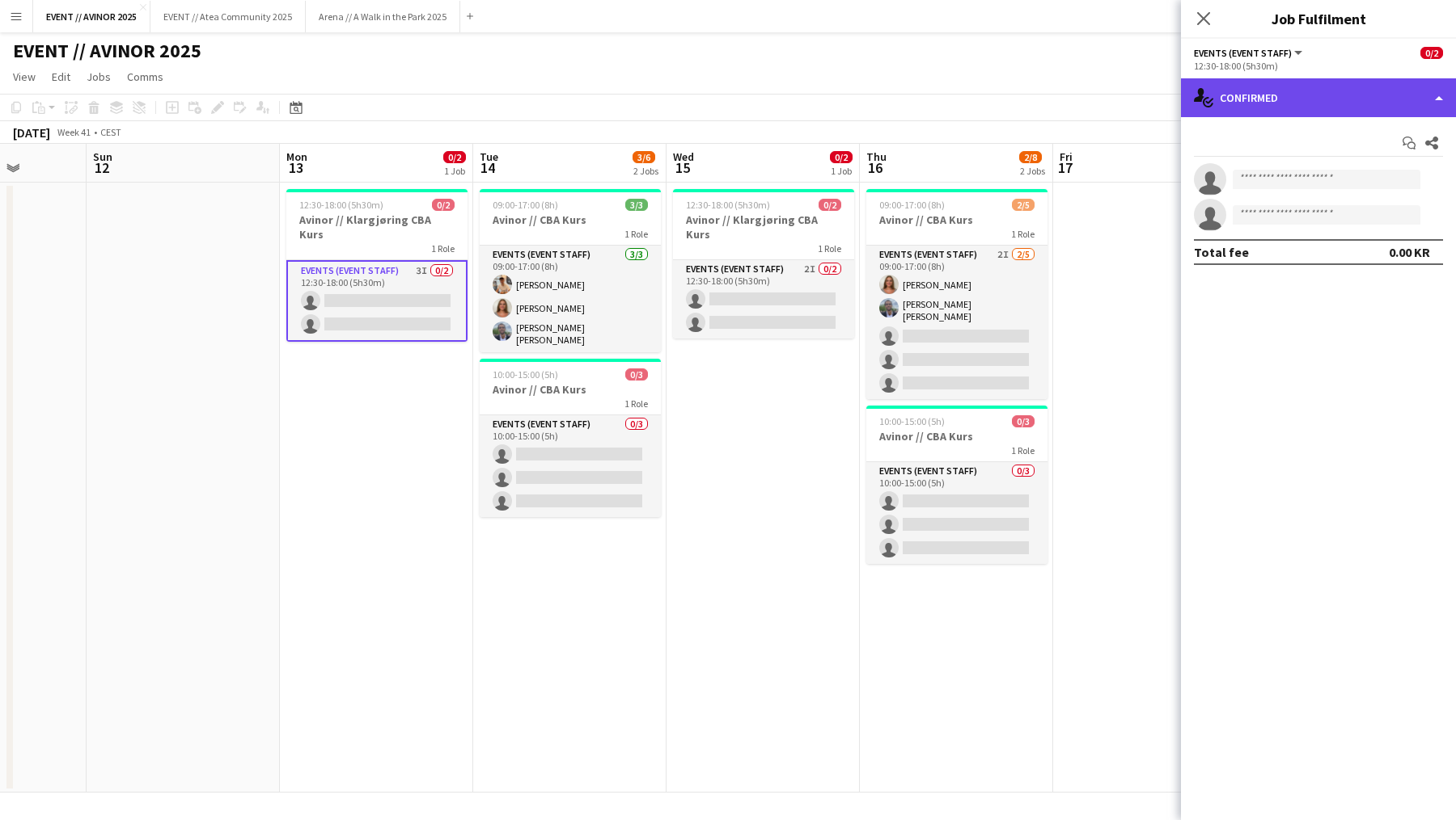
click at [881, 94] on div "single-neutral-actions-check-2 Confirmed" at bounding box center [1318, 97] width 275 height 39
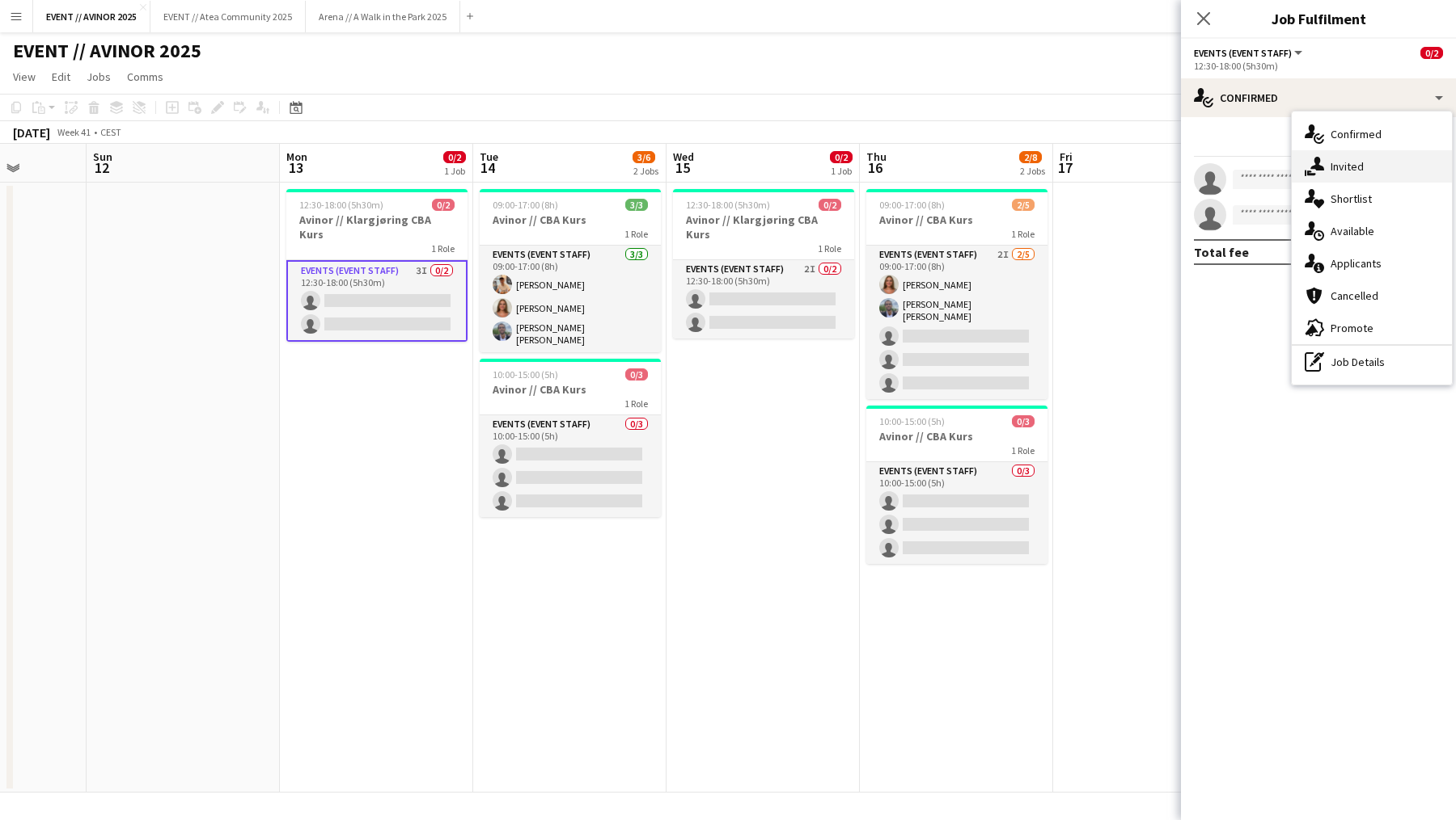
click at [881, 170] on span "Invited" at bounding box center [1346, 166] width 33 height 14
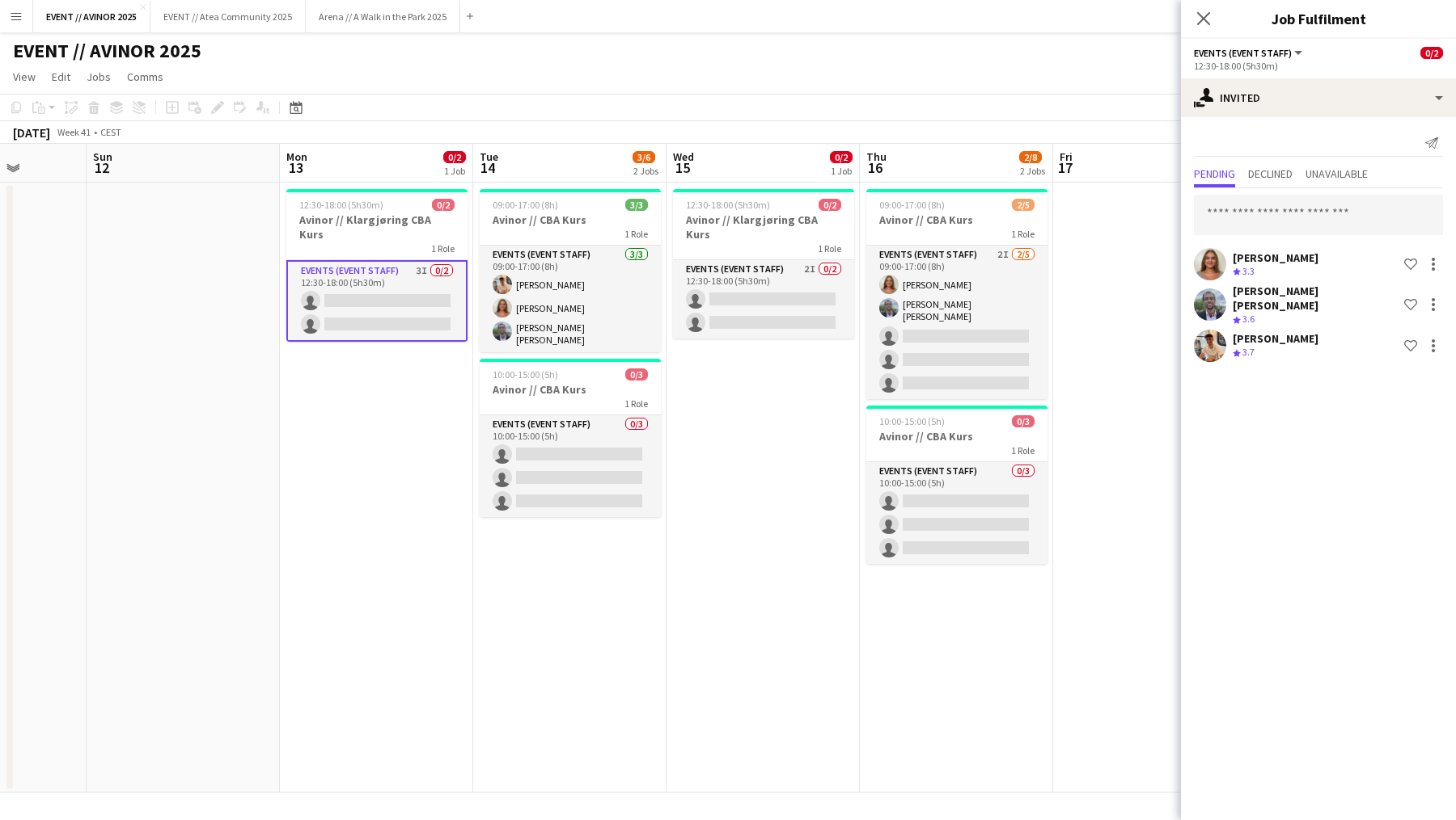
click at [881, 124] on div "October 2025 Week 41 • CEST" at bounding box center [728, 132] width 1456 height 23
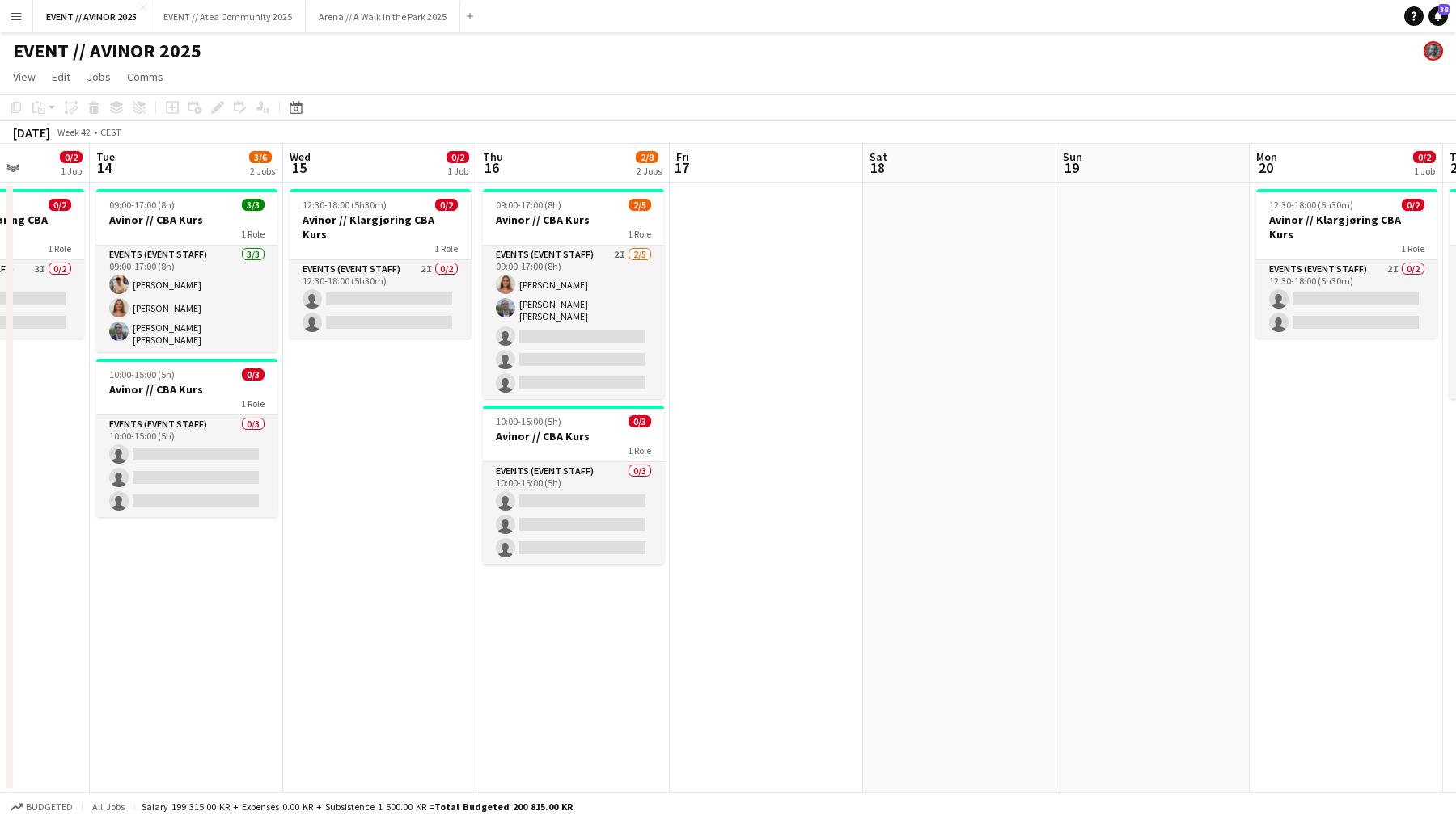
scroll to position [0, 552]
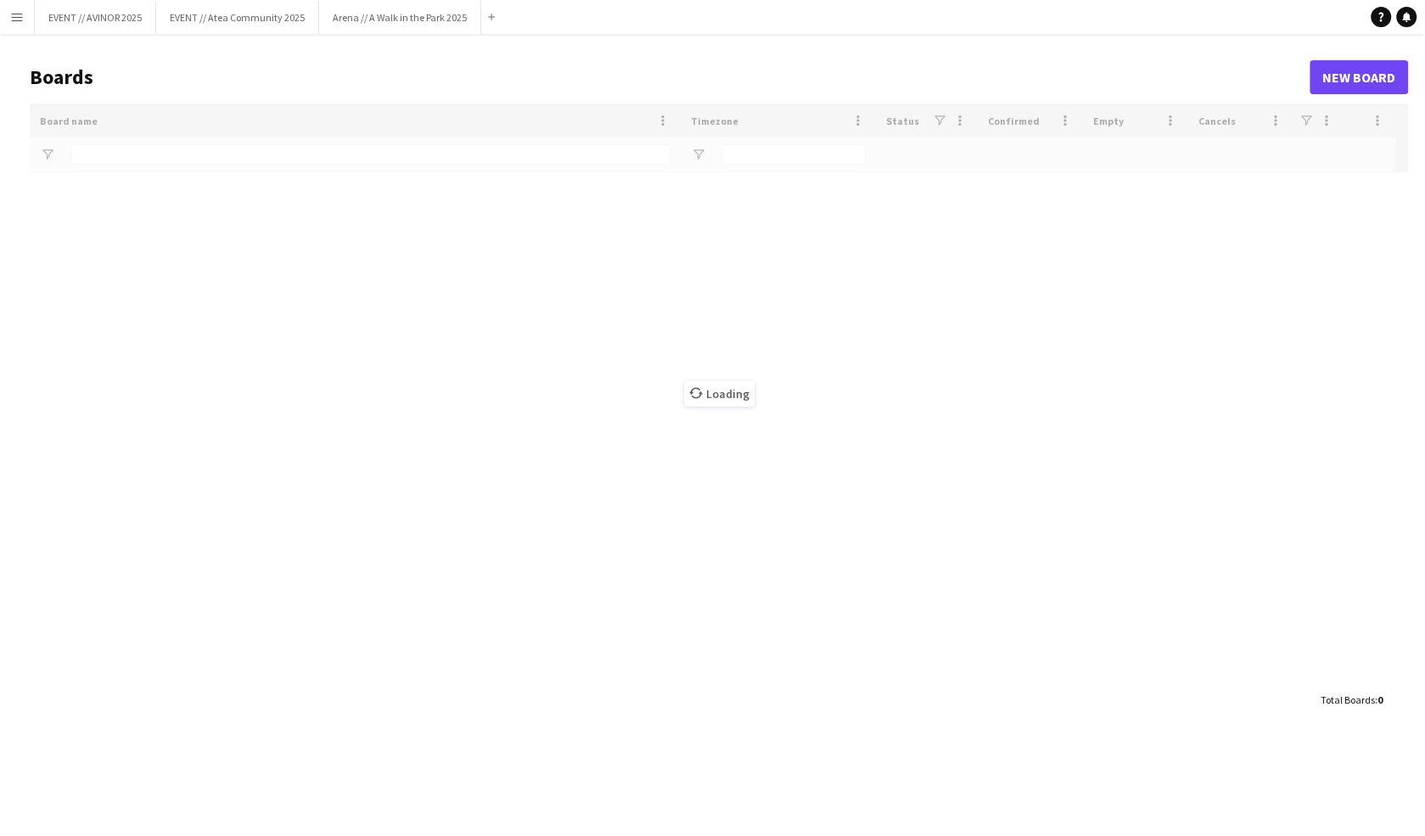
type input "****"
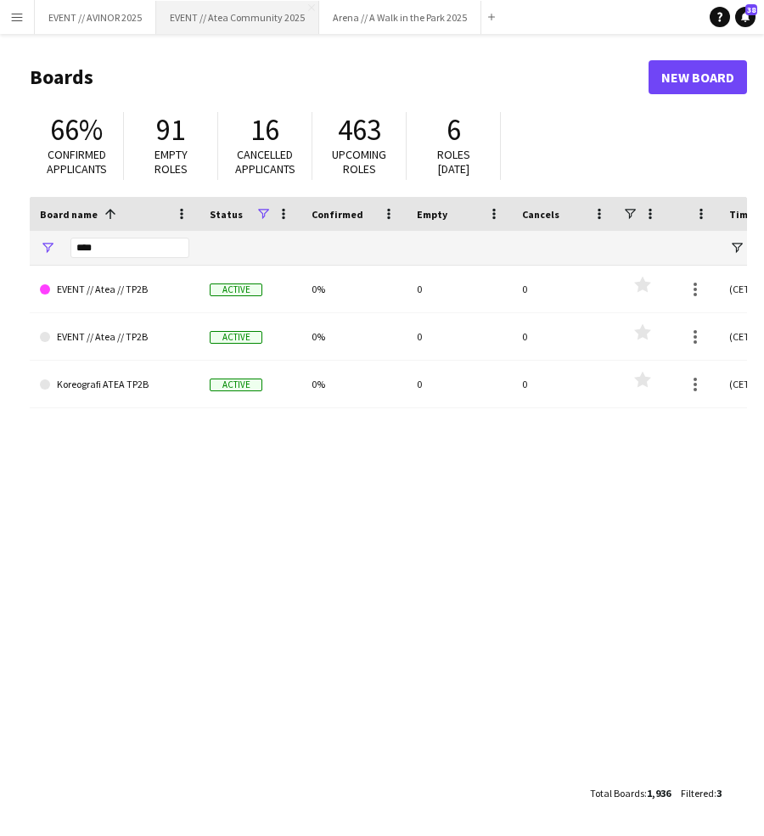
click at [232, 21] on button "EVENT // Atea Community 2025 Close" at bounding box center [237, 17] width 163 height 33
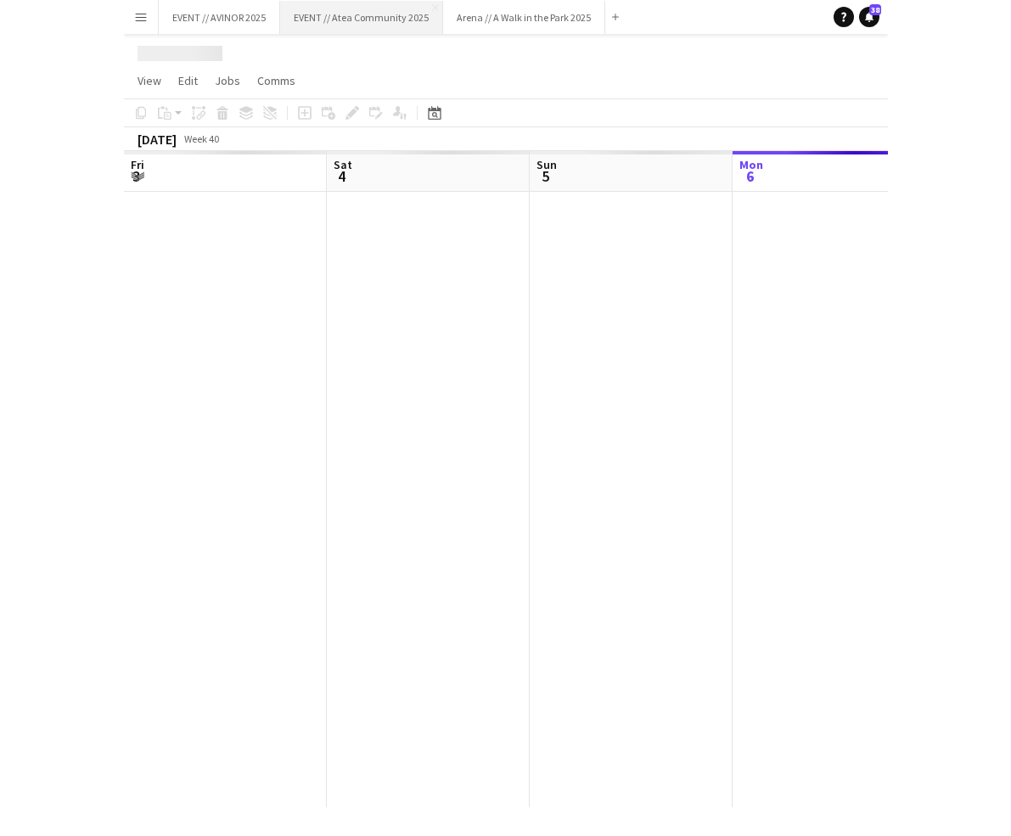
scroll to position [0, 406]
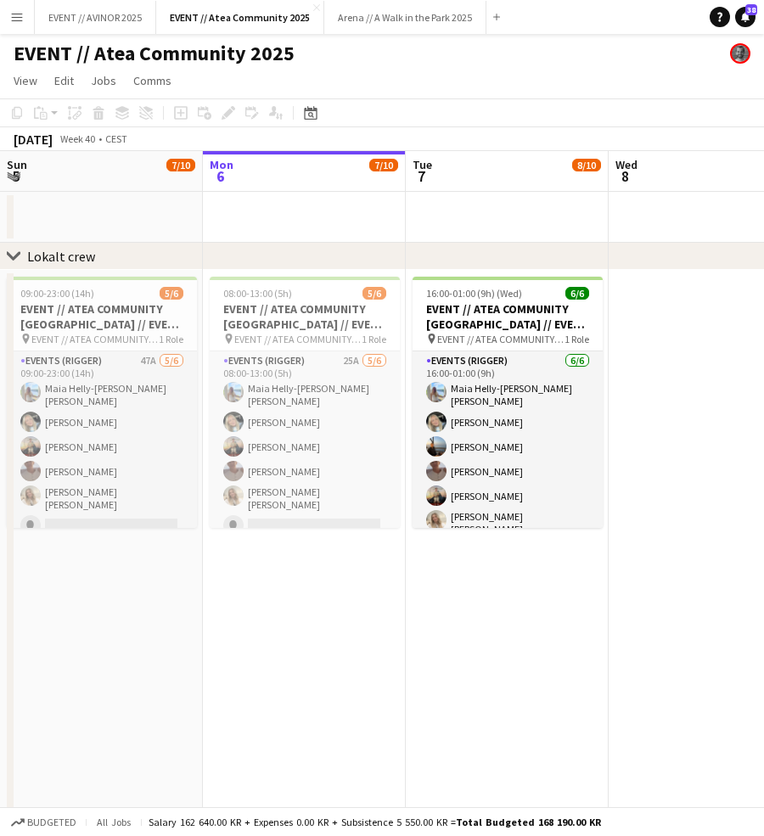
click at [17, 17] on app-icon "Menu" at bounding box center [17, 17] width 14 height 14
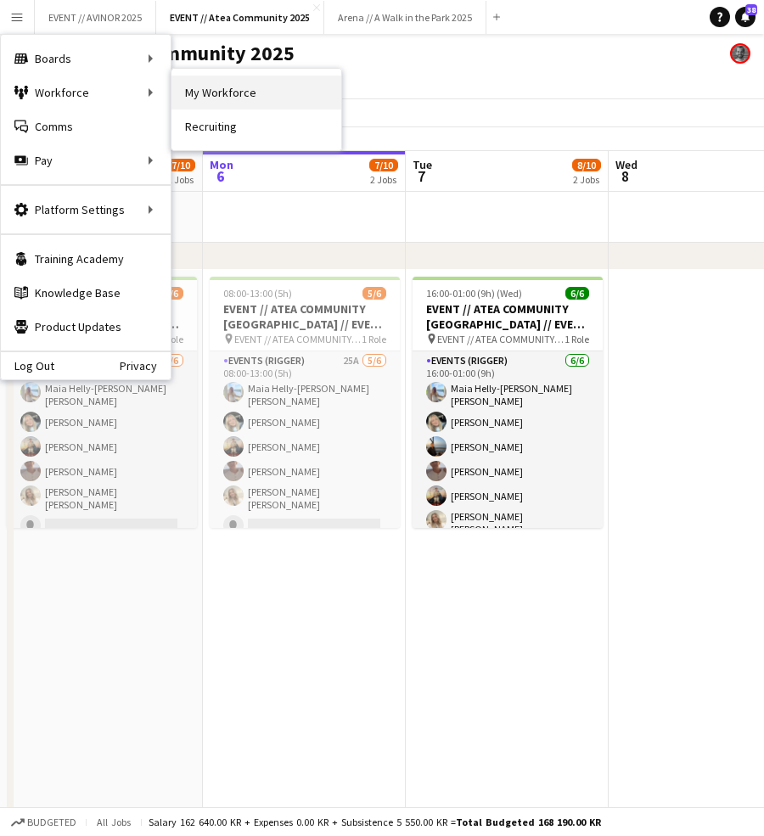
click at [192, 99] on link "My Workforce" at bounding box center [256, 93] width 170 height 34
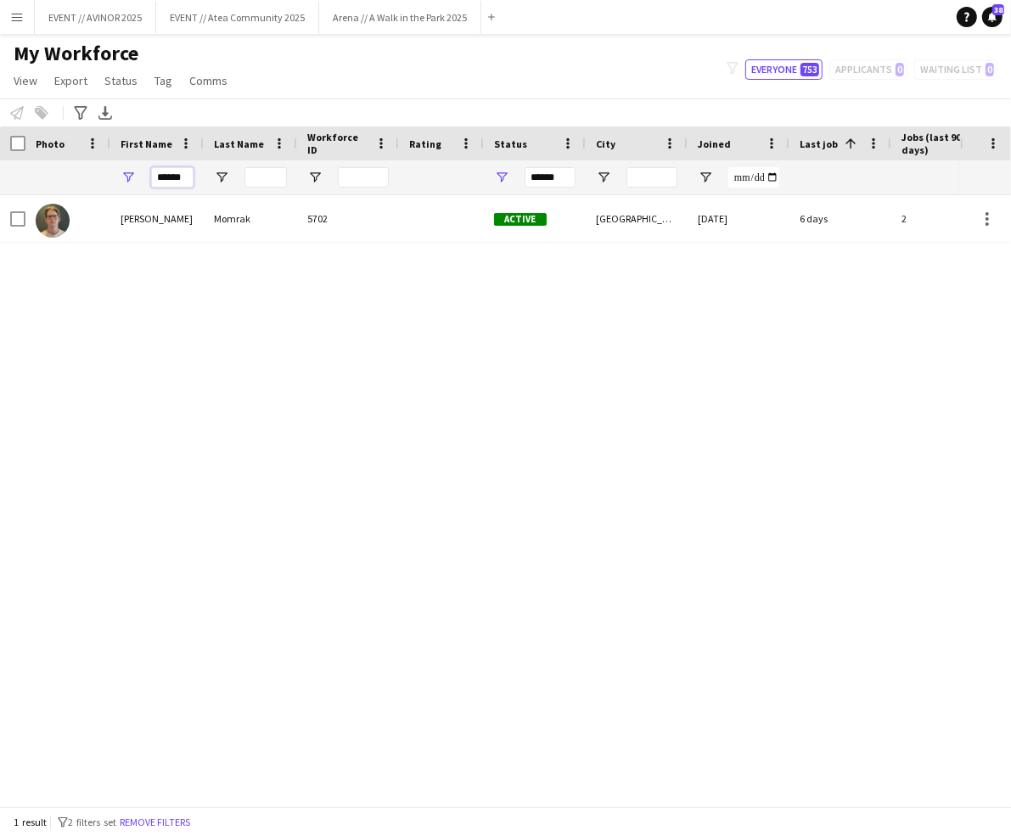
click at [173, 182] on input "******" at bounding box center [172, 177] width 42 height 20
type input "*******"
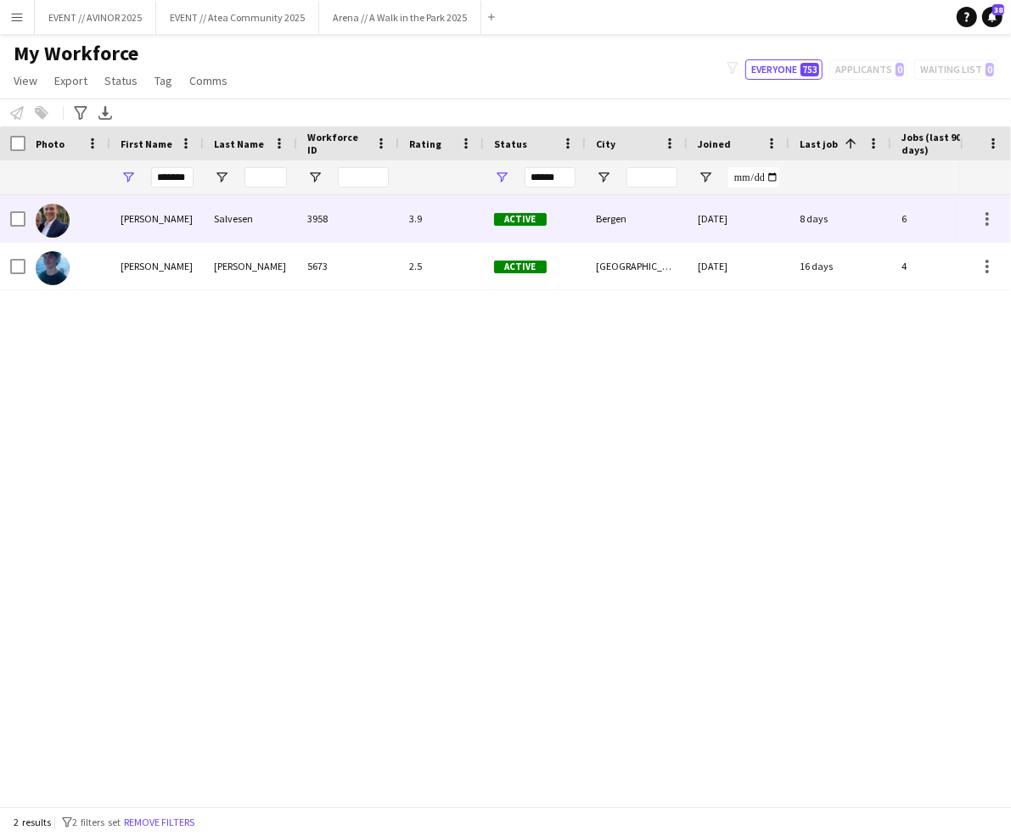
click at [177, 234] on div "Theodor" at bounding box center [156, 218] width 93 height 47
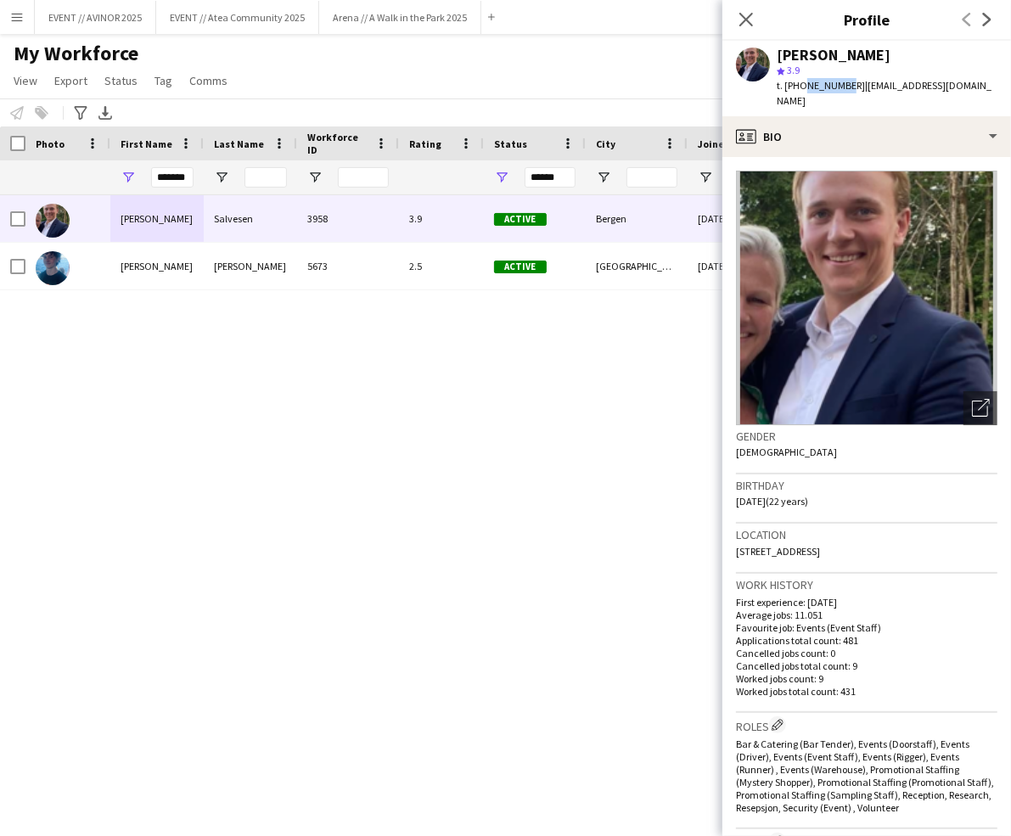
drag, startPoint x: 838, startPoint y: 85, endPoint x: 799, endPoint y: 92, distance: 39.6
click at [799, 92] on span "t. +4790027134" at bounding box center [821, 85] width 88 height 13
copy span "90027134"
drag, startPoint x: 850, startPoint y: 89, endPoint x: 942, endPoint y: 88, distance: 92.5
click at [942, 88] on div "Theodor Salvesen star 3.9 t. +4790027134 | theo1358@gmail.com" at bounding box center [866, 79] width 289 height 76
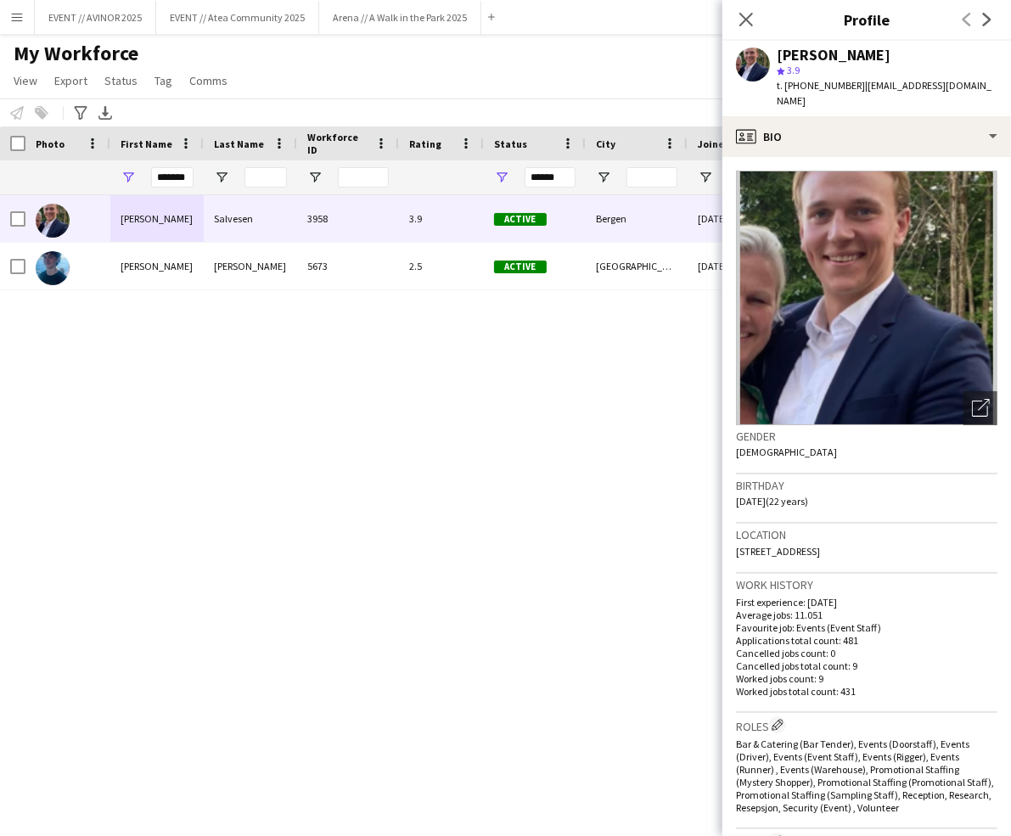
click at [949, 86] on div "Theodor Salvesen star 3.9 t. +4790027134 | theo1358@gmail.com" at bounding box center [866, 79] width 289 height 76
drag, startPoint x: 956, startPoint y: 86, endPoint x: 846, endPoint y: 90, distance: 110.4
click at [846, 90] on app-profile-header "Theodor Salvesen star 3.9 t. +4790027134 | theo1358@gmail.com" at bounding box center [866, 79] width 289 height 76
copy span "theo1358@gmail.com"
click at [753, 14] on icon at bounding box center [745, 19] width 16 height 16
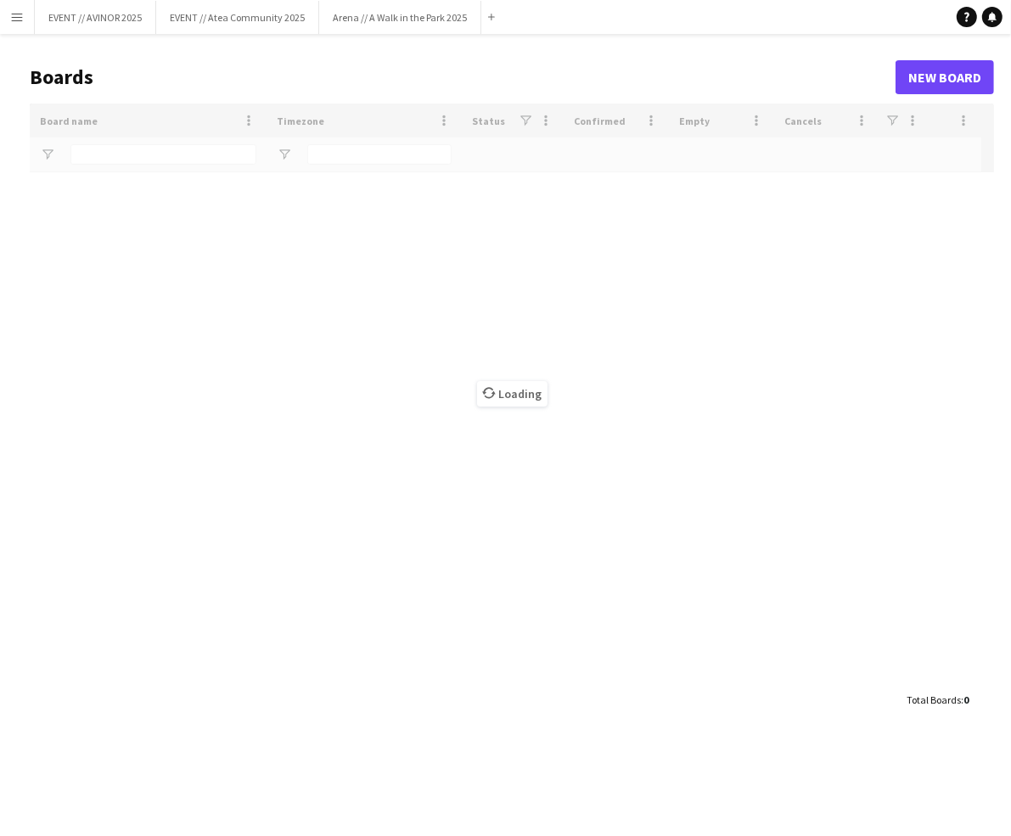
type input "****"
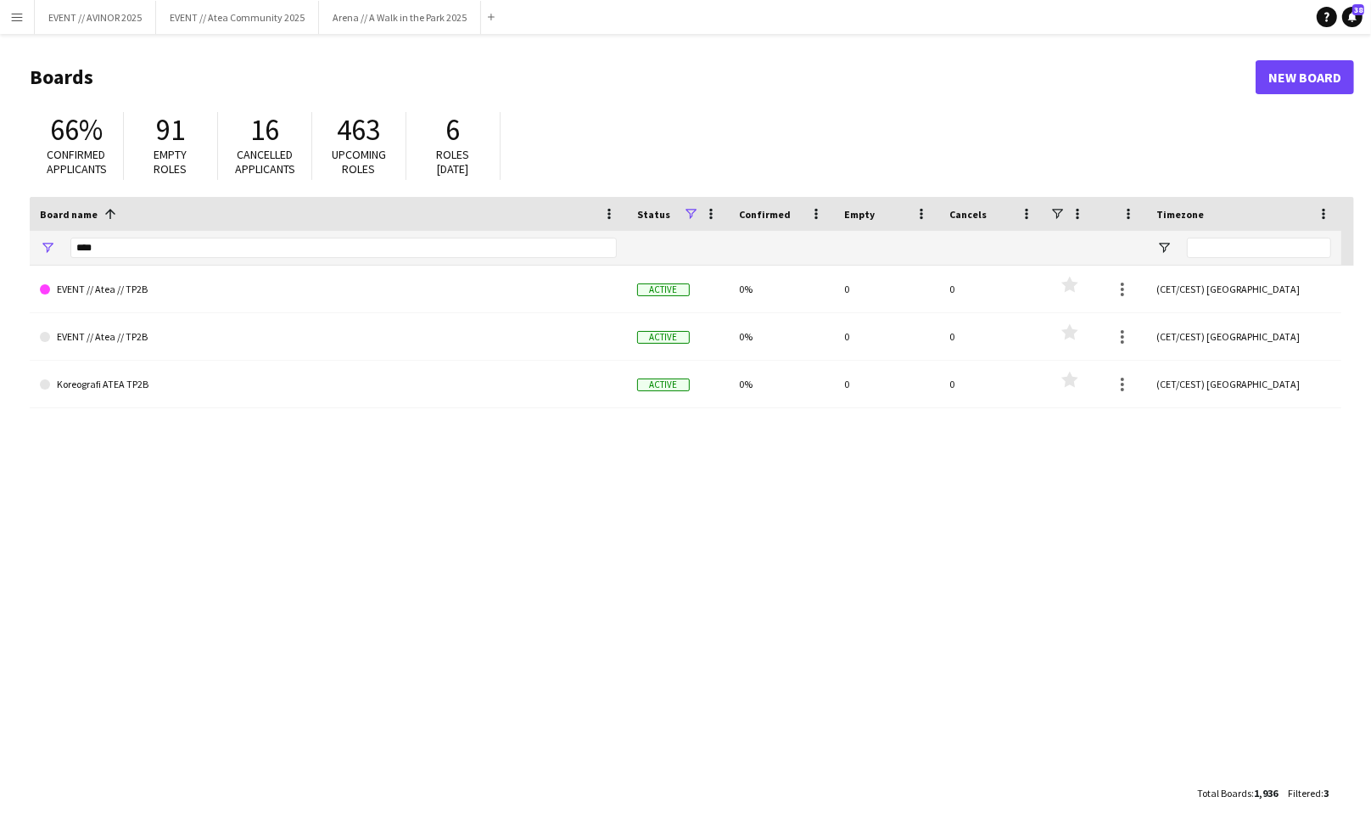
click at [3, 266] on main "Boards New Board 66% Confirmed applicants 91 Empty roles 16 Cancelled applicant…" at bounding box center [685, 434] width 1371 height 801
